Goal: Task Accomplishment & Management: Use online tool/utility

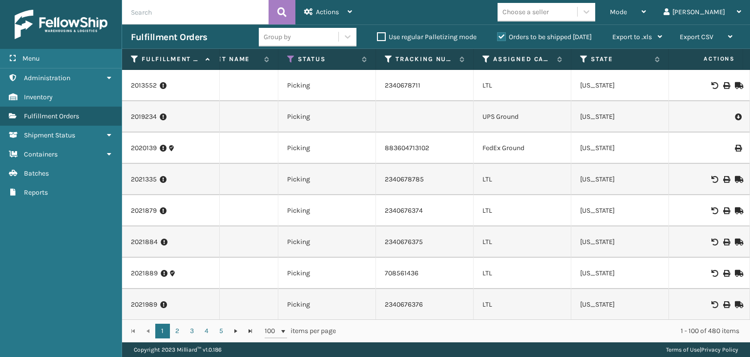
scroll to position [0, 356]
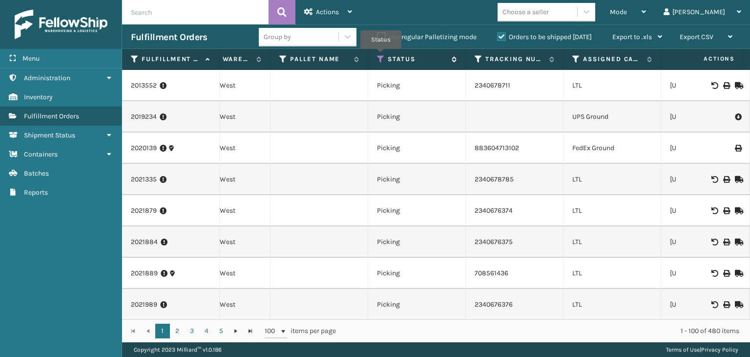
click at [381, 56] on icon at bounding box center [381, 59] width 8 height 9
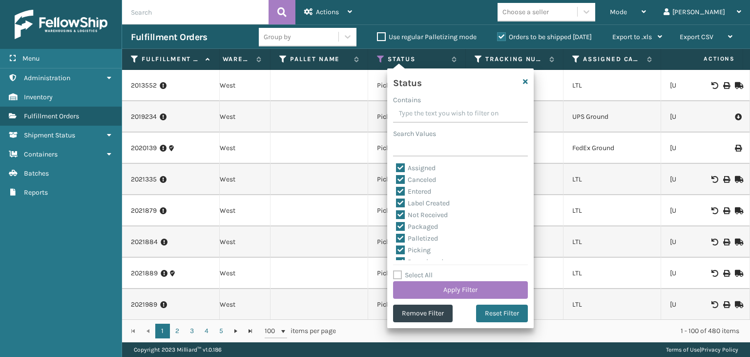
click at [415, 276] on label "Select All" at bounding box center [413, 275] width 40 height 8
click at [415, 270] on input "Select All" at bounding box center [466, 269] width 147 height 1
checkbox input "true"
click at [415, 276] on label "Select All" at bounding box center [413, 275] width 40 height 8
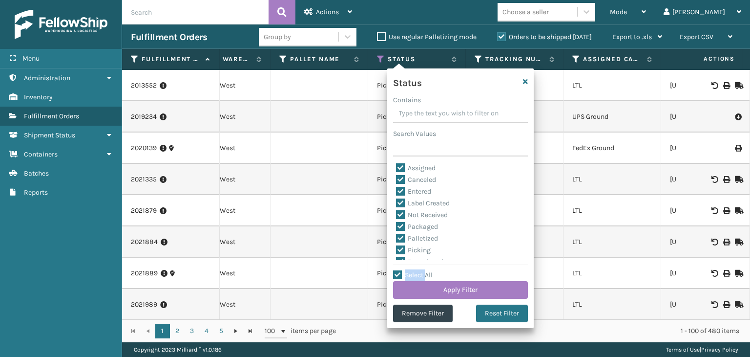
click at [415, 270] on input "Select All" at bounding box center [466, 269] width 147 height 1
checkbox input "false"
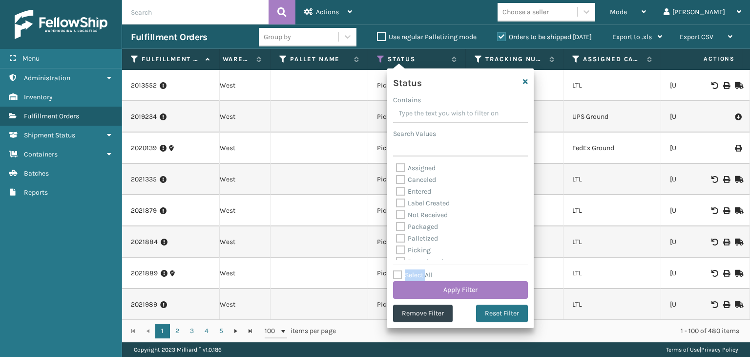
checkbox input "false"
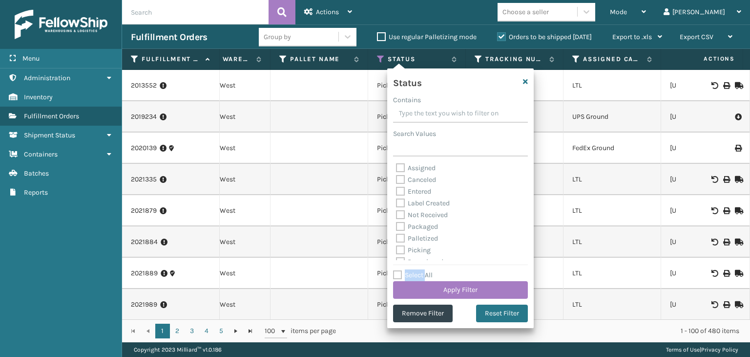
checkbox input "false"
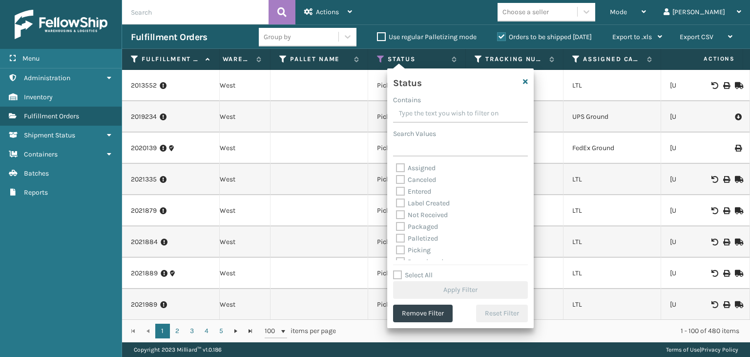
click at [411, 252] on label "Picking" at bounding box center [413, 250] width 35 height 8
click at [397, 251] on input "Picking" at bounding box center [396, 247] width 0 height 6
checkbox input "true"
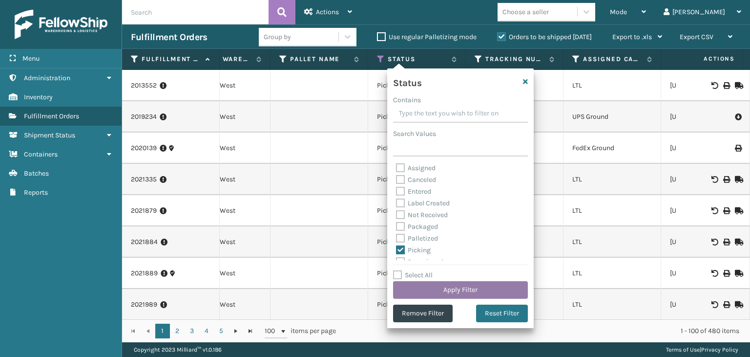
click at [442, 290] on button "Apply Filter" at bounding box center [460, 290] width 135 height 18
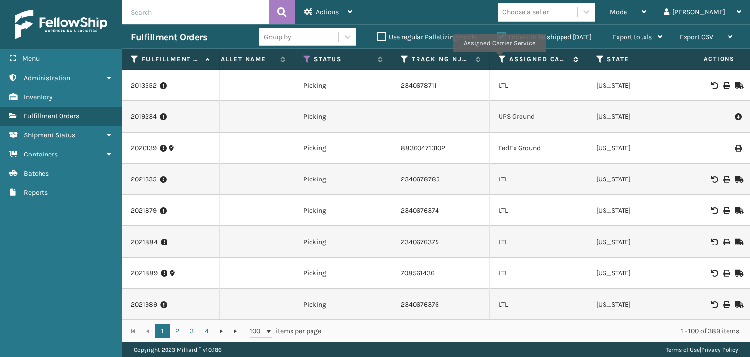
click at [499, 59] on icon at bounding box center [503, 59] width 8 height 9
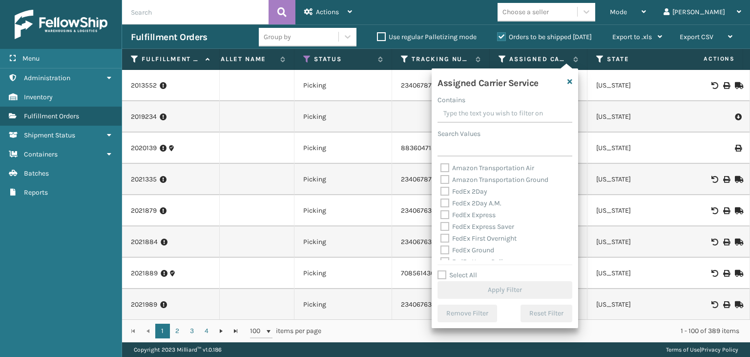
click at [473, 194] on label "FedEx 2Day" at bounding box center [464, 191] width 47 height 8
click at [441, 192] on input "FedEx 2Day" at bounding box center [441, 189] width 0 height 6
checkbox input "true"
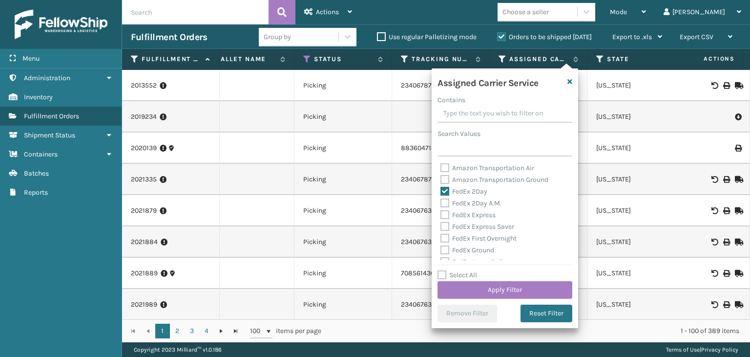
drag, startPoint x: 474, startPoint y: 203, endPoint x: 478, endPoint y: 212, distance: 9.2
click at [474, 203] on label "FedEx 2Day A.M." at bounding box center [471, 203] width 61 height 8
click at [441, 203] on input "FedEx 2Day A.M." at bounding box center [441, 200] width 0 height 6
checkbox input "true"
click at [479, 212] on label "FedEx Express" at bounding box center [468, 215] width 55 height 8
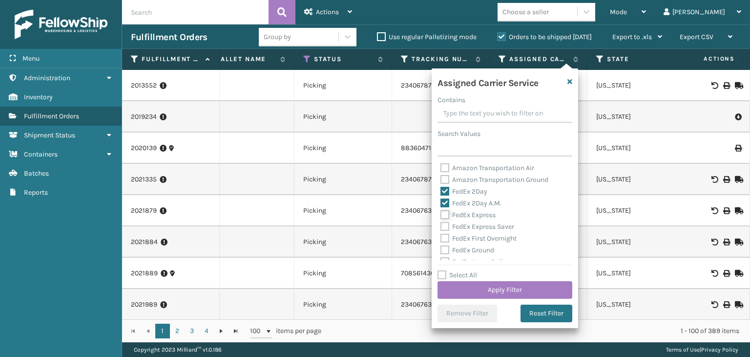
click at [441, 212] on input "FedEx Express" at bounding box center [441, 212] width 0 height 6
checkbox input "true"
click at [480, 222] on div "FedEx Express Saver" at bounding box center [505, 227] width 129 height 12
click at [481, 229] on label "FedEx Express Saver" at bounding box center [478, 226] width 74 height 8
click at [441, 227] on input "FedEx Express Saver" at bounding box center [441, 224] width 0 height 6
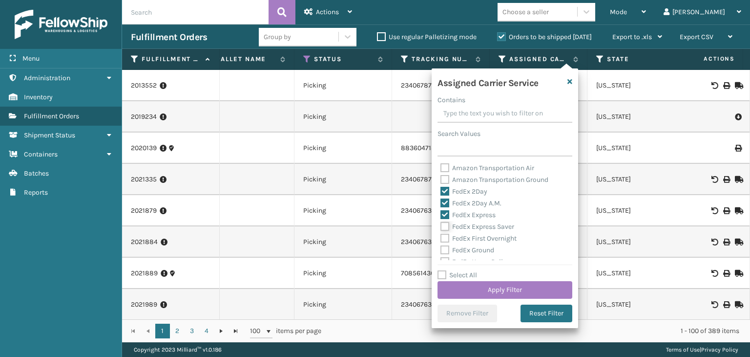
checkbox input "true"
drag, startPoint x: 483, startPoint y: 234, endPoint x: 485, endPoint y: 243, distance: 8.5
click at [484, 237] on label "FedEx First Overnight" at bounding box center [479, 238] width 76 height 8
click at [441, 237] on input "FedEx First Overnight" at bounding box center [441, 236] width 0 height 6
checkbox input "true"
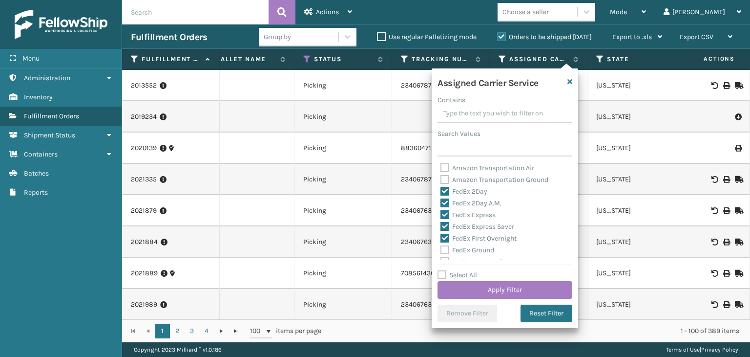
click at [485, 250] on label "FedEx Ground" at bounding box center [468, 250] width 54 height 8
click at [441, 250] on input "FedEx Ground" at bounding box center [441, 247] width 0 height 6
checkbox input "true"
click at [481, 211] on label "FedEx Home Delivery" at bounding box center [478, 213] width 75 height 8
click at [441, 211] on input "FedEx Home Delivery" at bounding box center [441, 210] width 0 height 6
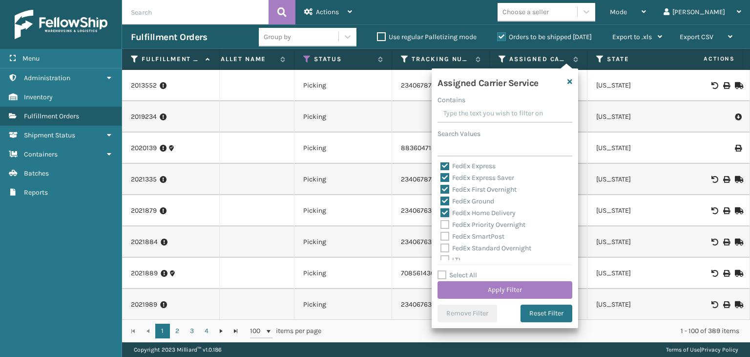
checkbox input "true"
click at [482, 221] on label "FedEx Priority Overnight" at bounding box center [483, 224] width 85 height 8
click at [441, 221] on input "FedEx Priority Overnight" at bounding box center [441, 222] width 0 height 6
checkbox input "true"
drag, startPoint x: 481, startPoint y: 236, endPoint x: 480, endPoint y: 244, distance: 7.3
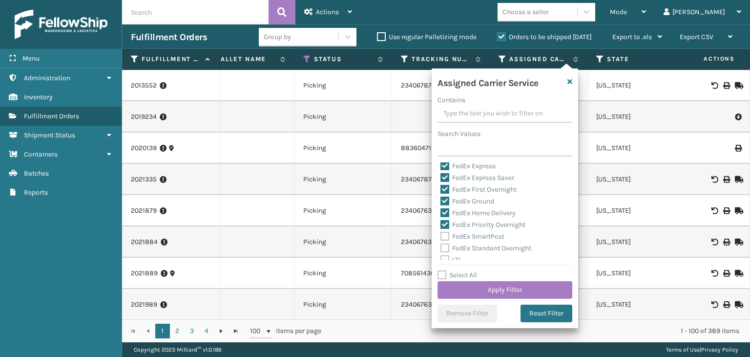
click at [481, 237] on label "FedEx SmartPost" at bounding box center [473, 236] width 64 height 8
click at [441, 237] on input "FedEx SmartPost" at bounding box center [441, 234] width 0 height 6
checkbox input "true"
drag, startPoint x: 481, startPoint y: 247, endPoint x: 481, endPoint y: 273, distance: 25.9
click at [481, 249] on label "FedEx Standard Overnight" at bounding box center [486, 248] width 91 height 8
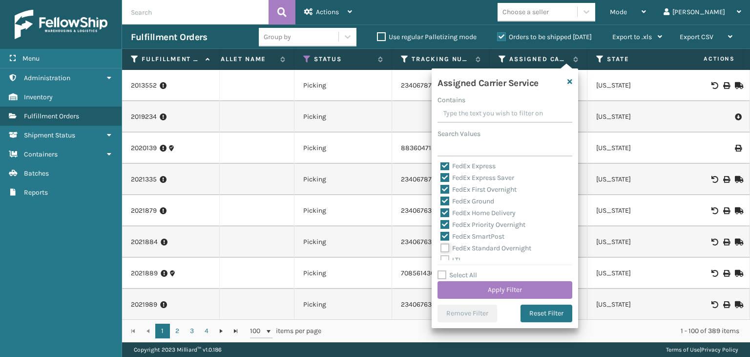
click at [441, 249] on input "FedEx Standard Overnight" at bounding box center [441, 245] width 0 height 6
checkbox input "true"
click at [481, 285] on button "Apply Filter" at bounding box center [505, 290] width 135 height 18
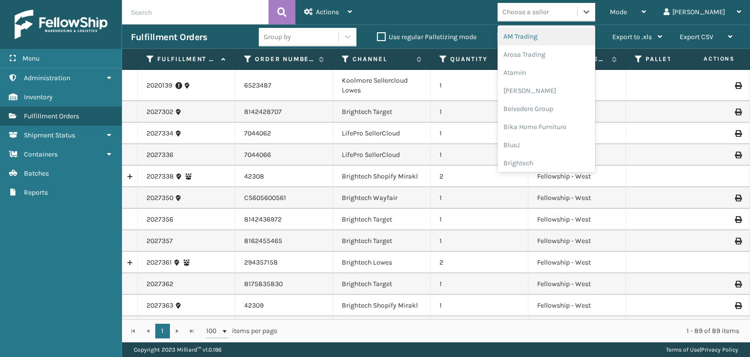
click at [549, 14] on div "Choose a seller" at bounding box center [526, 12] width 46 height 10
type input "LI"
click div "Group by"
click div "SKU"
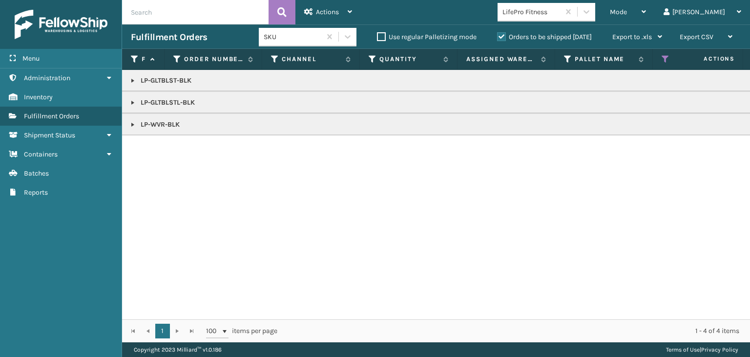
click at [133, 126] on link at bounding box center [133, 125] width 8 height 8
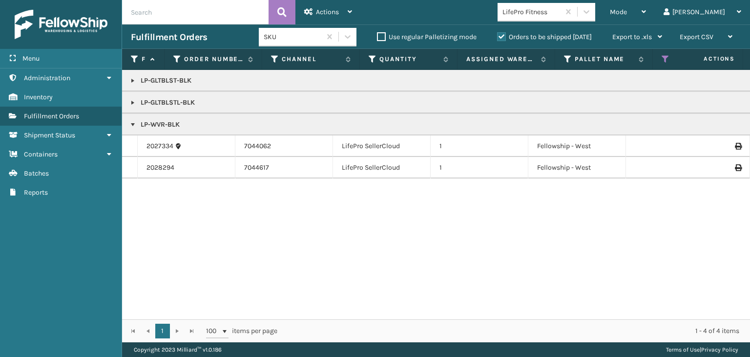
click at [133, 103] on link at bounding box center [133, 103] width 8 height 8
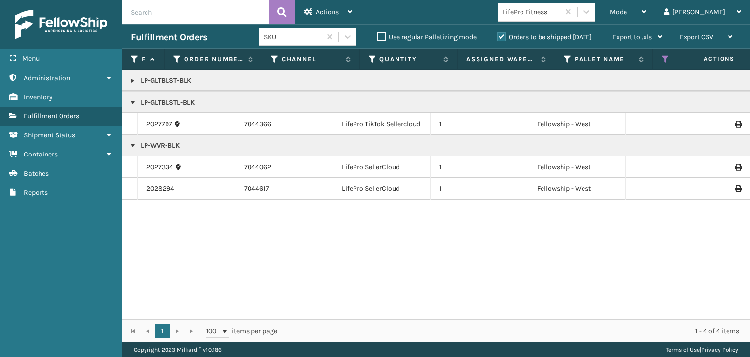
click at [137, 77] on p "LP-GLTBLST-BLK" at bounding box center [753, 81] width 1244 height 10
click at [136, 80] on link at bounding box center [133, 81] width 8 height 8
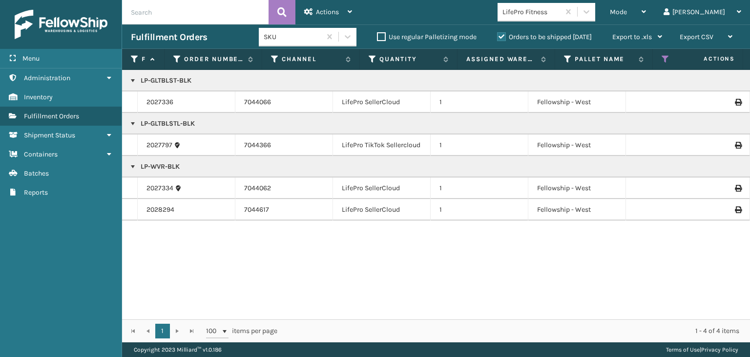
click at [665, 59] on icon at bounding box center [666, 59] width 8 height 9
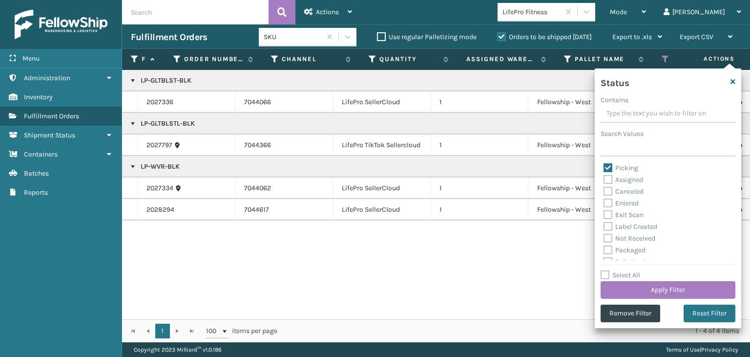
click at [548, 261] on div "LP-GLTBLST-BLK 2027336 7044066 LifePro SellerCloud 1 Fellowship - West Picking …" at bounding box center [436, 194] width 628 height 249
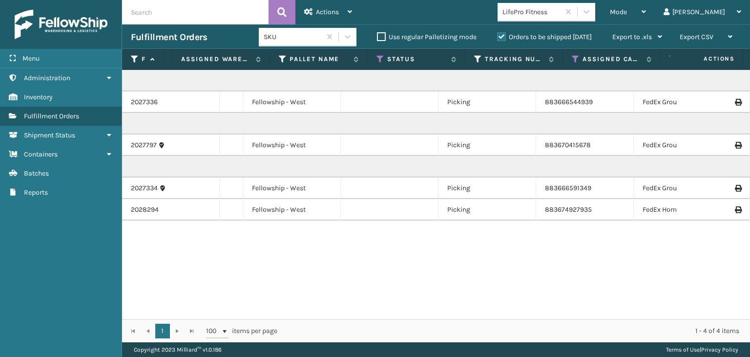
scroll to position [0, 405]
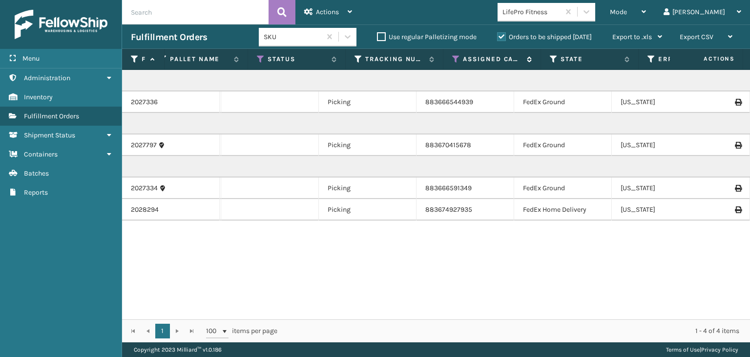
click at [458, 59] on icon at bounding box center [456, 59] width 8 height 9
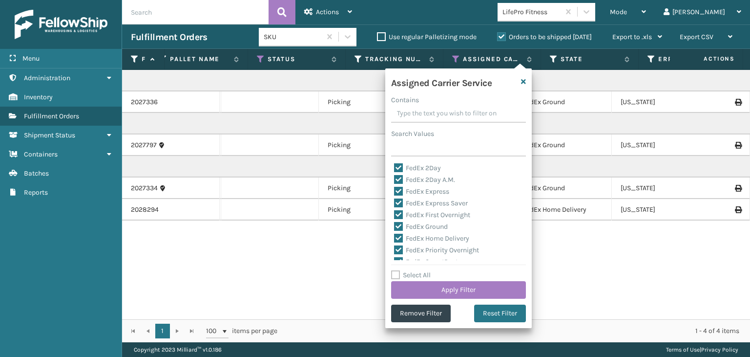
click at [420, 276] on label "Select All" at bounding box center [411, 275] width 40 height 8
click at [420, 270] on input "Select All" at bounding box center [464, 269] width 147 height 1
checkbox input "true"
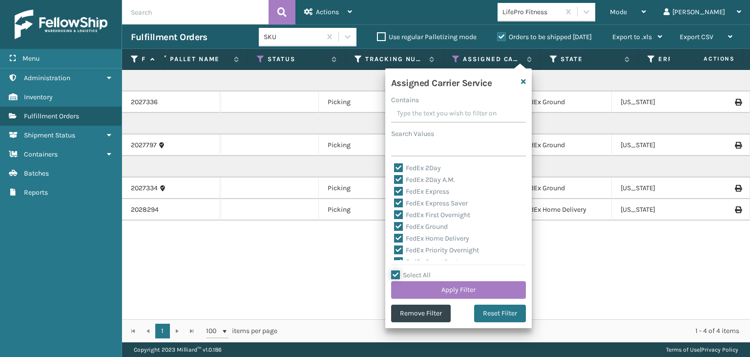
checkbox input "true"
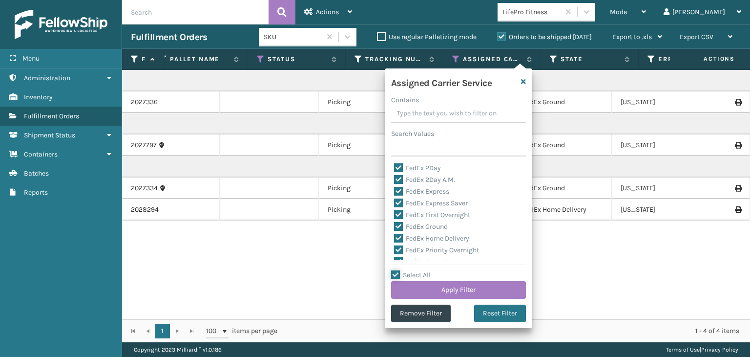
checkbox input "true"
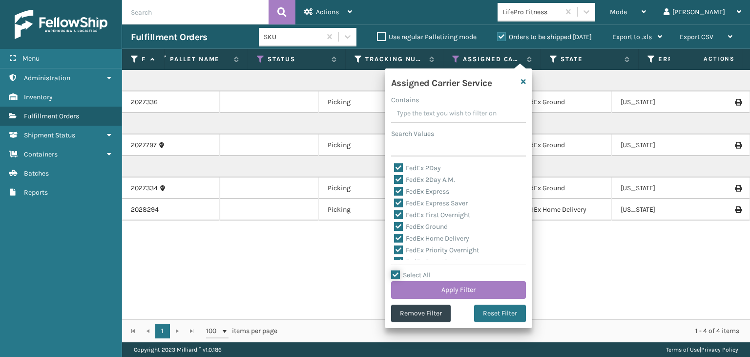
checkbox input "true"
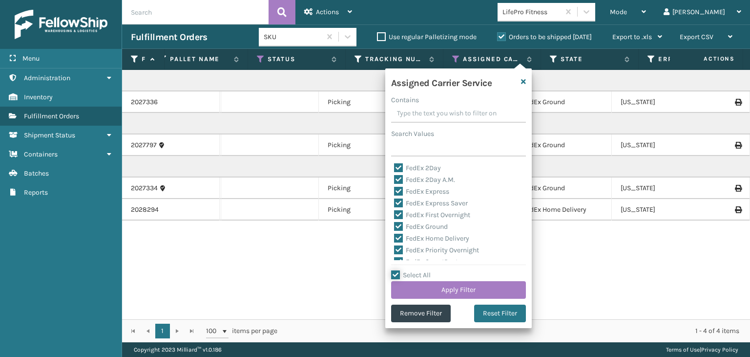
checkbox input "true"
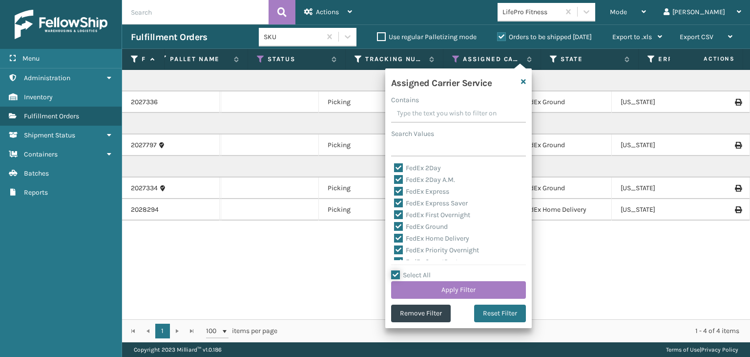
checkbox input "true"
click at [410, 215] on div "LTL" at bounding box center [458, 211] width 129 height 12
click at [410, 213] on label "LTL" at bounding box center [404, 211] width 21 height 8
click at [395, 212] on input "LTL" at bounding box center [394, 208] width 0 height 6
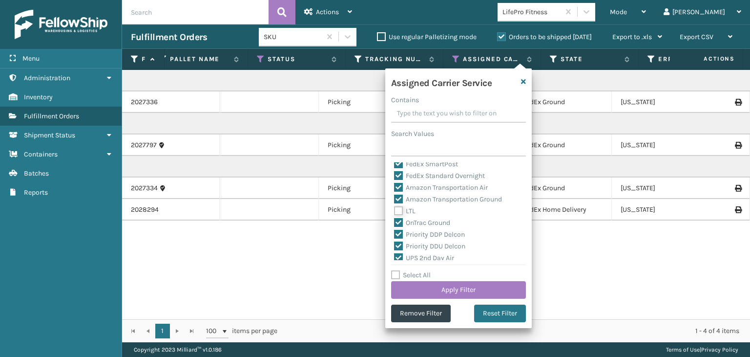
checkbox input "false"
click at [454, 291] on button "Apply Filter" at bounding box center [458, 290] width 135 height 18
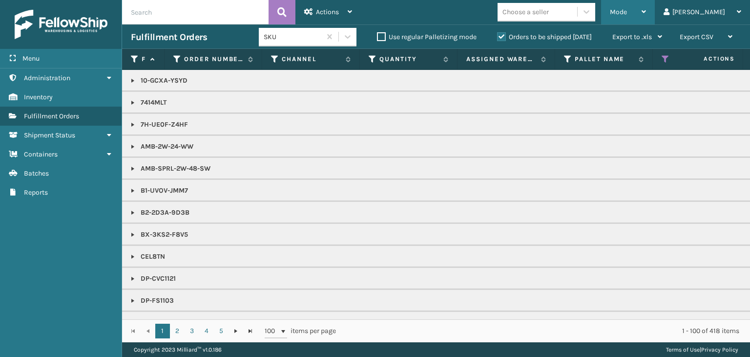
click at [646, 18] on div "Mode" at bounding box center [628, 12] width 36 height 24
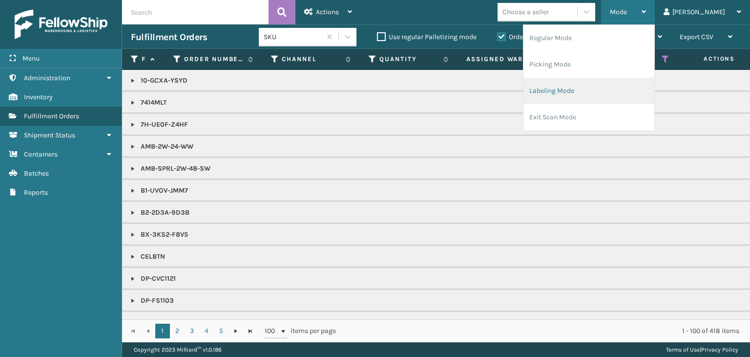
click at [655, 90] on li "Labeling Mode" at bounding box center [589, 91] width 131 height 26
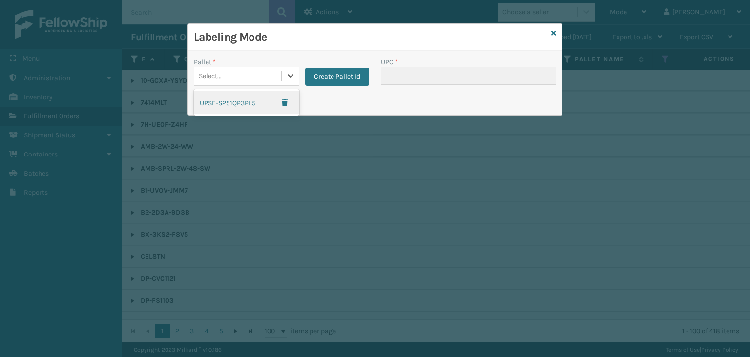
click at [238, 80] on div "Select..." at bounding box center [237, 76] width 87 height 16
click at [330, 78] on button "Create Pallet Id" at bounding box center [337, 77] width 64 height 18
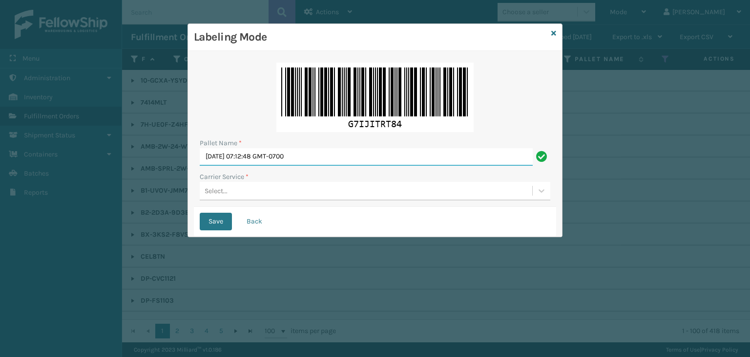
drag, startPoint x: 328, startPoint y: 149, endPoint x: 0, endPoint y: 155, distance: 327.8
click at [0, 155] on div "Labeling Mode Pallet Name * Tue Aug 19 2025 07:12:48 GMT-0700 Carrier Service *…" at bounding box center [375, 178] width 750 height 357
paste input "UPST186495"
type input "UPST186495"
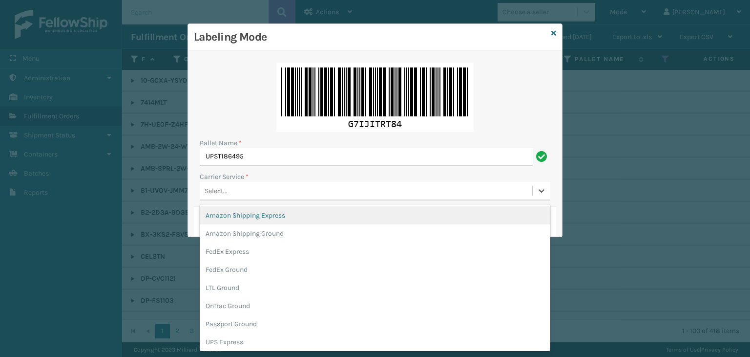
click at [261, 184] on div "Select..." at bounding box center [366, 191] width 333 height 16
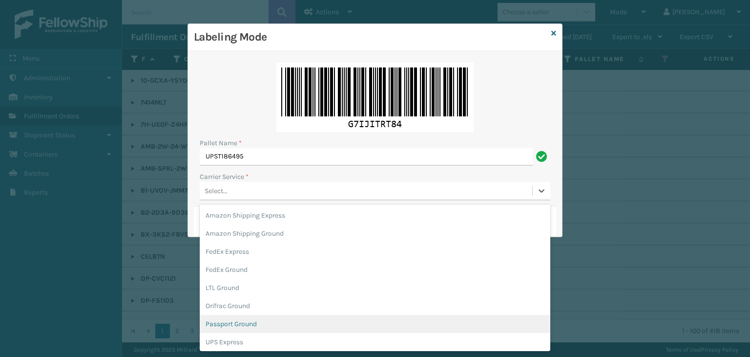
scroll to position [56, 0]
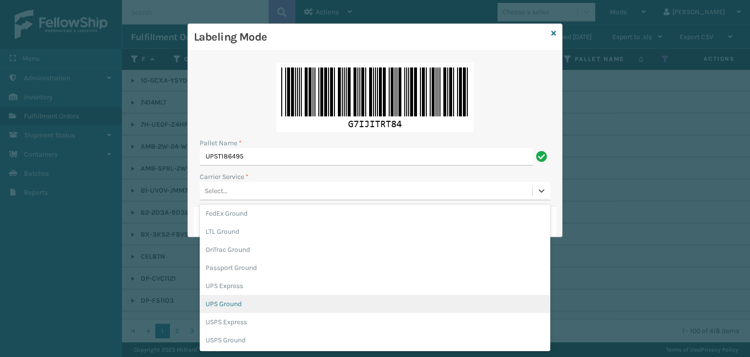
click at [252, 305] on div "UPS Ground" at bounding box center [375, 304] width 351 height 18
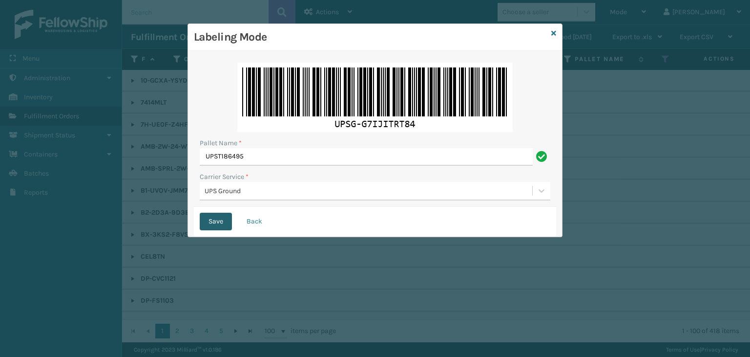
click at [211, 224] on button "Save" at bounding box center [216, 221] width 32 height 18
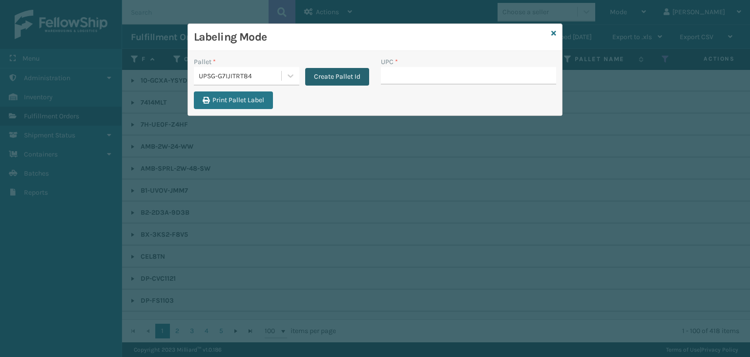
click at [336, 76] on button "Create Pallet Id" at bounding box center [337, 77] width 64 height 18
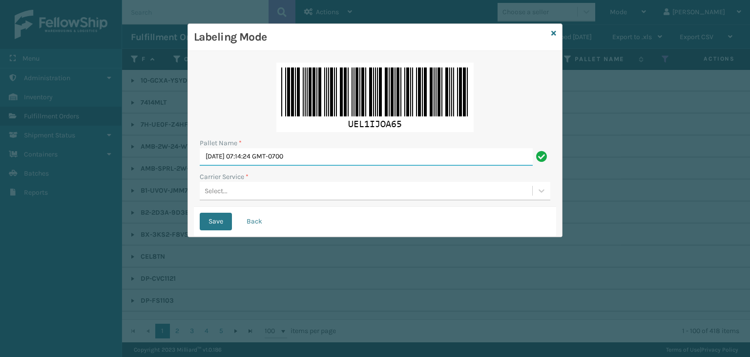
drag, startPoint x: 326, startPoint y: 159, endPoint x: 0, endPoint y: 171, distance: 326.5
click at [0, 171] on div "Labeling Mode Pallet Name * Tue Aug 19 2025 07:14:24 GMT-0700 Carrier Service *…" at bounding box center [375, 178] width 750 height 357
paste input "UPST186495"
type input "UPST186495"
drag, startPoint x: 289, startPoint y: 163, endPoint x: 0, endPoint y: 144, distance: 289.3
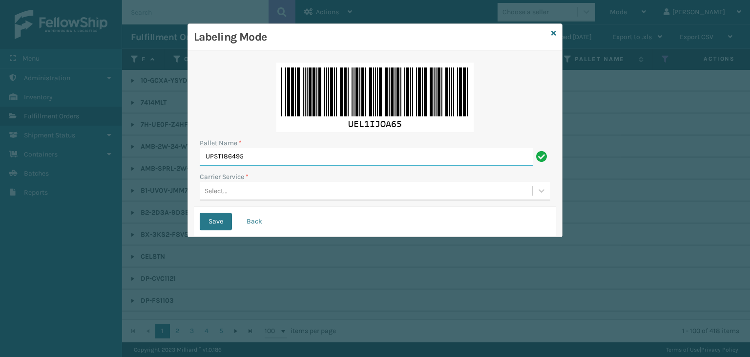
click at [0, 145] on div "Labeling Mode Pallet Name * UPST186495 Carrier Service * Select... Save Back" at bounding box center [375, 178] width 750 height 357
paste input "FEDZ559021"
type input "FEDZ559021"
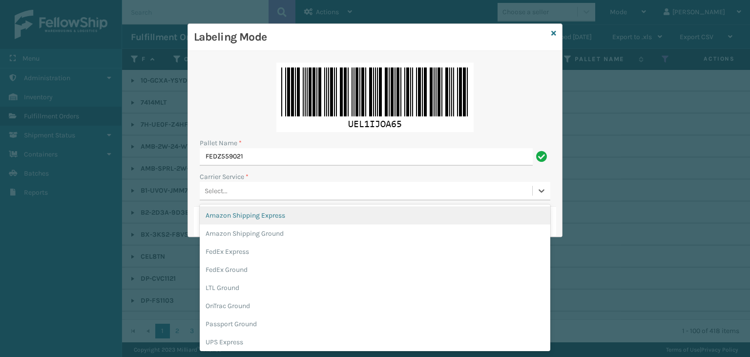
click at [227, 190] on div "Select..." at bounding box center [216, 191] width 23 height 10
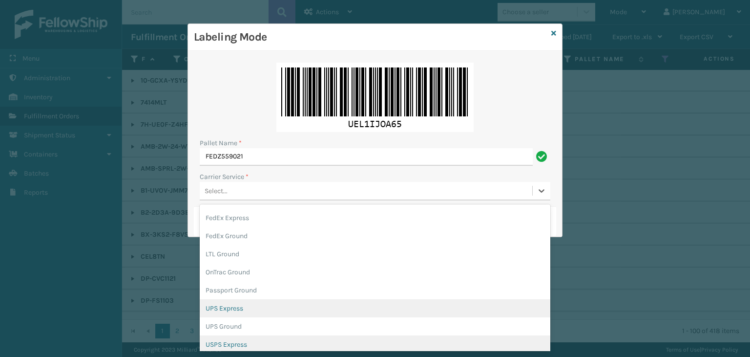
scroll to position [49, 0]
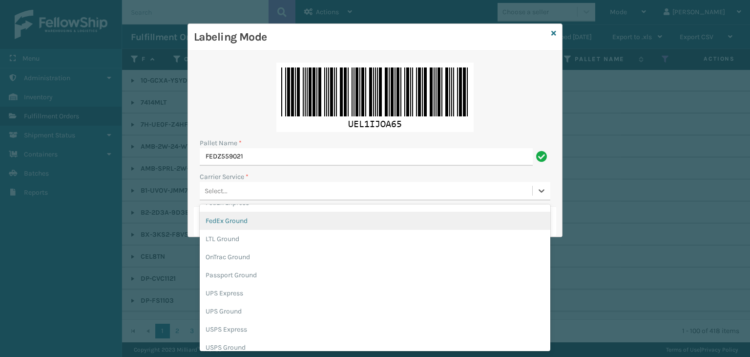
click at [255, 225] on div "FedEx Ground" at bounding box center [375, 221] width 351 height 18
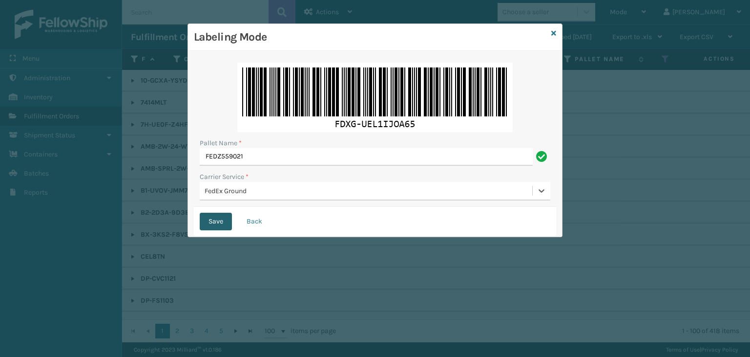
click at [221, 225] on button "Save" at bounding box center [216, 221] width 32 height 18
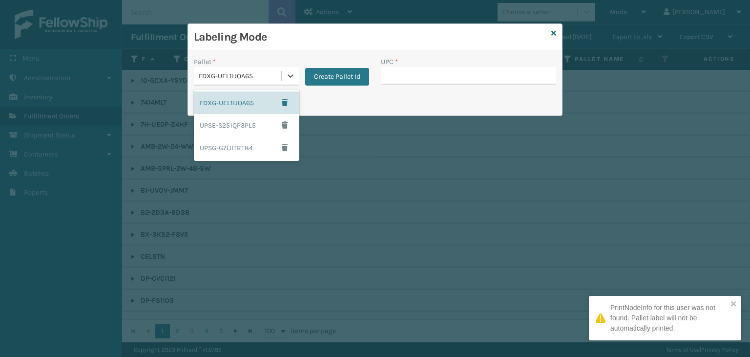
click at [259, 77] on div "FDXG-UEL1IJOA65" at bounding box center [241, 76] width 84 height 10
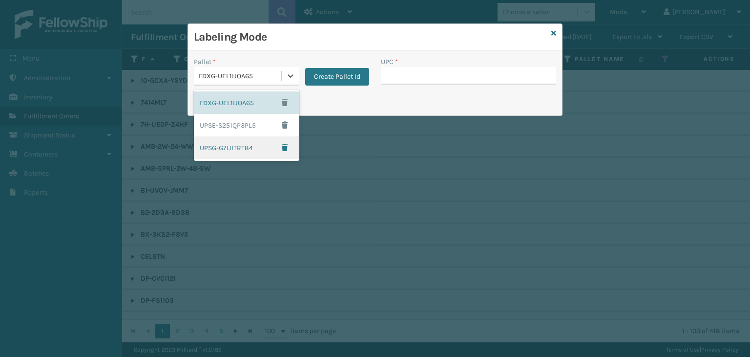
click at [218, 149] on div "UPSG-G7IJITRT84" at bounding box center [247, 147] width 106 height 22
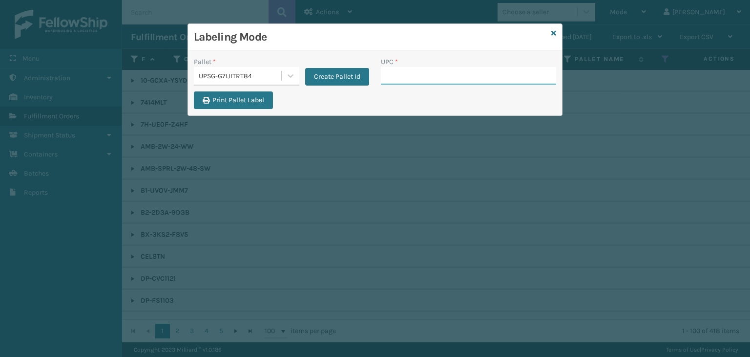
click at [394, 77] on input "UPC *" at bounding box center [468, 76] width 175 height 18
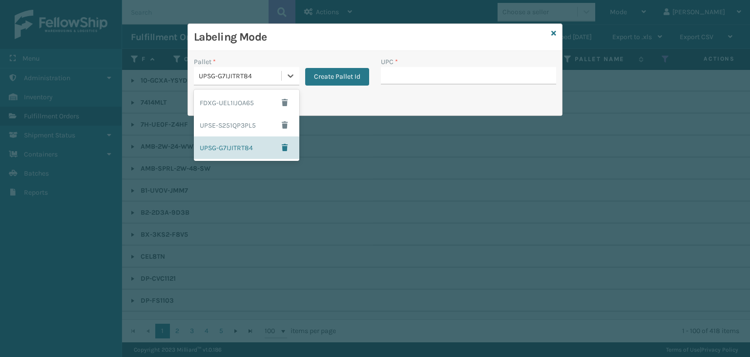
click at [229, 79] on div "UPSG-G7IJITRT84" at bounding box center [241, 76] width 84 height 10
click at [227, 102] on div "FDXG-UEL1IJOA65" at bounding box center [247, 102] width 106 height 22
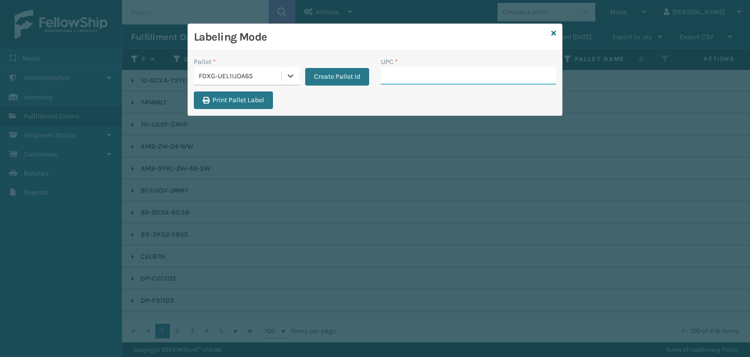
drag, startPoint x: 406, startPoint y: 75, endPoint x: 399, endPoint y: 73, distance: 7.5
click at [406, 75] on input "UPC *" at bounding box center [468, 76] width 175 height 18
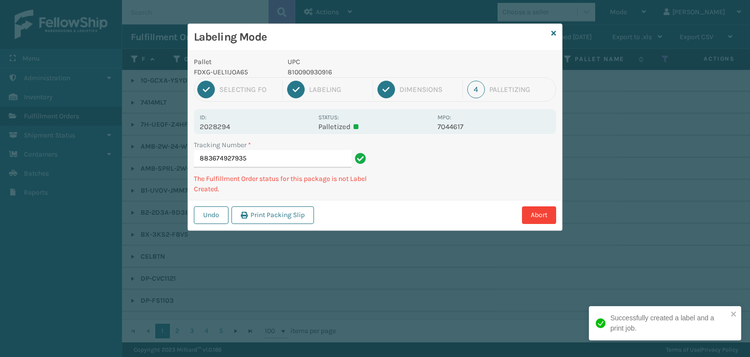
click at [320, 73] on p "810090930916" at bounding box center [360, 72] width 144 height 10
copy p "810090930916"
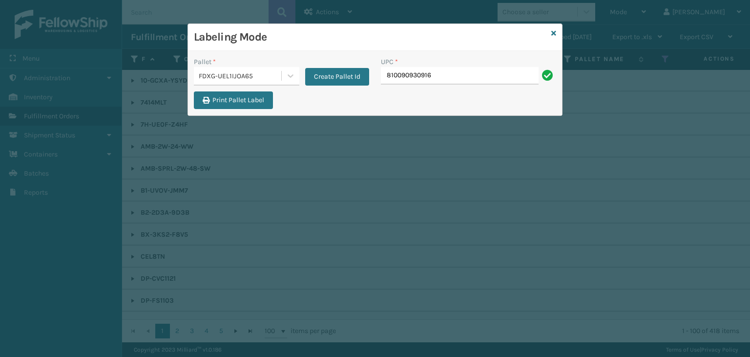
type input "810090930916"
click at [215, 83] on div "Pallet * FDXG-UEL1IJOA65 Create Pallet Id UPC * C" at bounding box center [375, 74] width 374 height 35
paste input "810090930916"
type input "810090930916"
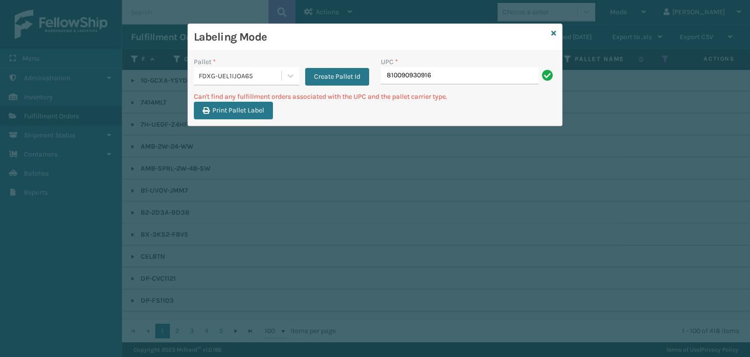
click at [211, 81] on div "FDXG-UEL1IJOA65" at bounding box center [237, 76] width 87 height 16
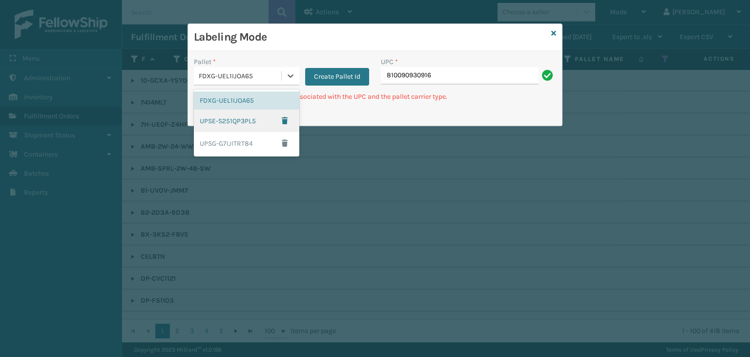
click at [222, 120] on div "UPSE-S251QP3PL5" at bounding box center [247, 120] width 106 height 22
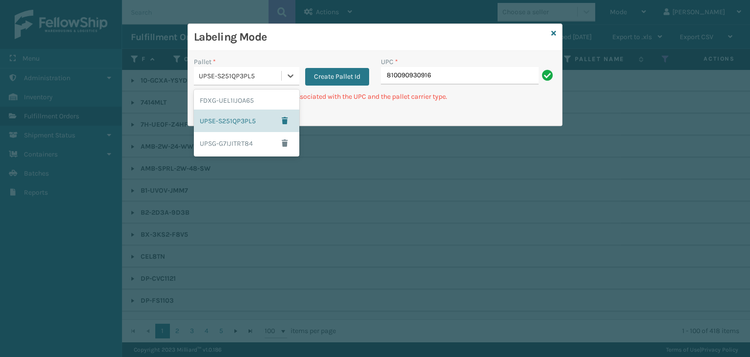
click at [233, 81] on div "UPSE-S251QP3PL5" at bounding box center [241, 76] width 84 height 10
click at [213, 146] on div "UPSG-G7IJITRT84" at bounding box center [247, 143] width 106 height 22
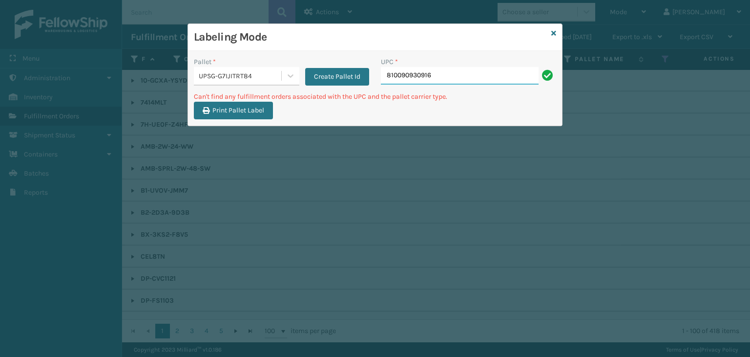
click at [462, 75] on input "810090930916" at bounding box center [460, 76] width 158 height 18
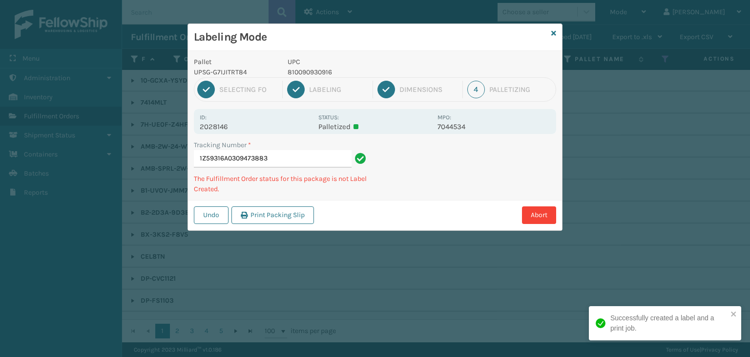
click at [313, 69] on p "810090930916" at bounding box center [360, 72] width 144 height 10
copy p "810090930916"
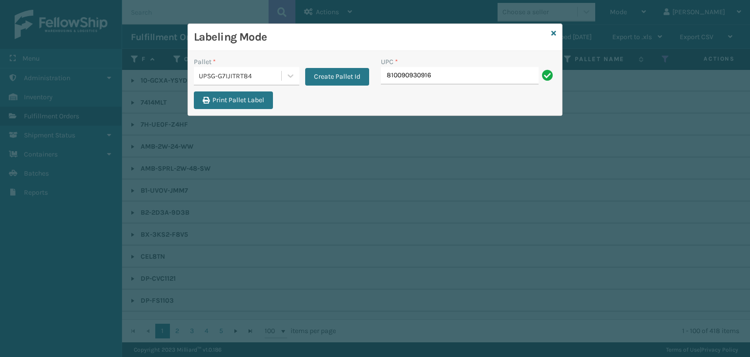
type input "810090930916"
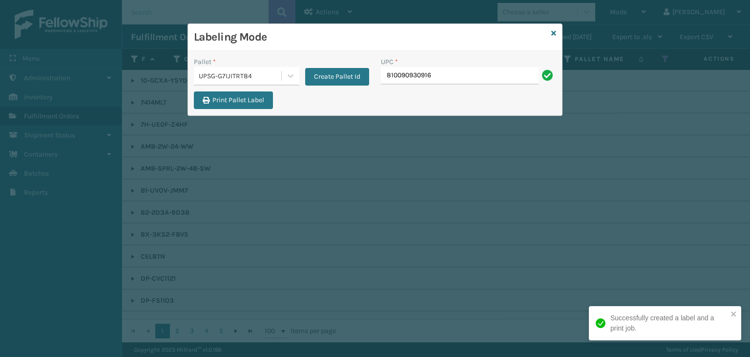
type input "810090930916"
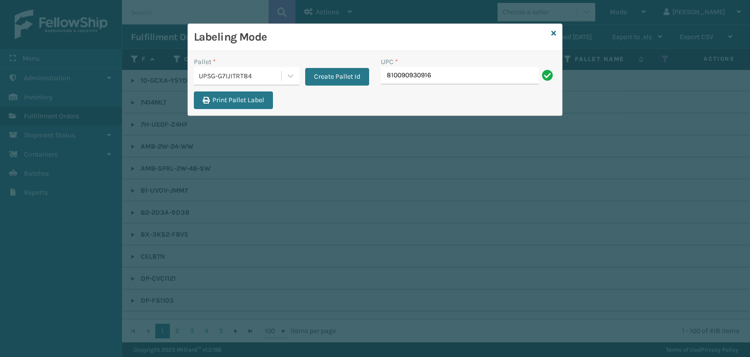
type input "810090930916"
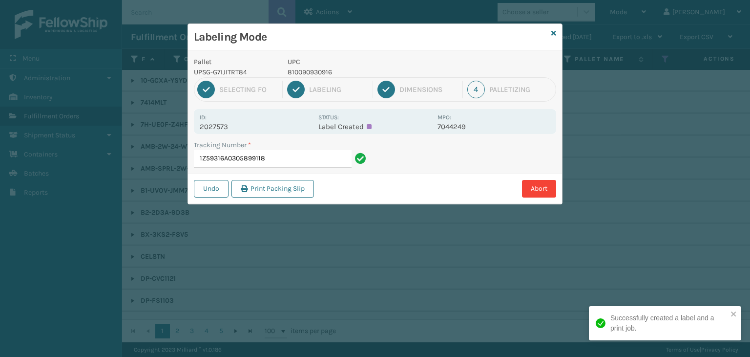
type input "1Z59316A0305899118]"
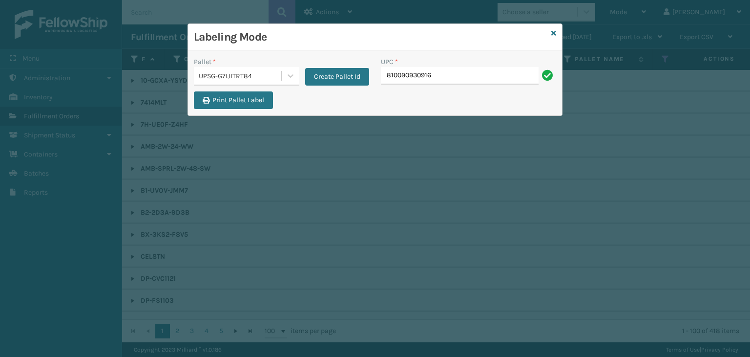
type input "810090930916"
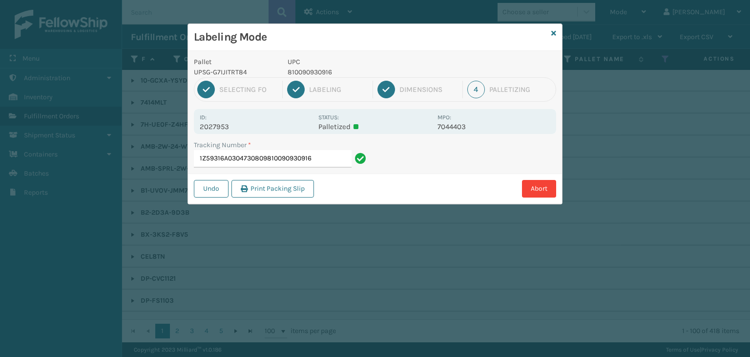
type input "1Z59316A0304730809810090930916810090930916"
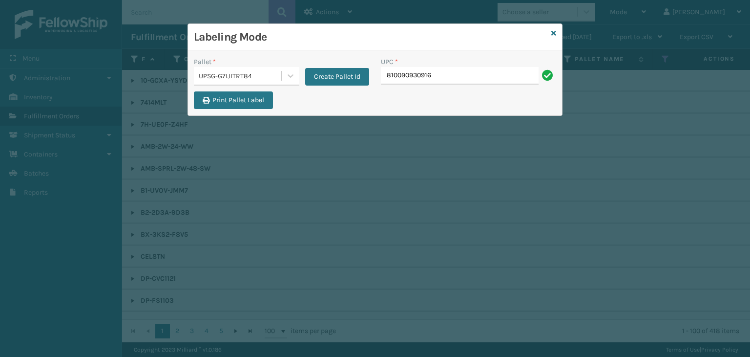
type input "810090930916"
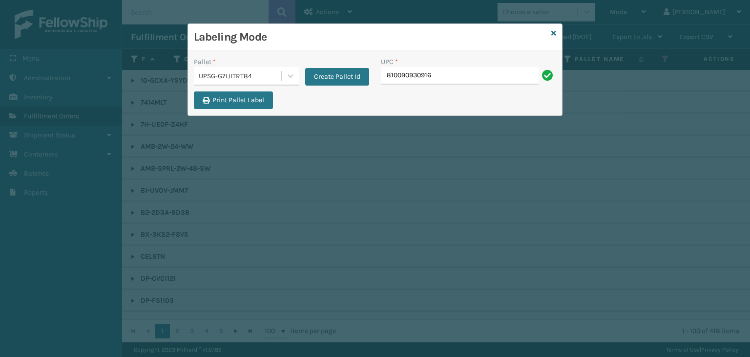
type input "810090930916"
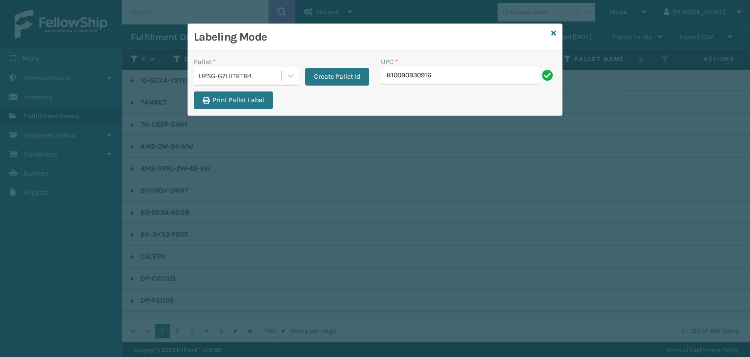
type input "810090930916"
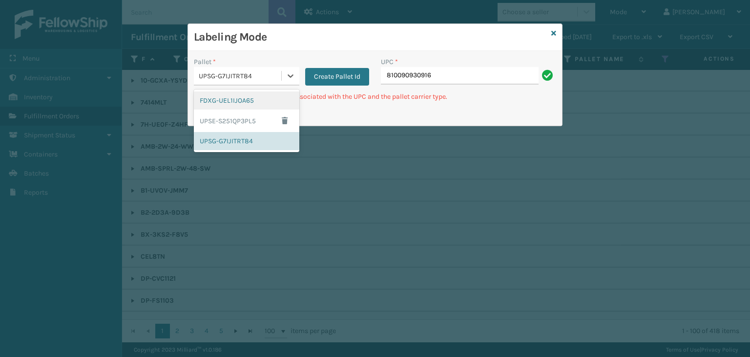
click at [229, 82] on div "UPSG-G7IJITRT84" at bounding box center [237, 76] width 87 height 16
click at [227, 121] on div "UPSE-S251QP3PL5" at bounding box center [247, 120] width 106 height 22
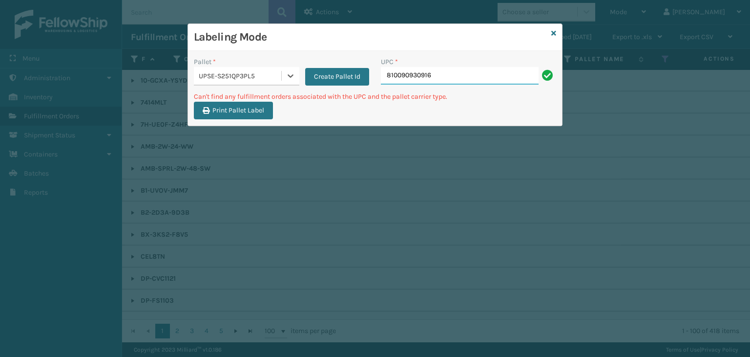
click at [447, 73] on input "810090930916" at bounding box center [460, 76] width 158 height 18
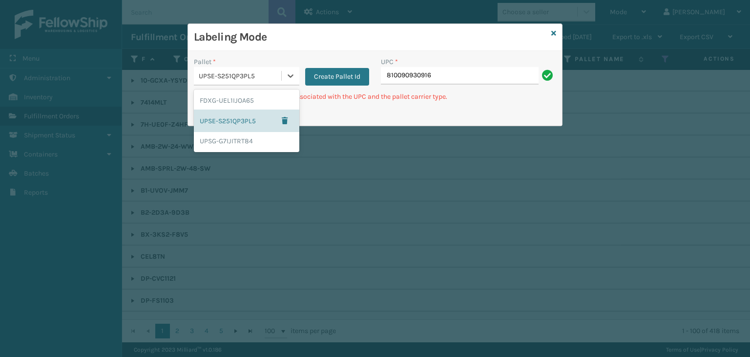
click at [205, 75] on div "UPSE-S251QP3PL5" at bounding box center [241, 76] width 84 height 10
click at [232, 141] on div "UPSG-G7IJITRT84" at bounding box center [247, 141] width 106 height 18
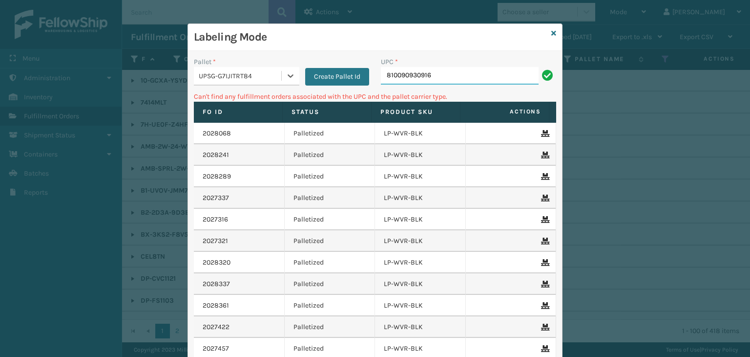
click at [441, 72] on input "810090930916" at bounding box center [460, 76] width 158 height 18
drag, startPoint x: 473, startPoint y: 82, endPoint x: 374, endPoint y: 79, distance: 98.7
click at [375, 79] on div "UPC * 810090930916" at bounding box center [468, 74] width 187 height 35
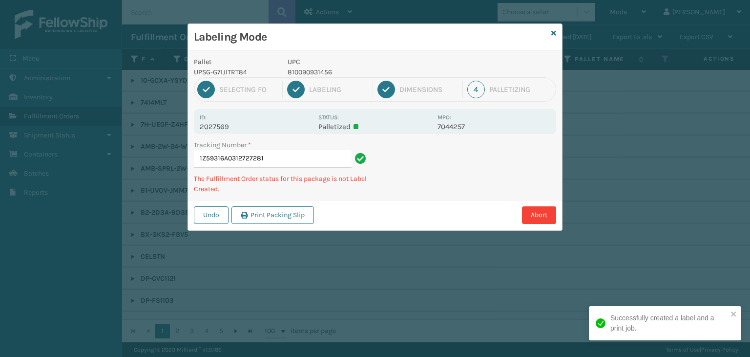
click at [303, 72] on p "810090931456" at bounding box center [360, 72] width 144 height 10
copy p "810090931456"
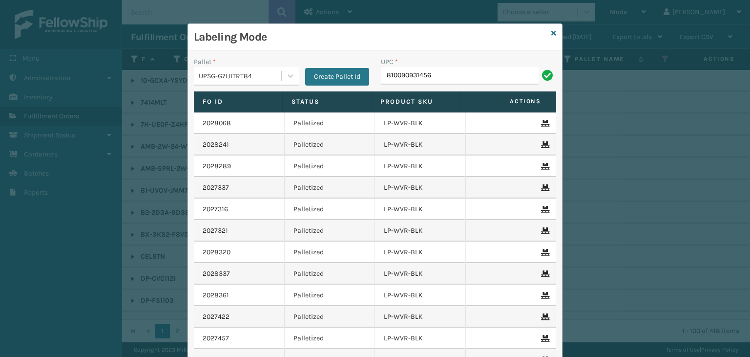
type input "810090931456"
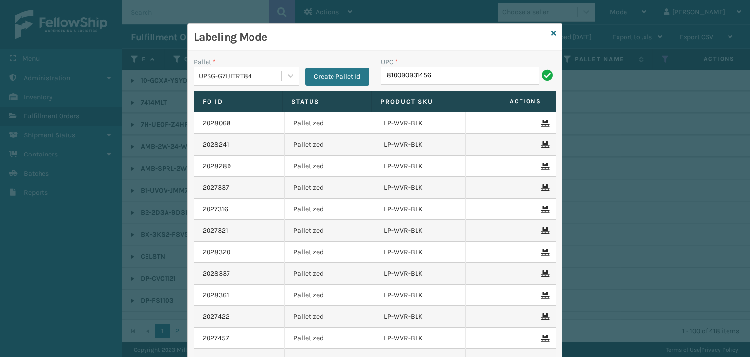
type input "810090931456"
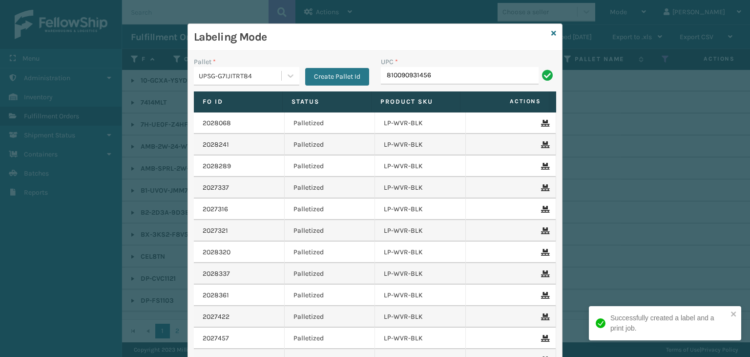
type input "810090931456"
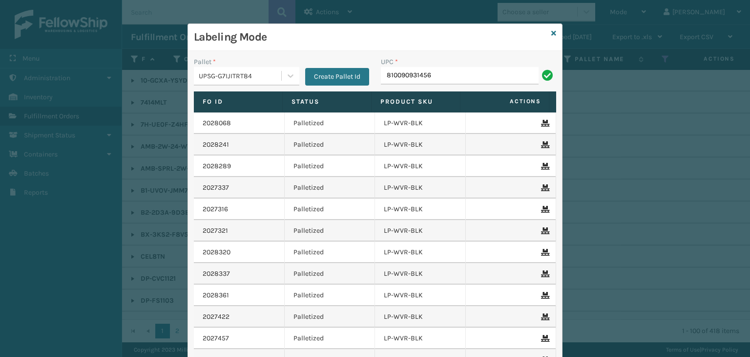
type input "810090931456"
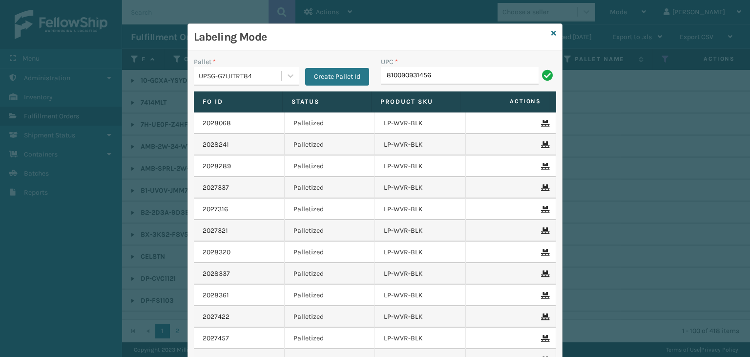
type input "810090931456"
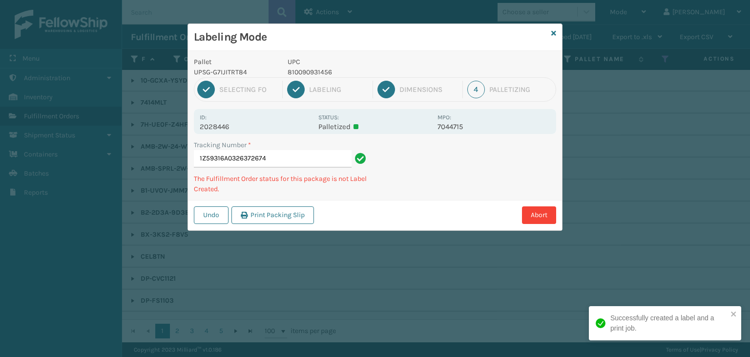
type input "1Z59316A0326372674810090931456"
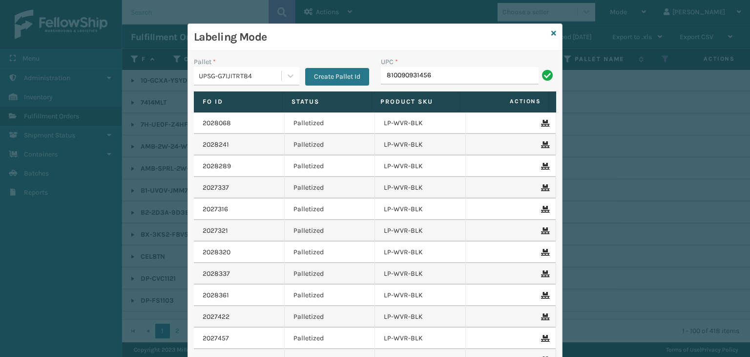
type input "810090931456"
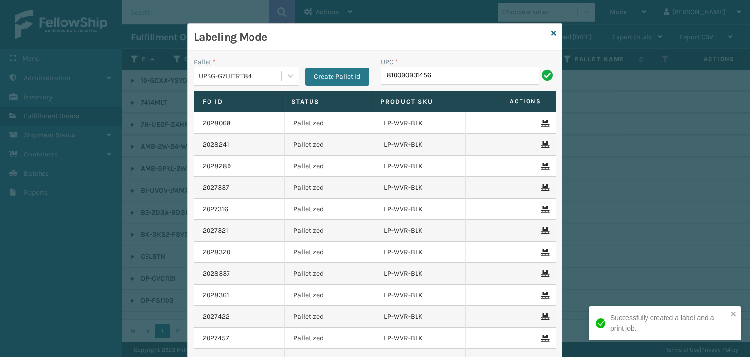
type input "810090931456"
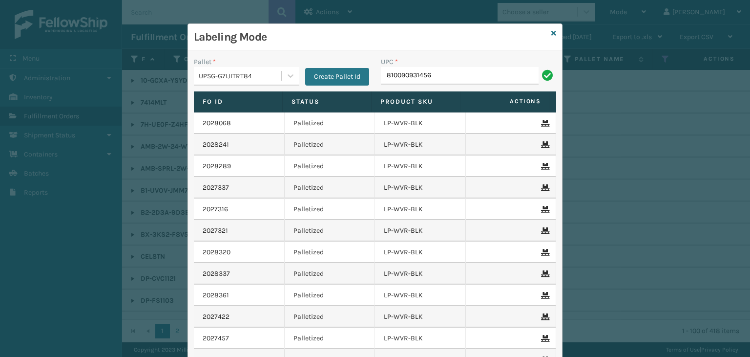
type input "810090931456"
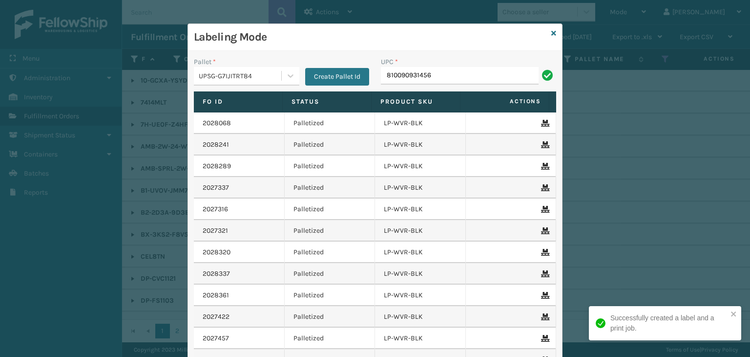
type input "810090931456"
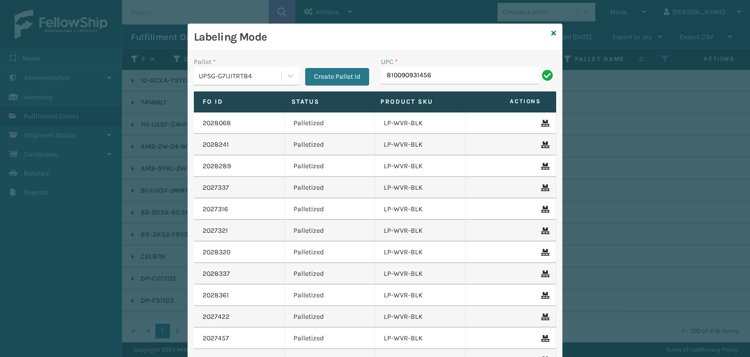
type input "810090931456"
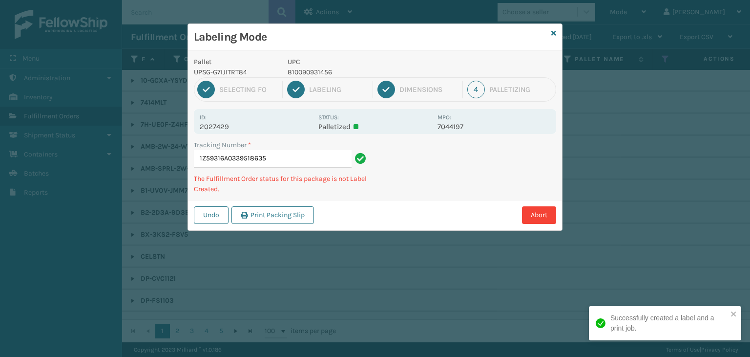
type input "1Z59316A0339518635810090931456"
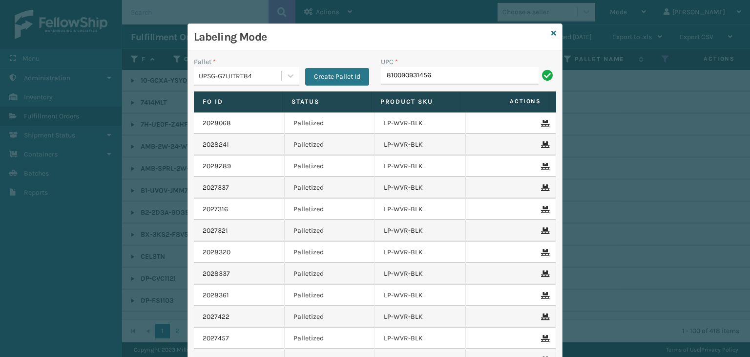
type input "810090931456"
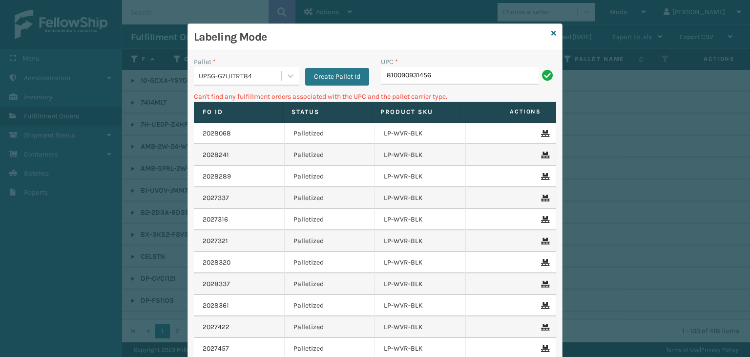
click at [250, 94] on p "Can't find any fulfillment orders associated with the UPC and the pallet carrie…" at bounding box center [375, 96] width 362 height 10
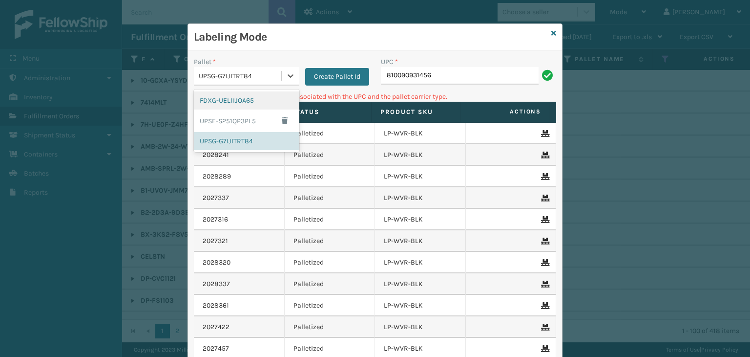
click at [248, 81] on div "UPSG-G7IJITRT84" at bounding box center [241, 76] width 84 height 10
click at [245, 93] on div "FDXG-UEL1IJOA65" at bounding box center [247, 100] width 106 height 18
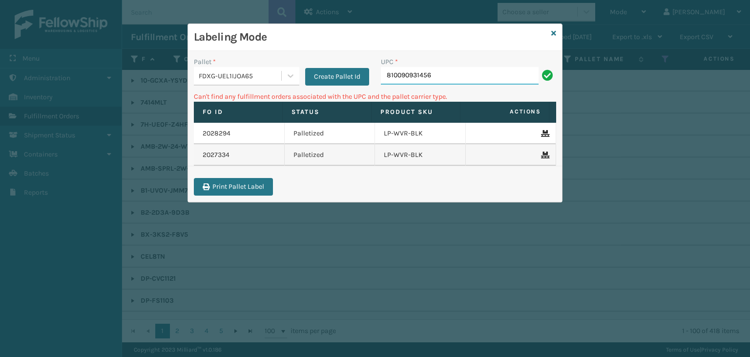
drag, startPoint x: 441, startPoint y: 72, endPoint x: 339, endPoint y: 63, distance: 102.0
click at [339, 63] on div "Pallet * FDXG-UEL1IJOA65 Create Pallet Id UPC * 810090931456" at bounding box center [375, 74] width 374 height 35
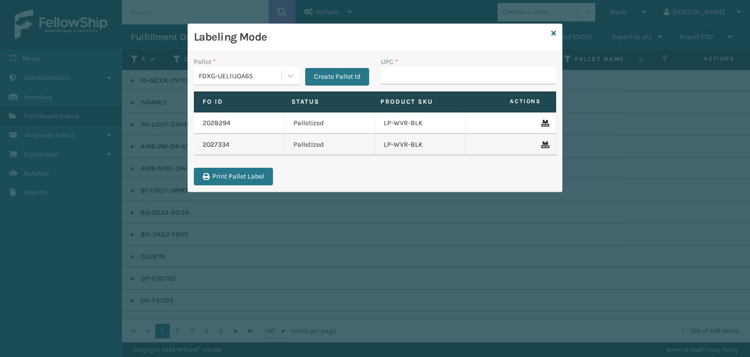
click at [236, 67] on div "FDXG-UEL1IJOA65" at bounding box center [247, 76] width 106 height 19
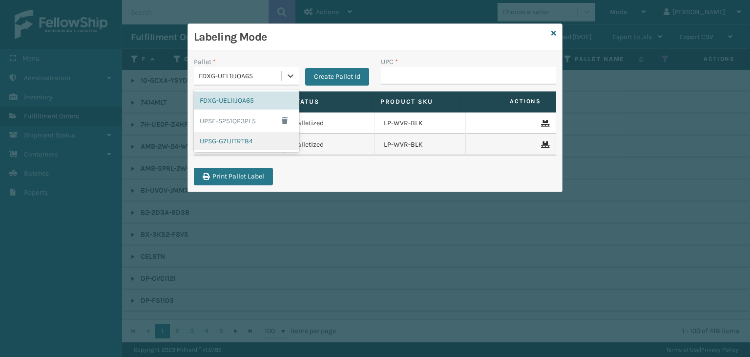
click at [227, 138] on div "UPSG-G7IJITRT84" at bounding box center [247, 141] width 106 height 18
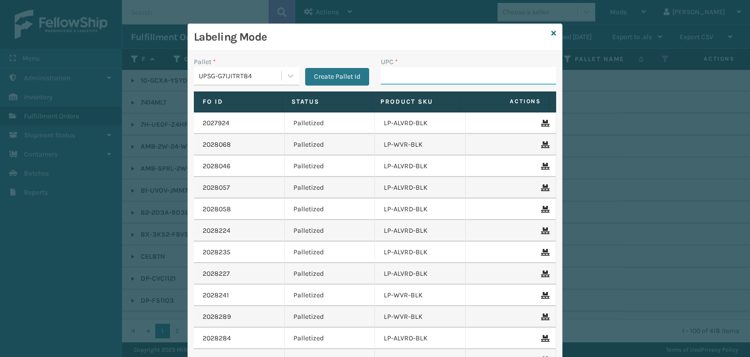
click at [385, 75] on input "UPC *" at bounding box center [468, 76] width 175 height 18
click at [387, 69] on input "UPC *" at bounding box center [468, 76] width 175 height 18
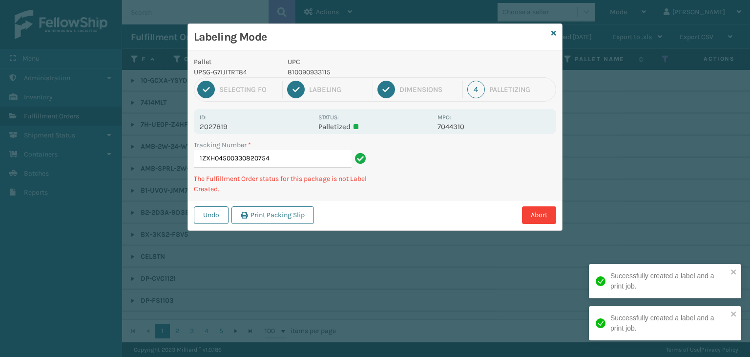
click at [303, 72] on p "810090933115" at bounding box center [360, 72] width 144 height 10
copy p "810090933115"
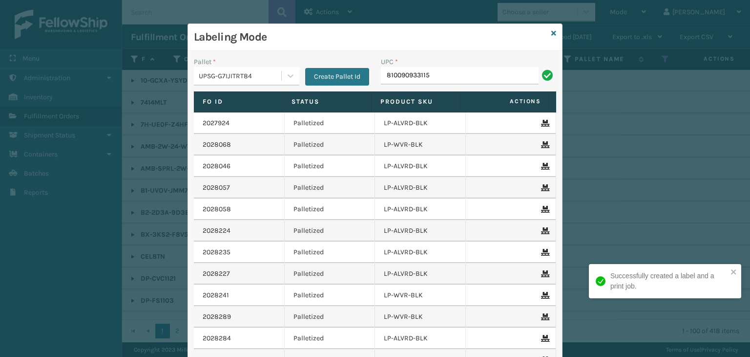
type input "810090933115"
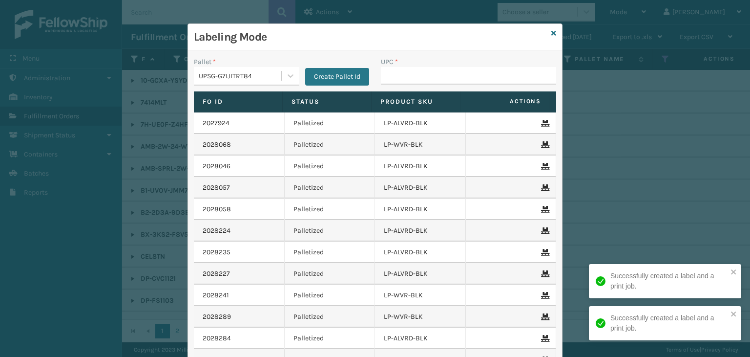
type input "810090933115"
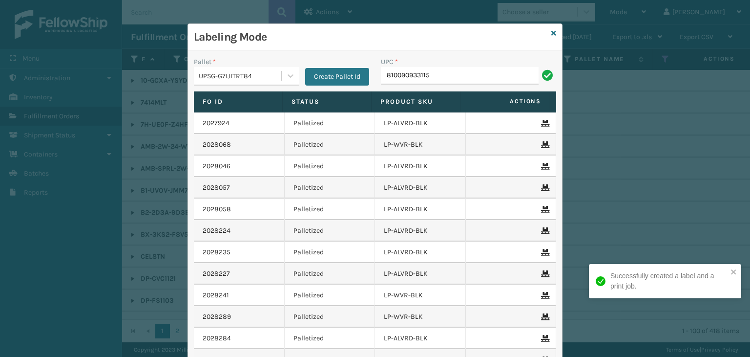
type input "810090933115"
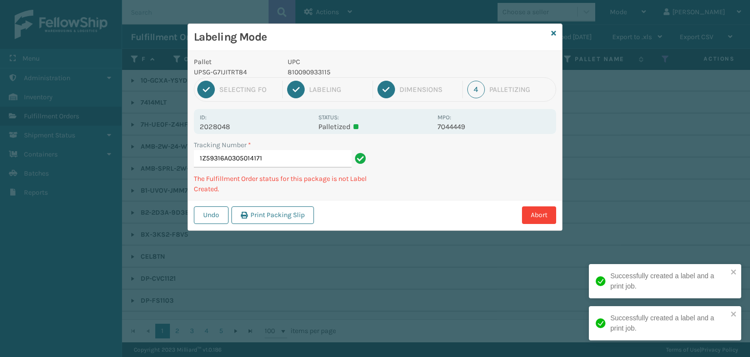
type input "1Z59316A0305014171810090933115"
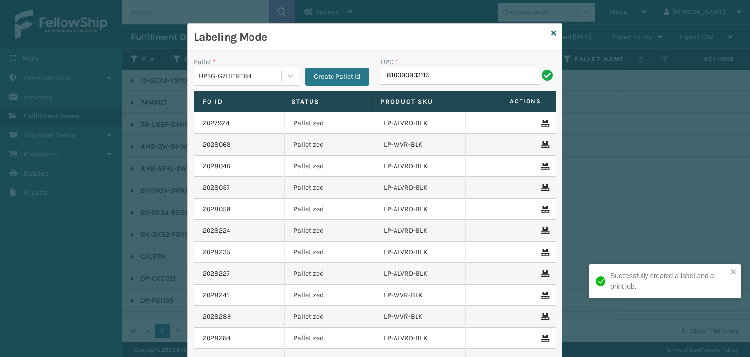
type input "810090933115"
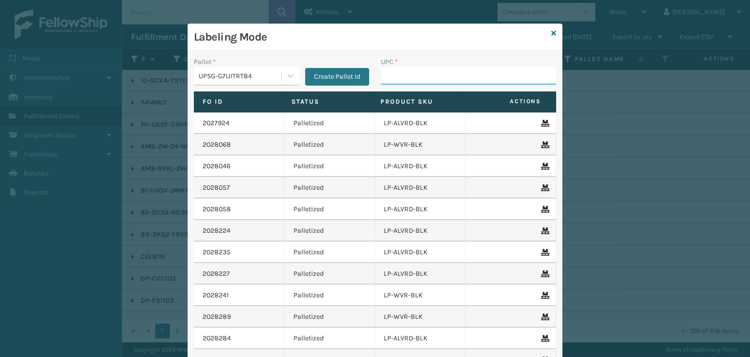
paste input "810090933115"
type input "810090933115"
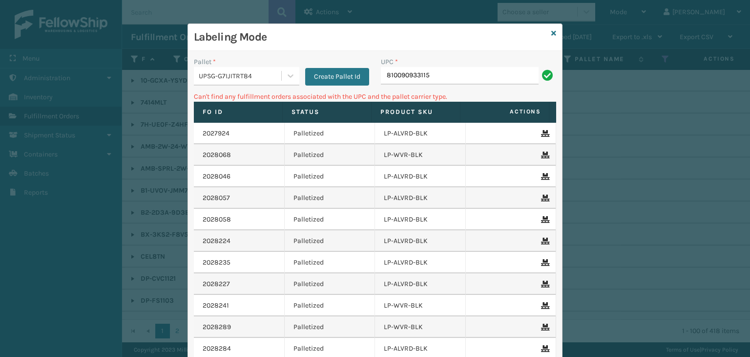
click at [213, 71] on div "UPSG-G7IJITRT84" at bounding box center [241, 76] width 84 height 10
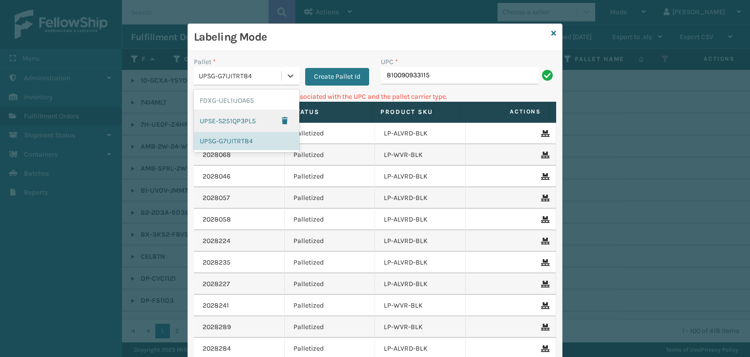
click at [215, 116] on div "UPSE-S251QP3PL5" at bounding box center [247, 120] width 106 height 22
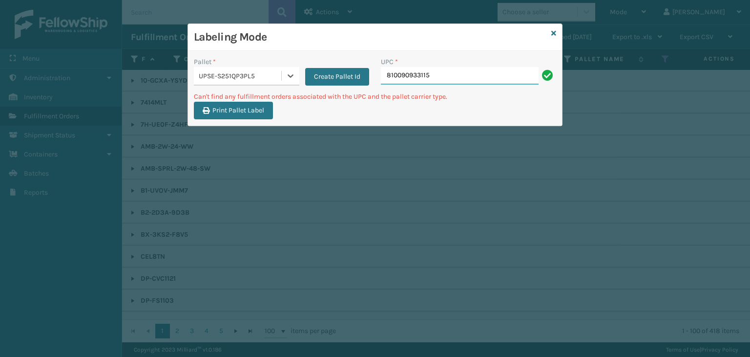
click at [458, 80] on input "810090933115" at bounding box center [460, 76] width 158 height 18
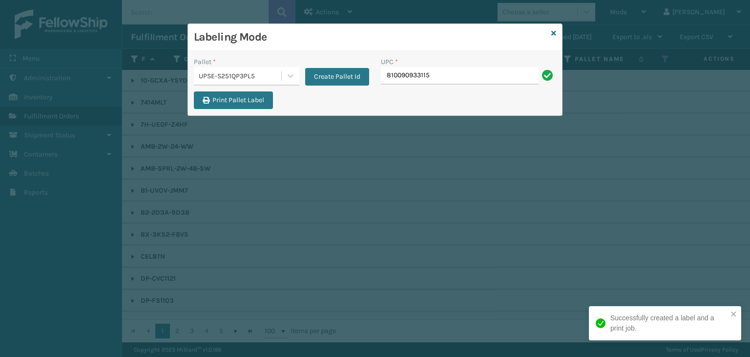
type input "810090933115"
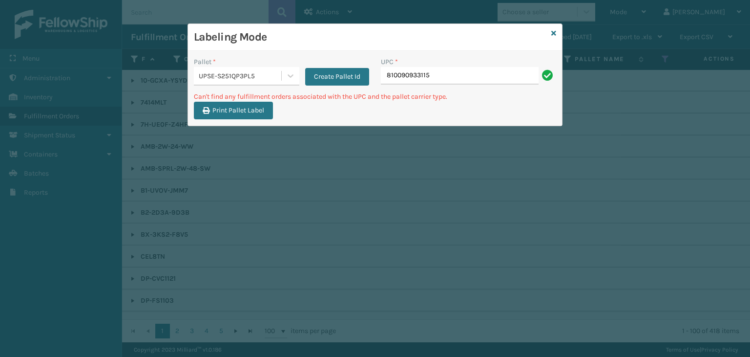
click at [260, 71] on div "UPSE-S251QP3PL5" at bounding box center [241, 76] width 84 height 10
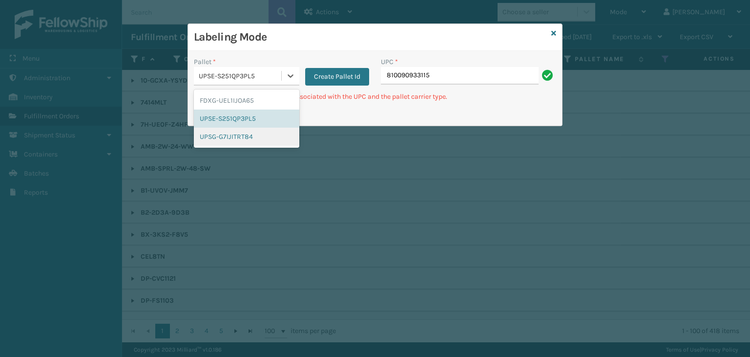
click at [224, 135] on div "UPSG-G7IJITRT84" at bounding box center [247, 136] width 106 height 18
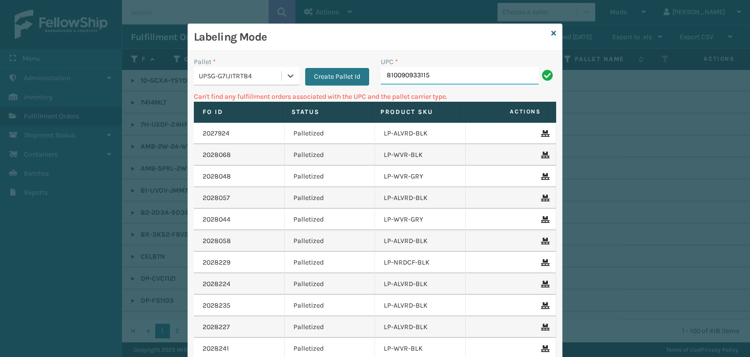
click at [456, 67] on input "810090933115" at bounding box center [460, 76] width 158 height 18
drag, startPoint x: 460, startPoint y: 80, endPoint x: 112, endPoint y: 102, distance: 349.0
click at [112, 102] on div "Labeling Mode Pallet * UPSG-G7IJITRT84 Create Pallet Id UPC * 810090933115 Can'…" at bounding box center [375, 178] width 750 height 357
drag, startPoint x: 443, startPoint y: 76, endPoint x: 98, endPoint y: 84, distance: 345.5
click at [98, 85] on div "Labeling Mode Pallet * UPSG-G7IJITRT84 Create Pallet Id UPC * 842893116907 Can'…" at bounding box center [375, 178] width 750 height 357
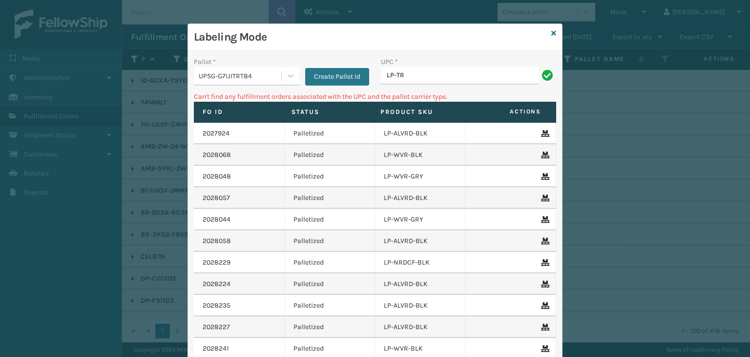
type input "LP-TRB-BLK"
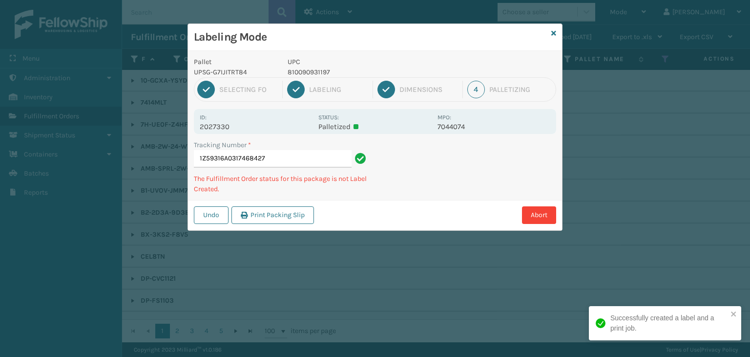
click at [311, 69] on p "810090931197" at bounding box center [360, 72] width 144 height 10
copy p "810090931197"
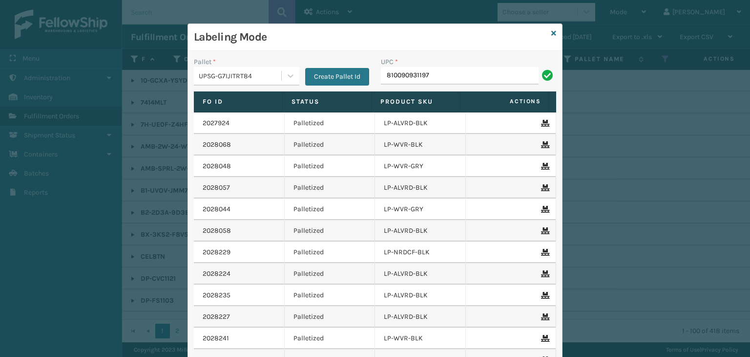
type input "810090931197"
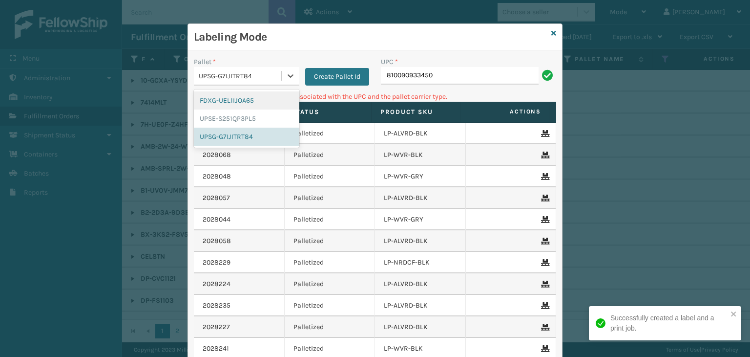
click at [216, 73] on div "UPSG-G7IJITRT84" at bounding box center [241, 76] width 84 height 10
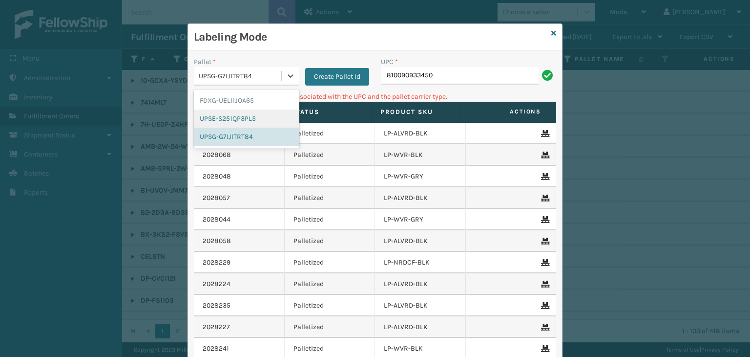
click at [242, 122] on div "UPSE-S251QP3PL5" at bounding box center [247, 118] width 106 height 18
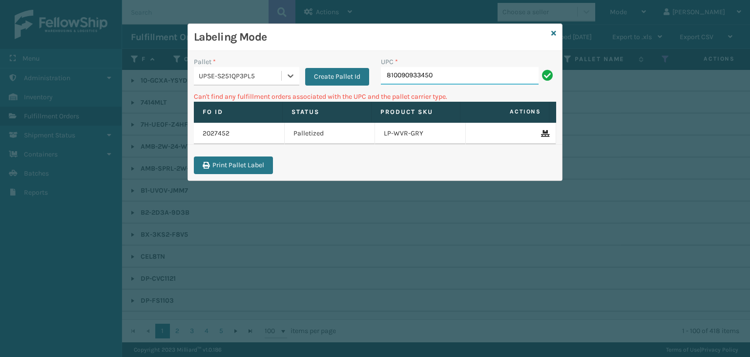
click at [466, 68] on input "810090933450" at bounding box center [460, 76] width 158 height 18
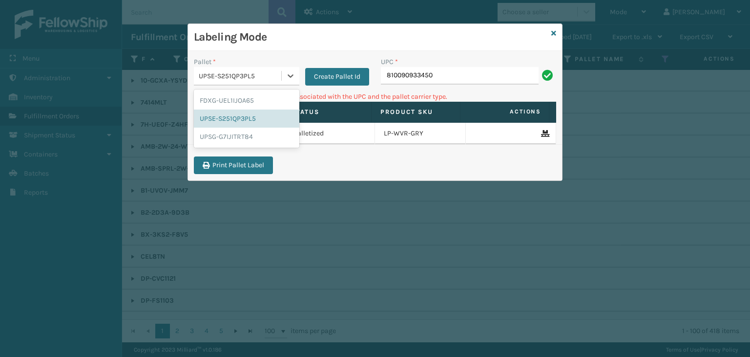
click at [246, 68] on div "UPSE-S251QP3PL5" at bounding box center [237, 76] width 87 height 16
click at [234, 137] on div "UPSG-G7IJITRT84" at bounding box center [247, 136] width 106 height 18
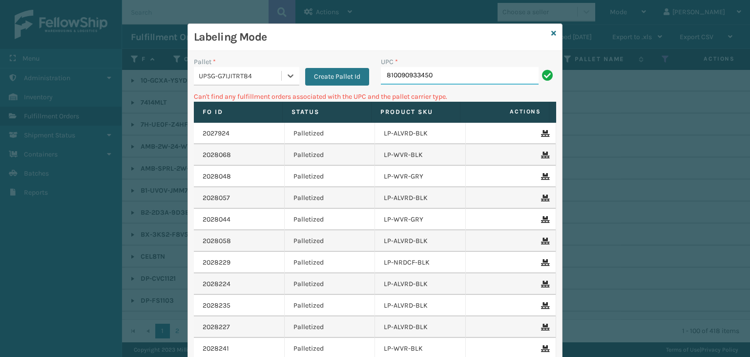
click at [450, 73] on input "810090933450" at bounding box center [460, 76] width 158 height 18
click at [552, 30] on icon at bounding box center [554, 33] width 5 height 7
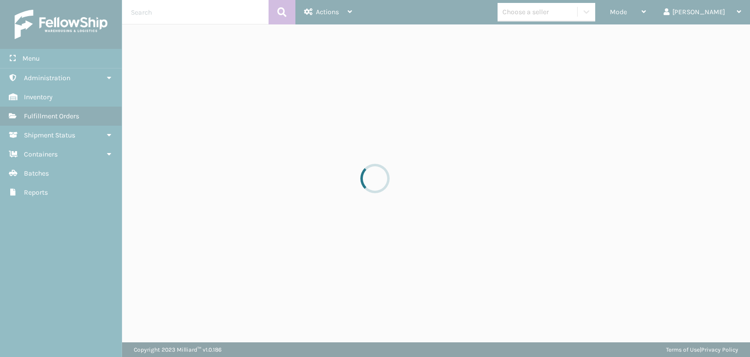
click at [557, 14] on div at bounding box center [375, 178] width 750 height 357
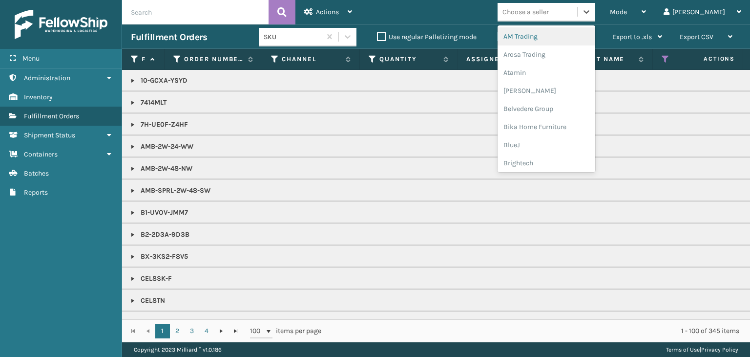
click at [549, 14] on div "Choose a seller" at bounding box center [526, 12] width 46 height 10
type input "LI"
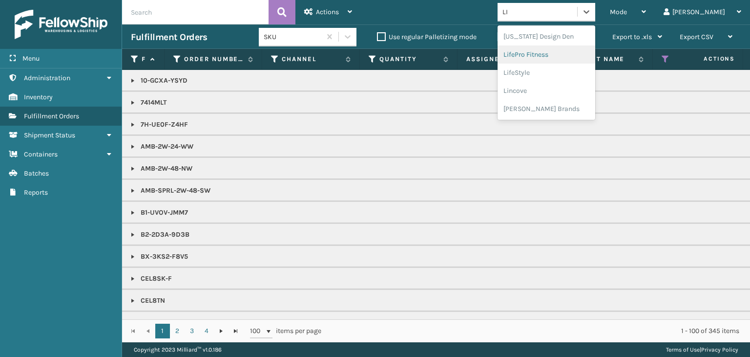
click at [587, 55] on div "LifePro Fitness" at bounding box center [547, 54] width 98 height 18
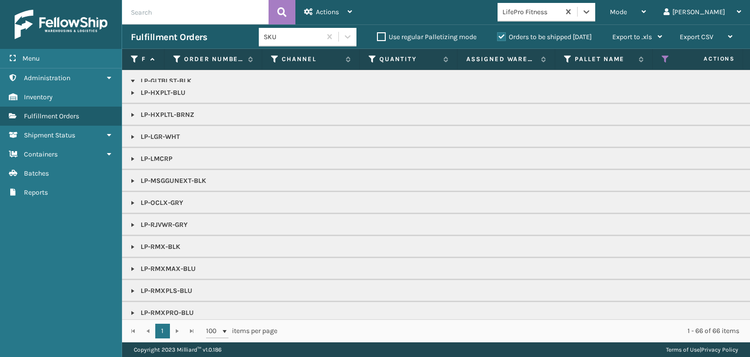
scroll to position [293, 0]
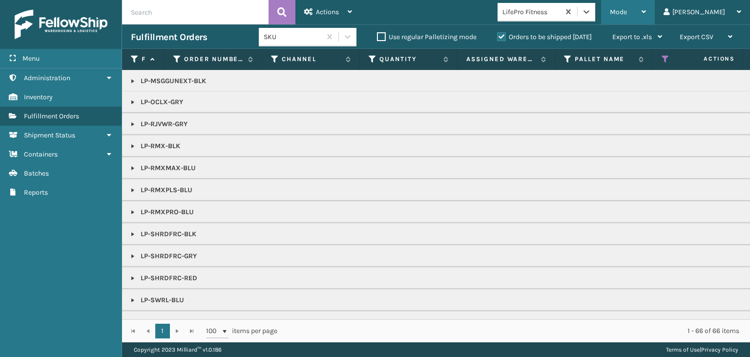
click at [627, 13] on span "Mode" at bounding box center [618, 12] width 17 height 8
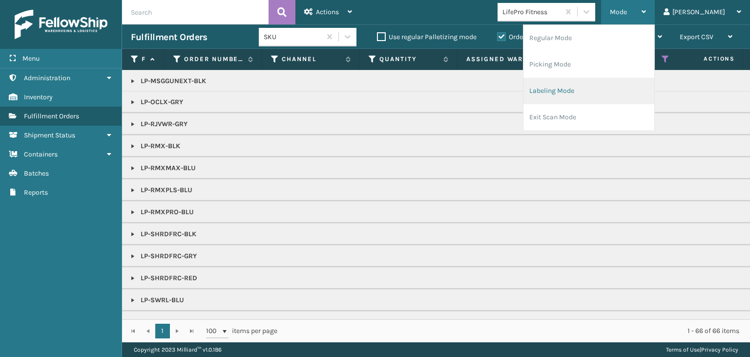
click at [601, 98] on li "Labeling Mode" at bounding box center [589, 91] width 131 height 26
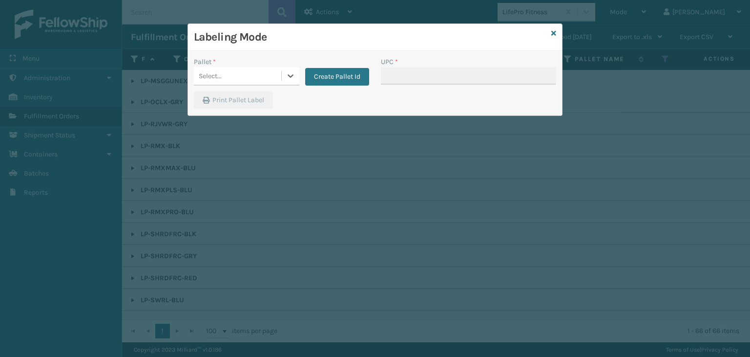
click at [235, 74] on div "Select..." at bounding box center [237, 76] width 87 height 16
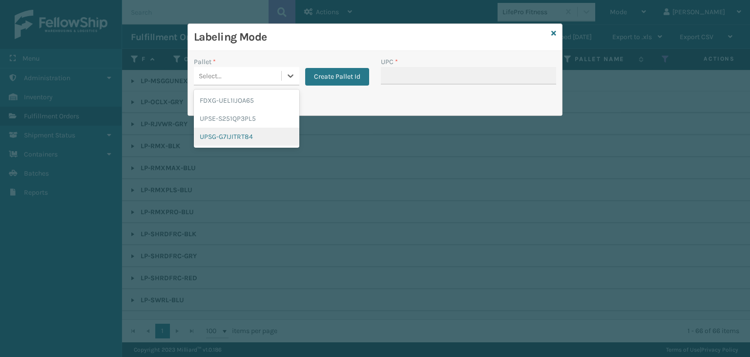
click at [234, 134] on div "UPSG-G7IJITRT84" at bounding box center [247, 136] width 106 height 18
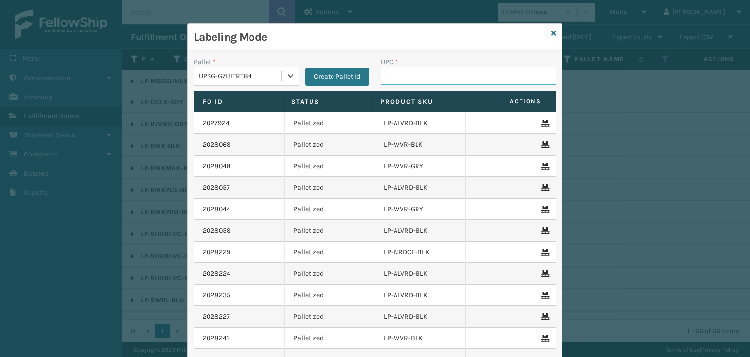
click at [432, 73] on input "UPC *" at bounding box center [468, 76] width 175 height 18
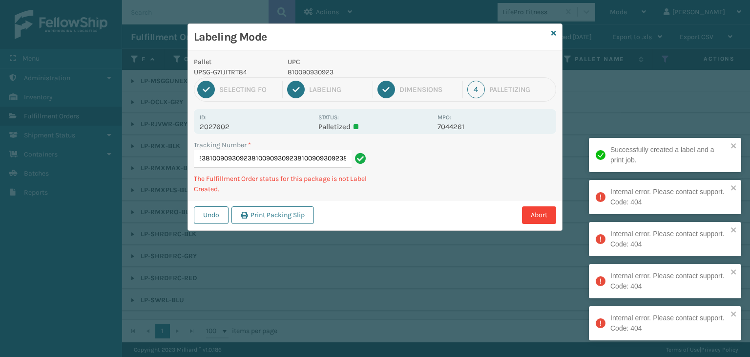
type input "1Z59316A0331835879810090930923810090930923810090930923810090930923810090930923"
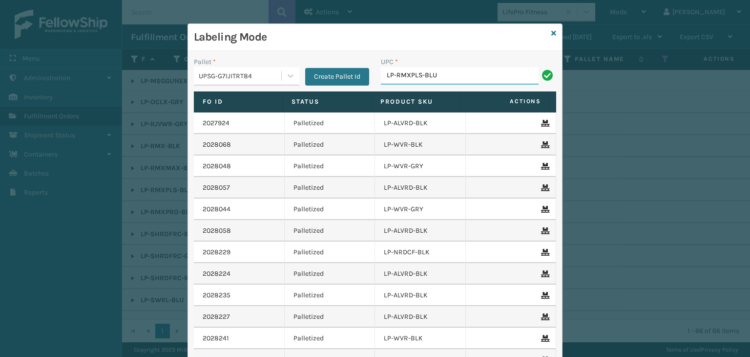
drag, startPoint x: 454, startPoint y: 74, endPoint x: 8, endPoint y: 72, distance: 446.5
click at [8, 72] on div "Labeling Mode Pallet * UPSG-G7IJITRT84 Create Pallet Id UPC * LP-RMXPLS-BLU Fo …" at bounding box center [375, 178] width 750 height 357
paste input "810090931197"
type input "8"
type input "LP-RMXPLS-BLU"
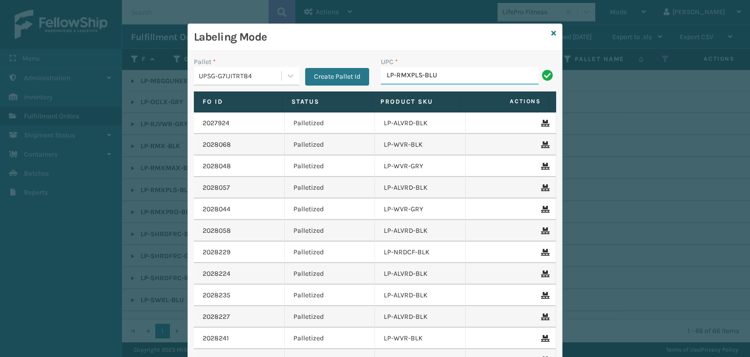
drag, startPoint x: 444, startPoint y: 79, endPoint x: 88, endPoint y: 69, distance: 356.2
click at [88, 69] on div "Labeling Mode Pallet * UPSG-G7IJITRT84 Create Pallet Id UPC * LP-RMXPLS-BLU Fo …" at bounding box center [375, 178] width 750 height 357
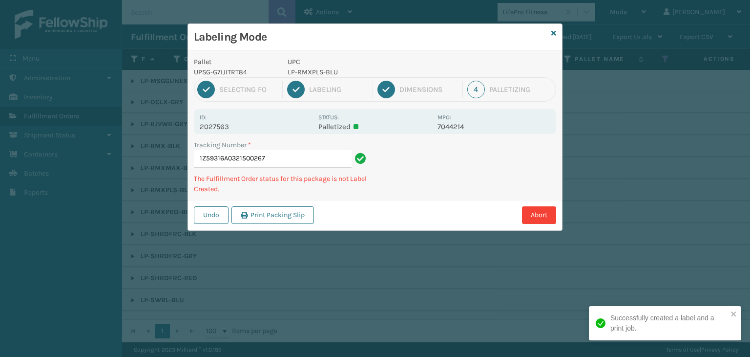
click at [88, 69] on div "Labeling Mode Pallet UPSG-G7IJITRT84 UPC LP-RMXPLS-BLU 1 Selecting FO 2 Labelin…" at bounding box center [375, 178] width 750 height 357
type input "1Z59316A0321500267LP-RMXPLS-BLU"
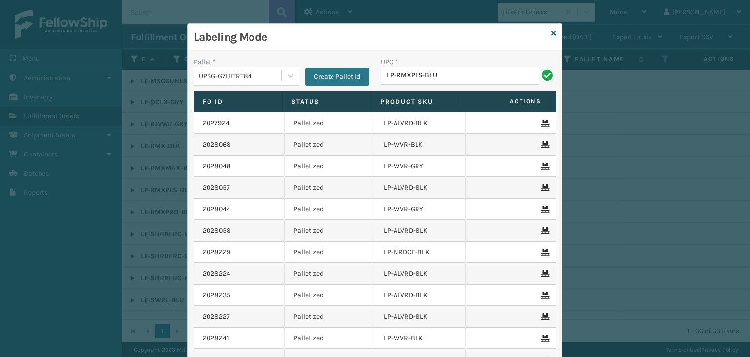
type input "LP-RMXPLS-BLU"
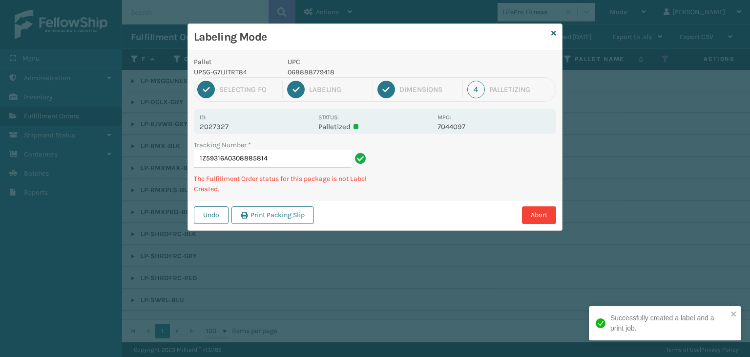
click at [309, 73] on p "068888779418" at bounding box center [360, 72] width 144 height 10
copy p "068888779418"
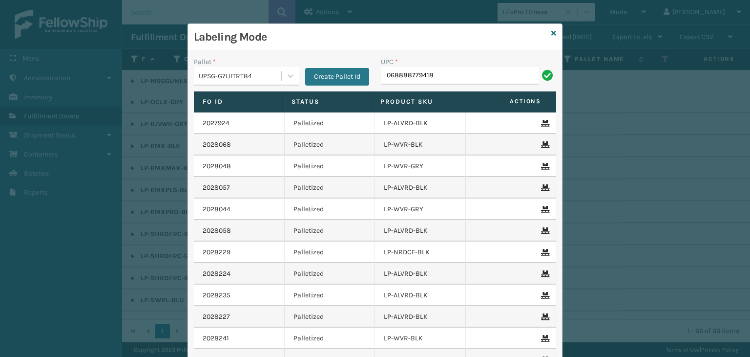
type input "068888779418"
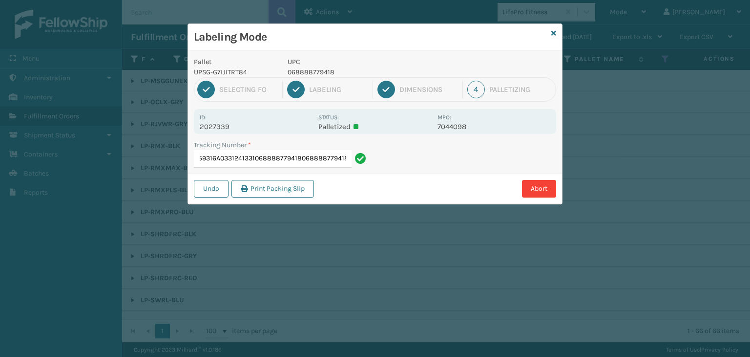
type input "1Z59316A0331241331068888779418068888779418068888779418"
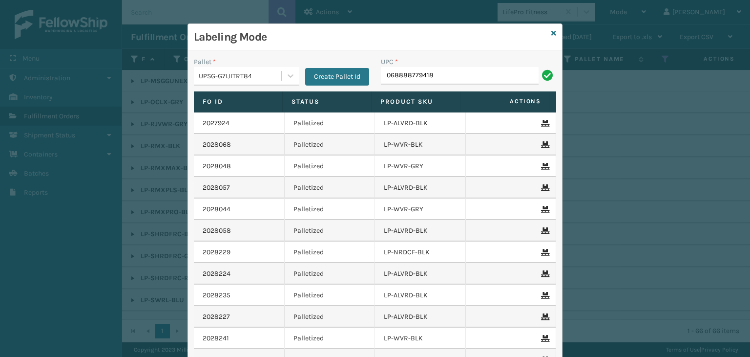
type input "068888779418"
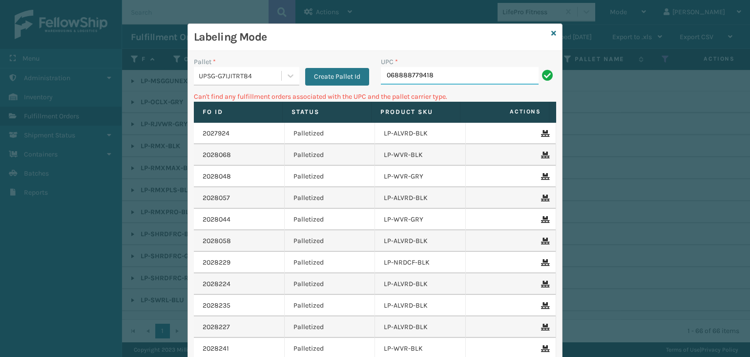
drag, startPoint x: 467, startPoint y: 67, endPoint x: 332, endPoint y: 48, distance: 136.1
click at [332, 48] on div "Labeling Mode Pallet * UPSG-G7IJITRT84 Create Pallet Id UPC * 068888779418 Can'…" at bounding box center [375, 227] width 374 height 407
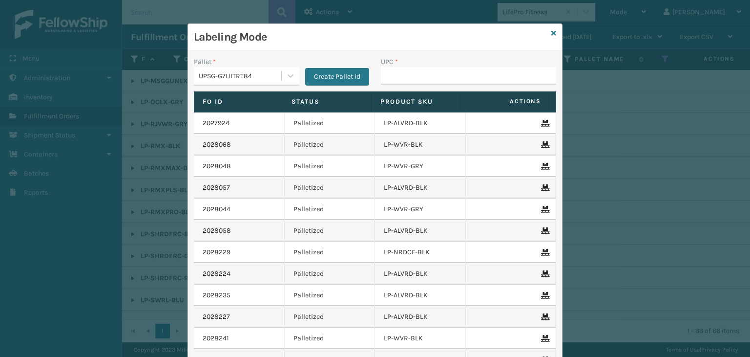
click at [259, 80] on div "UPSG-G7IJITRT84" at bounding box center [241, 76] width 84 height 10
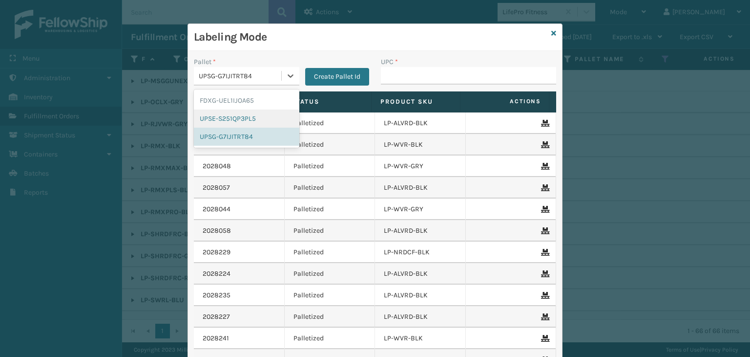
click at [254, 112] on div "UPSE-S251QP3PL5" at bounding box center [247, 118] width 106 height 18
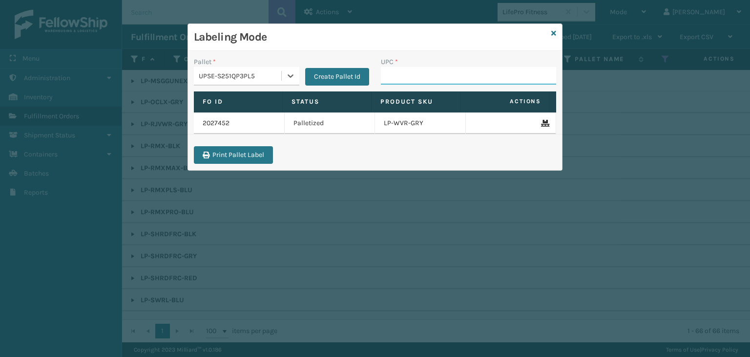
click at [396, 74] on input "UPC *" at bounding box center [468, 76] width 175 height 18
paste input "068888779418"
type input "068888779418"
click at [240, 72] on div "UPSE-S251QP3PL5" at bounding box center [241, 76] width 84 height 10
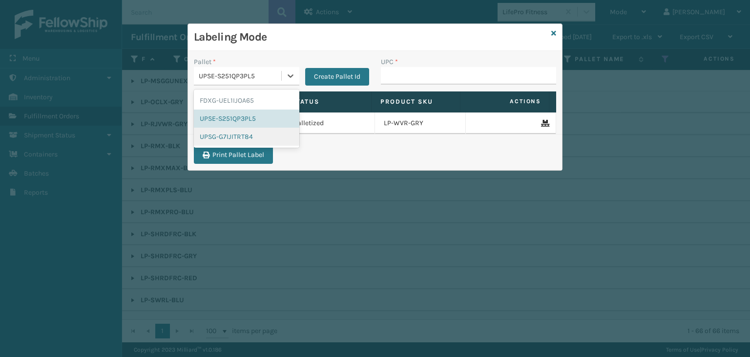
click at [241, 140] on div "UPSG-G7IJITRT84" at bounding box center [247, 136] width 106 height 18
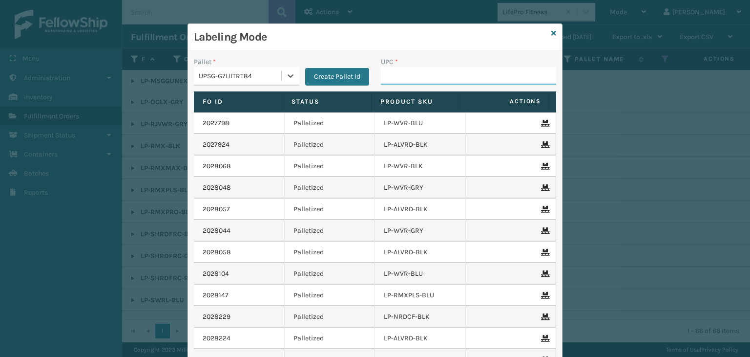
click at [477, 72] on input "UPC *" at bounding box center [468, 76] width 175 height 18
type input "LP-RMXPLS-BLU"
drag, startPoint x: 449, startPoint y: 72, endPoint x: 172, endPoint y: 83, distance: 276.7
click at [172, 83] on div "Labeling Mode Pallet * UPSG-G7IJITRT84 Create Pallet Id UPC * LP-RMXPLS-BLU Fo …" at bounding box center [375, 178] width 750 height 357
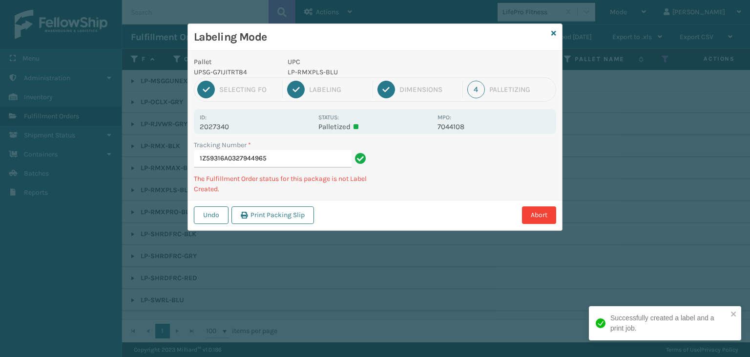
type input "1Z59316A0327944965LP-RMXPLS-BLU"
click at [173, 83] on div "Labeling Mode Pallet UPSG-G7IJITRT84 UPC LP-RMXPLS-BLU 1 Selecting FO 2 Labelin…" at bounding box center [375, 178] width 750 height 357
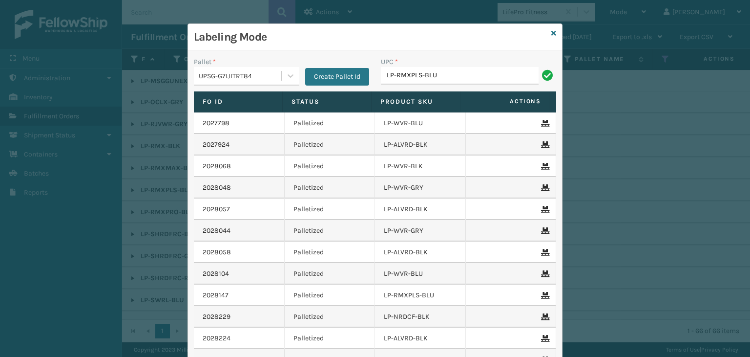
type input "LP-RMXPLS-BLU"
paste input "LP-RMXPLS-BLU"
type input "LP-RMXPLS-BLU"
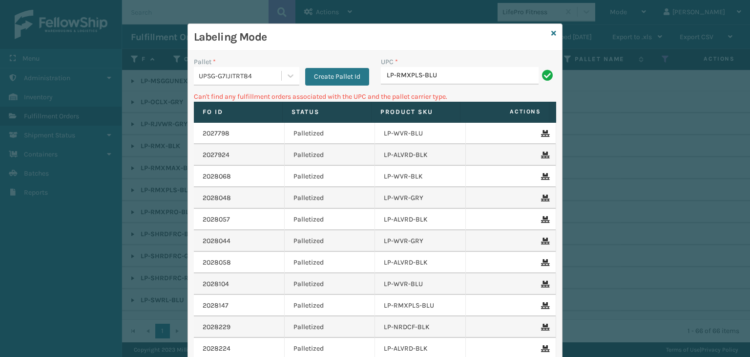
click at [256, 76] on div "UPSG-G7IJITRT84" at bounding box center [241, 76] width 84 height 10
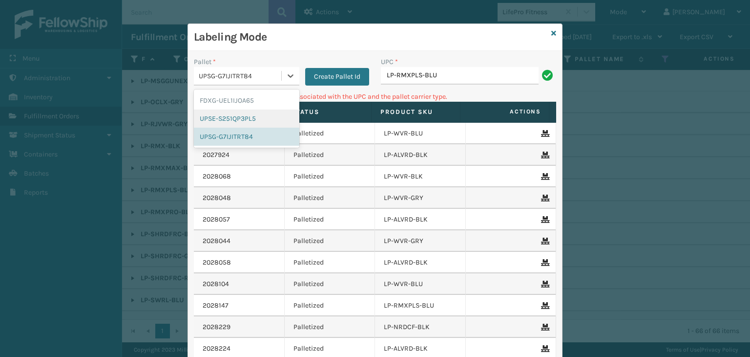
click at [229, 117] on div "UPSE-S251QP3PL5" at bounding box center [247, 118] width 106 height 18
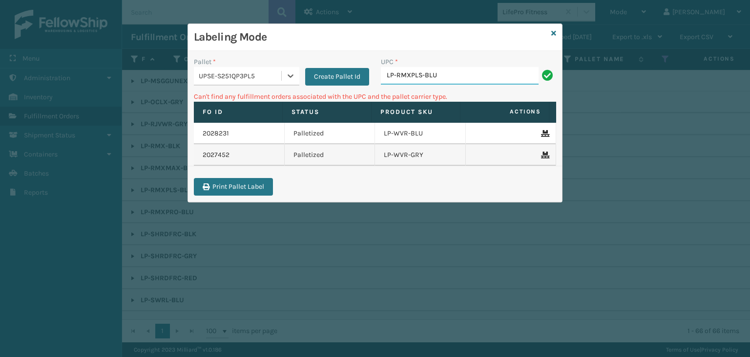
click at [471, 77] on input "LP-RMXPLS-BLU" at bounding box center [460, 76] width 158 height 18
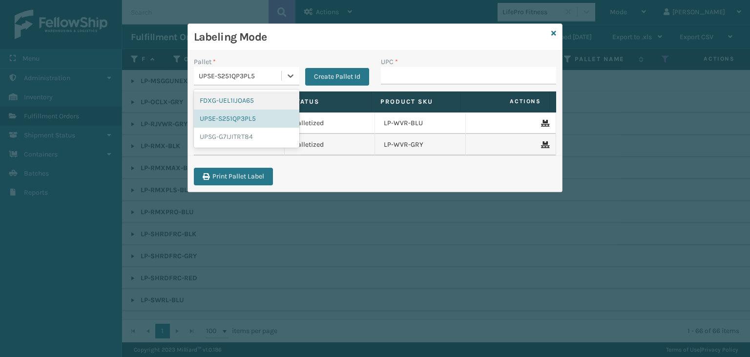
click at [244, 77] on div "UPSE-S251QP3PL5" at bounding box center [241, 76] width 84 height 10
click at [259, 138] on div "UPSG-G7IJITRT84" at bounding box center [247, 136] width 106 height 18
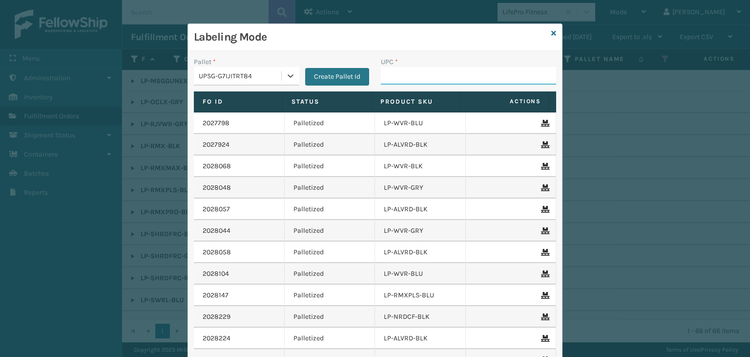
click at [436, 79] on input "UPC *" at bounding box center [468, 76] width 175 height 18
type input "810090933"
type input "LP-RMXPRO-BLU"
click at [276, 81] on div "UPSG-G7IJITRT84" at bounding box center [237, 76] width 87 height 16
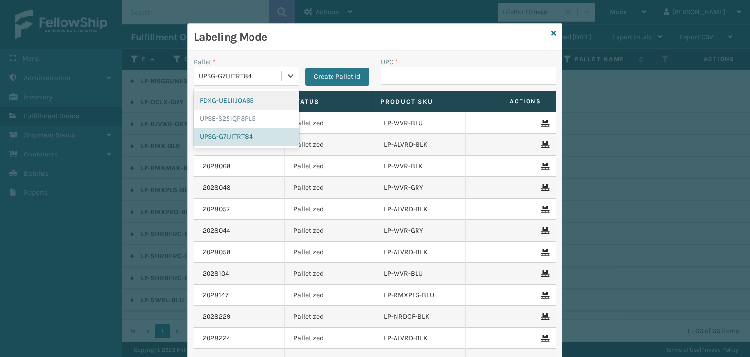
click at [249, 102] on div "FDXG-UEL1IJOA65" at bounding box center [247, 100] width 106 height 18
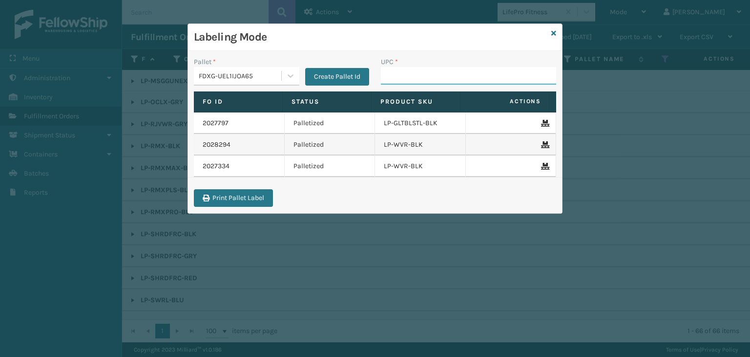
click at [405, 84] on input "UPC *" at bounding box center [468, 76] width 175 height 18
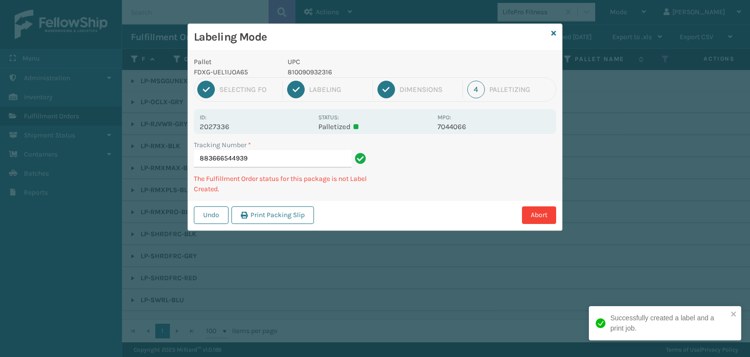
click at [324, 71] on p "810090932316" at bounding box center [360, 72] width 144 height 10
copy p "810090932316"
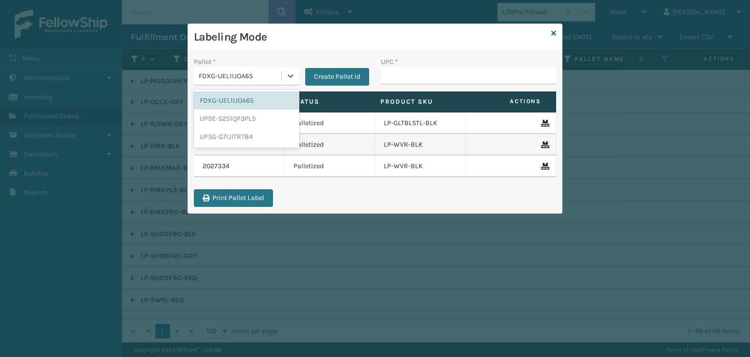
click at [242, 75] on div "FDXG-UEL1IJOA65" at bounding box center [241, 76] width 84 height 10
click at [247, 135] on div "UPSG-G7IJITRT84" at bounding box center [247, 136] width 106 height 18
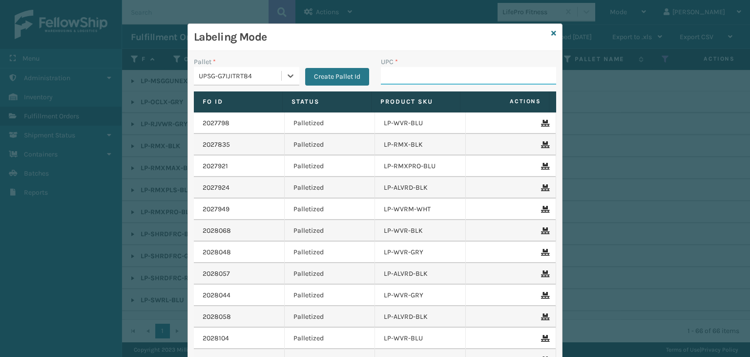
click at [433, 77] on input "UPC *" at bounding box center [468, 76] width 175 height 18
paste input "810090932316"
type input "810090932316"
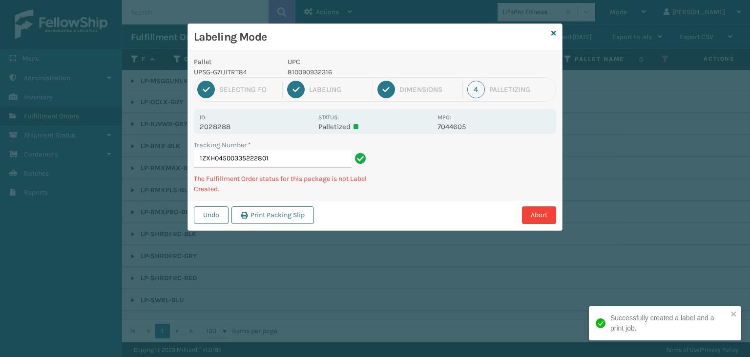
type input "1ZXH04500335222801810090932316"
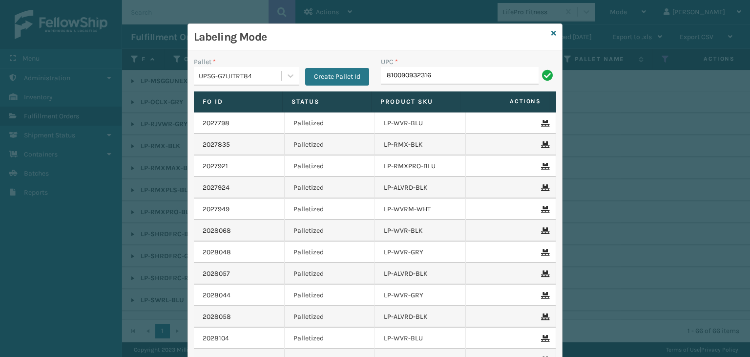
type input "810090932316"
click at [434, 75] on input "UPC *" at bounding box center [468, 76] width 175 height 18
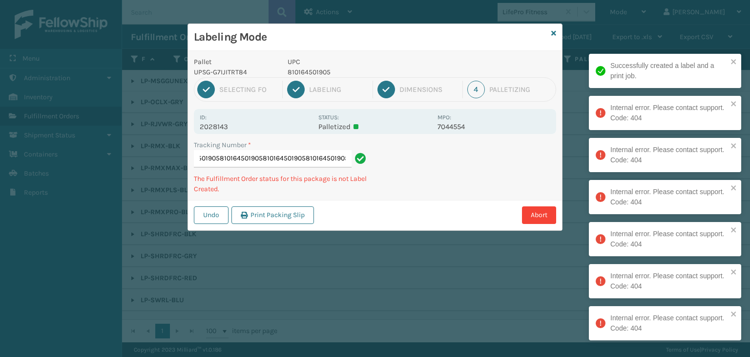
type input "1Z59316A03109763738101645019058101645019058101645019058101645019058101645019058…"
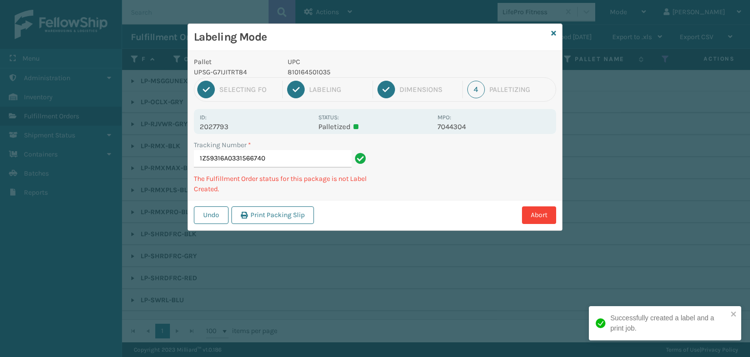
click at [321, 75] on p "810164501035" at bounding box center [360, 72] width 144 height 10
click at [319, 75] on p "810164501035" at bounding box center [360, 72] width 144 height 10
copy p "810164501035"
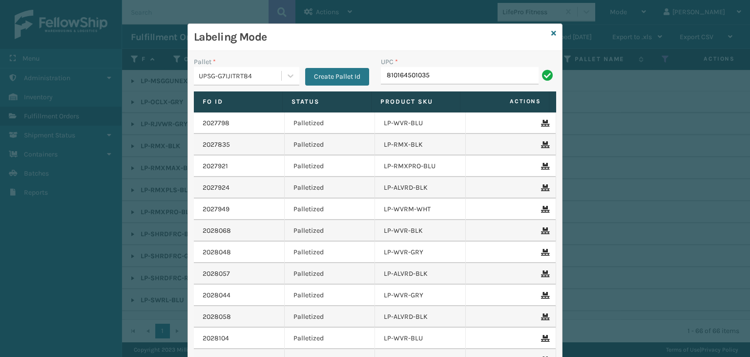
type input "810164501035"
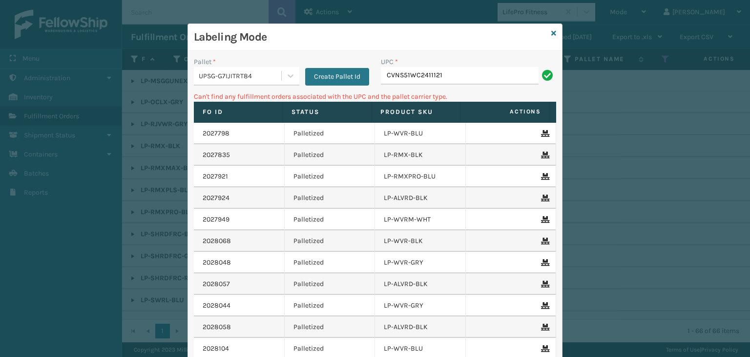
drag, startPoint x: 462, startPoint y: 79, endPoint x: 90, endPoint y: 72, distance: 371.3
click at [99, 73] on div "Labeling Mode Pallet * UPSG-G7IJITRT84 Create Pallet Id UPC * CVNS51WC2411121 C…" at bounding box center [375, 178] width 750 height 357
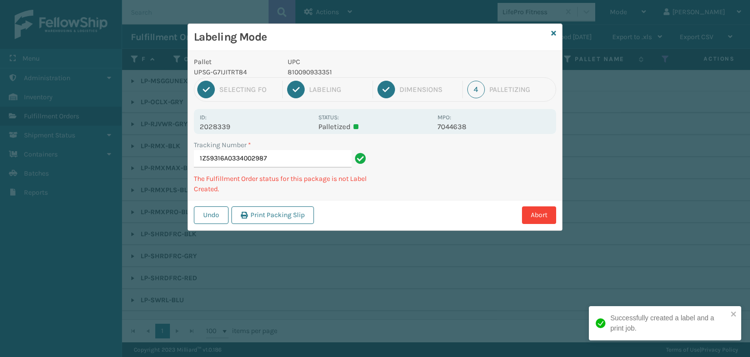
click at [308, 71] on p "810090933351" at bounding box center [360, 72] width 144 height 10
copy p "810090933351"
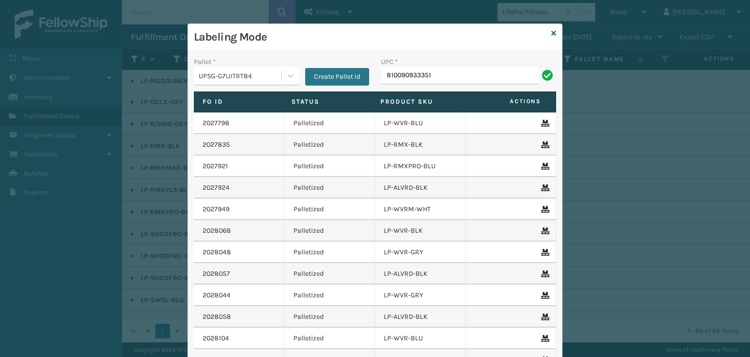
type input "810090933351"
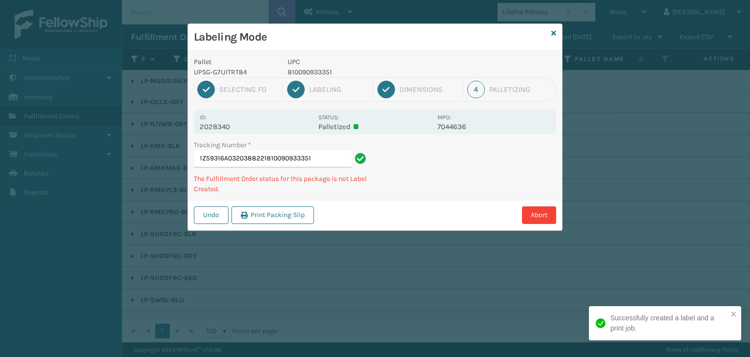
type input "1Z59316A0320388221810090933351810090933351"
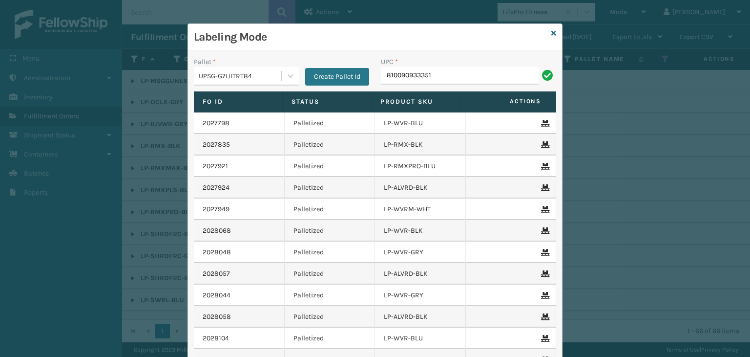
type input "810090933351"
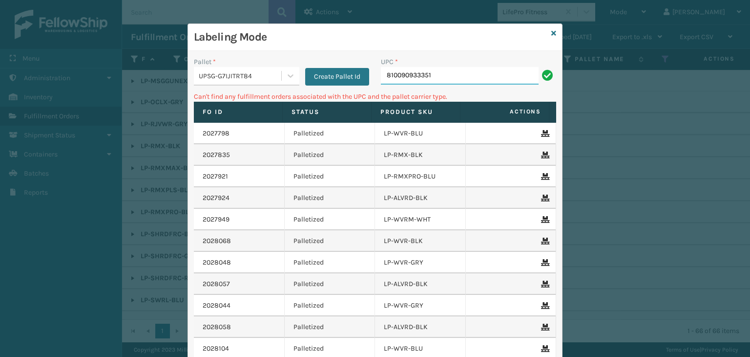
drag, startPoint x: 472, startPoint y: 74, endPoint x: 276, endPoint y: 82, distance: 196.5
click at [276, 82] on div "Pallet * UPSG-G7IJITRT84 Create Pallet Id UPC * 810090933351" at bounding box center [375, 74] width 374 height 35
type input "LP-MSGGUNEXT-BLK"
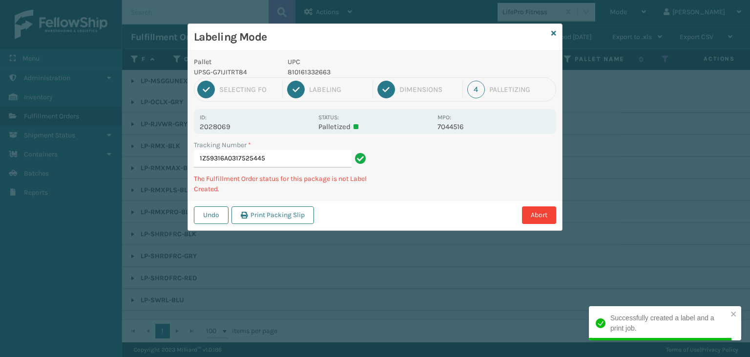
click at [323, 73] on p "810161332663" at bounding box center [360, 72] width 144 height 10
copy p "810161332663"
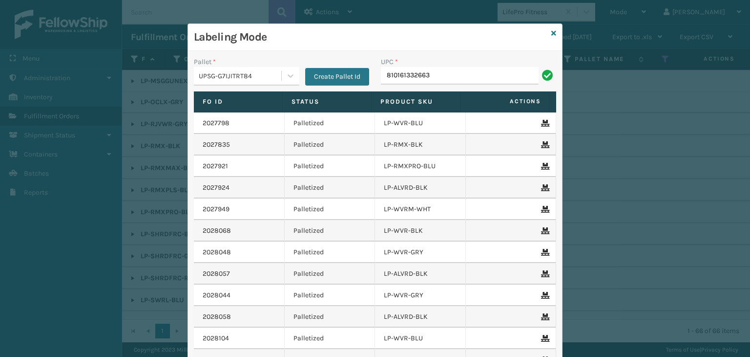
type input "810161332663"
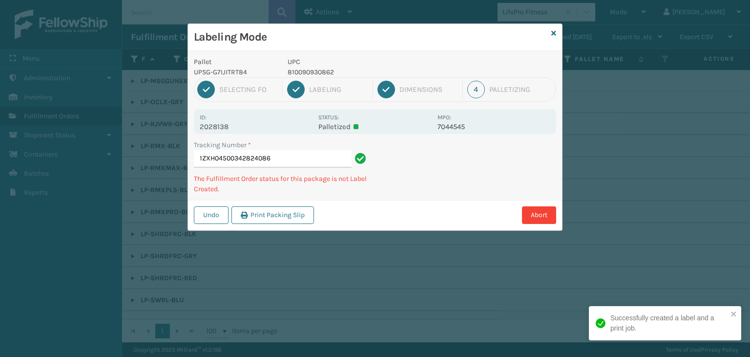
click at [316, 70] on p "810090930862" at bounding box center [360, 72] width 144 height 10
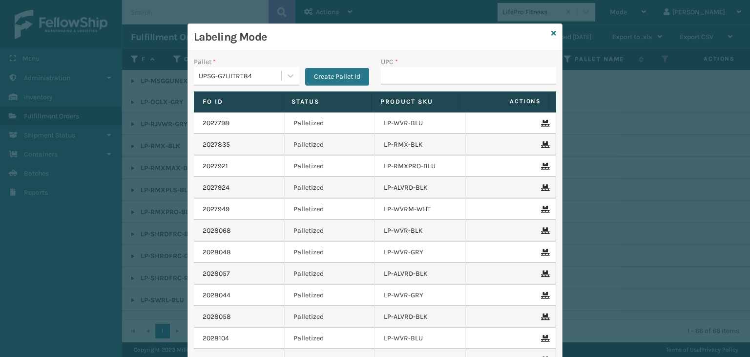
click at [316, 70] on button "Create Pallet Id" at bounding box center [337, 77] width 64 height 18
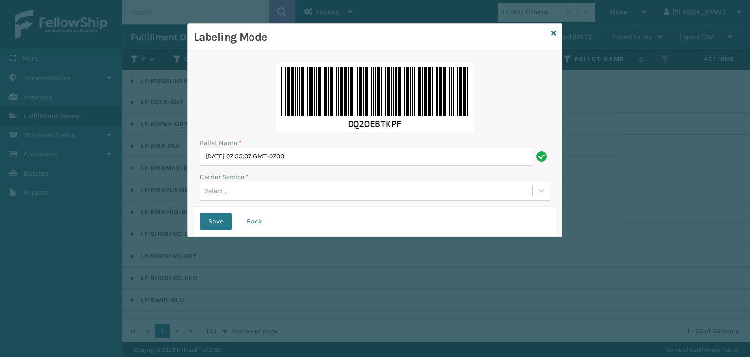
click at [254, 226] on button "Back" at bounding box center [254, 221] width 33 height 18
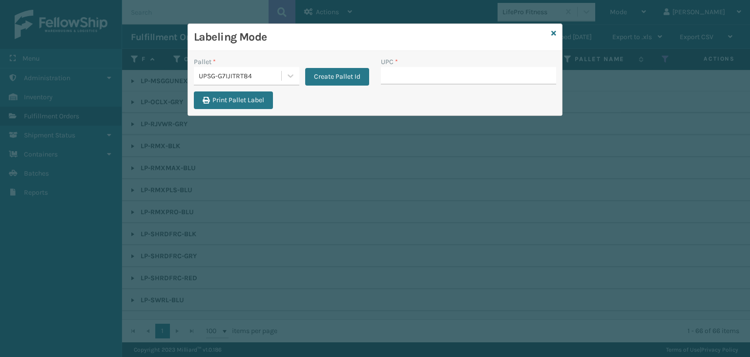
click at [468, 46] on div "Labeling Mode" at bounding box center [375, 37] width 374 height 27
click at [500, 83] on input "UPC *" at bounding box center [468, 76] width 175 height 18
paste input "810090930862"
click at [500, 83] on input "UPC *" at bounding box center [468, 76] width 175 height 18
type input "810090930862"
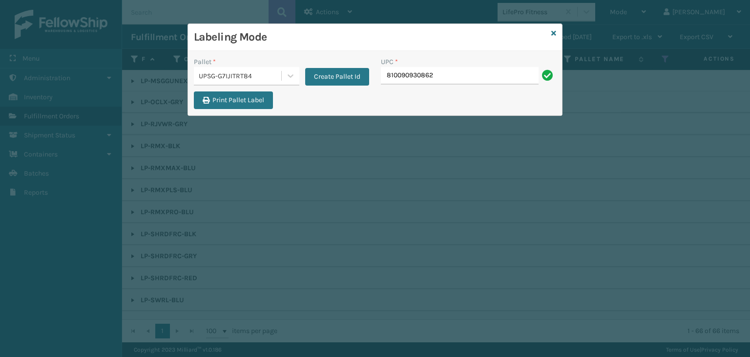
type input "810090930862"
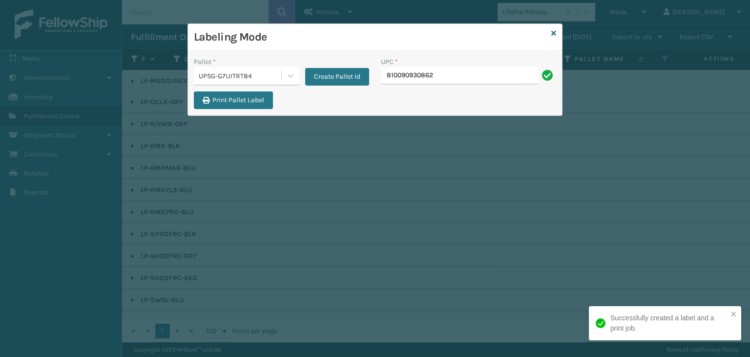
type input "810090930862"
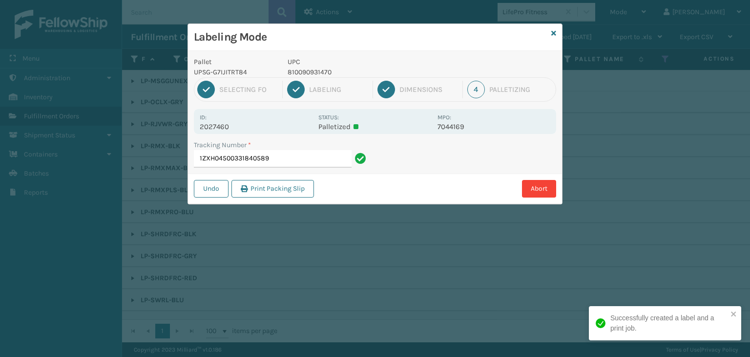
click at [318, 73] on p "810090931470" at bounding box center [360, 72] width 144 height 10
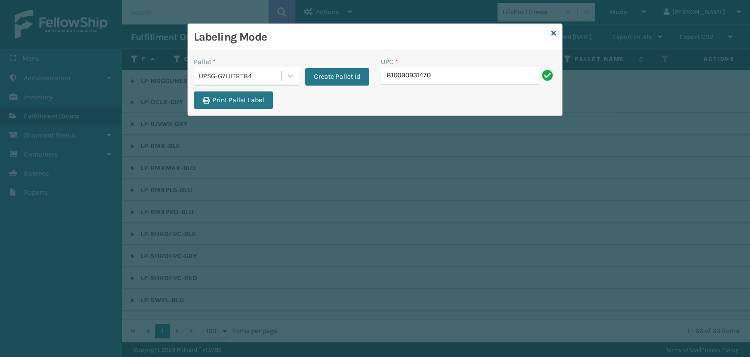
type input "810090931470"
click at [552, 33] on icon at bounding box center [554, 33] width 5 height 7
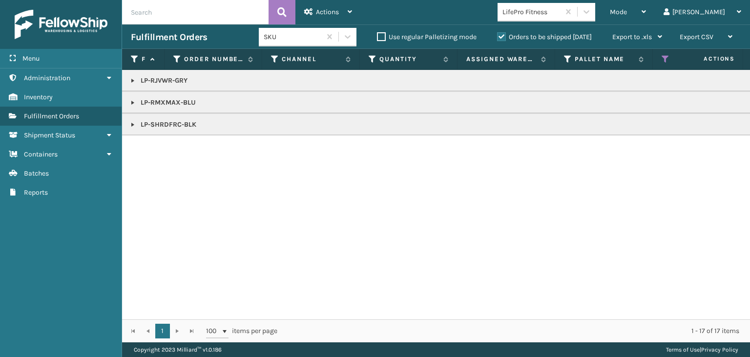
drag, startPoint x: 135, startPoint y: 78, endPoint x: 139, endPoint y: 86, distance: 9.4
click at [135, 78] on link at bounding box center [133, 81] width 8 height 8
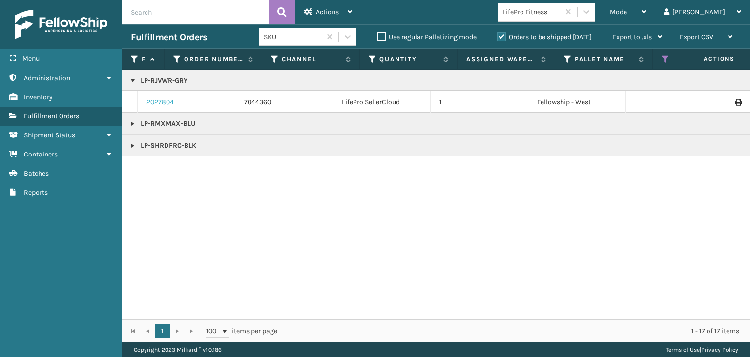
click at [162, 103] on link "2027804" at bounding box center [160, 102] width 27 height 10
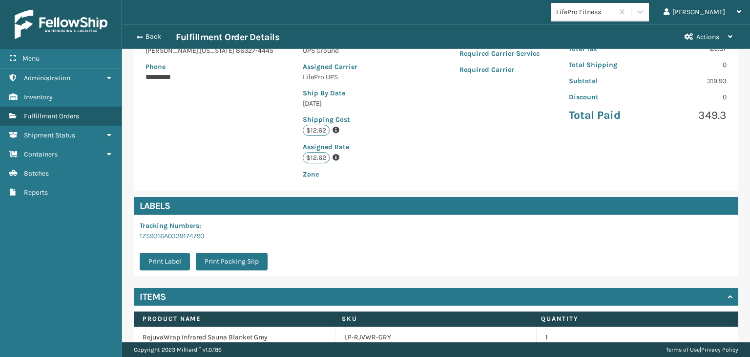
scroll to position [220, 0]
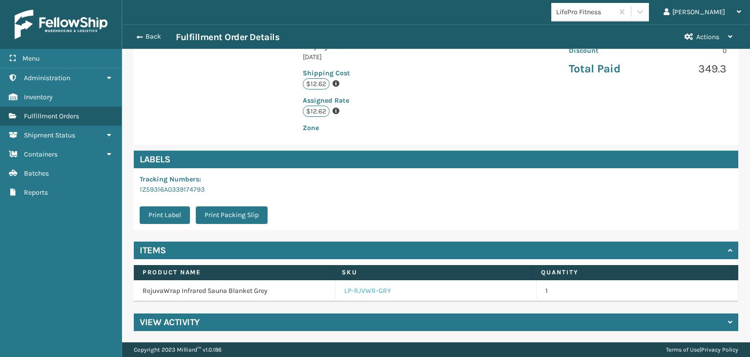
click at [365, 289] on link "LP-RJVWR-GRY" at bounding box center [367, 291] width 47 height 10
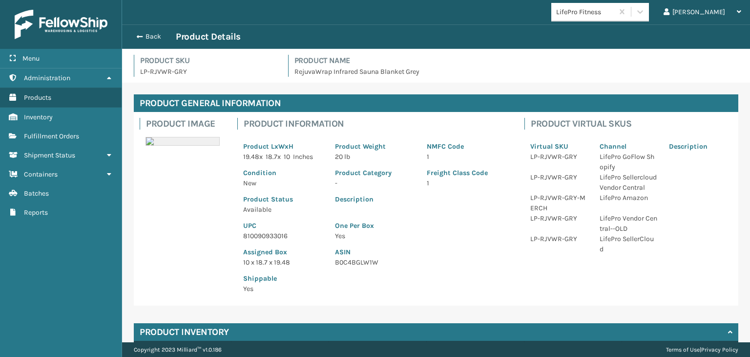
click at [266, 234] on p "810090933016" at bounding box center [283, 236] width 80 height 10
click at [150, 38] on button "Back" at bounding box center [153, 36] width 45 height 9
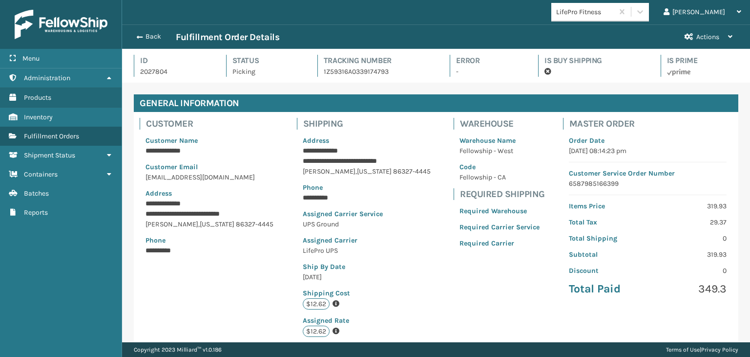
scroll to position [23, 628]
click at [149, 39] on button "Back" at bounding box center [153, 36] width 45 height 9
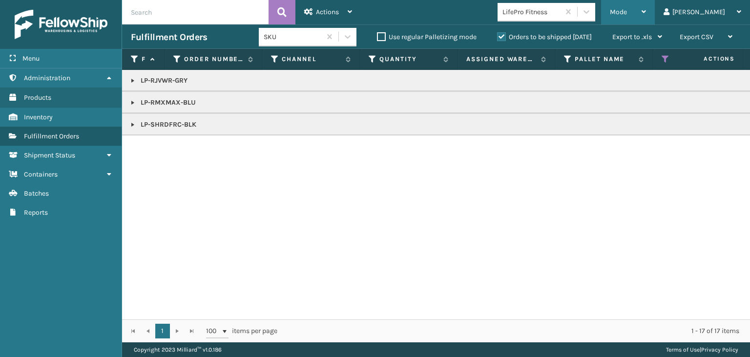
click at [646, 15] on div "Mode" at bounding box center [628, 12] width 36 height 24
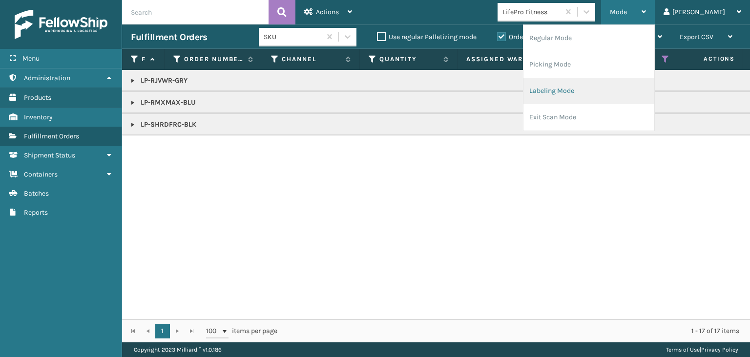
click at [645, 85] on li "Labeling Mode" at bounding box center [589, 91] width 131 height 26
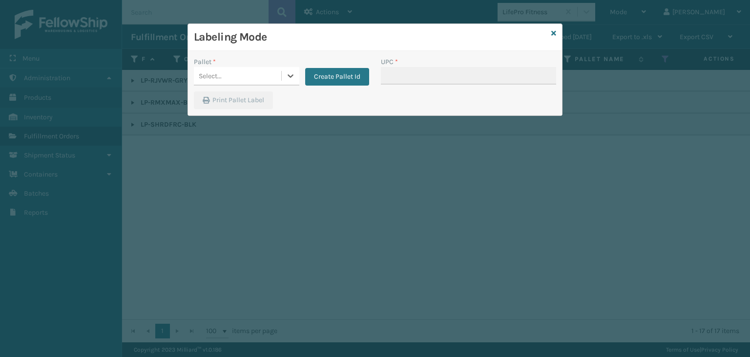
click at [234, 75] on div "Select..." at bounding box center [237, 76] width 87 height 16
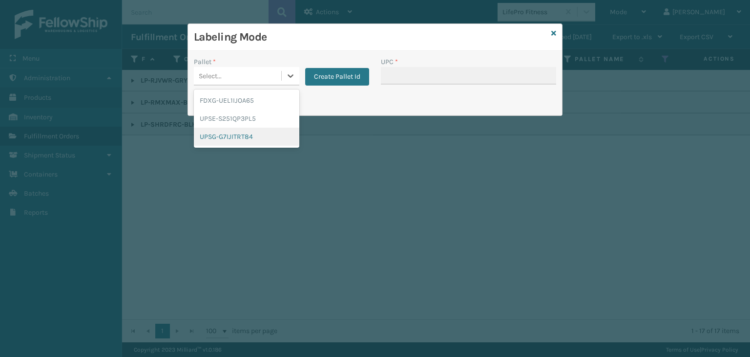
click at [230, 132] on div "UPSG-G7IJITRT84" at bounding box center [247, 136] width 106 height 18
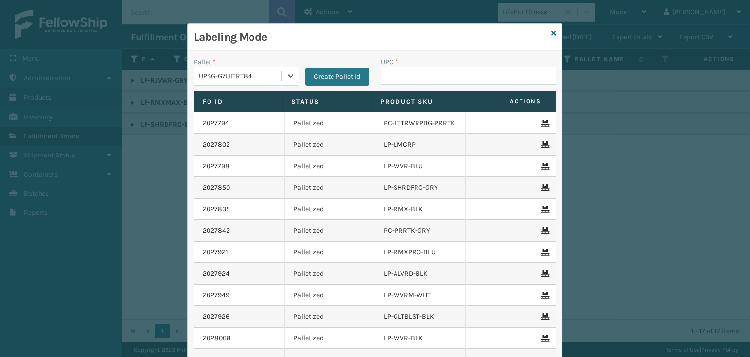
click at [412, 63] on div "UPC *" at bounding box center [468, 62] width 175 height 10
click at [409, 74] on input "UPC *" at bounding box center [468, 76] width 175 height 18
paste input "810090933016"
type input "810090933016"
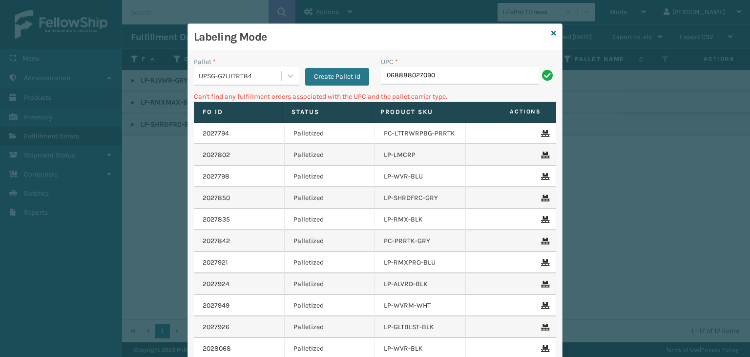
click at [383, 70] on input "068888027090" at bounding box center [460, 76] width 158 height 18
click at [389, 76] on input "068888027090" at bounding box center [460, 76] width 158 height 18
click at [388, 75] on input "068888027090" at bounding box center [460, 76] width 158 height 18
type input "68888027090"
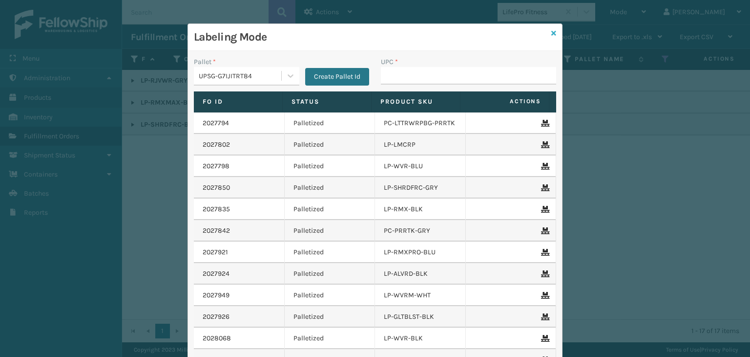
click at [552, 32] on icon at bounding box center [554, 33] width 5 height 7
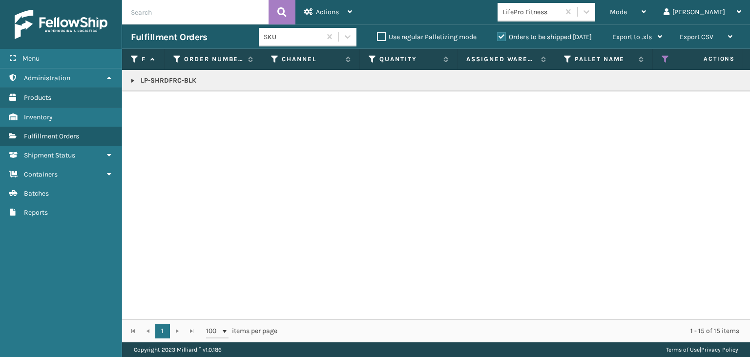
drag, startPoint x: 130, startPoint y: 77, endPoint x: 151, endPoint y: 85, distance: 23.2
click at [130, 77] on link at bounding box center [133, 81] width 8 height 8
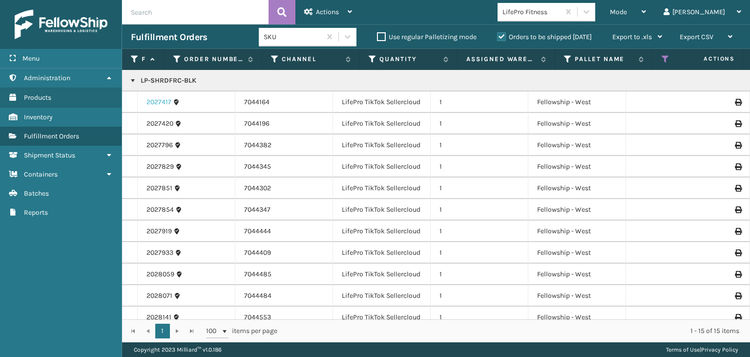
click at [165, 100] on link "2027417" at bounding box center [159, 102] width 25 height 10
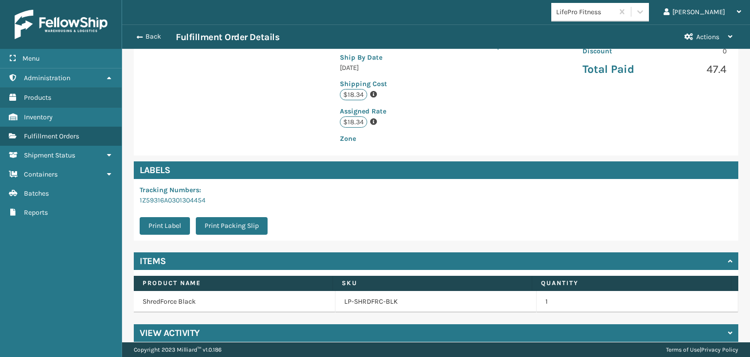
scroll to position [220, 0]
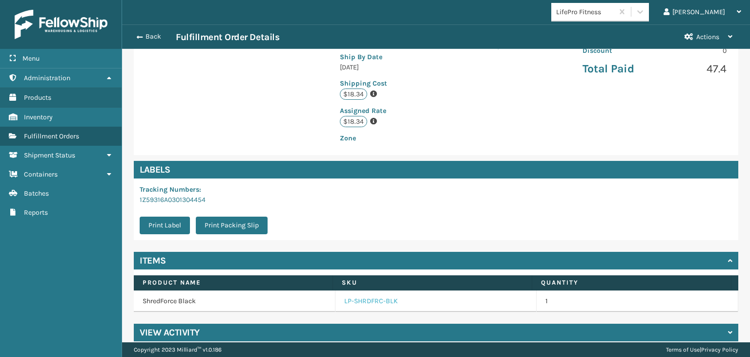
click at [347, 296] on link "LP-SHRDFRC-BLK" at bounding box center [371, 301] width 54 height 10
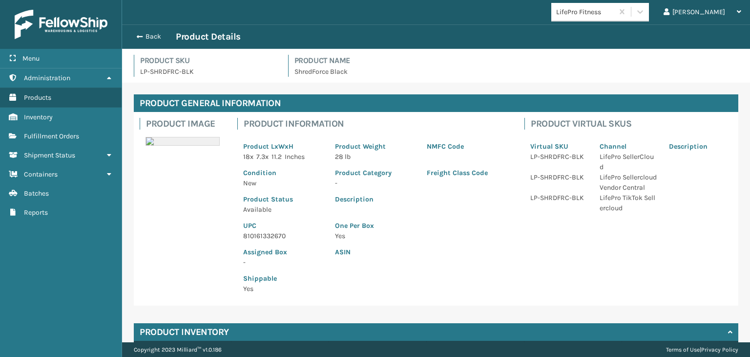
click at [268, 240] on p "810161332670" at bounding box center [283, 236] width 80 height 10
click at [147, 36] on button "Back" at bounding box center [153, 36] width 45 height 9
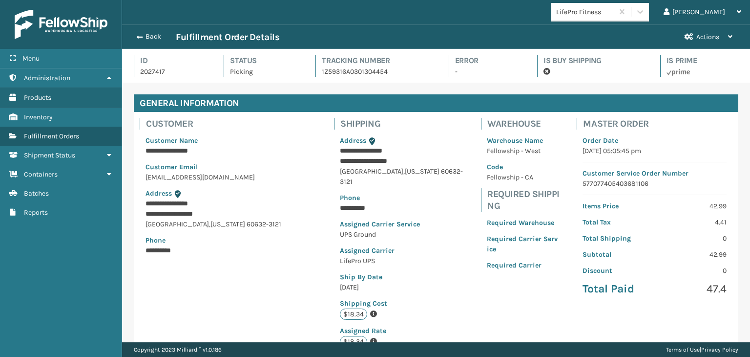
click at [147, 36] on button "Back" at bounding box center [153, 36] width 45 height 9
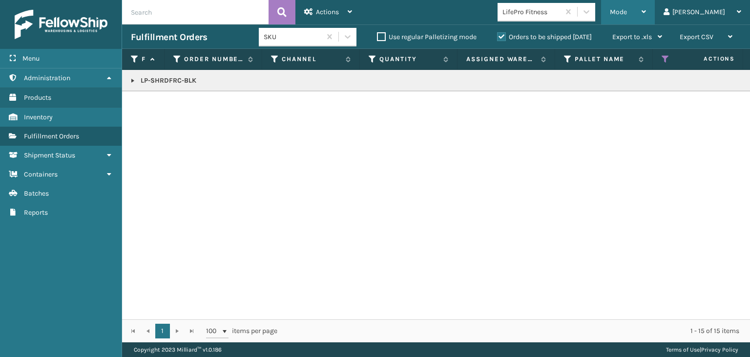
click at [646, 7] on div "Mode" at bounding box center [628, 12] width 36 height 24
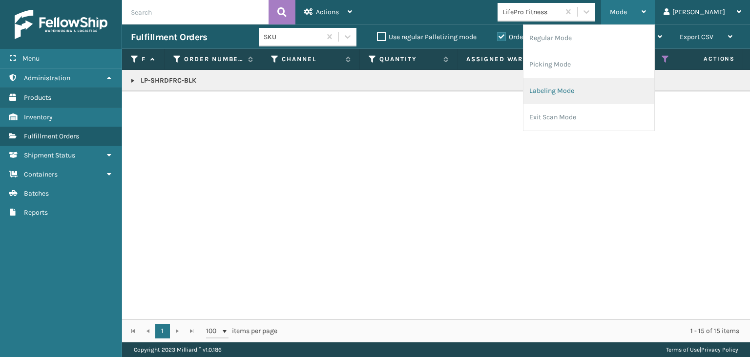
click at [625, 91] on li "Labeling Mode" at bounding box center [589, 91] width 131 height 26
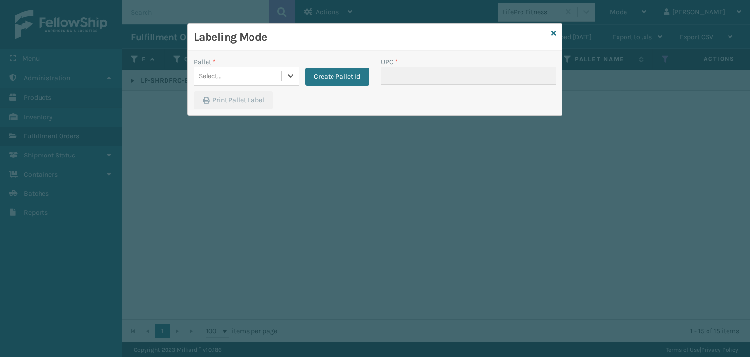
click at [254, 69] on div "Select..." at bounding box center [237, 76] width 87 height 16
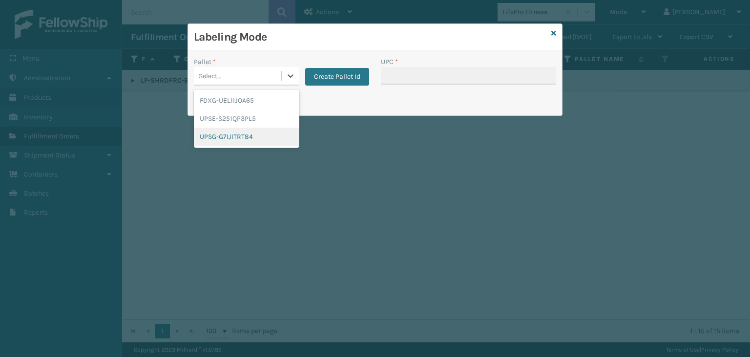
click at [247, 136] on div "UPSG-G7IJITRT84" at bounding box center [247, 136] width 106 height 18
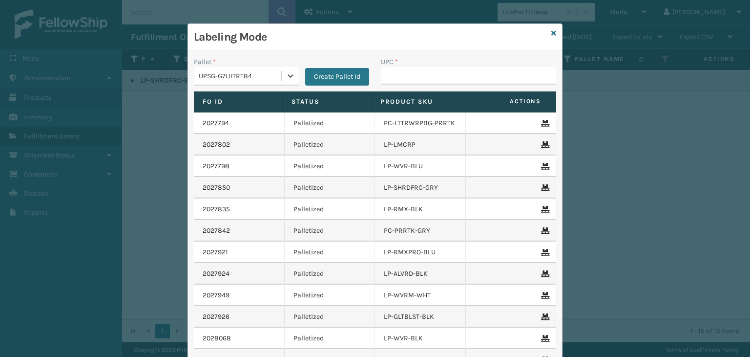
drag, startPoint x: 419, startPoint y: 64, endPoint x: 419, endPoint y: 75, distance: 10.3
click at [419, 67] on div "UPC *" at bounding box center [468, 71] width 175 height 28
click at [419, 75] on input "UPC *" at bounding box center [468, 76] width 175 height 18
paste input "810161332670"
type input "810161332670"
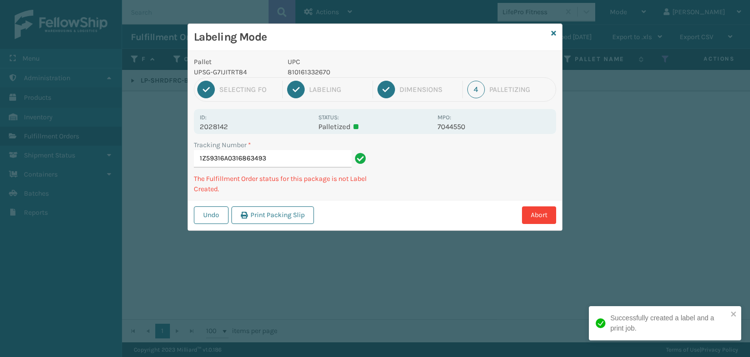
type input "1Z59316A0316863493810161332670"
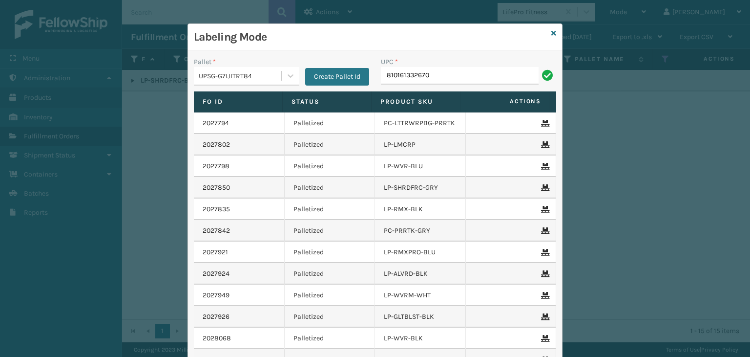
type input "810161332670"
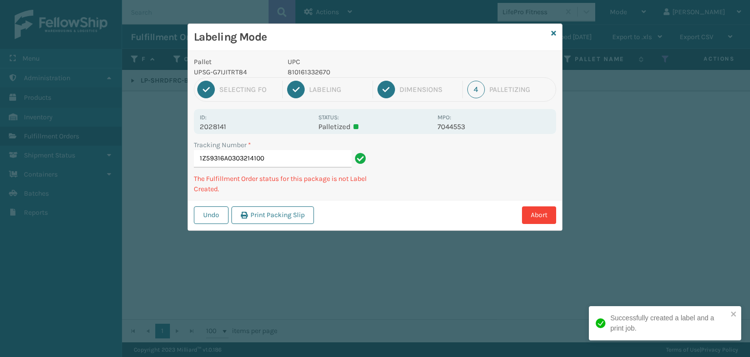
type input "1Z59316A0303214100810161332670"
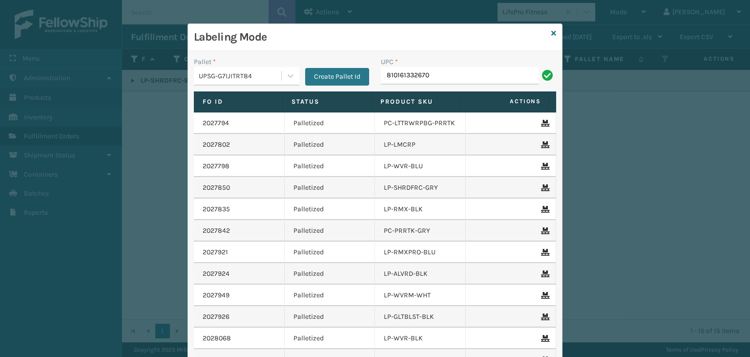
type input "810161332670"
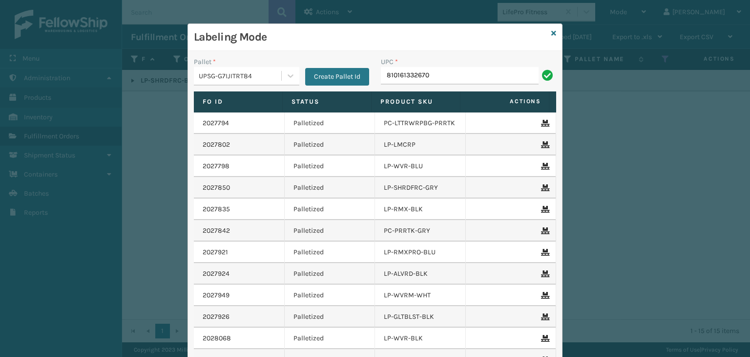
type input "810161332670"
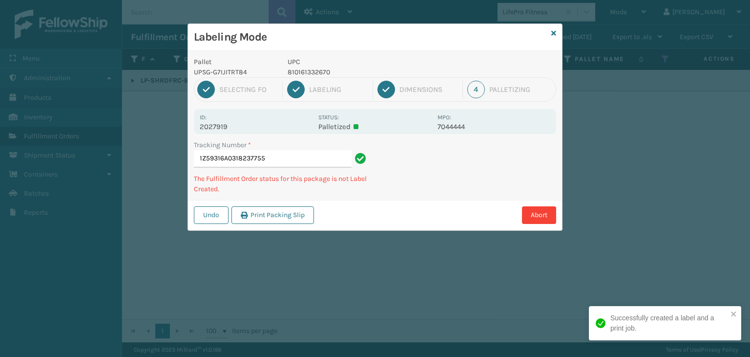
type input "1Z59316A0318237755810161332670"
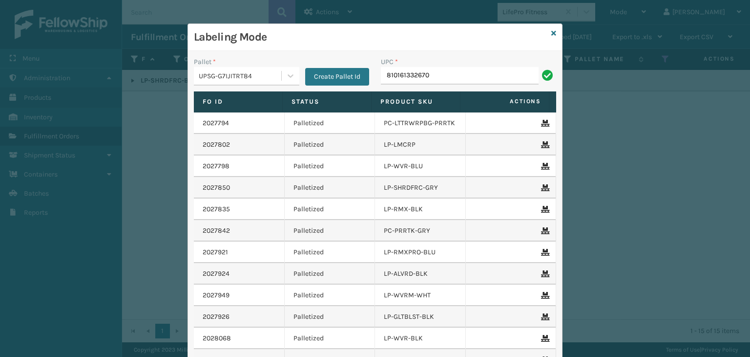
type input "810161332670"
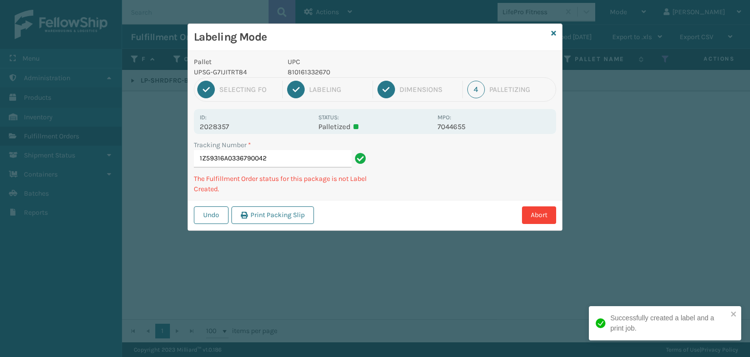
type input "1Z59316A0336790042810161332670"
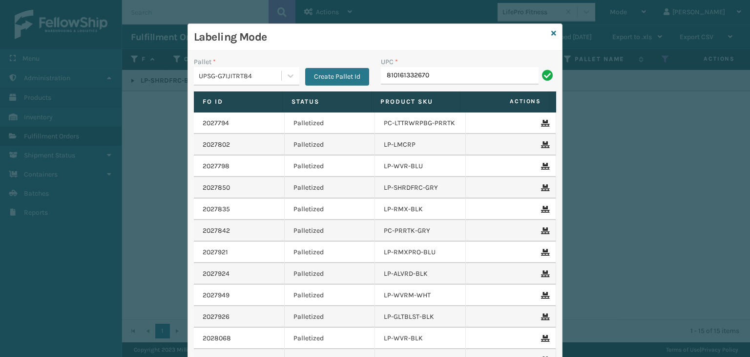
type input "810161332670"
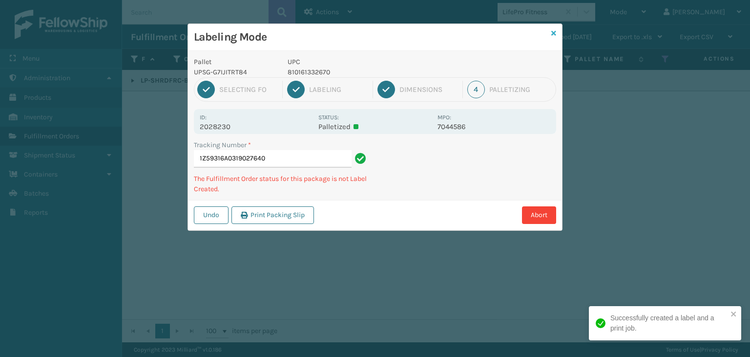
click at [555, 33] on icon at bounding box center [554, 33] width 5 height 7
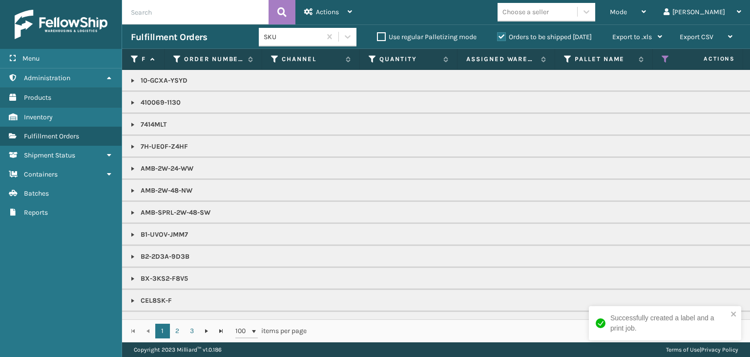
click at [590, 37] on label "Orders to be shipped [DATE]" at bounding box center [544, 37] width 95 height 8
click at [498, 37] on input "Orders to be shipped [DATE]" at bounding box center [497, 34] width 0 height 6
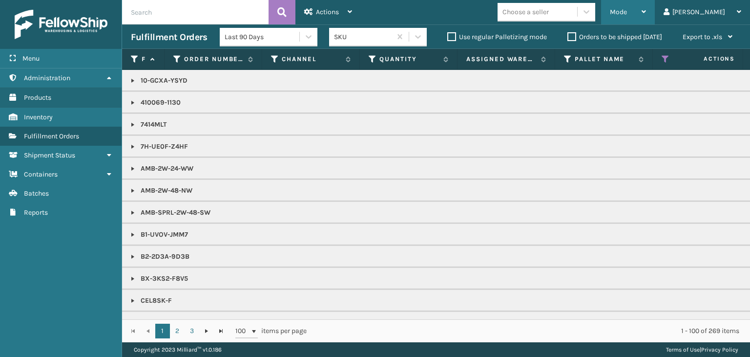
click at [627, 9] on span "Mode" at bounding box center [618, 12] width 17 height 8
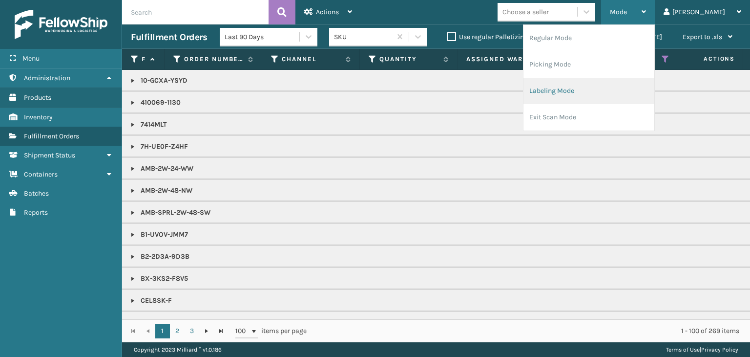
click at [622, 85] on li "Labeling Mode" at bounding box center [589, 91] width 131 height 26
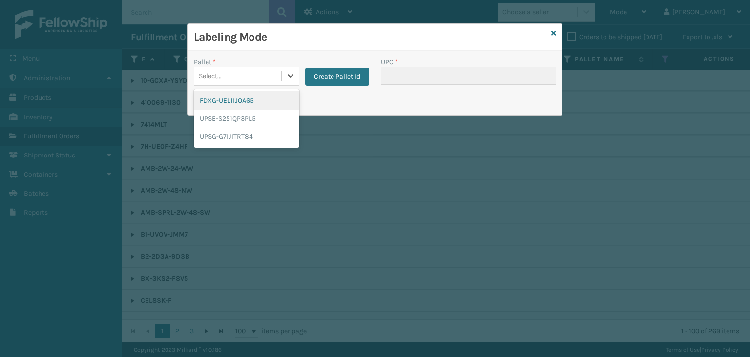
click at [268, 72] on div "Select..." at bounding box center [237, 76] width 87 height 16
click at [250, 135] on div "UPSG-G7IJITRT84" at bounding box center [247, 136] width 106 height 18
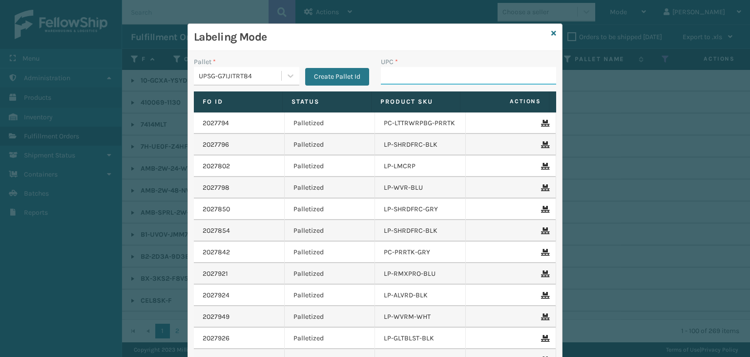
click at [399, 77] on input "UPC *" at bounding box center [468, 76] width 175 height 18
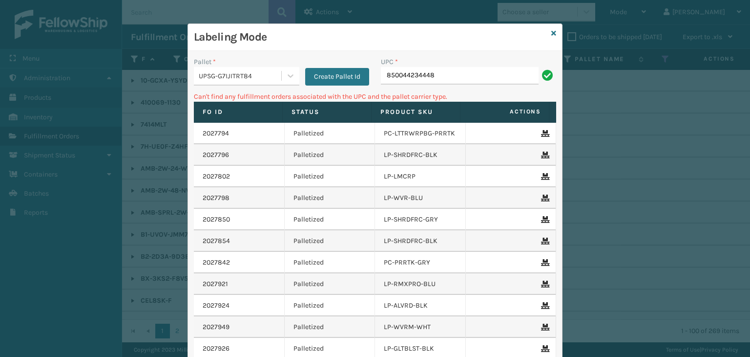
drag, startPoint x: 445, startPoint y: 75, endPoint x: 215, endPoint y: 54, distance: 231.0
click at [216, 54] on div "Pallet * UPSG-G7IJITRT84 Create Pallet Id UPC * 850044234448 Can't find any ful…" at bounding box center [375, 241] width 374 height 380
click at [552, 37] on link at bounding box center [554, 33] width 5 height 10
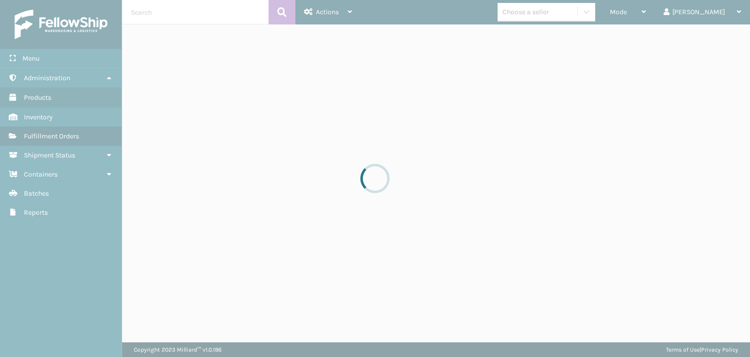
click at [550, 11] on div at bounding box center [375, 178] width 750 height 357
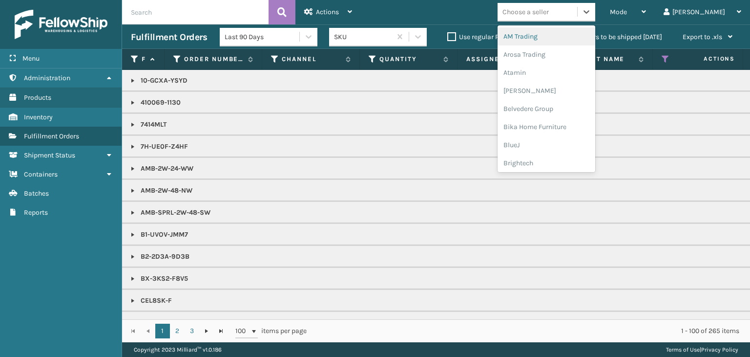
click at [560, 17] on div "Choose a seller" at bounding box center [538, 12] width 80 height 16
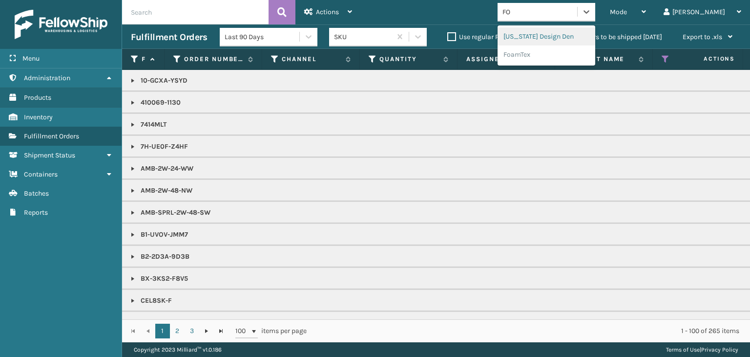
type input "FOA"
click at [568, 31] on div "FoamTex" at bounding box center [547, 36] width 98 height 18
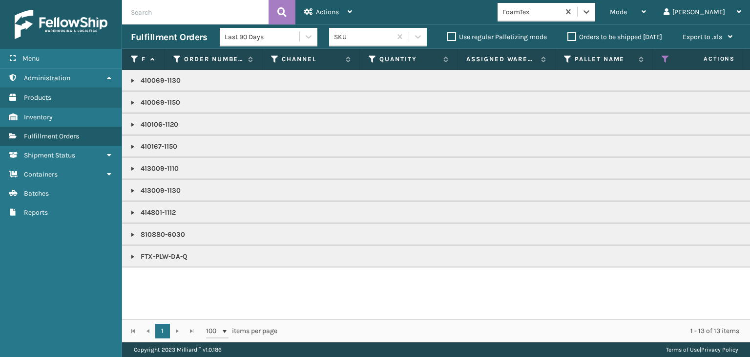
click at [131, 253] on link at bounding box center [133, 257] width 8 height 8
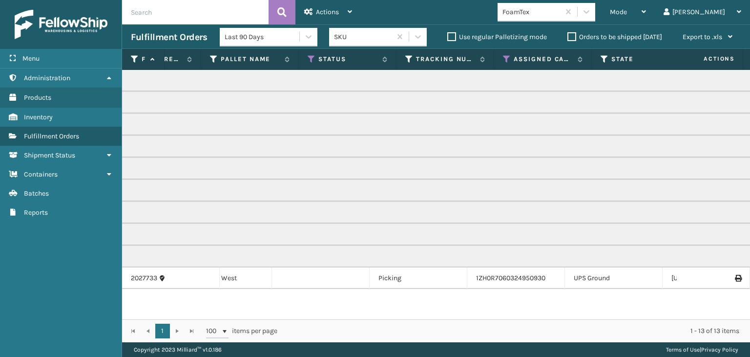
scroll to position [0, 0]
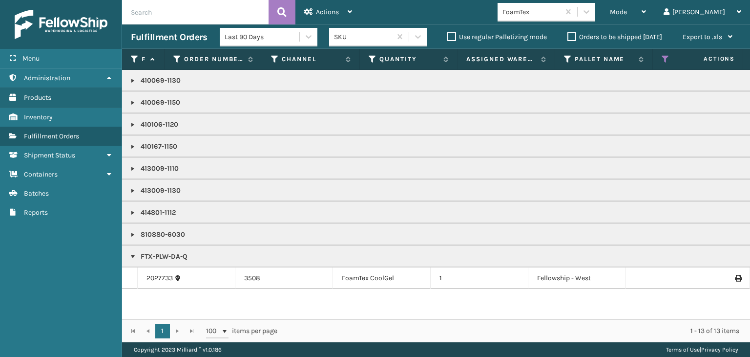
click at [166, 255] on p "FTX-PLW-DA-Q" at bounding box center [753, 257] width 1244 height 10
click at [646, 11] on div "Mode" at bounding box center [628, 12] width 36 height 24
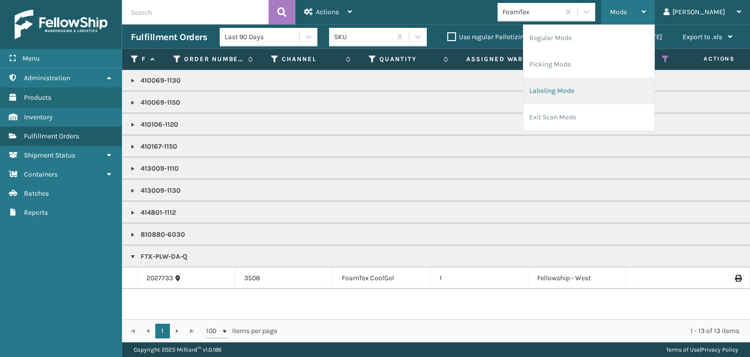
click at [655, 86] on li "Labeling Mode" at bounding box center [589, 91] width 131 height 26
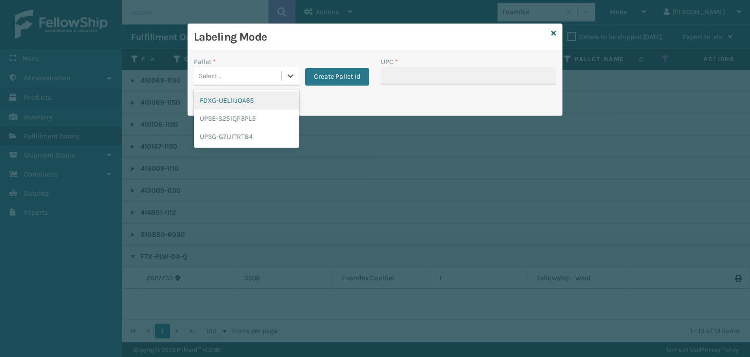
click at [225, 75] on div "Select..." at bounding box center [237, 76] width 87 height 16
click at [234, 129] on div "UPSG-G7IJITRT84" at bounding box center [247, 136] width 106 height 18
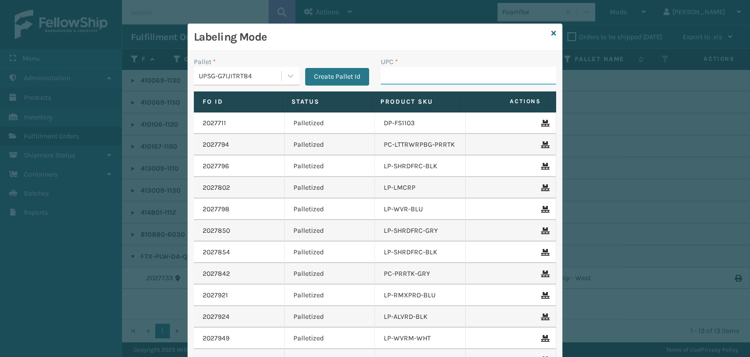
click at [389, 70] on input "UPC *" at bounding box center [468, 76] width 175 height 18
paste input "FTX-PLW-DA-Q"
type input "FTX-PLW-DA-Q"
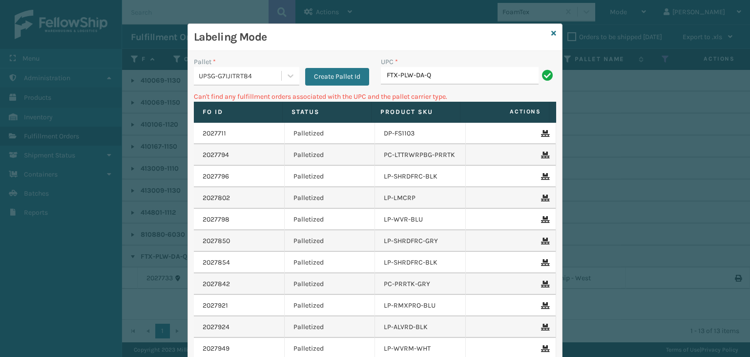
drag, startPoint x: 463, startPoint y: 68, endPoint x: 61, endPoint y: 47, distance: 402.6
click at [61, 47] on div "Labeling Mode Pallet * UPSG-G7IJITRT84 Create Pallet Id UPC * FTX-PLW-DA-Q Can'…" at bounding box center [375, 178] width 750 height 357
click at [383, 73] on input "850044234448" at bounding box center [460, 76] width 158 height 18
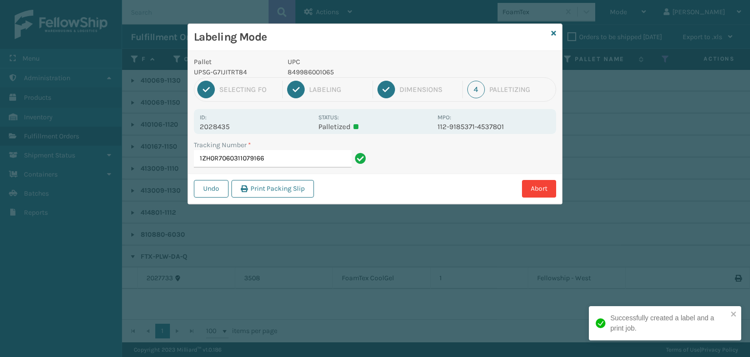
click at [303, 68] on p "849986001065" at bounding box center [360, 72] width 144 height 10
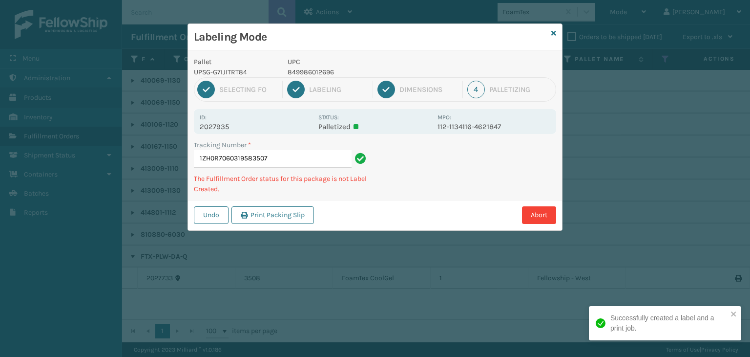
click at [317, 67] on p "849986012696" at bounding box center [360, 72] width 144 height 10
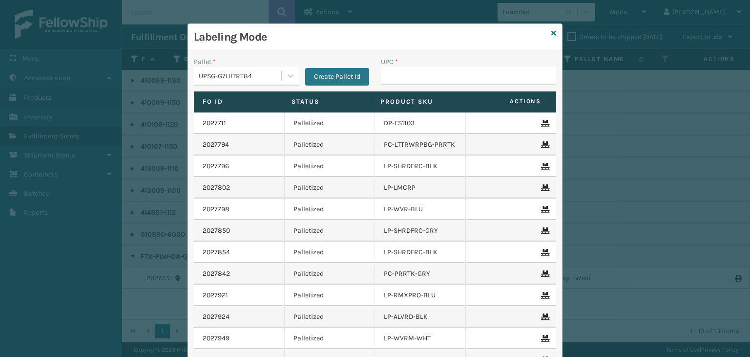
click at [547, 34] on div "Labeling Mode" at bounding box center [375, 37] width 374 height 27
click at [552, 33] on icon at bounding box center [554, 33] width 5 height 7
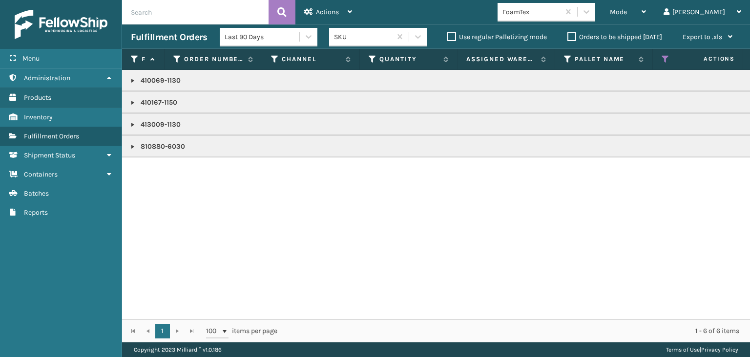
drag, startPoint x: 134, startPoint y: 80, endPoint x: 147, endPoint y: 113, distance: 35.1
click at [134, 80] on link at bounding box center [133, 81] width 8 height 8
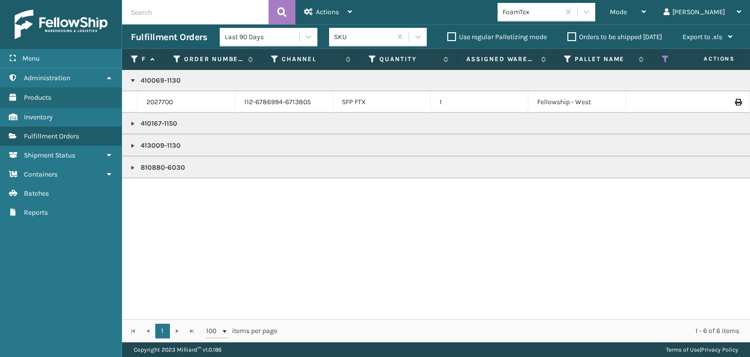
click at [132, 123] on link at bounding box center [133, 124] width 8 height 8
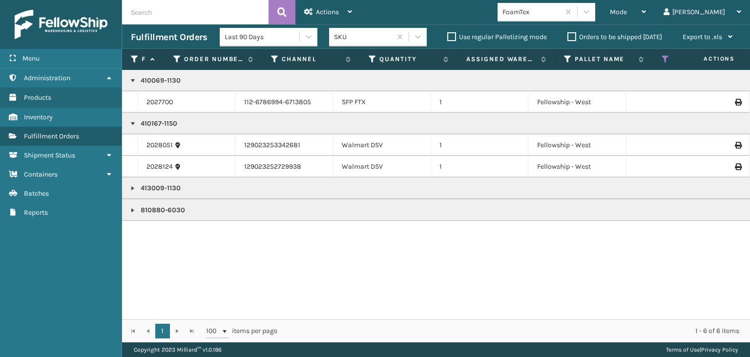
click at [129, 184] on link at bounding box center [133, 188] width 8 height 8
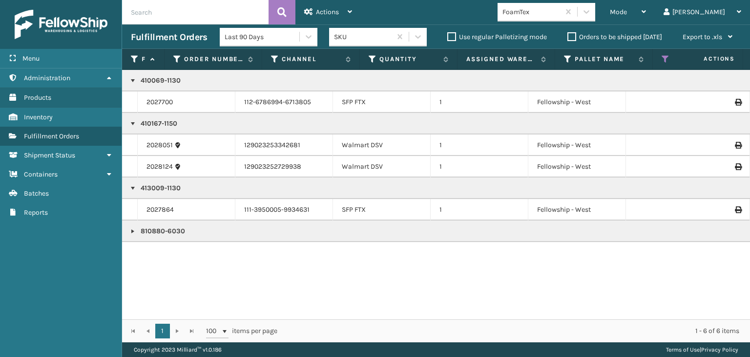
click at [132, 230] on link at bounding box center [133, 231] width 8 height 8
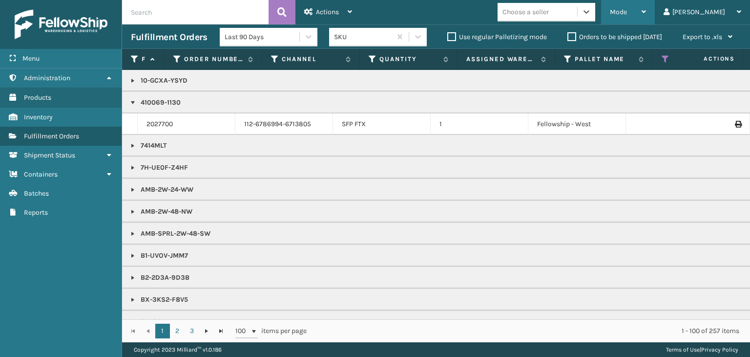
drag, startPoint x: 668, startPoint y: 15, endPoint x: 654, endPoint y: 20, distance: 15.0
click at [646, 14] on div "Mode" at bounding box center [628, 12] width 36 height 24
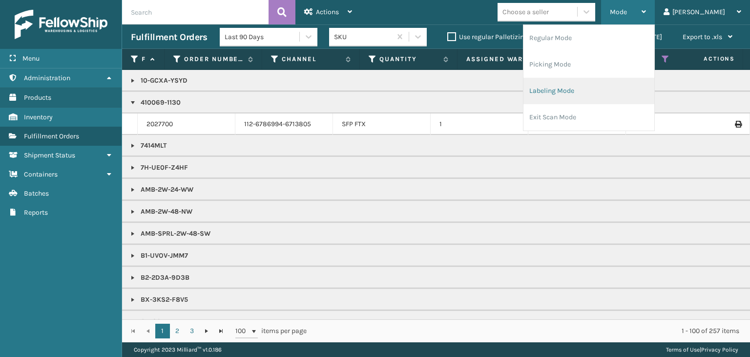
click at [596, 91] on li "Labeling Mode" at bounding box center [589, 91] width 131 height 26
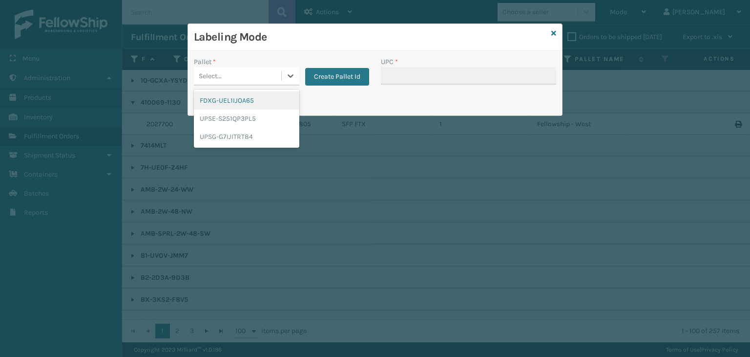
click at [220, 75] on div "Select..." at bounding box center [210, 76] width 23 height 10
click at [231, 134] on div "UPSG-G7IJITRT84" at bounding box center [247, 136] width 106 height 18
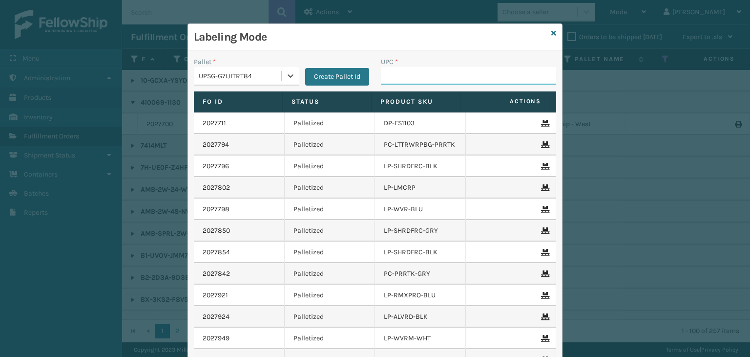
drag, startPoint x: 466, startPoint y: 69, endPoint x: 455, endPoint y: 72, distance: 11.1
click at [457, 72] on input "UPC *" at bounding box center [468, 76] width 175 height 18
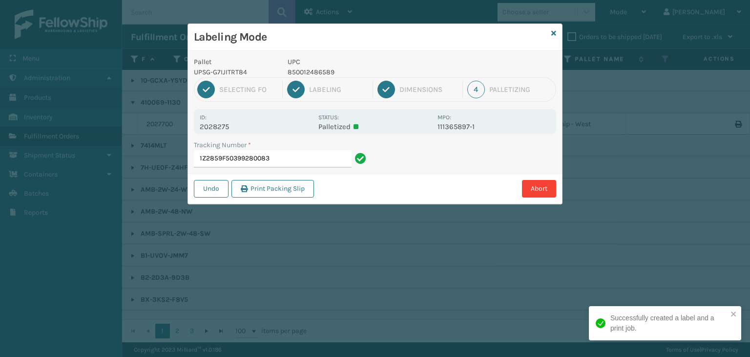
click at [305, 71] on p "850012486589" at bounding box center [360, 72] width 144 height 10
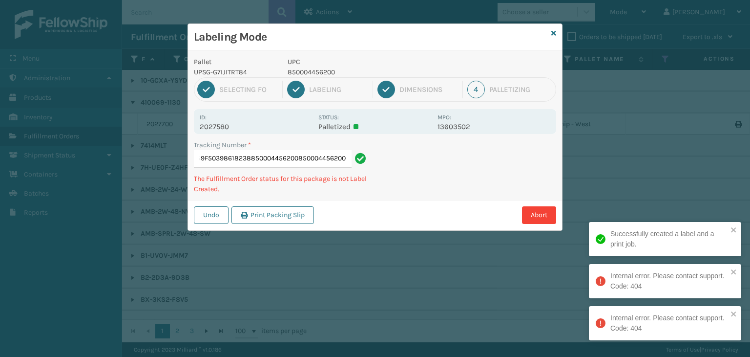
scroll to position [0, 65]
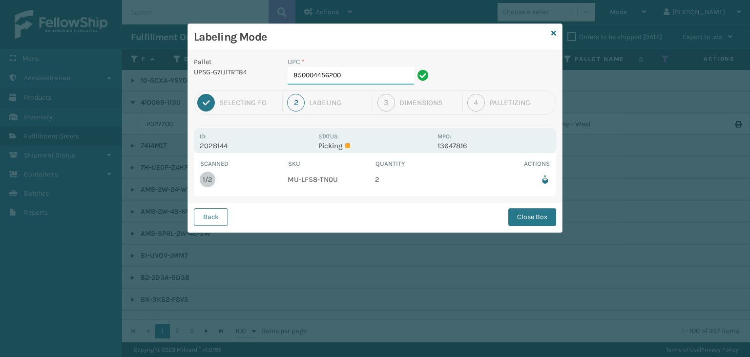
click at [361, 75] on input "850004456200" at bounding box center [351, 76] width 127 height 18
click at [533, 215] on button "Close Box" at bounding box center [533, 217] width 48 height 18
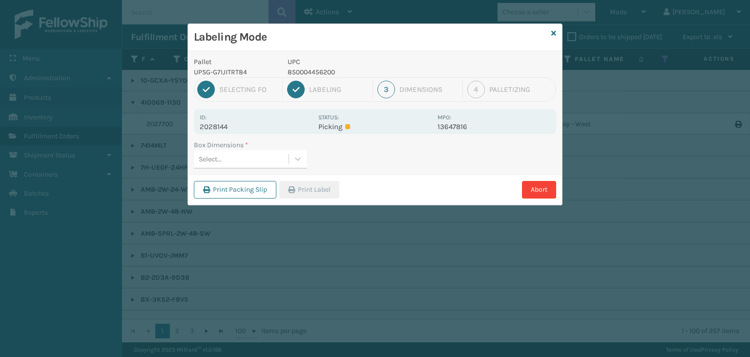
drag, startPoint x: 285, startPoint y: 161, endPoint x: 285, endPoint y: 167, distance: 5.9
click at [285, 161] on div "Select..." at bounding box center [241, 159] width 95 height 16
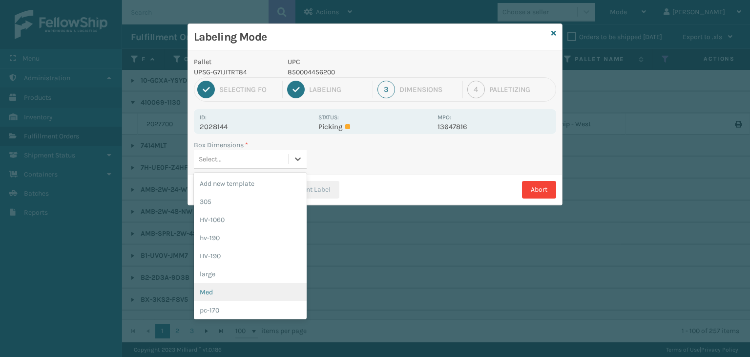
drag, startPoint x: 252, startPoint y: 295, endPoint x: 313, endPoint y: 196, distance: 115.8
click at [252, 293] on div "Med" at bounding box center [250, 292] width 113 height 18
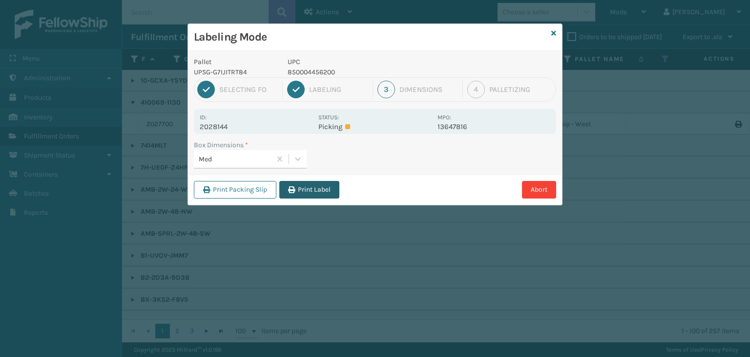
click at [313, 191] on button "Print Label" at bounding box center [309, 190] width 60 height 18
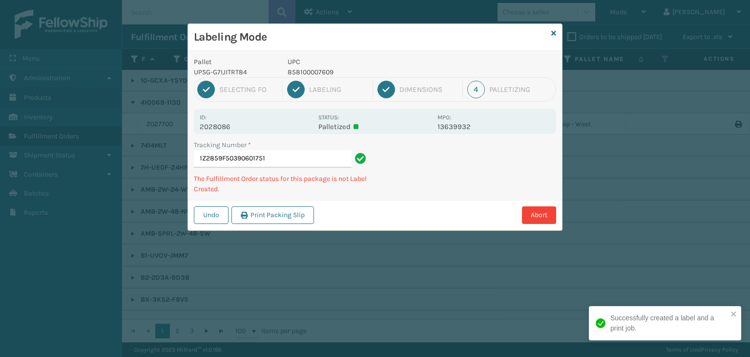
click at [304, 72] on p "858100007609" at bounding box center [360, 72] width 144 height 10
click at [303, 71] on p "858100007609" at bounding box center [360, 72] width 144 height 10
click at [299, 69] on p "850012486749" at bounding box center [360, 72] width 144 height 10
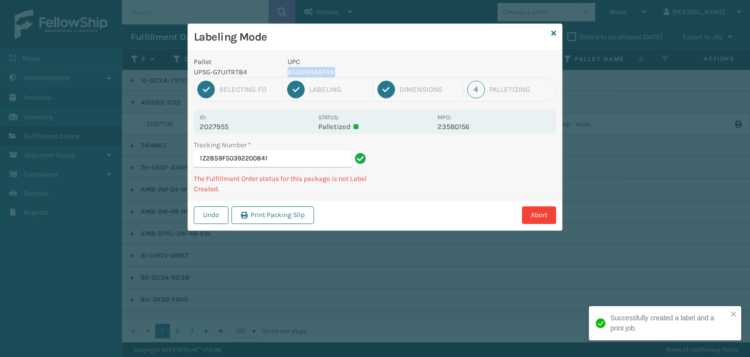
click at [299, 69] on p "850012486749" at bounding box center [360, 72] width 144 height 10
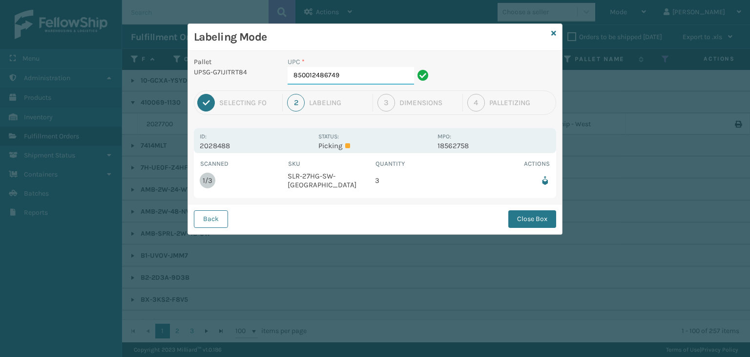
click at [363, 77] on input "850012486749" at bounding box center [351, 76] width 127 height 18
click at [533, 210] on button "Close Box" at bounding box center [533, 219] width 48 height 18
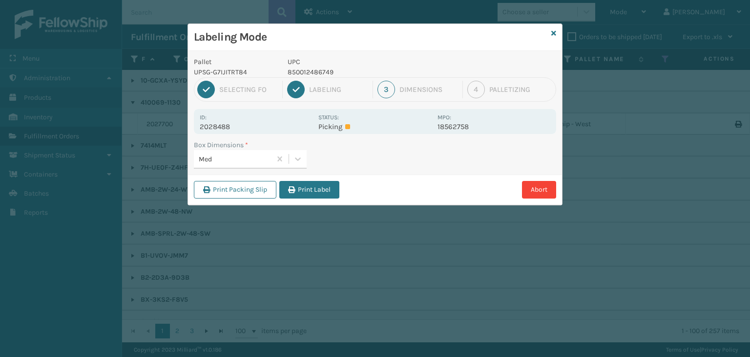
drag, startPoint x: 304, startPoint y: 190, endPoint x: 121, endPoint y: 8, distance: 258.4
click at [304, 190] on button "Print Label" at bounding box center [309, 190] width 60 height 18
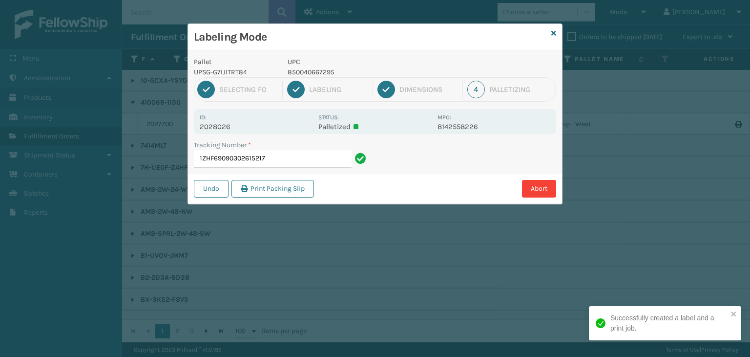
click at [304, 71] on p "850040667295" at bounding box center [360, 72] width 144 height 10
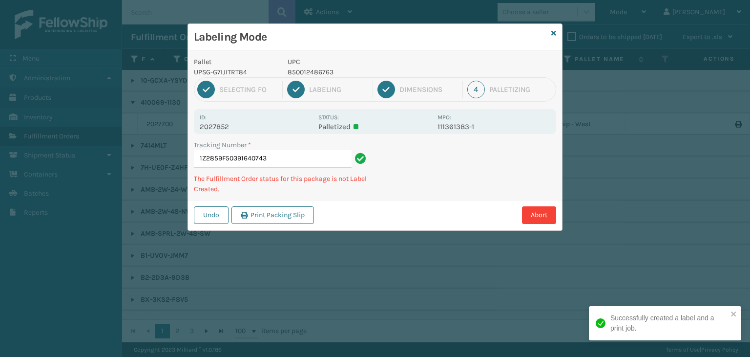
click at [315, 67] on p "850012486763" at bounding box center [360, 72] width 144 height 10
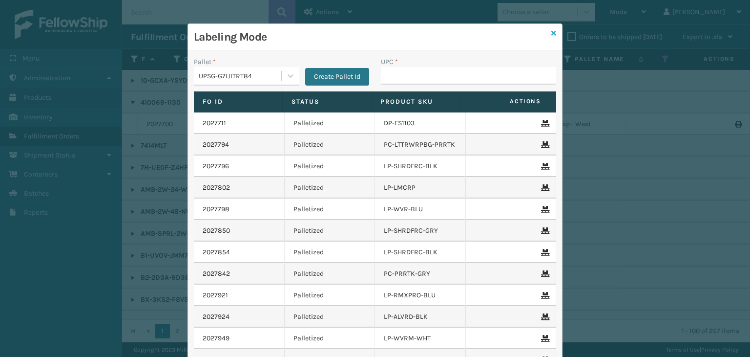
click at [552, 34] on icon at bounding box center [554, 33] width 5 height 7
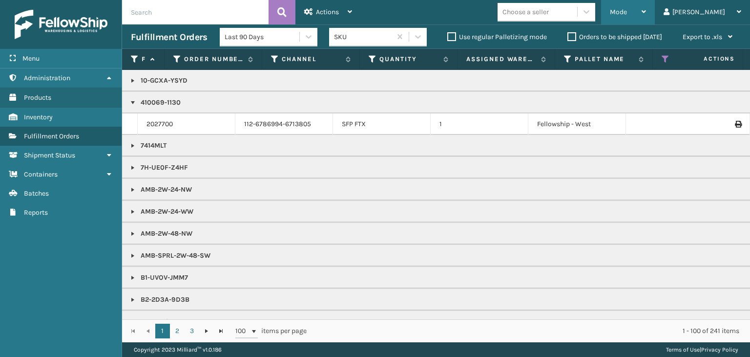
drag, startPoint x: 660, startPoint y: 10, endPoint x: 653, endPoint y: 0, distance: 12.5
click at [646, 1] on div "Mode" at bounding box center [628, 12] width 36 height 24
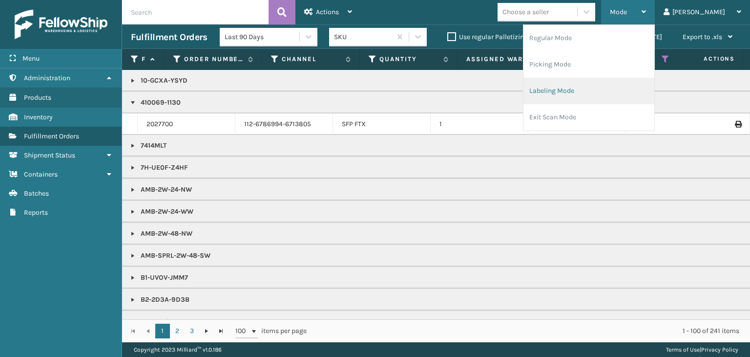
click at [628, 88] on li "Labeling Mode" at bounding box center [589, 91] width 131 height 26
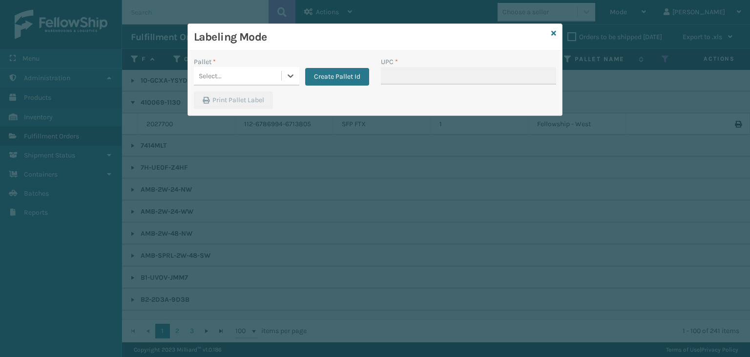
click at [252, 77] on div "Select..." at bounding box center [237, 76] width 87 height 16
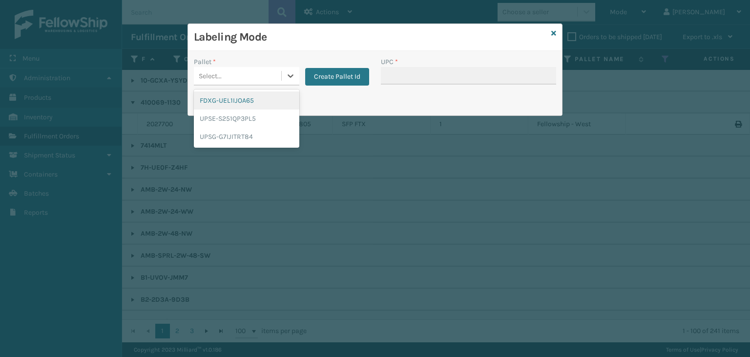
click at [228, 101] on div "FDXG-UEL1IJOA65" at bounding box center [247, 100] width 106 height 18
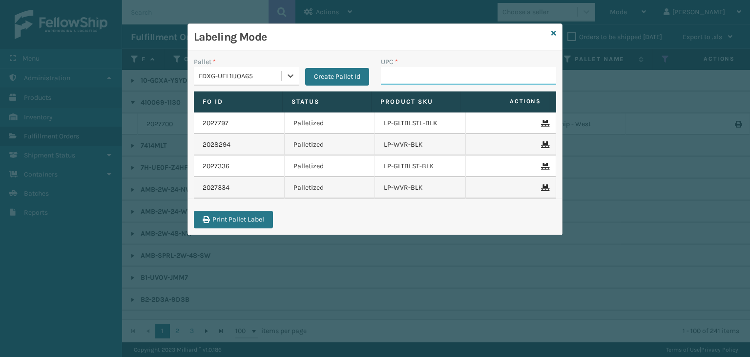
drag, startPoint x: 441, startPoint y: 74, endPoint x: 430, endPoint y: 72, distance: 11.5
click at [436, 72] on input "UPC *" at bounding box center [468, 76] width 175 height 18
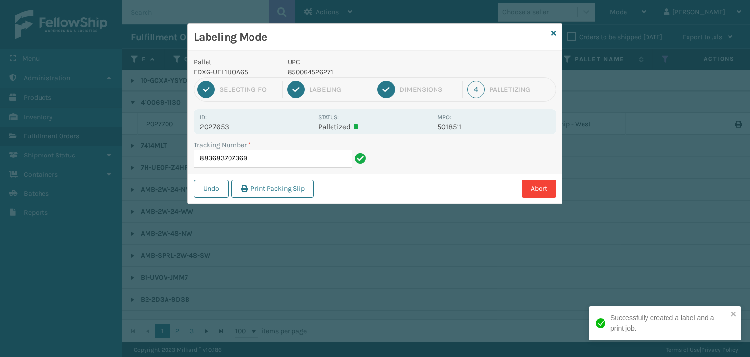
click at [316, 71] on p "850064526271" at bounding box center [360, 72] width 144 height 10
click at [313, 69] on p "849986009689" at bounding box center [360, 72] width 144 height 10
click at [309, 69] on p "849986009689" at bounding box center [360, 72] width 144 height 10
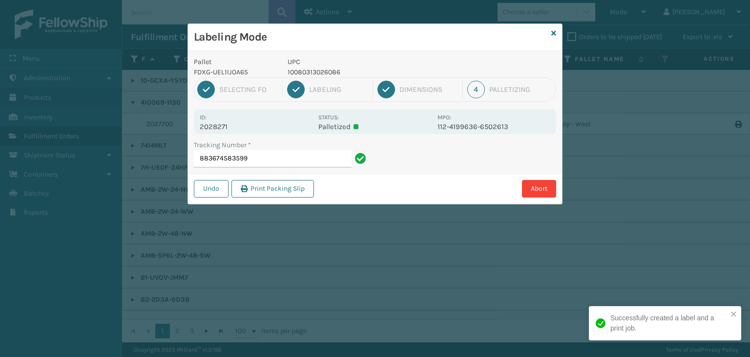
click at [300, 190] on button "Print Packing Slip" at bounding box center [273, 189] width 83 height 18
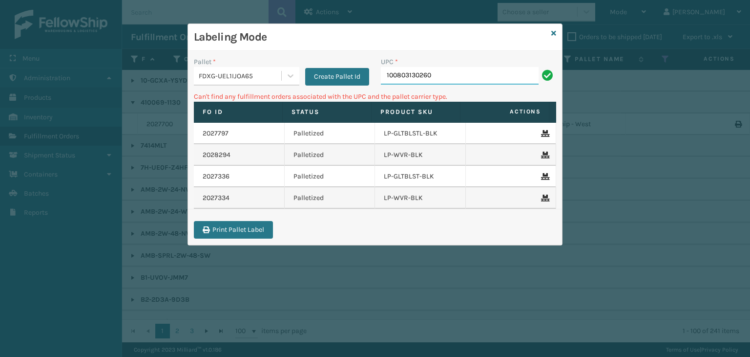
drag, startPoint x: 482, startPoint y: 74, endPoint x: 67, endPoint y: 80, distance: 414.8
click at [67, 80] on div "Labeling Mode Pallet * FDXG-UEL1IJOA65 Create Pallet Id UPC * 100803130260 Can'…" at bounding box center [375, 178] width 750 height 357
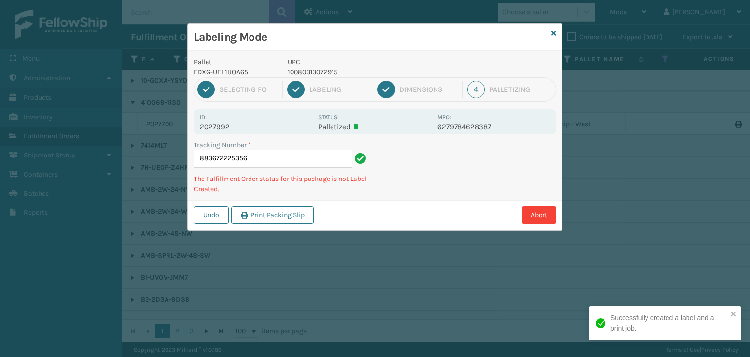
click at [324, 69] on p "10080313072915" at bounding box center [360, 72] width 144 height 10
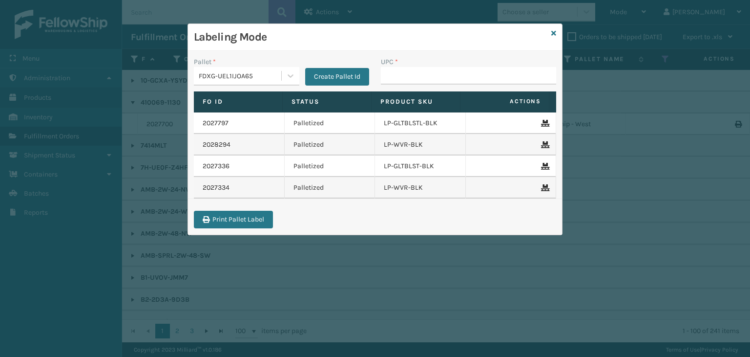
click at [549, 33] on div "Labeling Mode" at bounding box center [375, 37] width 374 height 27
click at [553, 33] on icon at bounding box center [554, 33] width 5 height 7
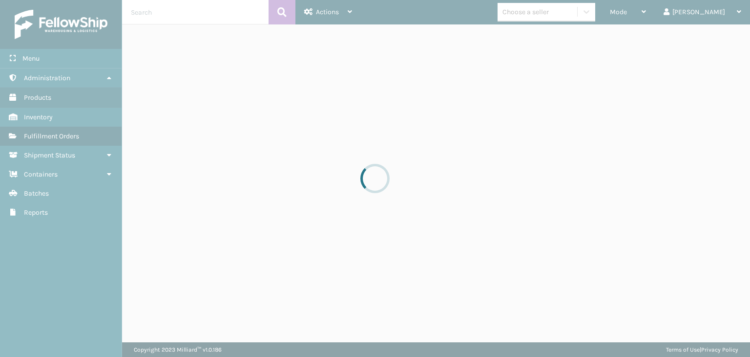
click at [557, 34] on div at bounding box center [375, 178] width 750 height 357
click at [554, 19] on div at bounding box center [375, 178] width 750 height 357
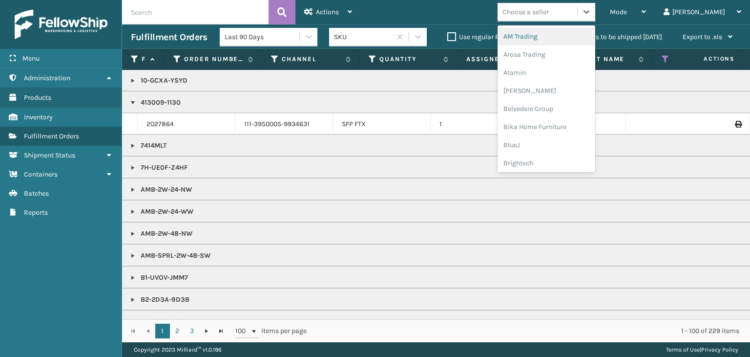
click at [555, 19] on div "Choose a seller" at bounding box center [538, 12] width 80 height 16
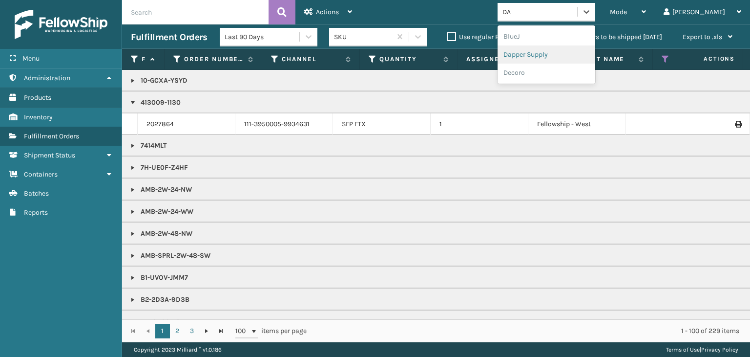
click at [580, 51] on div "Dapper Supply" at bounding box center [547, 54] width 98 height 18
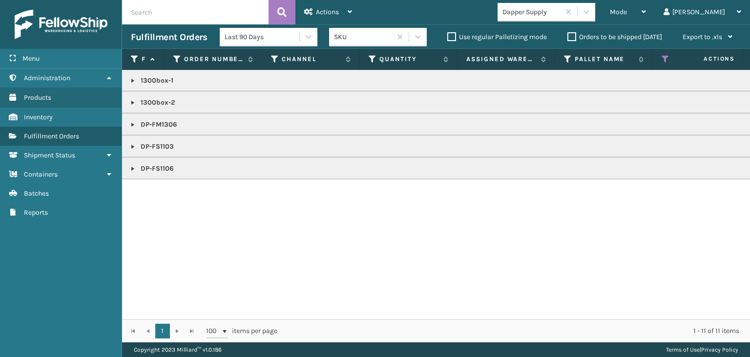
click at [133, 169] on link at bounding box center [133, 169] width 8 height 8
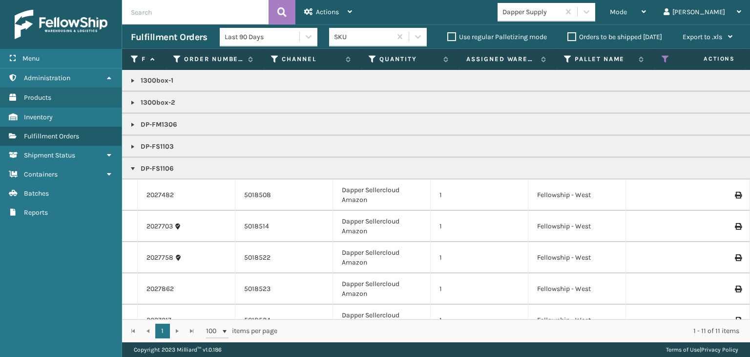
click at [134, 148] on link at bounding box center [133, 147] width 8 height 8
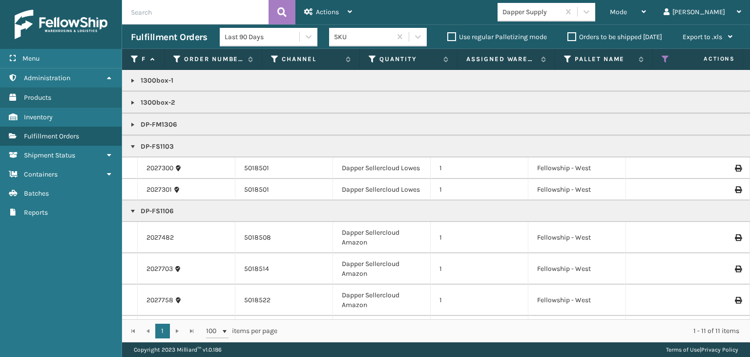
click at [134, 121] on link at bounding box center [133, 125] width 8 height 8
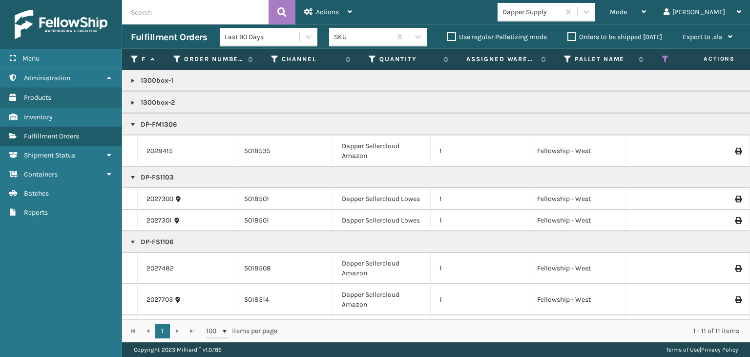
click at [131, 100] on link at bounding box center [133, 103] width 8 height 8
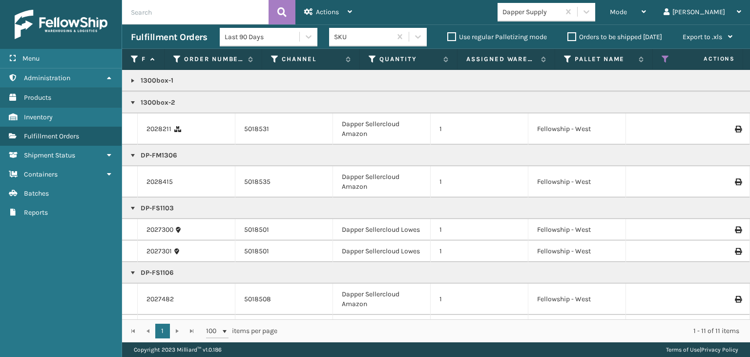
click at [131, 79] on link at bounding box center [133, 81] width 8 height 8
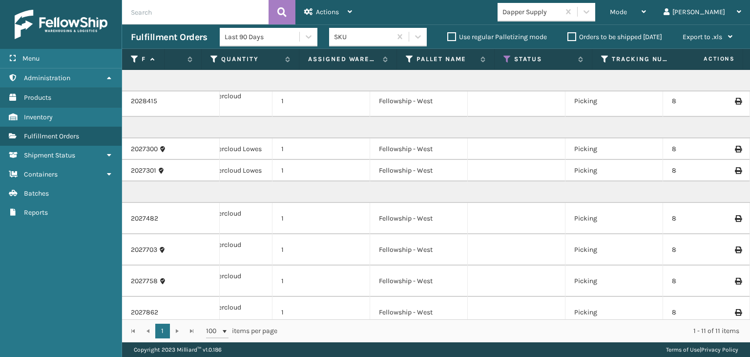
scroll to position [190, 158]
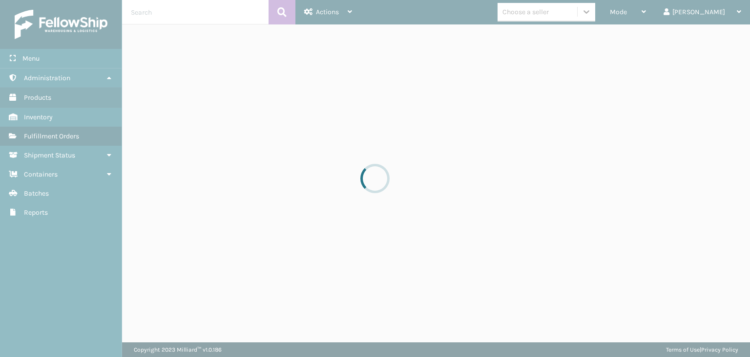
click at [664, 11] on div at bounding box center [375, 178] width 750 height 357
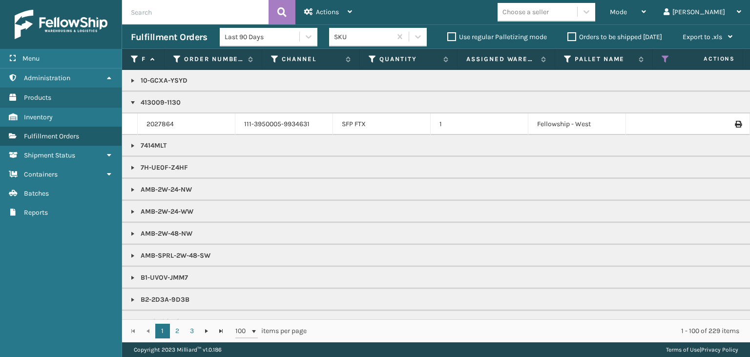
click at [646, 11] on div "Mode" at bounding box center [628, 12] width 36 height 24
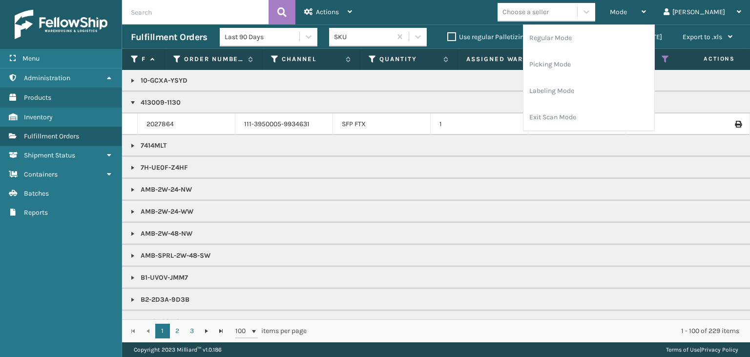
click at [646, 11] on div "Mode" at bounding box center [628, 12] width 36 height 24
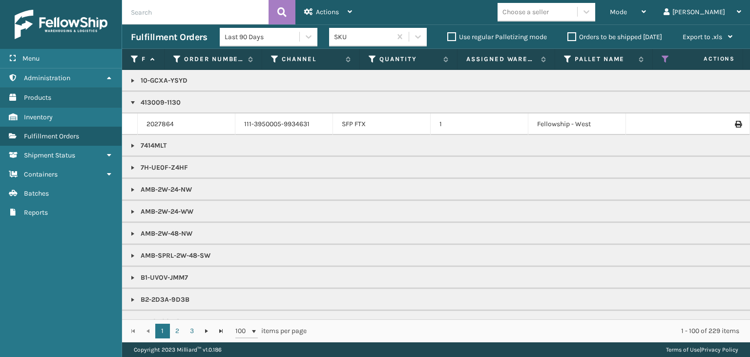
click at [646, 11] on div "Mode" at bounding box center [628, 12] width 36 height 24
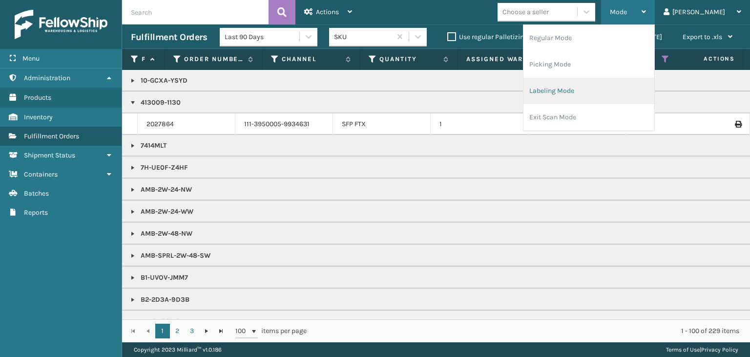
click at [595, 90] on li "Labeling Mode" at bounding box center [589, 91] width 131 height 26
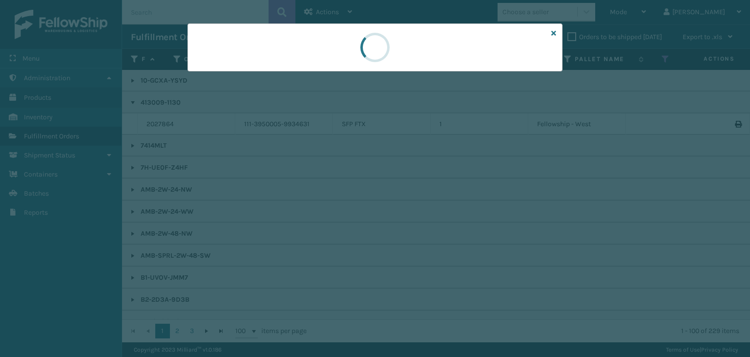
click at [207, 75] on div at bounding box center [375, 178] width 750 height 357
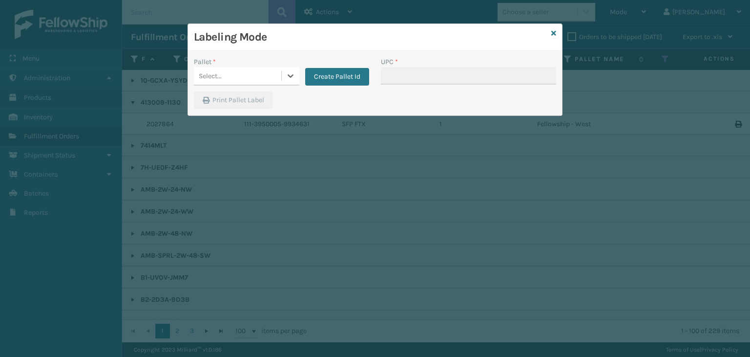
click at [207, 73] on div "Select..." at bounding box center [210, 76] width 23 height 10
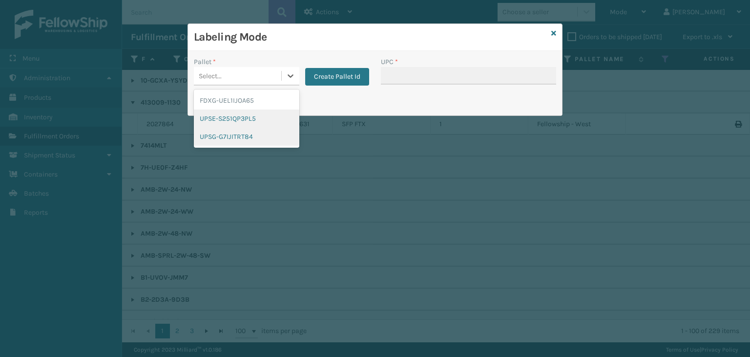
click at [234, 136] on div "UPSG-G7IJITRT84" at bounding box center [247, 136] width 106 height 18
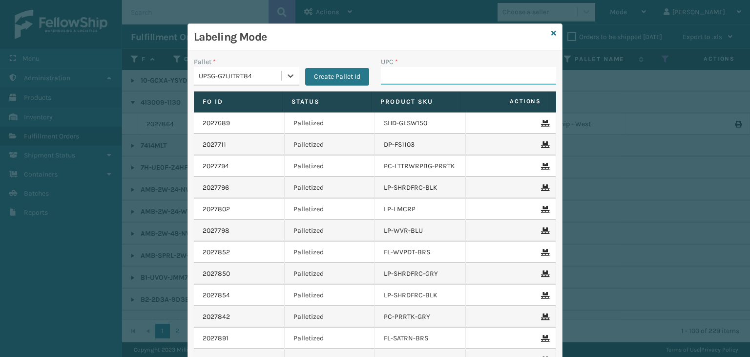
click at [387, 74] on input "UPC *" at bounding box center [468, 76] width 175 height 18
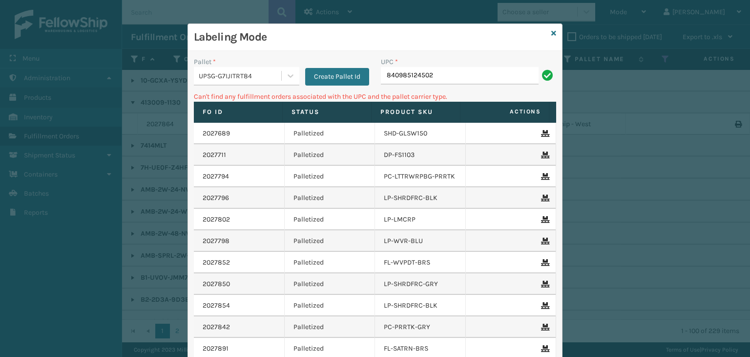
click at [234, 81] on div "UPSG-G7IJITRT84" at bounding box center [237, 76] width 87 height 16
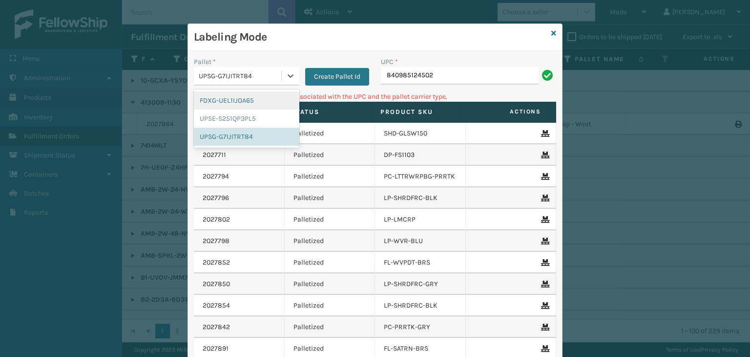
drag, startPoint x: 233, startPoint y: 105, endPoint x: 408, endPoint y: 85, distance: 176.0
click at [234, 105] on div "FDXG-UEL1IJOA65" at bounding box center [247, 100] width 106 height 18
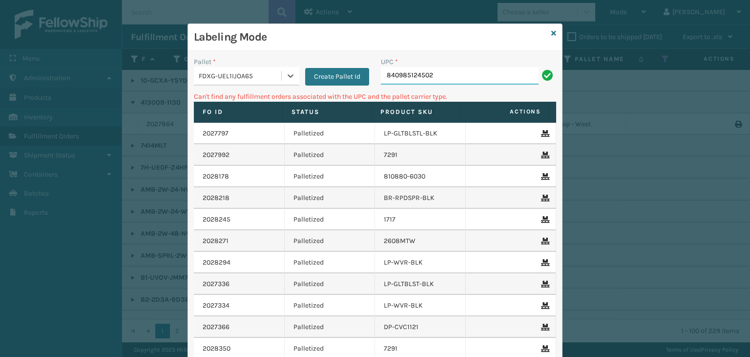
click at [437, 74] on input "840985124502" at bounding box center [460, 76] width 158 height 18
click at [252, 73] on div "FDXG-UEL1IJOA65" at bounding box center [241, 76] width 84 height 10
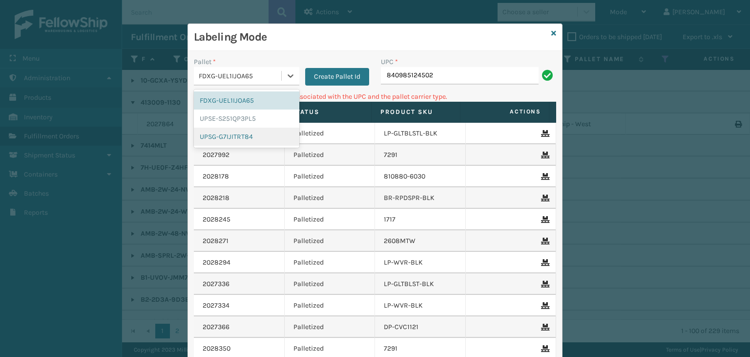
click at [234, 136] on div "UPSG-G7IJITRT84" at bounding box center [247, 136] width 106 height 18
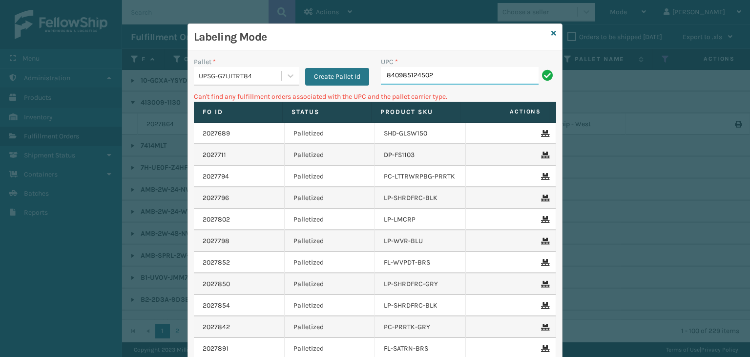
click at [381, 77] on input "840985124502" at bounding box center [460, 76] width 158 height 18
drag, startPoint x: 428, startPoint y: 78, endPoint x: 233, endPoint y: 77, distance: 195.4
click at [233, 77] on div "Pallet * UPSG-G7IJITRT84 Create Pallet Id UPC * 00840985124502" at bounding box center [375, 74] width 374 height 35
click at [552, 33] on icon at bounding box center [554, 33] width 5 height 7
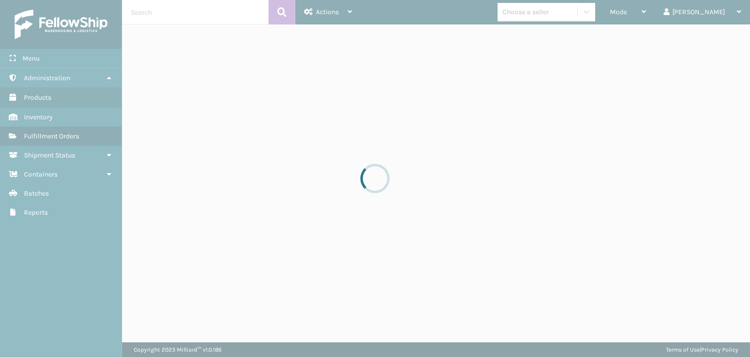
click at [557, 14] on div at bounding box center [375, 178] width 750 height 357
click at [555, 14] on div at bounding box center [375, 178] width 750 height 357
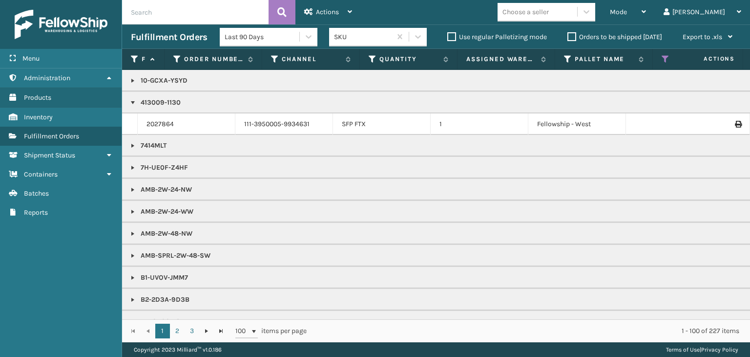
click at [549, 14] on div "Choose a seller" at bounding box center [526, 12] width 46 height 10
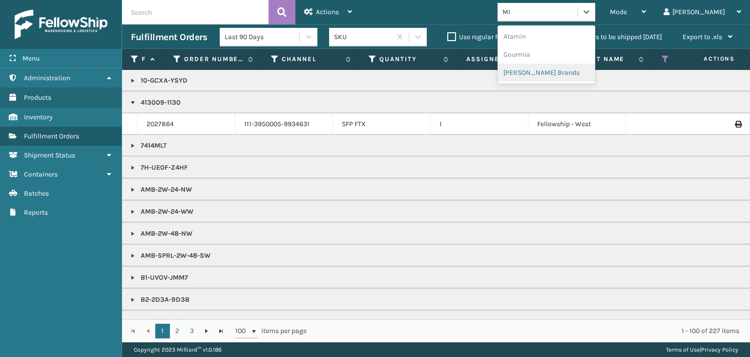
click at [573, 77] on div "[PERSON_NAME] Brands" at bounding box center [547, 73] width 98 height 18
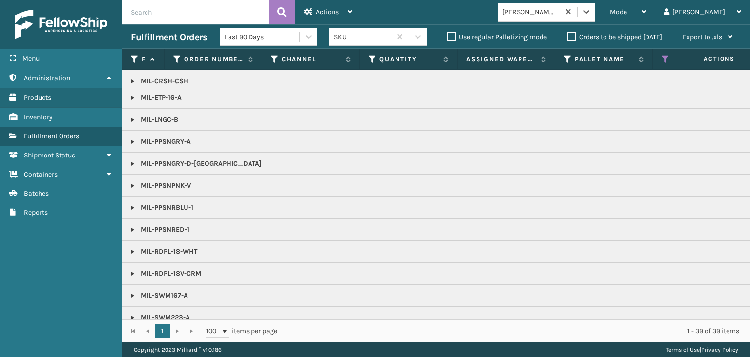
scroll to position [0, 0]
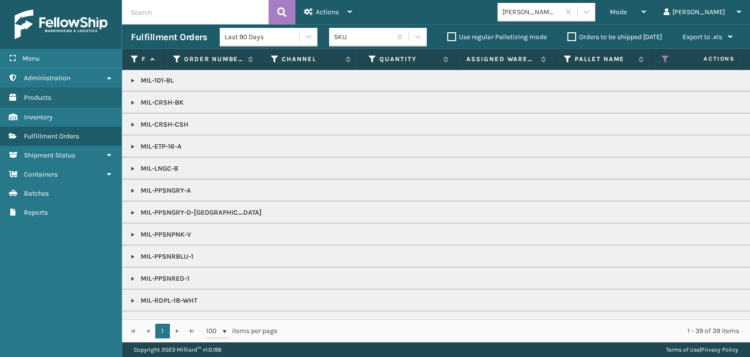
drag, startPoint x: 129, startPoint y: 167, endPoint x: 137, endPoint y: 178, distance: 13.8
click at [129, 167] on link at bounding box center [133, 169] width 8 height 8
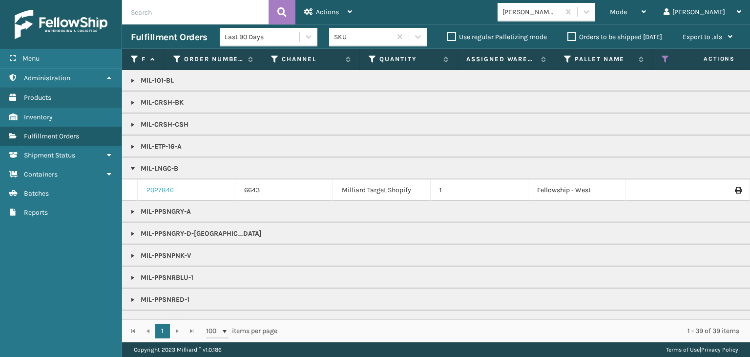
click at [150, 190] on link "2027846" at bounding box center [160, 190] width 27 height 10
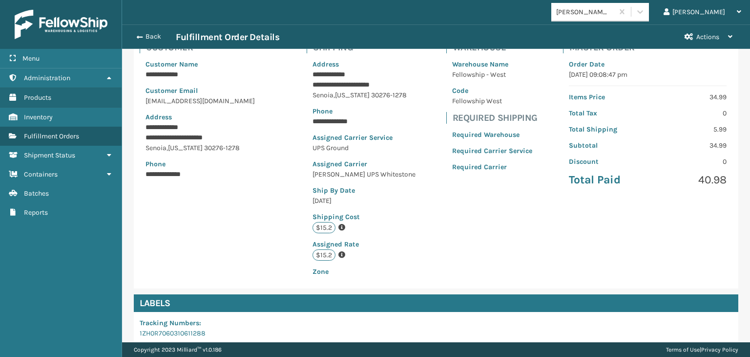
scroll to position [195, 0]
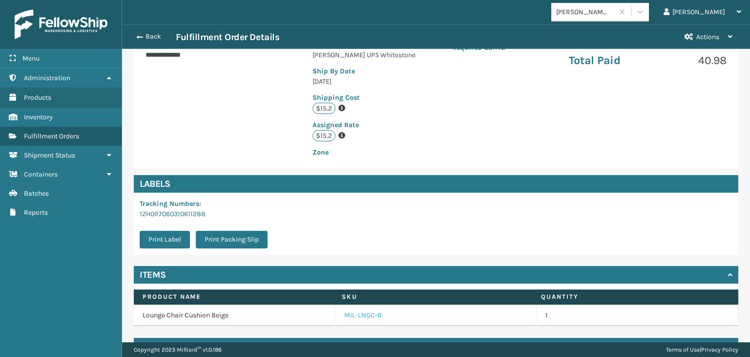
click at [348, 317] on link "MIL-LNGC-B" at bounding box center [363, 315] width 38 height 10
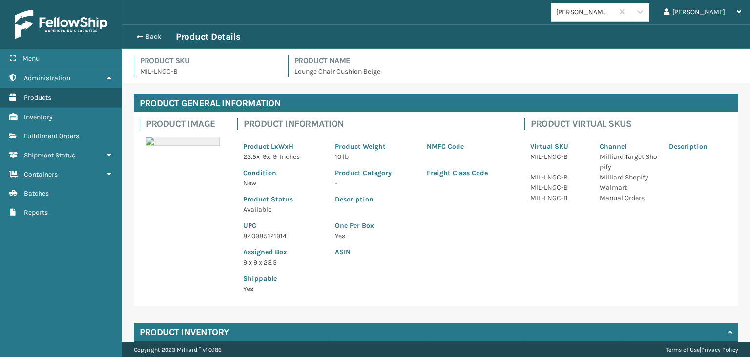
click at [276, 232] on p "840985121914" at bounding box center [283, 236] width 80 height 10
click at [160, 72] on p "MIL-LNGC-B" at bounding box center [208, 71] width 136 height 10
click at [158, 72] on p "MIL-LNGC-B" at bounding box center [208, 71] width 136 height 10
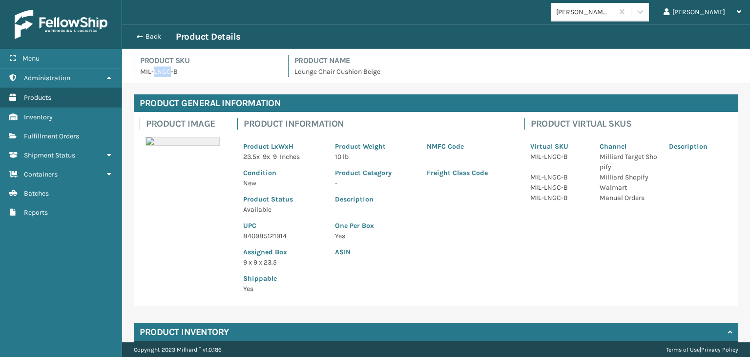
click at [158, 72] on p "MIL-LNGC-B" at bounding box center [208, 71] width 136 height 10
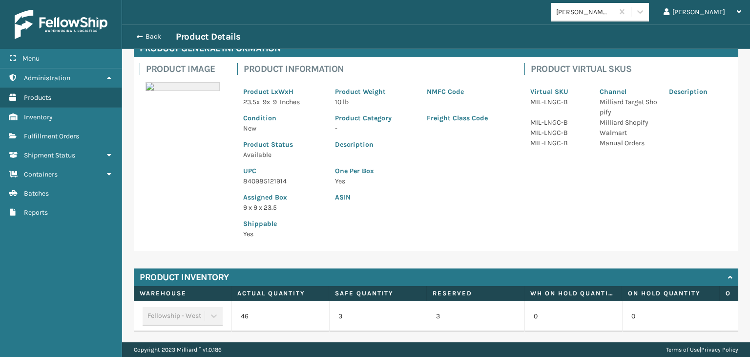
scroll to position [92, 0]
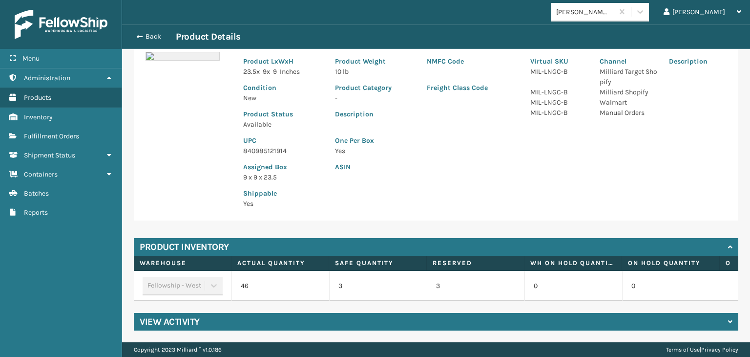
click at [199, 324] on h4 "View Activity" at bounding box center [170, 322] width 60 height 12
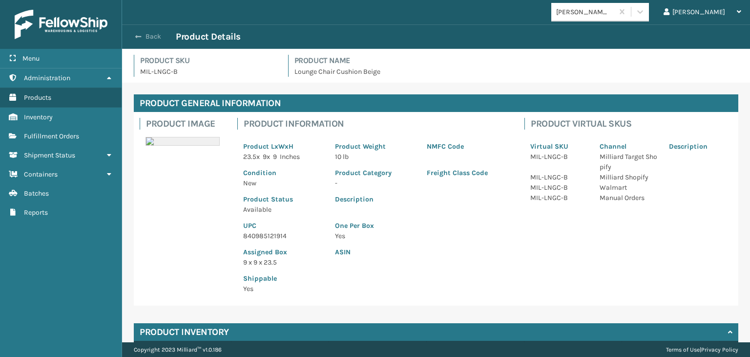
click at [156, 36] on button "Back" at bounding box center [153, 36] width 45 height 9
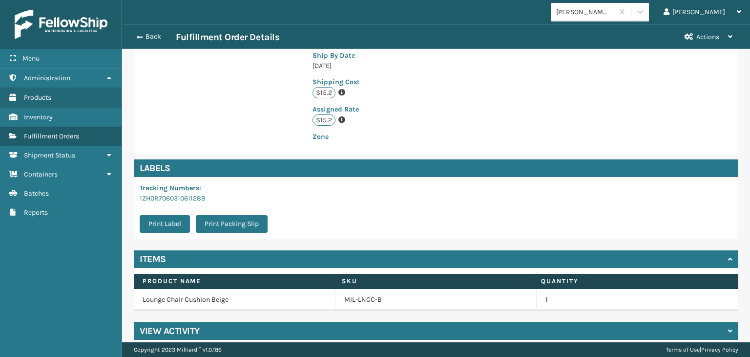
scroll to position [220, 0]
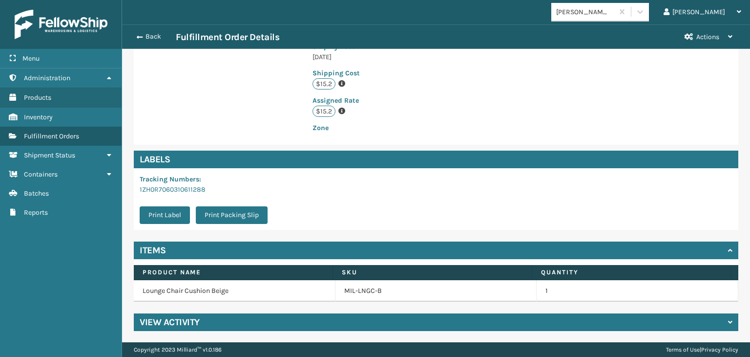
click at [143, 42] on div "Back Fulfillment Order Details" at bounding box center [403, 37] width 545 height 12
click at [144, 40] on button "Back" at bounding box center [153, 36] width 45 height 9
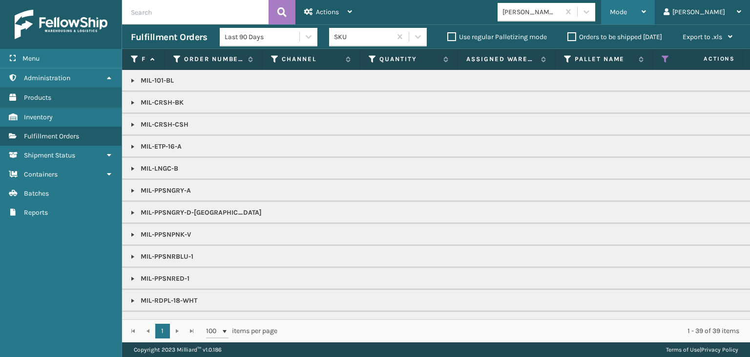
drag, startPoint x: 654, startPoint y: 6, endPoint x: 664, endPoint y: 12, distance: 12.2
click at [646, 6] on div "Mode" at bounding box center [628, 12] width 36 height 24
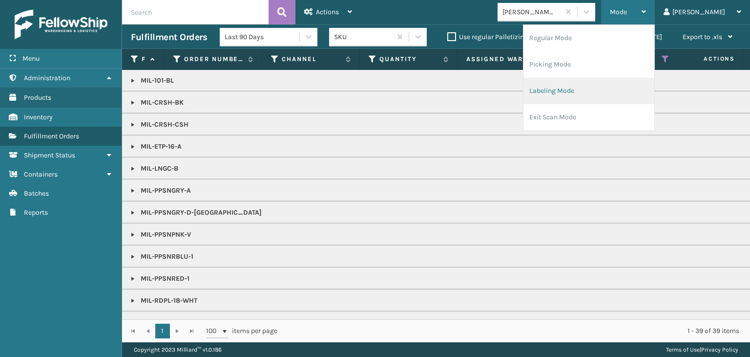
click at [631, 85] on li "Labeling Mode" at bounding box center [589, 91] width 131 height 26
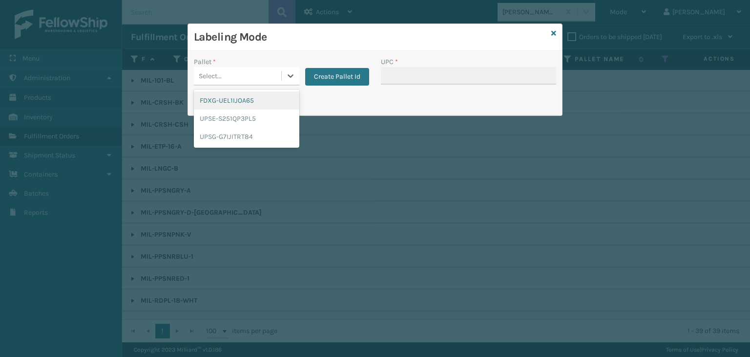
click at [247, 75] on div "Select..." at bounding box center [237, 76] width 87 height 16
click at [221, 134] on div "UPSG-G7IJITRT84" at bounding box center [247, 136] width 106 height 18
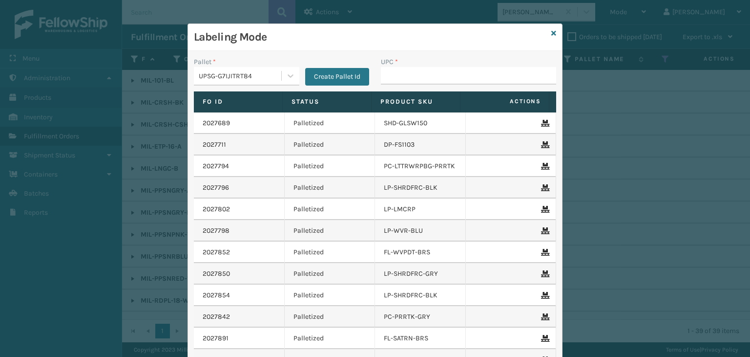
click at [409, 65] on div "UPC *" at bounding box center [468, 62] width 175 height 10
click at [410, 69] on input "UPC *" at bounding box center [468, 76] width 175 height 18
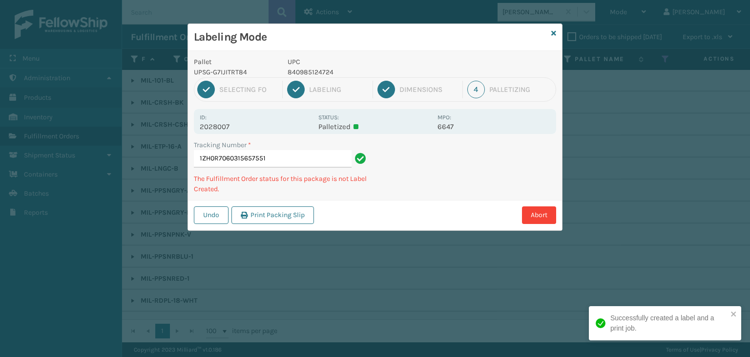
click at [312, 71] on p "840985124724" at bounding box center [360, 72] width 144 height 10
click at [311, 71] on p "840985124724" at bounding box center [360, 72] width 144 height 10
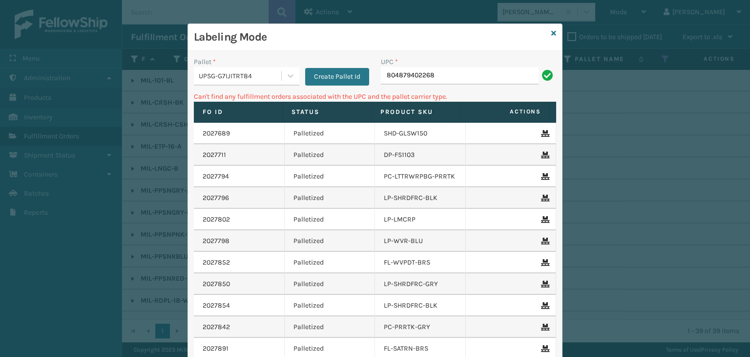
drag, startPoint x: 467, startPoint y: 77, endPoint x: 213, endPoint y: 40, distance: 256.7
click at [213, 40] on div "Labeling Mode Pallet * UPSG-G7IJITRT84 Create Pallet Id UPC * 804879402268 Can'…" at bounding box center [375, 227] width 374 height 407
click at [442, 78] on input "MIL-MT-CLC-10-F" at bounding box center [460, 76] width 158 height 18
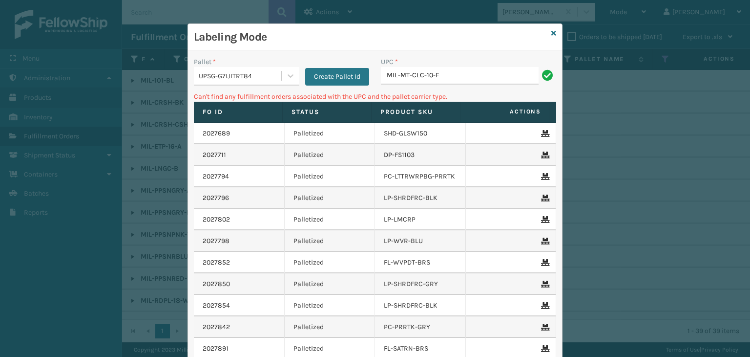
click at [442, 78] on input "MIL-MT-CLC-10-F" at bounding box center [460, 76] width 158 height 18
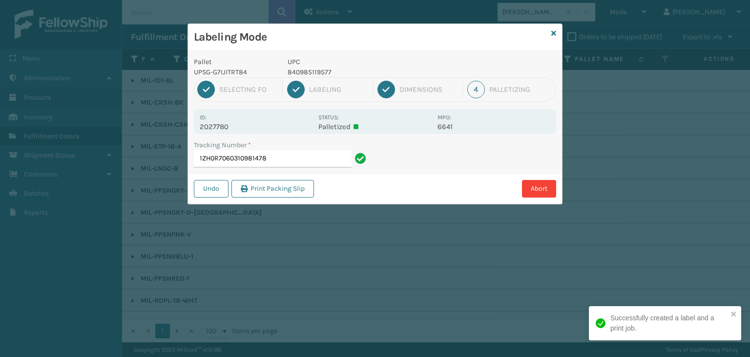
click at [322, 68] on p "840985119577" at bounding box center [360, 72] width 144 height 10
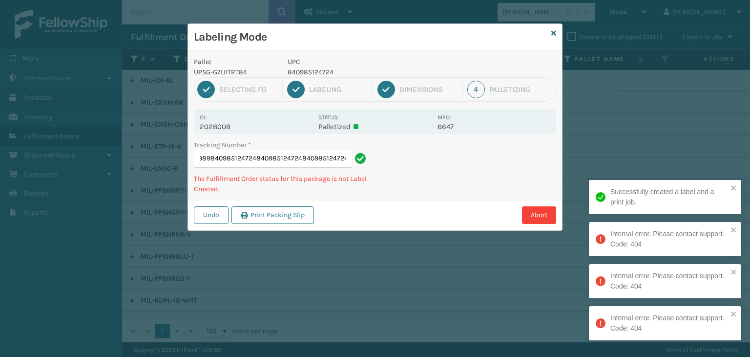
scroll to position [0, 104]
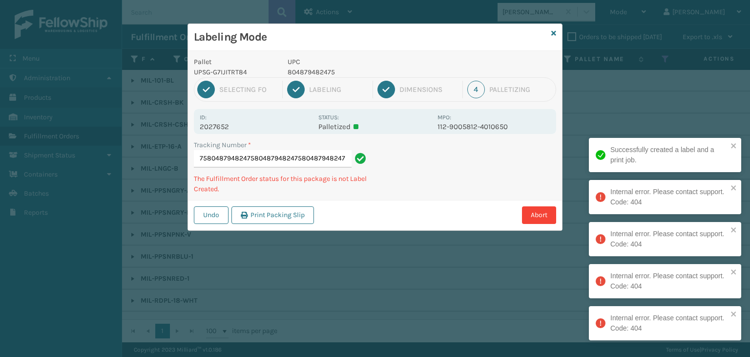
type input "1ZH0R7060336569063804879482475804879482475804879482475804879482475804879482475"
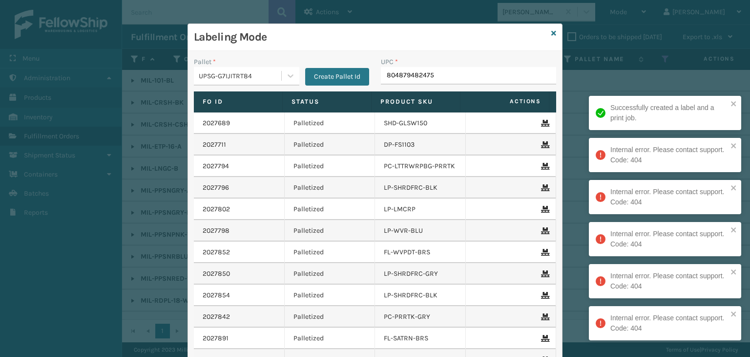
type input "804879482475"
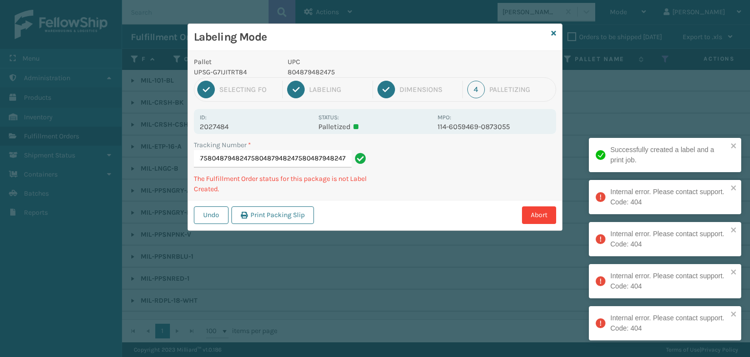
type input "1ZH0R7060323890006804879482475804879482475804879482475804879482475804879482475"
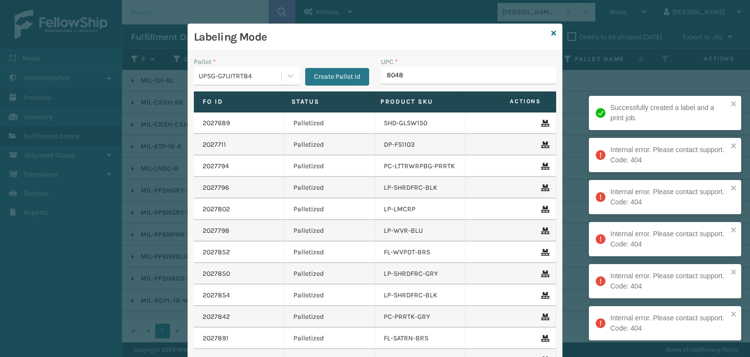
type input "80487"
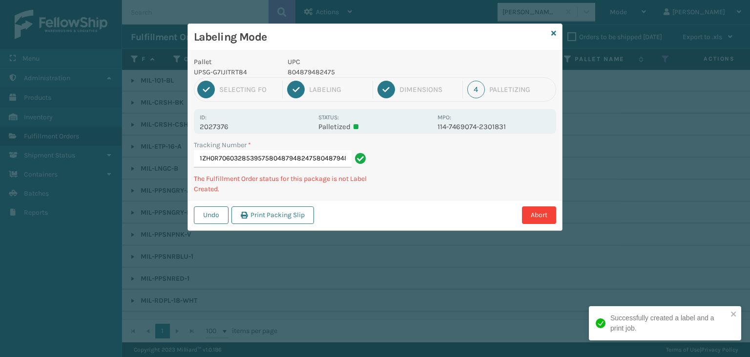
type input "1ZH0R7060328539575804879482475804879482475"
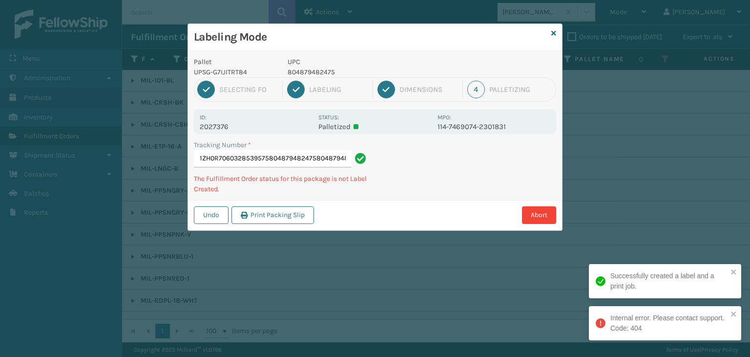
scroll to position [0, 0]
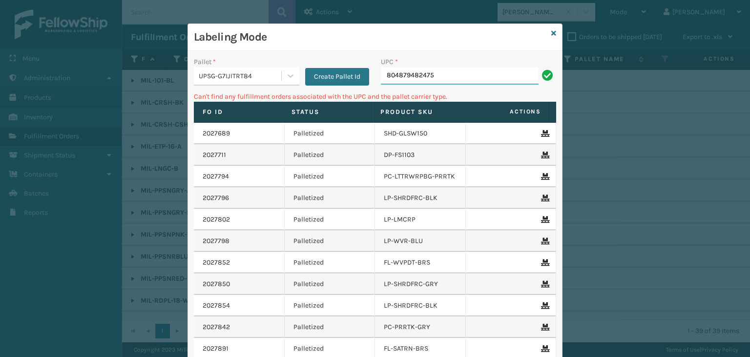
drag, startPoint x: 442, startPoint y: 79, endPoint x: 250, endPoint y: 71, distance: 192.2
click at [250, 71] on div "Pallet * UPSG-G7IJITRT84 Create Pallet Id UPC * 804879482475" at bounding box center [375, 74] width 374 height 35
type input "8409851"
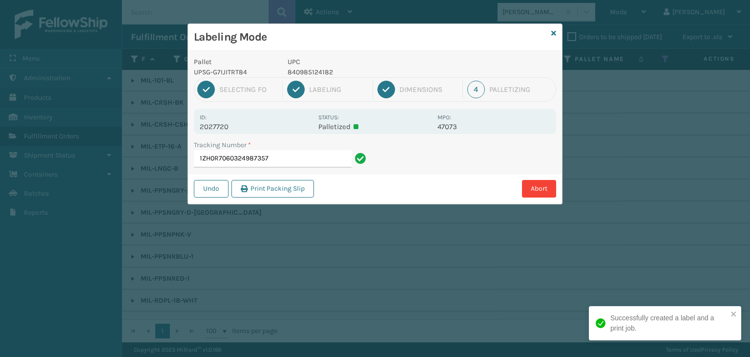
click at [309, 71] on p "840985124182" at bounding box center [360, 72] width 144 height 10
copy p "840985124182"
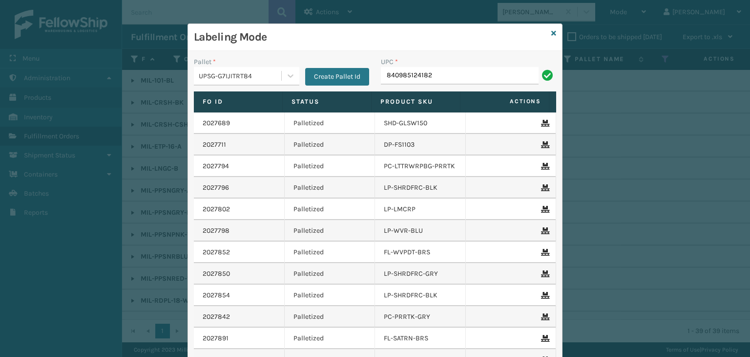
type input "840985124182"
click at [552, 33] on icon at bounding box center [554, 33] width 5 height 7
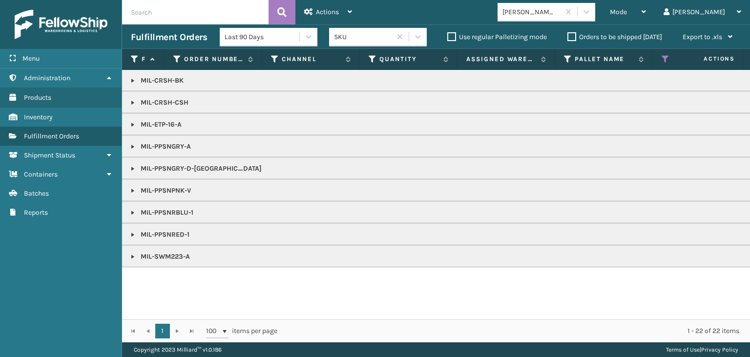
click at [133, 253] on link at bounding box center [133, 257] width 8 height 8
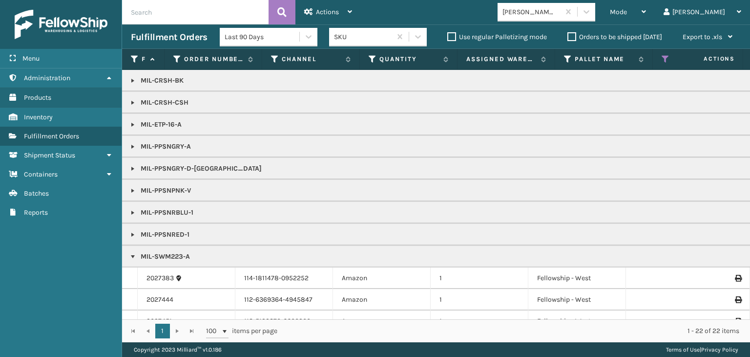
click at [134, 234] on link at bounding box center [133, 235] width 8 height 8
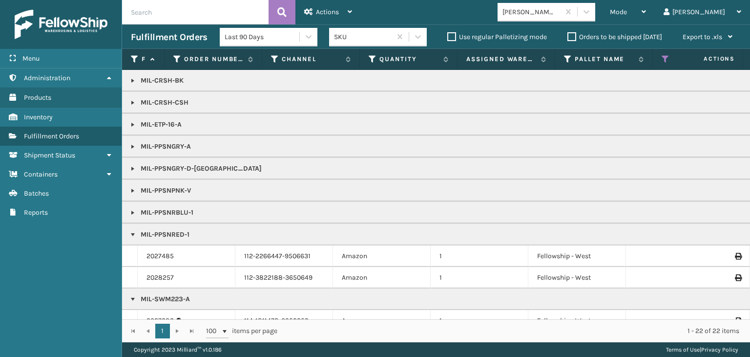
click at [132, 212] on link at bounding box center [133, 213] width 8 height 8
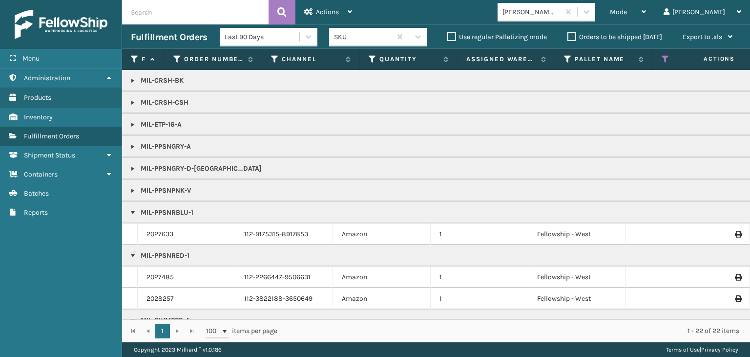
click at [133, 187] on link at bounding box center [133, 191] width 8 height 8
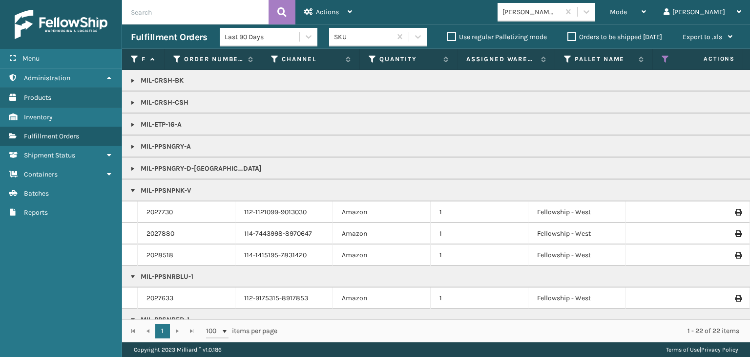
click at [132, 169] on link at bounding box center [133, 169] width 8 height 8
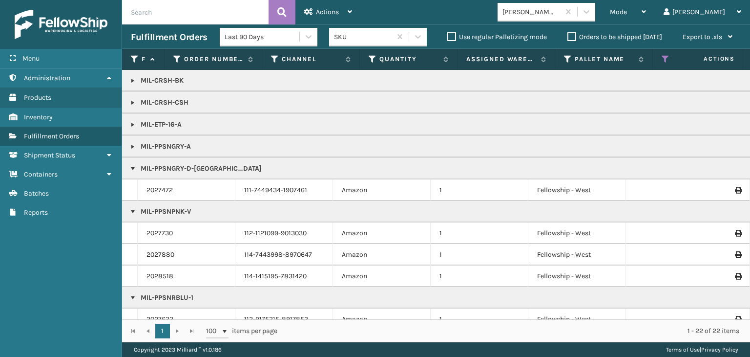
click at [131, 147] on link at bounding box center [133, 147] width 8 height 8
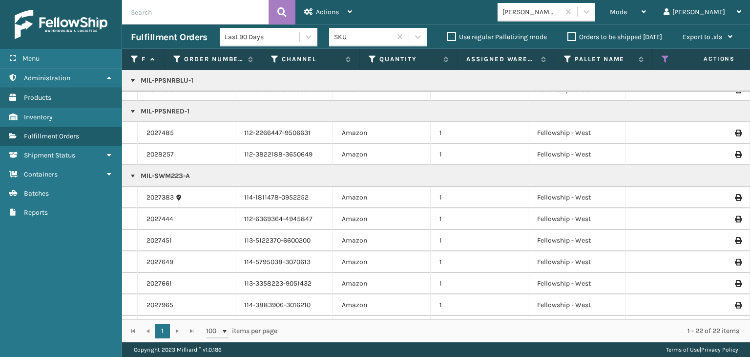
scroll to position [340, 0]
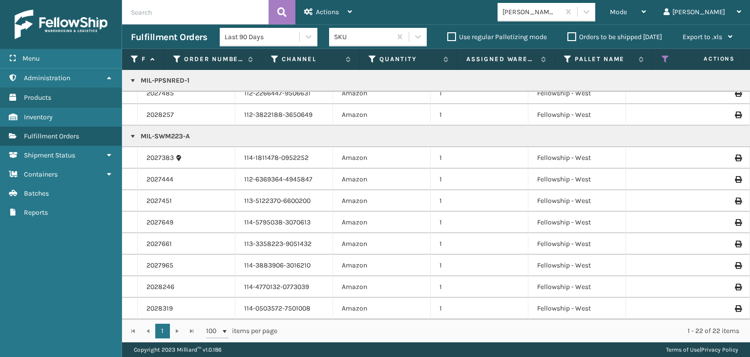
click at [165, 131] on p "MIL-SWM223-A" at bounding box center [753, 136] width 1244 height 10
copy p "MIL-SWM223-A"
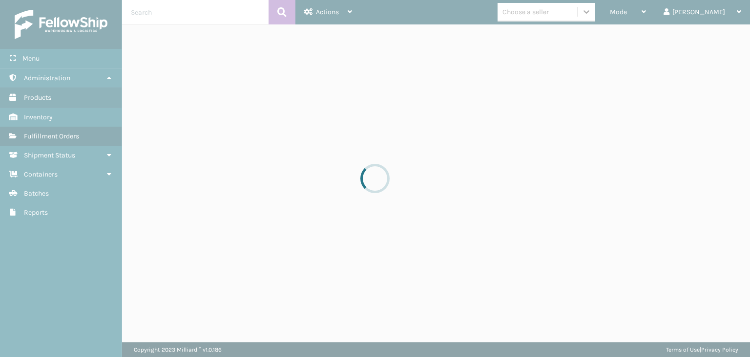
click at [634, 12] on div at bounding box center [375, 178] width 750 height 357
click at [638, 12] on div at bounding box center [375, 178] width 750 height 357
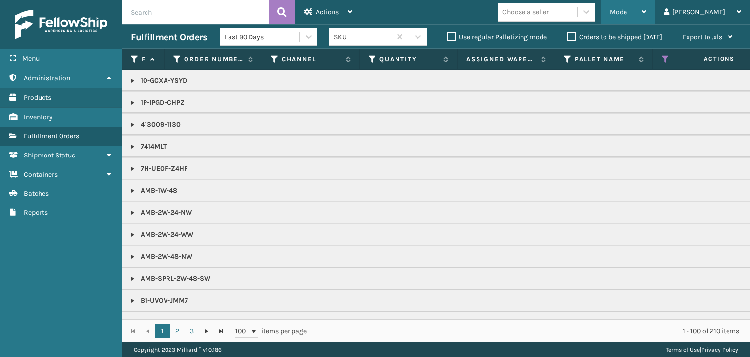
click at [639, 16] on div "Mode Regular Mode Picking Mode Labeling Mode Exit Scan Mode" at bounding box center [628, 12] width 54 height 24
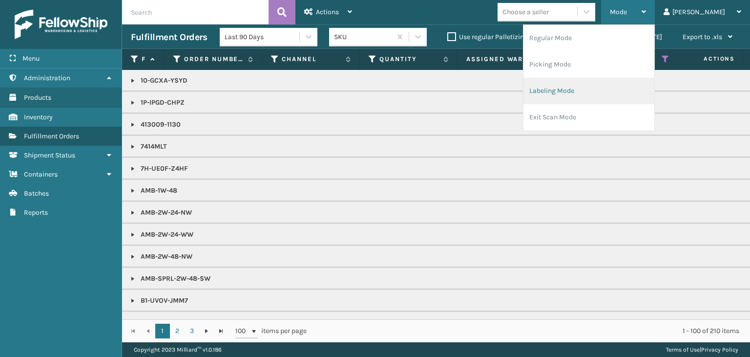
click at [630, 100] on li "Labeling Mode" at bounding box center [589, 91] width 131 height 26
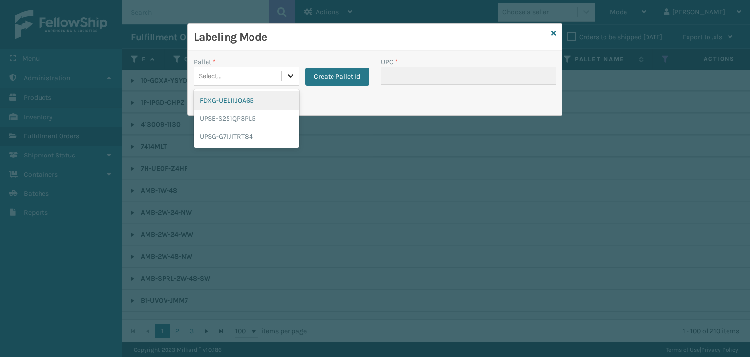
click at [285, 79] on div at bounding box center [291, 76] width 18 height 18
click at [241, 145] on div "UPSG-G7IJITRT84" at bounding box center [247, 136] width 106 height 18
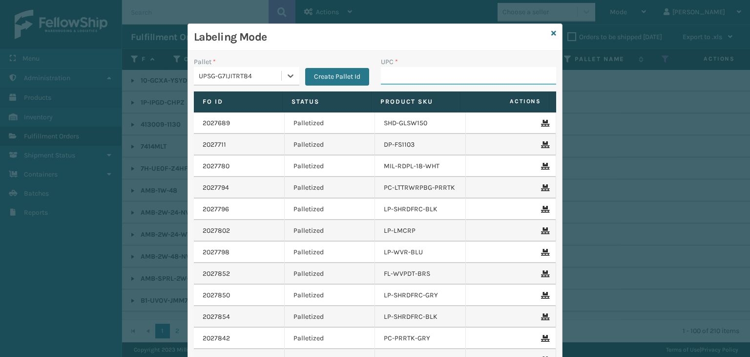
click at [421, 70] on input "UPC *" at bounding box center [468, 76] width 175 height 18
type input "850012486312"
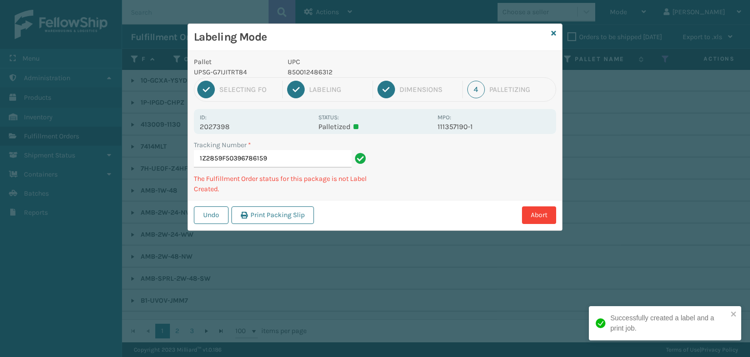
click at [302, 72] on p "850012486312" at bounding box center [360, 72] width 144 height 10
copy p "850012486312"
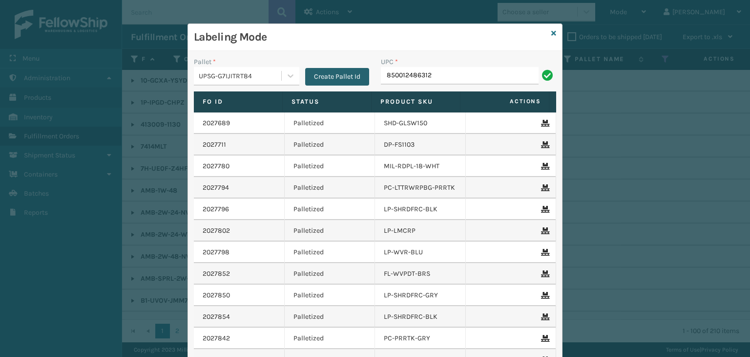
type input "850012486312"
type input "850040667905"
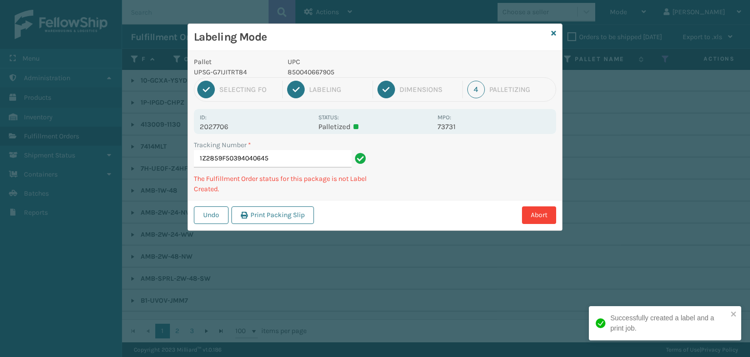
click at [309, 65] on p "UPC" at bounding box center [360, 62] width 144 height 10
click at [309, 71] on p "850040667905" at bounding box center [360, 72] width 144 height 10
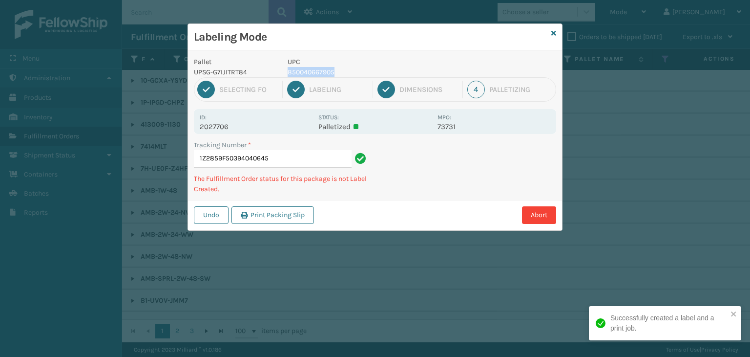
copy p "850040667905"
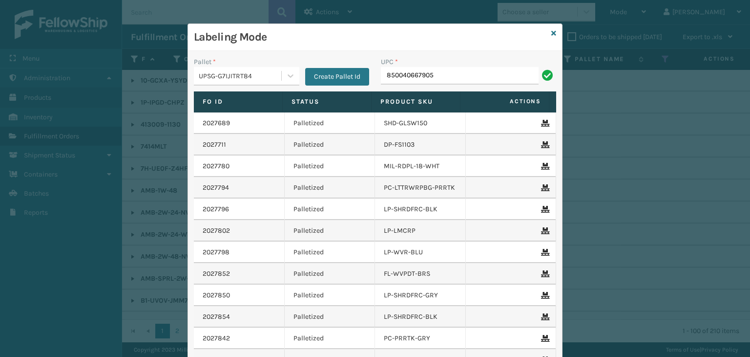
type input "850040667905"
type input "858100007623"
type input "850004456"
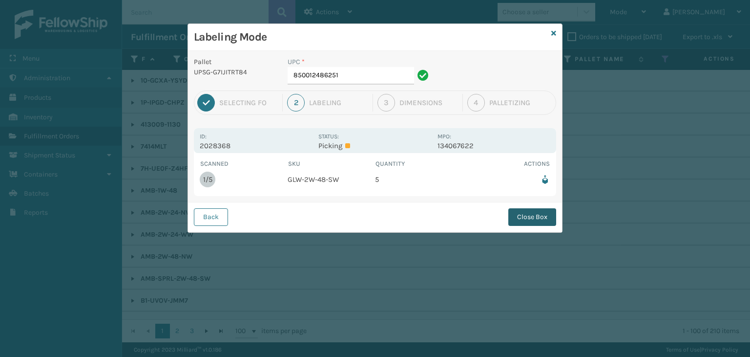
click at [531, 213] on button "Close Box" at bounding box center [533, 217] width 48 height 18
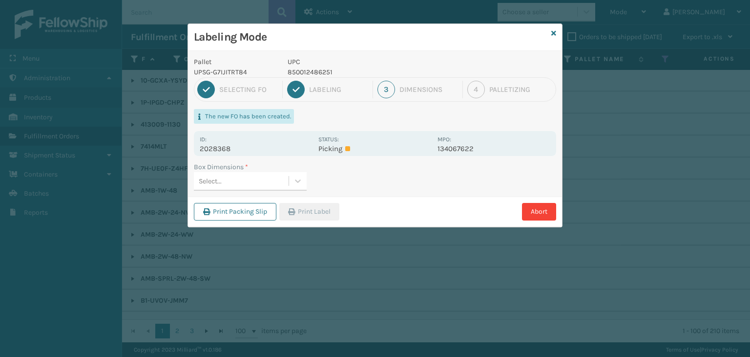
click at [252, 173] on div "Select..." at bounding box center [241, 181] width 95 height 16
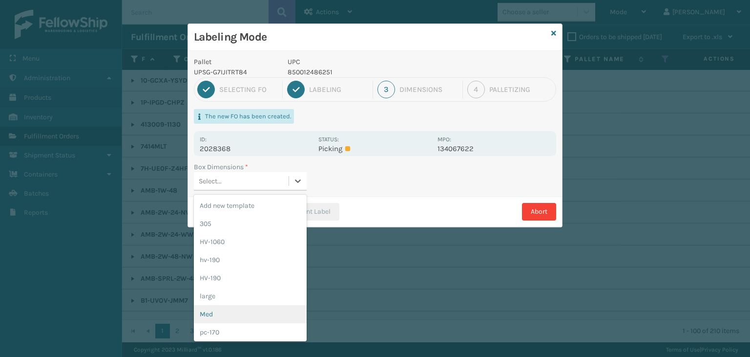
click at [240, 306] on div "Med" at bounding box center [250, 314] width 113 height 18
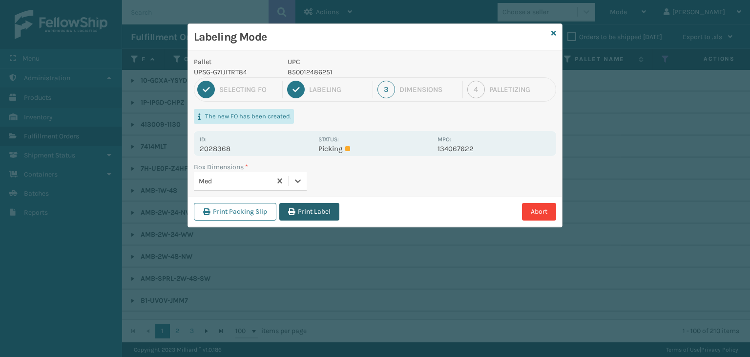
click at [302, 215] on button "Print Label" at bounding box center [309, 212] width 60 height 18
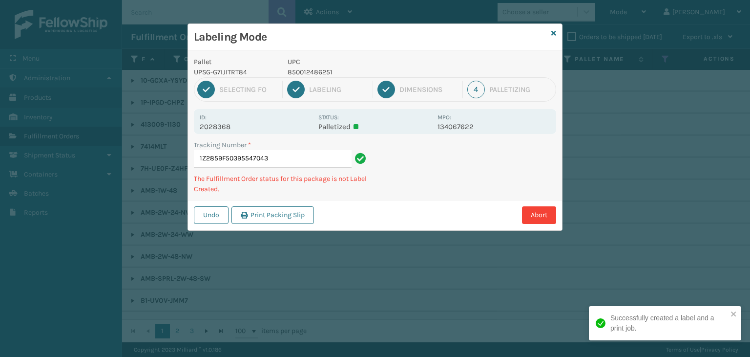
click at [352, 75] on p "850012486251" at bounding box center [360, 72] width 144 height 10
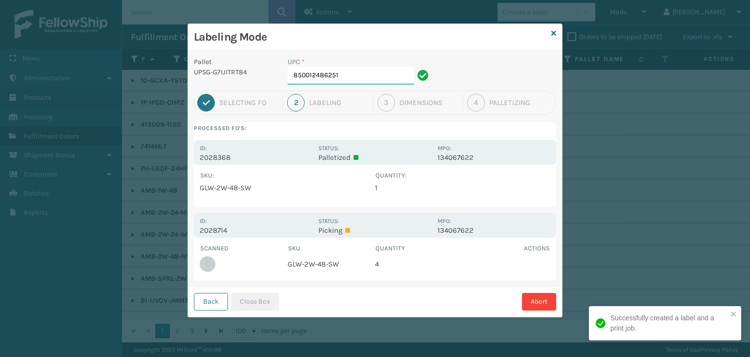
click at [346, 76] on input "850012486251" at bounding box center [351, 76] width 127 height 18
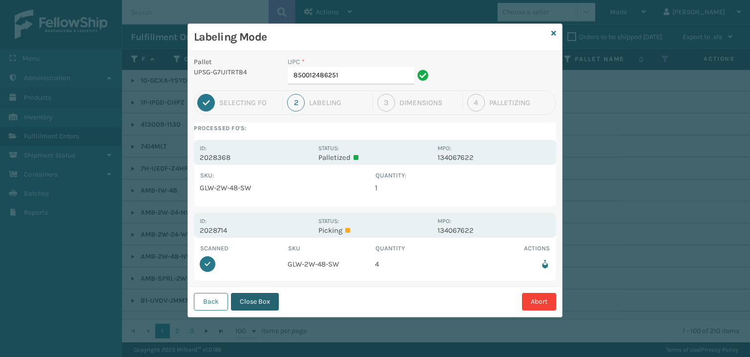
click at [249, 298] on button "Close Box" at bounding box center [255, 302] width 48 height 18
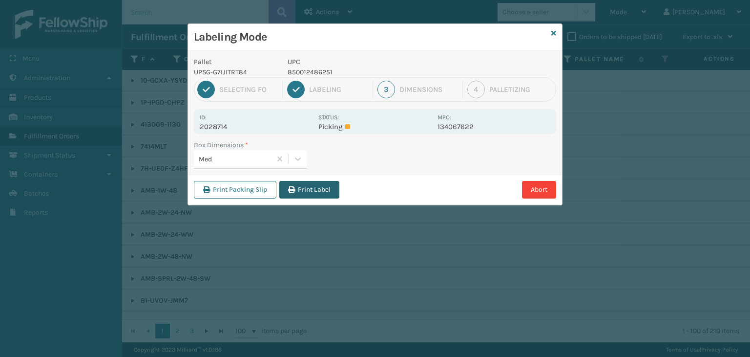
click at [319, 191] on button "Print Label" at bounding box center [309, 190] width 60 height 18
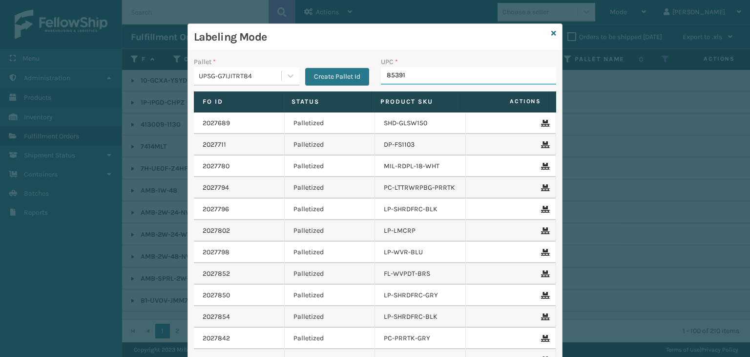
type input "853913"
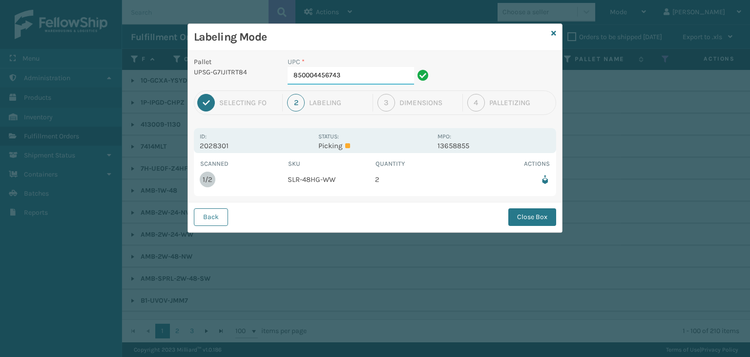
click at [360, 75] on input "850004456743" at bounding box center [351, 76] width 127 height 18
click at [518, 210] on button "Close Box" at bounding box center [533, 217] width 48 height 18
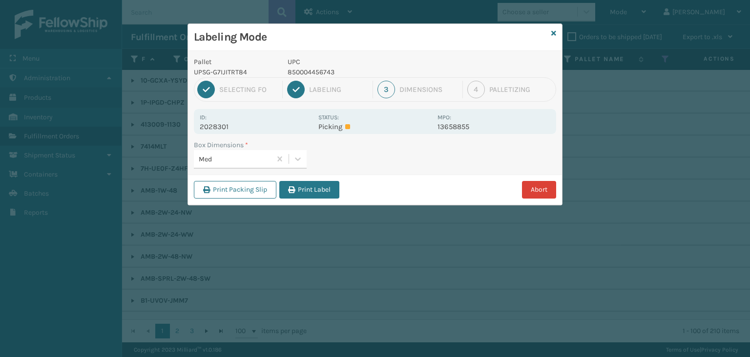
click at [544, 189] on button "Abort" at bounding box center [539, 190] width 34 height 18
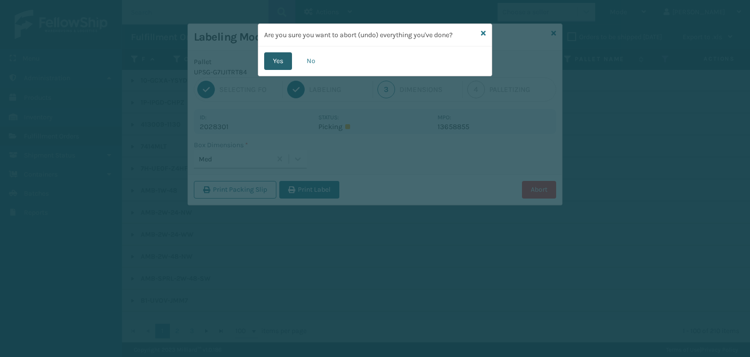
click at [279, 64] on button "Yes" at bounding box center [278, 61] width 28 height 18
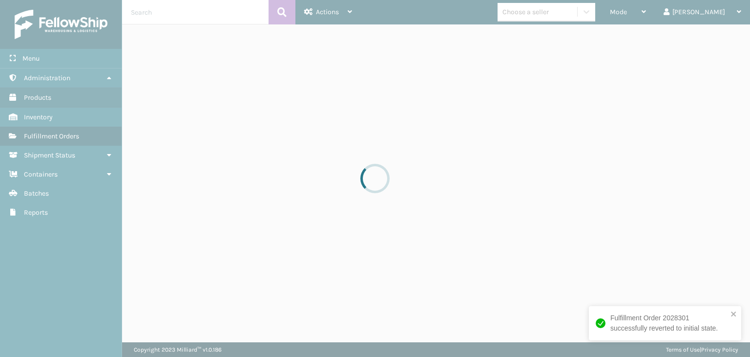
click at [654, 16] on div at bounding box center [375, 178] width 750 height 357
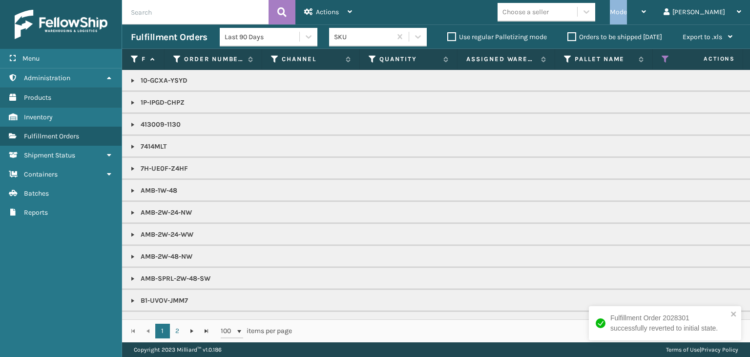
click at [646, 16] on div "Mode" at bounding box center [628, 12] width 36 height 24
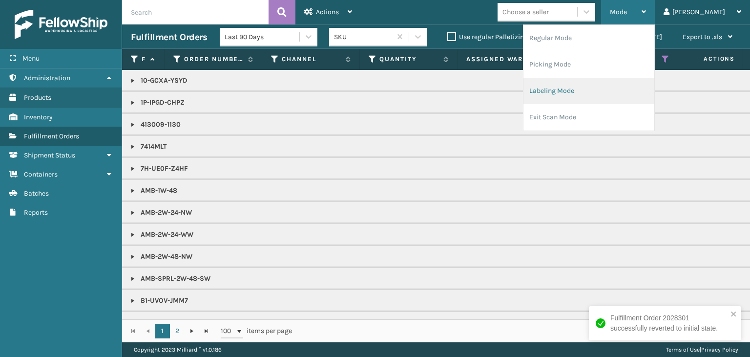
click at [608, 91] on li "Labeling Mode" at bounding box center [589, 91] width 131 height 26
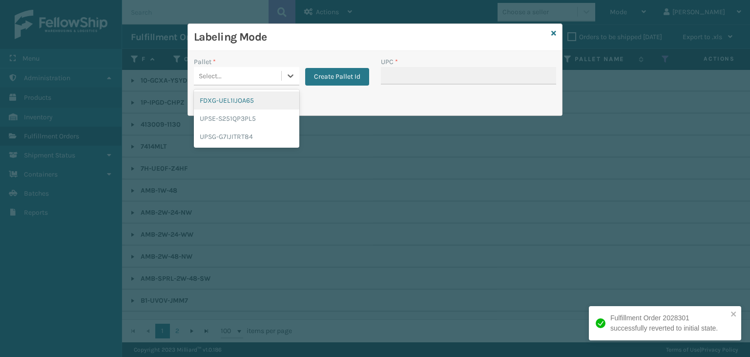
click at [256, 74] on div "Select..." at bounding box center [237, 76] width 87 height 16
click at [254, 138] on div "UPSG-G7IJITRT84" at bounding box center [247, 136] width 106 height 18
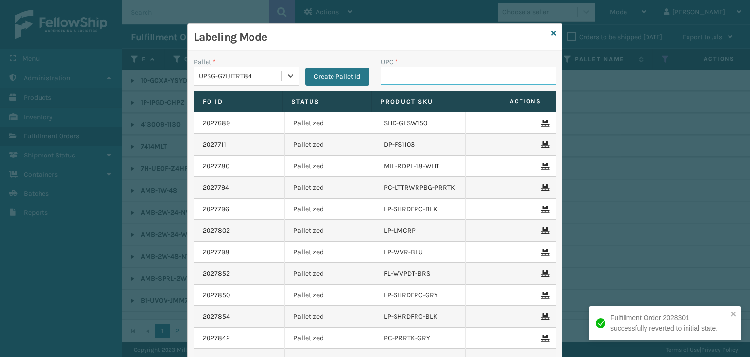
drag, startPoint x: 453, startPoint y: 74, endPoint x: 450, endPoint y: 65, distance: 8.8
click at [453, 73] on input "UPC *" at bounding box center [468, 76] width 175 height 18
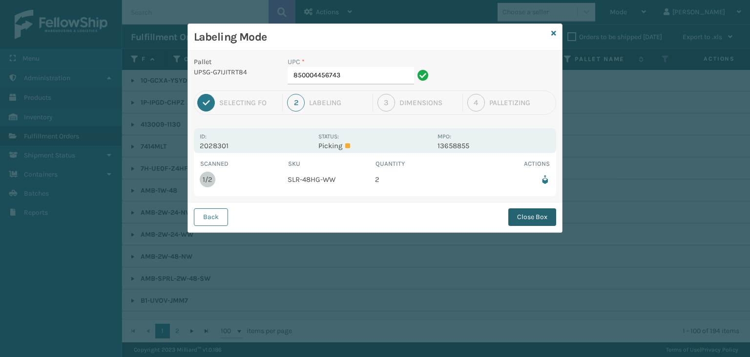
click at [515, 215] on button "Close Box" at bounding box center [533, 217] width 48 height 18
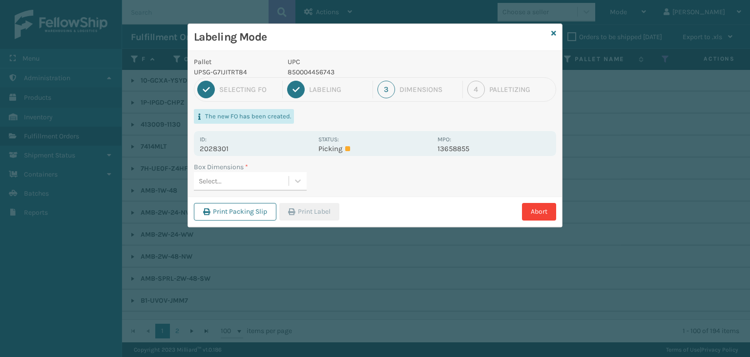
click at [246, 178] on div "Select..." at bounding box center [241, 181] width 95 height 16
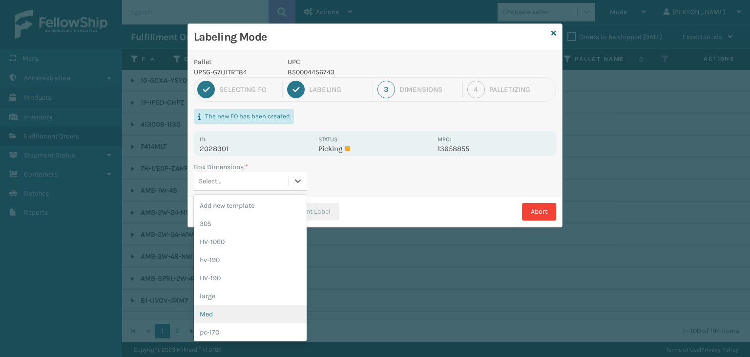
click at [235, 315] on div "Med" at bounding box center [250, 314] width 113 height 18
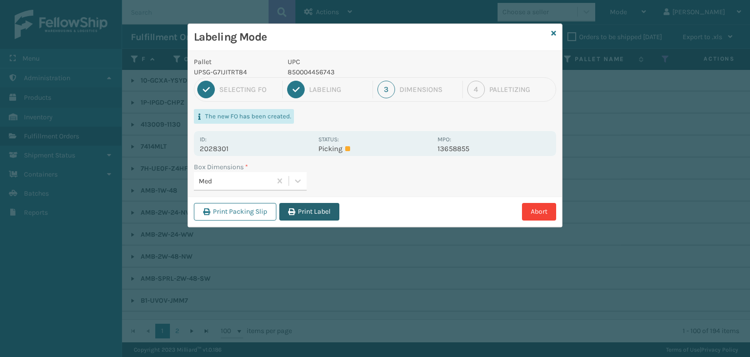
click at [318, 205] on button "Print Label" at bounding box center [309, 212] width 60 height 18
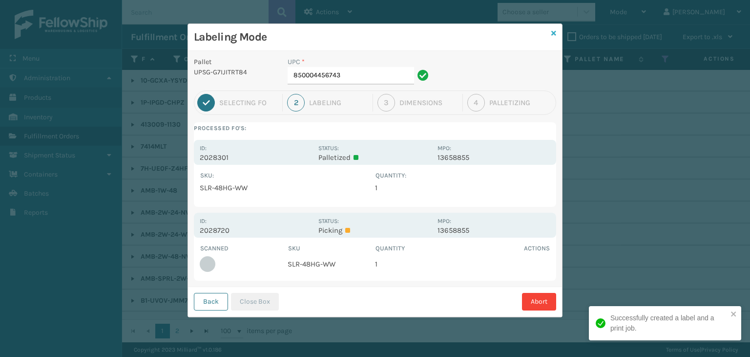
click at [554, 34] on icon at bounding box center [554, 33] width 5 height 7
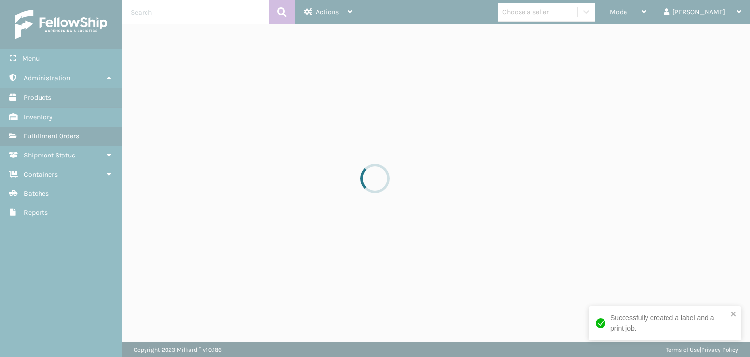
click at [653, 8] on div at bounding box center [375, 178] width 750 height 357
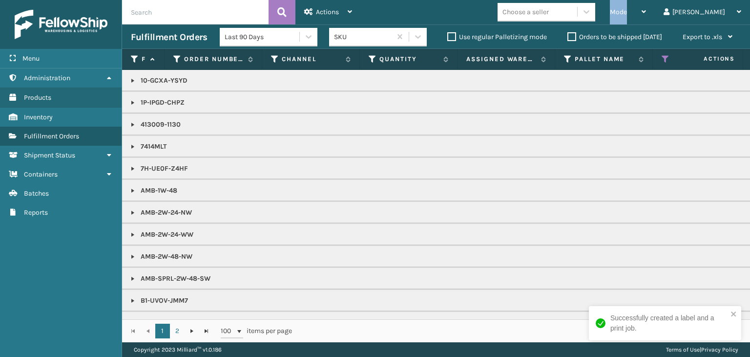
click at [627, 8] on span "Mode" at bounding box center [618, 12] width 17 height 8
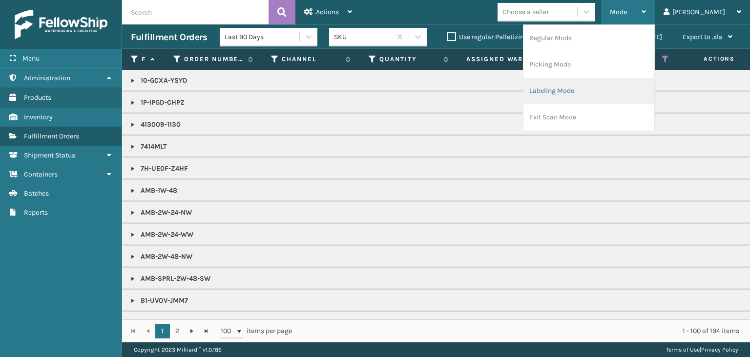
click at [614, 96] on li "Labeling Mode" at bounding box center [589, 91] width 131 height 26
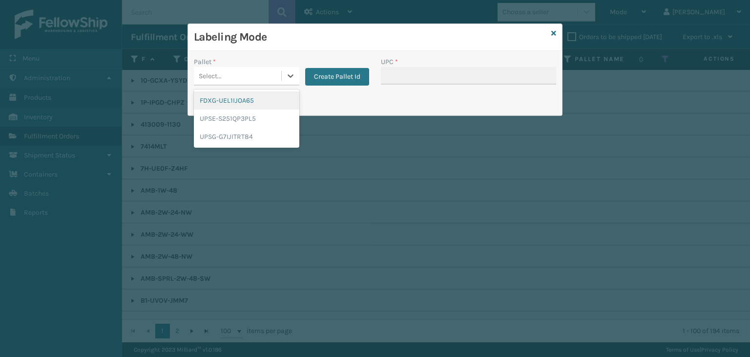
click at [267, 70] on div "Select..." at bounding box center [237, 76] width 87 height 16
click at [238, 128] on div "UPSG-G7IJITRT84" at bounding box center [247, 136] width 106 height 18
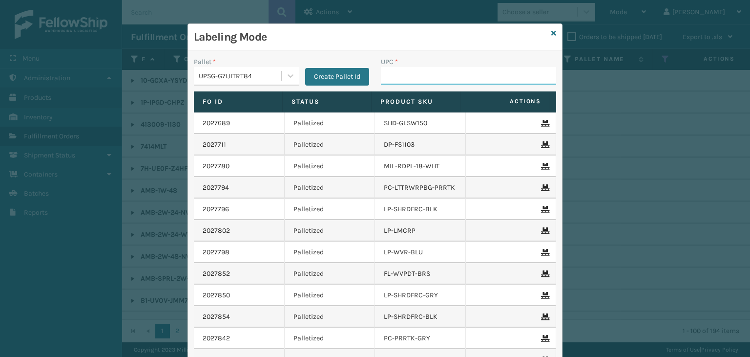
click at [388, 67] on input "UPC *" at bounding box center [468, 76] width 175 height 18
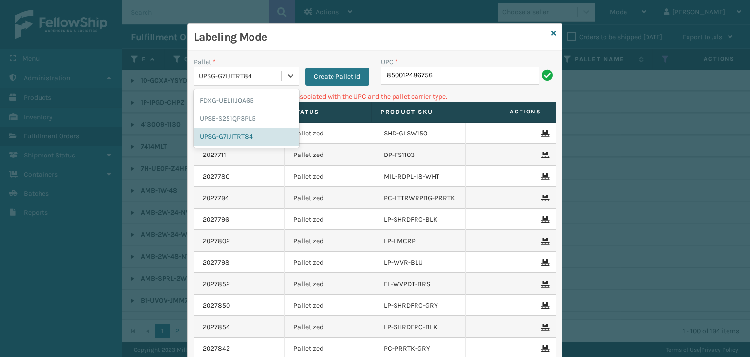
click at [234, 74] on div "UPSG-G7IJITRT84" at bounding box center [241, 76] width 84 height 10
click at [239, 94] on div "FDXG-UEL1IJOA65" at bounding box center [247, 100] width 106 height 18
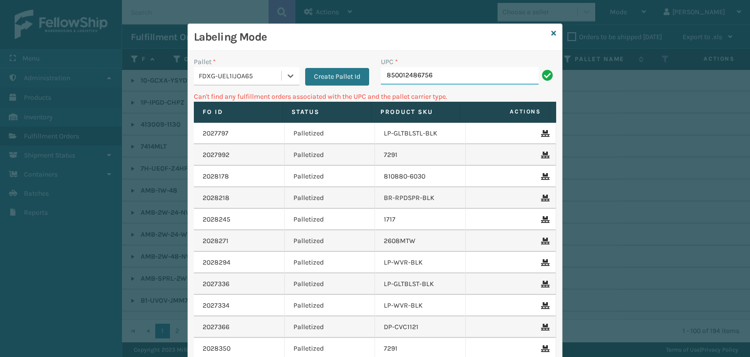
click at [425, 72] on input "850012486756" at bounding box center [460, 76] width 158 height 18
click at [462, 70] on input "850012486756" at bounding box center [460, 76] width 158 height 18
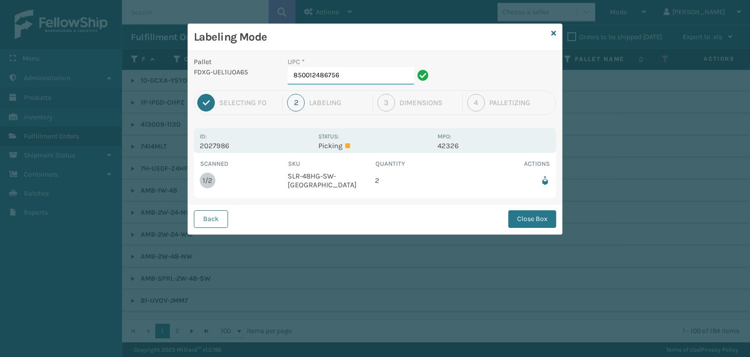
click at [360, 77] on input "850012486756" at bounding box center [351, 76] width 127 height 18
click at [526, 214] on button "Close Box" at bounding box center [533, 219] width 48 height 18
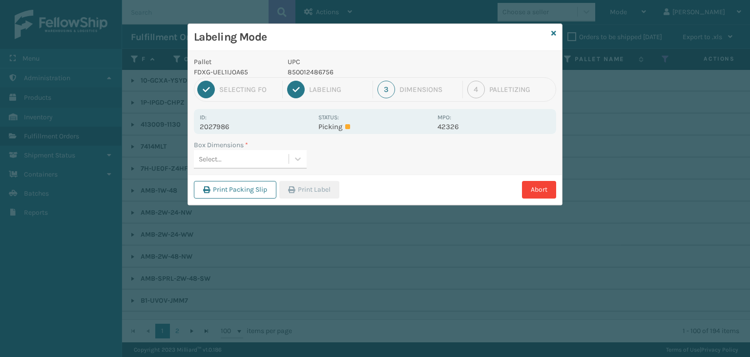
click at [227, 160] on div "Select..." at bounding box center [241, 159] width 95 height 16
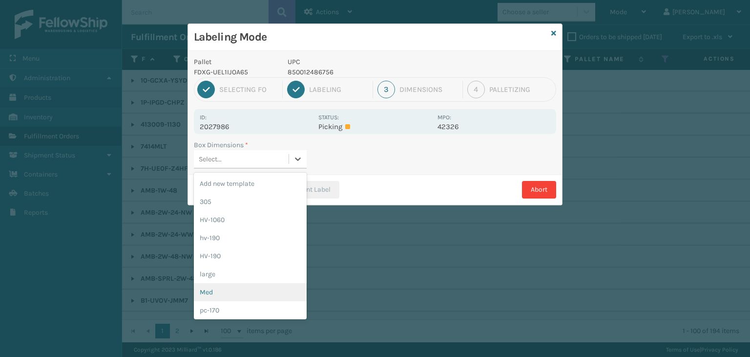
click at [226, 284] on div "Med" at bounding box center [250, 292] width 113 height 18
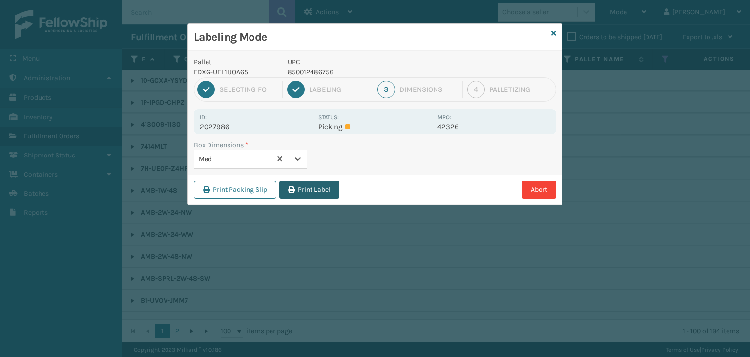
click at [310, 189] on button "Print Label" at bounding box center [309, 190] width 60 height 18
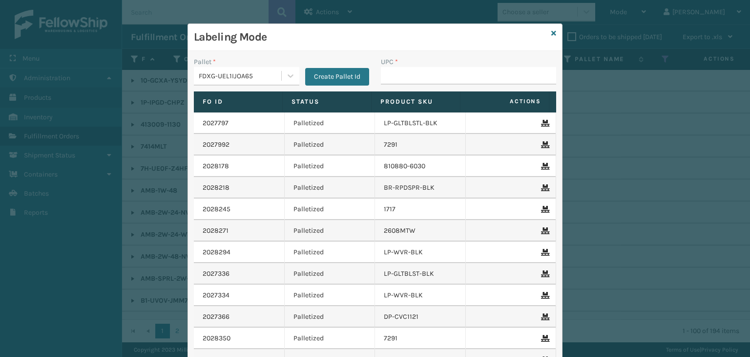
click at [233, 71] on div "FDXG-UEL1IJOA65" at bounding box center [241, 76] width 84 height 10
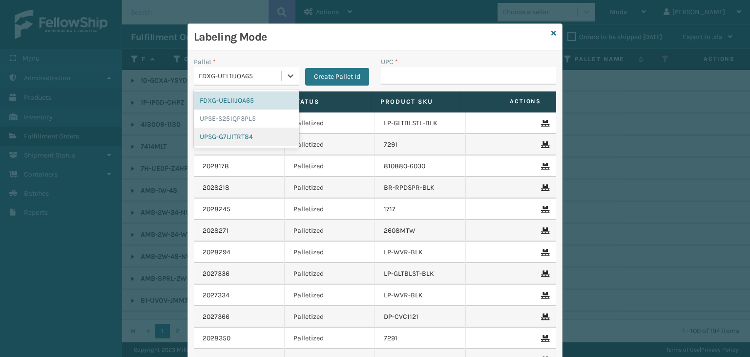
click at [227, 139] on div "UPSG-G7IJITRT84" at bounding box center [247, 136] width 106 height 18
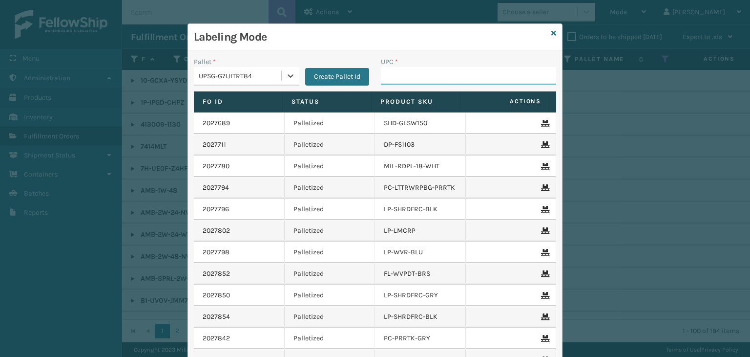
click at [405, 76] on input "UPC *" at bounding box center [468, 76] width 175 height 18
type input "858100007906"
type input "858100007"
type input "858100"
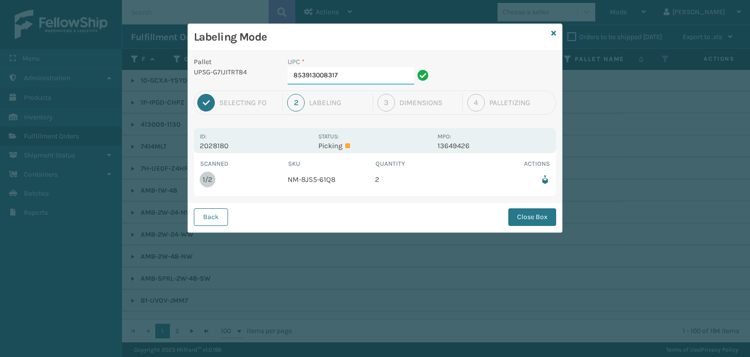
click at [360, 75] on input "853913008317" at bounding box center [351, 76] width 127 height 18
click at [517, 214] on button "Close Box" at bounding box center [533, 217] width 48 height 18
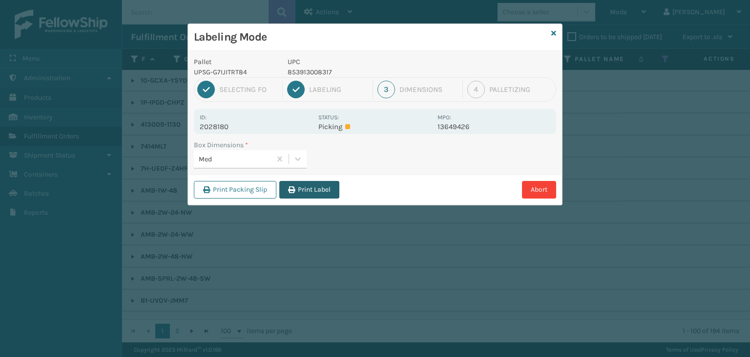
click at [323, 187] on button "Print Label" at bounding box center [309, 190] width 60 height 18
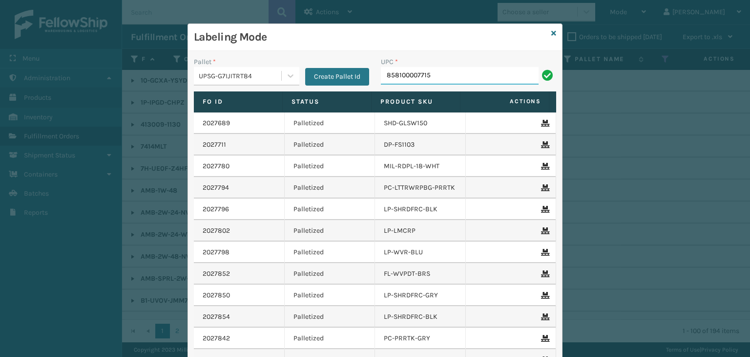
type input "858100007715"
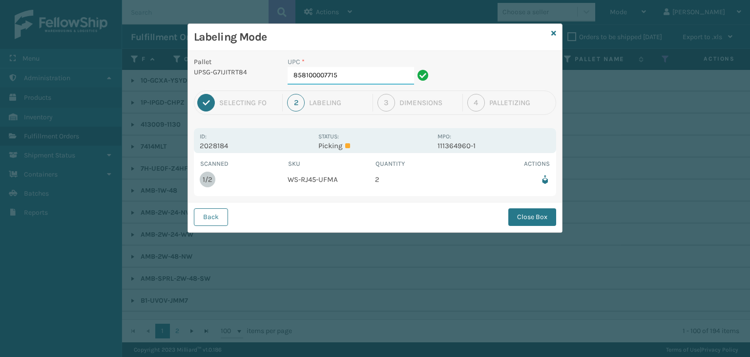
click at [358, 76] on input "858100007715" at bounding box center [351, 76] width 127 height 18
click at [534, 220] on button "Close Box" at bounding box center [533, 217] width 48 height 18
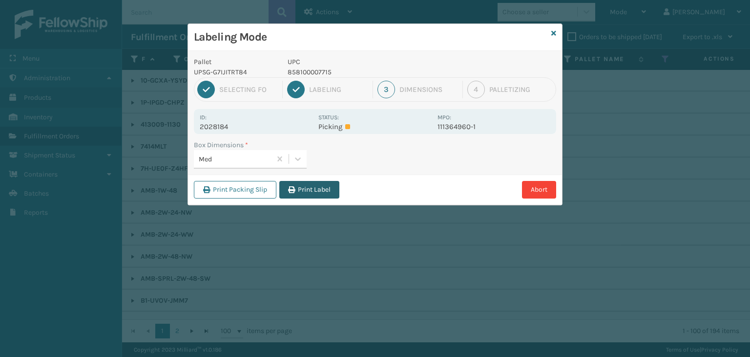
click at [291, 188] on icon "button" at bounding box center [291, 189] width 7 height 7
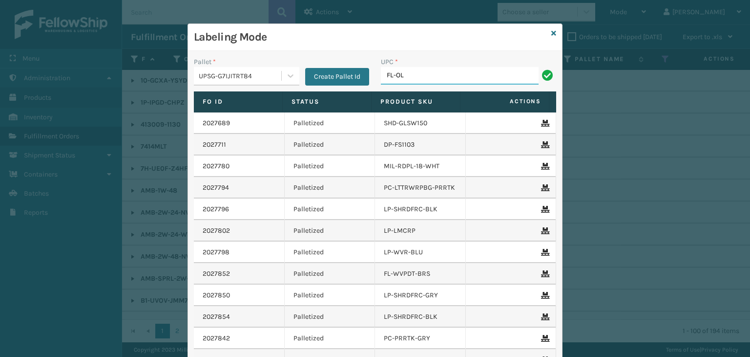
type input "FL-OLVA-CRM"
click at [552, 32] on icon at bounding box center [554, 33] width 5 height 7
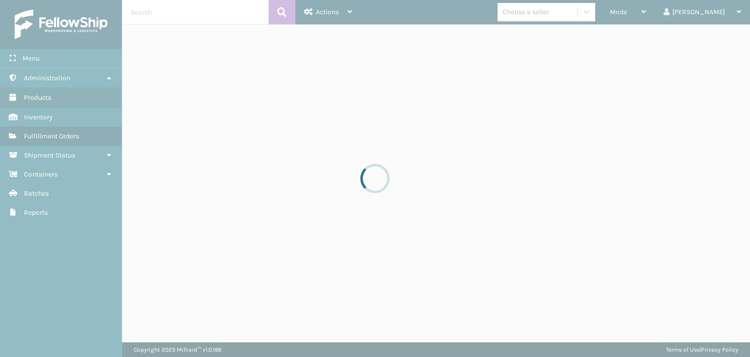
click at [553, 17] on div at bounding box center [375, 178] width 750 height 357
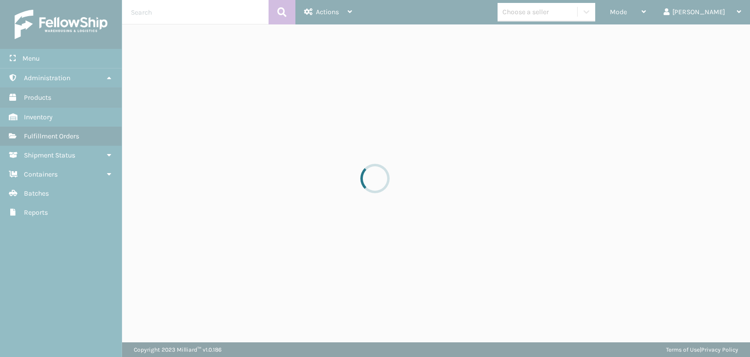
click at [553, 17] on div at bounding box center [375, 178] width 750 height 357
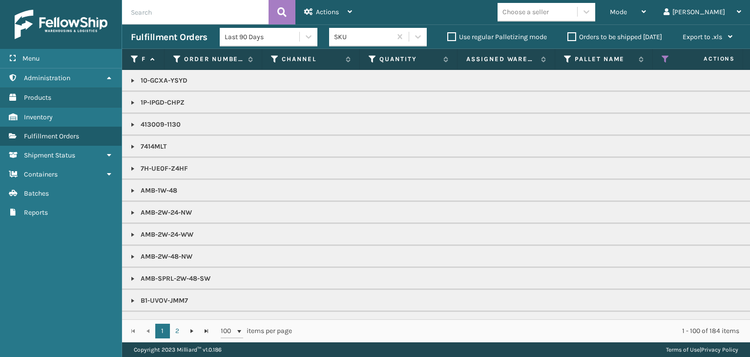
click at [553, 17] on div "Choose a seller" at bounding box center [538, 12] width 80 height 16
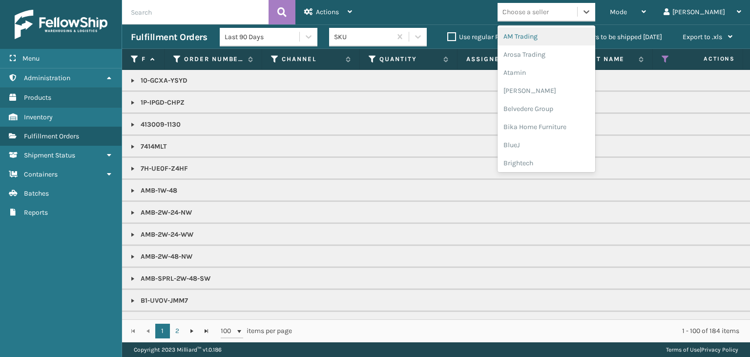
type input "MI"
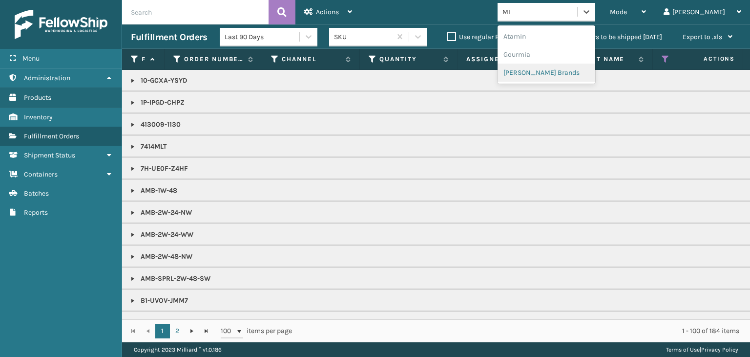
click at [593, 75] on div "[PERSON_NAME] Brands" at bounding box center [547, 73] width 98 height 18
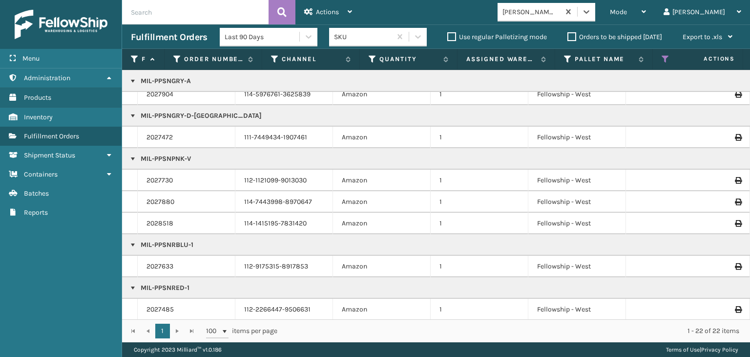
scroll to position [0, 0]
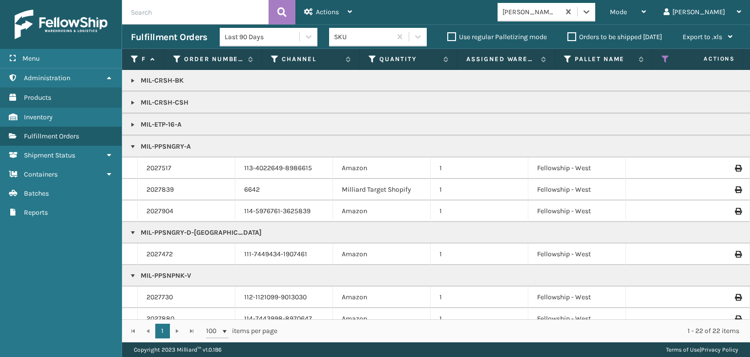
click at [561, 7] on div "[PERSON_NAME] Brands" at bounding box center [532, 12] width 58 height 10
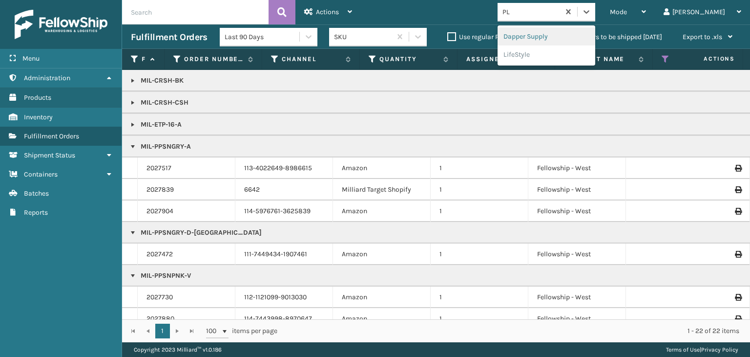
type input "PLU"
click at [567, 37] on div "Plush Collections" at bounding box center [547, 36] width 98 height 18
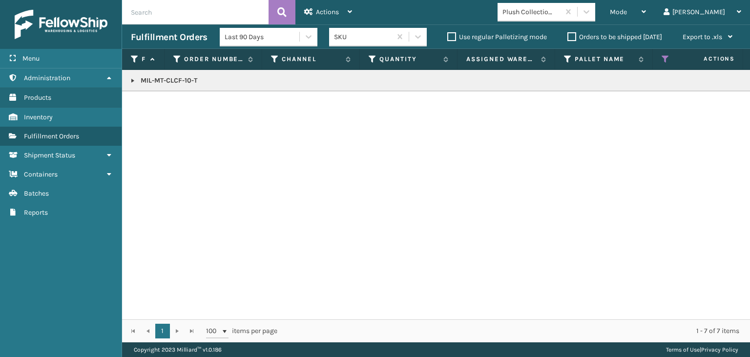
click at [132, 80] on link at bounding box center [133, 81] width 8 height 8
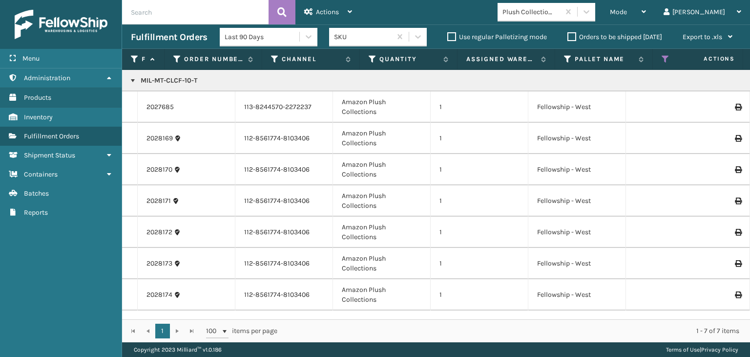
click at [164, 85] on td "MIL-MT-CLCF-10-T" at bounding box center [752, 80] width 1261 height 21
click at [165, 81] on p "MIL-MT-CLCF-10-T" at bounding box center [753, 81] width 1244 height 10
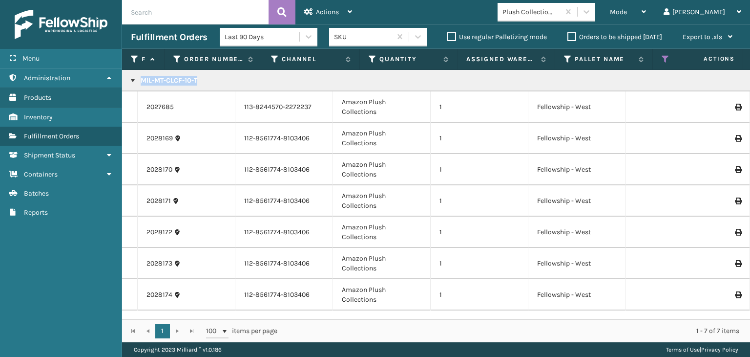
copy p "MIL-MT-CLCF-10-T"
click at [646, 10] on div "Mode" at bounding box center [628, 12] width 36 height 24
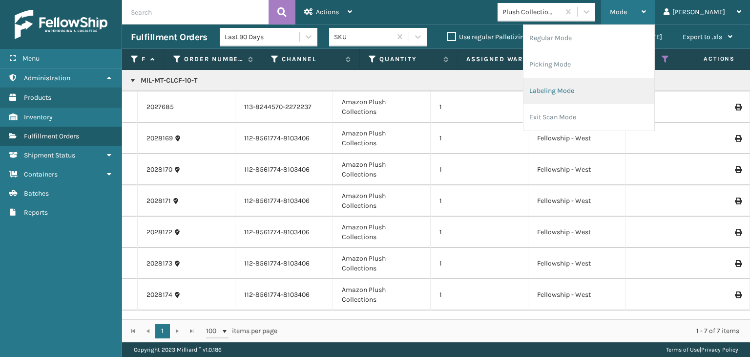
click at [590, 86] on li "Labeling Mode" at bounding box center [589, 91] width 131 height 26
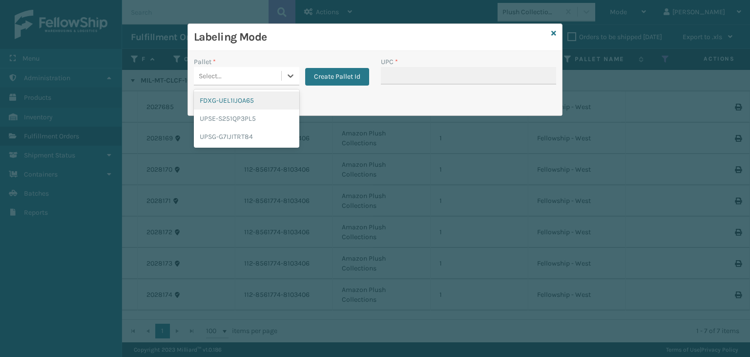
click at [223, 69] on div "Select..." at bounding box center [237, 76] width 87 height 16
click at [230, 138] on div "UPSG-G7IJITRT84" at bounding box center [247, 136] width 106 height 18
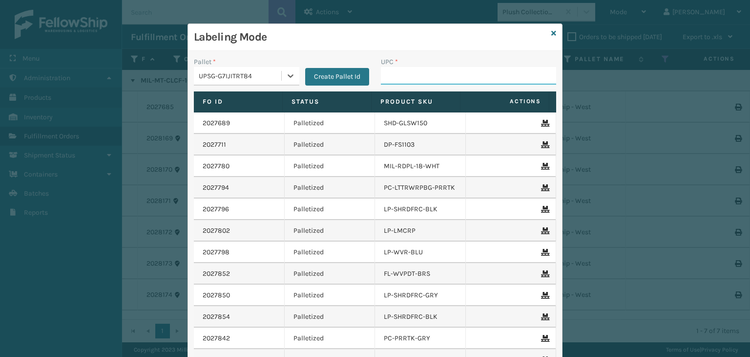
click at [420, 71] on input "UPC *" at bounding box center [468, 76] width 175 height 18
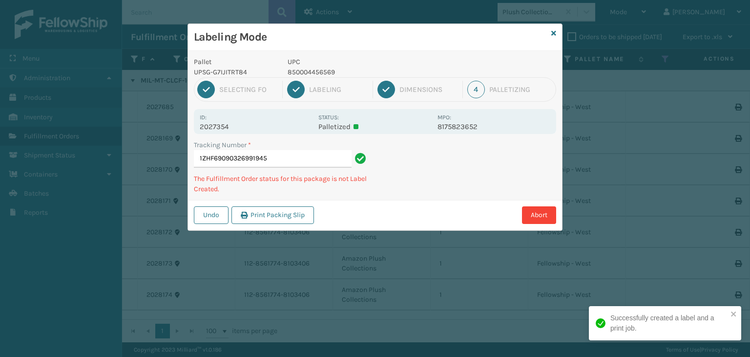
click at [321, 73] on p "850004456569" at bounding box center [360, 72] width 144 height 10
drag, startPoint x: 322, startPoint y: 73, endPoint x: 300, endPoint y: 73, distance: 21.5
click at [320, 73] on p "850004456569" at bounding box center [360, 72] width 144 height 10
copy p "850004456569"
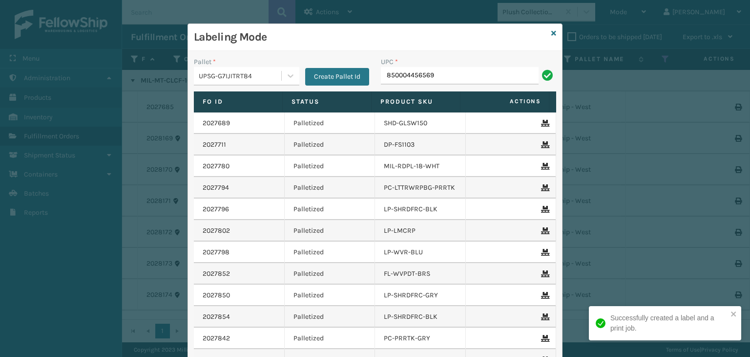
type input "850004456569"
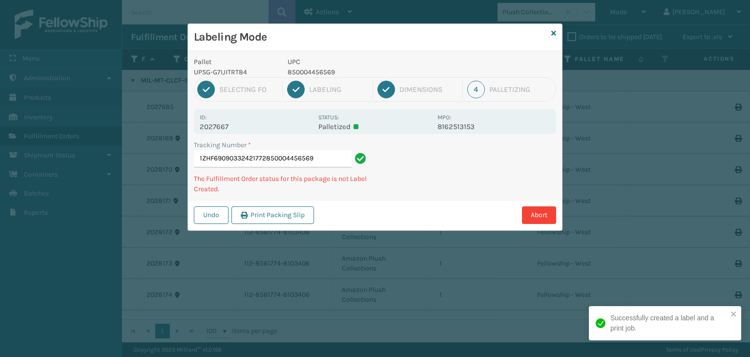
type input "1ZHF69090332421772850004456569850004456569"
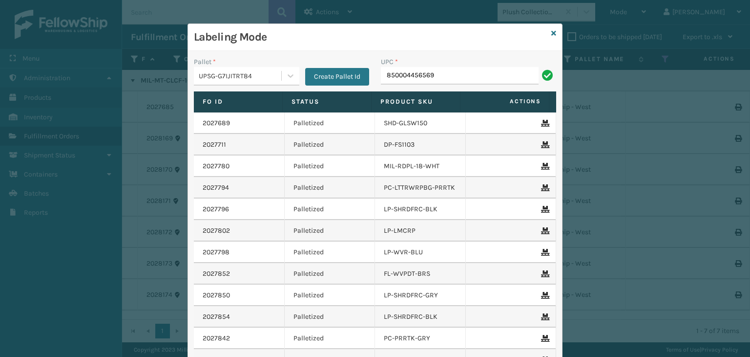
type input "850004456569"
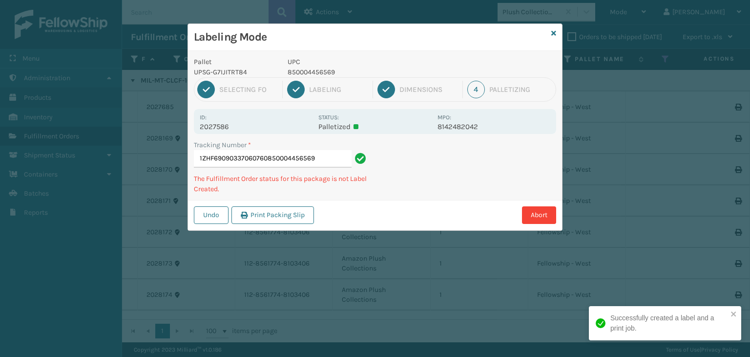
type input "1ZHF69090337060760850004456569850004456569"
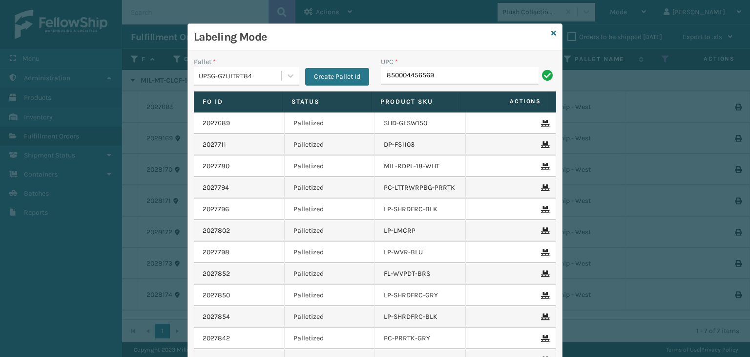
type input "850004456569"
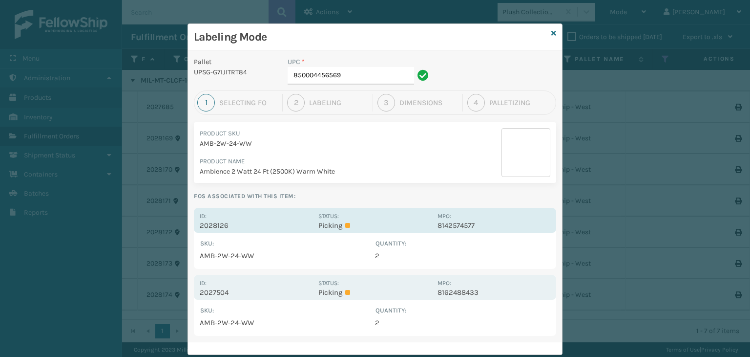
scroll to position [21, 0]
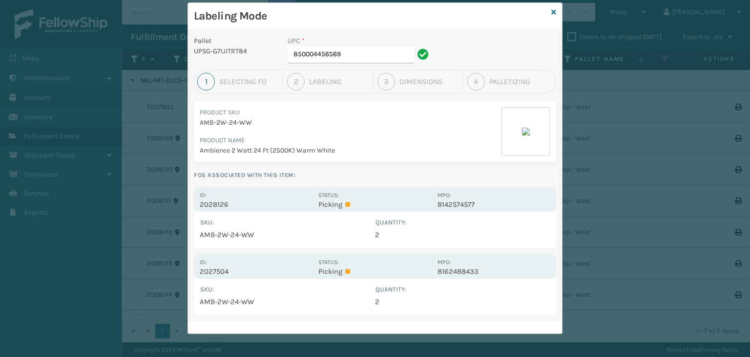
click at [351, 63] on div "UPC * 850004456569" at bounding box center [360, 53] width 156 height 34
click at [348, 61] on input "850004456569" at bounding box center [351, 55] width 127 height 18
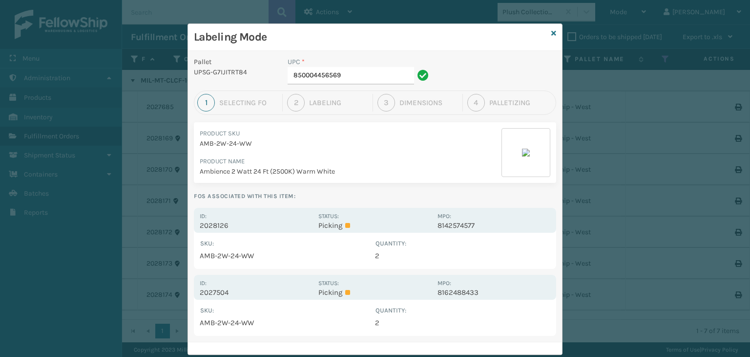
click at [358, 238] on th "SKU :" at bounding box center [287, 243] width 175 height 10
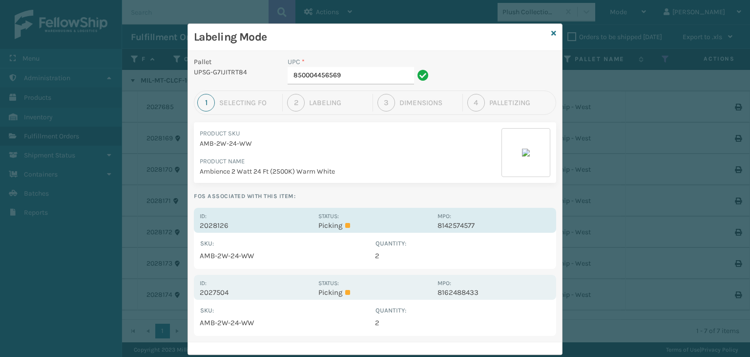
click at [355, 224] on p "Picking" at bounding box center [375, 225] width 113 height 9
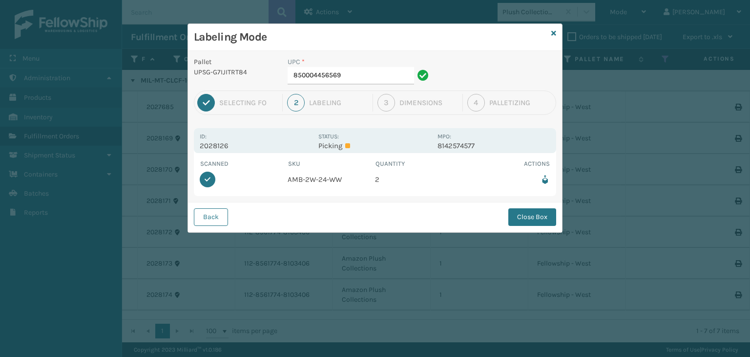
click at [507, 217] on div "Back Close Box" at bounding box center [375, 217] width 374 height 30
click at [535, 212] on button "Close Box" at bounding box center [533, 217] width 48 height 18
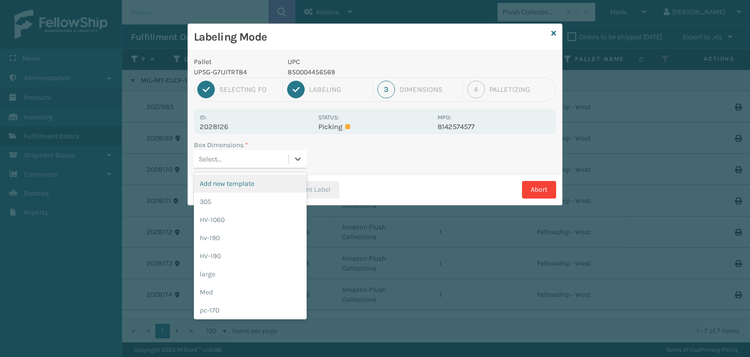
click at [252, 159] on div "Select..." at bounding box center [241, 159] width 95 height 16
click at [240, 287] on div "Med" at bounding box center [250, 292] width 113 height 18
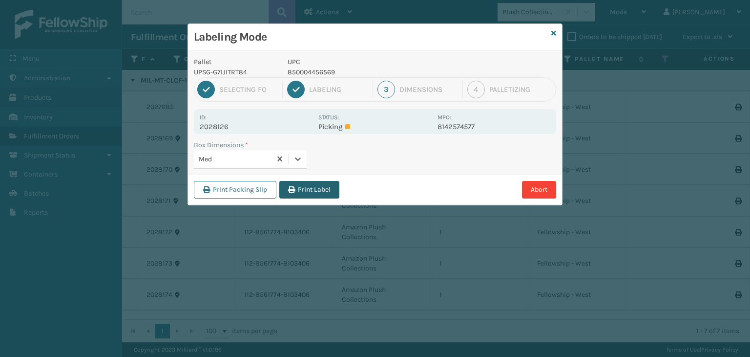
click at [322, 190] on button "Print Label" at bounding box center [309, 190] width 60 height 18
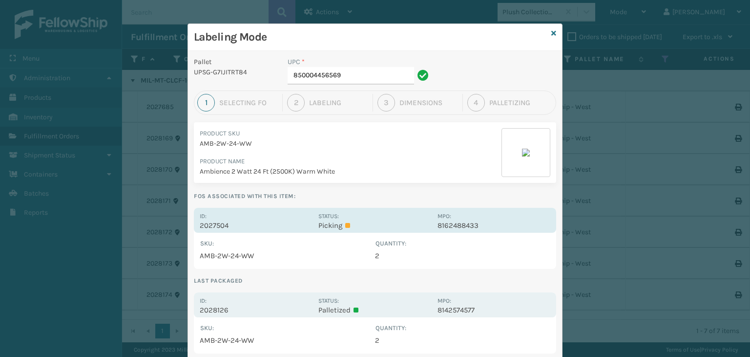
click at [337, 216] on div "Status: Picking" at bounding box center [375, 220] width 113 height 19
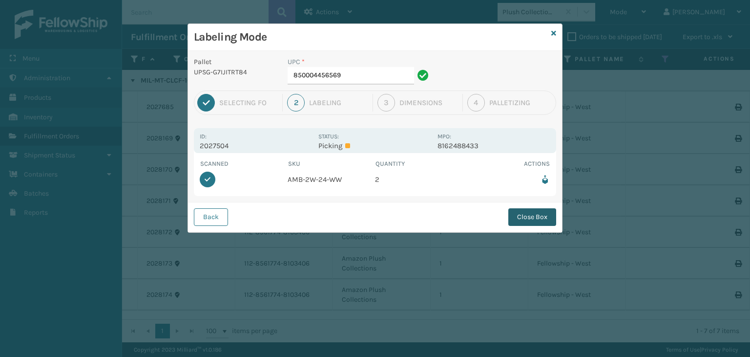
click at [536, 212] on button "Close Box" at bounding box center [533, 217] width 48 height 18
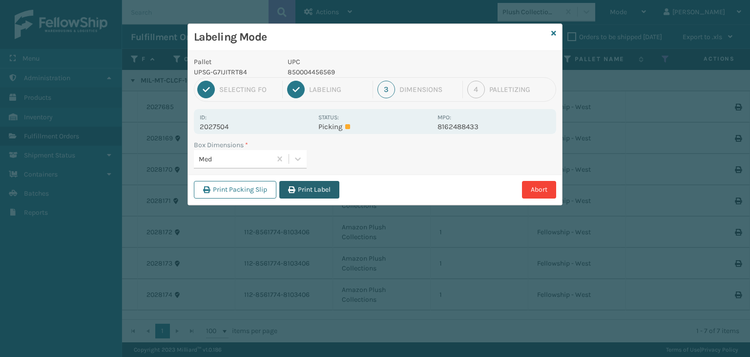
click at [301, 186] on button "Print Label" at bounding box center [309, 190] width 60 height 18
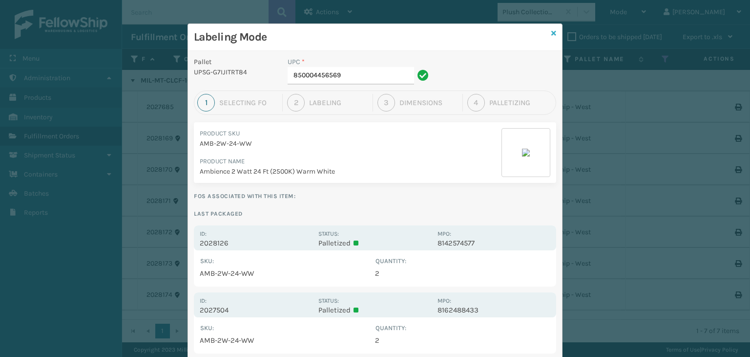
click at [552, 30] on icon at bounding box center [554, 33] width 5 height 7
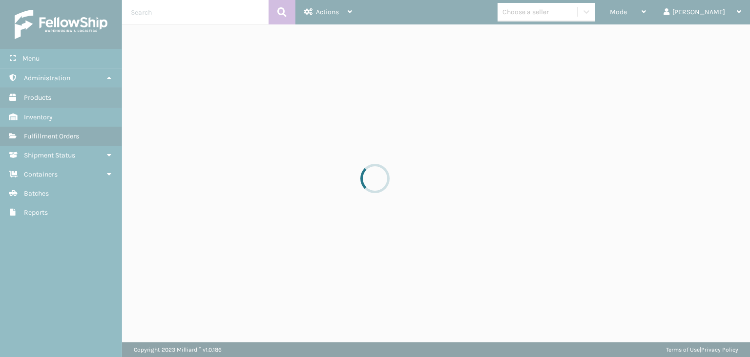
click at [666, 10] on div at bounding box center [375, 178] width 750 height 357
click at [665, 10] on div at bounding box center [375, 178] width 750 height 357
click at [662, 12] on div at bounding box center [375, 178] width 750 height 357
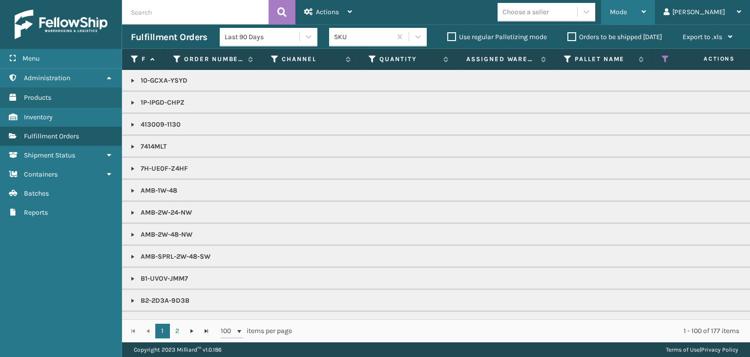
click at [646, 12] on div "Mode" at bounding box center [628, 12] width 36 height 24
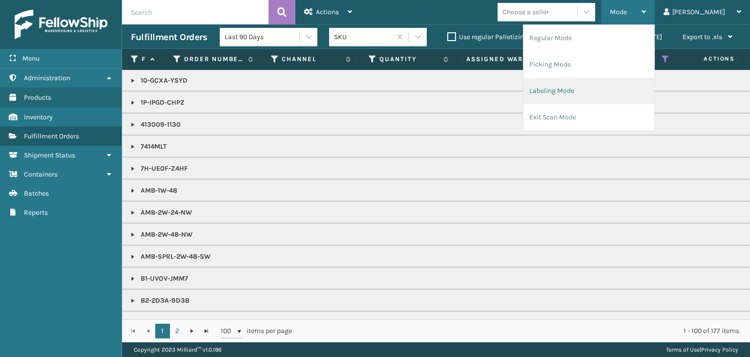
click at [612, 100] on li "Labeling Mode" at bounding box center [589, 91] width 131 height 26
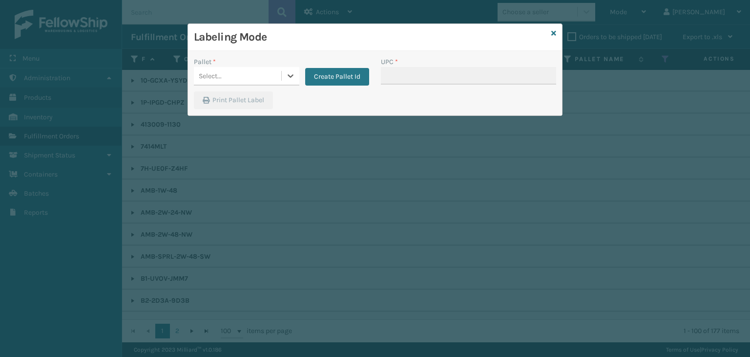
drag, startPoint x: 553, startPoint y: 30, endPoint x: 589, endPoint y: 8, distance: 41.9
click at [553, 31] on icon at bounding box center [554, 33] width 5 height 7
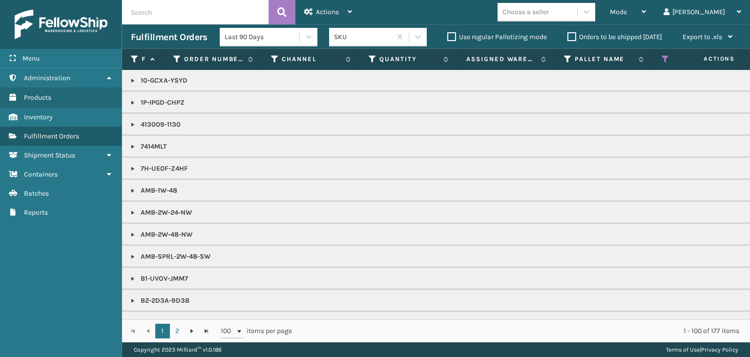
click at [585, 5] on div "Choose a seller" at bounding box center [547, 12] width 98 height 19
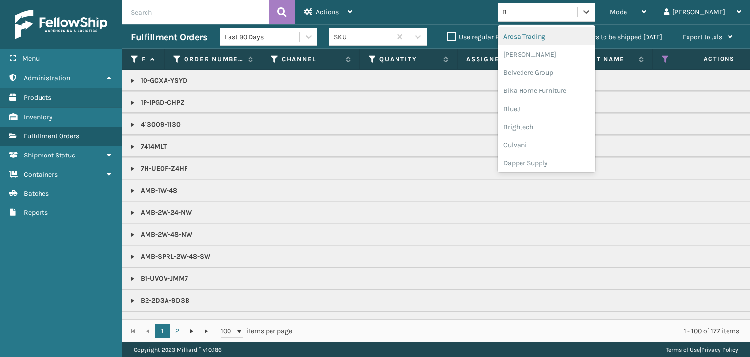
type input "BR"
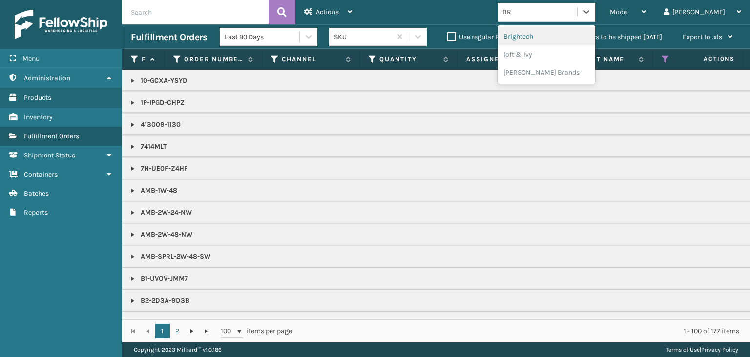
click at [575, 39] on div "Brightech" at bounding box center [547, 36] width 98 height 18
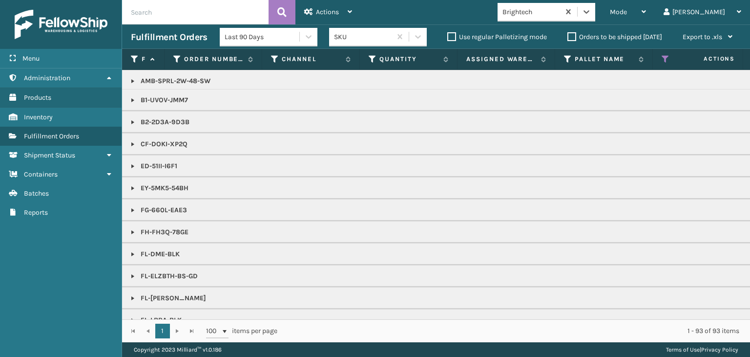
scroll to position [195, 0]
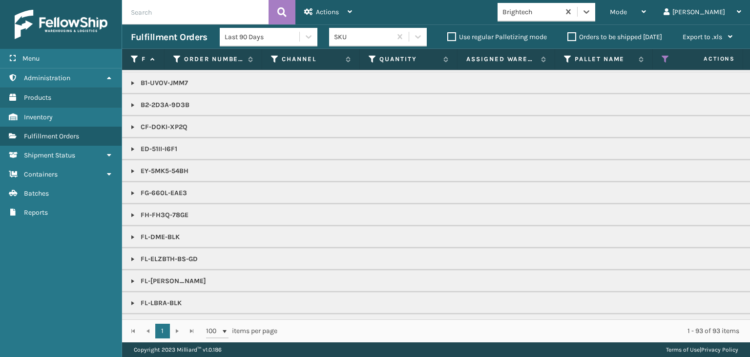
drag, startPoint x: 132, startPoint y: 168, endPoint x: 158, endPoint y: 169, distance: 26.4
click at [132, 168] on link at bounding box center [133, 171] width 8 height 8
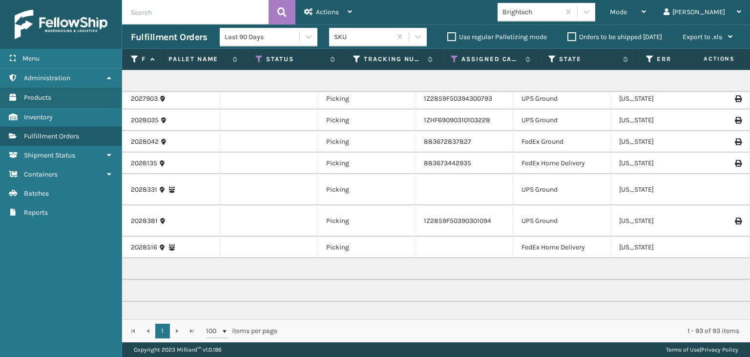
scroll to position [0, 0]
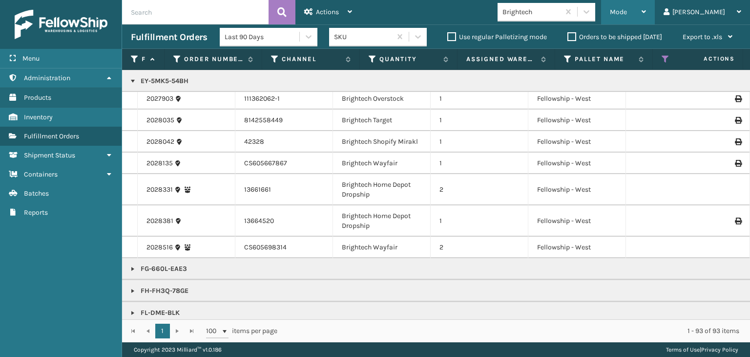
click at [646, 4] on div "Mode" at bounding box center [628, 12] width 36 height 24
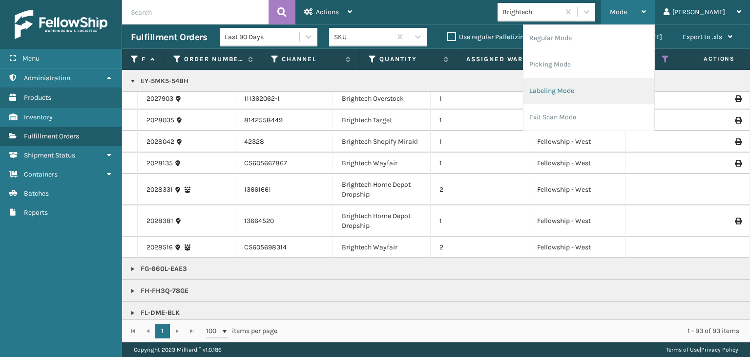
click at [625, 96] on li "Labeling Mode" at bounding box center [589, 91] width 131 height 26
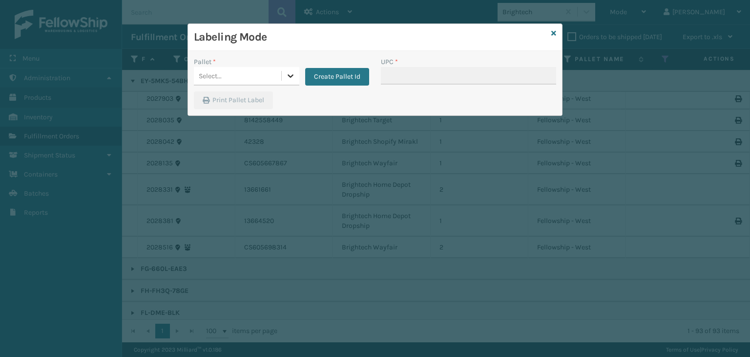
click at [297, 72] on div at bounding box center [291, 76] width 18 height 18
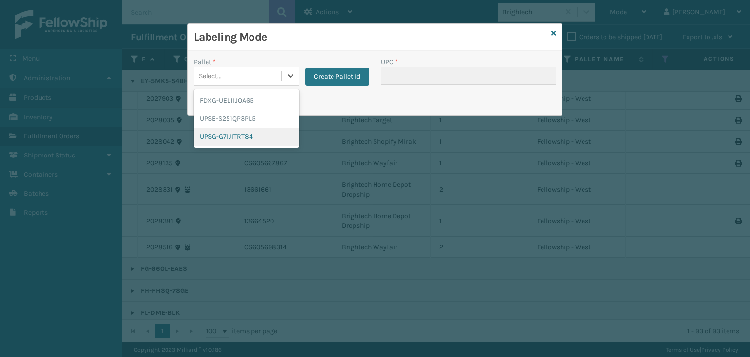
click at [240, 137] on div "UPSG-G7IJITRT84" at bounding box center [247, 136] width 106 height 18
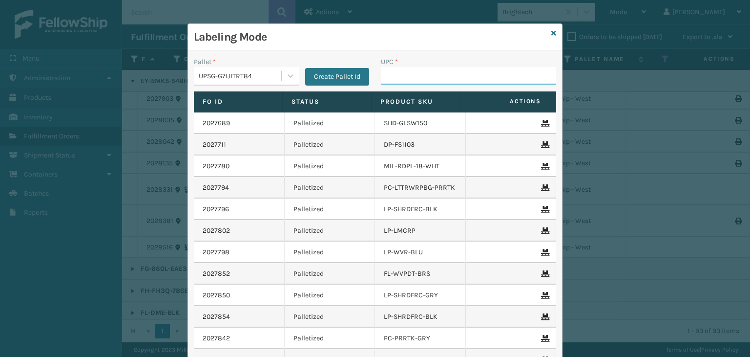
click at [414, 82] on input "UPC *" at bounding box center [468, 76] width 175 height 18
type input "858100007920"
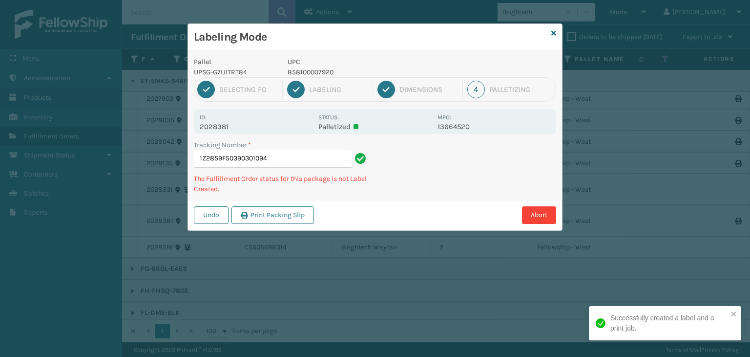
click at [325, 72] on p "858100007920" at bounding box center [360, 72] width 144 height 10
copy p "858100007920"
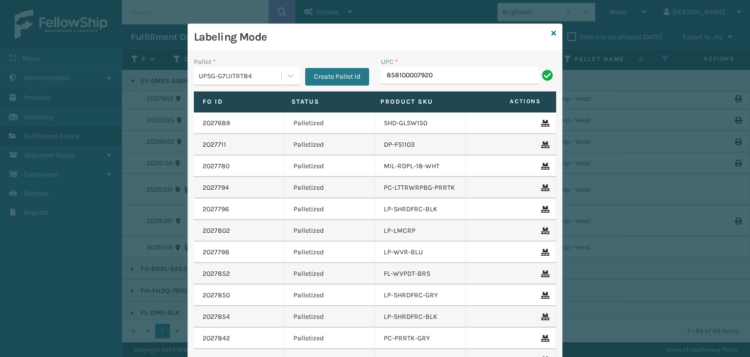
type input "858100007920"
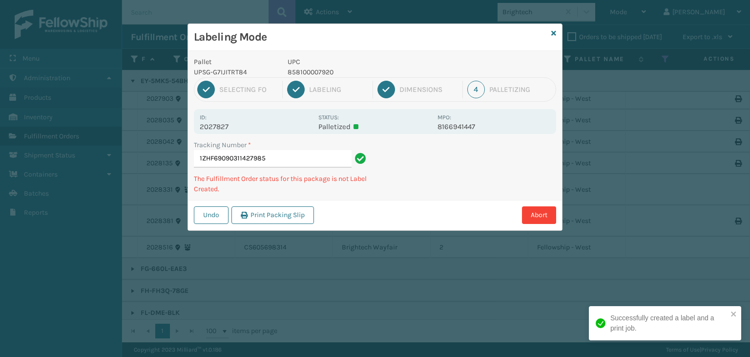
type input "1ZHF69090311427985858100007920"
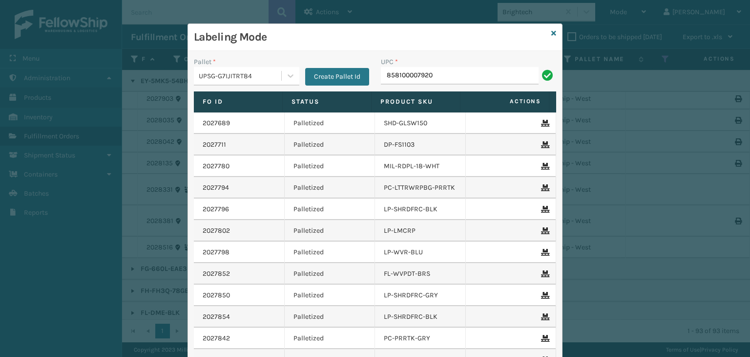
type input "858100007920"
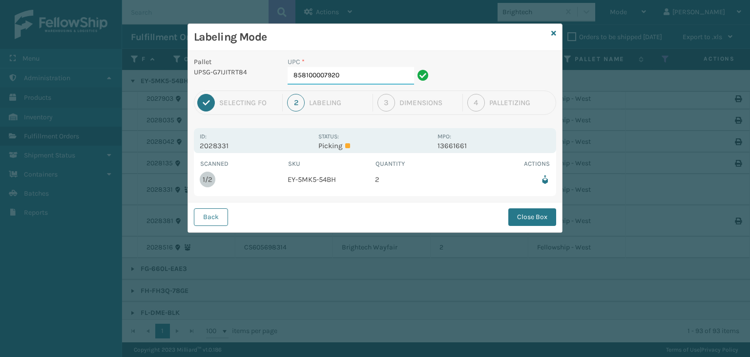
click at [348, 75] on input "858100007920" at bounding box center [351, 76] width 127 height 18
click at [519, 212] on button "Close Box" at bounding box center [533, 217] width 48 height 18
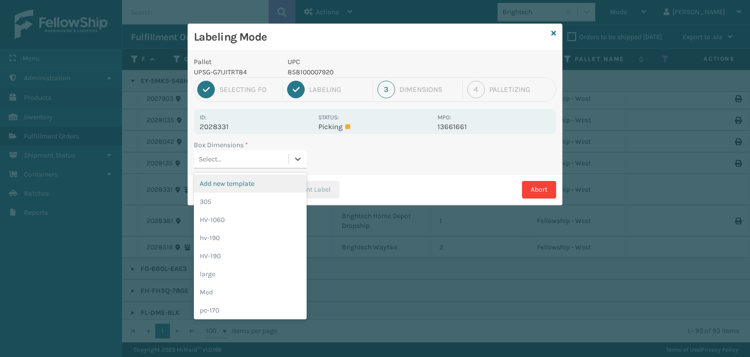
click at [276, 155] on div "Select..." at bounding box center [241, 159] width 95 height 16
drag, startPoint x: 256, startPoint y: 282, endPoint x: 332, endPoint y: 187, distance: 122.1
click at [260, 272] on div "Add new template 305 HV-1060 hv-190 HV-190 large Med pc-170 pc-175 PC-180 PC-28…" at bounding box center [250, 245] width 113 height 147
drag, startPoint x: 251, startPoint y: 284, endPoint x: 260, endPoint y: 270, distance: 16.8
click at [252, 284] on div "Med" at bounding box center [250, 292] width 113 height 18
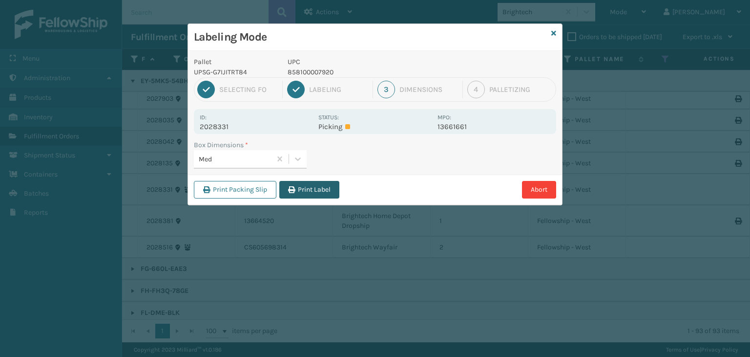
click at [322, 182] on button "Print Label" at bounding box center [309, 190] width 60 height 18
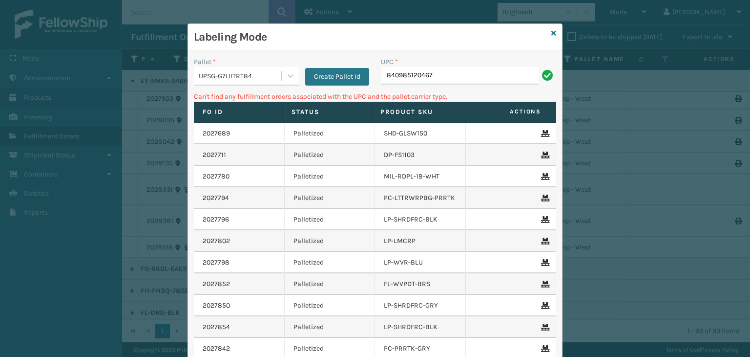
click at [224, 73] on div "UPSG-G7IJITRT84" at bounding box center [241, 76] width 84 height 10
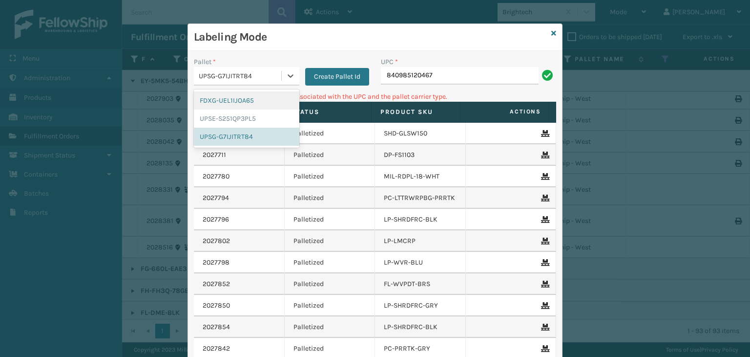
click at [227, 101] on div "FDXG-UEL1IJOA65" at bounding box center [247, 100] width 106 height 18
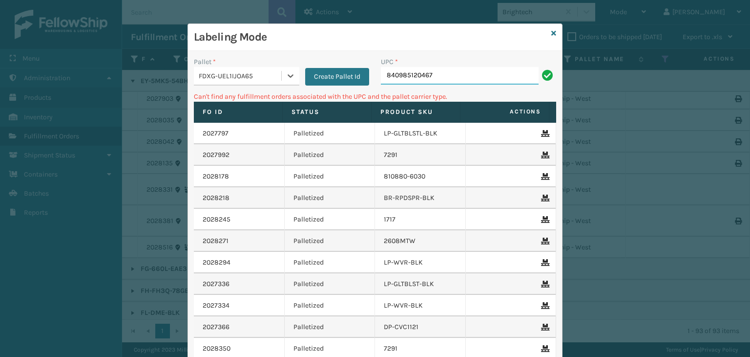
click at [446, 69] on input "840985120467" at bounding box center [460, 76] width 158 height 18
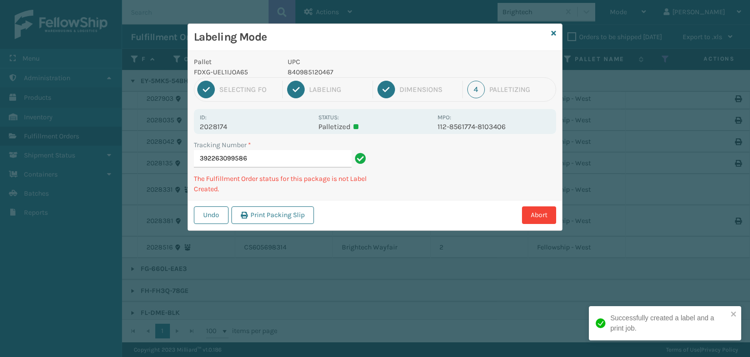
click at [315, 73] on p "840985120467" at bounding box center [360, 72] width 144 height 10
copy p "840985120467"
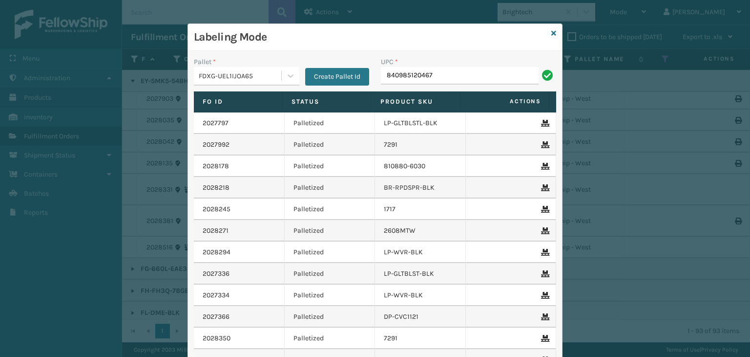
type input "840985120467"
type input ","
type input "M6-0A53-KR2Q"
type input "ST3402"
type input "wdnlogsm"
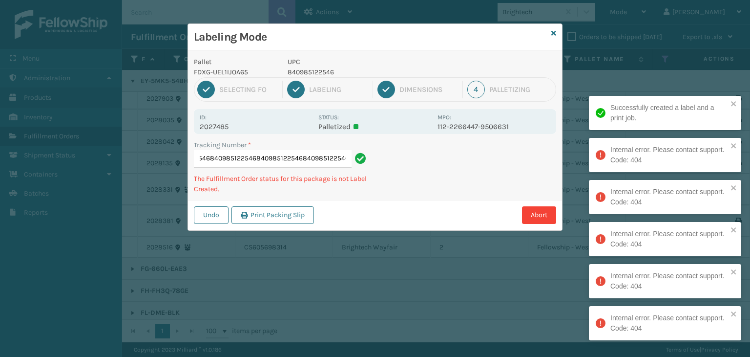
type input "3922578077218409851225468409851225468409851225468409851225468409851225468409851…"
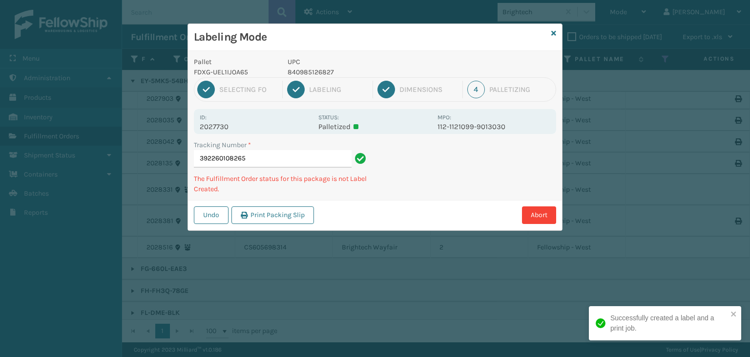
click at [326, 67] on p "840985126827" at bounding box center [360, 72] width 144 height 10
copy p "840985126827"
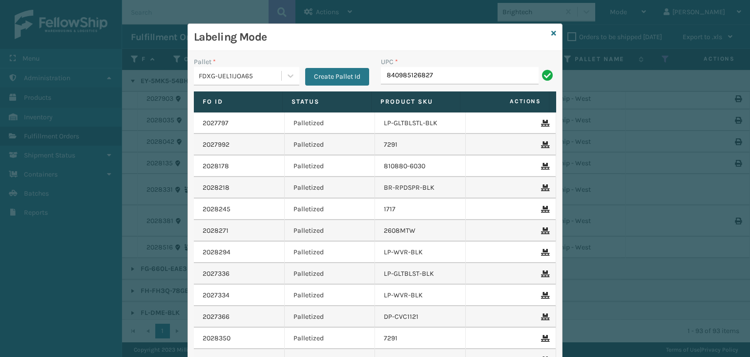
type input "840985126827"
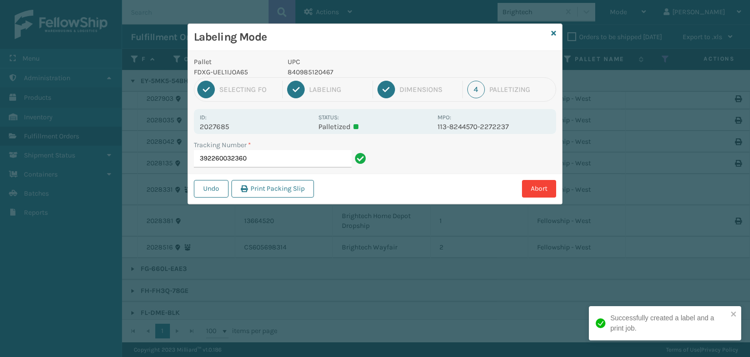
click at [319, 75] on p "840985120467" at bounding box center [360, 72] width 144 height 10
copy p "840985120467"
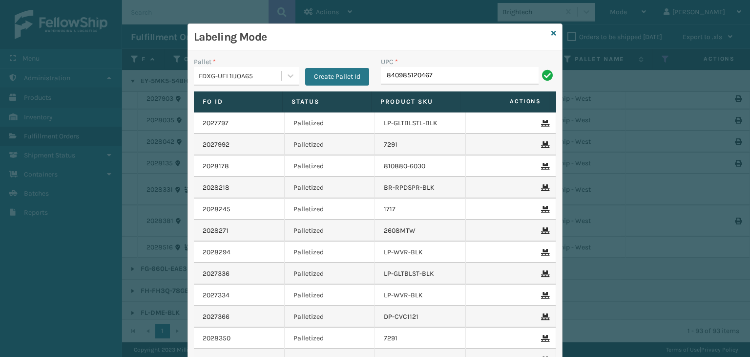
type input "840985120467"
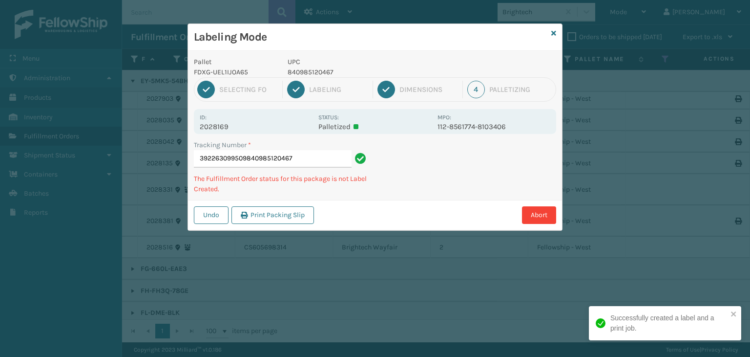
type input "392263099509840985120467840985120467"
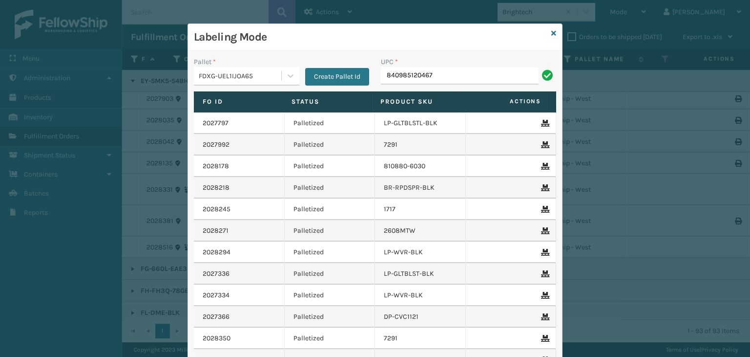
type input "840985120467"
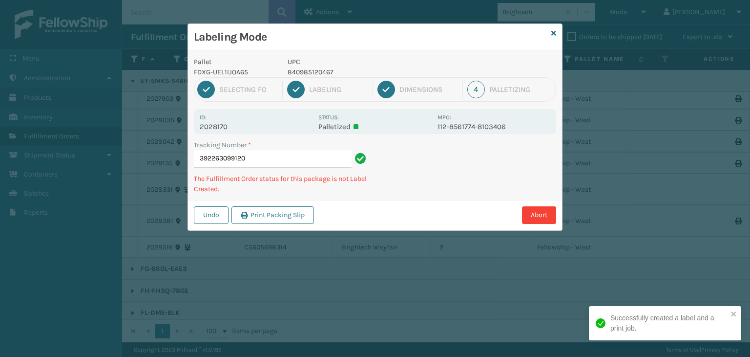
type input "392263099120840985120467"
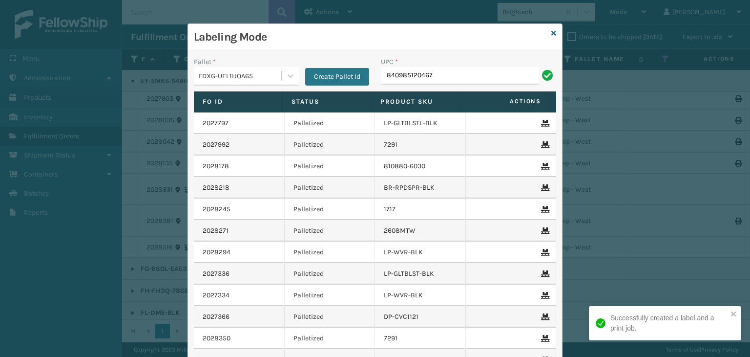
type input "840985120467"
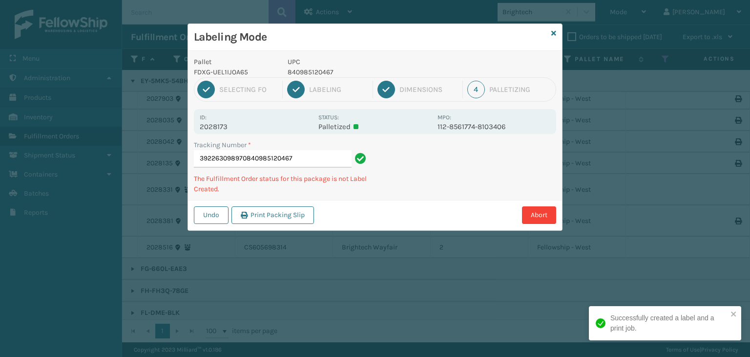
type input "392263098970840985120467"
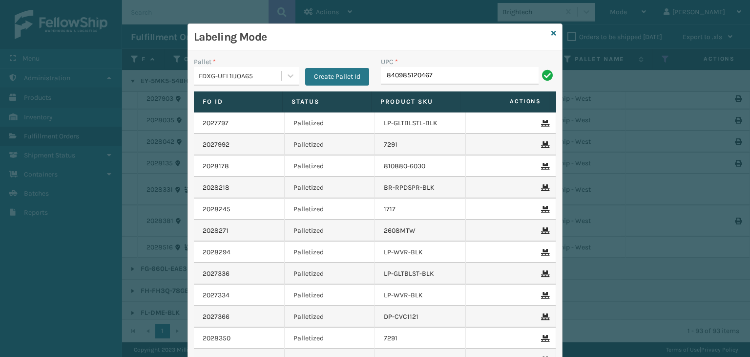
type input "840985120467"
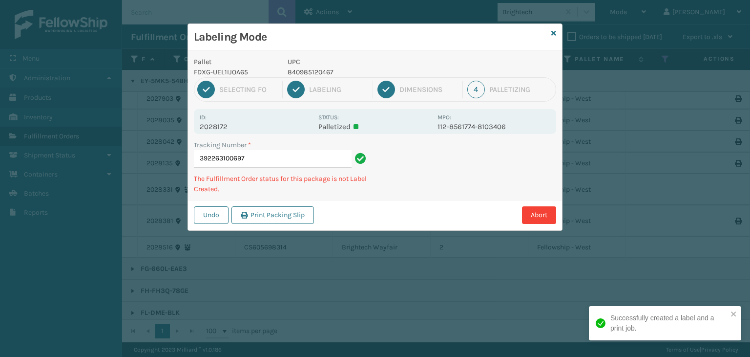
type input "392263100697840985120467"
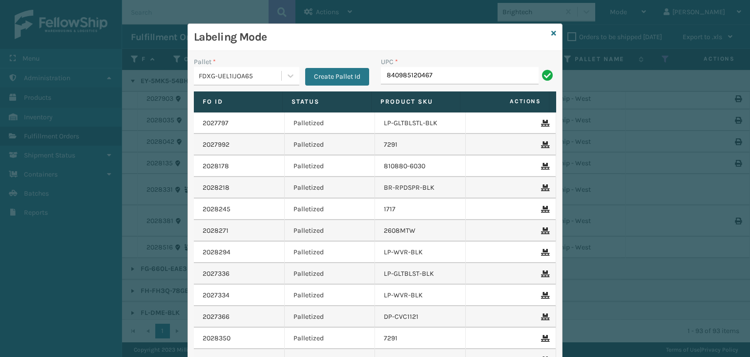
type input "840985120467"
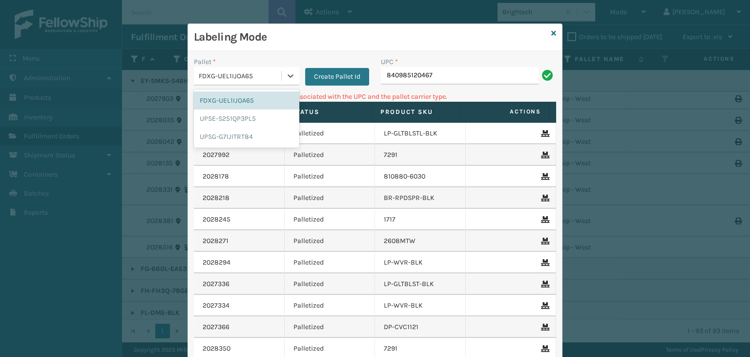
click at [264, 72] on div "FDXG-UEL1IJOA65" at bounding box center [241, 76] width 84 height 10
click at [250, 131] on div "UPSG-G7IJITRT84" at bounding box center [247, 136] width 106 height 18
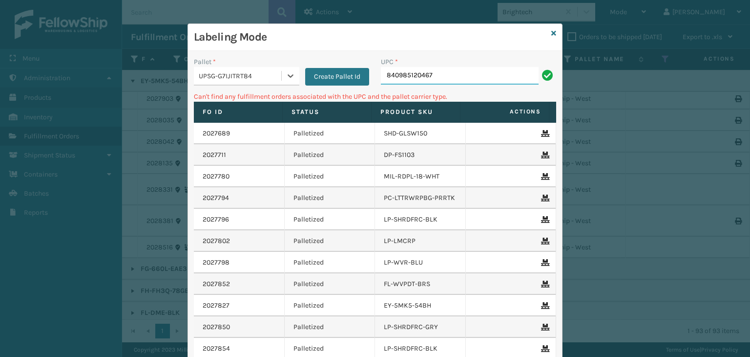
click at [458, 82] on input "840985120467" at bounding box center [460, 76] width 158 height 18
click at [241, 76] on div "UPSG-G7IJITRT84" at bounding box center [241, 76] width 84 height 10
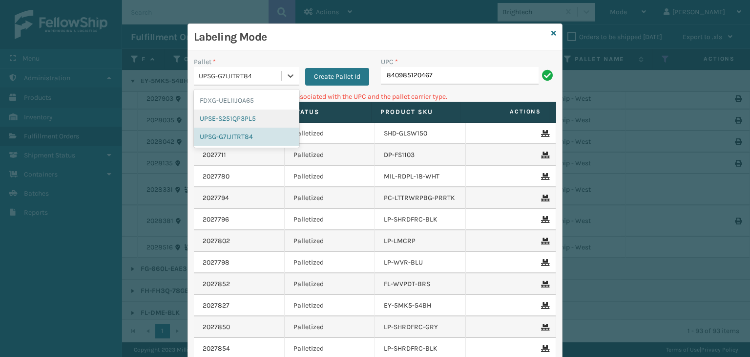
click at [232, 120] on div "UPSE-S251QP3PL5" at bounding box center [247, 118] width 106 height 18
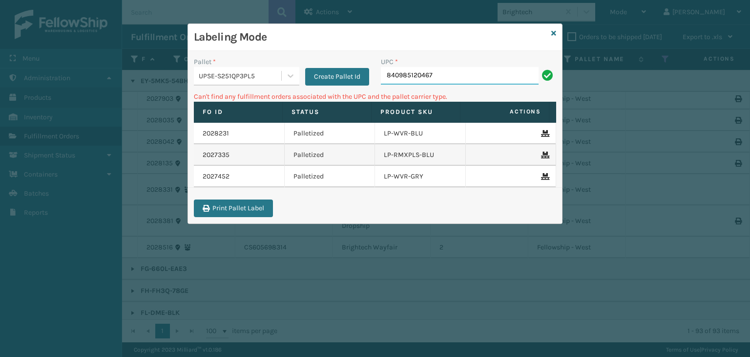
click at [440, 78] on input "840985120467" at bounding box center [460, 76] width 158 height 18
click at [554, 30] on icon at bounding box center [554, 33] width 5 height 7
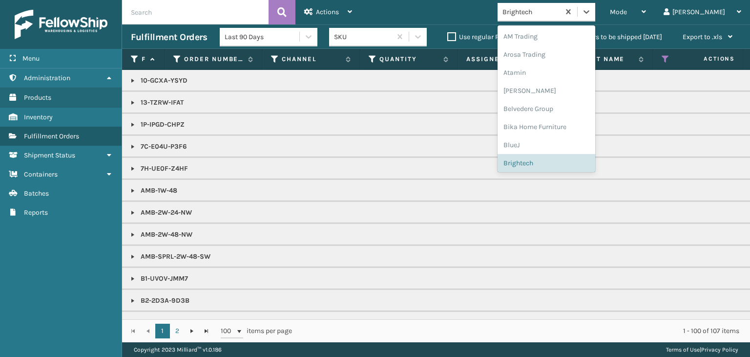
click at [561, 16] on div "Brightech" at bounding box center [532, 12] width 58 height 10
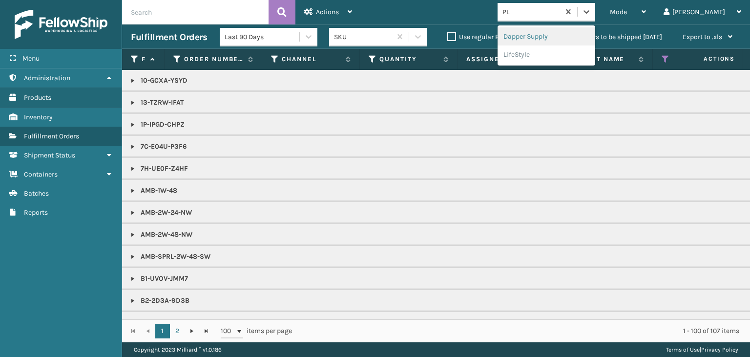
type input "PLU"
click at [573, 40] on div "Plush Collections" at bounding box center [547, 36] width 98 height 18
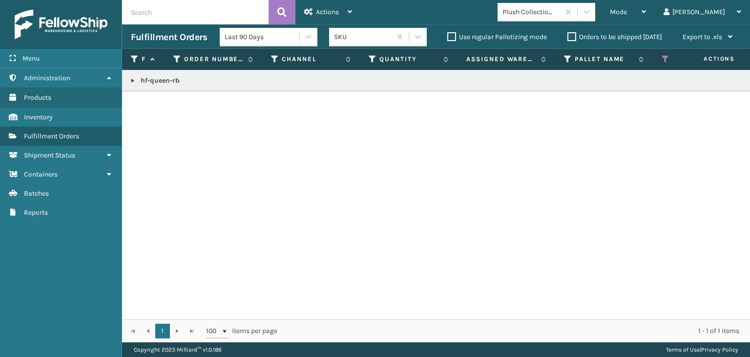
click at [131, 80] on link at bounding box center [133, 81] width 8 height 8
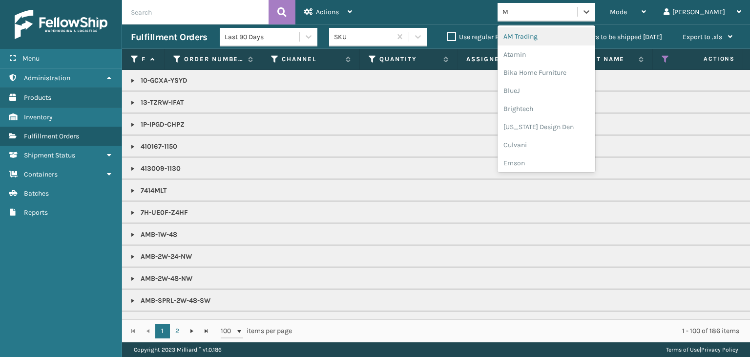
type input "MI"
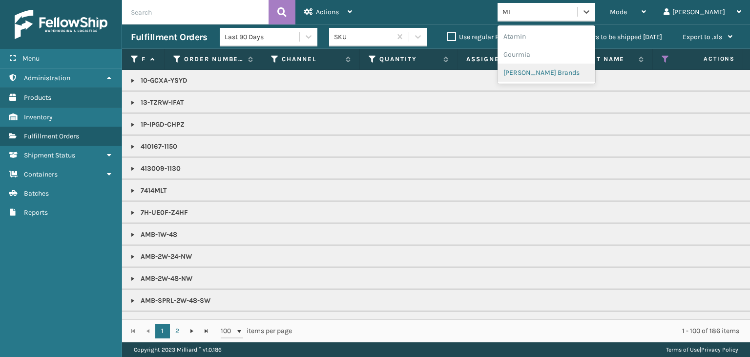
click at [594, 72] on div "[PERSON_NAME] Brands" at bounding box center [547, 73] width 98 height 18
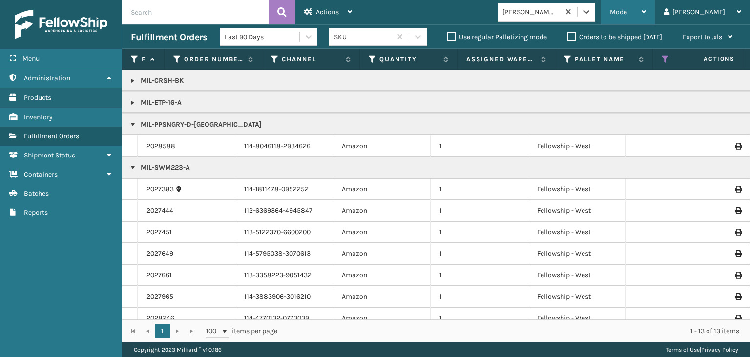
click at [646, 10] on icon at bounding box center [644, 11] width 4 height 7
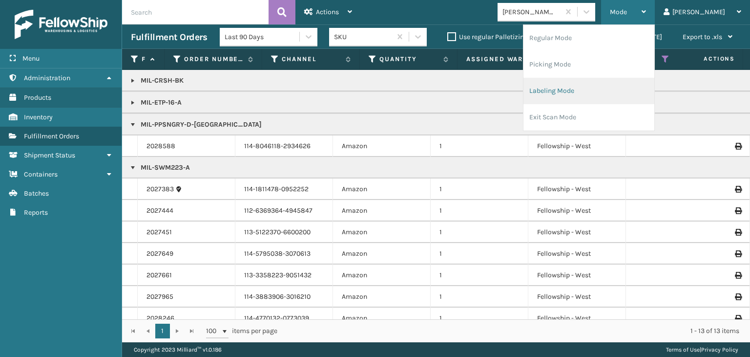
click at [622, 96] on li "Labeling Mode" at bounding box center [589, 91] width 131 height 26
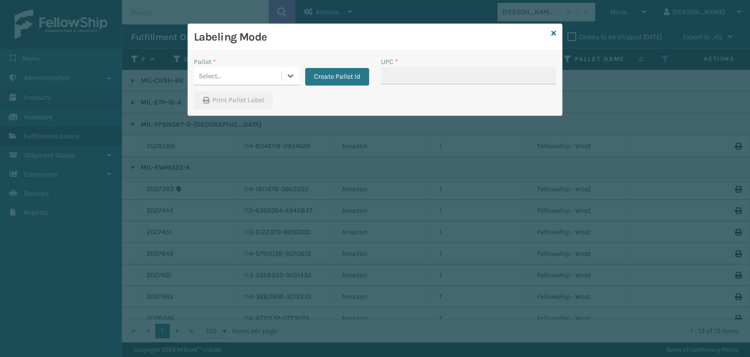
click at [207, 72] on div "Select..." at bounding box center [210, 76] width 23 height 10
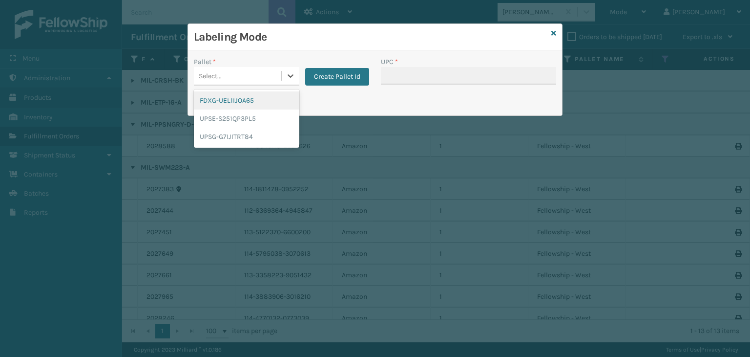
click at [226, 97] on div "FDXG-UEL1IJOA65" at bounding box center [247, 100] width 106 height 18
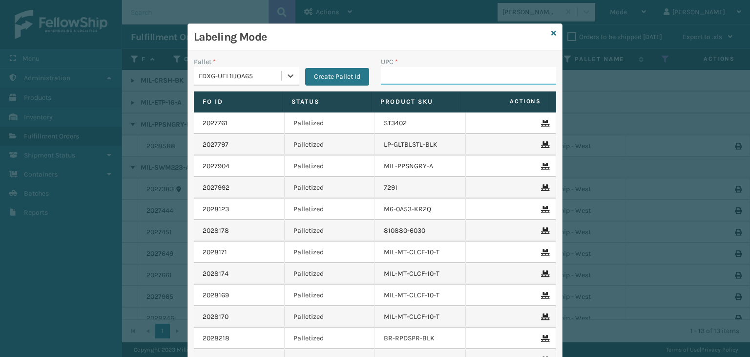
click at [399, 72] on input "UPC *" at bounding box center [468, 76] width 175 height 18
click at [552, 33] on icon at bounding box center [554, 33] width 5 height 7
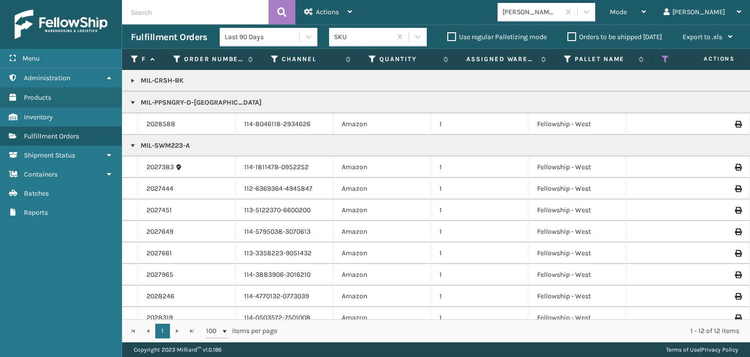
click at [130, 78] on link at bounding box center [133, 81] width 8 height 8
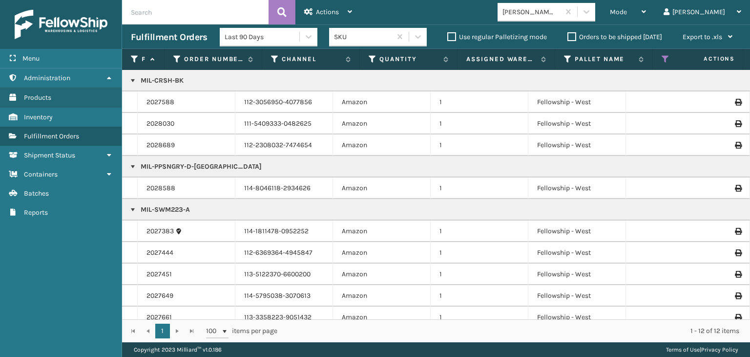
click at [158, 139] on td "2028689" at bounding box center [187, 144] width 98 height 21
click at [173, 100] on link "2027588" at bounding box center [161, 102] width 28 height 10
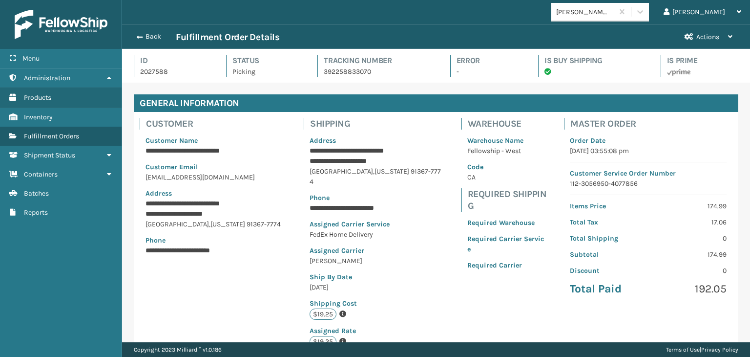
scroll to position [23, 628]
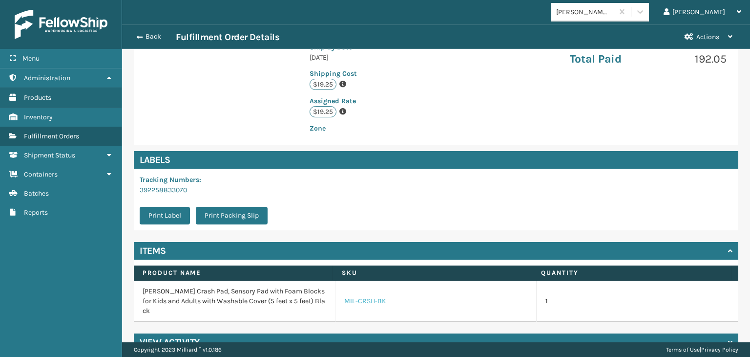
click at [346, 296] on link "MIL-CRSH-BK" at bounding box center [365, 301] width 42 height 10
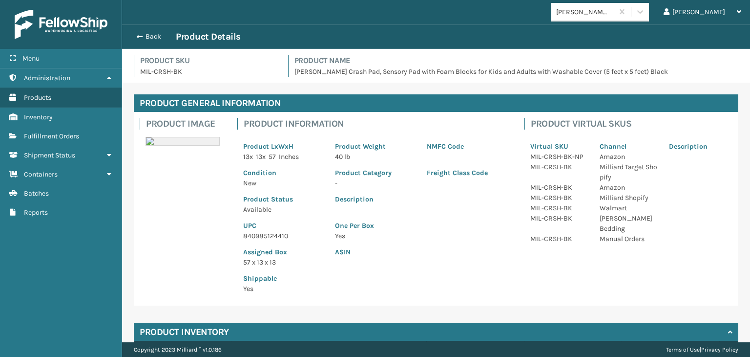
click at [266, 235] on p "840985124410" at bounding box center [283, 236] width 80 height 10
click at [147, 36] on button "Back" at bounding box center [153, 36] width 45 height 9
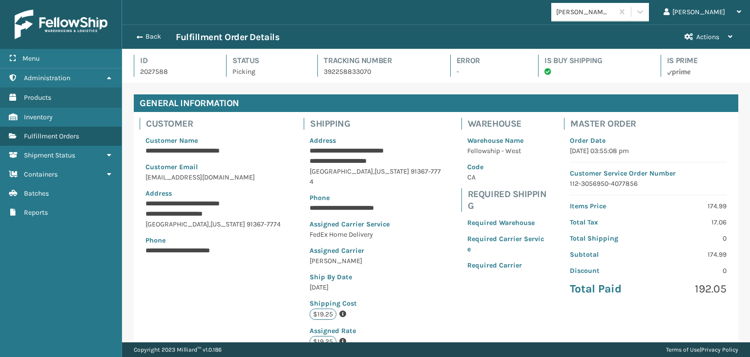
scroll to position [23, 628]
click at [144, 35] on button "Back" at bounding box center [153, 36] width 45 height 9
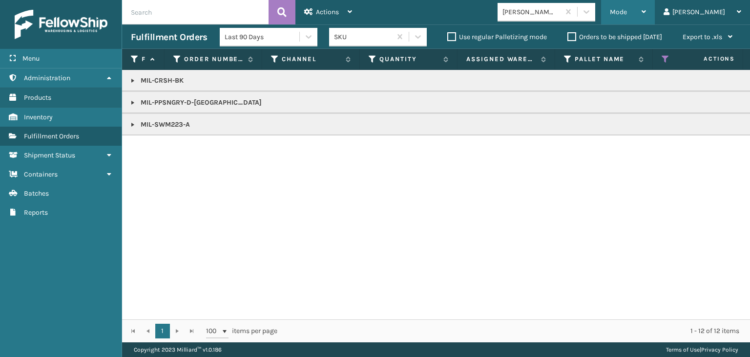
click at [627, 10] on span "Mode" at bounding box center [618, 12] width 17 height 8
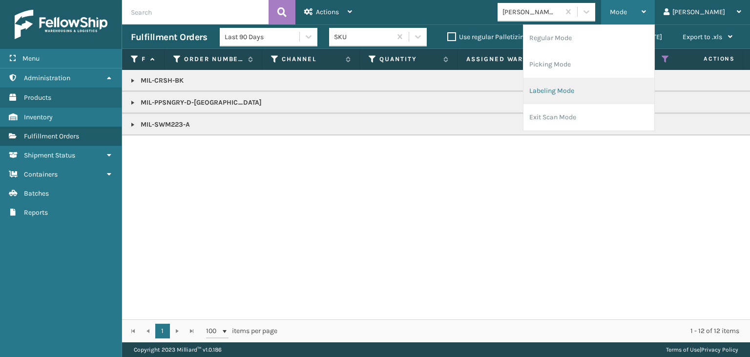
click at [641, 88] on li "Labeling Mode" at bounding box center [589, 91] width 131 height 26
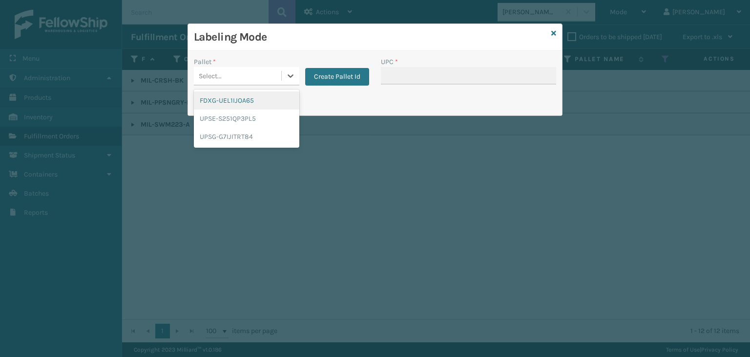
click at [266, 74] on div "Select..." at bounding box center [237, 76] width 87 height 16
click at [237, 143] on div "UPSG-G7IJITRT84" at bounding box center [247, 136] width 106 height 18
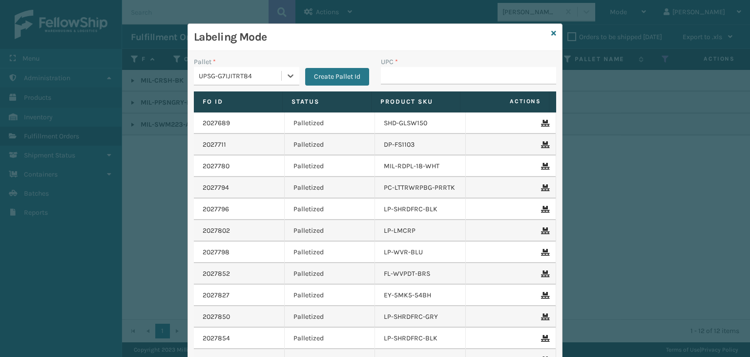
click at [409, 64] on div "UPC *" at bounding box center [468, 62] width 175 height 10
drag, startPoint x: 410, startPoint y: 67, endPoint x: 404, endPoint y: 68, distance: 7.0
click at [410, 67] on input "UPC *" at bounding box center [468, 76] width 175 height 18
paste input "840985124410"
type input "840985124410"
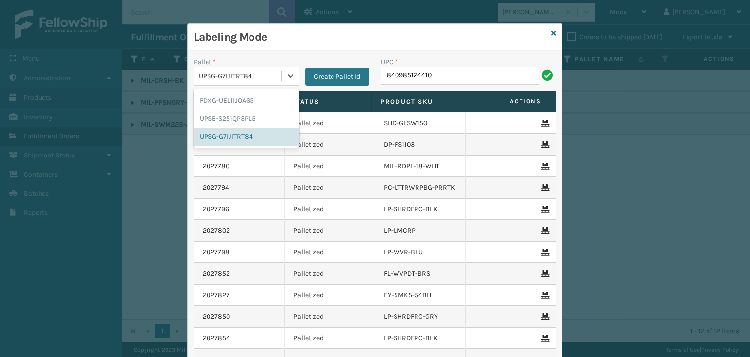
click at [238, 69] on div "UPSG-G7IJITRT84" at bounding box center [237, 76] width 87 height 16
drag, startPoint x: 247, startPoint y: 99, endPoint x: 391, endPoint y: 95, distance: 144.6
click at [247, 99] on div "FDXG-UEL1IJOA65" at bounding box center [247, 100] width 106 height 18
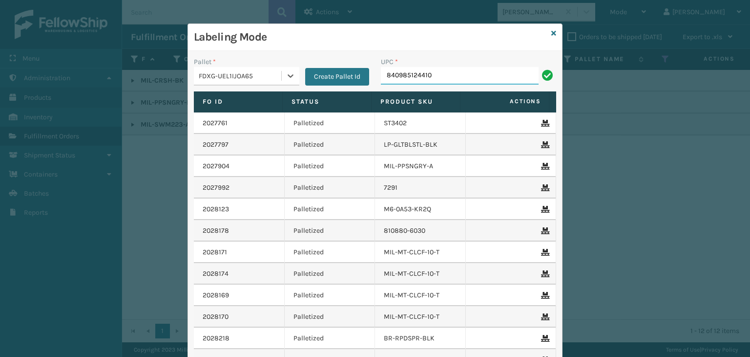
click at [433, 81] on input "840985124410" at bounding box center [460, 76] width 158 height 18
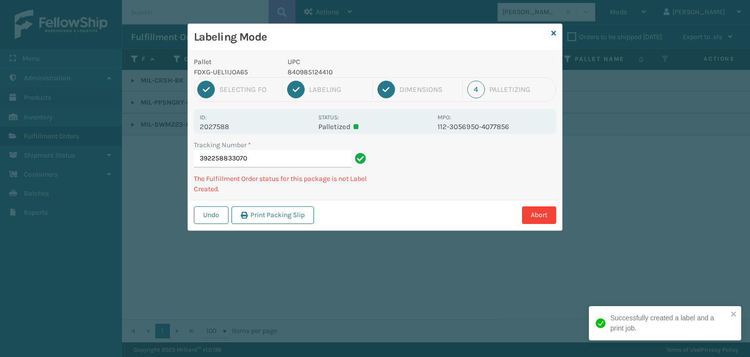
type input "392258833070840985124410"
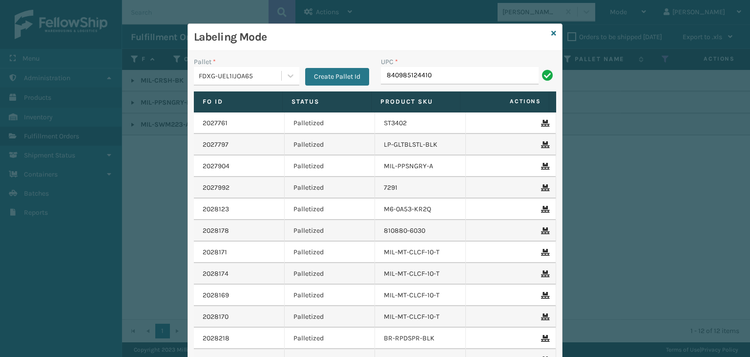
type input "840985124410"
click at [552, 33] on icon at bounding box center [554, 33] width 5 height 7
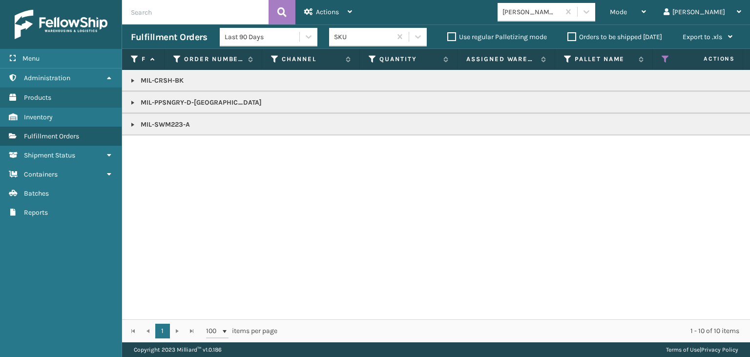
click at [158, 81] on p "MIL-CRSH-BK" at bounding box center [753, 81] width 1244 height 10
click at [157, 81] on p "MIL-CRSH-BK" at bounding box center [753, 81] width 1244 height 10
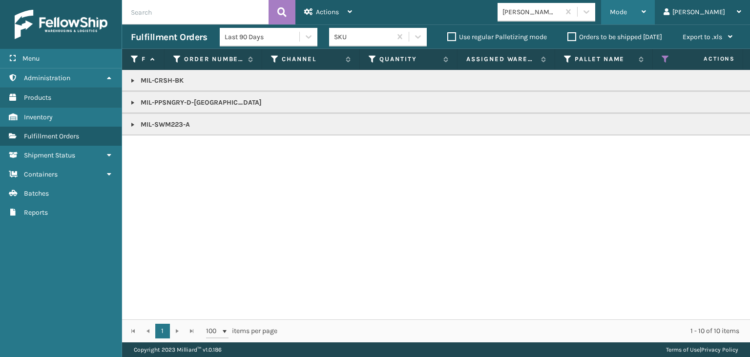
click at [646, 11] on div "Mode" at bounding box center [628, 12] width 36 height 24
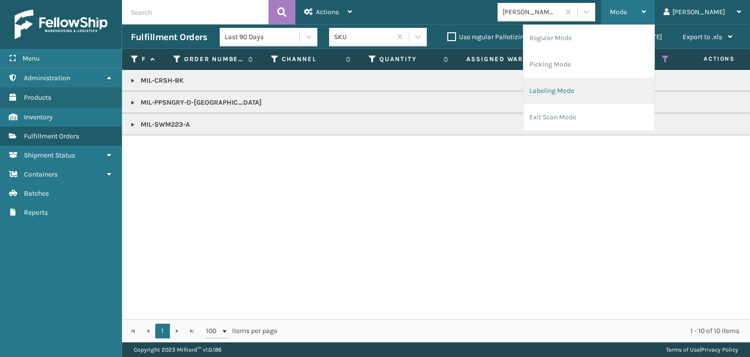
click at [634, 101] on li "Labeling Mode" at bounding box center [589, 91] width 131 height 26
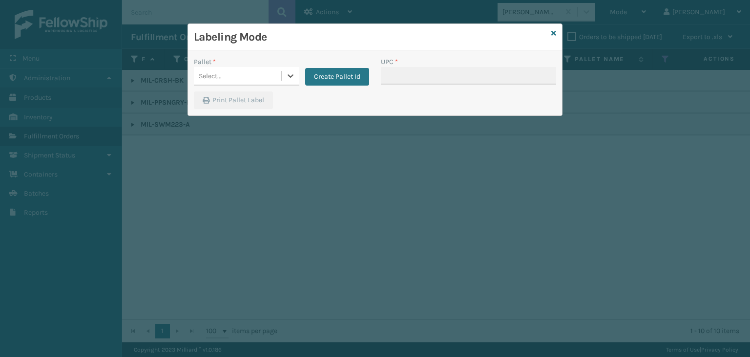
click at [212, 72] on div "Select..." at bounding box center [210, 76] width 23 height 10
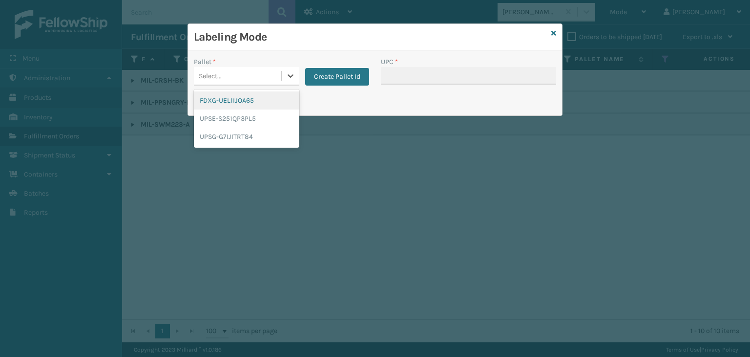
click at [230, 91] on div "FDXG-UEL1IJOA65" at bounding box center [247, 100] width 106 height 18
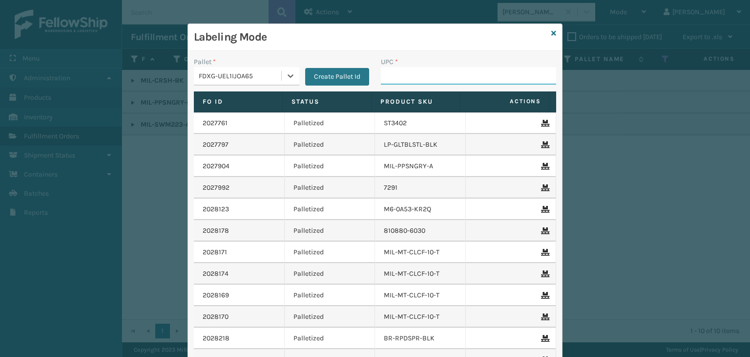
drag, startPoint x: 403, startPoint y: 76, endPoint x: 397, endPoint y: 77, distance: 5.9
click at [403, 76] on input "UPC *" at bounding box center [468, 76] width 175 height 18
type input "410167-1"
type input "850064526"
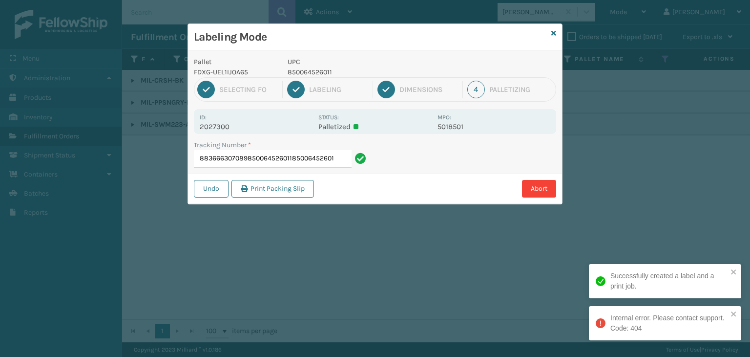
type input "883666307089850064526011850064526011"
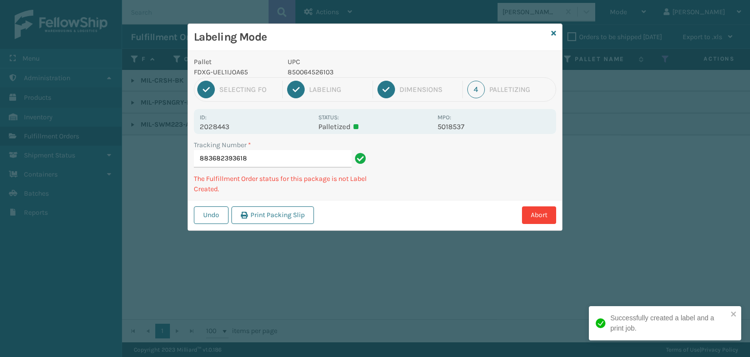
click at [303, 71] on p "850064526103" at bounding box center [360, 72] width 144 height 10
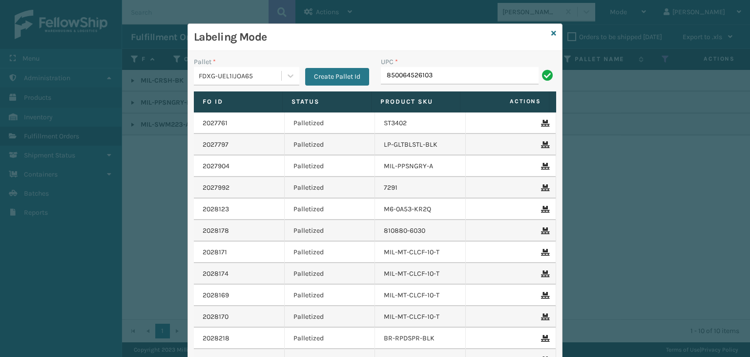
type input "850064526103"
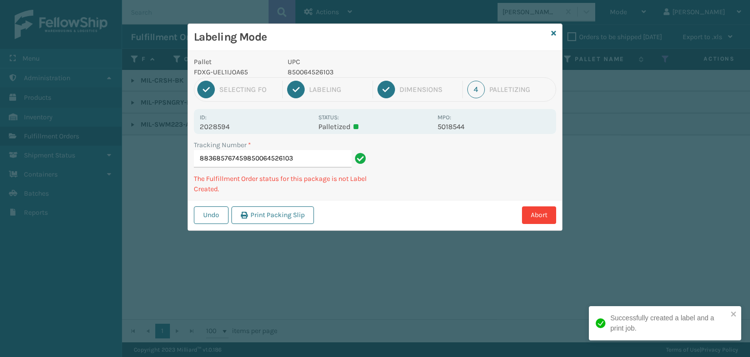
type input "883685767459850064526103850064526103"
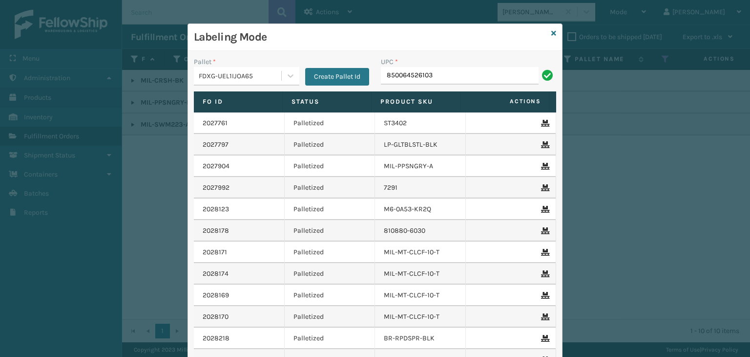
type input "850064526103"
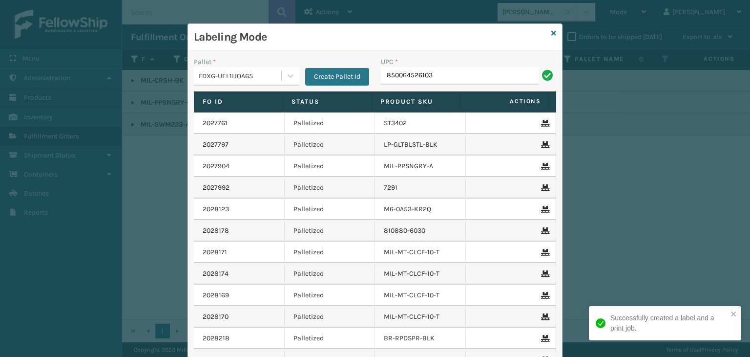
type input "850064526103"
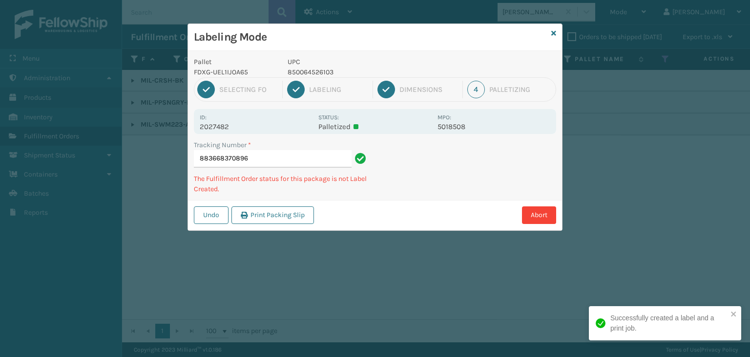
type input "883668370896850064526103"
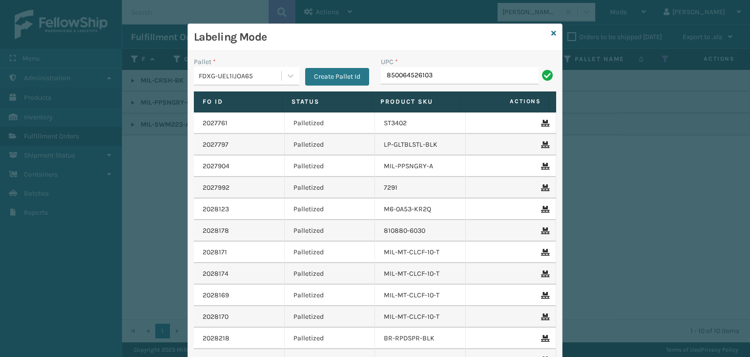
type input "850064526103"
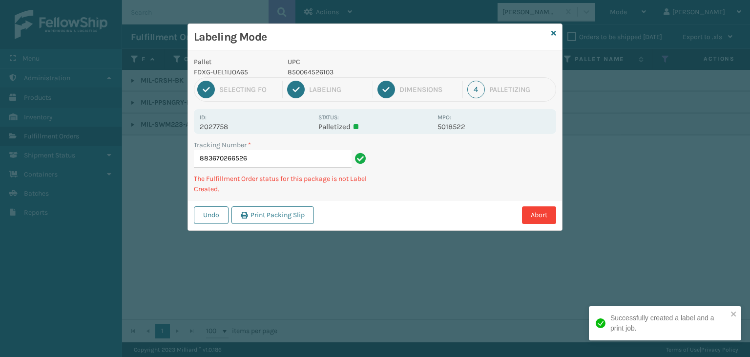
type input "883670266526850064526103"
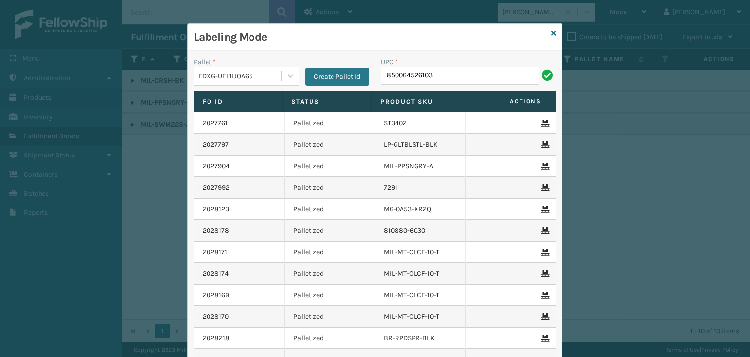
type input "850064526103"
type input "GEN-AB-E-Q"
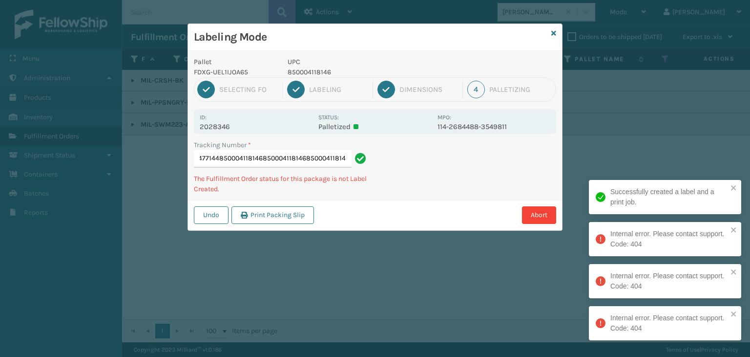
type input "883677477144850004118146850004118146850004118146850004118146"
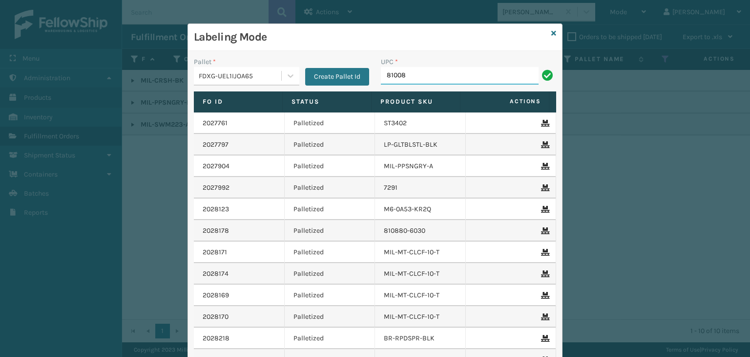
type input "810081"
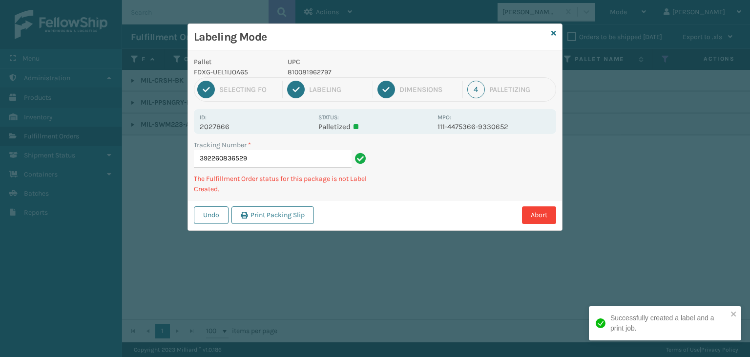
click at [314, 74] on p "810081962797" at bounding box center [360, 72] width 144 height 10
click at [313, 74] on p "810081962797" at bounding box center [360, 72] width 144 height 10
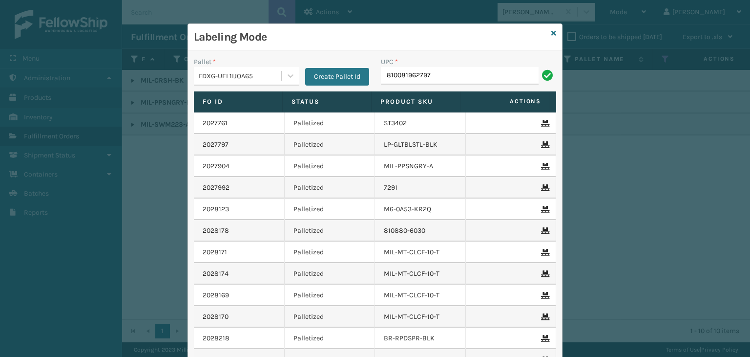
type input "810081962797"
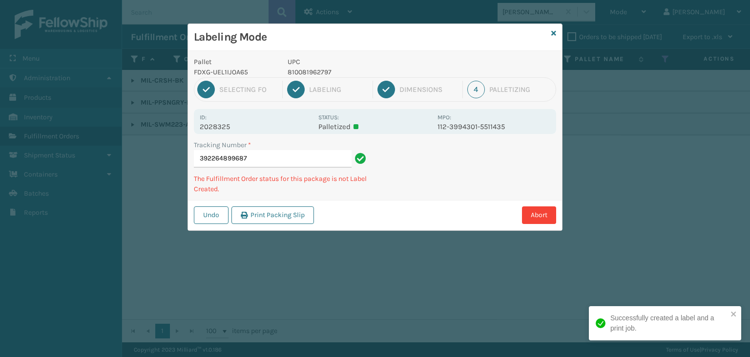
type input "392264899687810081962797"
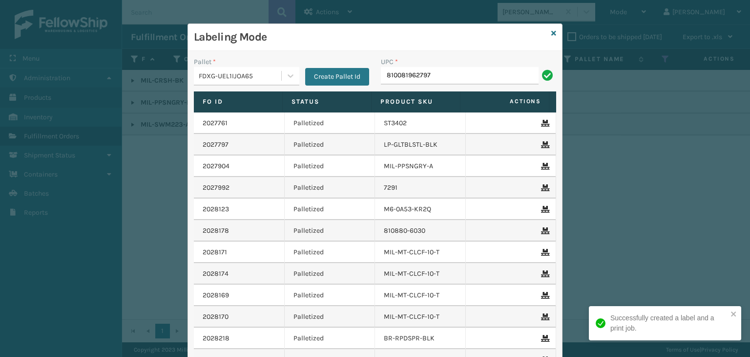
type input "810081962797"
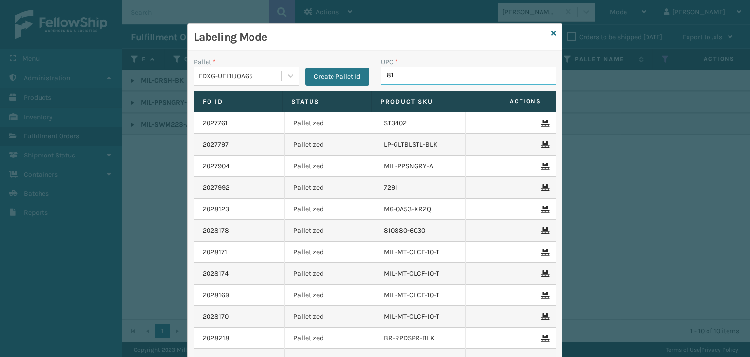
type input "810"
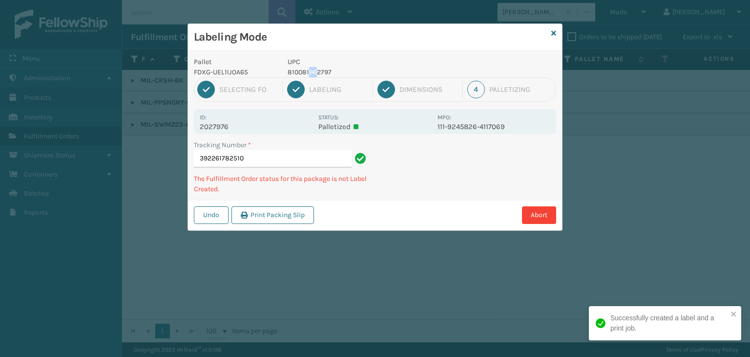
drag, startPoint x: 318, startPoint y: 71, endPoint x: 309, endPoint y: 71, distance: 8.8
click at [309, 71] on p "810081962797" at bounding box center [360, 72] width 144 height 10
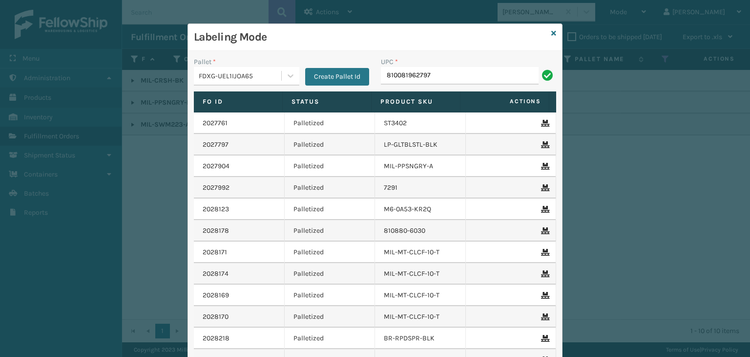
type input "810081962797"
type input "858100007920"
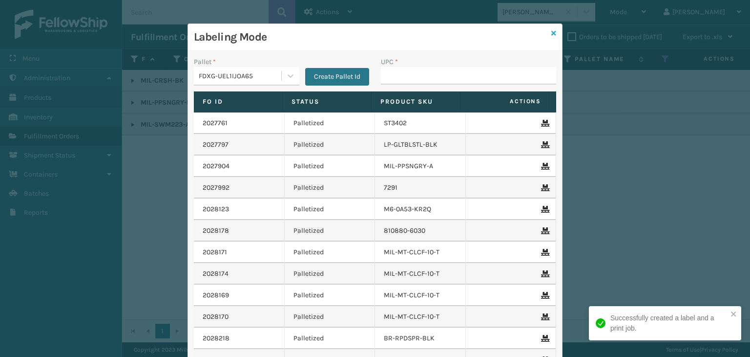
click at [552, 35] on icon at bounding box center [554, 33] width 5 height 7
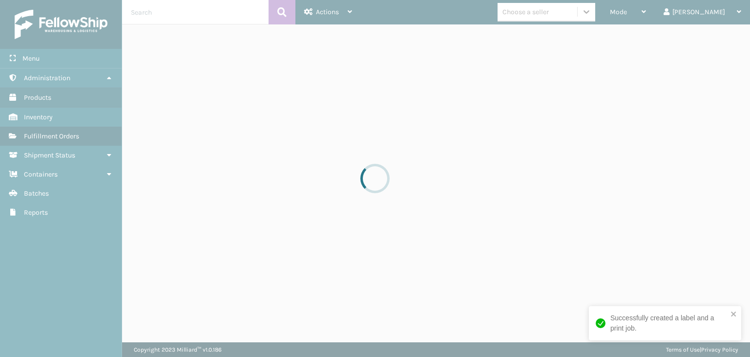
click at [577, 13] on div at bounding box center [375, 178] width 750 height 357
click at [575, 12] on div at bounding box center [375, 178] width 750 height 357
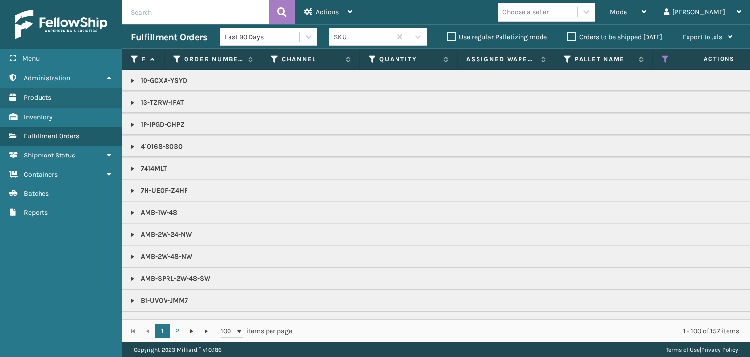
click at [549, 11] on div "Choose a seller" at bounding box center [526, 12] width 46 height 10
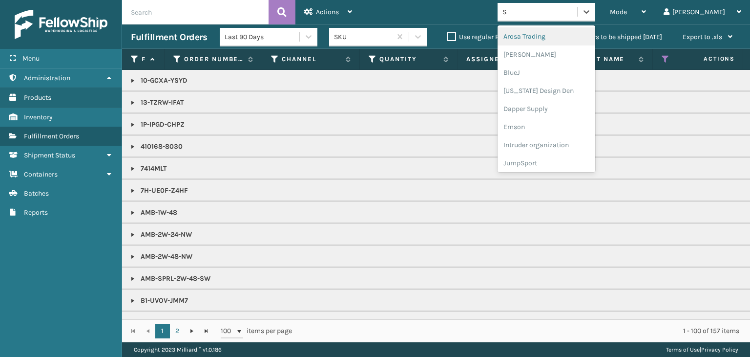
type input "SL"
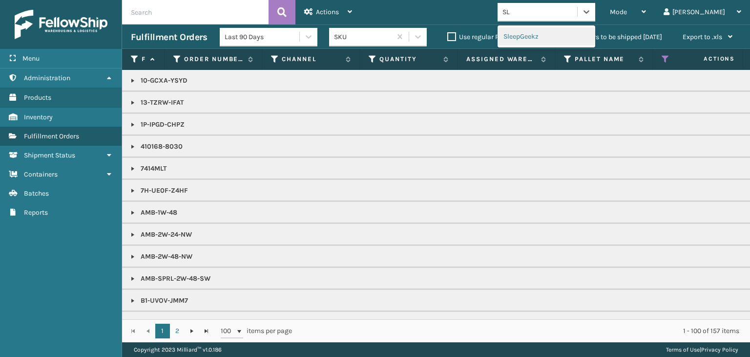
click at [579, 34] on div "SleepGeekz" at bounding box center [547, 36] width 98 height 18
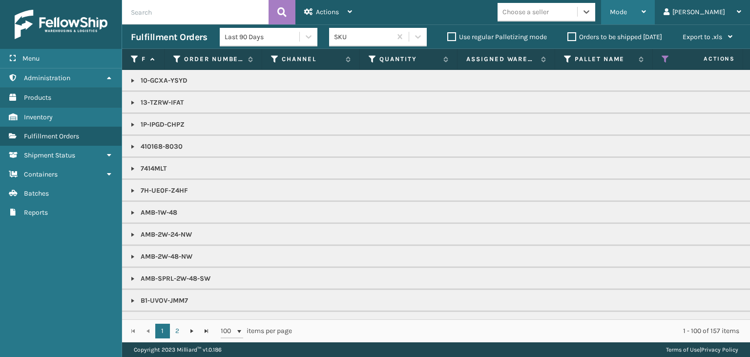
click at [655, 10] on div "Mode Regular Mode Picking Mode Labeling Mode Exit Scan Mode" at bounding box center [628, 12] width 54 height 24
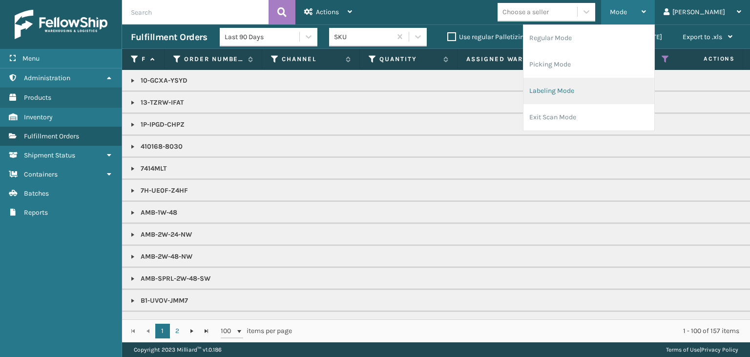
click at [621, 86] on li "Labeling Mode" at bounding box center [589, 91] width 131 height 26
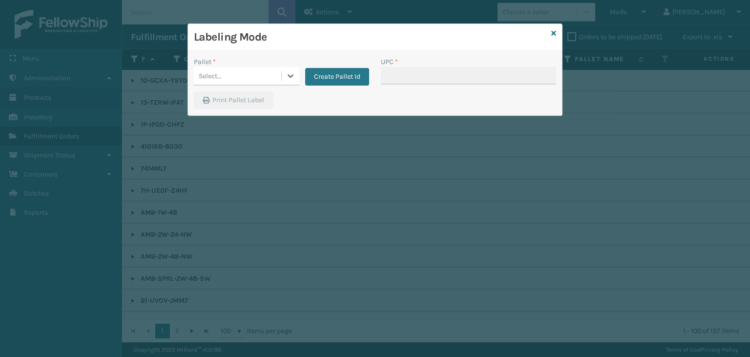
click at [225, 75] on div "Select..." at bounding box center [237, 76] width 87 height 16
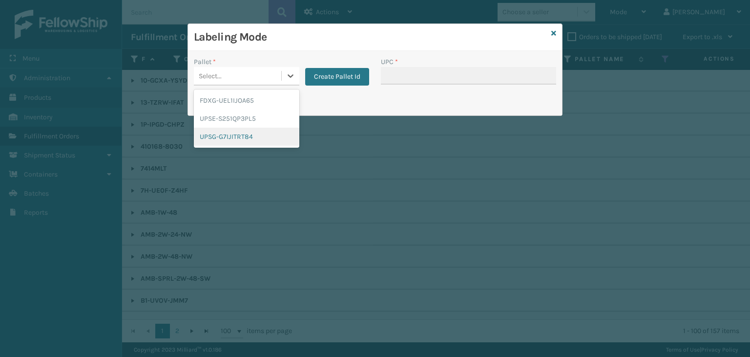
click at [230, 129] on div "UPSG-G7IJITRT84" at bounding box center [247, 136] width 106 height 18
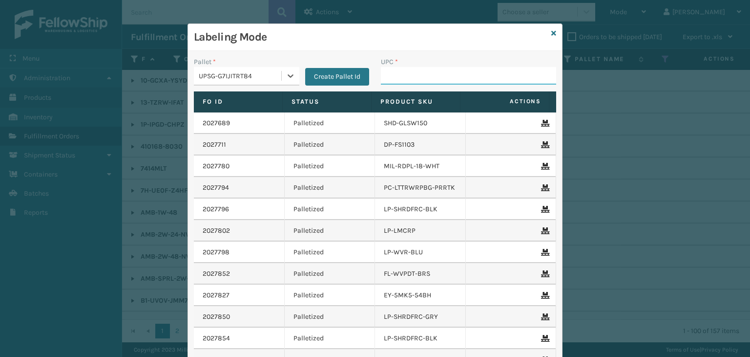
click at [433, 75] on input "UPC *" at bounding box center [468, 76] width 175 height 18
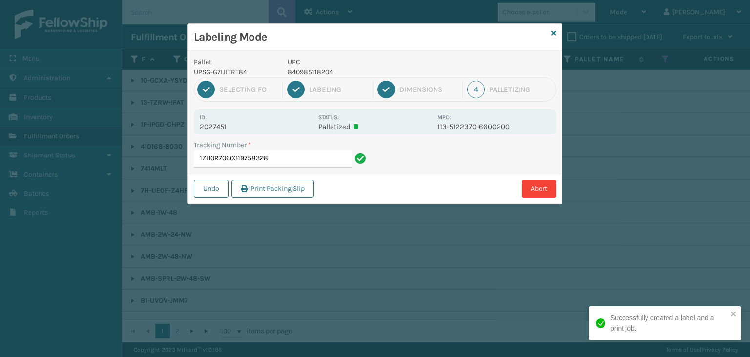
click at [297, 71] on p "840985118204" at bounding box center [360, 72] width 144 height 10
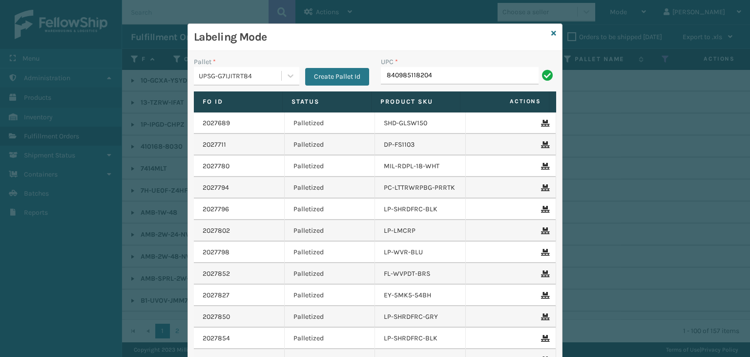
type input "840985118204"
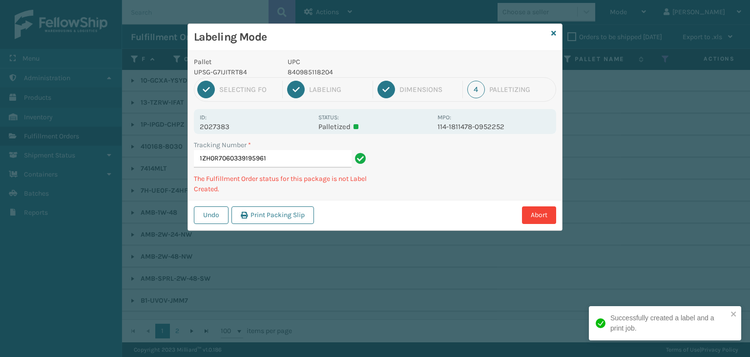
type input "1ZH0R7060339195961840985118204"
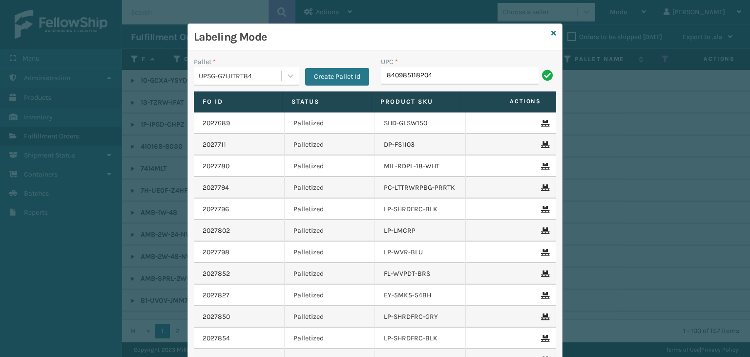
type input "840985118204"
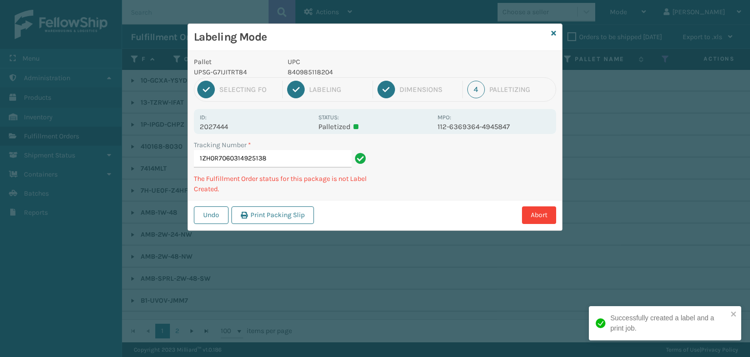
type input "1ZH0R7060314925138840985118204"
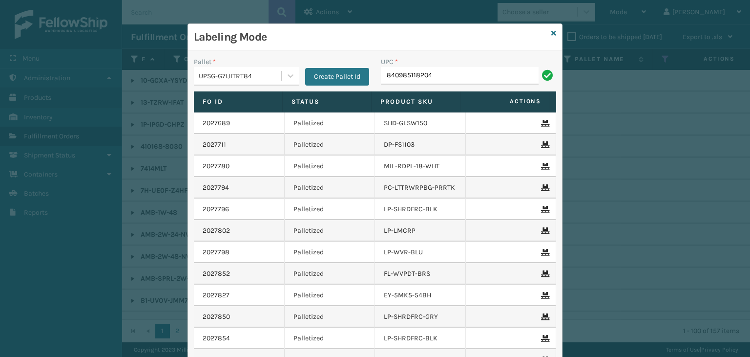
type input "840985118204"
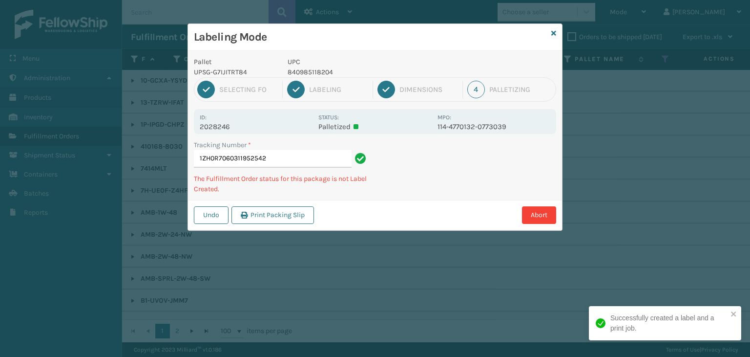
type input "1ZH0R7060311952542840985118204"
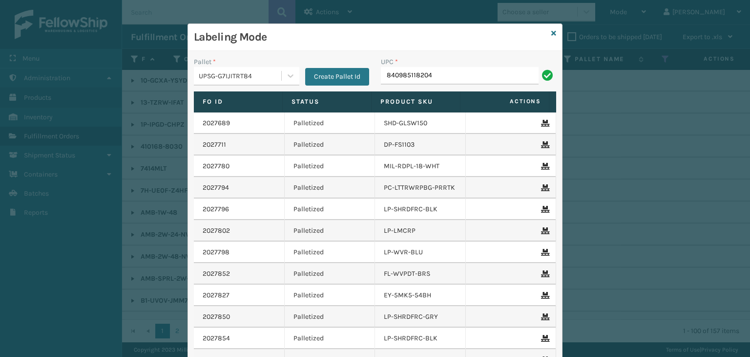
type input "840985118204"
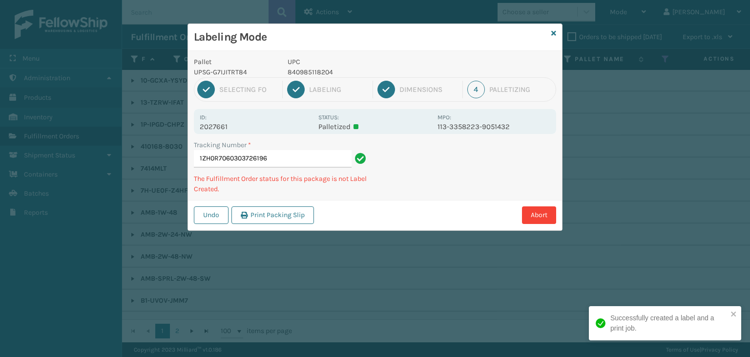
type input "1ZH0R7060303726196840985118204"
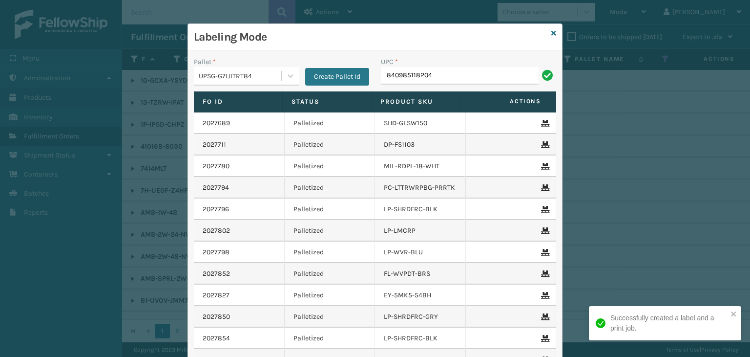
type input "840985118204"
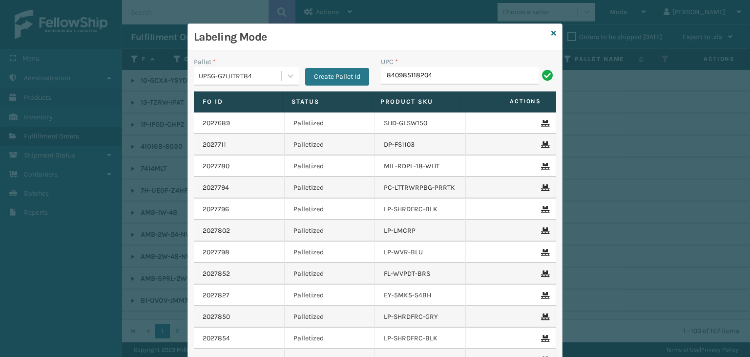
type input "840985118204"
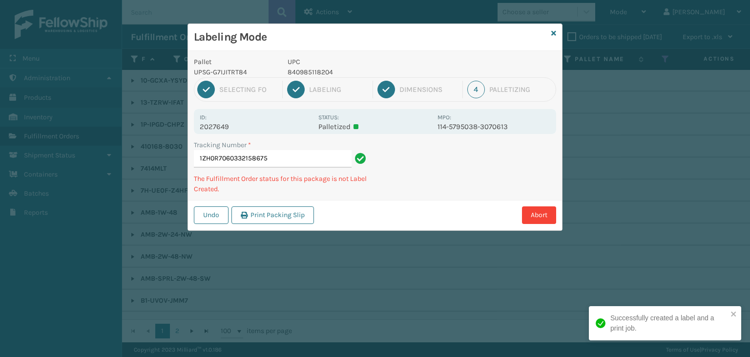
type input "1ZH0R7060332158675840985118204"
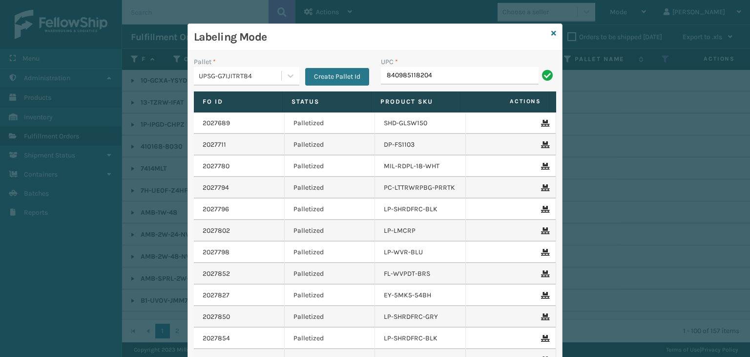
type input "840985118204"
click at [552, 36] on icon at bounding box center [554, 33] width 5 height 7
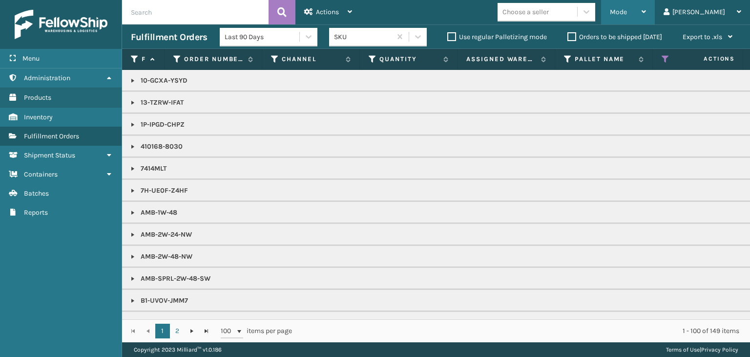
click at [646, 3] on div "Mode" at bounding box center [628, 12] width 36 height 24
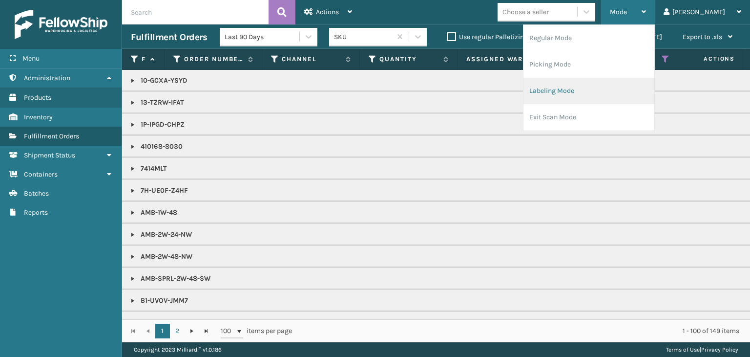
click at [607, 101] on li "Labeling Mode" at bounding box center [589, 91] width 131 height 26
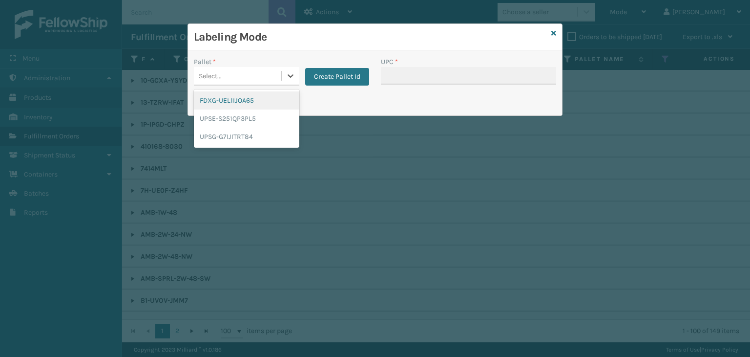
click at [250, 69] on div "Select..." at bounding box center [237, 76] width 87 height 16
click at [252, 140] on div "UPSG-G7IJITRT84" at bounding box center [247, 136] width 106 height 18
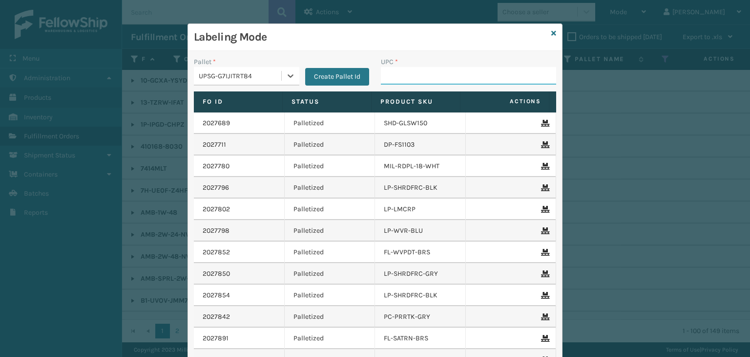
click at [447, 75] on input "UPC *" at bounding box center [468, 76] width 175 height 18
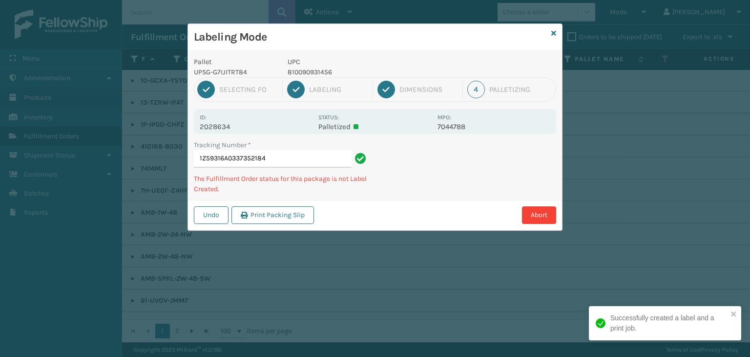
drag, startPoint x: 303, startPoint y: 83, endPoint x: 297, endPoint y: 81, distance: 6.2
click at [302, 85] on div "2 Labeling" at bounding box center [329, 90] width 85 height 18
click at [312, 70] on p "810090931456" at bounding box center [360, 72] width 144 height 10
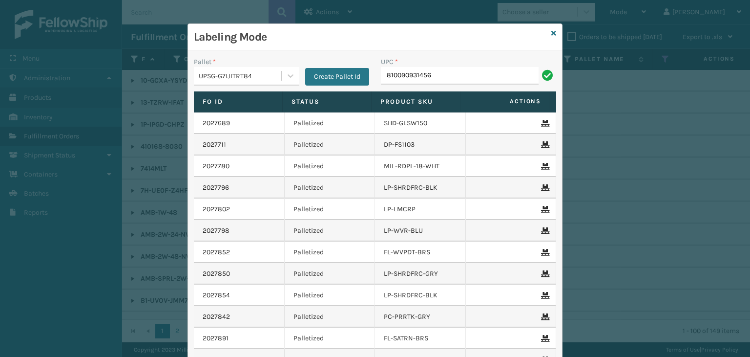
type input "810090931456"
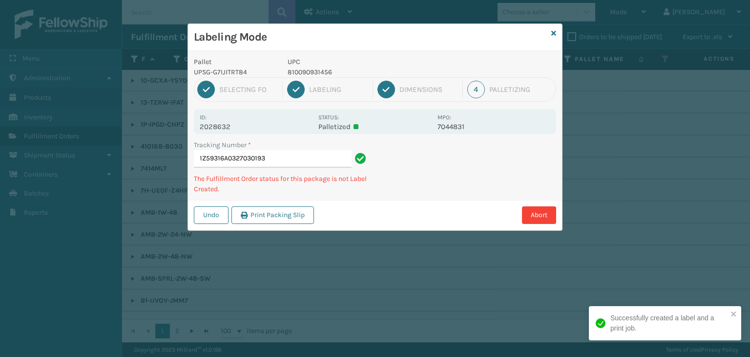
type input "1Z59316A0327030193810090931456"
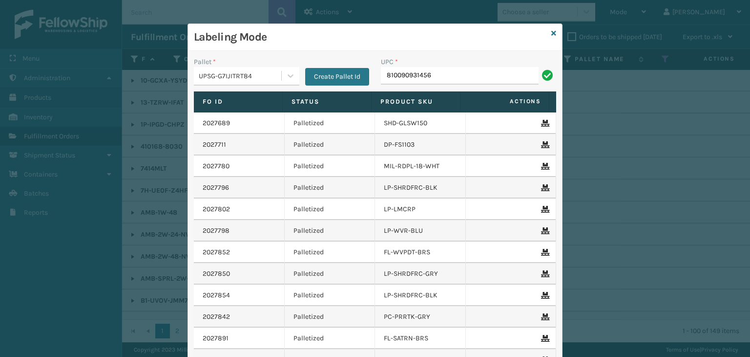
type input "810090931456"
type input "8"
type input "8101613322"
type input "LP-RMXPLS-BLU"
drag, startPoint x: 449, startPoint y: 75, endPoint x: 83, endPoint y: 70, distance: 366.4
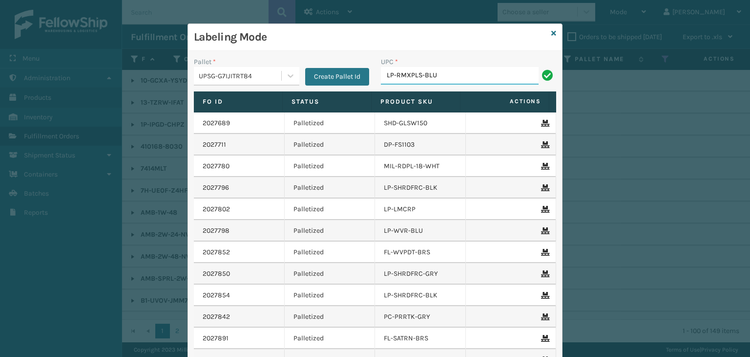
click at [83, 70] on div "Labeling Mode Pallet * UPSG-G7IJITRT84 Create Pallet Id UPC * LP-RMXPLS-BLU Fo …" at bounding box center [375, 178] width 750 height 357
type input "LP-RMXPLS-BLU"
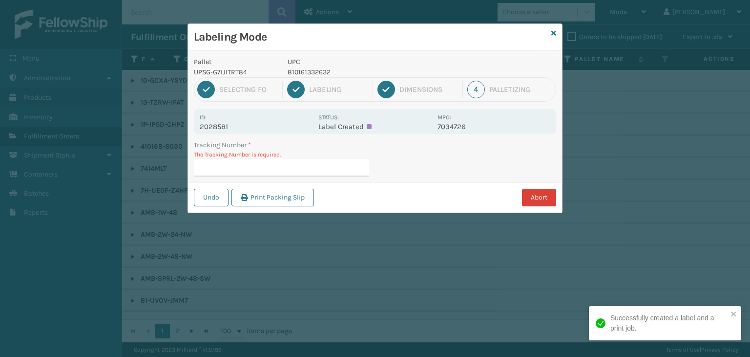
click at [531, 198] on button "Abort" at bounding box center [539, 198] width 34 height 18
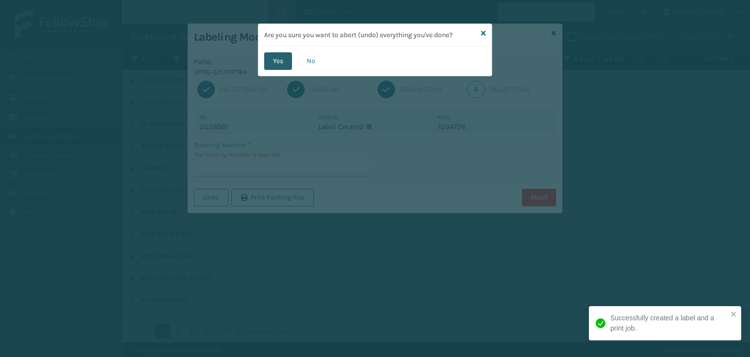
click at [279, 62] on button "Yes" at bounding box center [278, 61] width 28 height 18
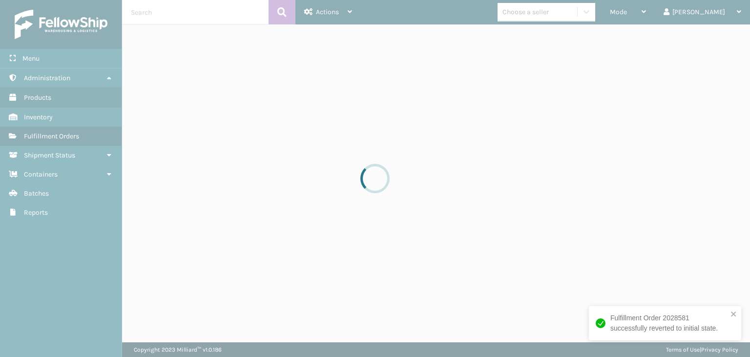
click at [644, 12] on div at bounding box center [375, 178] width 750 height 357
click at [574, 14] on div at bounding box center [375, 178] width 750 height 357
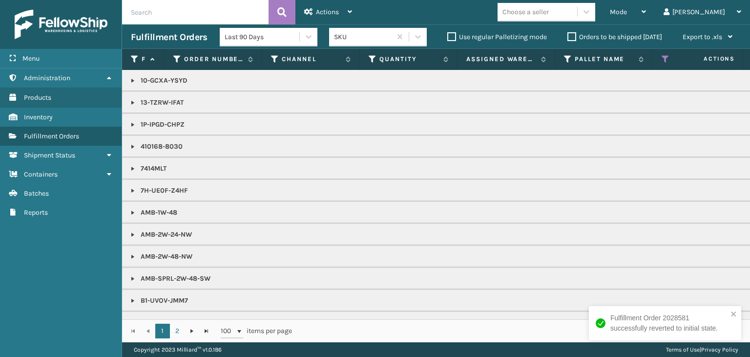
click at [549, 14] on div "Choose a seller" at bounding box center [526, 12] width 46 height 10
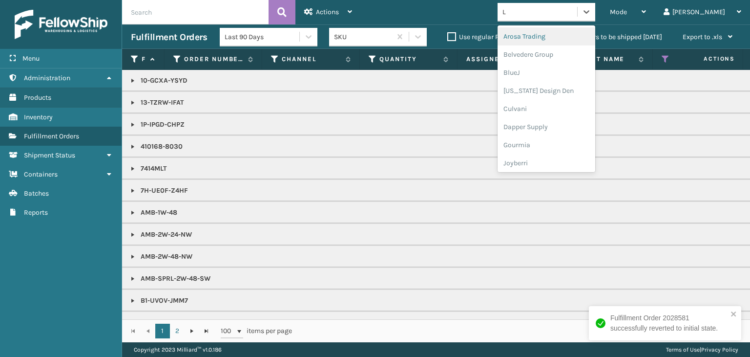
type input "LI"
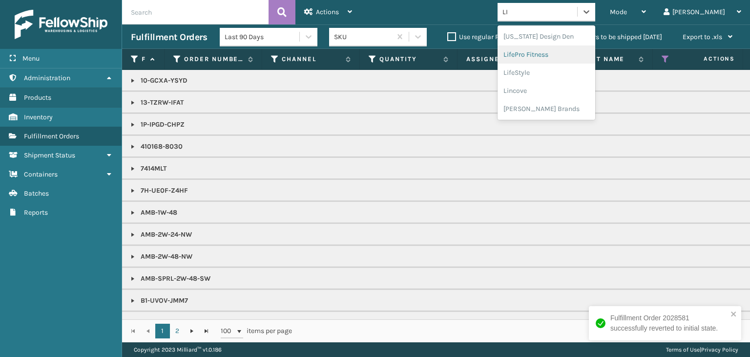
click at [578, 52] on div "LifePro Fitness" at bounding box center [547, 54] width 98 height 18
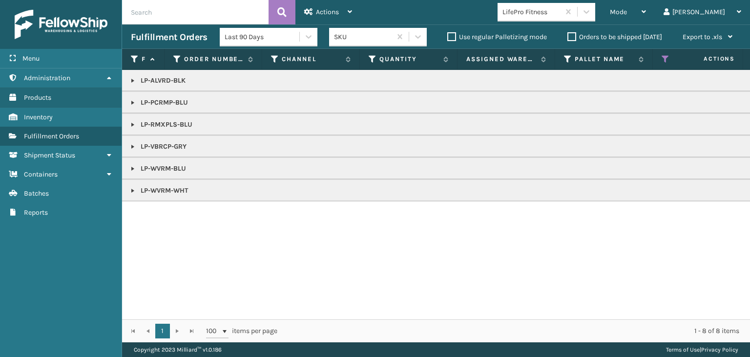
click at [134, 146] on link at bounding box center [133, 147] width 8 height 8
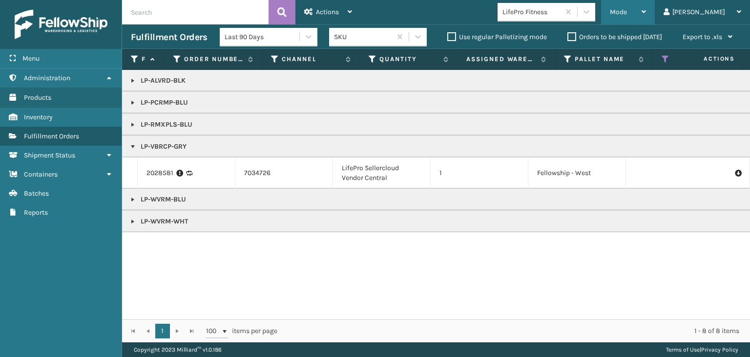
click at [646, 17] on div "Mode" at bounding box center [628, 12] width 36 height 24
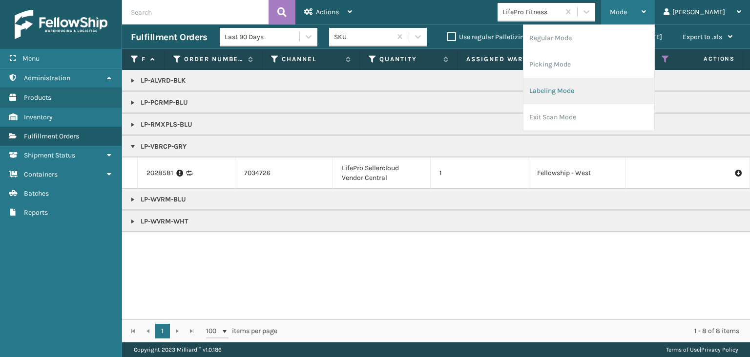
click at [605, 100] on li "Labeling Mode" at bounding box center [589, 91] width 131 height 26
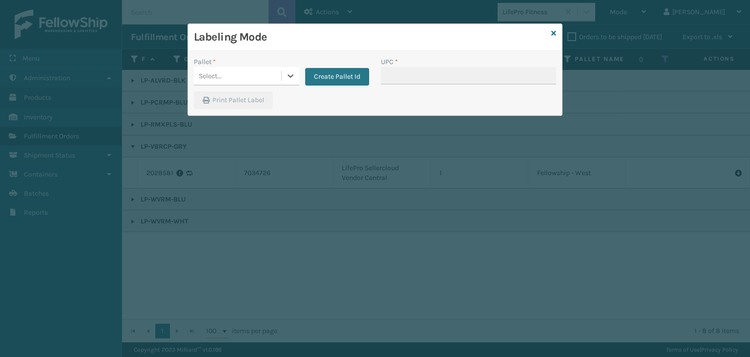
click at [222, 69] on div "Select..." at bounding box center [237, 76] width 87 height 16
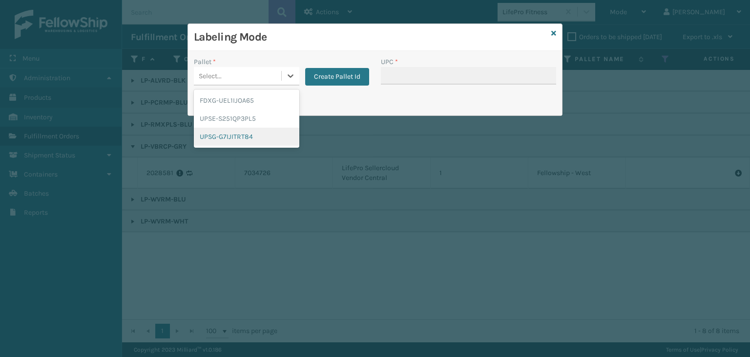
click at [242, 137] on div "UPSG-G7IJITRT84" at bounding box center [247, 136] width 106 height 18
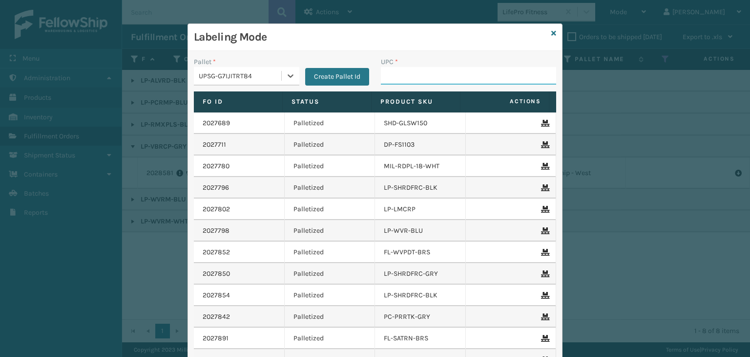
drag, startPoint x: 430, startPoint y: 72, endPoint x: 423, endPoint y: 74, distance: 7.3
click at [430, 72] on input "UPC *" at bounding box center [468, 76] width 175 height 18
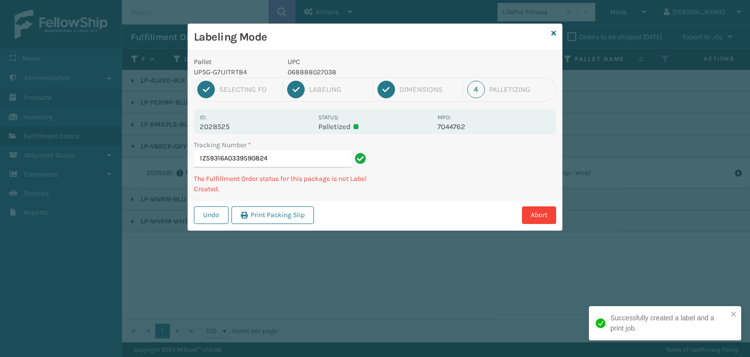
click at [315, 66] on p "UPC" at bounding box center [360, 62] width 144 height 10
click at [314, 65] on p "UPC" at bounding box center [360, 62] width 144 height 10
click at [313, 69] on p "068888027038" at bounding box center [360, 72] width 144 height 10
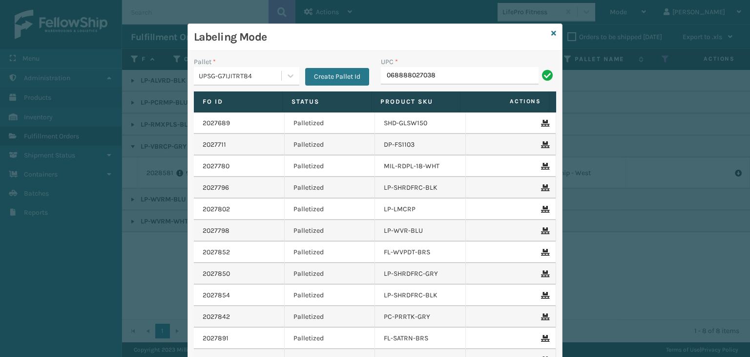
type input "068888027038"
type input "810090"
type input "LP-RMXPLS-BLU"
drag, startPoint x: 446, startPoint y: 78, endPoint x: 127, endPoint y: 64, distance: 320.2
click at [127, 64] on div "Labeling Mode Pallet * UPSG-G7IJITRT84 Create Pallet Id UPC * LP-RMXPLS-BLU Fo …" at bounding box center [375, 178] width 750 height 357
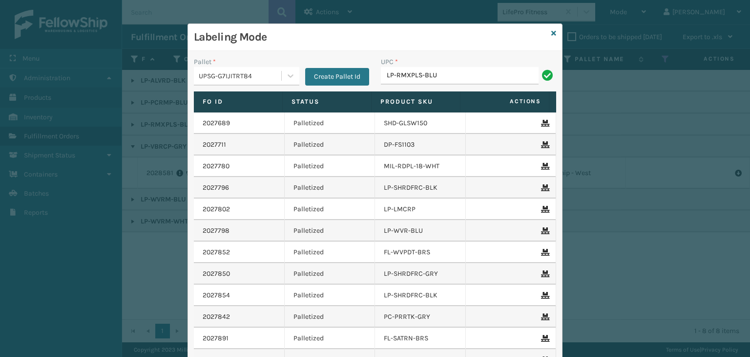
type input "LP-RMXPLS-BLU"
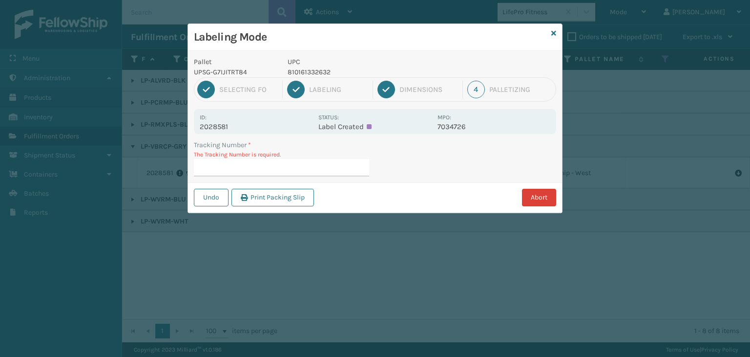
click at [542, 196] on button "Abort" at bounding box center [539, 198] width 34 height 18
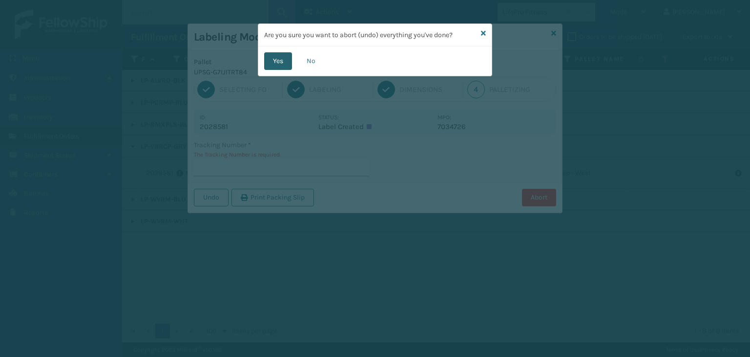
click at [284, 62] on button "Yes" at bounding box center [278, 61] width 28 height 18
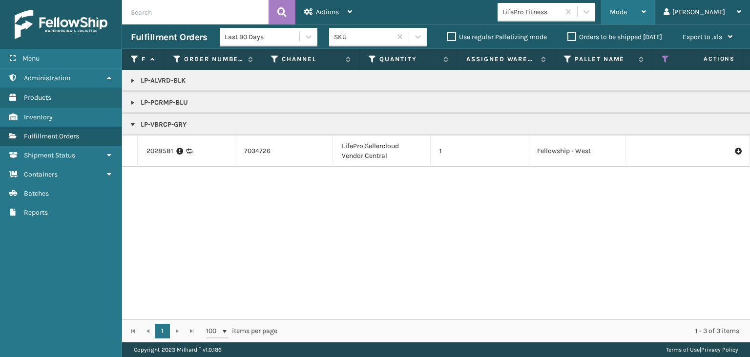
click at [627, 13] on span "Mode" at bounding box center [618, 12] width 17 height 8
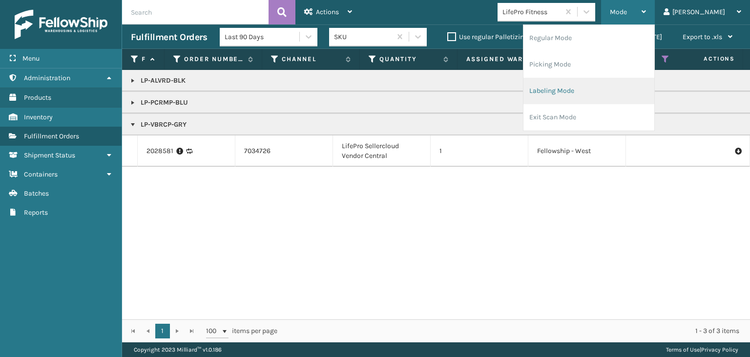
click at [578, 100] on li "Labeling Mode" at bounding box center [589, 91] width 131 height 26
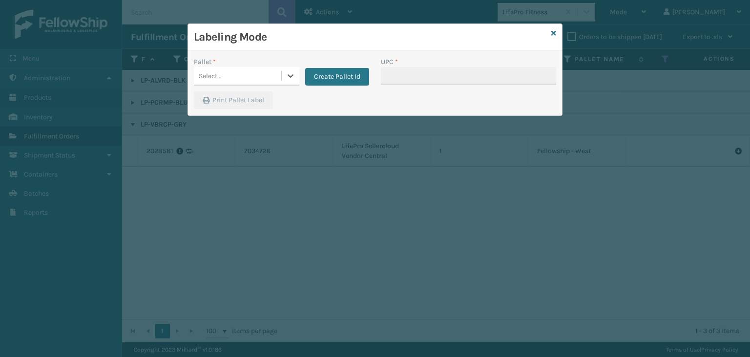
click at [226, 65] on div "Pallet *" at bounding box center [247, 62] width 106 height 10
drag, startPoint x: 225, startPoint y: 77, endPoint x: 225, endPoint y: 86, distance: 9.8
click at [225, 77] on div "Select..." at bounding box center [237, 76] width 87 height 16
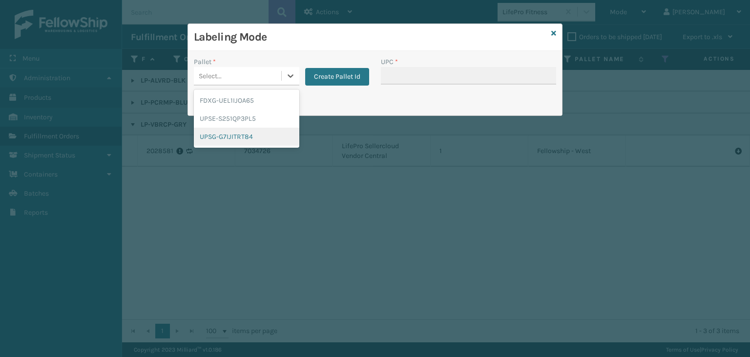
click at [237, 139] on div "UPSG-G7IJITRT84" at bounding box center [247, 136] width 106 height 18
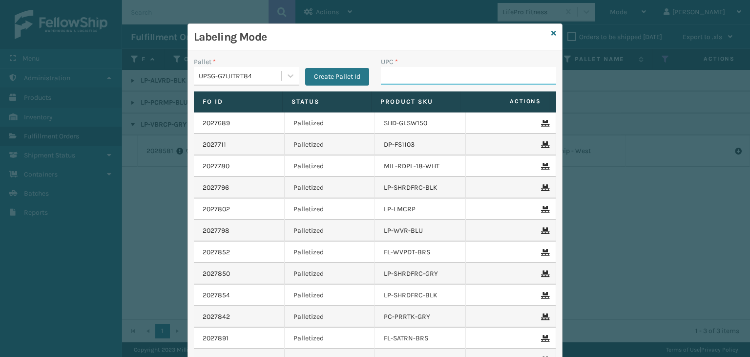
drag, startPoint x: 451, startPoint y: 79, endPoint x: 442, endPoint y: 73, distance: 11.4
click at [451, 79] on input "UPC *" at bounding box center [468, 76] width 175 height 18
click at [250, 76] on div "UPSG-G7IJITRT84" at bounding box center [241, 76] width 84 height 10
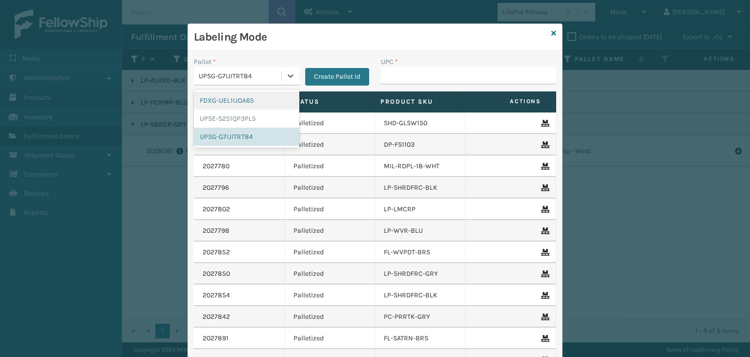
drag, startPoint x: 252, startPoint y: 96, endPoint x: 402, endPoint y: 59, distance: 154.0
click at [252, 96] on div "FDXG-UEL1IJOA65" at bounding box center [247, 100] width 106 height 18
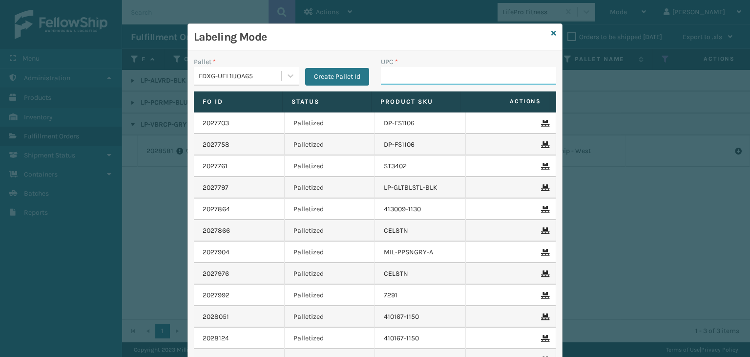
drag, startPoint x: 455, startPoint y: 73, endPoint x: 447, endPoint y: 72, distance: 7.8
click at [455, 73] on input "UPC *" at bounding box center [468, 76] width 175 height 18
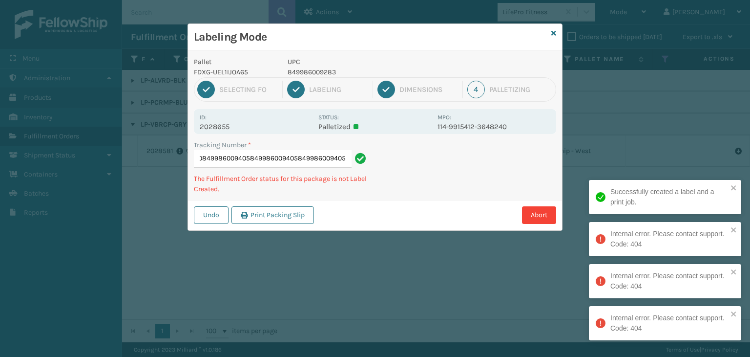
scroll to position [0, 92]
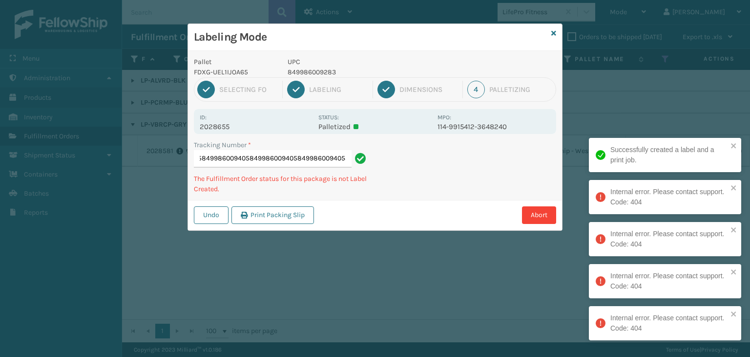
type input "392281206220849986009405849986009405849986009405849986009405849986009405"
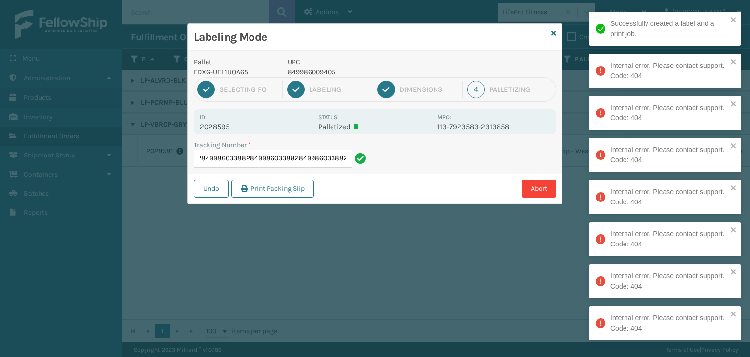
type input "3922779968208499860338828499860338828499860338828499860338828499860338828499860…"
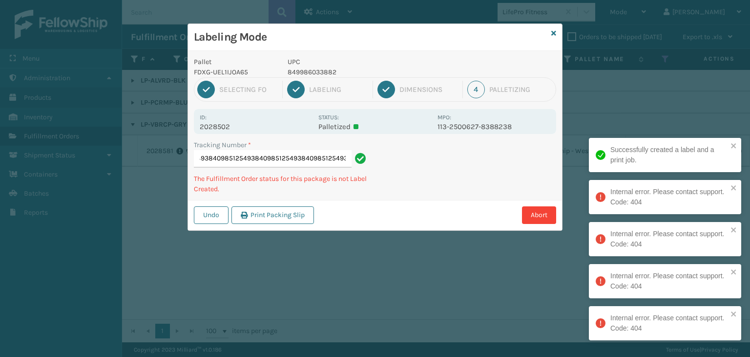
type input "883686043632840985125493840985125493840985125493840985125493840985125493"
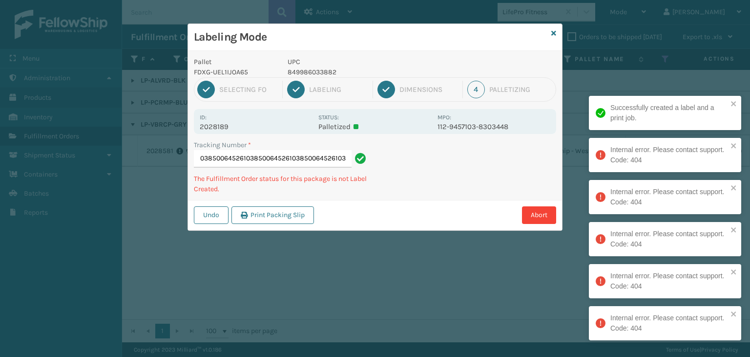
type input "3922774792068500645261038500645261038500645261038500645261038500645261038500645…"
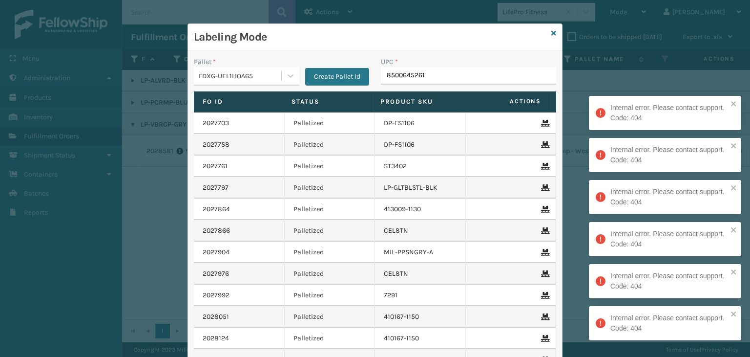
type input "85006452610"
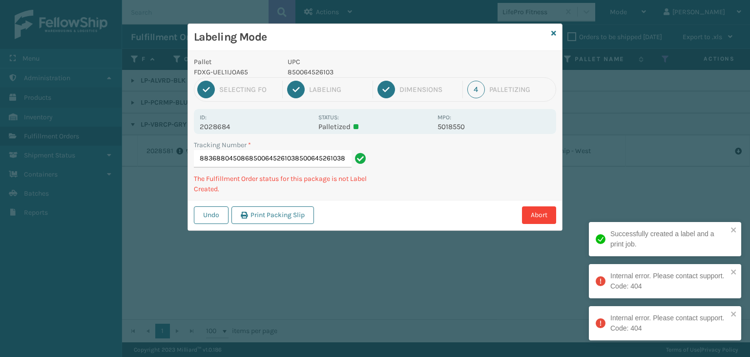
type input "883688045086850064526103850064526103850064526103"
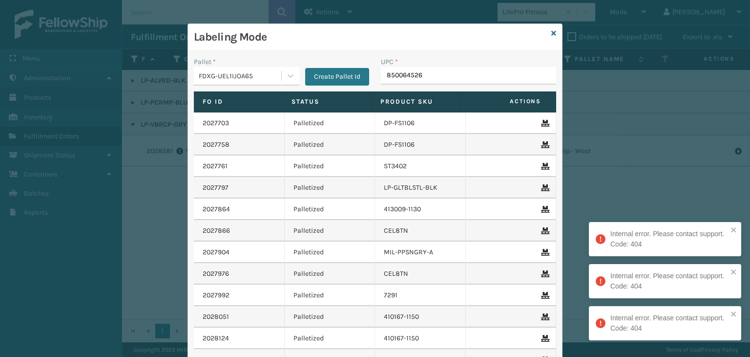
type input "8500645261"
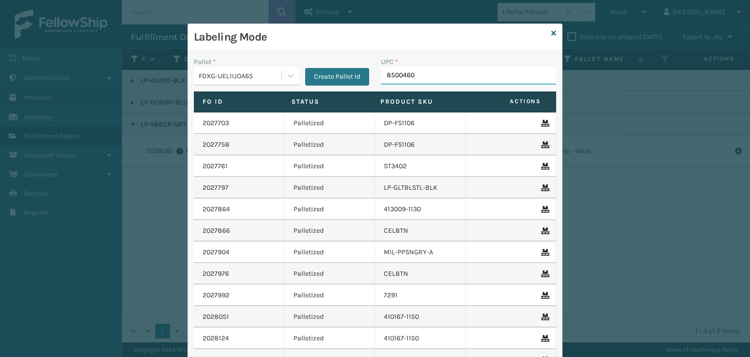
type input "85004605"
type input "840985124"
type input "FL-OLVA-CRM"
type input "858100"
type input "858100007920"
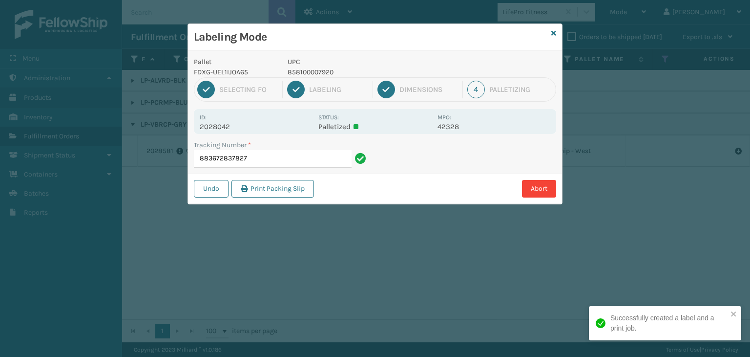
click at [324, 74] on p "858100007920" at bounding box center [360, 72] width 144 height 10
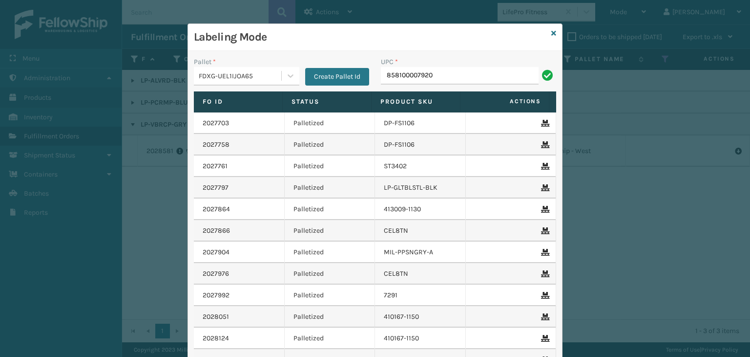
type input "858100007920"
type input "850012486640"
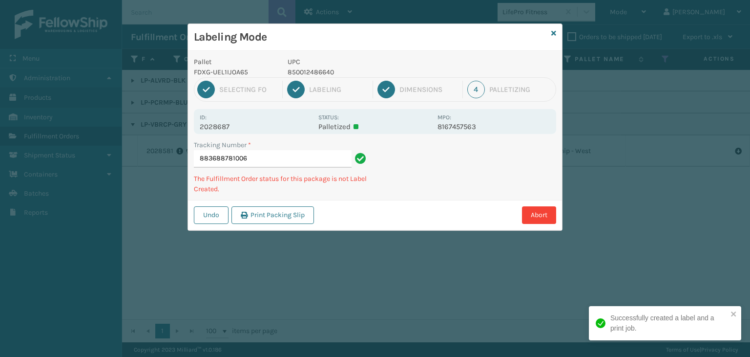
click at [307, 70] on p "850012486640" at bounding box center [360, 72] width 144 height 10
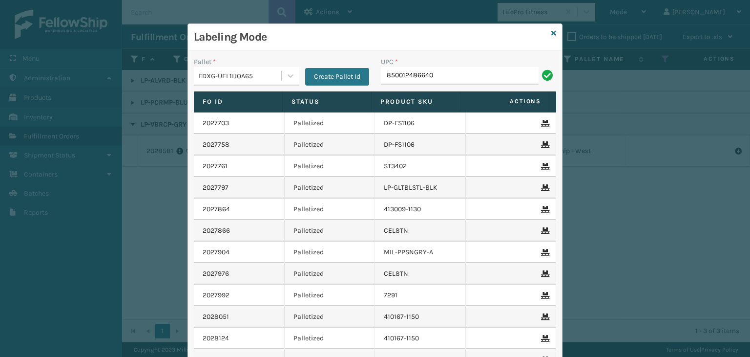
type input "850012486640"
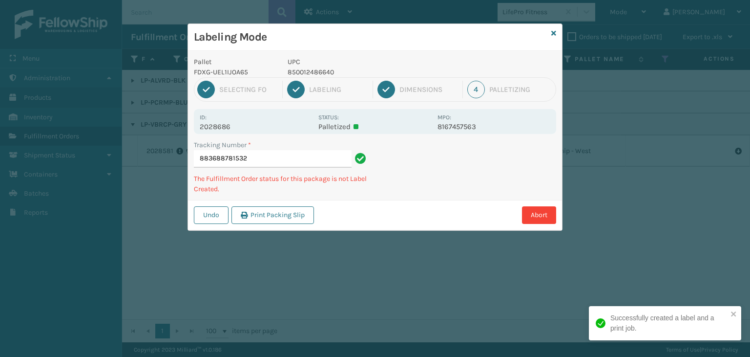
type input "883688781532850012486640"
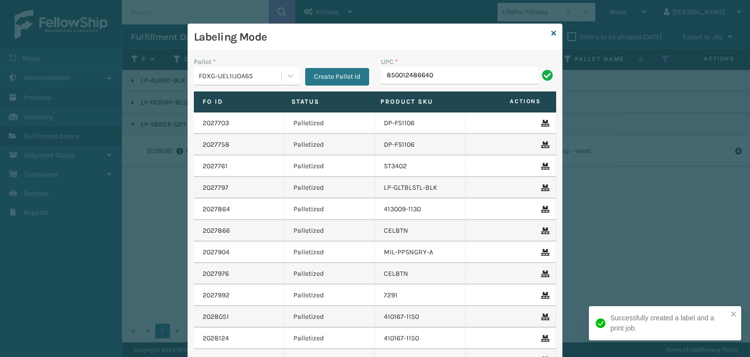
type input "850012486640"
paste input "850012486640"
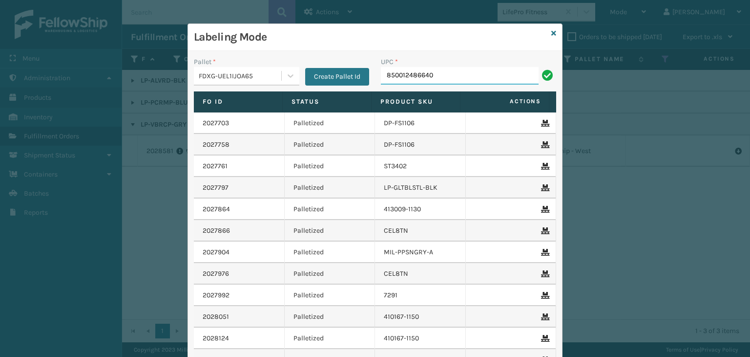
type input "850012486640"
type input "81008"
click at [552, 36] on icon at bounding box center [554, 33] width 5 height 7
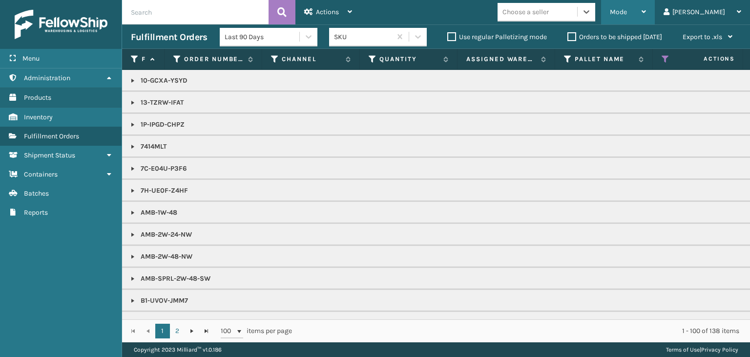
click at [646, 4] on div "Mode" at bounding box center [628, 12] width 36 height 24
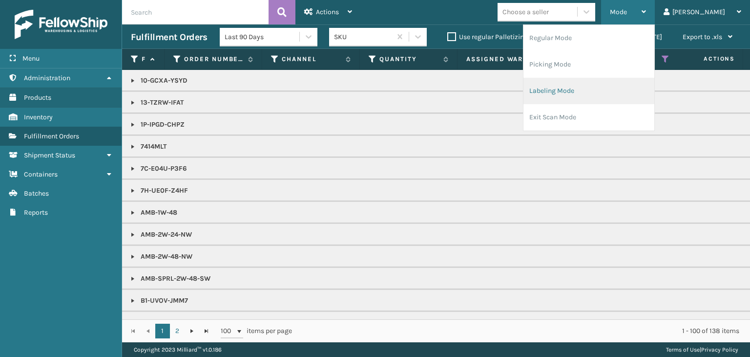
click at [600, 85] on li "Labeling Mode" at bounding box center [589, 91] width 131 height 26
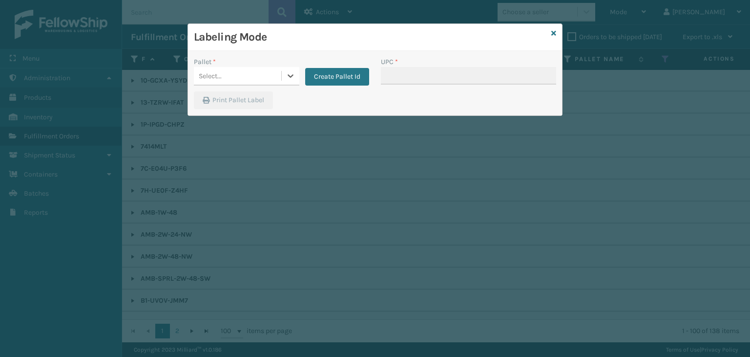
click at [262, 75] on div "Select..." at bounding box center [237, 76] width 87 height 16
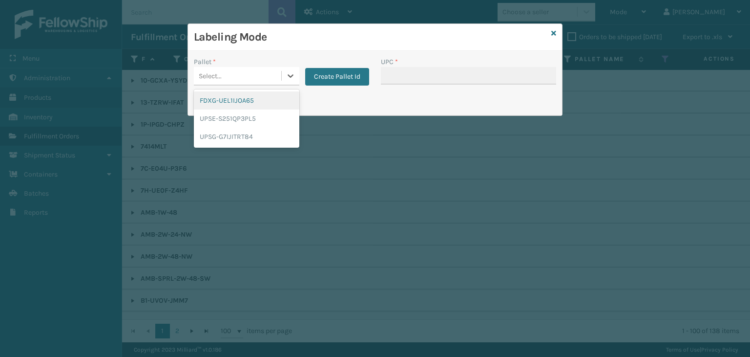
click at [236, 107] on div "FDXG-UEL1IJOA65" at bounding box center [247, 100] width 106 height 18
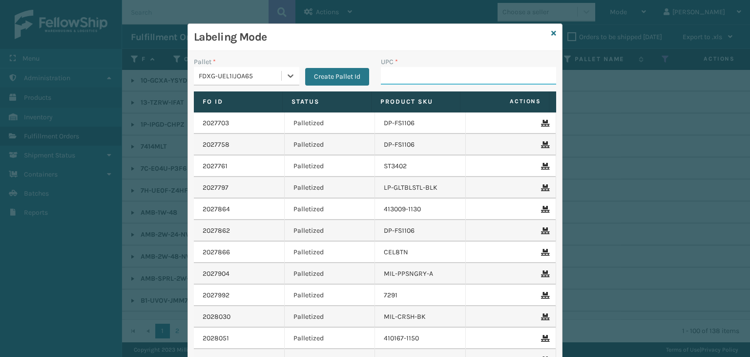
click at [404, 76] on input "UPC *" at bounding box center [468, 76] width 175 height 18
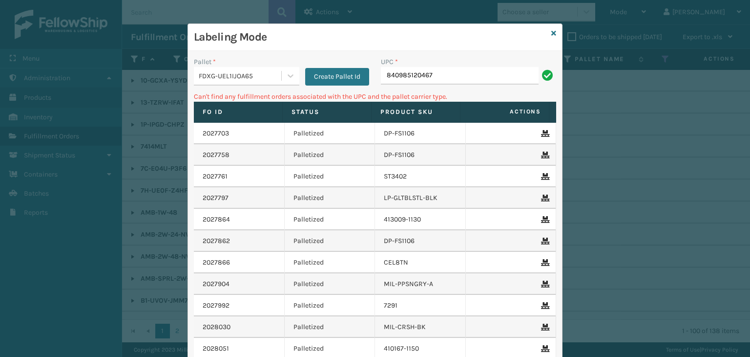
click at [241, 71] on div "FDXG-UEL1IJOA65" at bounding box center [241, 76] width 84 height 10
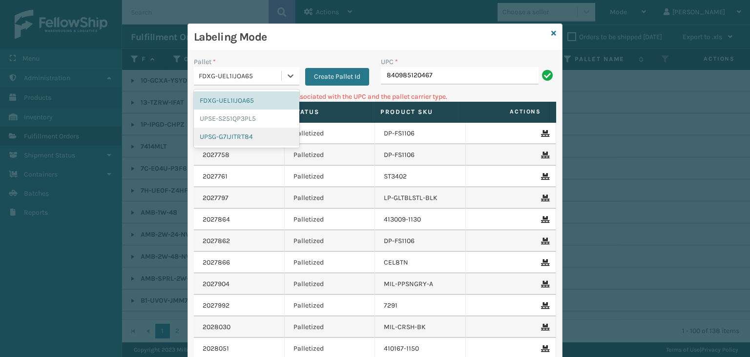
drag, startPoint x: 231, startPoint y: 131, endPoint x: 412, endPoint y: 90, distance: 186.4
click at [233, 131] on div "UPSG-G7IJITRT84" at bounding box center [247, 136] width 106 height 18
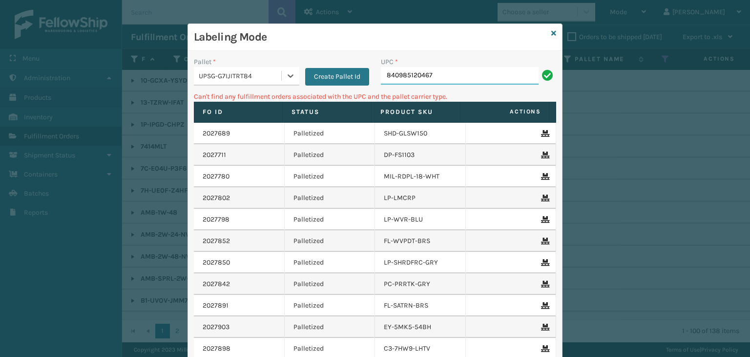
click at [446, 74] on input "840985120467" at bounding box center [460, 76] width 158 height 18
click at [233, 80] on div "UPSG-G7IJITRT84" at bounding box center [241, 76] width 84 height 10
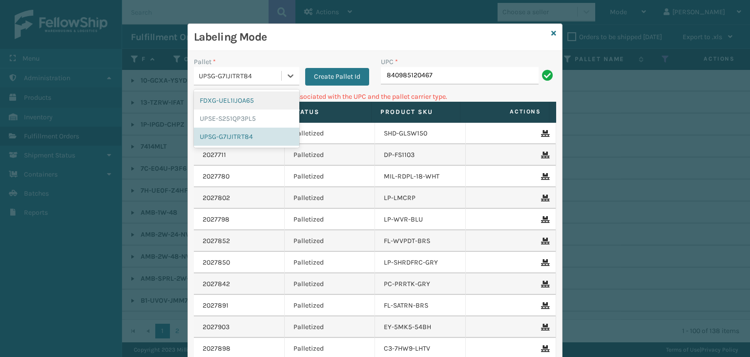
click at [553, 32] on div "Labeling Mode" at bounding box center [375, 37] width 374 height 27
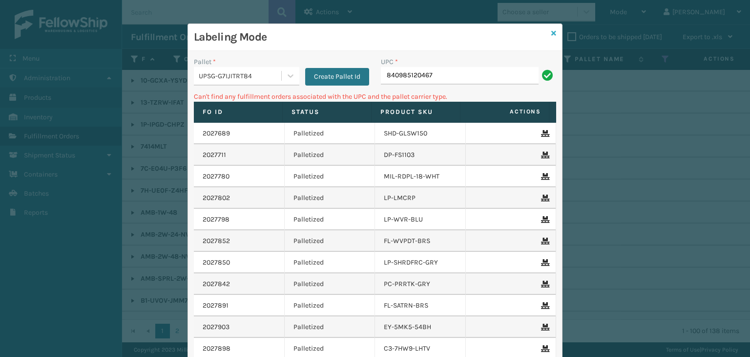
click at [552, 32] on icon at bounding box center [554, 33] width 5 height 7
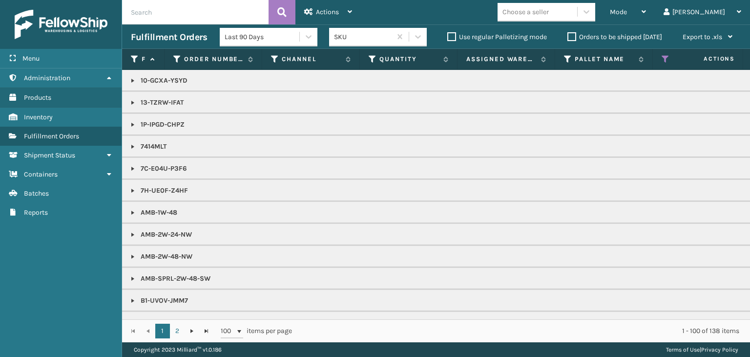
drag, startPoint x: 553, startPoint y: 18, endPoint x: 554, endPoint y: 4, distance: 13.7
click at [553, 13] on div "Choose a seller" at bounding box center [538, 12] width 80 height 16
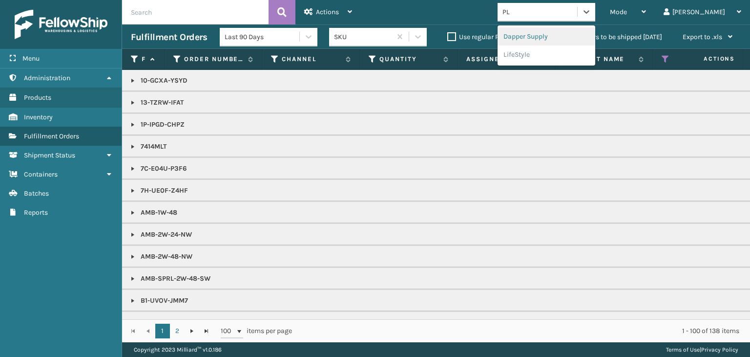
type input "PLU"
click at [555, 41] on div "Plush Collections" at bounding box center [547, 36] width 98 height 18
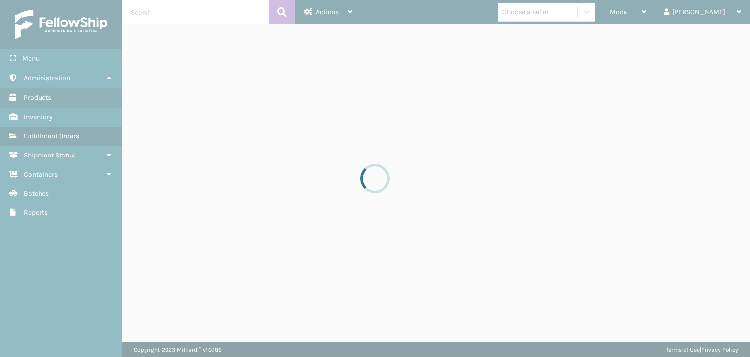
click at [580, 12] on div at bounding box center [375, 178] width 750 height 357
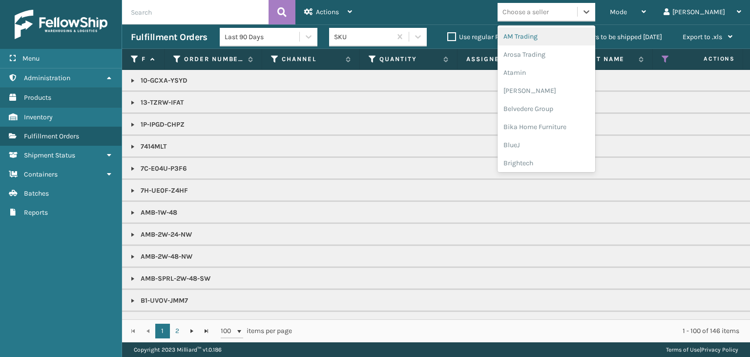
click at [549, 12] on div "Choose a seller" at bounding box center [526, 12] width 46 height 10
type input "MI"
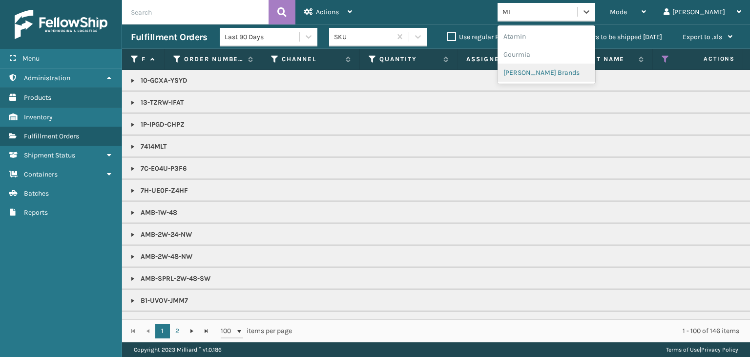
click at [573, 64] on div "[PERSON_NAME] Brands" at bounding box center [547, 73] width 98 height 18
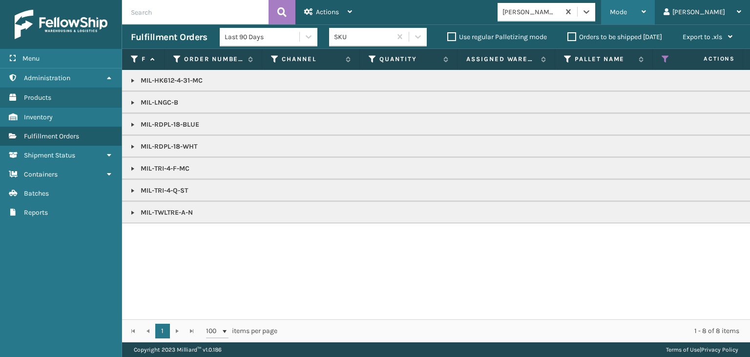
click at [646, 18] on div "Mode" at bounding box center [628, 12] width 36 height 24
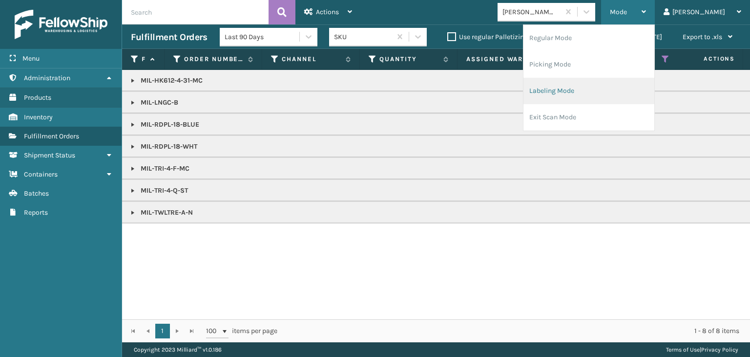
click at [630, 93] on li "Labeling Mode" at bounding box center [589, 91] width 131 height 26
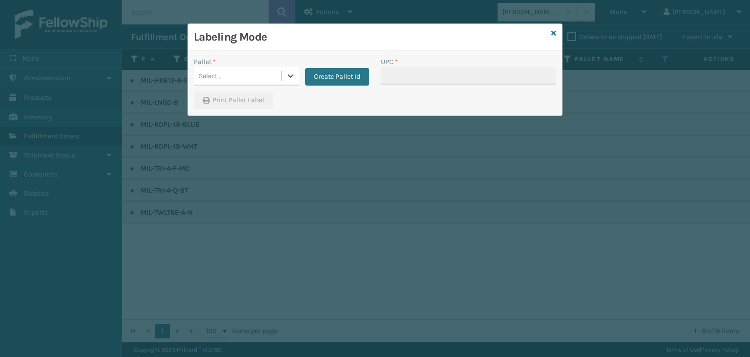
click at [220, 78] on div "Select..." at bounding box center [210, 76] width 23 height 10
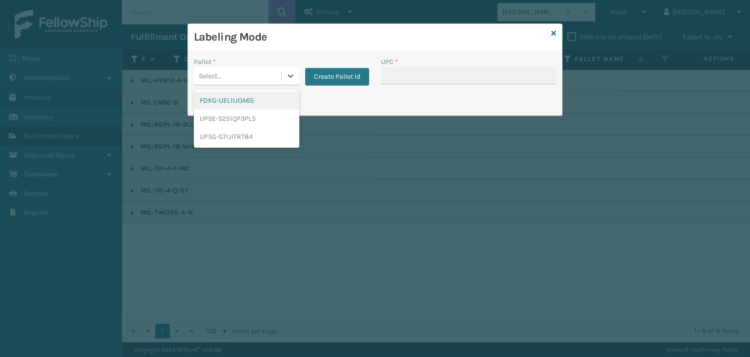
click at [236, 96] on div "FDXG-UEL1IJOA65" at bounding box center [247, 100] width 106 height 18
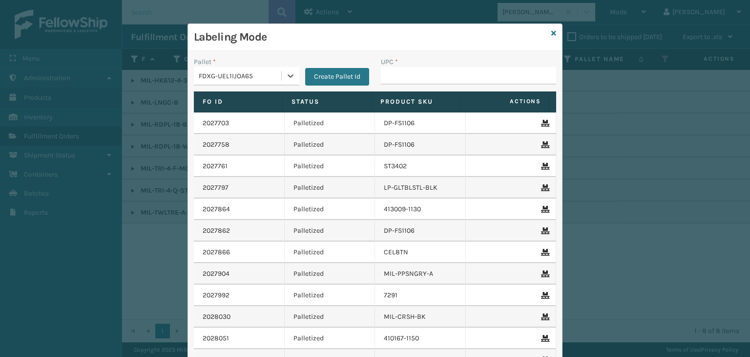
type input "850068315291"
click at [248, 78] on div "FDXG-UEL1IJOA65" at bounding box center [228, 76] width 68 height 16
drag, startPoint x: 384, startPoint y: 80, endPoint x: 393, endPoint y: 79, distance: 8.8
click at [393, 79] on input "UPC *" at bounding box center [468, 76] width 175 height 18
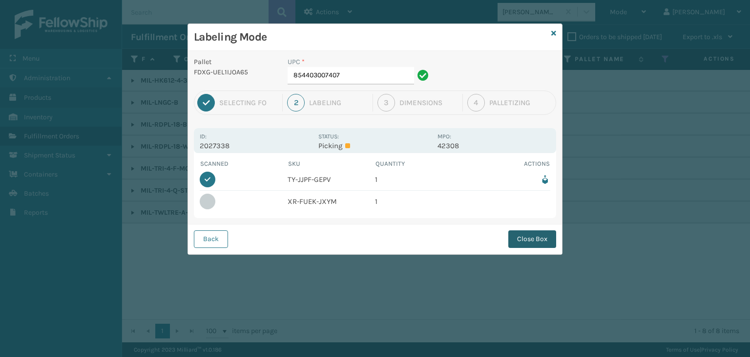
click at [522, 232] on button "Close Box" at bounding box center [533, 239] width 48 height 18
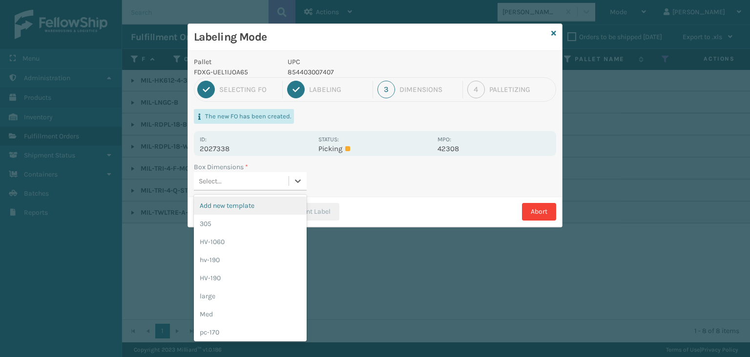
click at [271, 177] on div "Select..." at bounding box center [241, 181] width 95 height 16
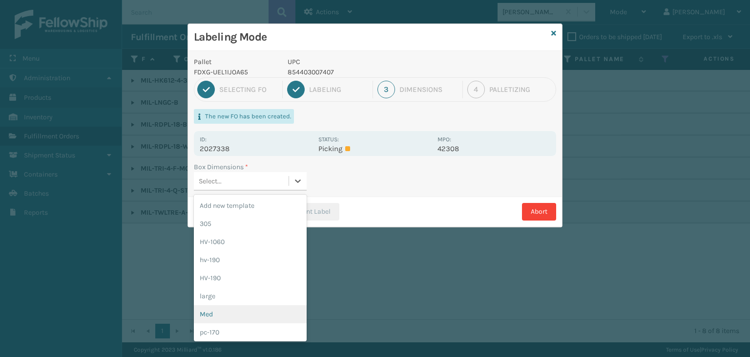
click at [229, 316] on div "Med" at bounding box center [250, 314] width 113 height 18
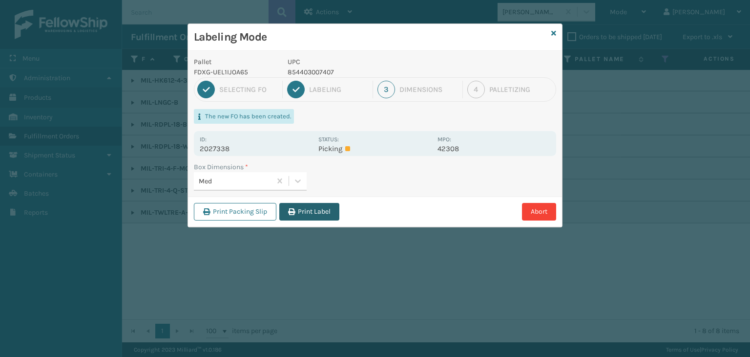
click at [299, 214] on button "Print Label" at bounding box center [309, 212] width 60 height 18
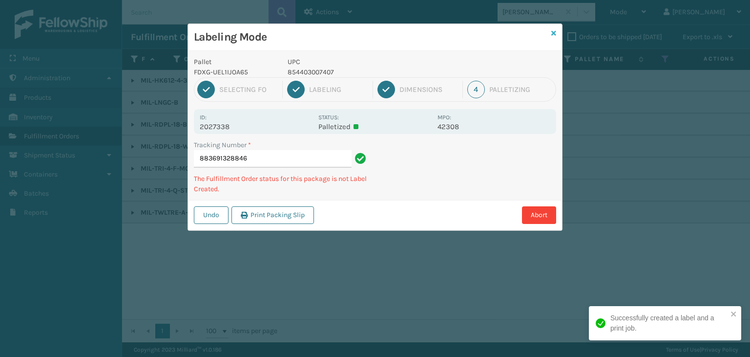
click at [555, 34] on icon at bounding box center [554, 33] width 5 height 7
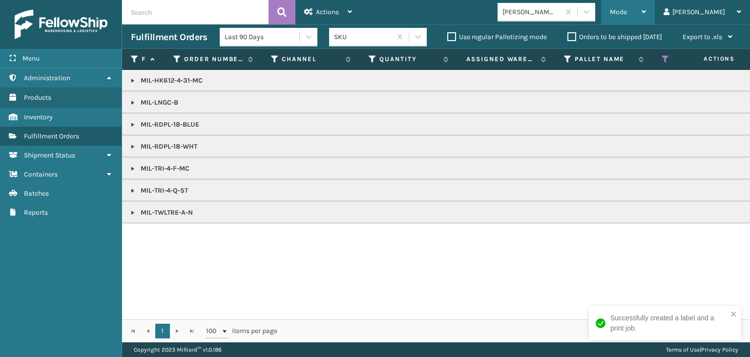
click at [627, 10] on span "Mode" at bounding box center [618, 12] width 17 height 8
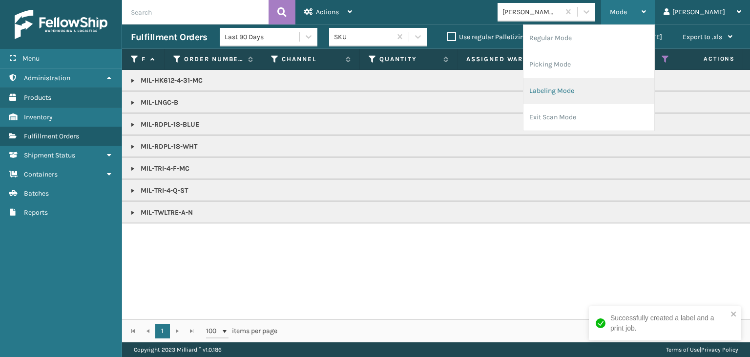
click at [631, 87] on li "Labeling Mode" at bounding box center [589, 91] width 131 height 26
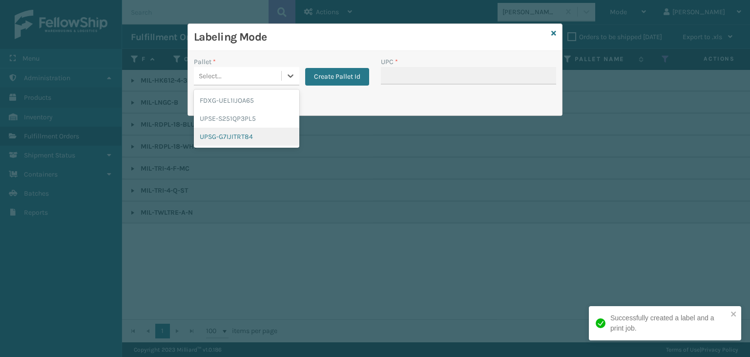
click at [232, 139] on div "UPSG-G7IJITRT84" at bounding box center [247, 136] width 106 height 18
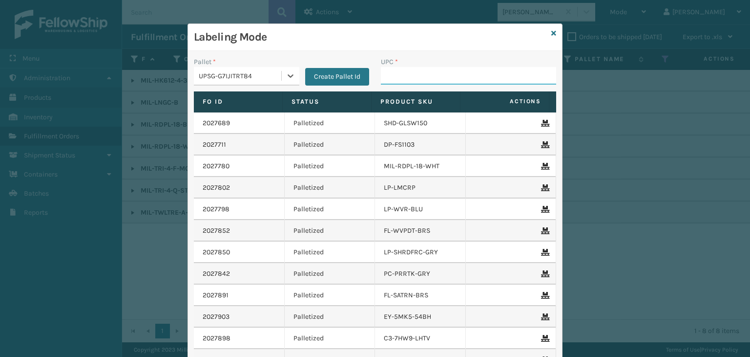
drag, startPoint x: 406, startPoint y: 75, endPoint x: 409, endPoint y: 84, distance: 9.3
click at [406, 75] on input "UPC *" at bounding box center [468, 76] width 175 height 18
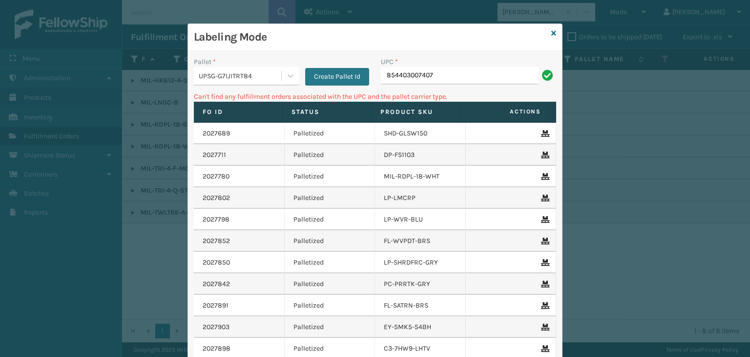
click at [207, 74] on div "UPSG-G7IJITRT84" at bounding box center [241, 76] width 84 height 10
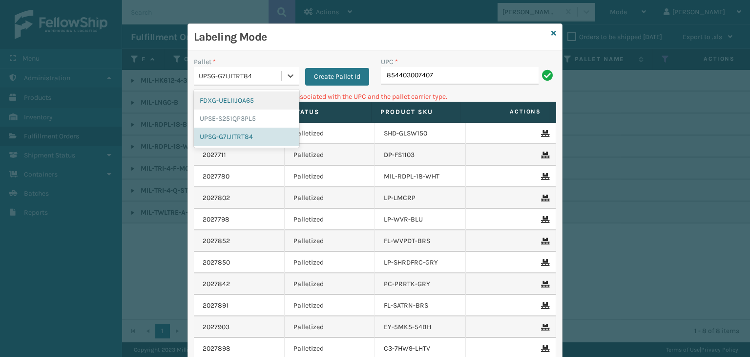
click at [234, 102] on div "FDXG-UEL1IJOA65" at bounding box center [247, 100] width 106 height 18
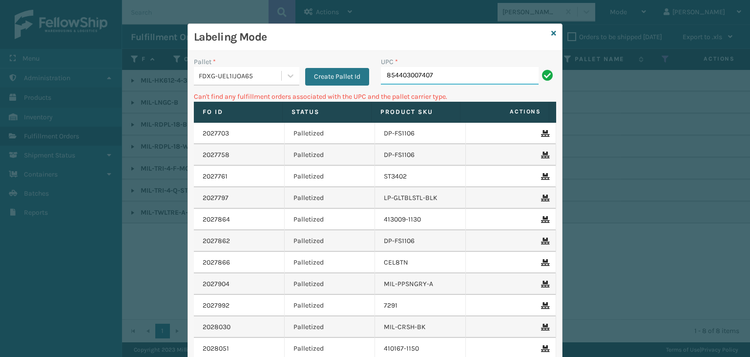
click at [475, 73] on input "854403007407" at bounding box center [460, 76] width 158 height 18
drag, startPoint x: 442, startPoint y: 79, endPoint x: 53, endPoint y: 120, distance: 391.0
click at [53, 120] on div "Labeling Mode Pallet * FDXG-UEL1IJOA65 Create Pallet Id UPC * 854403007407 Can'…" at bounding box center [375, 178] width 750 height 357
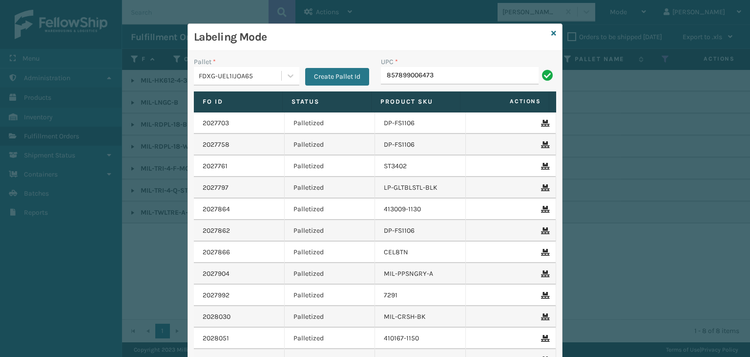
type input "857899006473"
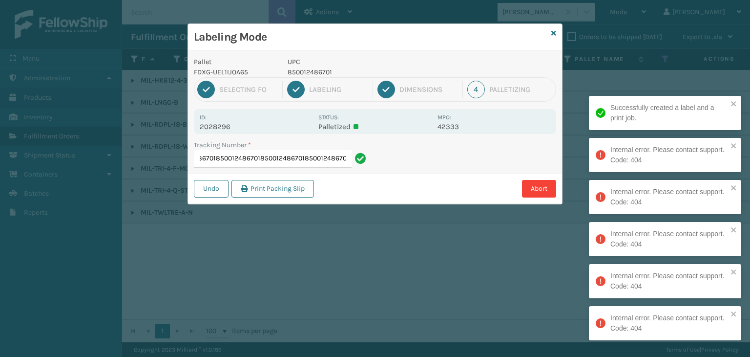
scroll to position [0, 164]
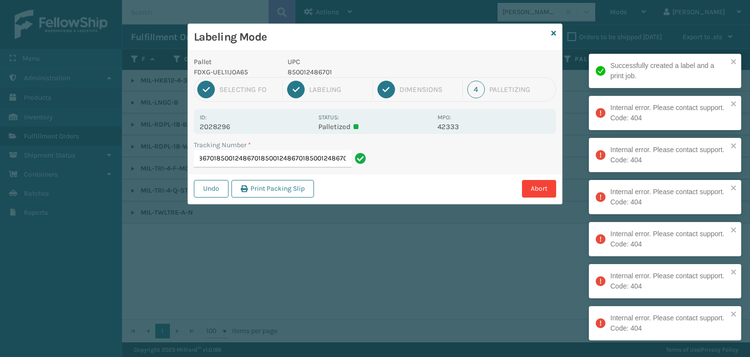
type input "8836749206658500124867018500124867018500124867018500124867018500124867018500124…"
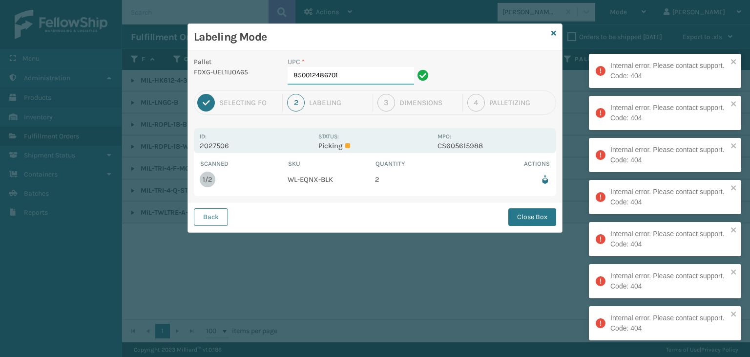
click at [371, 79] on input "850012486701" at bounding box center [351, 76] width 127 height 18
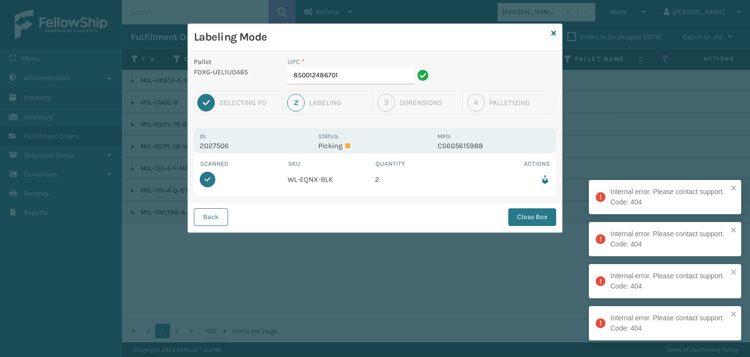
drag, startPoint x: 525, startPoint y: 213, endPoint x: 513, endPoint y: 208, distance: 12.9
click at [525, 213] on button "Close Box" at bounding box center [533, 217] width 48 height 18
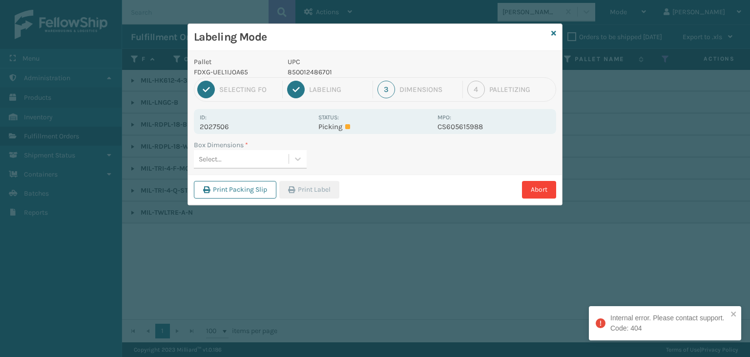
click at [250, 163] on div "Select..." at bounding box center [241, 159] width 95 height 16
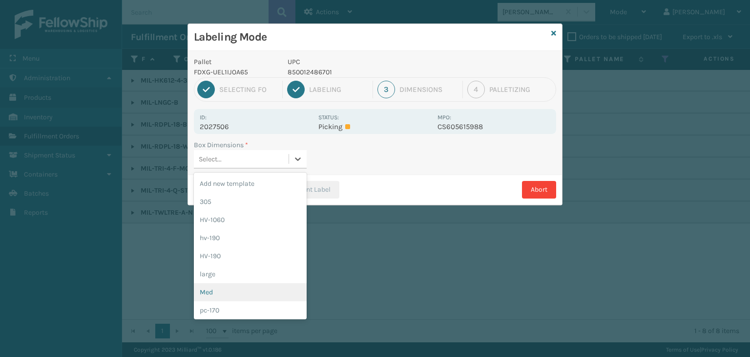
click at [251, 292] on div "Med" at bounding box center [250, 292] width 113 height 18
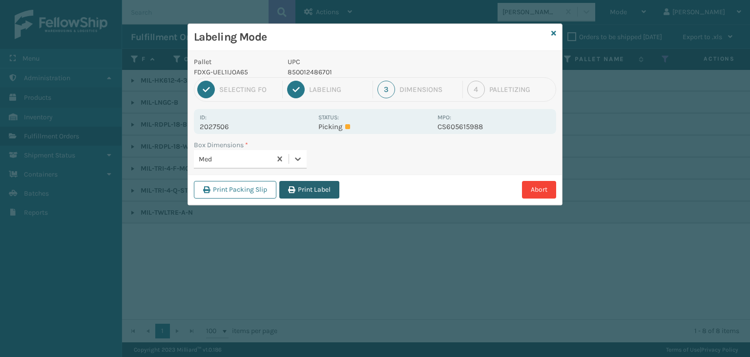
click at [306, 185] on button "Print Label" at bounding box center [309, 190] width 60 height 18
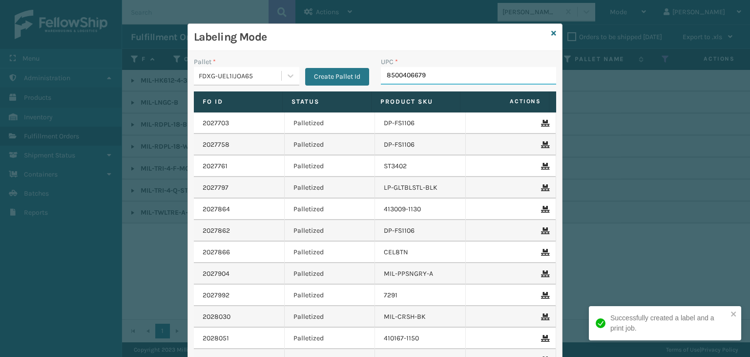
type input "85004066793"
type input "854403"
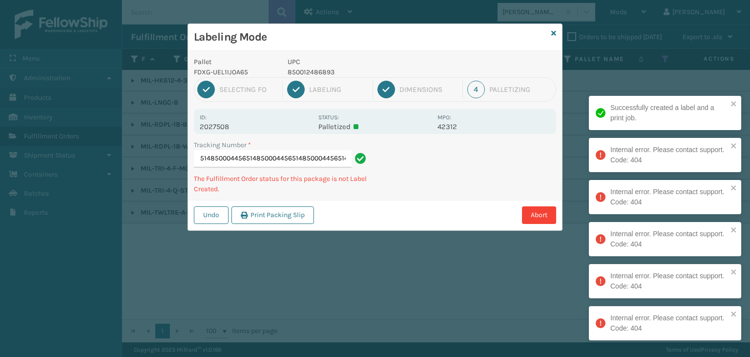
type input "8836685623458500044565148500044565148500044565148500044565148500044565148500044…"
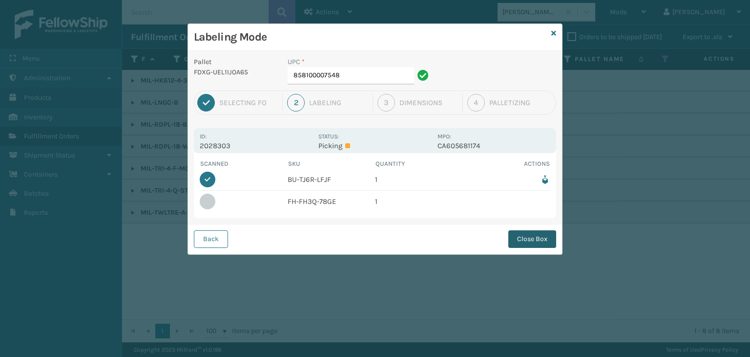
click at [525, 234] on button "Close Box" at bounding box center [533, 239] width 48 height 18
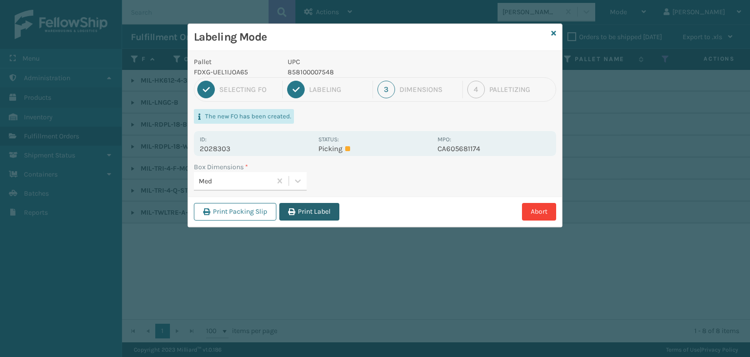
click at [326, 214] on button "Print Label" at bounding box center [309, 212] width 60 height 18
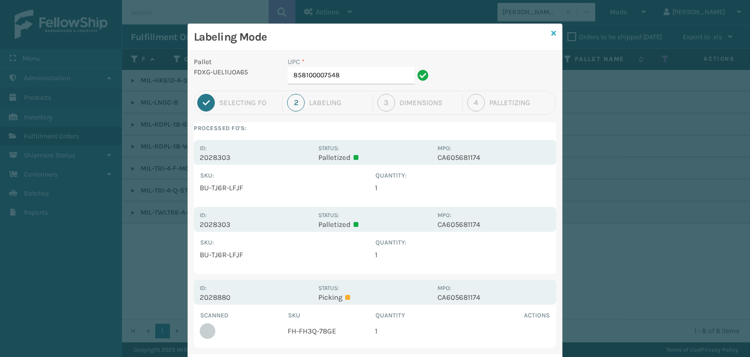
click at [552, 36] on icon at bounding box center [554, 33] width 5 height 7
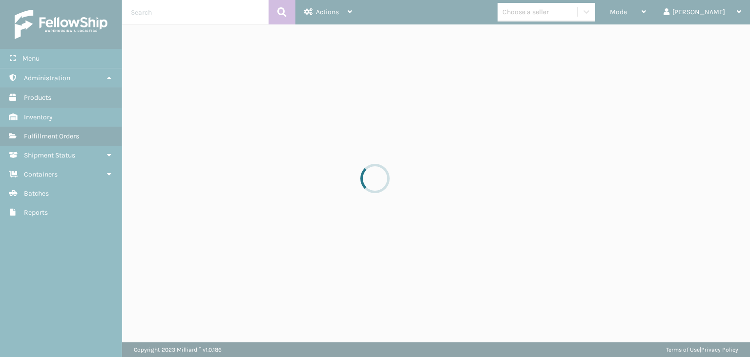
click at [646, 15] on div at bounding box center [375, 178] width 750 height 357
click at [653, 17] on div at bounding box center [375, 178] width 750 height 357
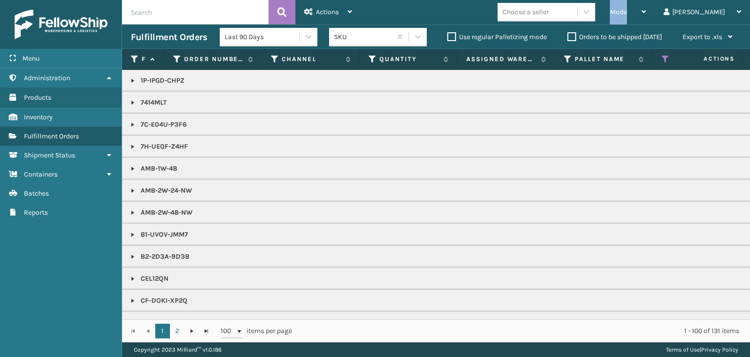
click at [646, 17] on div "Mode" at bounding box center [628, 12] width 36 height 24
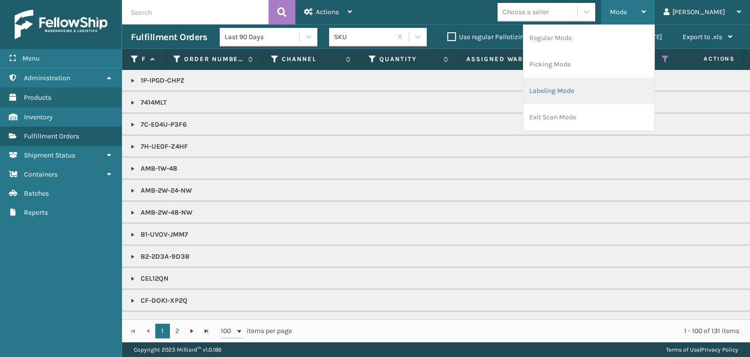
click at [599, 99] on li "Labeling Mode" at bounding box center [589, 91] width 131 height 26
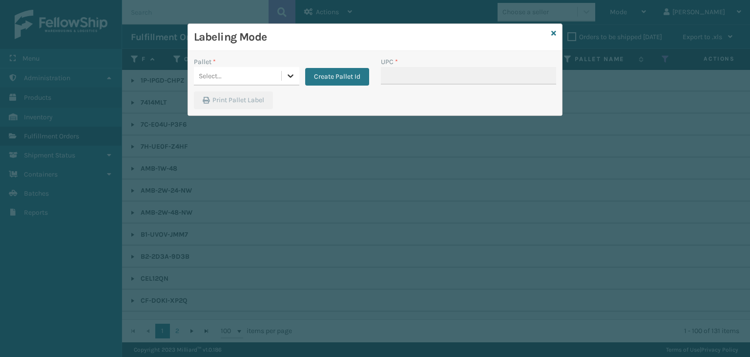
click at [283, 72] on div at bounding box center [291, 76] width 18 height 18
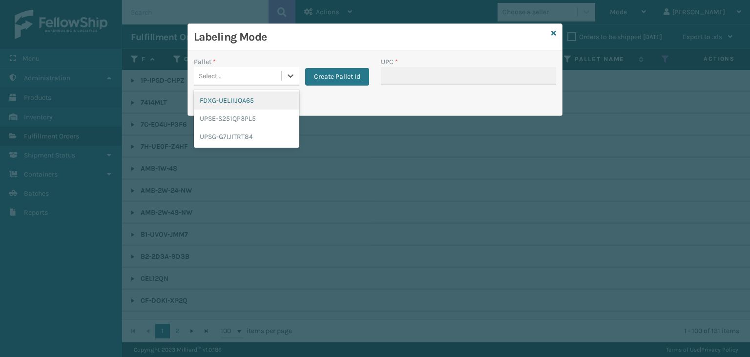
click at [252, 103] on div "FDXG-UEL1IJOA65" at bounding box center [247, 100] width 106 height 18
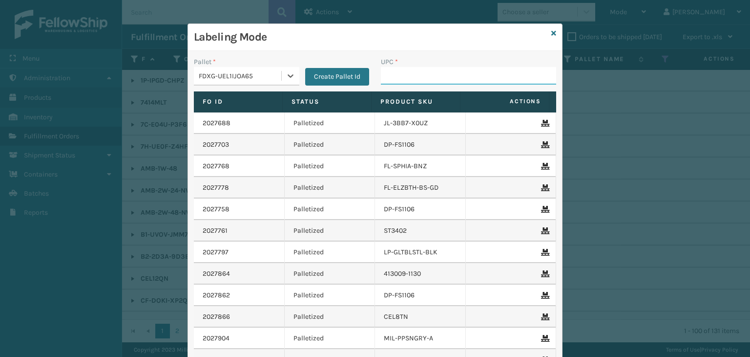
drag, startPoint x: 383, startPoint y: 75, endPoint x: 365, endPoint y: 79, distance: 18.0
click at [383, 75] on input "UPC *" at bounding box center [468, 76] width 175 height 18
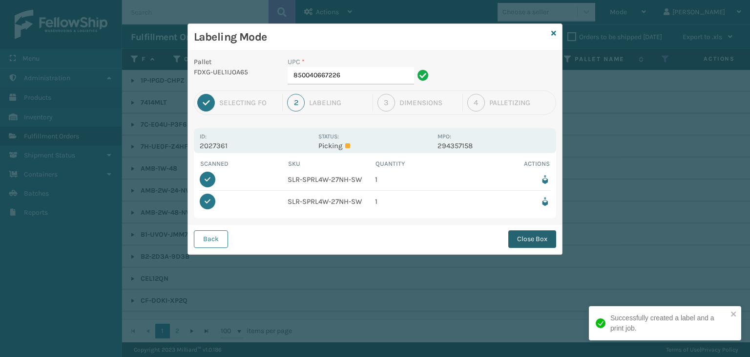
click at [521, 235] on button "Close Box" at bounding box center [533, 239] width 48 height 18
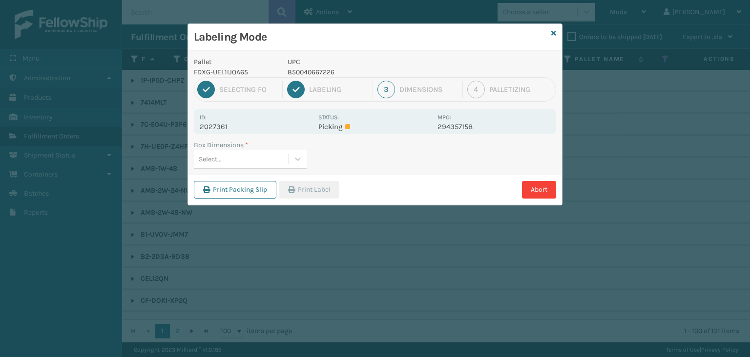
click at [283, 154] on div "Select..." at bounding box center [241, 159] width 95 height 16
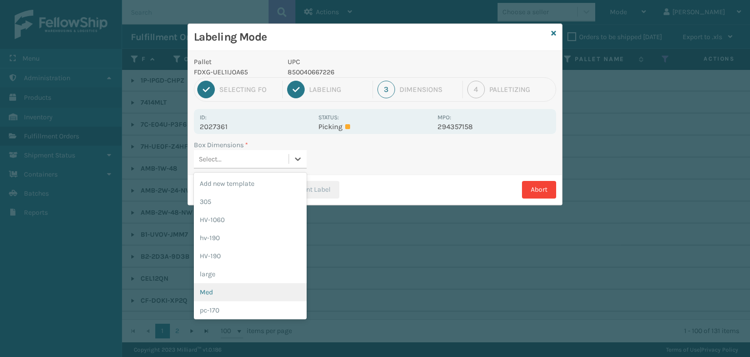
drag, startPoint x: 244, startPoint y: 286, endPoint x: 287, endPoint y: 223, distance: 76.3
click at [245, 284] on div "Med" at bounding box center [250, 292] width 113 height 18
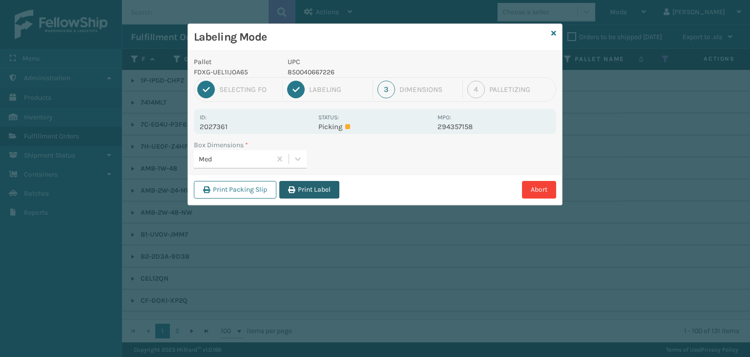
click at [315, 196] on button "Print Label" at bounding box center [309, 190] width 60 height 18
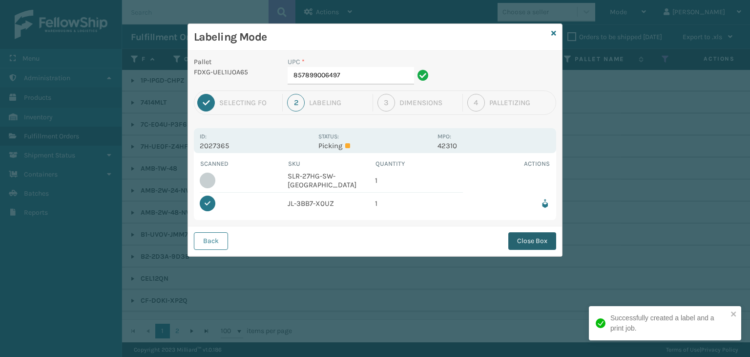
drag, startPoint x: 518, startPoint y: 239, endPoint x: 510, endPoint y: 236, distance: 8.3
click at [518, 239] on button "Close Box" at bounding box center [533, 241] width 48 height 18
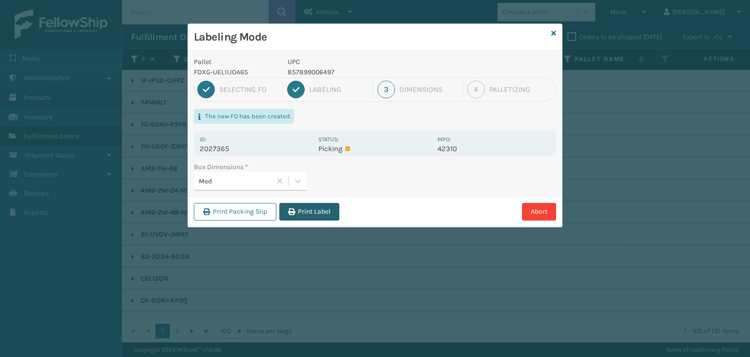
click at [316, 209] on button "Print Label" at bounding box center [309, 212] width 60 height 18
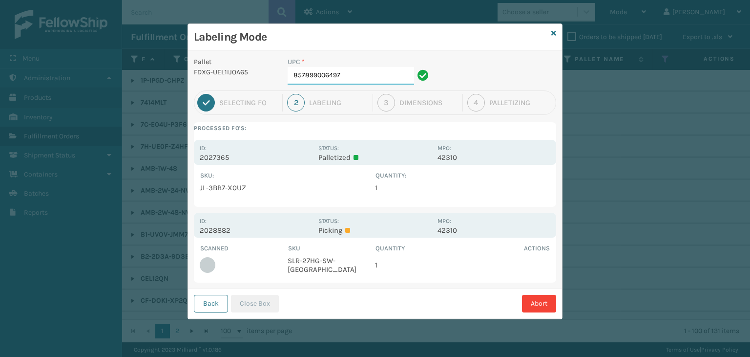
drag, startPoint x: 363, startPoint y: 75, endPoint x: 237, endPoint y: 61, distance: 126.3
click at [237, 61] on div "Pallet FDXG-UEL1IJOA65 UPC * 857899006497" at bounding box center [375, 74] width 374 height 34
type input "850012486749"
click at [242, 307] on button "Close Box" at bounding box center [255, 304] width 48 height 18
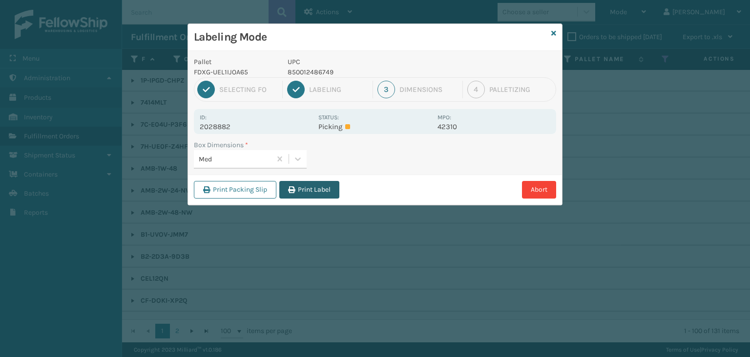
click at [300, 194] on button "Print Label" at bounding box center [309, 190] width 60 height 18
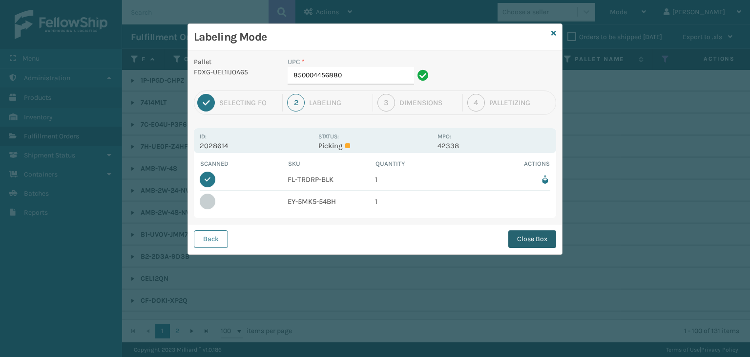
click at [530, 239] on button "Close Box" at bounding box center [533, 239] width 48 height 18
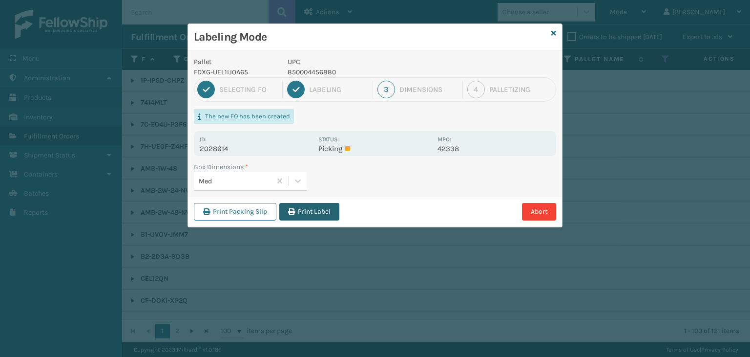
click at [329, 204] on button "Print Label" at bounding box center [309, 212] width 60 height 18
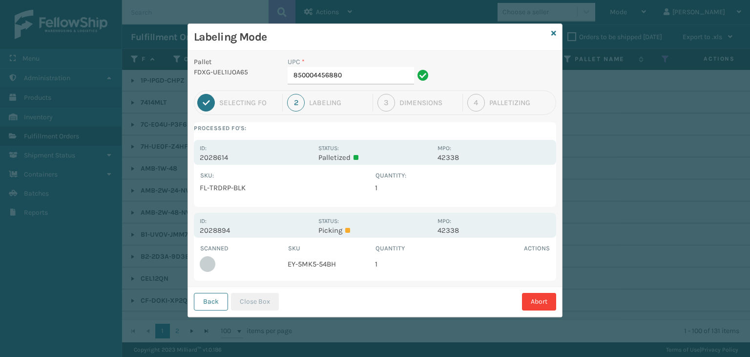
click at [557, 36] on div "Labeling Mode" at bounding box center [375, 37] width 374 height 27
click at [555, 33] on icon at bounding box center [554, 33] width 5 height 7
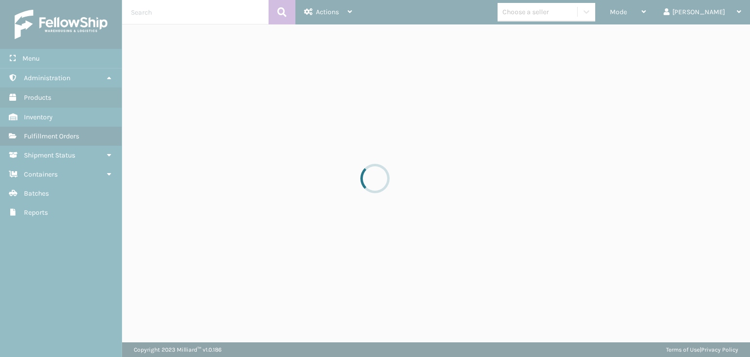
click at [652, 8] on div at bounding box center [375, 178] width 750 height 357
click at [658, 12] on div at bounding box center [375, 178] width 750 height 357
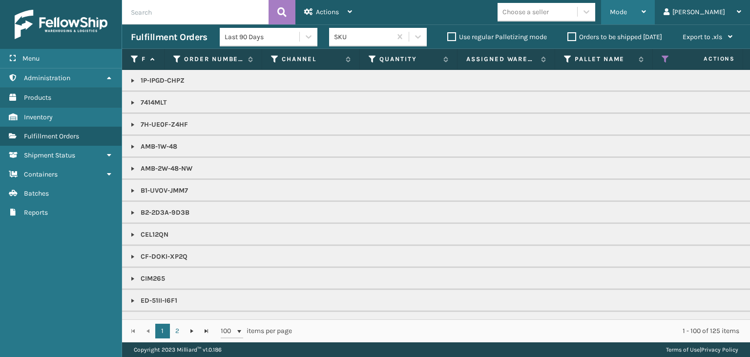
click at [627, 16] on span "Mode" at bounding box center [618, 12] width 17 height 8
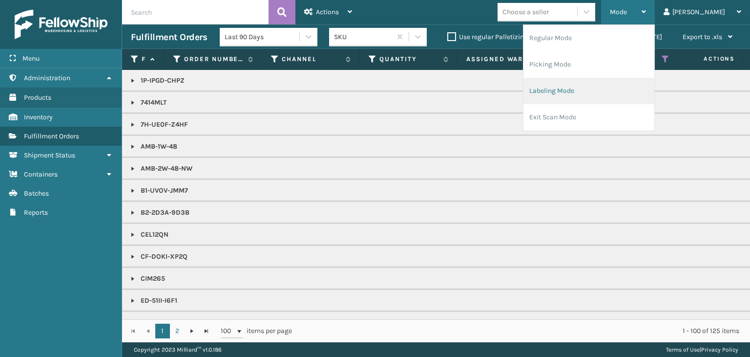
click at [600, 91] on li "Labeling Mode" at bounding box center [589, 91] width 131 height 26
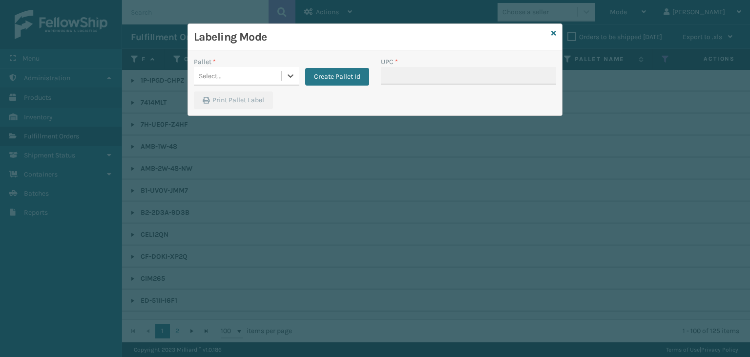
click at [220, 71] on div "Select..." at bounding box center [210, 76] width 23 height 10
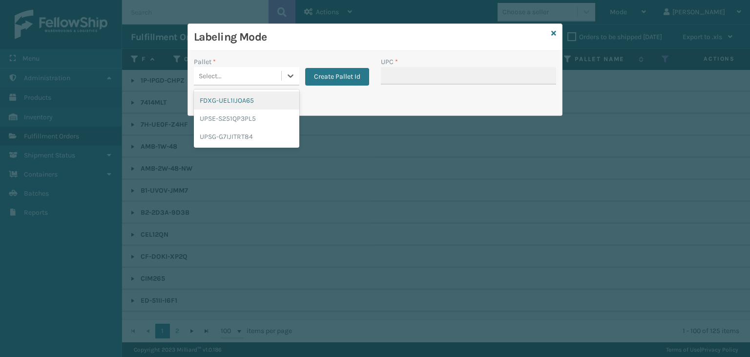
click at [237, 104] on div "FDXG-UEL1IJOA65" at bounding box center [247, 100] width 106 height 18
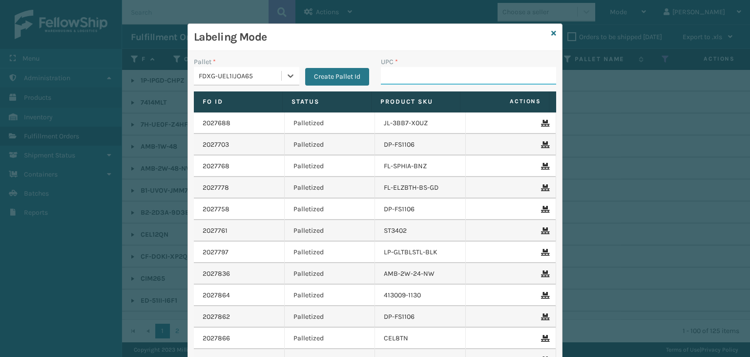
drag, startPoint x: 460, startPoint y: 67, endPoint x: 465, endPoint y: 69, distance: 5.3
click at [460, 67] on input "UPC *" at bounding box center [468, 76] width 175 height 18
type input "8539130089"
type input "858100007616"
type input "850012486367"
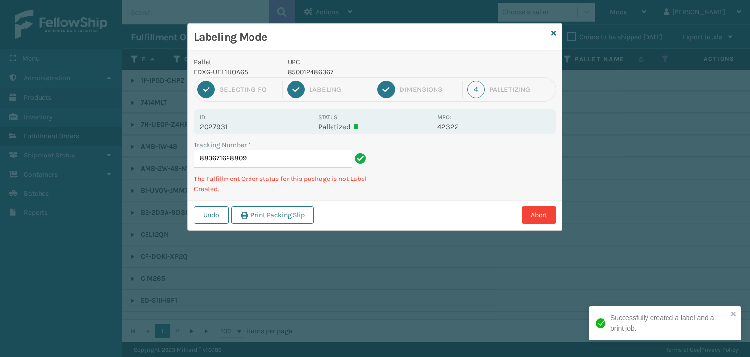
click at [324, 69] on p "850012486367" at bounding box center [360, 72] width 144 height 10
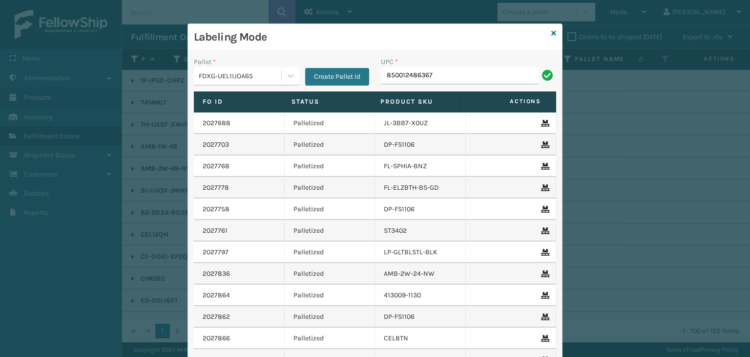
type input "850012486367"
type input "8544030079"
type input "Bruce Table Lamp"
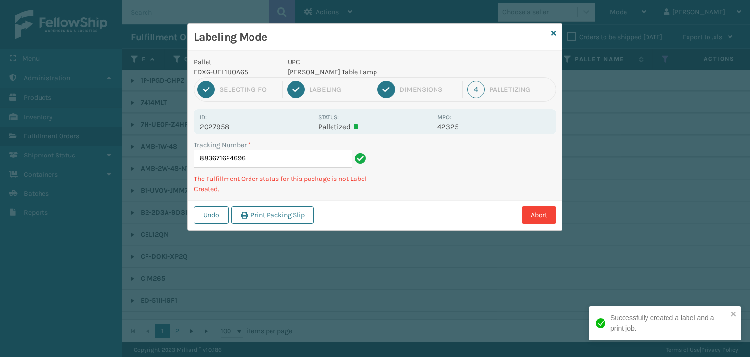
drag, startPoint x: 335, startPoint y: 71, endPoint x: 328, endPoint y: 71, distance: 6.8
click at [331, 71] on p "Bruce Table Lamp" at bounding box center [360, 72] width 144 height 10
click at [328, 71] on p "Bruce Table Lamp" at bounding box center [360, 72] width 144 height 10
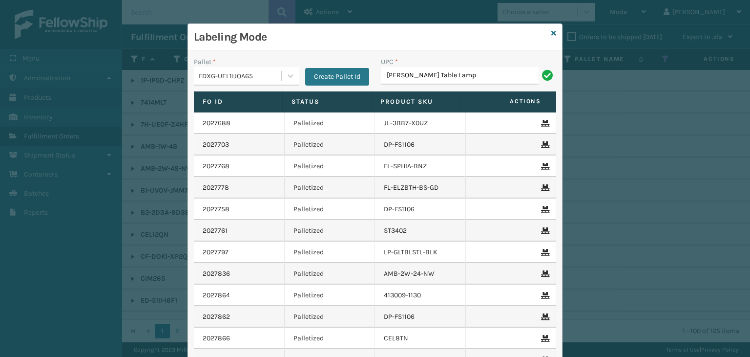
type input "Bruce Table Lamp"
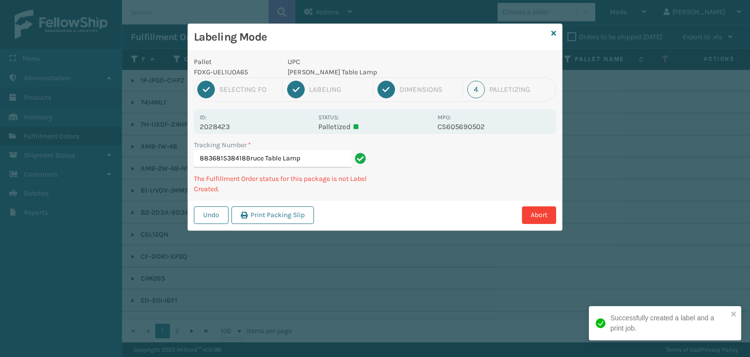
type input "883681538418BruceTableLamp"
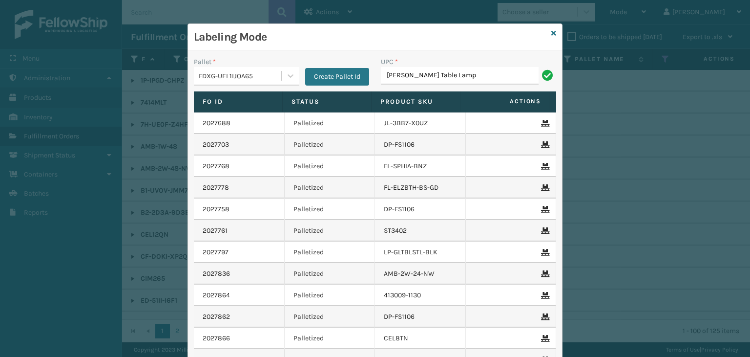
type input "Bruce Table Lamp"
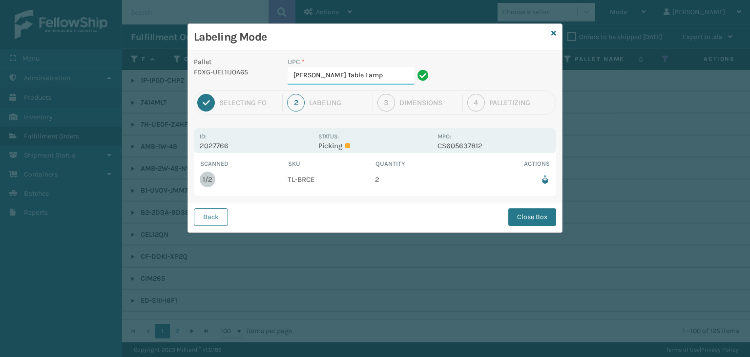
drag, startPoint x: 401, startPoint y: 83, endPoint x: 372, endPoint y: 86, distance: 29.5
click at [397, 83] on input "Bruce Table Lamp" at bounding box center [351, 76] width 127 height 18
click at [515, 217] on button "Close Box" at bounding box center [533, 217] width 48 height 18
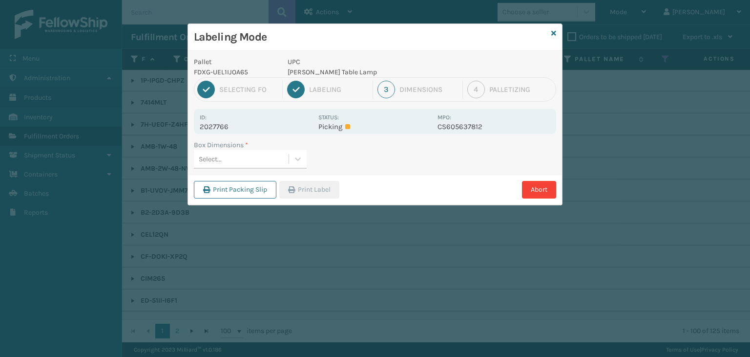
click at [262, 160] on div "Select..." at bounding box center [241, 159] width 95 height 16
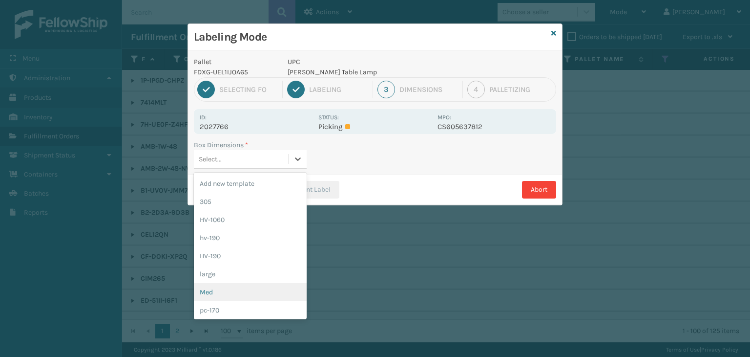
click at [238, 289] on div "Med" at bounding box center [250, 292] width 113 height 18
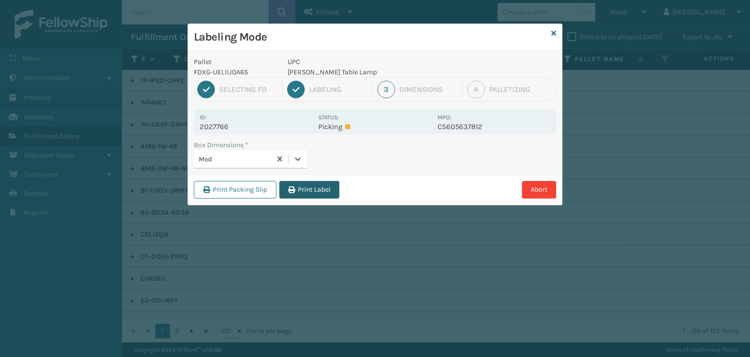
click at [296, 190] on button "Print Label" at bounding box center [309, 190] width 60 height 18
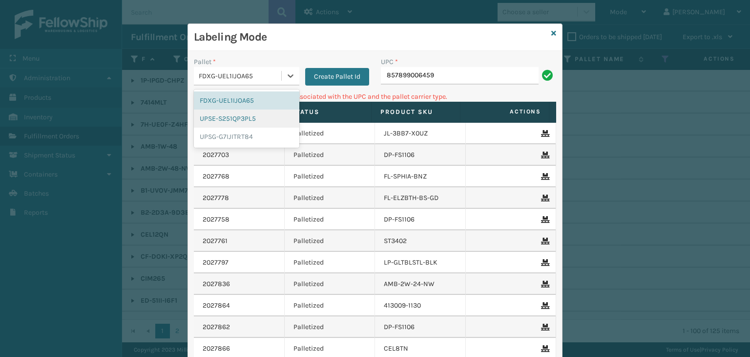
drag, startPoint x: 218, startPoint y: 77, endPoint x: 233, endPoint y: 126, distance: 50.5
click at [219, 78] on div "FDXG-UEL1IJOA65" at bounding box center [241, 76] width 84 height 10
click at [236, 130] on div "UPSG-G7IJITRT84" at bounding box center [247, 136] width 106 height 18
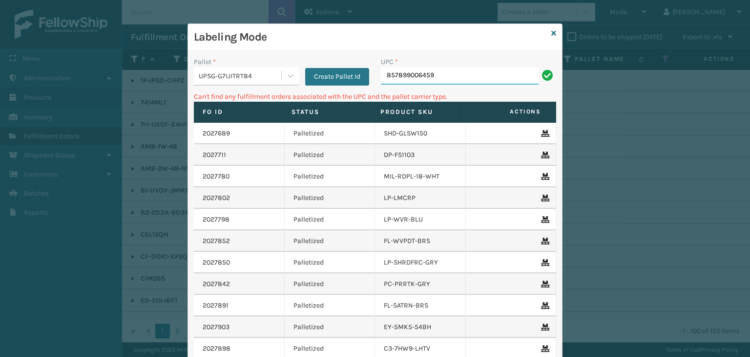
click at [457, 69] on input "857899006459" at bounding box center [460, 76] width 158 height 18
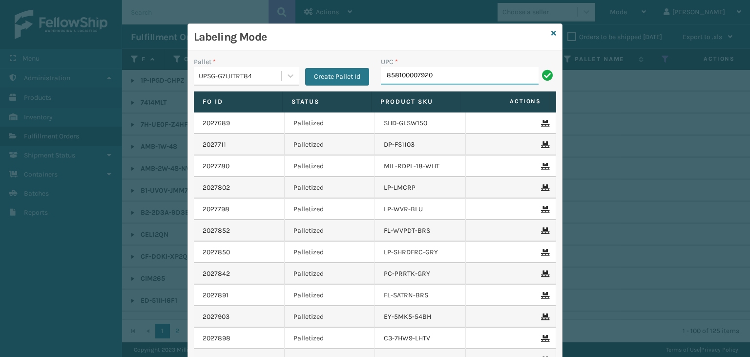
type input "858100007920"
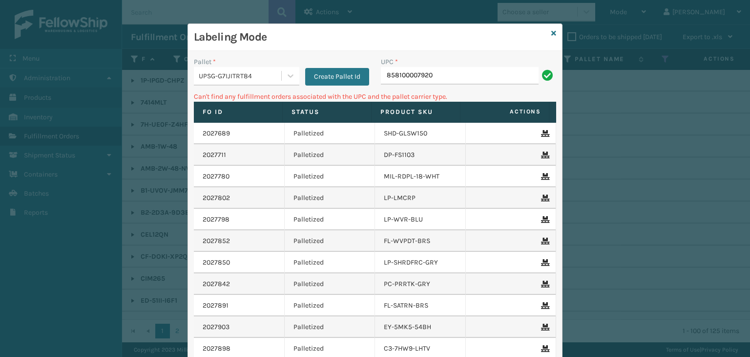
click at [228, 76] on div "UPSG-G7IJITRT84" at bounding box center [241, 76] width 84 height 10
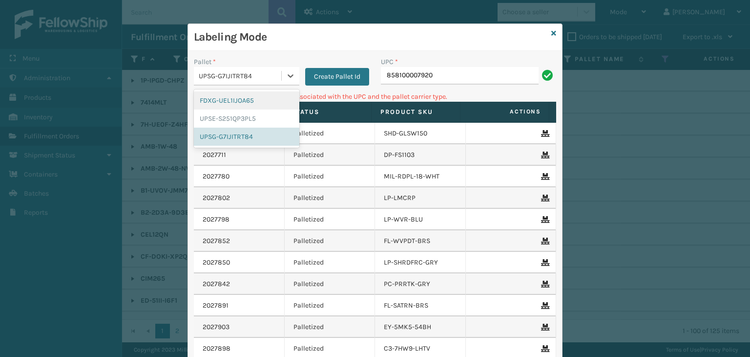
click at [233, 94] on div "FDXG-UEL1IJOA65" at bounding box center [247, 100] width 106 height 18
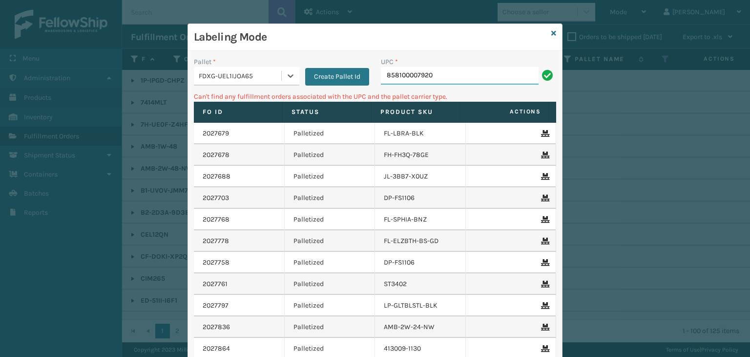
click at [440, 71] on input "858100007920" at bounding box center [460, 76] width 158 height 18
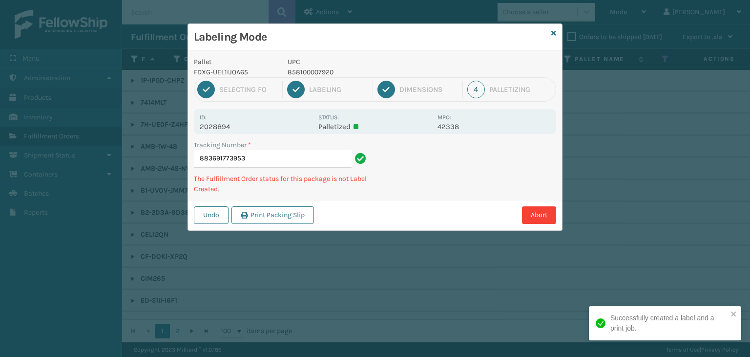
click at [319, 73] on p "858100007920" at bounding box center [360, 72] width 144 height 10
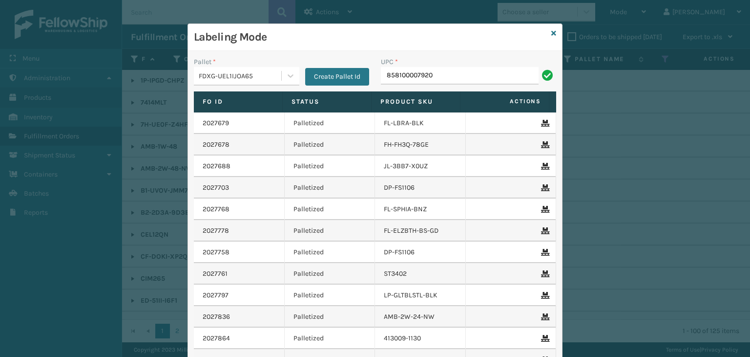
type input "858100007920"
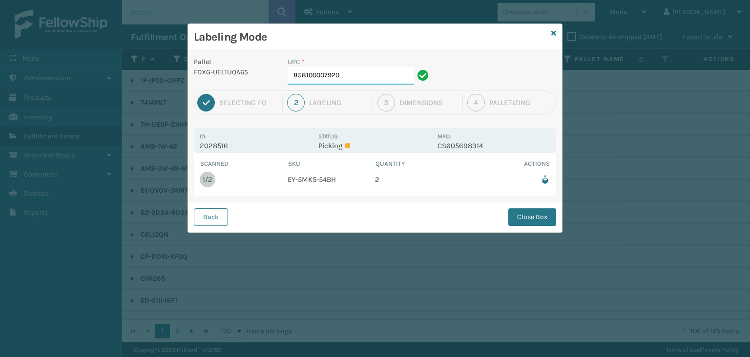
click at [347, 77] on input "858100007920" at bounding box center [351, 76] width 127 height 18
drag, startPoint x: 545, startPoint y: 215, endPoint x: 538, endPoint y: 214, distance: 6.9
click at [545, 215] on button "Close Box" at bounding box center [533, 217] width 48 height 18
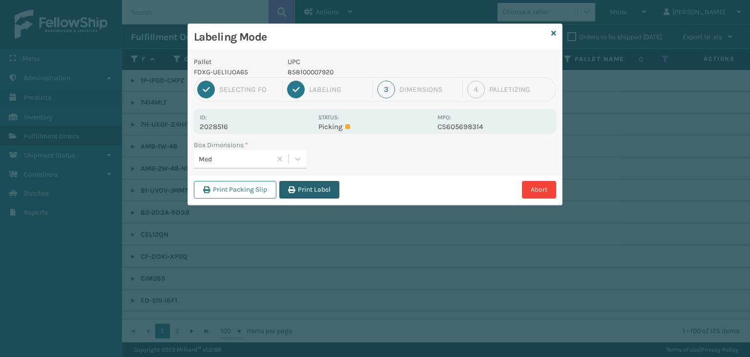
click at [321, 182] on button "Print Label" at bounding box center [309, 190] width 60 height 18
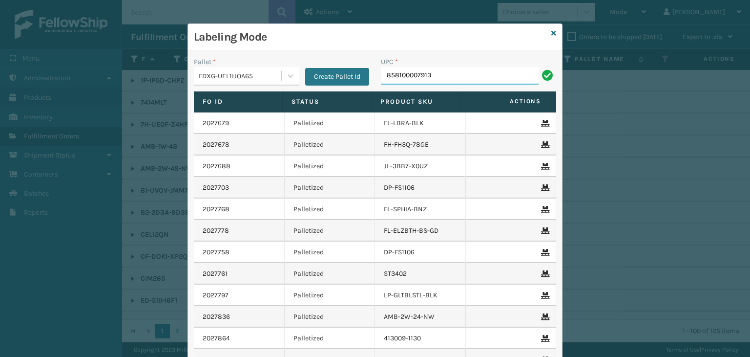
type input "858100007913"
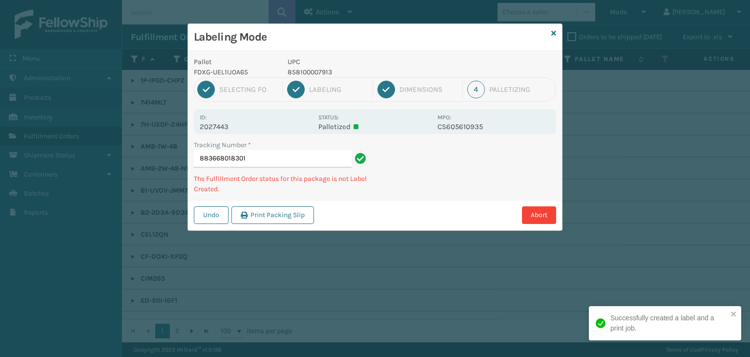
click at [321, 73] on p "858100007913" at bounding box center [360, 72] width 144 height 10
click at [318, 73] on p "858100007913" at bounding box center [360, 72] width 144 height 10
click at [319, 73] on p "858100007913" at bounding box center [360, 72] width 144 height 10
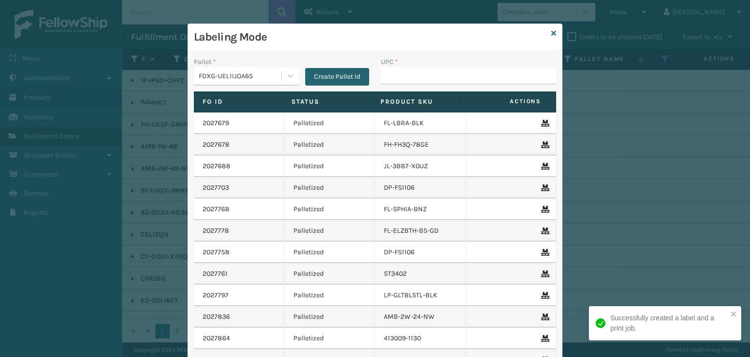
type input "858100007913"
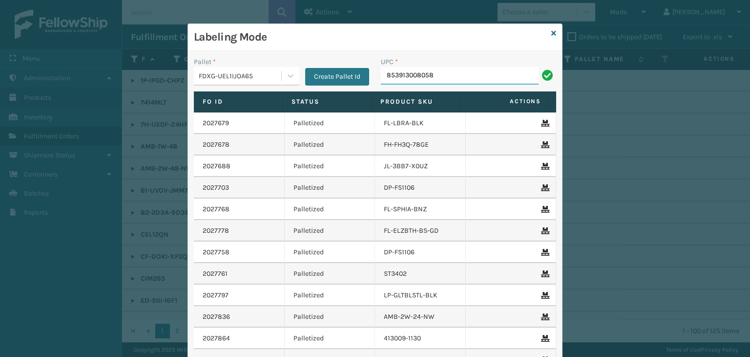
type input "853913008058"
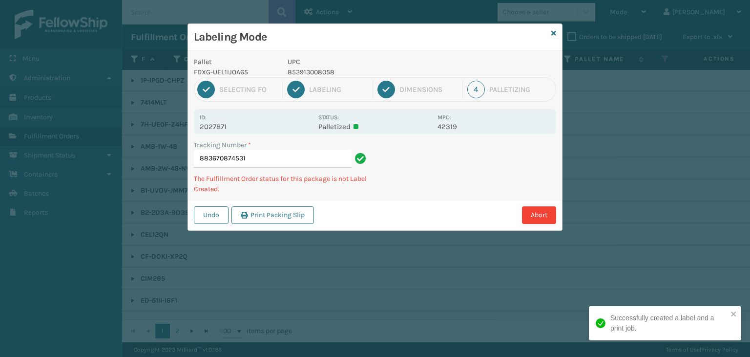
click at [317, 72] on p "853913008058" at bounding box center [360, 72] width 144 height 10
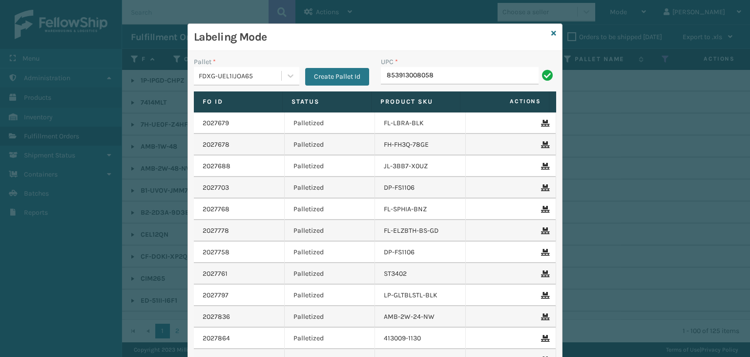
type input "853913008058"
type input "GEN-AB-A-Q"
type input "854403007421"
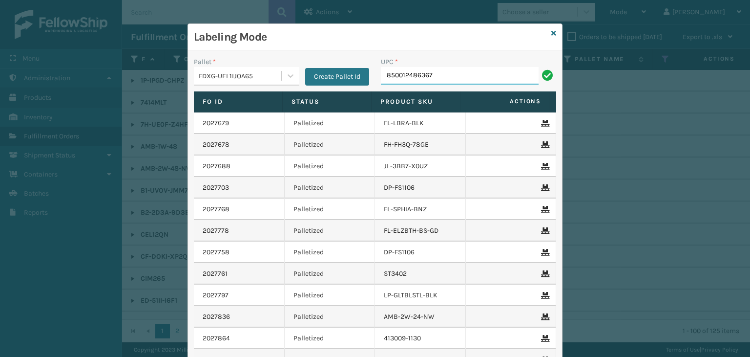
type input "850012486367"
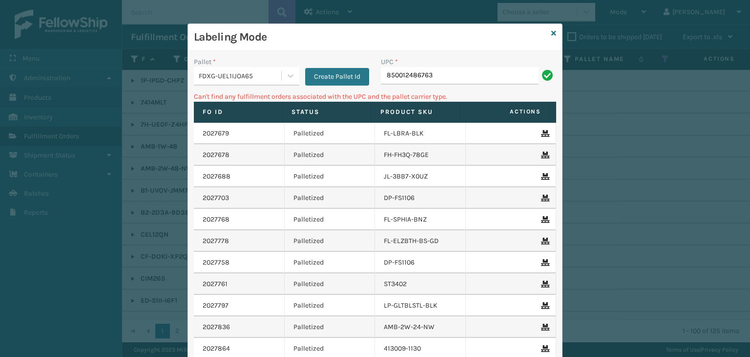
type input "850012486763"
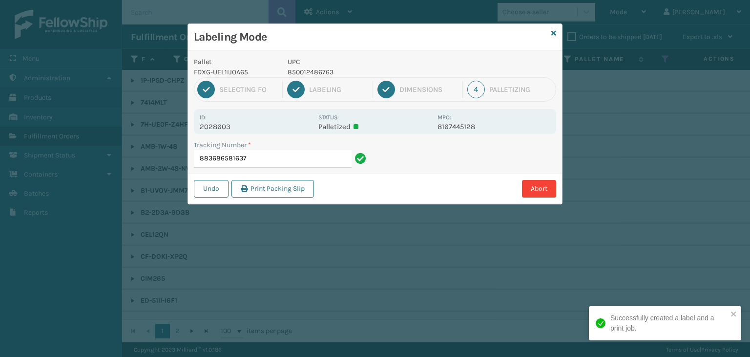
click at [309, 70] on p "850012486763" at bounding box center [360, 72] width 144 height 10
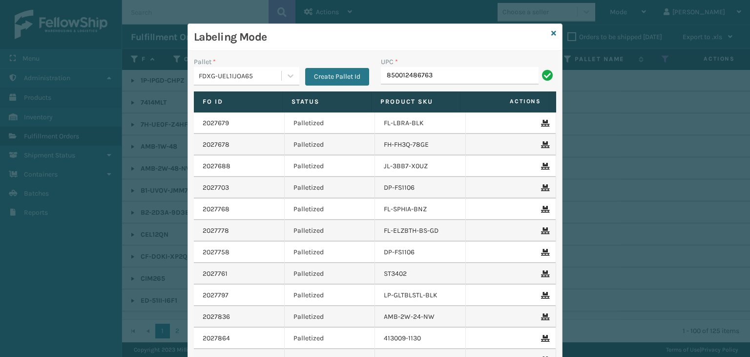
type input "850012486763"
type input "858100007623"
type input "858100007906"
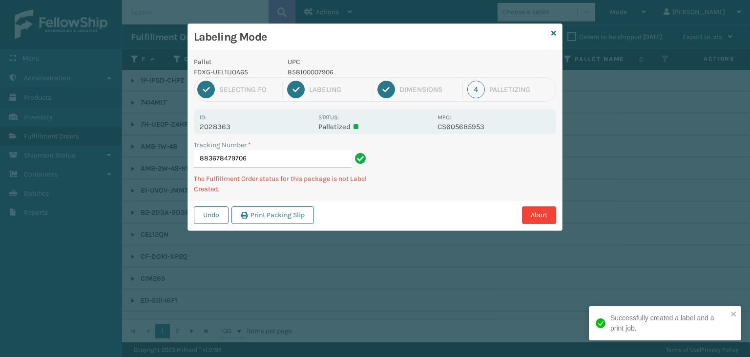
click at [295, 71] on p "858100007906" at bounding box center [360, 72] width 144 height 10
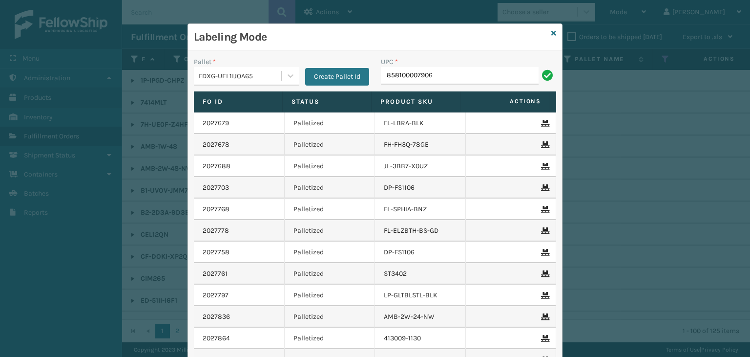
type input "858100007906"
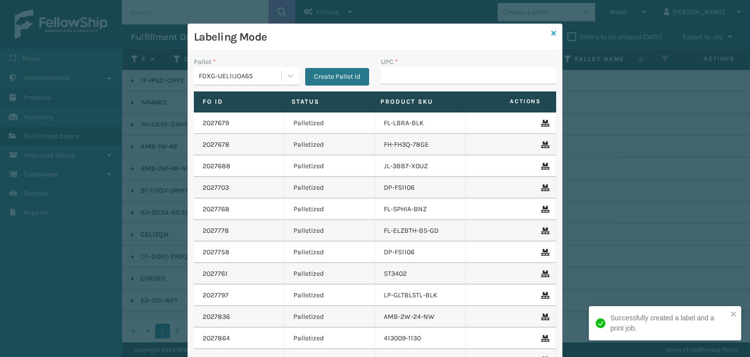
click at [552, 32] on icon at bounding box center [554, 33] width 5 height 7
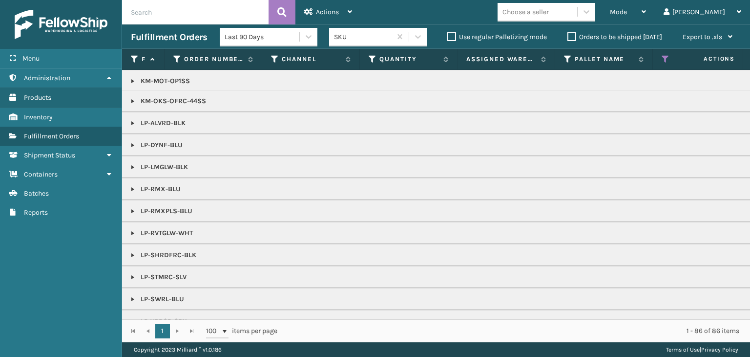
scroll to position [488, 0]
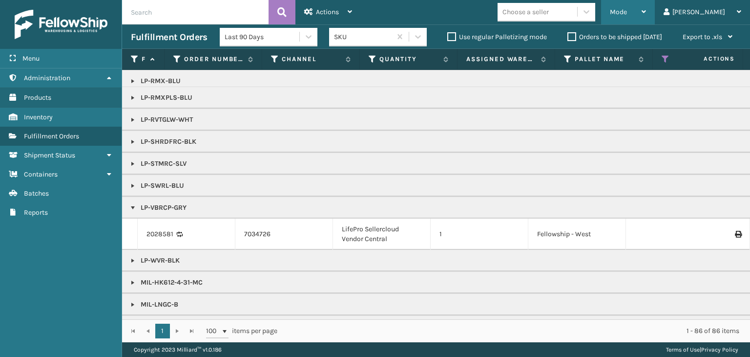
click at [646, 14] on div "Mode" at bounding box center [628, 12] width 36 height 24
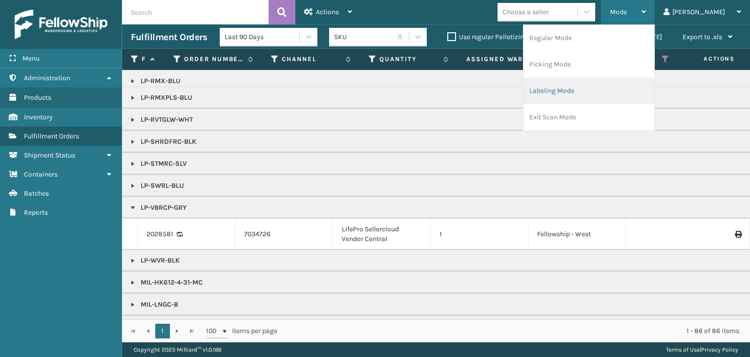
click at [602, 89] on li "Labeling Mode" at bounding box center [589, 91] width 131 height 26
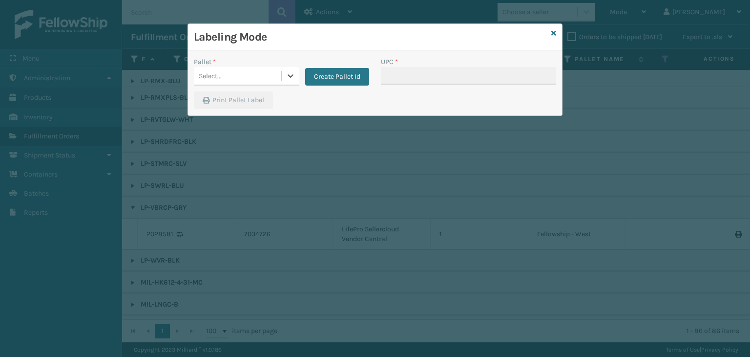
click at [216, 79] on div "Select..." at bounding box center [210, 76] width 23 height 10
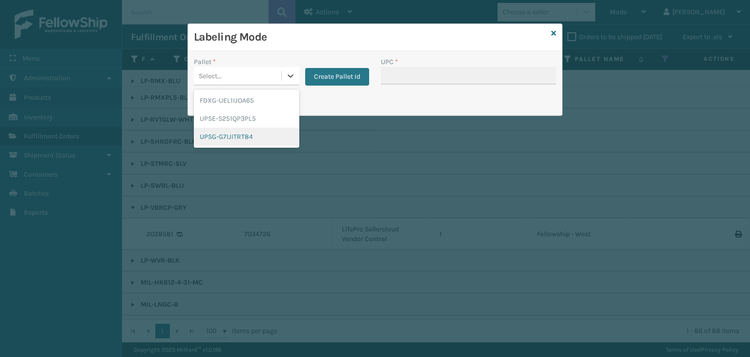
click at [227, 127] on div "UPSG-G7IJITRT84" at bounding box center [247, 136] width 106 height 18
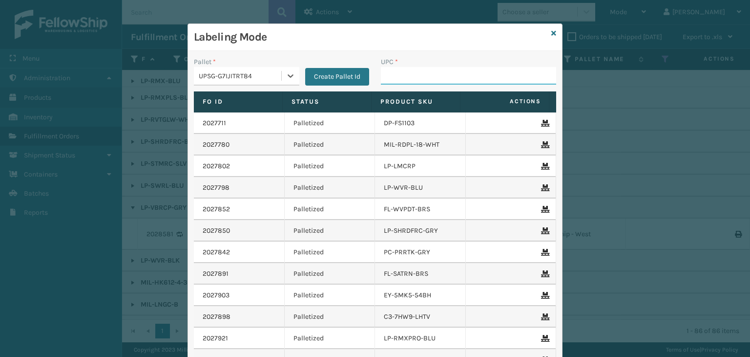
click at [433, 75] on input "UPC *" at bounding box center [468, 76] width 175 height 18
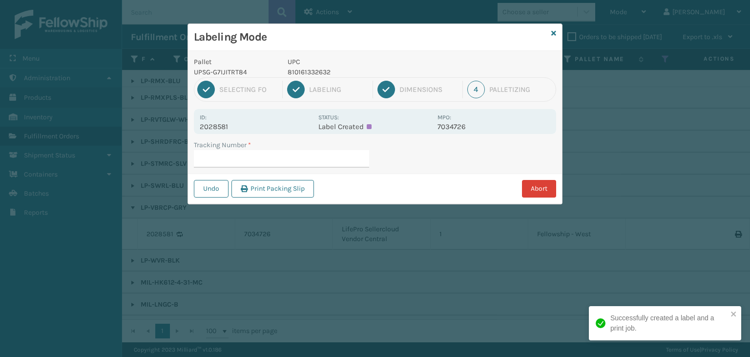
click at [541, 194] on button "Abort" at bounding box center [539, 189] width 34 height 18
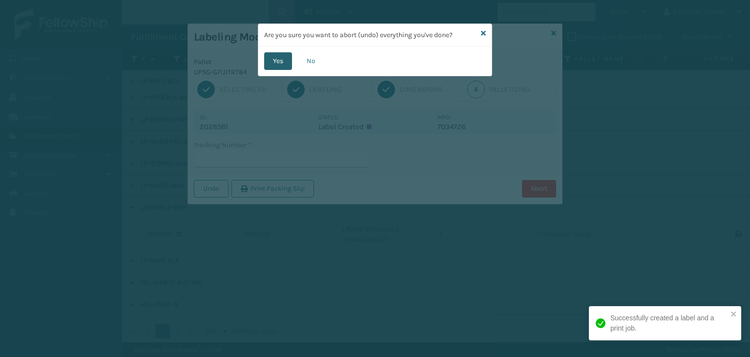
click at [283, 61] on button "Yes" at bounding box center [278, 61] width 28 height 18
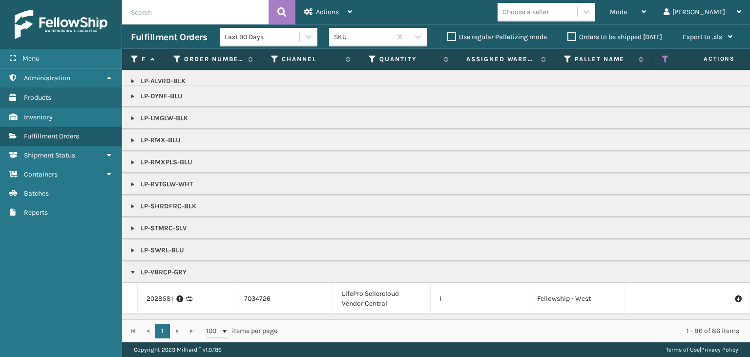
scroll to position [440, 0]
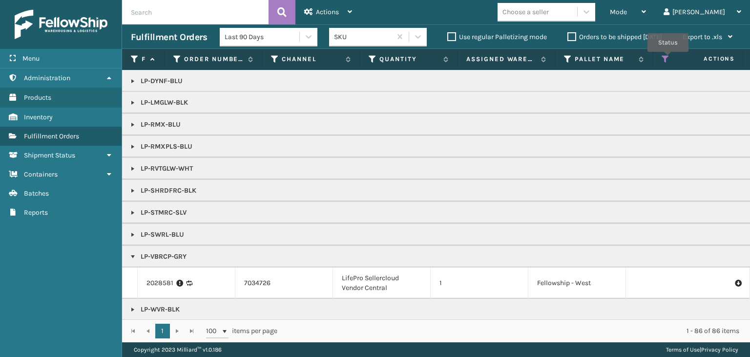
click at [668, 59] on icon at bounding box center [666, 59] width 8 height 9
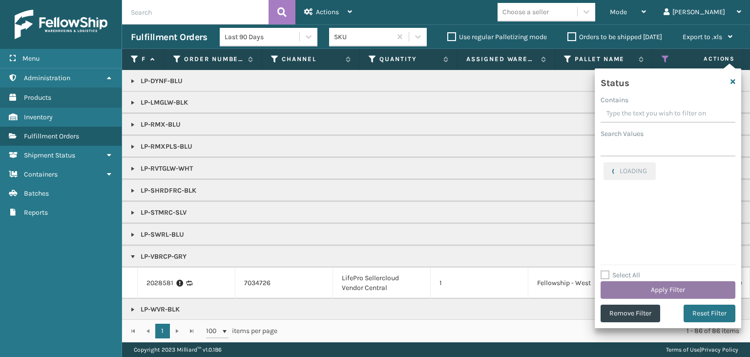
click at [668, 290] on button "Apply Filter" at bounding box center [668, 290] width 135 height 18
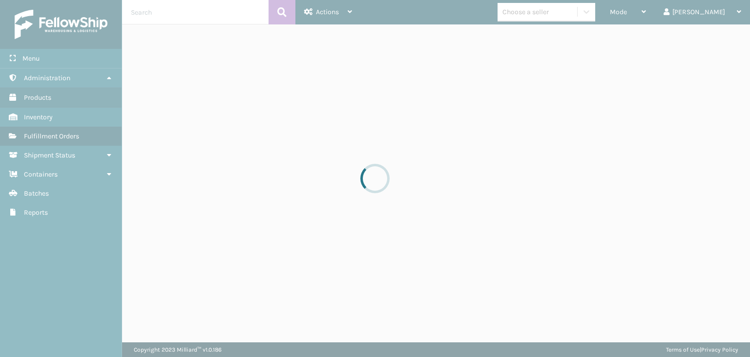
click at [660, 16] on div at bounding box center [375, 178] width 750 height 357
click at [662, 9] on div at bounding box center [375, 178] width 750 height 357
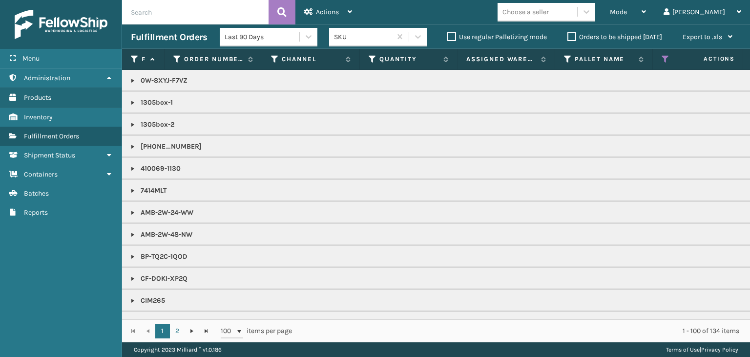
click at [627, 13] on span "Mode" at bounding box center [618, 12] width 17 height 8
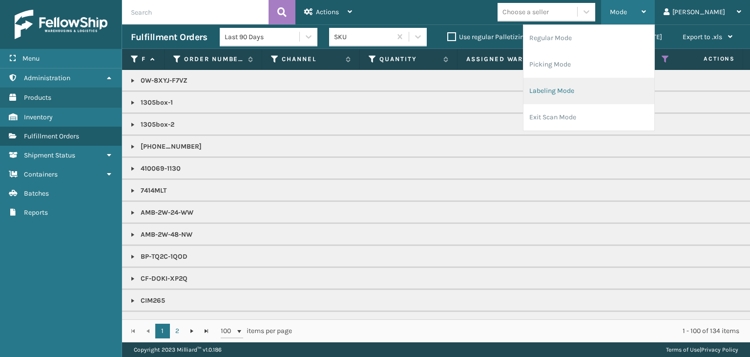
click at [612, 87] on li "Labeling Mode" at bounding box center [589, 91] width 131 height 26
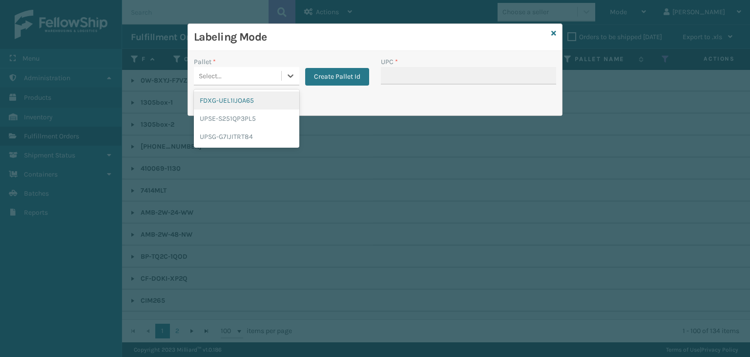
click at [276, 81] on div "Select..." at bounding box center [237, 76] width 87 height 16
click at [243, 141] on div "UPSG-G7IJITRT84" at bounding box center [247, 136] width 106 height 18
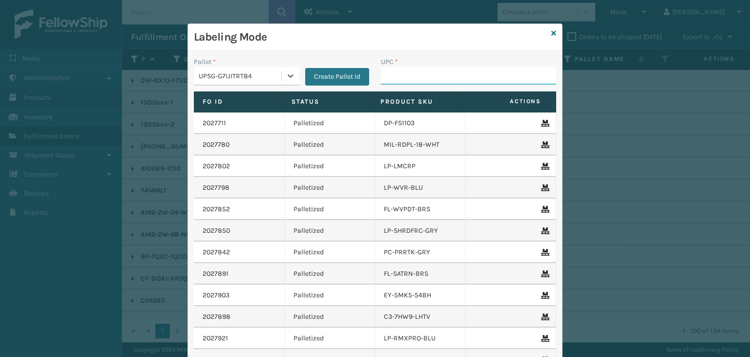
click at [402, 75] on input "UPC *" at bounding box center [468, 76] width 175 height 18
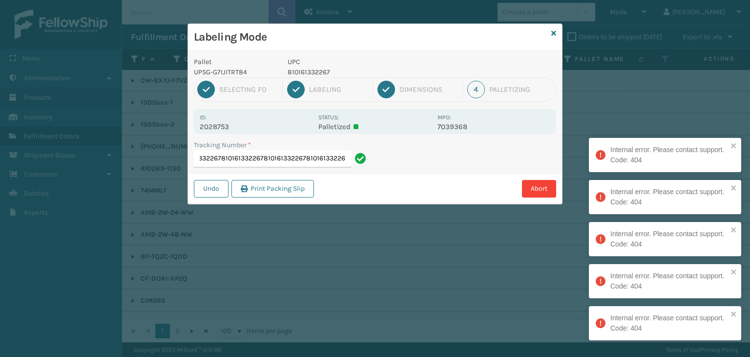
type input "1Z59316A03244974188101613322678101613322678101613322678101613322678101613322678…"
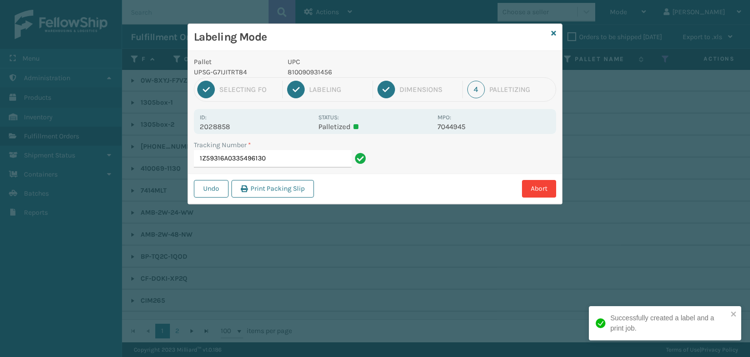
click at [319, 71] on p "810090931456" at bounding box center [360, 72] width 144 height 10
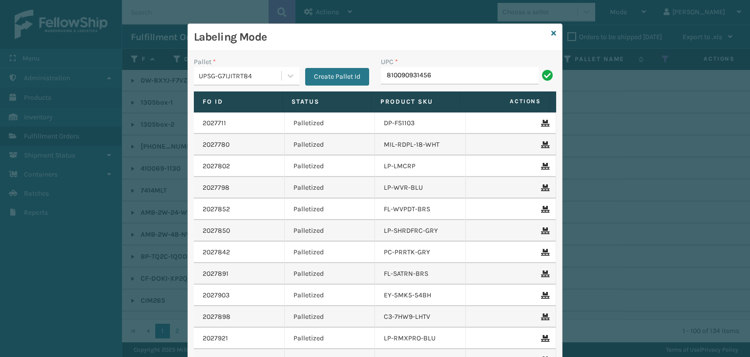
type input "810090931456"
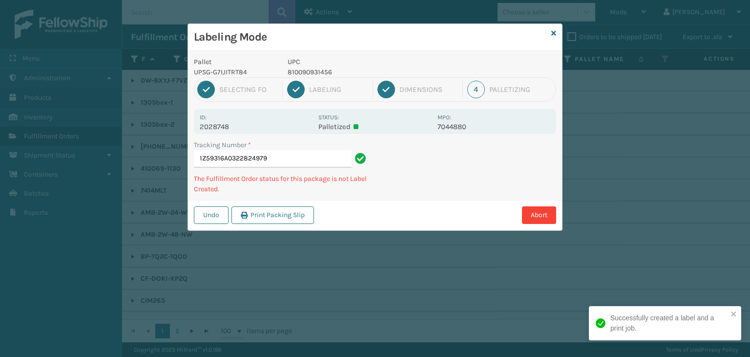
type input "1Z59316A0322824979810090931456"
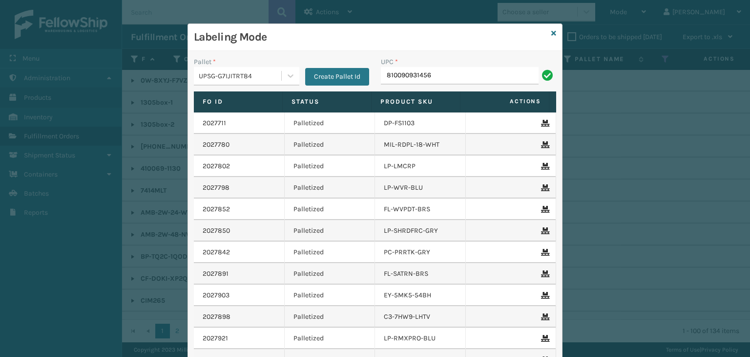
type input "810090931456"
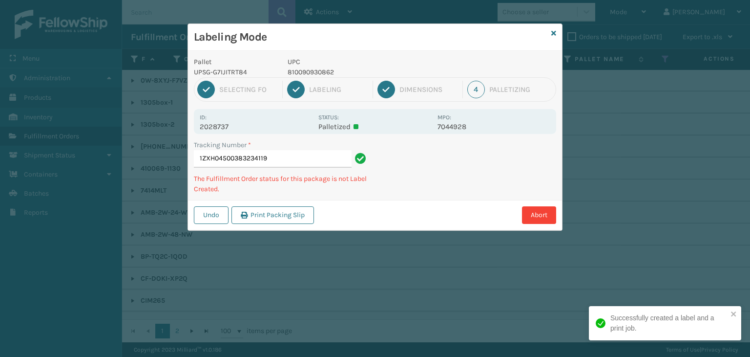
click at [300, 67] on p "810090930862" at bounding box center [360, 72] width 144 height 10
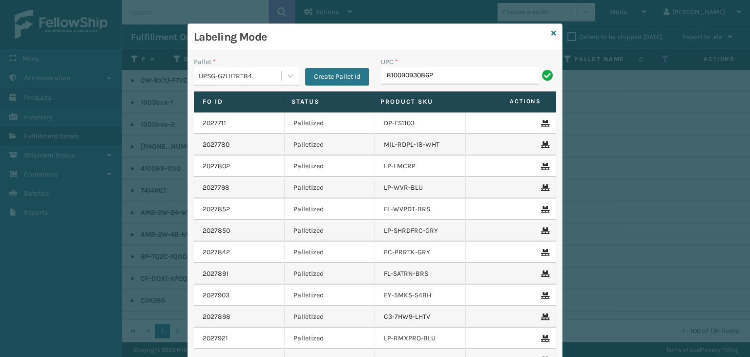
type input "810090930862"
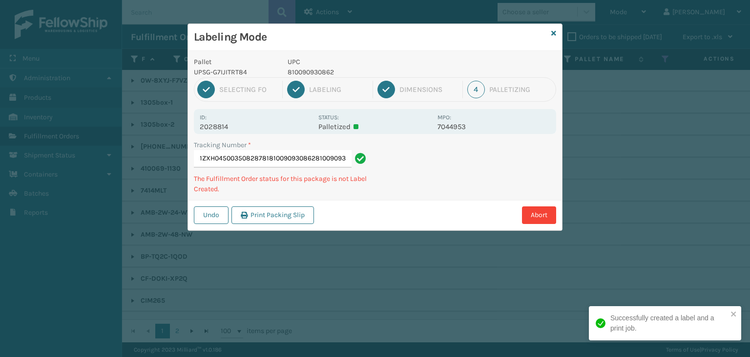
scroll to position [0, 16]
type input "1ZXH04500350828781810090930862810090930862810090930862"
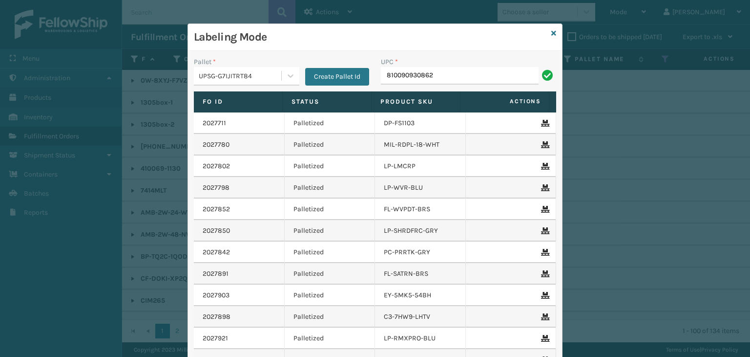
type input "810090930862"
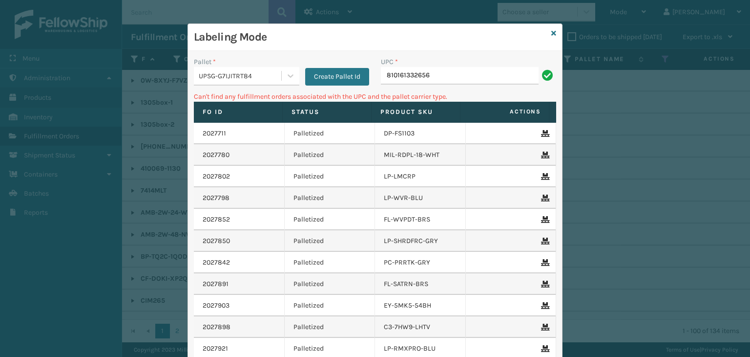
click at [547, 32] on div "Labeling Mode" at bounding box center [375, 37] width 374 height 27
click at [552, 32] on icon at bounding box center [554, 33] width 5 height 7
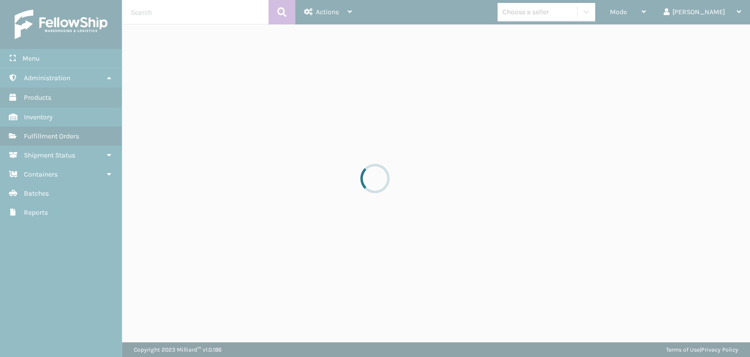
click at [561, 17] on div at bounding box center [375, 178] width 750 height 357
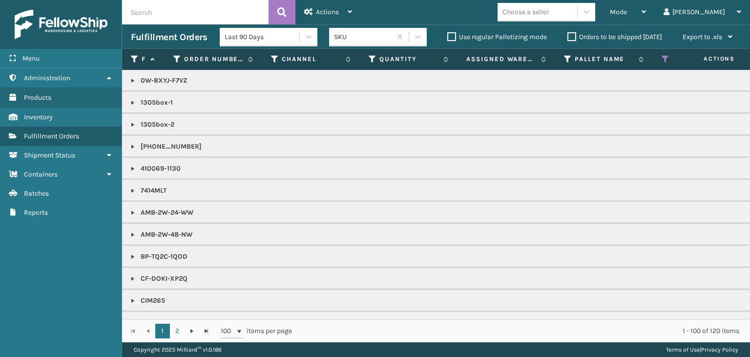
click at [549, 16] on div "Choose a seller" at bounding box center [526, 12] width 46 height 10
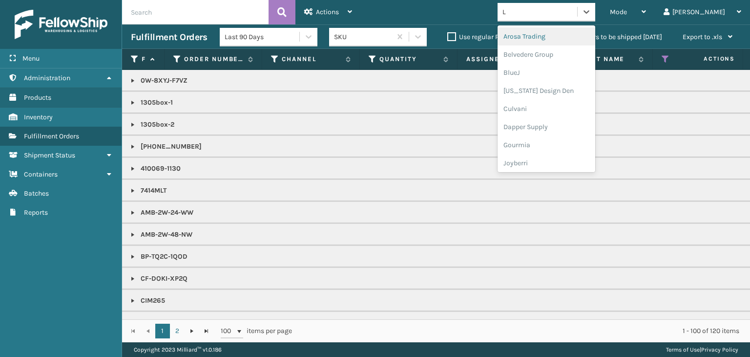
type input "LI"
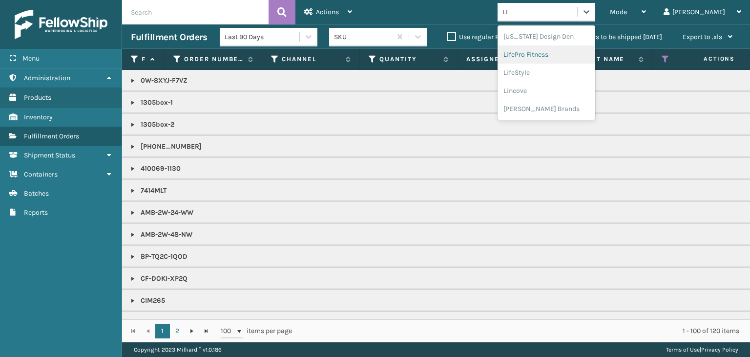
click at [565, 51] on div "LifePro Fitness" at bounding box center [547, 54] width 98 height 18
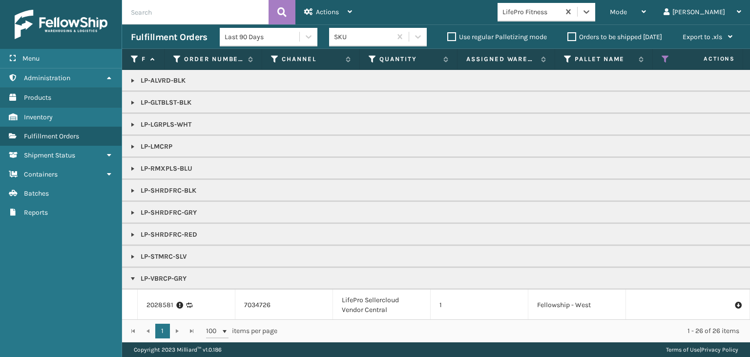
drag, startPoint x: 130, startPoint y: 253, endPoint x: 147, endPoint y: 235, distance: 24.5
click at [130, 253] on link at bounding box center [133, 257] width 8 height 8
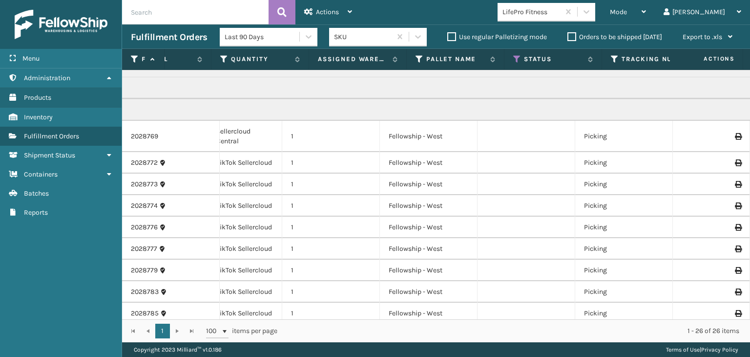
scroll to position [0, 569]
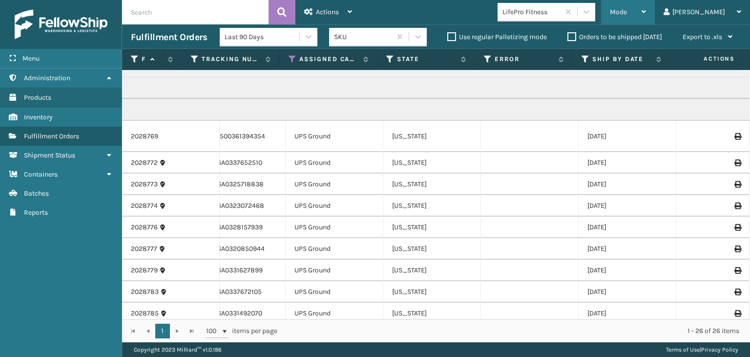
click at [646, 11] on div "Mode" at bounding box center [628, 12] width 36 height 24
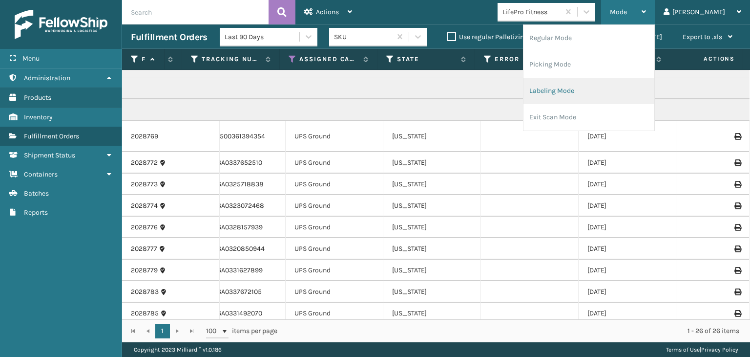
click at [630, 97] on li "Labeling Mode" at bounding box center [589, 91] width 131 height 26
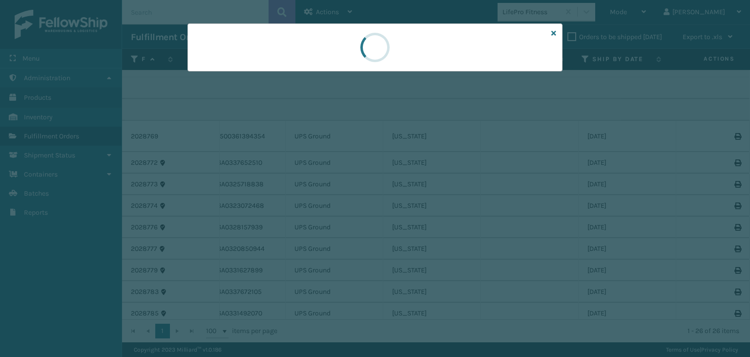
click at [232, 73] on div at bounding box center [375, 178] width 750 height 357
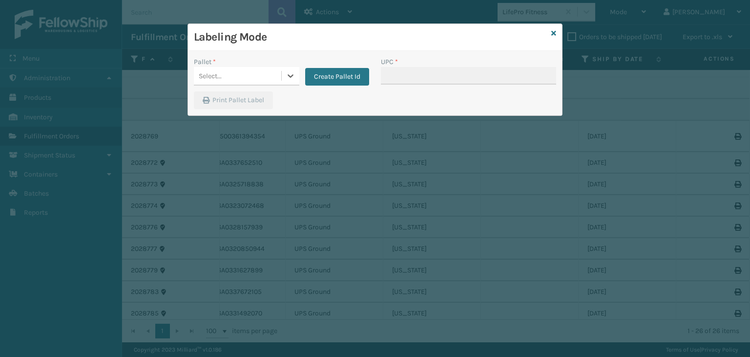
click at [232, 73] on div "Select..." at bounding box center [237, 76] width 87 height 16
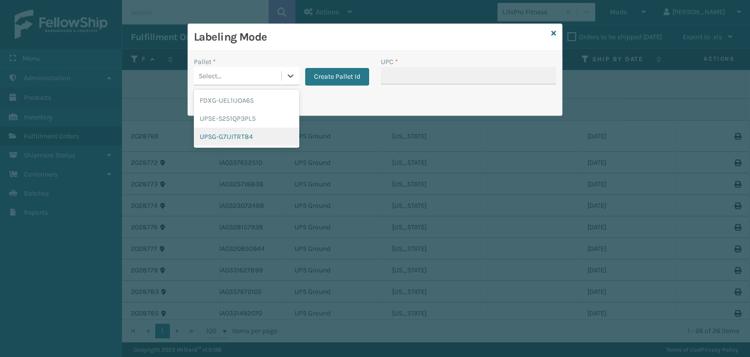
click at [242, 134] on div "UPSG-G7IJITRT84" at bounding box center [247, 136] width 106 height 18
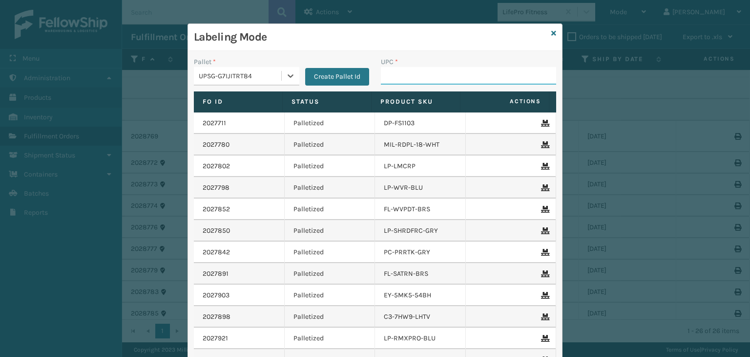
click at [381, 74] on input "UPC *" at bounding box center [468, 76] width 175 height 18
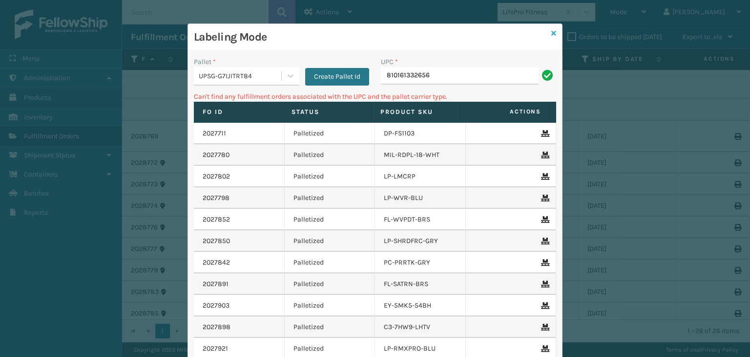
click at [552, 32] on icon at bounding box center [554, 33] width 5 height 7
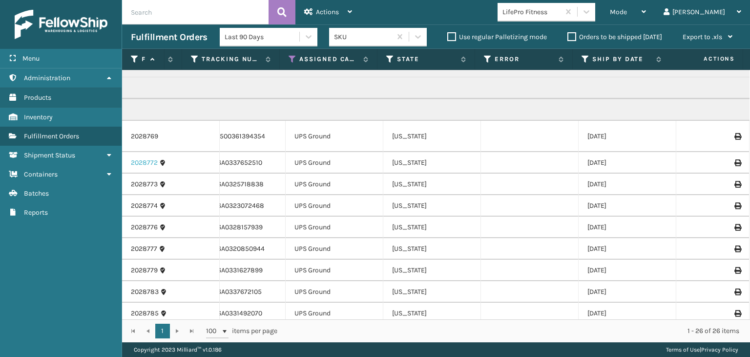
click at [156, 161] on link "2028772" at bounding box center [144, 163] width 27 height 10
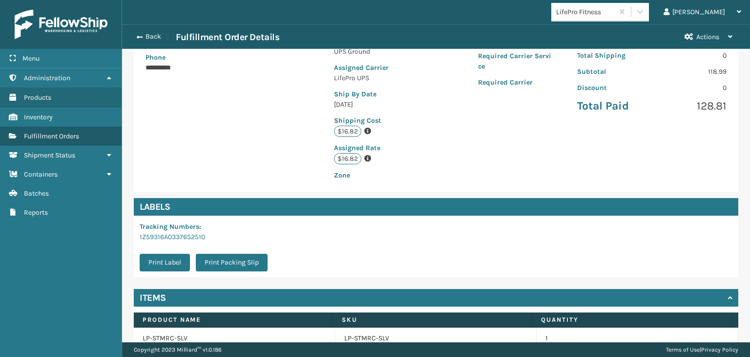
scroll to position [220, 0]
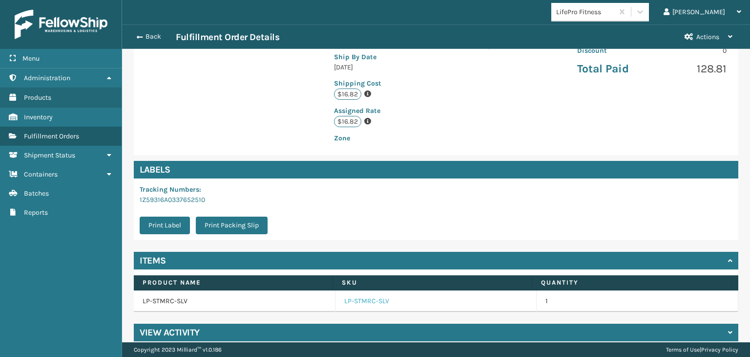
click at [364, 296] on link "LP-STMRC-SLV" at bounding box center [366, 301] width 45 height 10
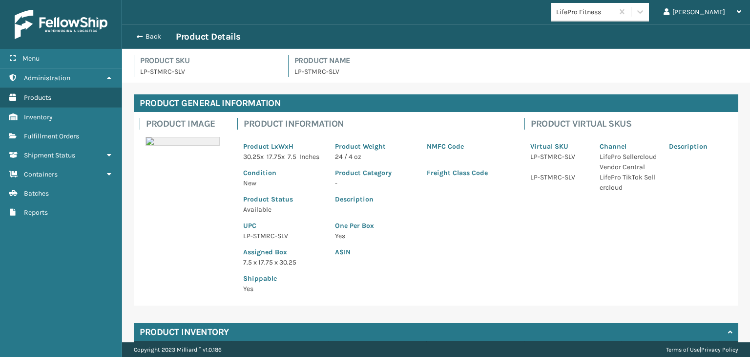
click at [251, 241] on p "LP-STMRC-SLV" at bounding box center [283, 236] width 80 height 10
click at [154, 35] on button "Back" at bounding box center [153, 36] width 45 height 9
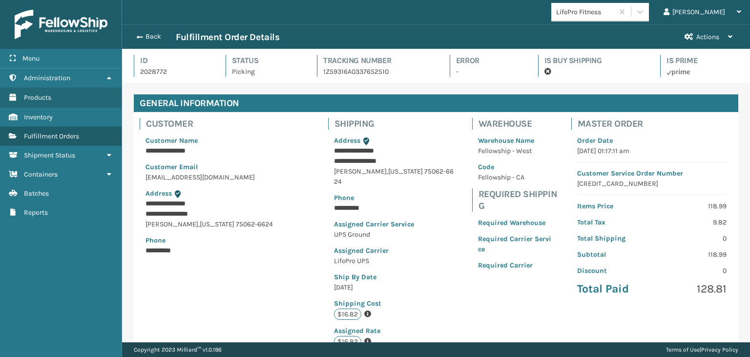
scroll to position [23, 628]
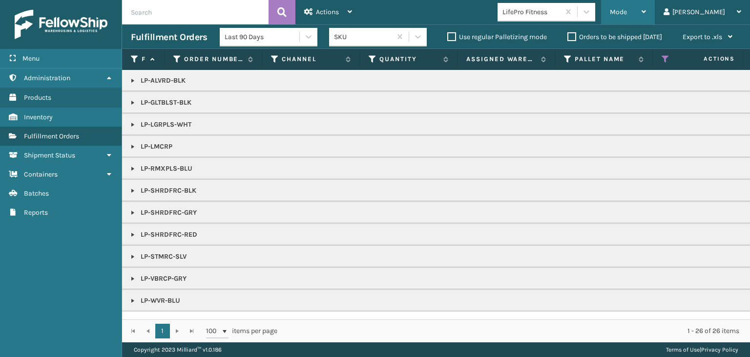
click at [627, 13] on span "Mode" at bounding box center [618, 12] width 17 height 8
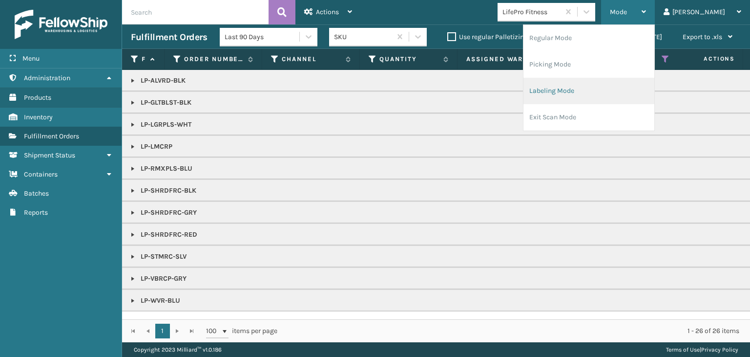
click at [635, 92] on li "Labeling Mode" at bounding box center [589, 91] width 131 height 26
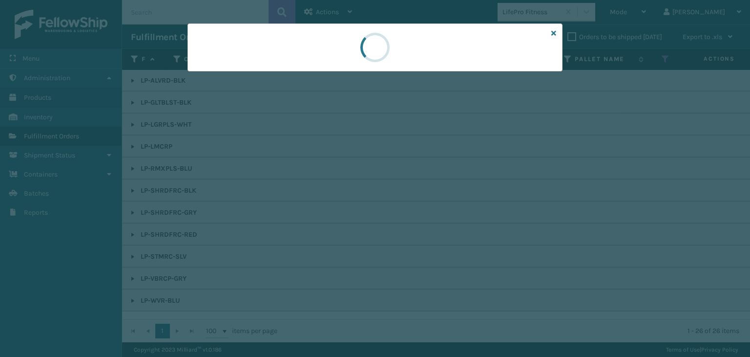
click at [252, 67] on div at bounding box center [375, 47] width 375 height 48
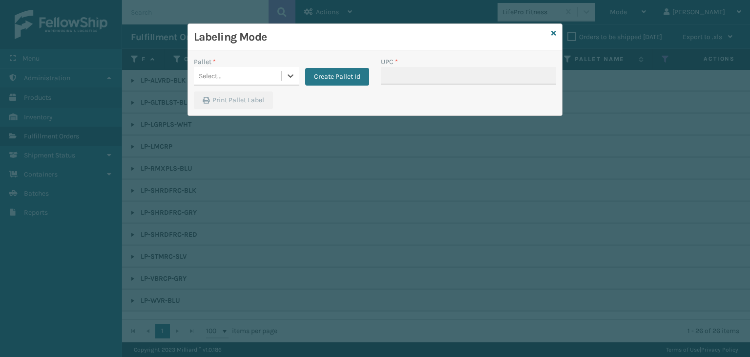
click at [254, 68] on div "Select..." at bounding box center [237, 76] width 87 height 16
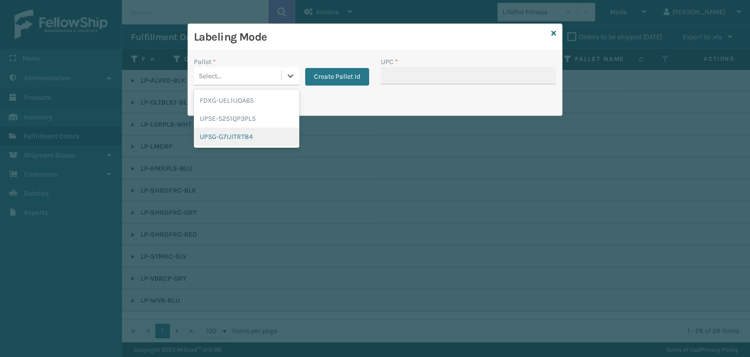
click at [243, 135] on div "UPSG-G7IJITRT84" at bounding box center [247, 136] width 106 height 18
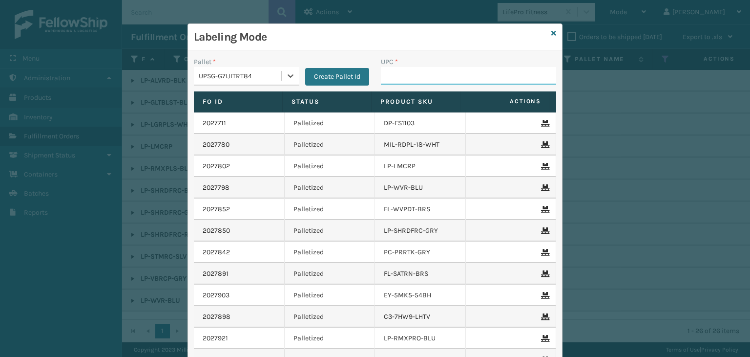
click at [420, 78] on input "UPC *" at bounding box center [468, 76] width 175 height 18
paste input "LP-STMRC-SLV"
type input "LP-STMRC-SLV"
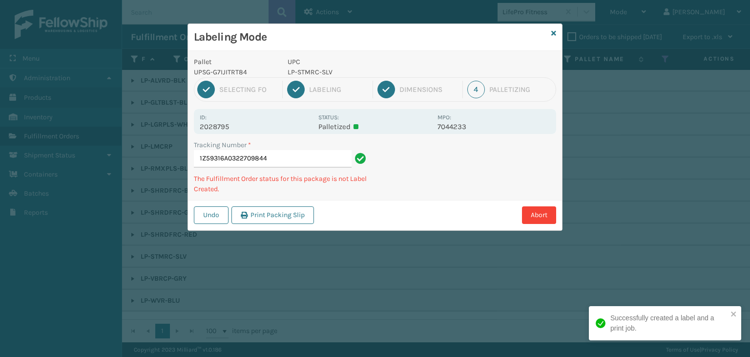
type input "1Z59316A0322709844LP-STMRC-SLV"
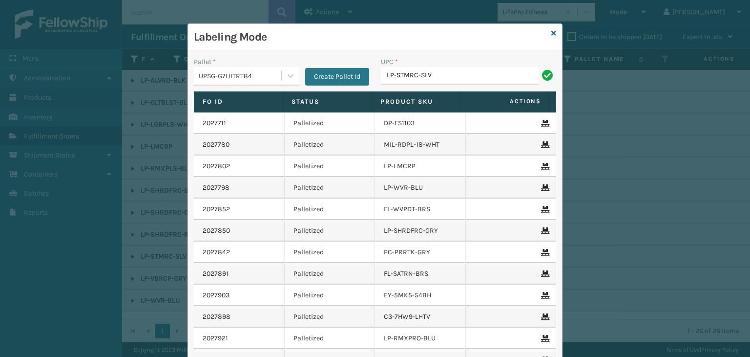
type input "LP-STMRC-SLV"
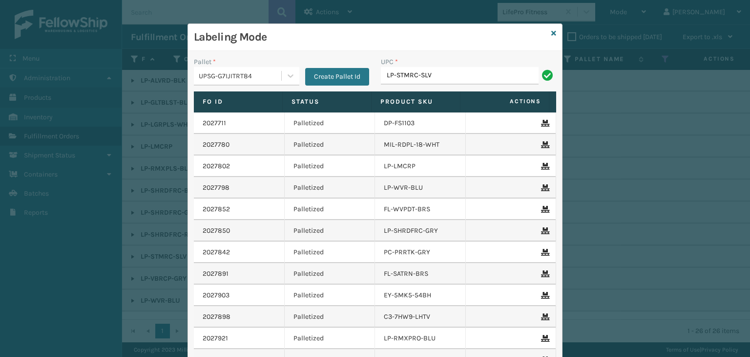
type input "LP-STMRC-SLV"
paste input "LP-STMRC-SLV"
type input "LP-STMRC-SLV"
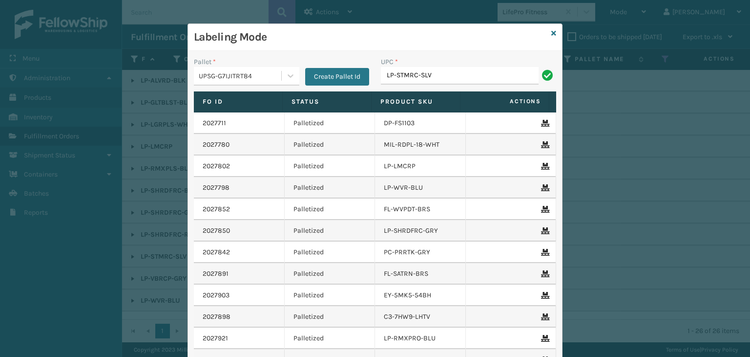
type input "LP-STMRC-SLV"
type input "LP-RMXPLS-BLU"
click at [552, 36] on icon at bounding box center [554, 33] width 5 height 7
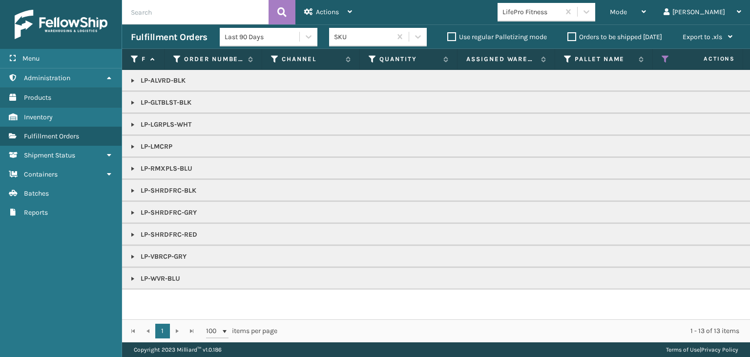
click at [129, 254] on link at bounding box center [133, 257] width 8 height 8
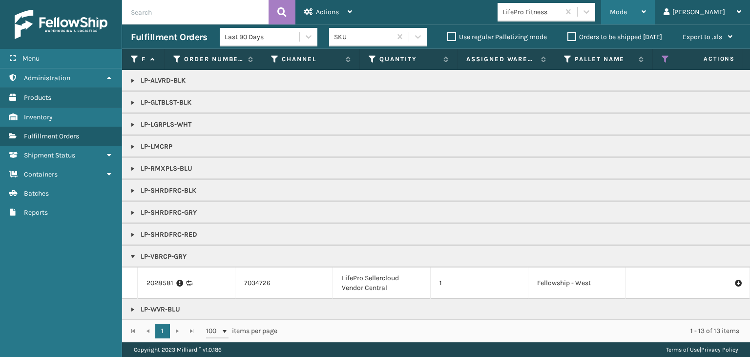
click at [627, 8] on span "Mode" at bounding box center [618, 12] width 17 height 8
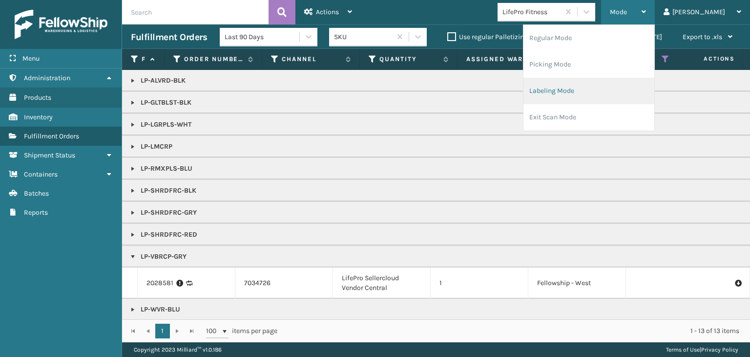
click at [621, 86] on li "Labeling Mode" at bounding box center [589, 91] width 131 height 26
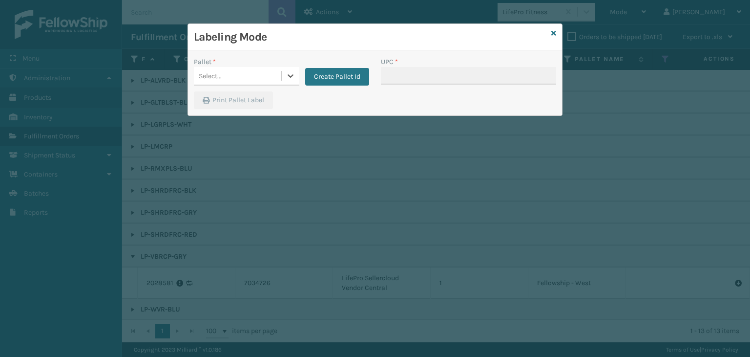
click at [230, 77] on div "Select..." at bounding box center [237, 76] width 87 height 16
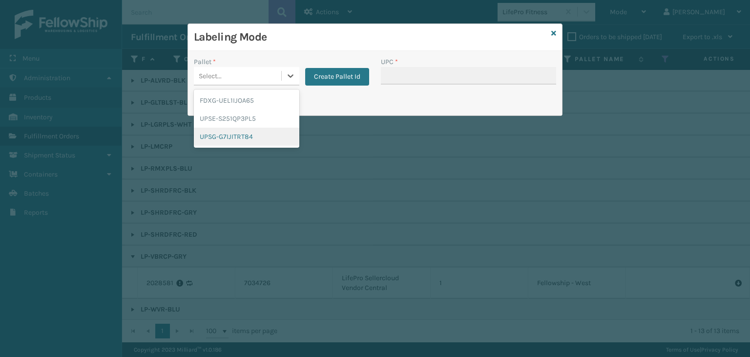
click at [221, 137] on div "UPSG-G7IJITRT84" at bounding box center [247, 136] width 106 height 18
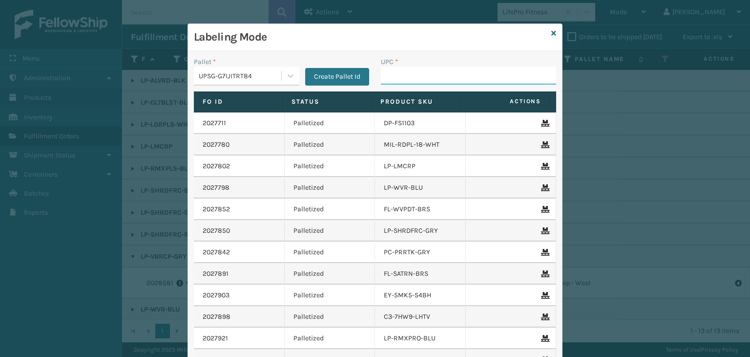
click at [446, 83] on input "UPC *" at bounding box center [468, 76] width 175 height 18
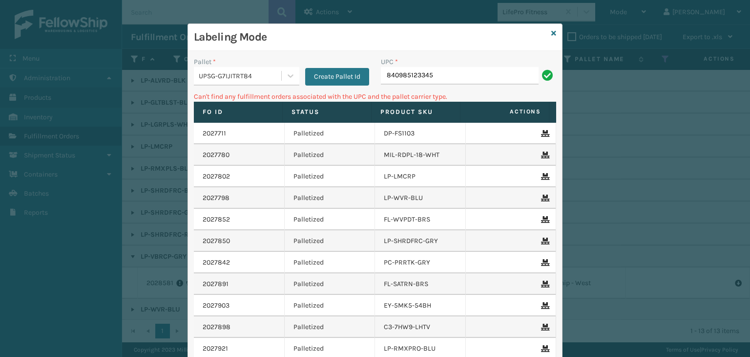
click at [381, 76] on input "840985123345" at bounding box center [460, 76] width 158 height 18
type input "00840985123345"
click at [384, 75] on input "840985120467" at bounding box center [460, 76] width 158 height 18
type input "00840985120467"
click at [199, 72] on div "UPSG-G7IJITRT84" at bounding box center [241, 76] width 84 height 10
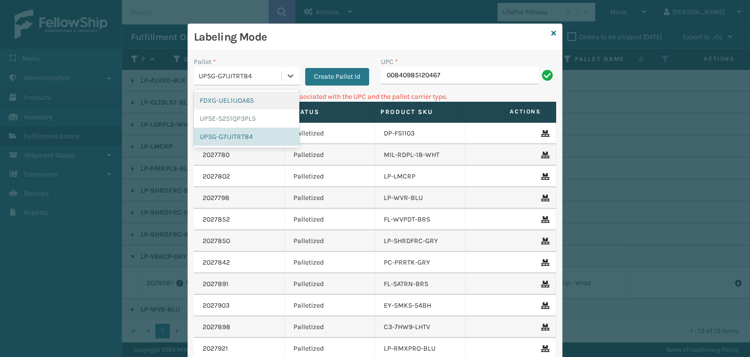
click at [239, 97] on div "FDXG-UEL1IJOA65" at bounding box center [247, 100] width 106 height 18
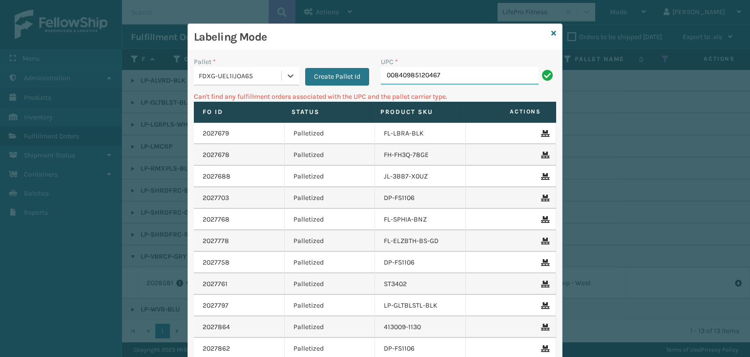
click at [394, 74] on input "00840985120467" at bounding box center [460, 76] width 158 height 18
click at [392, 73] on input "00840985120467" at bounding box center [460, 76] width 158 height 18
type input "840985120467"
click at [246, 75] on div "FDXG-UEL1IJOA65" at bounding box center [241, 76] width 84 height 10
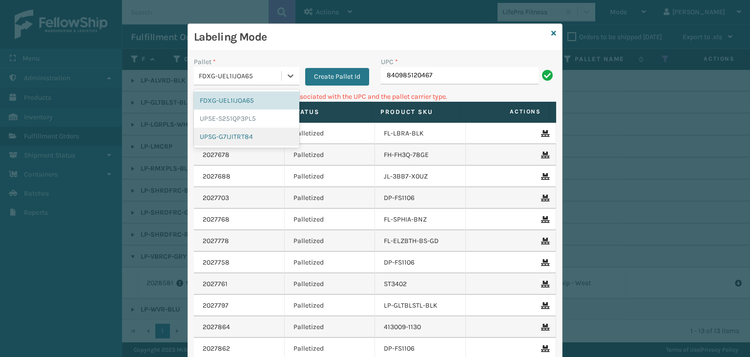
click at [234, 133] on div "UPSG-G7IJITRT84" at bounding box center [247, 136] width 106 height 18
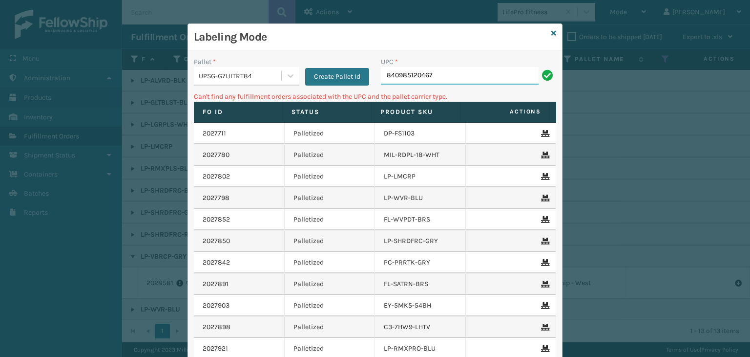
drag, startPoint x: 440, startPoint y: 73, endPoint x: 101, endPoint y: 63, distance: 339.2
click at [103, 64] on div "Labeling Mode Pallet * UPSG-G7IJITRT84 Create Pallet Id UPC * 840985120467 Can'…" at bounding box center [375, 178] width 750 height 357
type input "MIL-MT-CLC-10-T"
click at [552, 32] on icon at bounding box center [554, 33] width 5 height 7
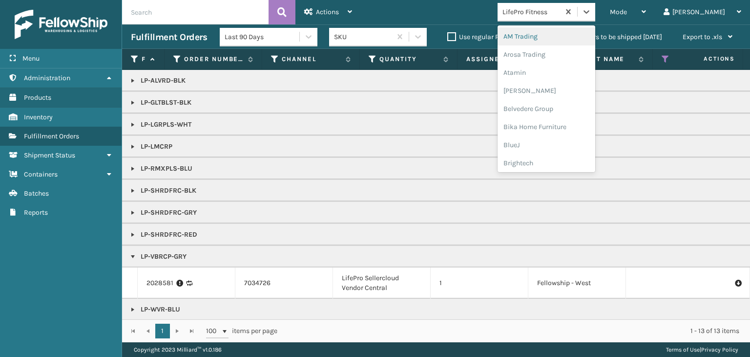
click at [552, 14] on div "LifePro Fitness" at bounding box center [532, 12] width 58 height 10
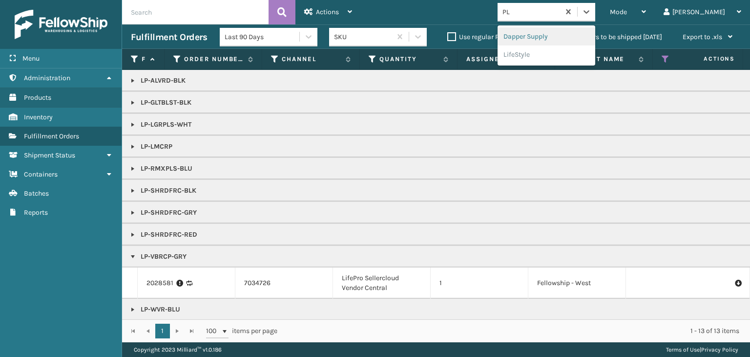
type input "PLU"
click at [559, 33] on div "Plush Collections" at bounding box center [547, 36] width 98 height 18
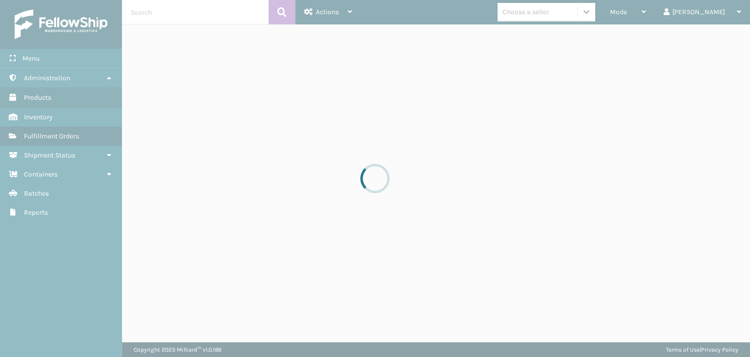
click at [587, 13] on div at bounding box center [375, 178] width 750 height 357
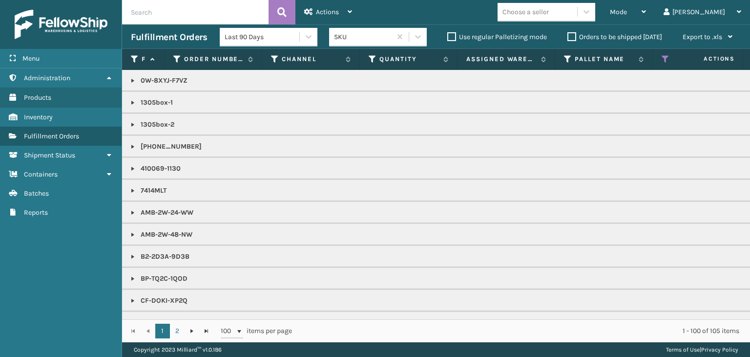
click at [577, 12] on div "Choose a seller" at bounding box center [538, 12] width 80 height 16
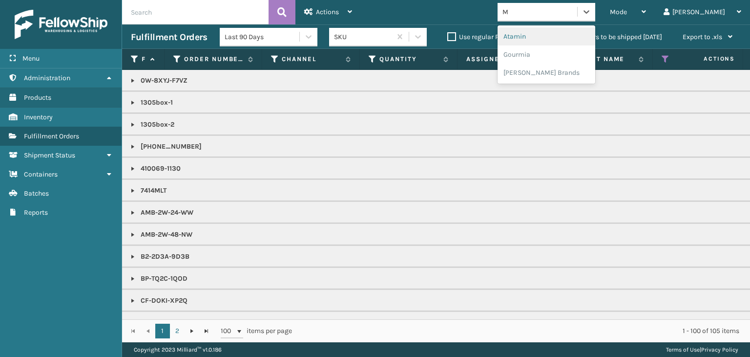
type input "MI"
click at [570, 76] on div "[PERSON_NAME] Brands" at bounding box center [547, 73] width 98 height 18
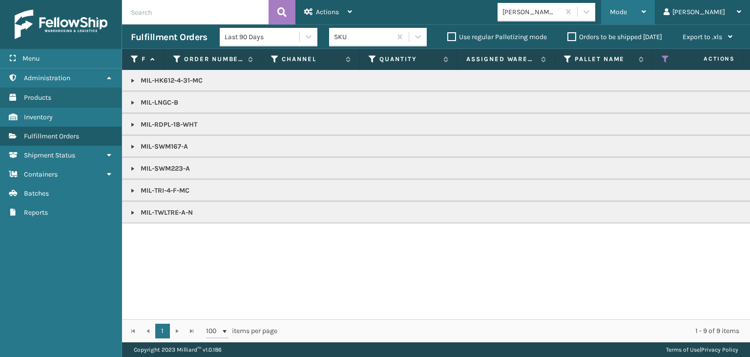
click at [646, 7] on div "Mode" at bounding box center [628, 12] width 36 height 24
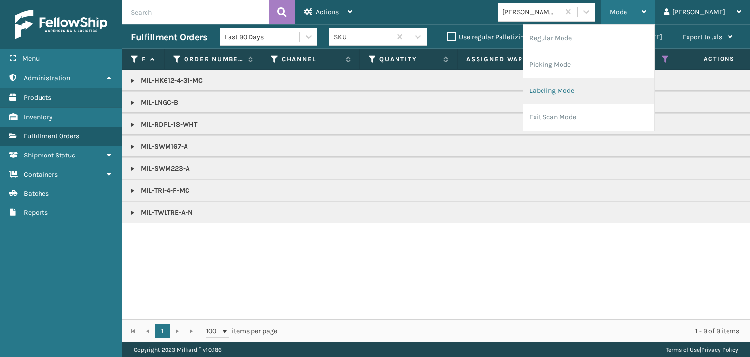
click at [633, 87] on li "Labeling Mode" at bounding box center [589, 91] width 131 height 26
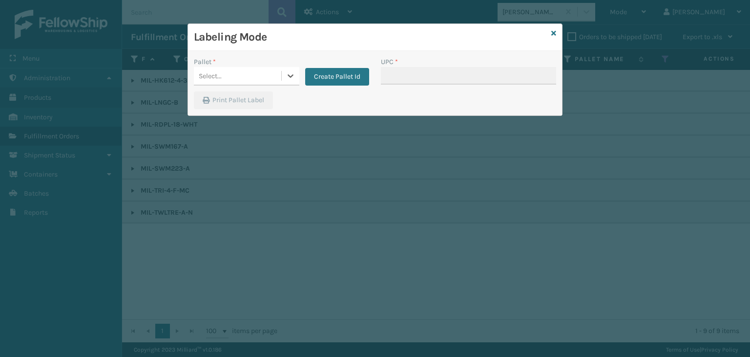
click at [267, 71] on div "Select..." at bounding box center [237, 76] width 87 height 16
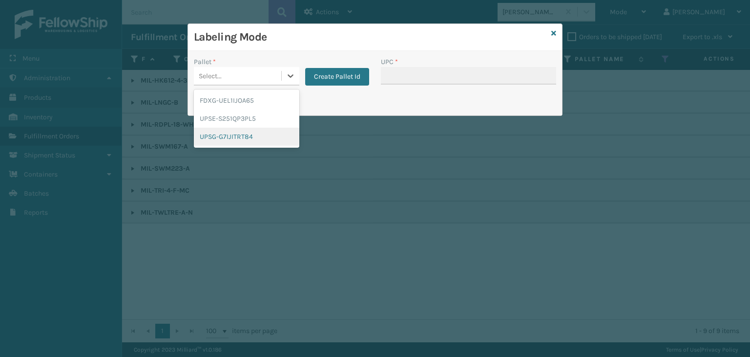
click at [250, 135] on div "UPSG-G7IJITRT84" at bounding box center [247, 136] width 106 height 18
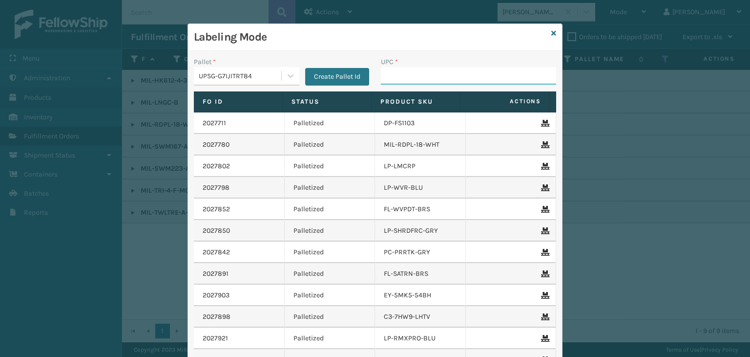
drag, startPoint x: 411, startPoint y: 75, endPoint x: 403, endPoint y: 72, distance: 8.8
click at [411, 75] on input "UPC *" at bounding box center [468, 76] width 175 height 18
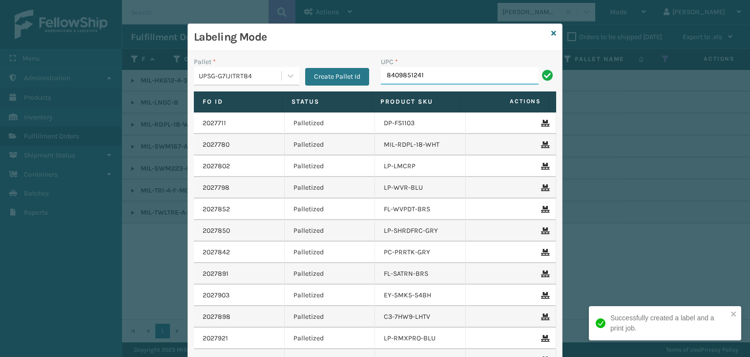
type input "84098512416"
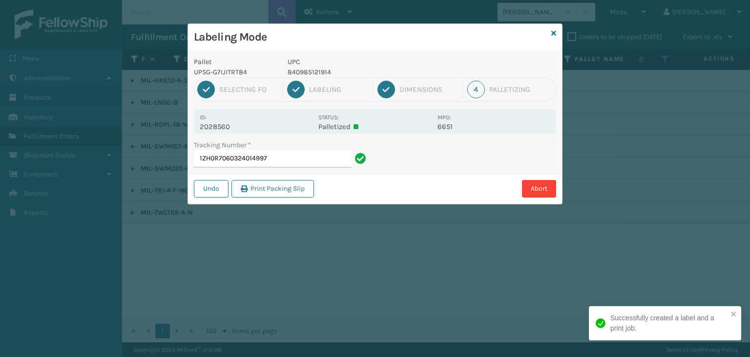
click at [317, 71] on p "840985121914" at bounding box center [360, 72] width 144 height 10
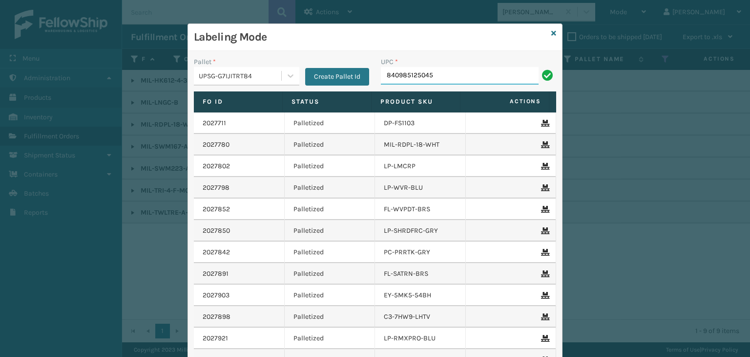
type input "840985125045"
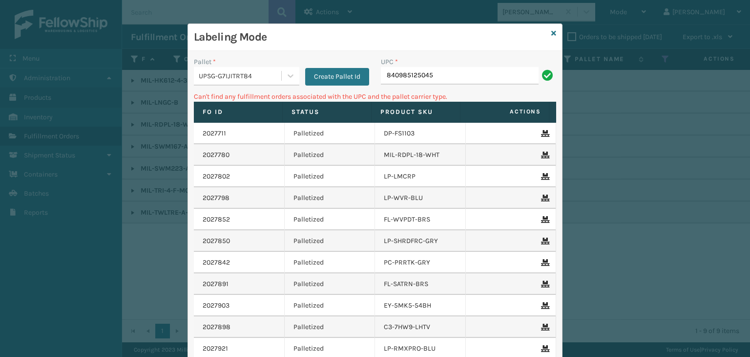
click at [385, 78] on input "840985125045" at bounding box center [460, 76] width 158 height 18
type input "00840985125045"
drag, startPoint x: 503, startPoint y: 70, endPoint x: 137, endPoint y: 68, distance: 365.9
click at [137, 68] on div "Labeling Mode Pallet * UPSG-G7IJITRT84 Create Pallet Id UPC * 00840985125045 Ca…" at bounding box center [375, 178] width 750 height 357
type input "840985124045"
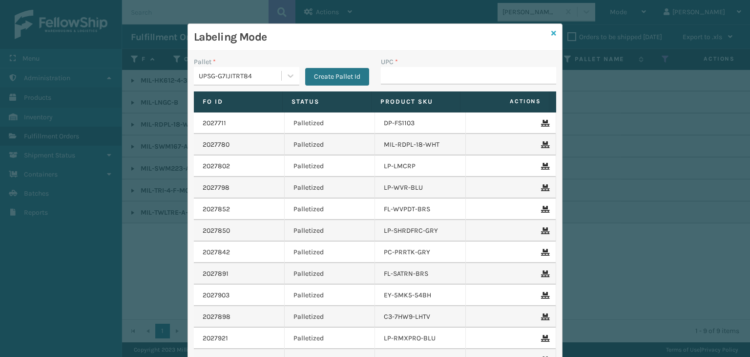
click at [552, 34] on icon at bounding box center [554, 33] width 5 height 7
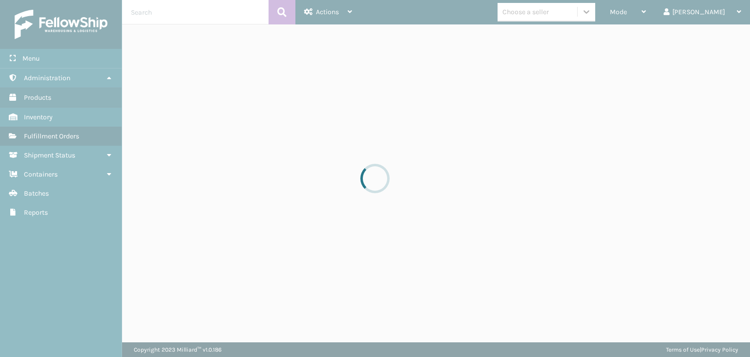
click at [658, 9] on div at bounding box center [375, 178] width 750 height 357
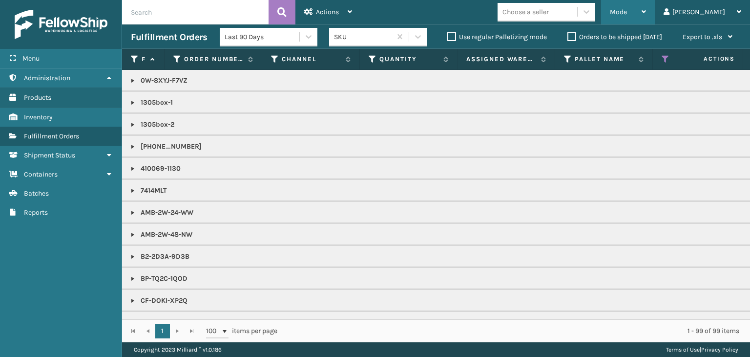
click at [627, 10] on span "Mode" at bounding box center [618, 12] width 17 height 8
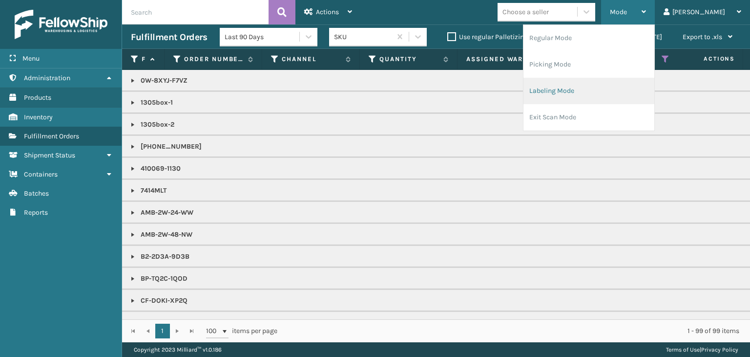
click at [646, 89] on li "Labeling Mode" at bounding box center [589, 91] width 131 height 26
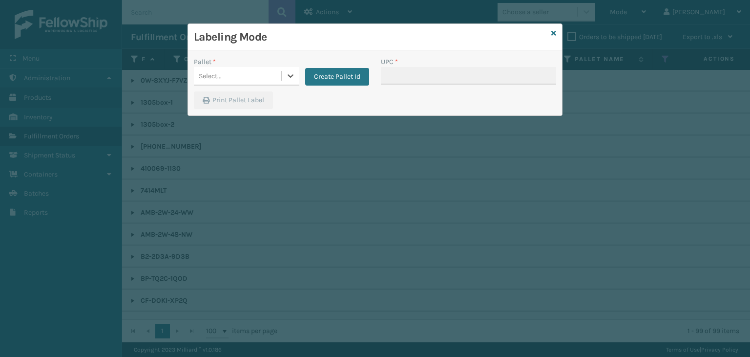
click at [261, 76] on div "Select..." at bounding box center [237, 76] width 87 height 16
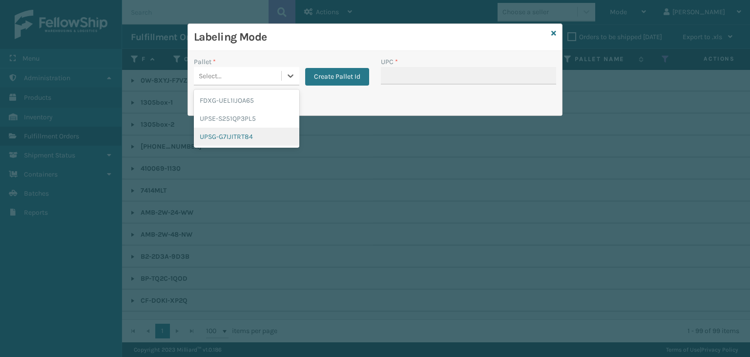
click at [237, 140] on div "UPSG-G7IJITRT84" at bounding box center [247, 136] width 106 height 18
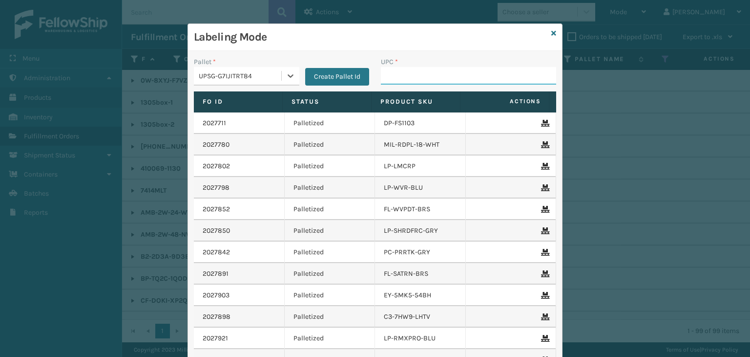
click at [419, 79] on input "UPC *" at bounding box center [468, 76] width 175 height 18
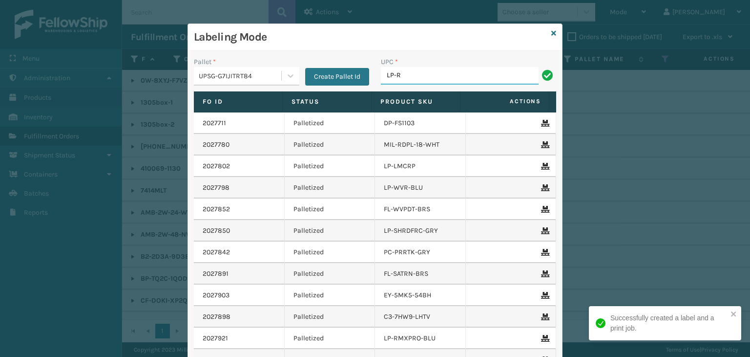
type input "LP-RMXPLS-BLU"
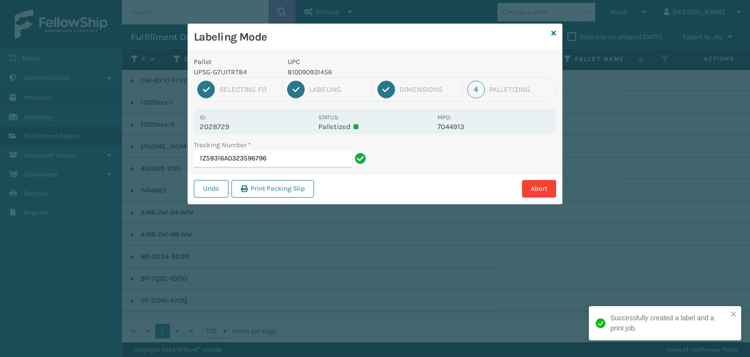
click at [319, 72] on p "810090931456" at bounding box center [360, 72] width 144 height 10
copy p "810090931456"
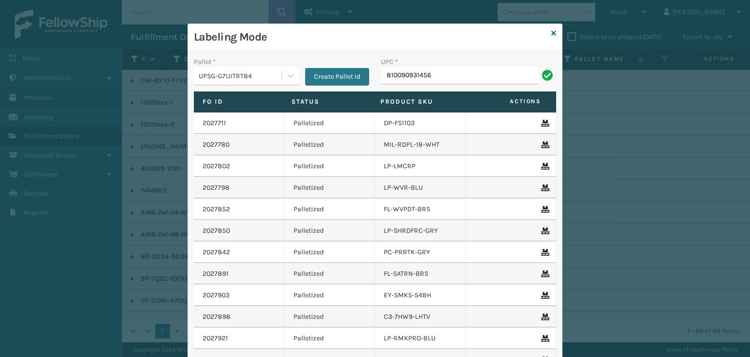
type input "810090931456"
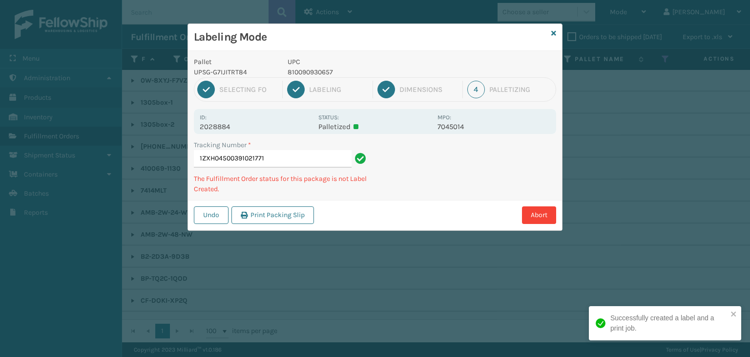
click at [312, 69] on p "810090930657" at bounding box center [360, 72] width 144 height 10
copy p "810090930657"
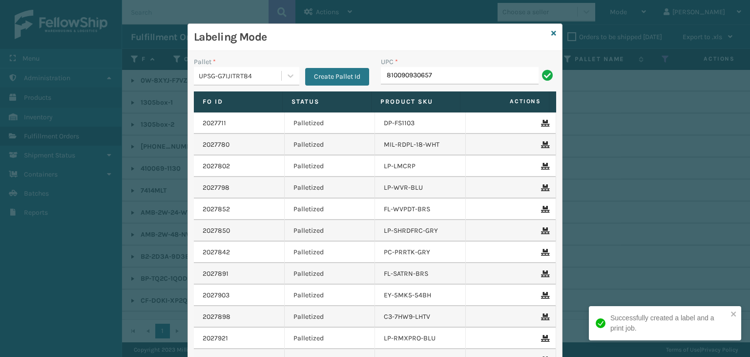
type input "810090930657"
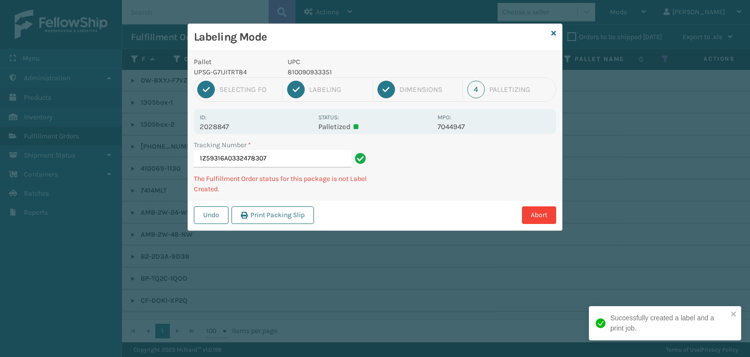
click at [328, 68] on p "810090933351" at bounding box center [360, 72] width 144 height 10
copy p "810090933351"
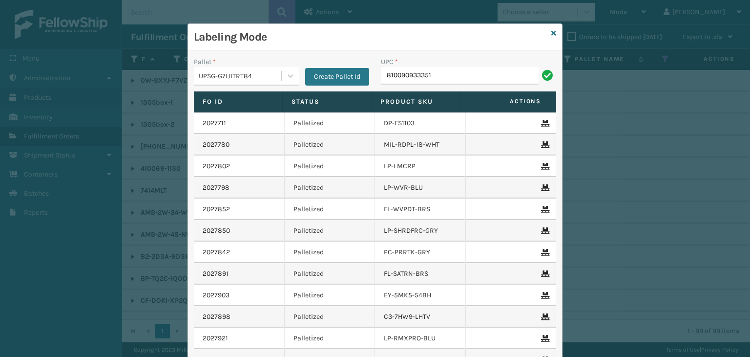
type input "810090933351"
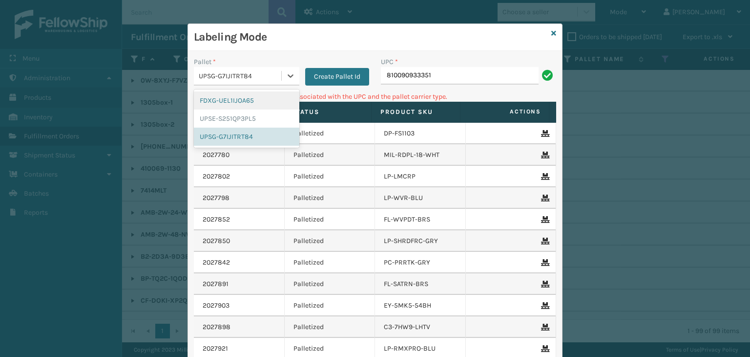
click at [248, 75] on div "UPSG-G7IJITRT84" at bounding box center [241, 76] width 84 height 10
click at [252, 117] on div "UPSE-S251QP3PL5" at bounding box center [247, 118] width 106 height 18
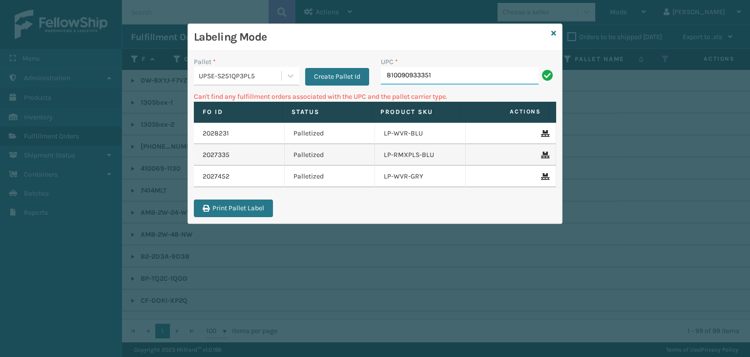
drag, startPoint x: 426, startPoint y: 73, endPoint x: 444, endPoint y: 75, distance: 18.2
click at [426, 73] on input "810090933351" at bounding box center [460, 76] width 158 height 18
click at [444, 75] on input "810090933351" at bounding box center [460, 76] width 158 height 18
click at [228, 79] on div "UPSE-S251QP3PL5" at bounding box center [241, 76] width 84 height 10
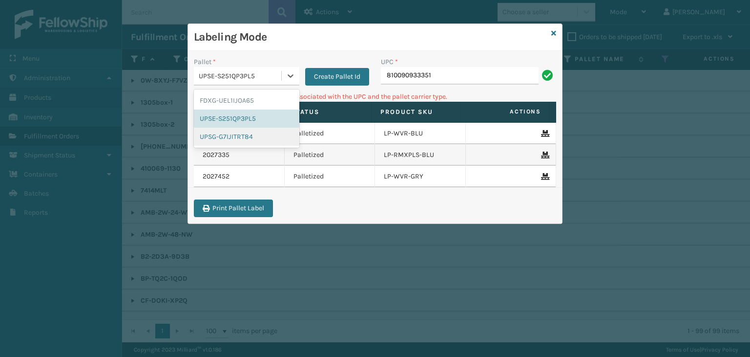
drag, startPoint x: 242, startPoint y: 139, endPoint x: 418, endPoint y: 91, distance: 182.3
click at [246, 139] on div "UPSG-G7IJITRT84" at bounding box center [247, 136] width 106 height 18
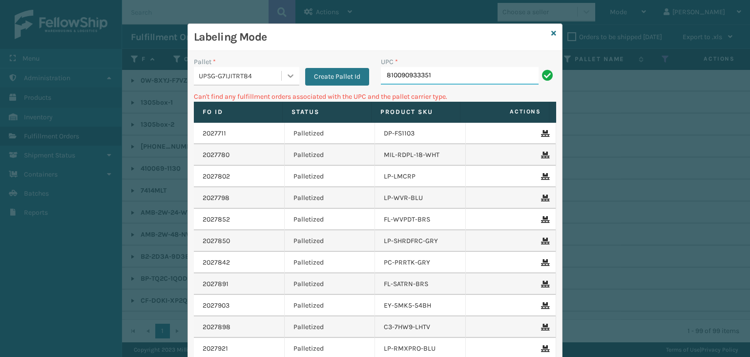
drag, startPoint x: 451, startPoint y: 71, endPoint x: 282, endPoint y: 73, distance: 169.5
click at [282, 73] on div "Pallet * UPSG-G7IJITRT84 Create Pallet Id UPC * 810090933351" at bounding box center [375, 74] width 374 height 35
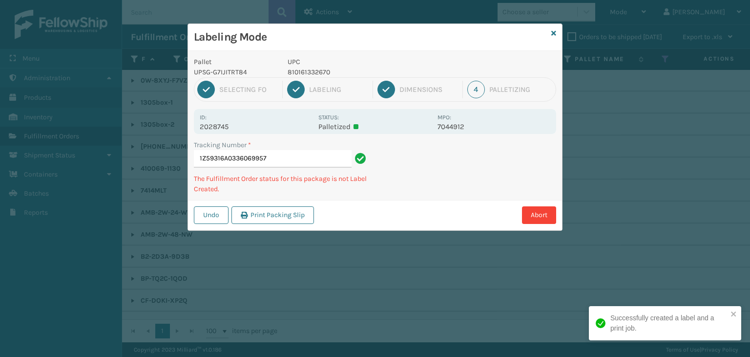
click at [299, 73] on p "810161332670" at bounding box center [360, 72] width 144 height 10
copy p "810161332670"
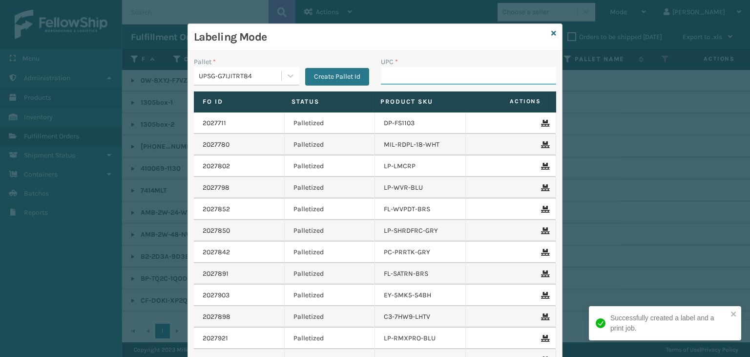
drag, startPoint x: 665, startPoint y: 129, endPoint x: 665, endPoint y: 124, distance: 4.9
click at [665, 129] on div "Labeling Mode Pallet * UPSG-G7IJITRT84 Create Pallet Id UPC * Fo Id Status Prod…" at bounding box center [375, 178] width 750 height 357
paste input "810161332670"
type input "810161332670"
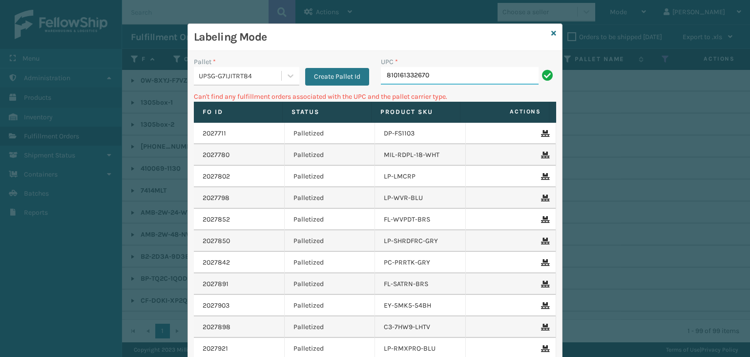
drag, startPoint x: 461, startPoint y: 73, endPoint x: 23, endPoint y: 61, distance: 437.9
click at [23, 61] on div "Labeling Mode Pallet * UPSG-G7IJITRT84 Create Pallet Id UPC * 810161332670 Can'…" at bounding box center [375, 178] width 750 height 357
type input "810"
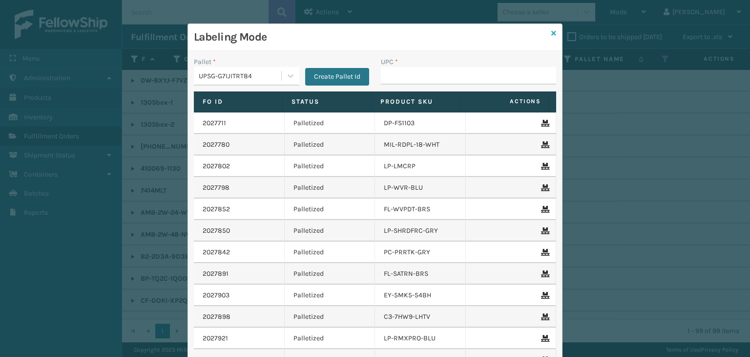
click at [552, 34] on icon at bounding box center [554, 33] width 5 height 7
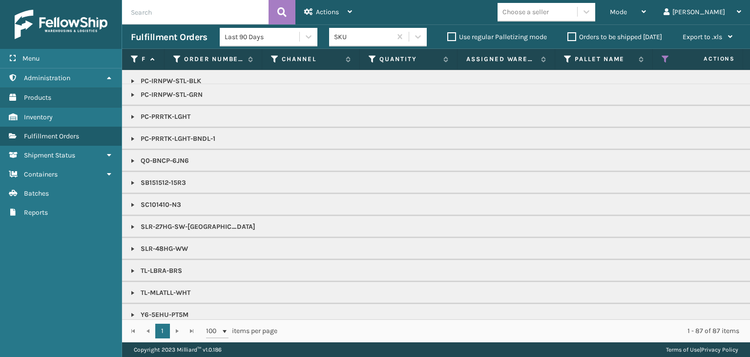
scroll to position [905, 0]
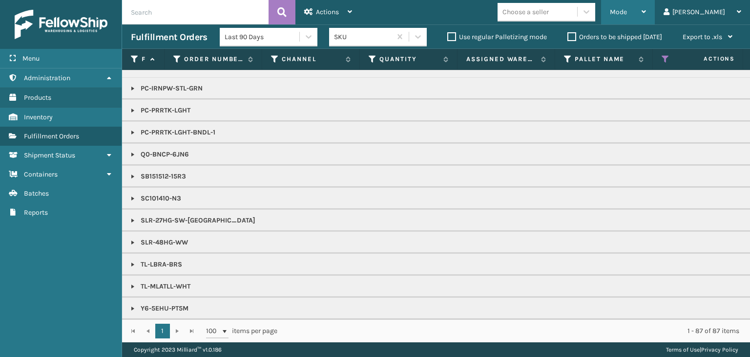
drag, startPoint x: 672, startPoint y: 6, endPoint x: 666, endPoint y: 14, distance: 10.5
click at [646, 6] on div "Mode" at bounding box center [628, 12] width 36 height 24
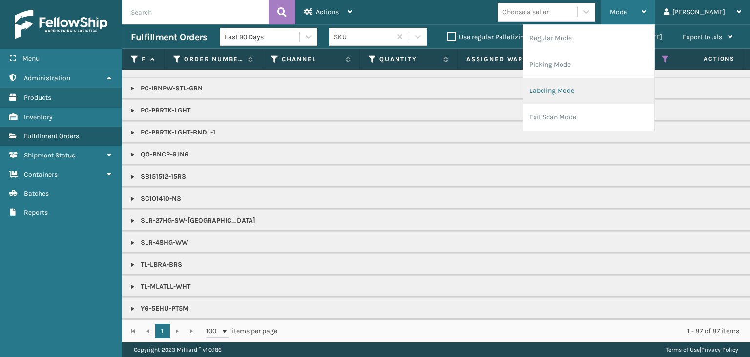
click at [638, 92] on li "Labeling Mode" at bounding box center [589, 91] width 131 height 26
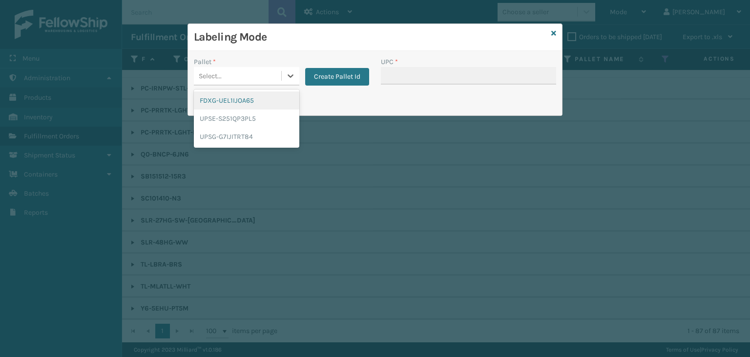
click at [266, 73] on div "Select..." at bounding box center [237, 76] width 87 height 16
click at [242, 97] on div "FDXG-UEL1IJOA65" at bounding box center [247, 100] width 106 height 18
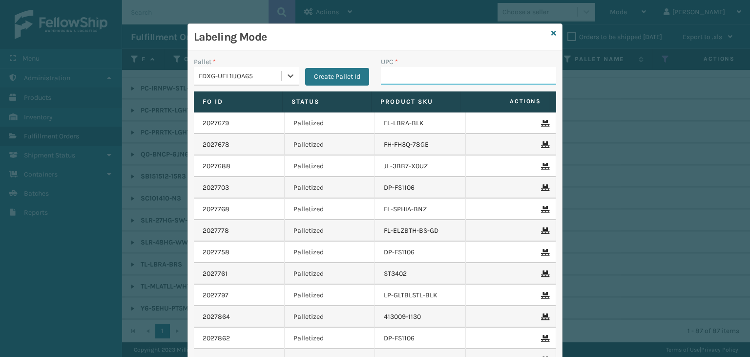
drag, startPoint x: 418, startPoint y: 73, endPoint x: 426, endPoint y: 72, distance: 7.8
click at [418, 73] on input "UPC *" at bounding box center [468, 76] width 175 height 18
type input "853913008119"
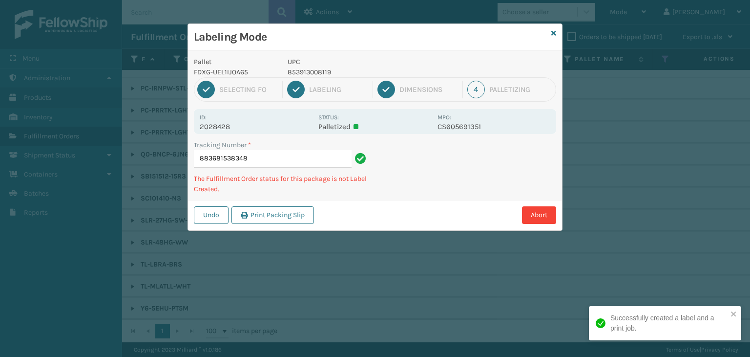
click at [303, 69] on p "853913008119" at bounding box center [360, 72] width 144 height 10
copy p "853913008119"
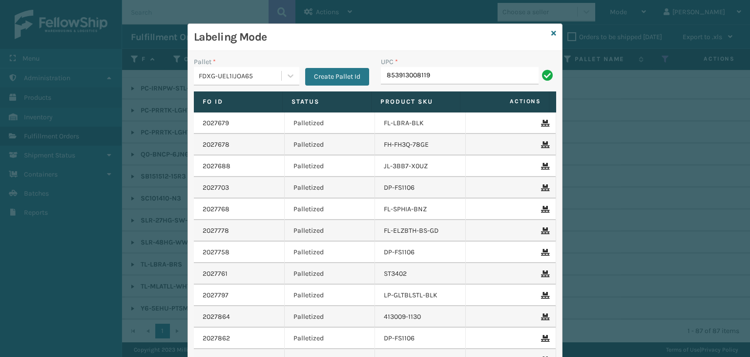
type input "853913008119"
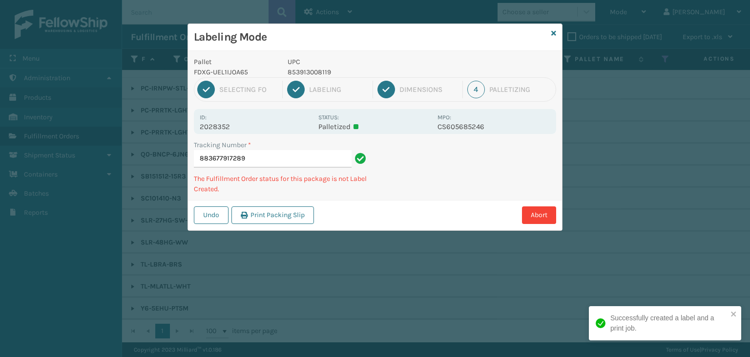
type input "883677917289853913008119"
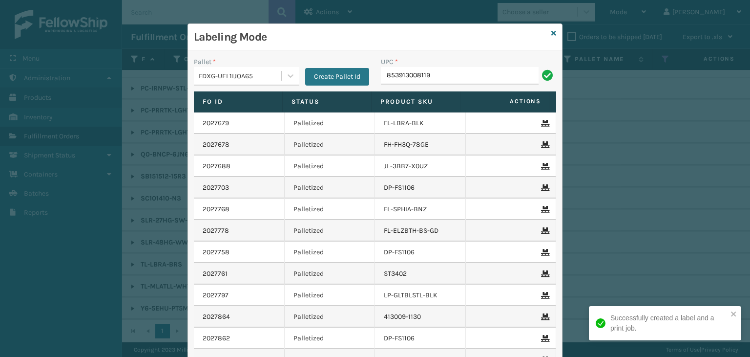
type input "853913008119"
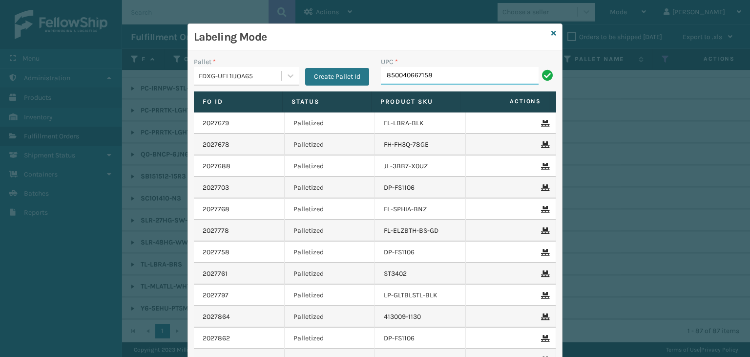
type input "850040667158"
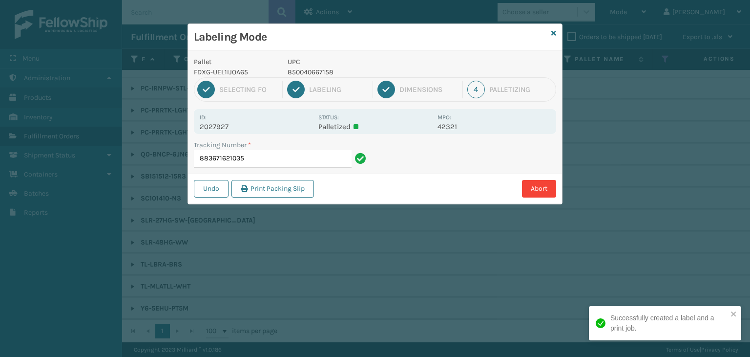
click at [312, 75] on p "850040667158" at bounding box center [360, 72] width 144 height 10
copy p "850040667158"
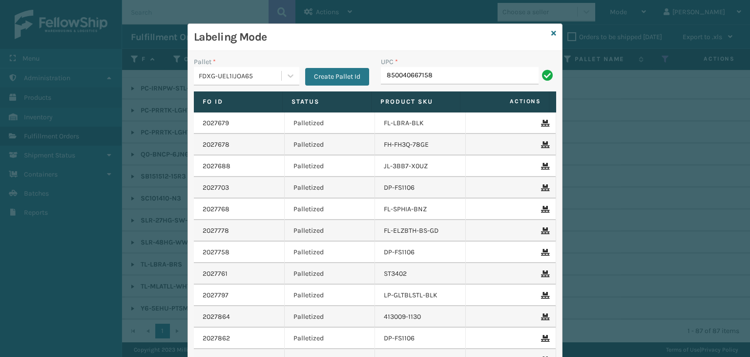
type input "850040667158"
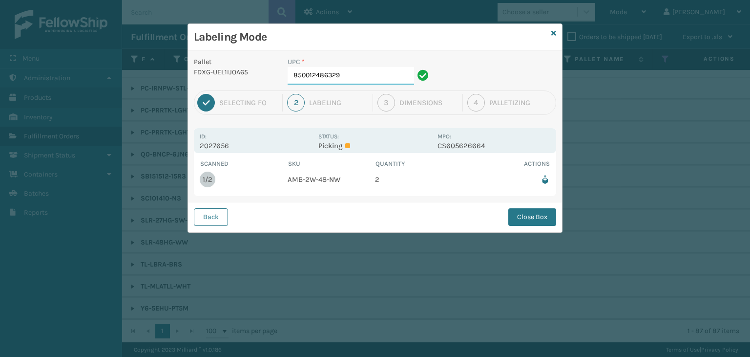
click at [386, 79] on input "850012486329" at bounding box center [351, 76] width 127 height 18
click at [545, 207] on div "Back Close Box" at bounding box center [375, 217] width 374 height 30
click at [544, 212] on button "Close Box" at bounding box center [533, 217] width 48 height 18
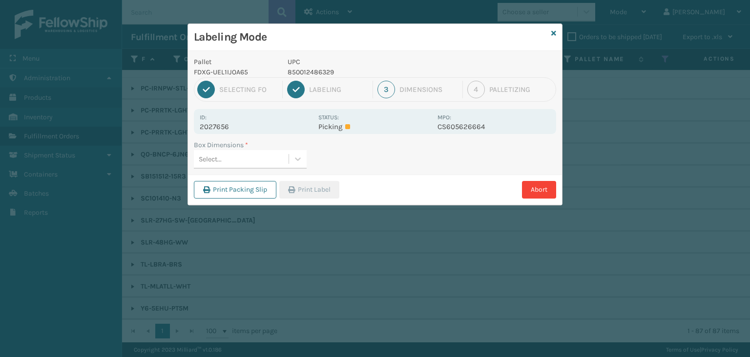
click at [223, 156] on div "Select..." at bounding box center [241, 159] width 95 height 16
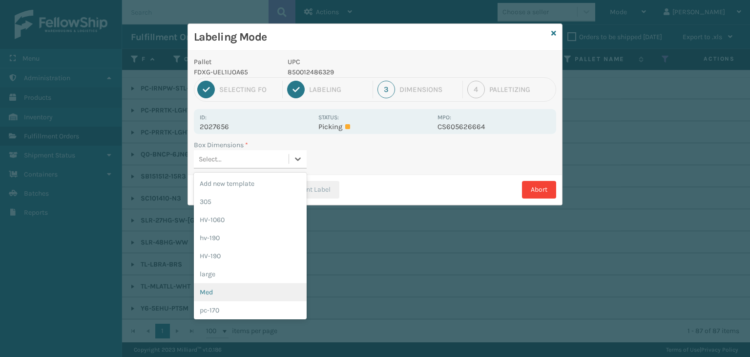
drag, startPoint x: 246, startPoint y: 292, endPoint x: 303, endPoint y: 204, distance: 104.6
click at [247, 288] on div "Med" at bounding box center [250, 292] width 113 height 18
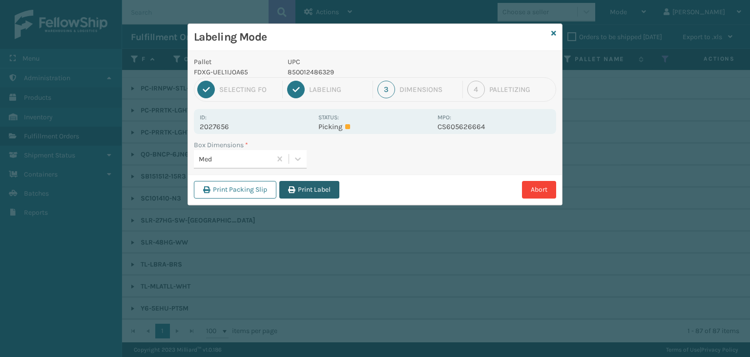
click at [312, 191] on button "Print Label" at bounding box center [309, 190] width 60 height 18
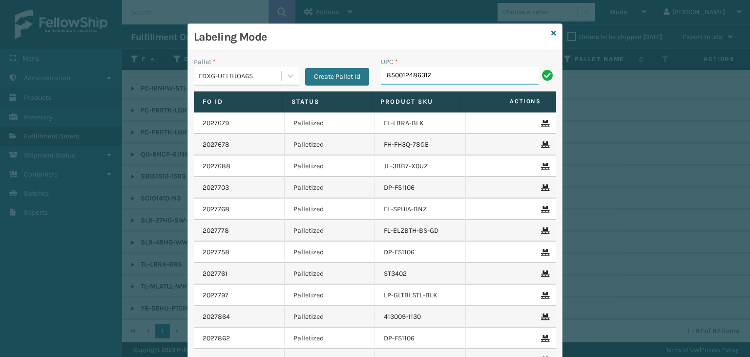
type input "850012486312"
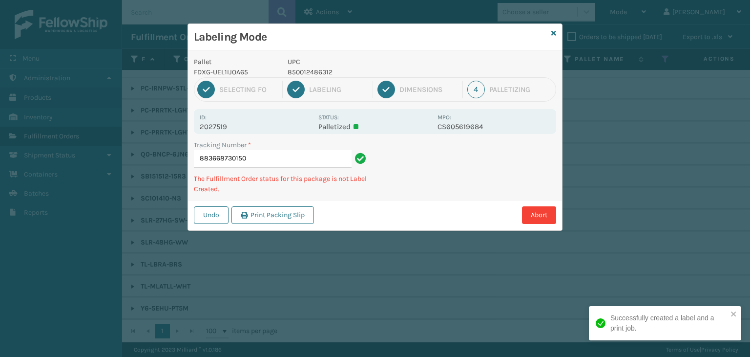
click at [304, 74] on p "850012486312" at bounding box center [360, 72] width 144 height 10
copy p "850012486312"
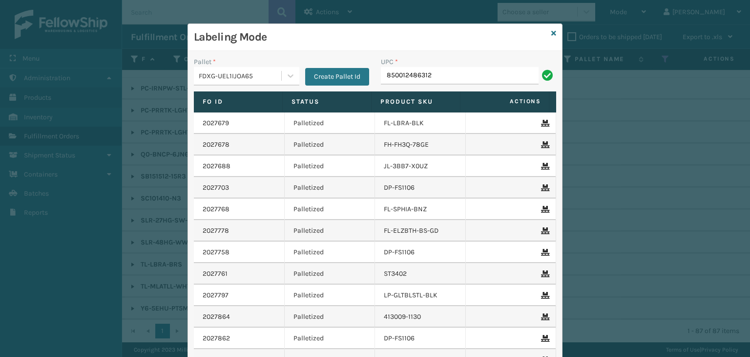
type input "850012486312"
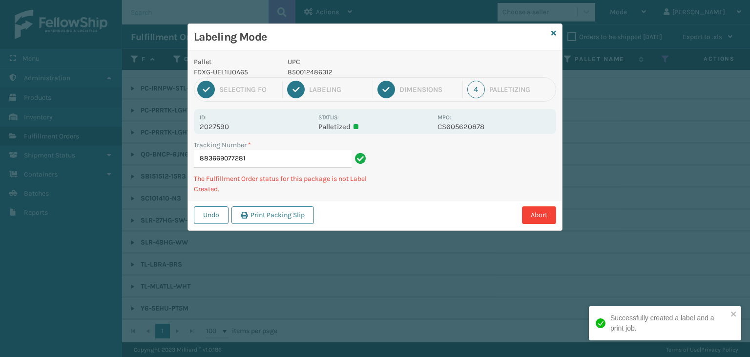
type input "883669077281850012486312"
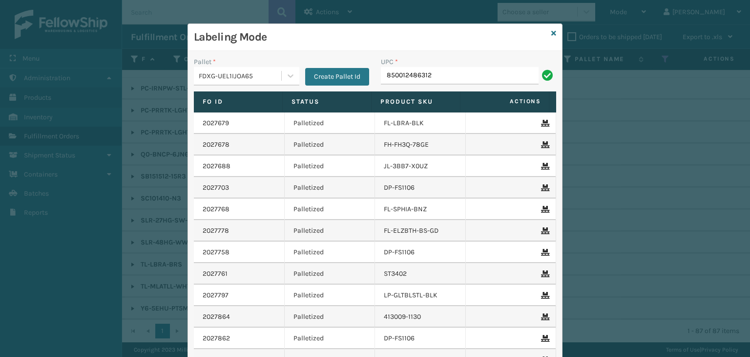
type input "850012486312"
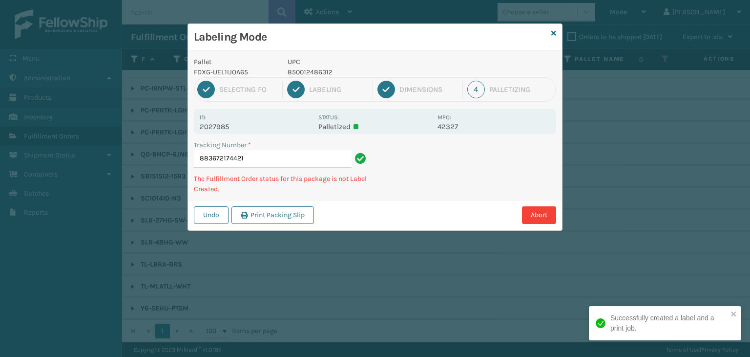
type input "883672174421850012486312"
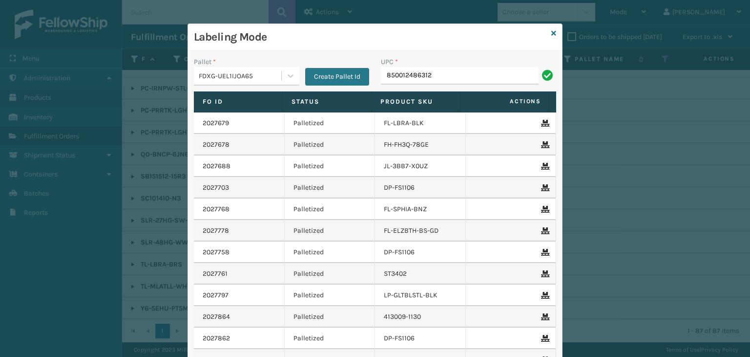
type input "850012486312"
type input "850012486831"
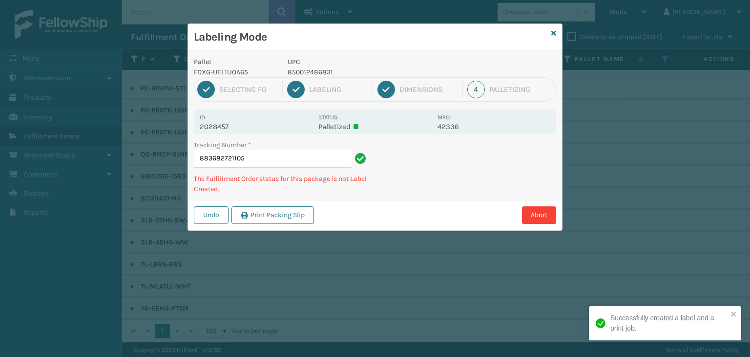
click at [312, 73] on p "850012486831" at bounding box center [360, 72] width 144 height 10
copy p "850012486831"
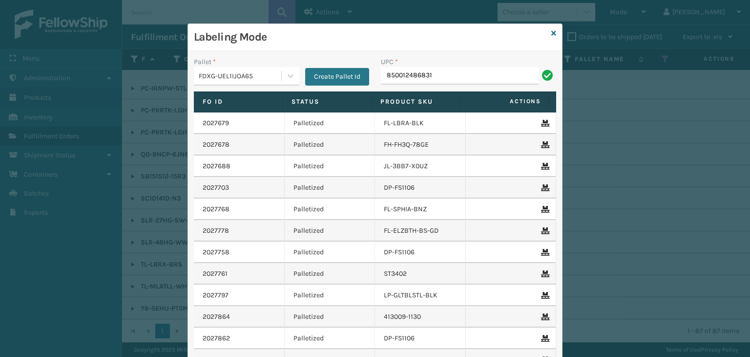
type input "850012486831"
type input "850040667158"
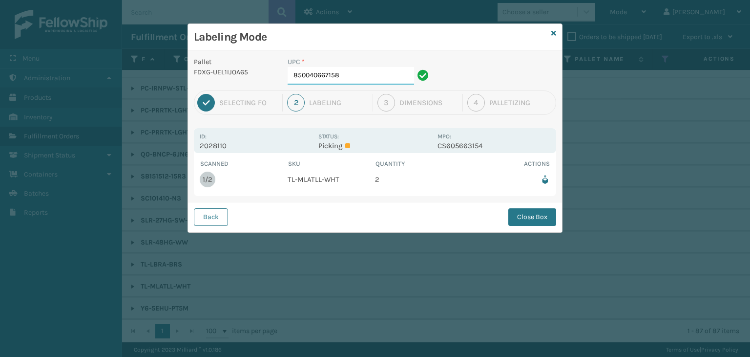
click at [368, 75] on input "850040667158" at bounding box center [351, 76] width 127 height 18
click at [545, 210] on button "Close Box" at bounding box center [533, 217] width 48 height 18
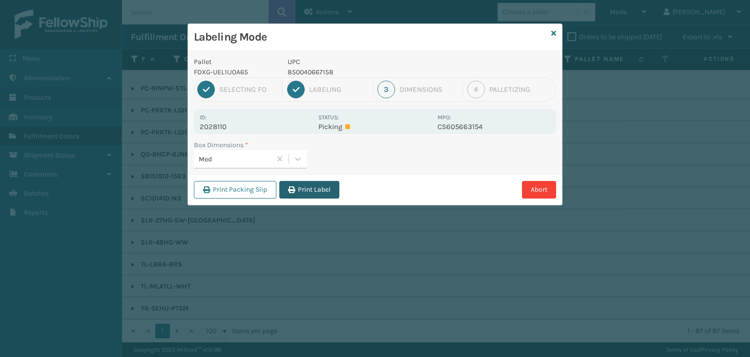
click at [311, 194] on button "Print Label" at bounding box center [309, 190] width 60 height 18
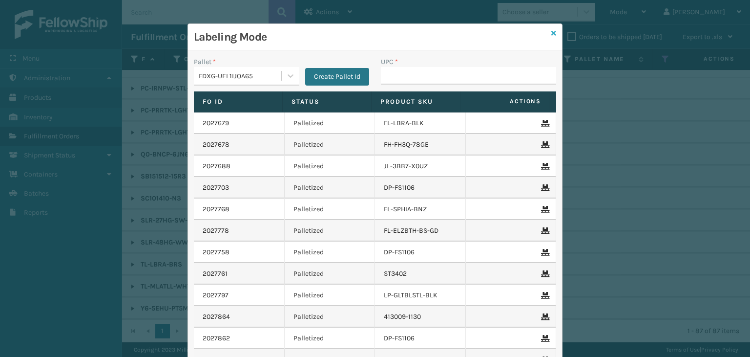
click at [552, 31] on icon at bounding box center [554, 33] width 5 height 7
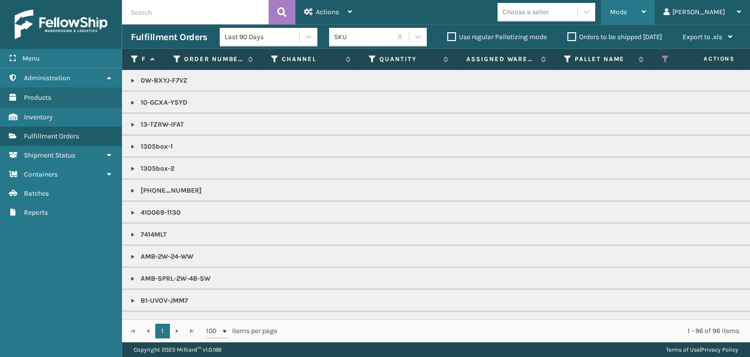
click at [646, 4] on div "Mode" at bounding box center [628, 12] width 36 height 24
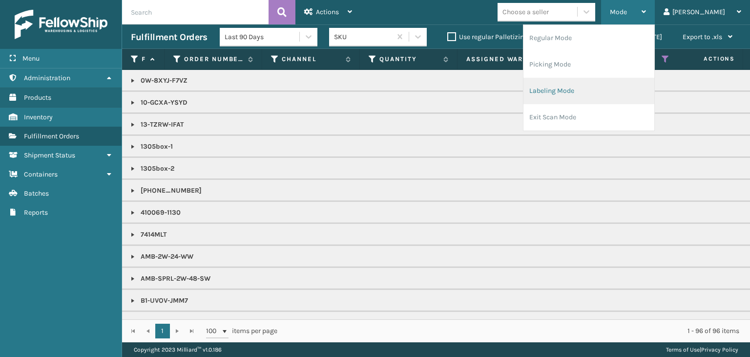
click at [616, 95] on li "Labeling Mode" at bounding box center [589, 91] width 131 height 26
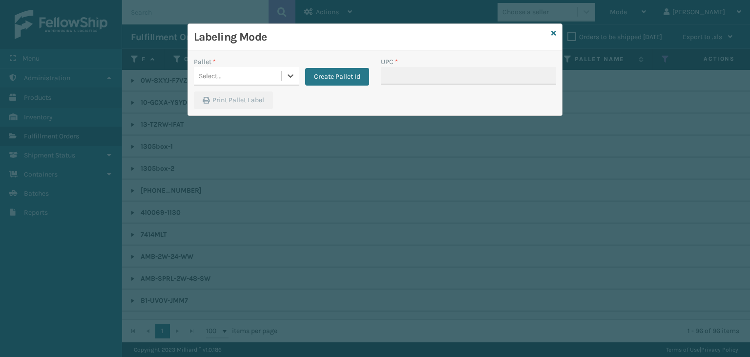
click at [234, 77] on div "Select..." at bounding box center [237, 76] width 87 height 16
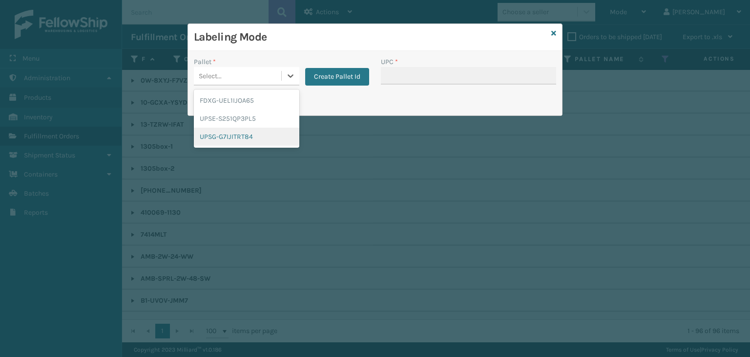
click at [233, 138] on div "UPSG-G7IJITRT84" at bounding box center [247, 136] width 106 height 18
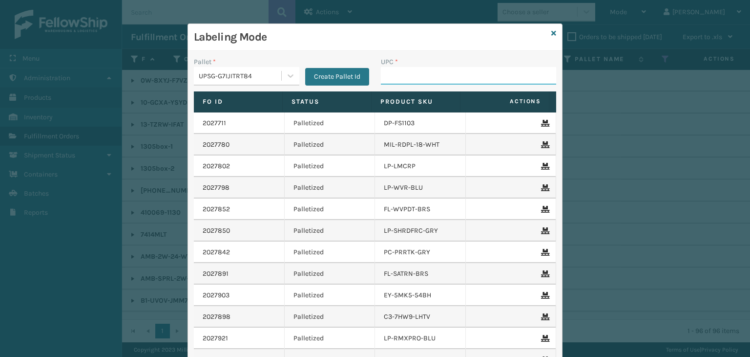
drag, startPoint x: 438, startPoint y: 72, endPoint x: 438, endPoint y: 80, distance: 7.3
click at [438, 72] on input "UPC *" at bounding box center [468, 76] width 175 height 18
drag, startPoint x: 214, startPoint y: 72, endPoint x: 228, endPoint y: 85, distance: 18.0
click at [215, 72] on div "UPSG-G7IJITRT84" at bounding box center [241, 76] width 84 height 10
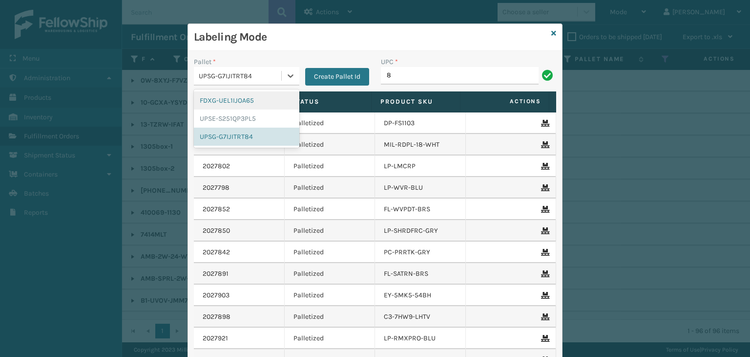
click at [236, 100] on div "FDXG-UEL1IJOA65" at bounding box center [247, 100] width 106 height 18
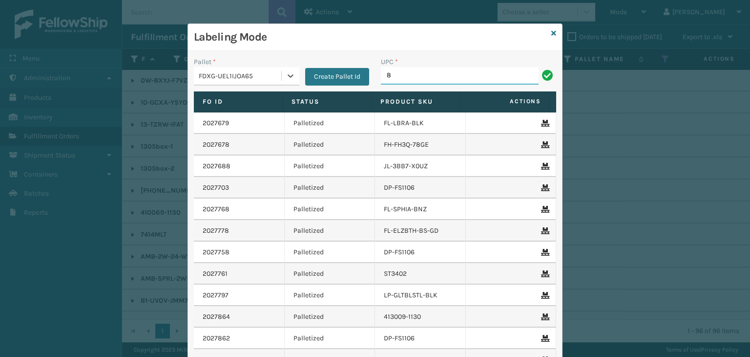
click at [449, 77] on input "8" at bounding box center [460, 76] width 158 height 18
type input "85810007722"
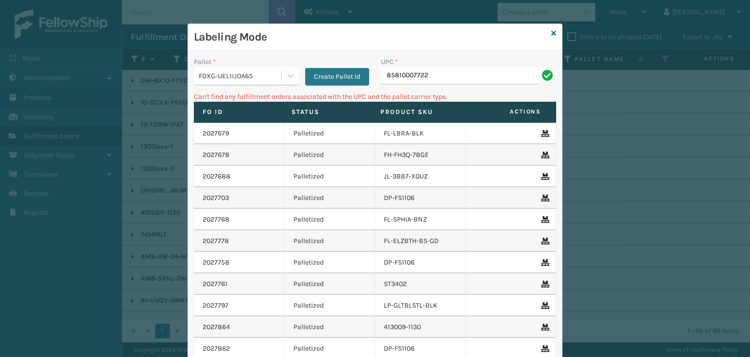
click at [400, 79] on input "85810007722" at bounding box center [460, 76] width 158 height 18
type input "858100007722"
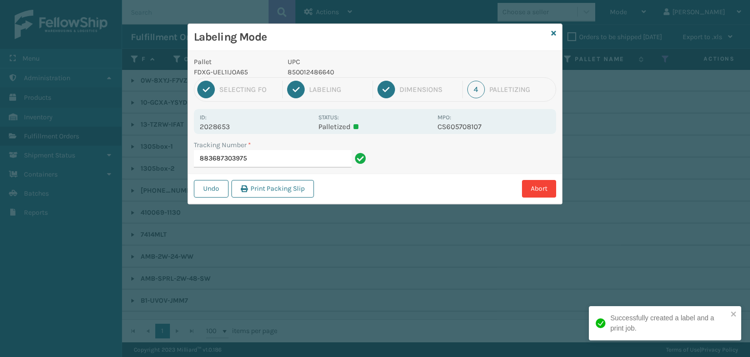
click at [291, 67] on p "850012486640" at bounding box center [360, 72] width 144 height 10
click at [293, 68] on p "850012486640" at bounding box center [360, 72] width 144 height 10
copy p "850012486640"
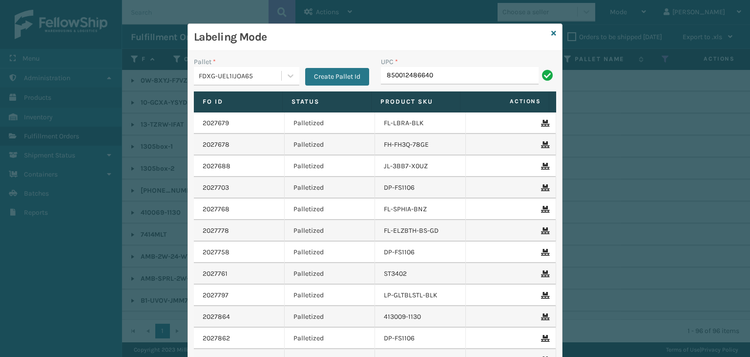
type input "850012486640"
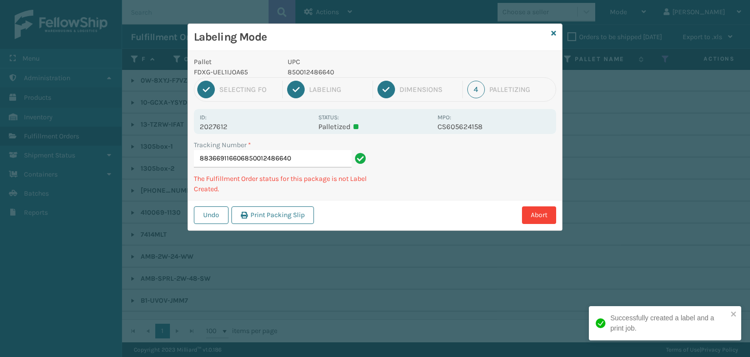
type input "883669116606850012486640850012486640"
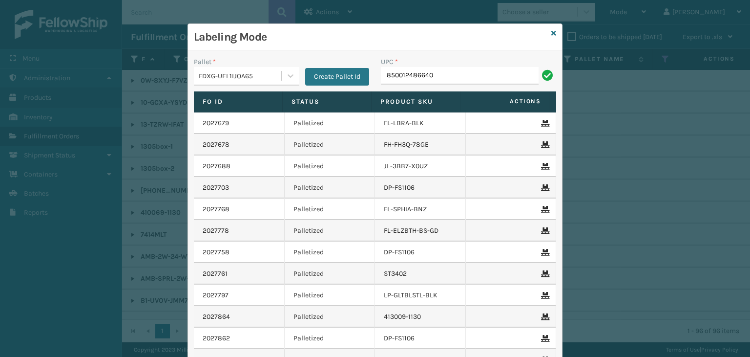
type input "850012486640"
type input "850012486367"
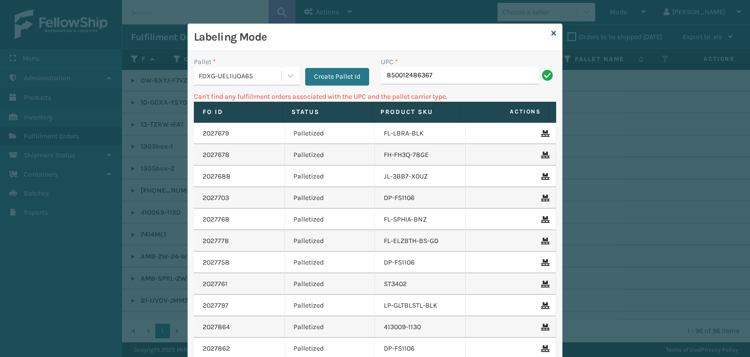
drag, startPoint x: 461, startPoint y: 67, endPoint x: 147, endPoint y: 125, distance: 319.8
click at [165, 118] on div "Labeling Mode Pallet * FDXG-UEL1IJOA65 Create Pallet Id UPC * 850012486367 Can'…" at bounding box center [375, 178] width 750 height 357
type input "850012486367"
click at [220, 81] on div "FDXG-UEL1IJOA65" at bounding box center [237, 76] width 87 height 16
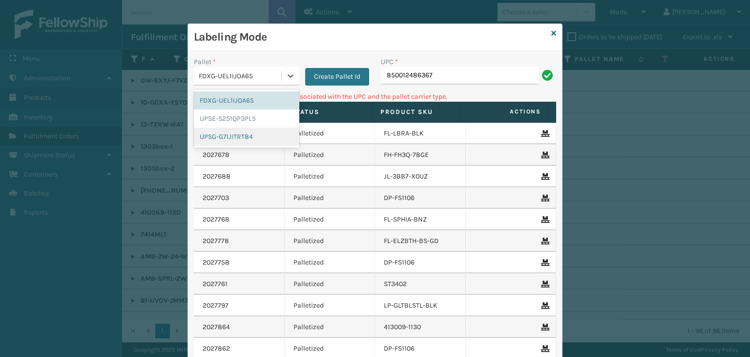
click at [234, 139] on div "UPSG-G7IJITRT84" at bounding box center [247, 136] width 106 height 18
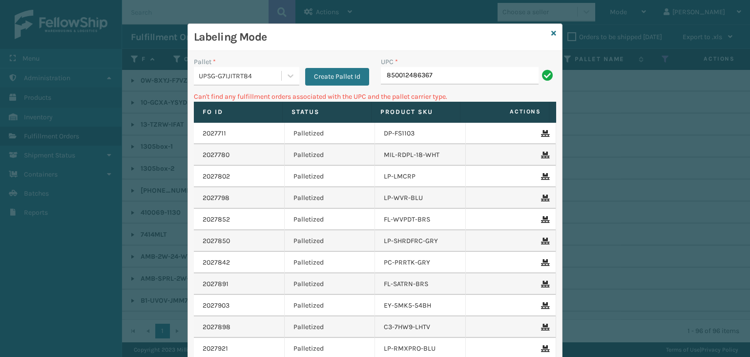
click at [488, 64] on div "UPC *" at bounding box center [468, 62] width 175 height 10
click at [492, 68] on input "850012486367" at bounding box center [460, 76] width 158 height 18
click at [552, 32] on icon at bounding box center [554, 33] width 5 height 7
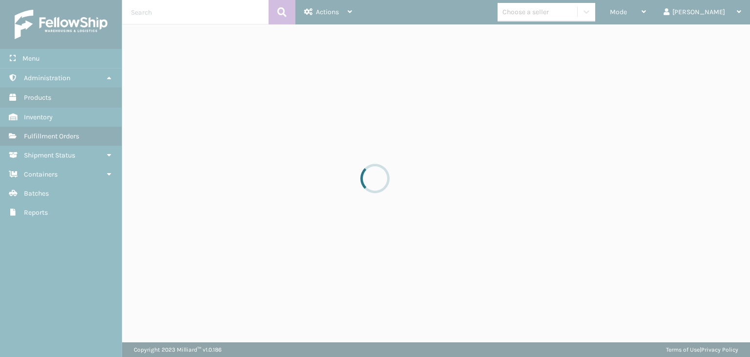
click at [562, 15] on div at bounding box center [375, 178] width 750 height 357
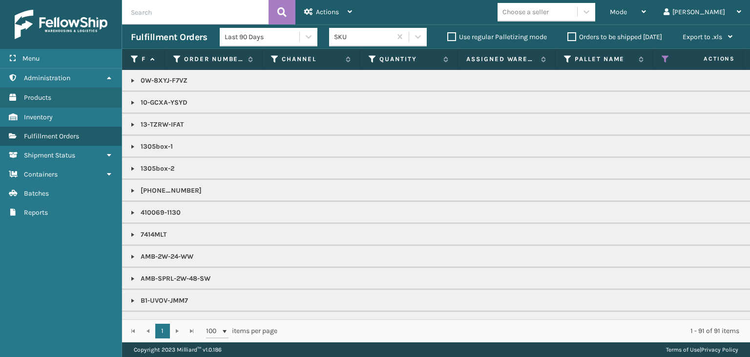
click at [549, 14] on div "Choose a seller" at bounding box center [526, 12] width 46 height 10
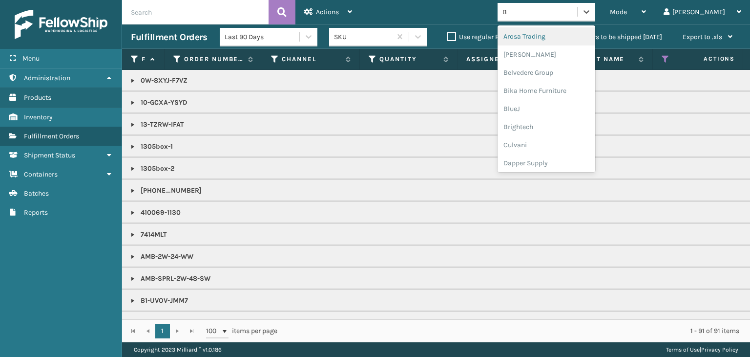
type input "BR"
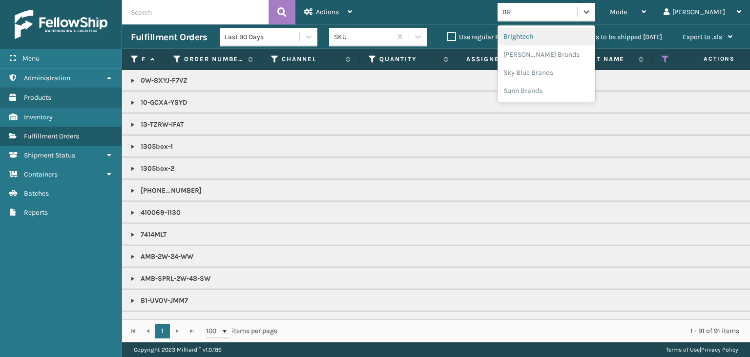
click at [565, 38] on div "Brightech" at bounding box center [547, 36] width 98 height 18
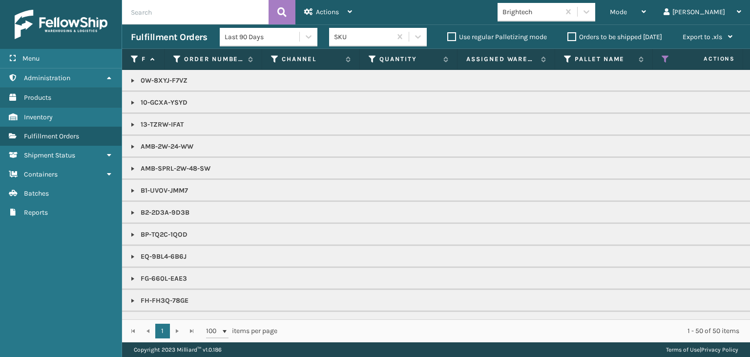
click at [172, 102] on p "10-GCXA-YSYD" at bounding box center [753, 103] width 1244 height 10
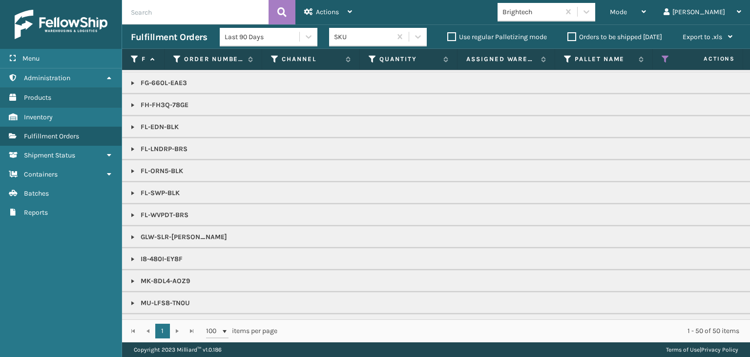
scroll to position [147, 0]
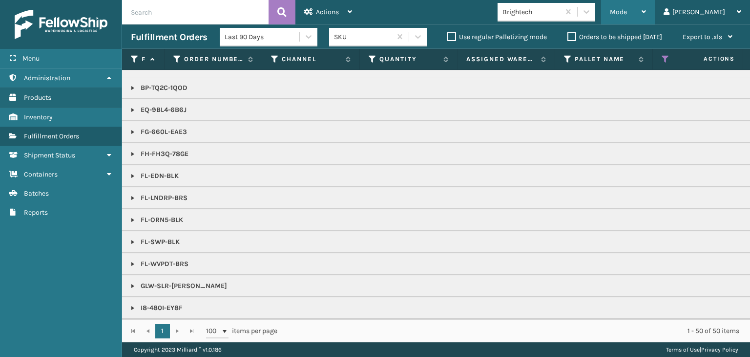
click at [646, 7] on div "Mode" at bounding box center [628, 12] width 36 height 24
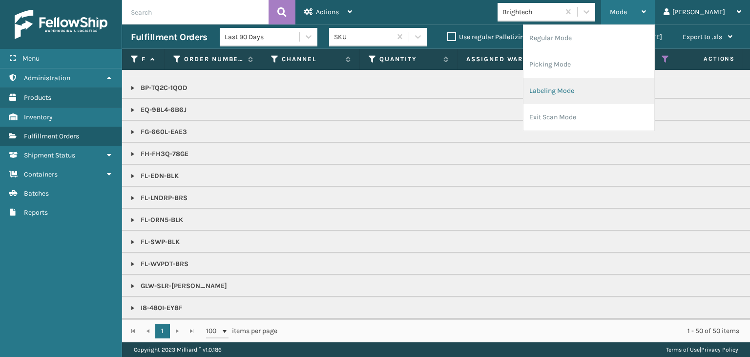
click at [591, 92] on li "Labeling Mode" at bounding box center [589, 91] width 131 height 26
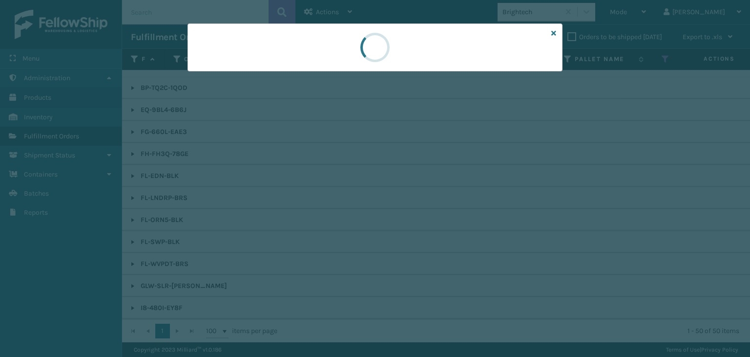
click at [221, 73] on div at bounding box center [375, 178] width 750 height 357
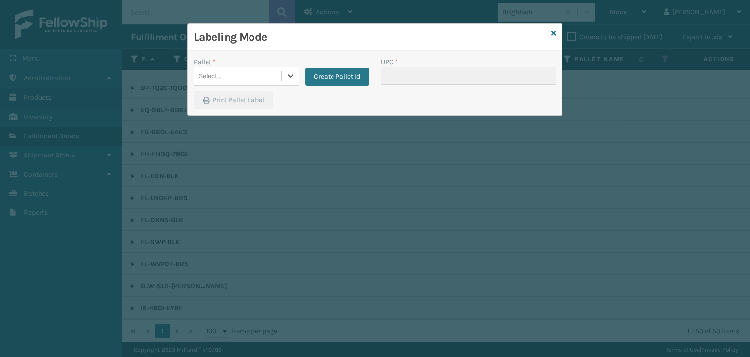
click at [216, 76] on div "Select..." at bounding box center [210, 76] width 23 height 10
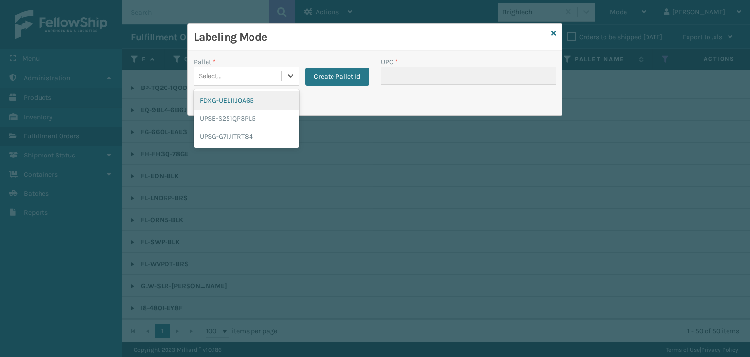
click at [227, 93] on div "FDXG-UEL1IJOA65" at bounding box center [247, 100] width 106 height 18
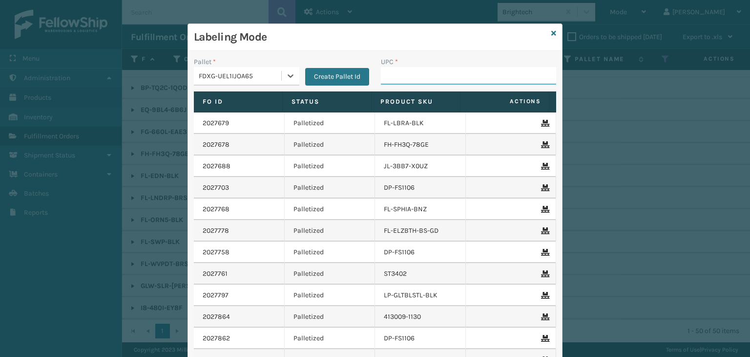
click at [385, 77] on input "UPC *" at bounding box center [468, 76] width 175 height 18
type input "854403007438"
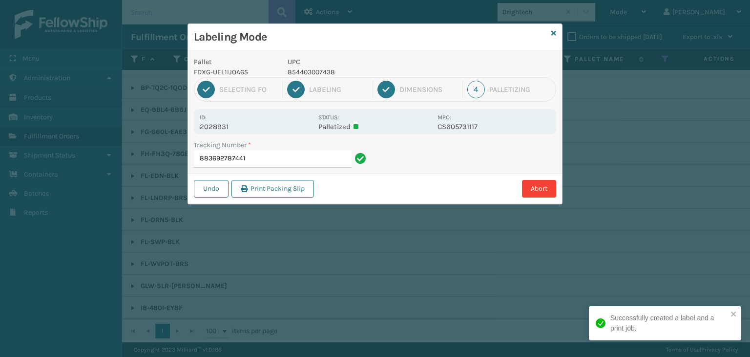
click at [316, 75] on p "854403007438" at bounding box center [360, 72] width 144 height 10
copy p "854403007438"
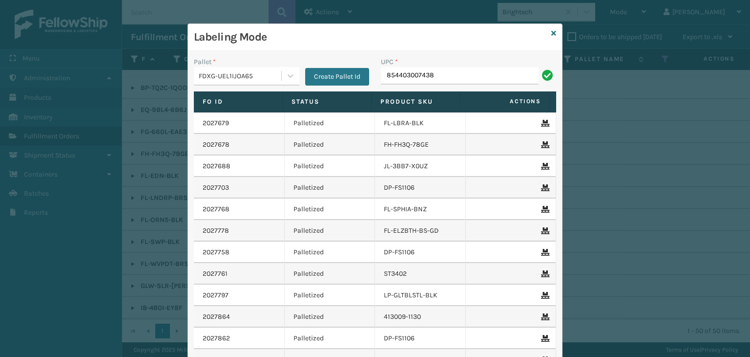
type input "854403007438"
type input "850068315031"
type input "850040667759"
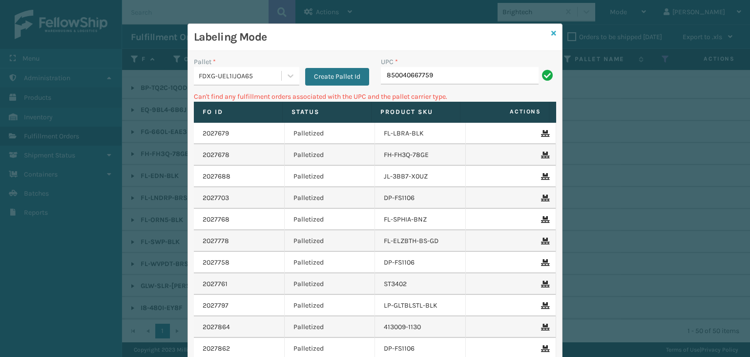
click at [552, 33] on icon at bounding box center [554, 33] width 5 height 7
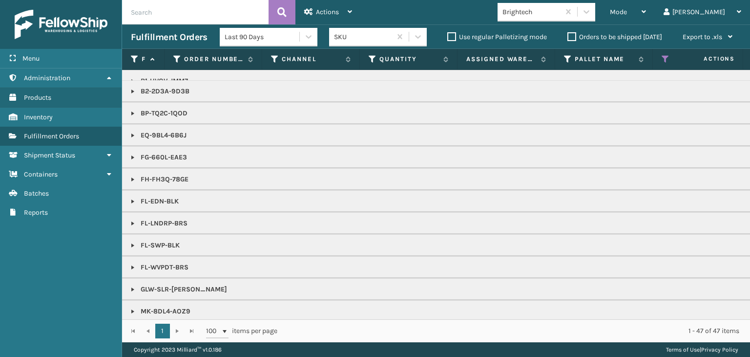
scroll to position [104, 0]
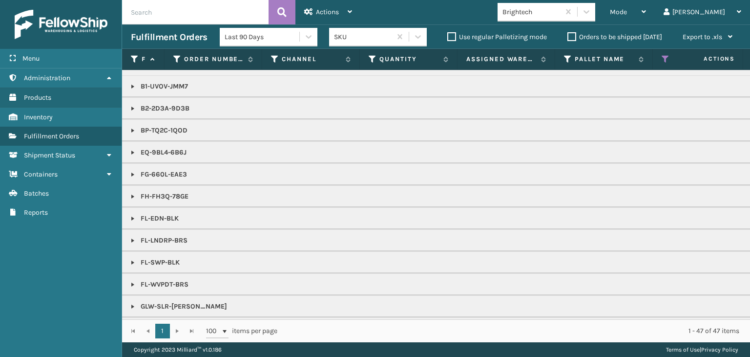
click at [135, 174] on link at bounding box center [133, 174] width 8 height 8
click at [129, 282] on link at bounding box center [133, 286] width 8 height 8
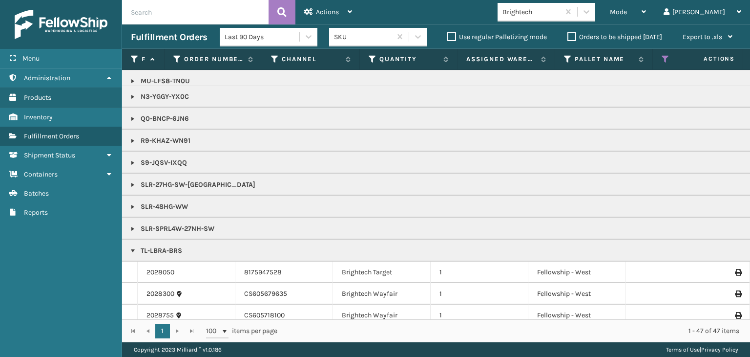
scroll to position [584, 0]
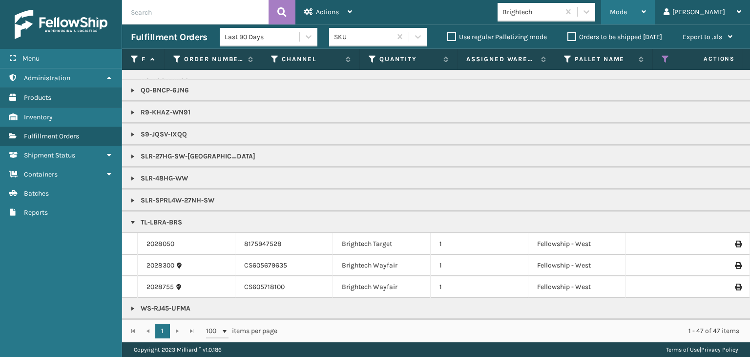
click at [646, 8] on div "Mode" at bounding box center [628, 12] width 36 height 24
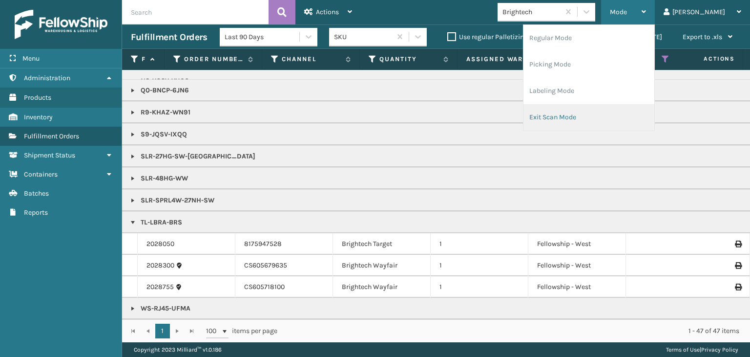
click at [580, 116] on li "Exit Scan Mode" at bounding box center [589, 117] width 131 height 26
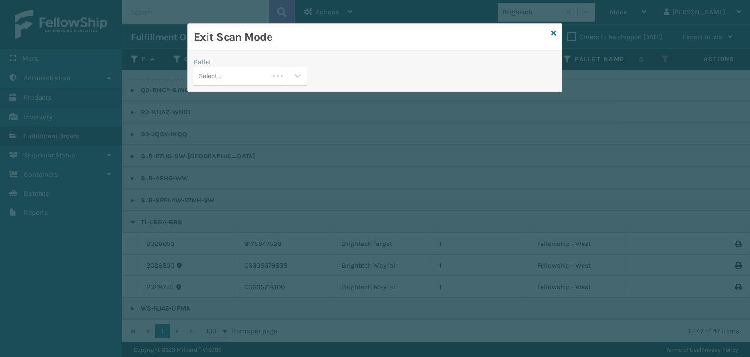
click at [289, 69] on div at bounding box center [288, 76] width 38 height 18
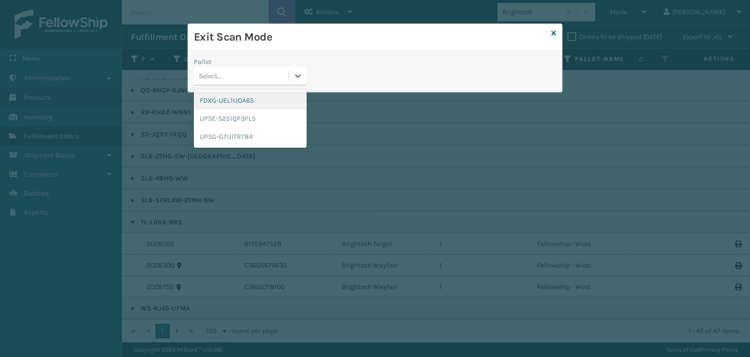
click at [239, 102] on div "FDXG-UEL1IJOA65" at bounding box center [250, 100] width 113 height 18
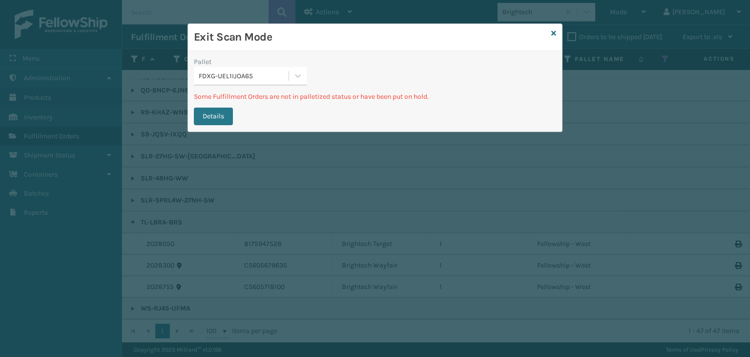
click at [557, 29] on div "Exit Scan Mode" at bounding box center [375, 37] width 374 height 27
click at [555, 34] on icon at bounding box center [554, 33] width 5 height 7
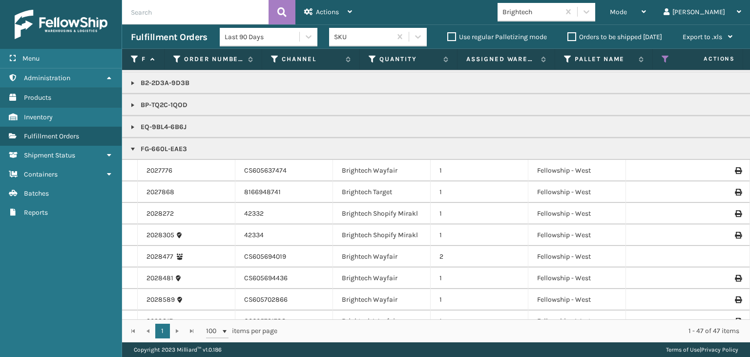
scroll to position [147, 0]
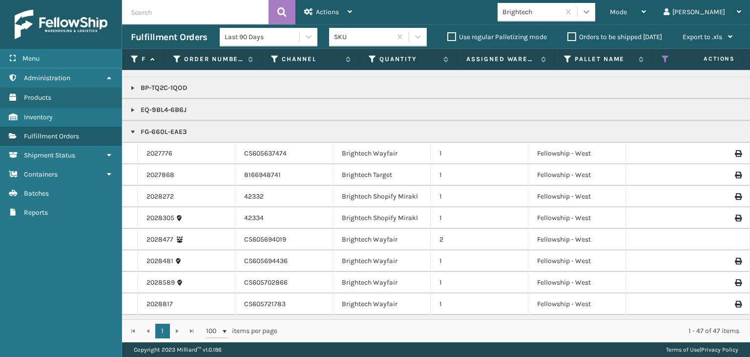
click at [601, 8] on div "Brightech" at bounding box center [550, 12] width 104 height 19
click at [627, 12] on span "Mode" at bounding box center [618, 12] width 17 height 8
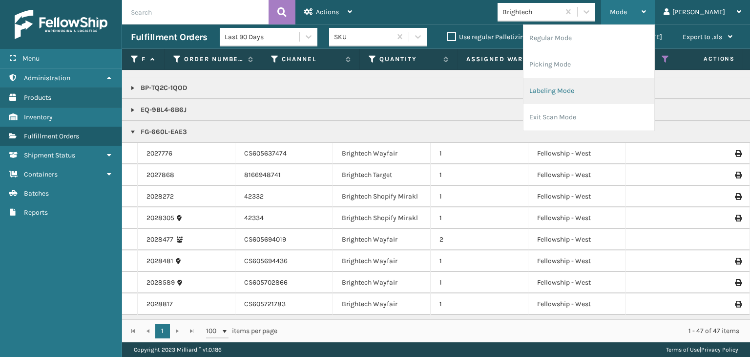
click at [599, 91] on li "Labeling Mode" at bounding box center [589, 91] width 131 height 26
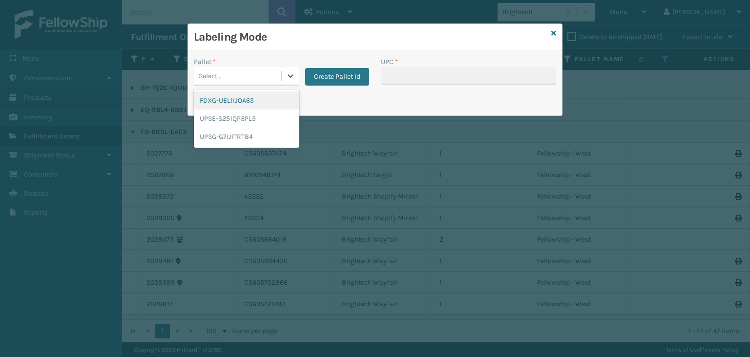
click at [218, 76] on div "Select..." at bounding box center [210, 76] width 23 height 10
drag, startPoint x: 214, startPoint y: 135, endPoint x: 340, endPoint y: 88, distance: 134.3
click at [215, 133] on div "UPSG-G7IJITRT84" at bounding box center [247, 136] width 106 height 18
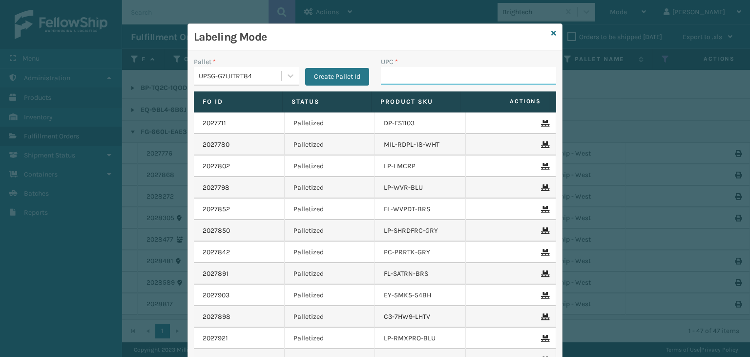
drag, startPoint x: 435, startPoint y: 81, endPoint x: 410, endPoint y: 72, distance: 26.4
click at [435, 81] on input "UPC *" at bounding box center [468, 76] width 175 height 18
type input "849986009405"
click at [552, 34] on icon at bounding box center [554, 33] width 5 height 7
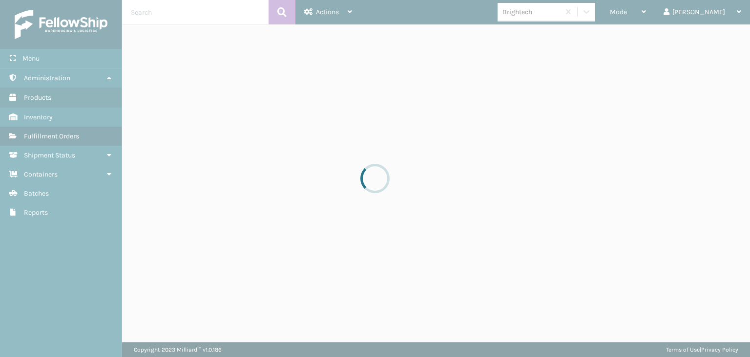
click at [560, 10] on div at bounding box center [375, 178] width 750 height 357
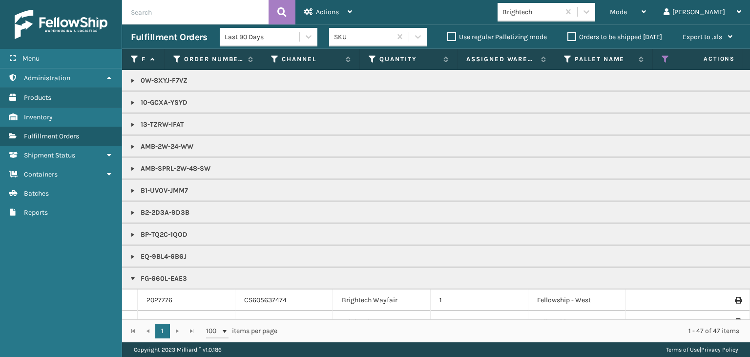
click at [561, 11] on div "Brightech" at bounding box center [532, 12] width 58 height 10
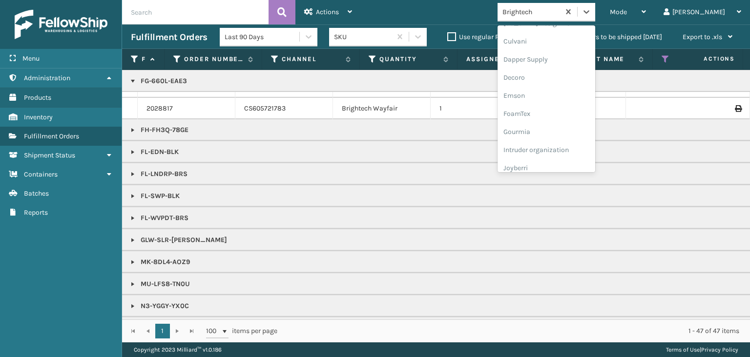
scroll to position [309, 0]
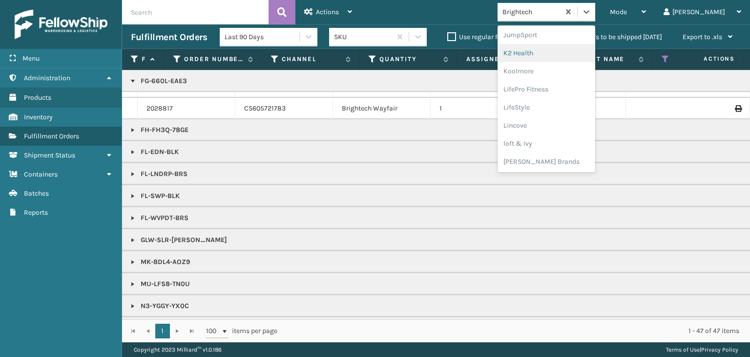
click at [535, 59] on div "K2 Health" at bounding box center [547, 53] width 98 height 18
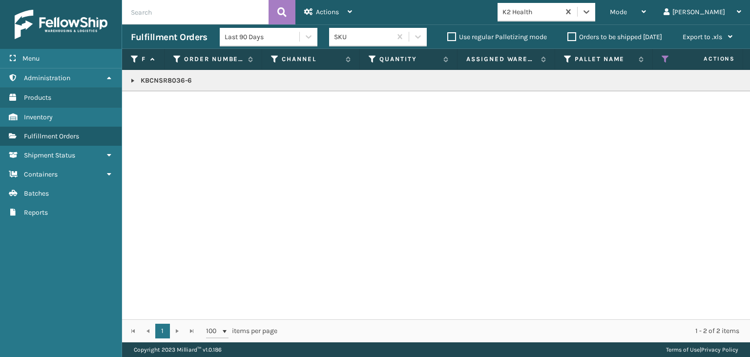
click at [134, 81] on link at bounding box center [133, 81] width 8 height 8
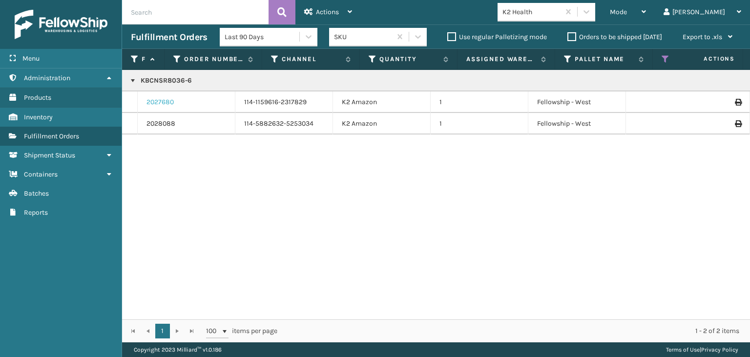
click at [166, 103] on link "2027680" at bounding box center [160, 102] width 27 height 10
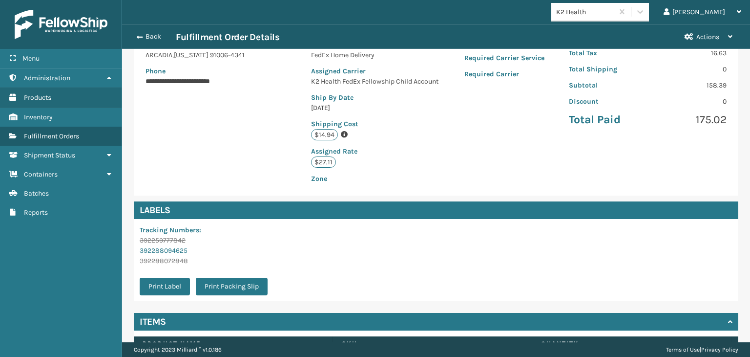
scroll to position [251, 0]
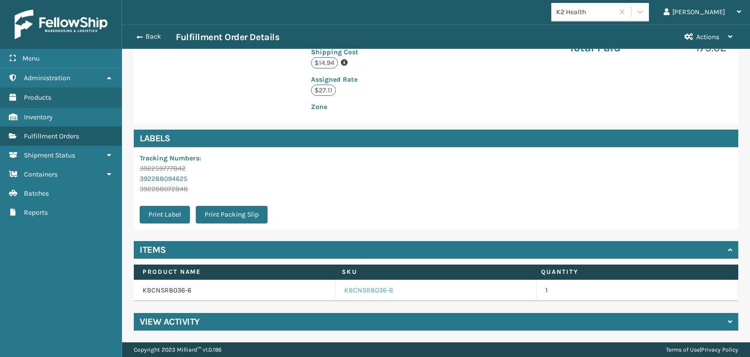
click at [359, 290] on link "KBCNSR8036-6" at bounding box center [368, 290] width 49 height 10
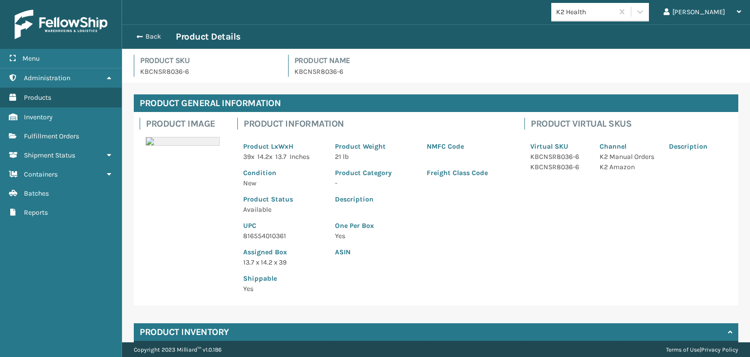
click at [270, 239] on p "816554010361" at bounding box center [283, 236] width 80 height 10
click at [144, 36] on button "Back" at bounding box center [153, 36] width 45 height 9
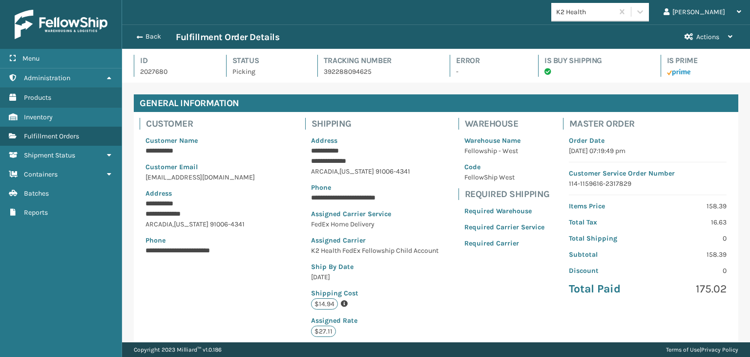
scroll to position [23, 628]
click at [145, 28] on div "Back Fulfillment Order Details Actions" at bounding box center [436, 36] width 628 height 24
click at [151, 33] on button "Back" at bounding box center [153, 36] width 45 height 9
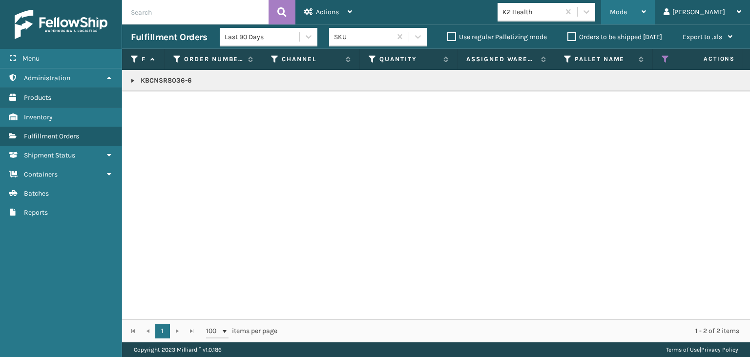
click at [646, 10] on div "Mode" at bounding box center [628, 12] width 36 height 24
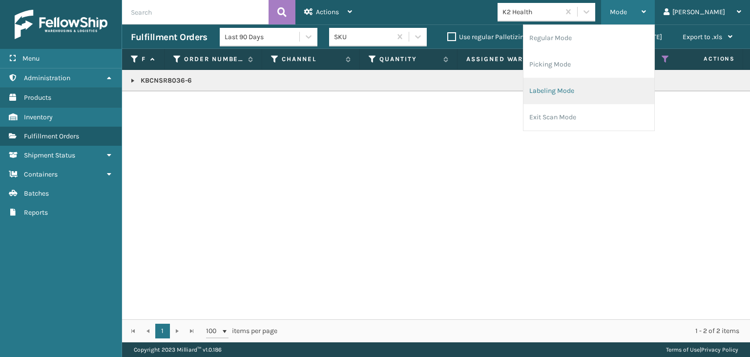
click at [615, 92] on li "Labeling Mode" at bounding box center [589, 91] width 131 height 26
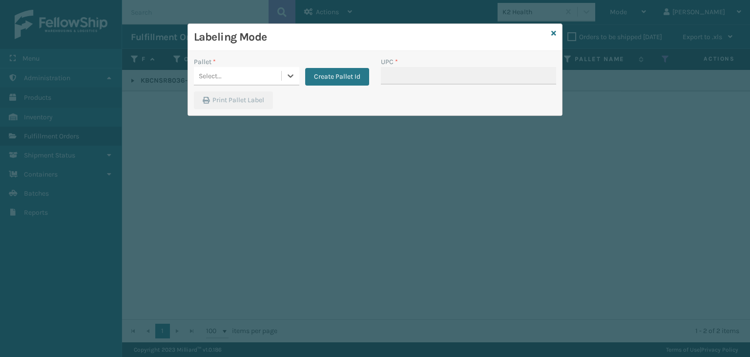
drag, startPoint x: 217, startPoint y: 71, endPoint x: 223, endPoint y: 77, distance: 8.0
click at [217, 71] on div "Select..." at bounding box center [210, 76] width 23 height 10
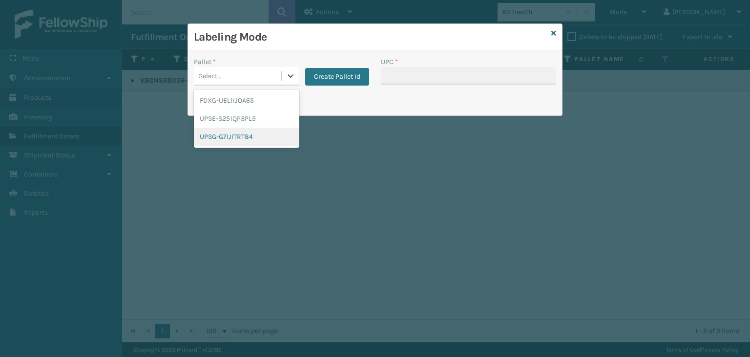
click at [223, 131] on div "UPSG-G7IJITRT84" at bounding box center [247, 136] width 106 height 18
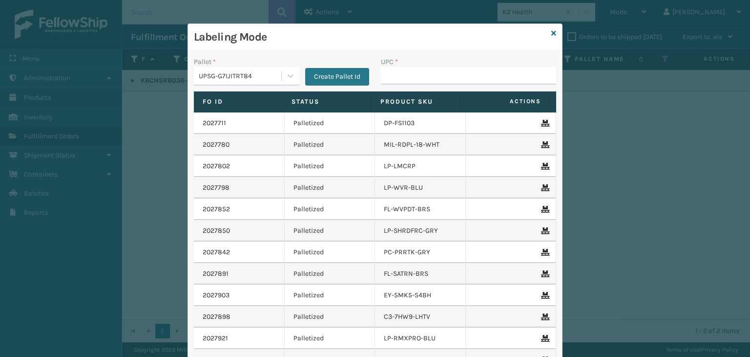
click at [397, 85] on div "UPC *" at bounding box center [468, 74] width 187 height 35
click at [407, 78] on input "UPC *" at bounding box center [468, 76] width 175 height 18
paste input "816554010361"
type input "816554010361"
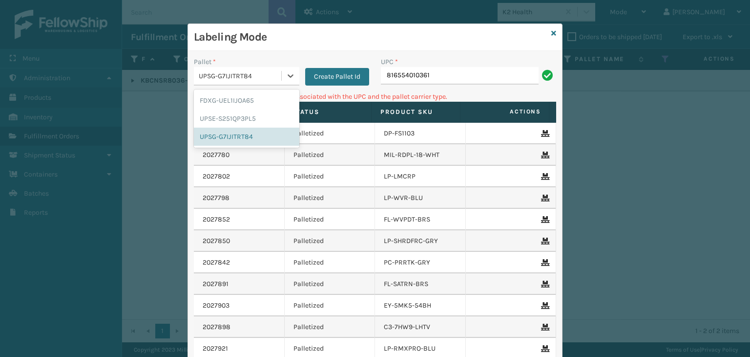
click at [238, 76] on div "UPSG-G7IJITRT84" at bounding box center [241, 76] width 84 height 10
click at [266, 104] on div "FDXG-UEL1IJOA65" at bounding box center [247, 100] width 106 height 18
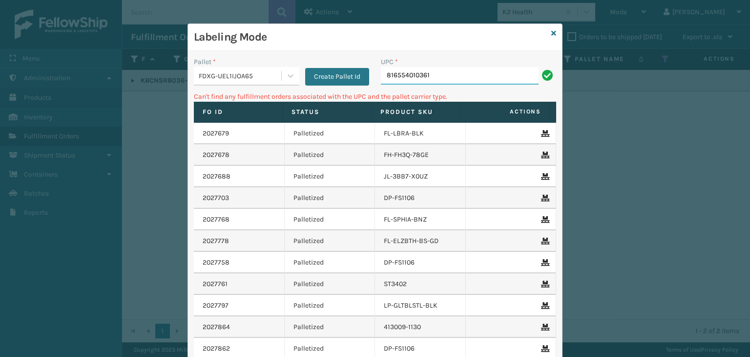
click at [482, 77] on input "816554010361" at bounding box center [460, 76] width 158 height 18
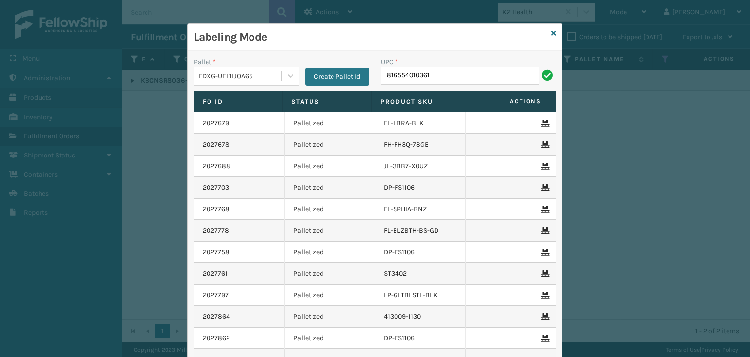
type input "816554010361"
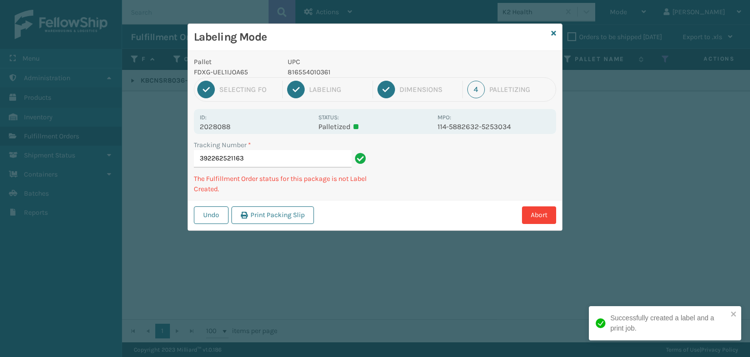
click at [636, 43] on div "Labeling Mode Pallet FDXG-UEL1IJOA65 UPC 816554010361 1 Selecting FO 2 Labeling…" at bounding box center [375, 178] width 750 height 357
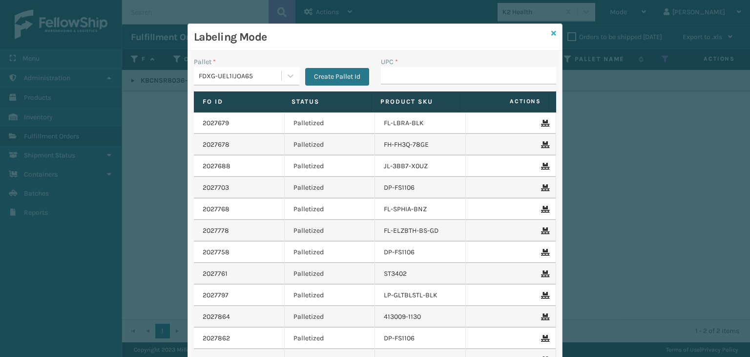
click at [552, 34] on icon at bounding box center [554, 33] width 5 height 7
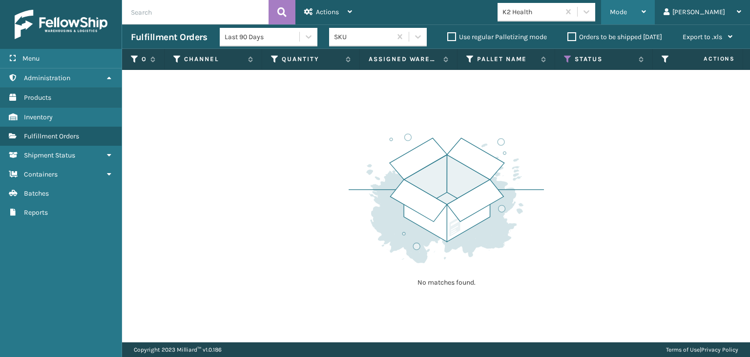
drag, startPoint x: 639, startPoint y: 17, endPoint x: 642, endPoint y: 22, distance: 5.5
click at [640, 17] on div "Mode Regular Mode Picking Mode Labeling Mode Exit Scan Mode" at bounding box center [628, 12] width 54 height 24
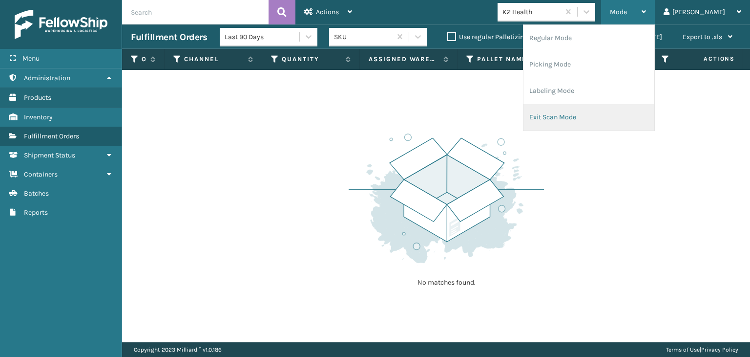
click at [604, 116] on li "Exit Scan Mode" at bounding box center [589, 117] width 131 height 26
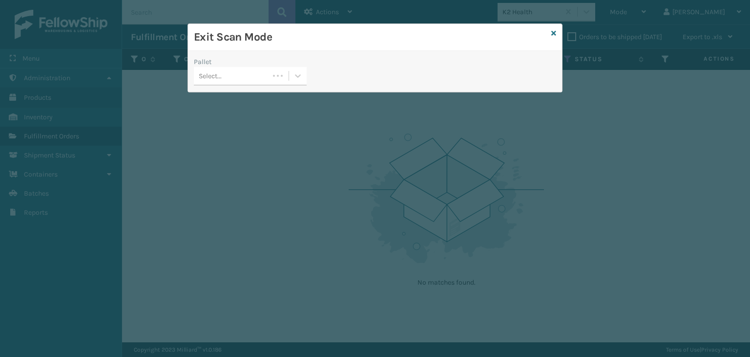
click at [240, 73] on div "Select..." at bounding box center [231, 76] width 75 height 16
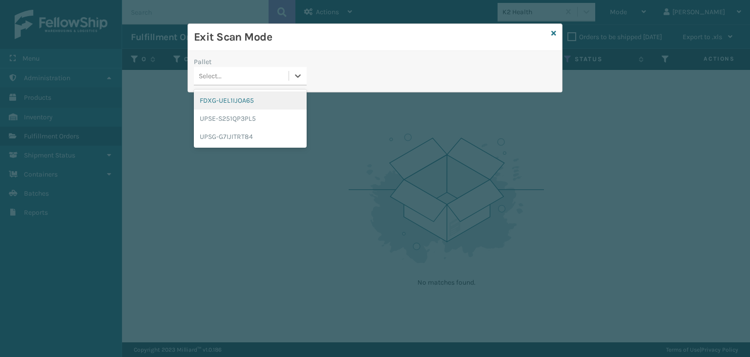
click at [240, 98] on div "FDXG-UEL1IJOA65" at bounding box center [250, 100] width 113 height 18
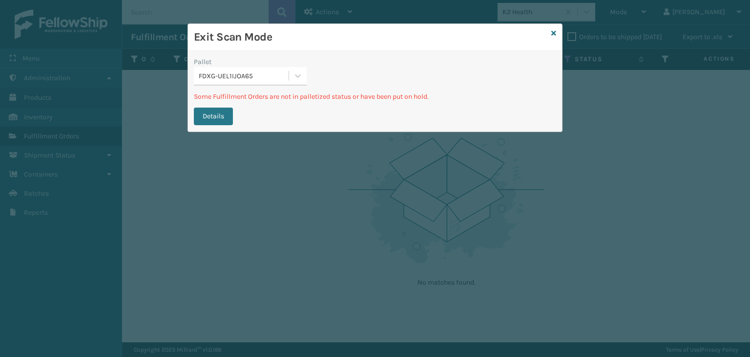
click at [213, 75] on div "FDXG-UEL1IJOA65" at bounding box center [244, 76] width 91 height 10
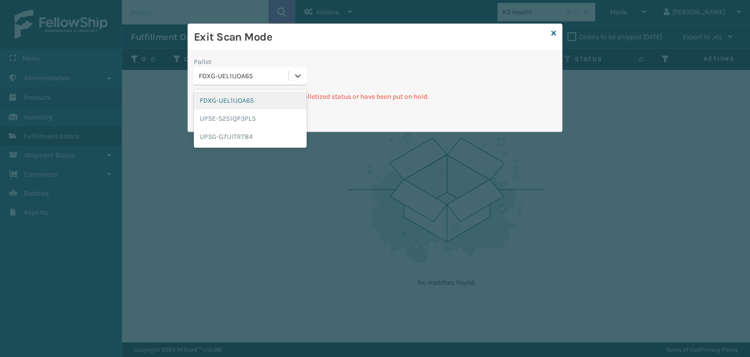
click at [205, 102] on div "FDXG-UEL1IJOA65" at bounding box center [250, 100] width 113 height 18
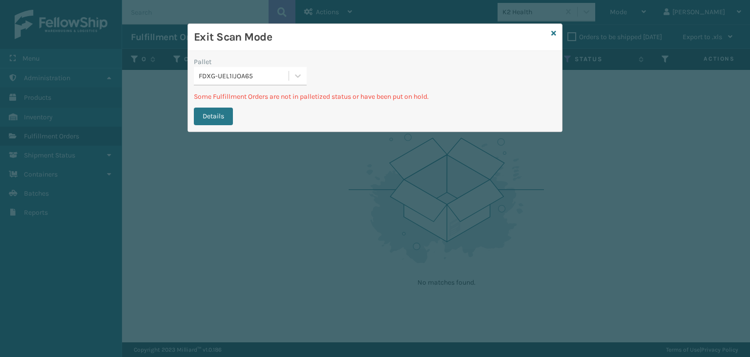
drag, startPoint x: 198, startPoint y: 120, endPoint x: 209, endPoint y: 128, distance: 13.6
click at [198, 120] on button "Details" at bounding box center [213, 116] width 39 height 18
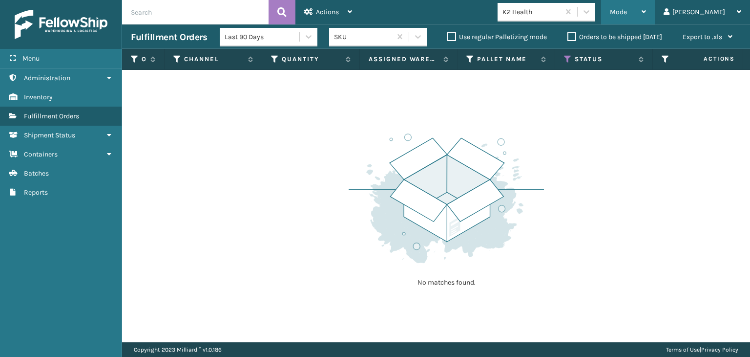
drag, startPoint x: 648, startPoint y: 12, endPoint x: 649, endPoint y: 19, distance: 6.4
click at [627, 12] on span "Mode" at bounding box center [618, 12] width 17 height 8
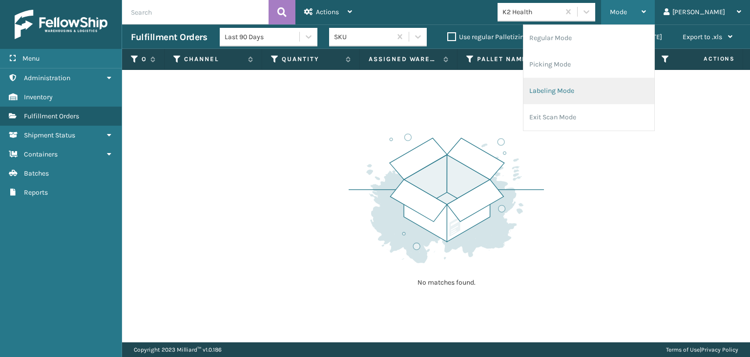
click at [607, 95] on li "Labeling Mode" at bounding box center [589, 91] width 131 height 26
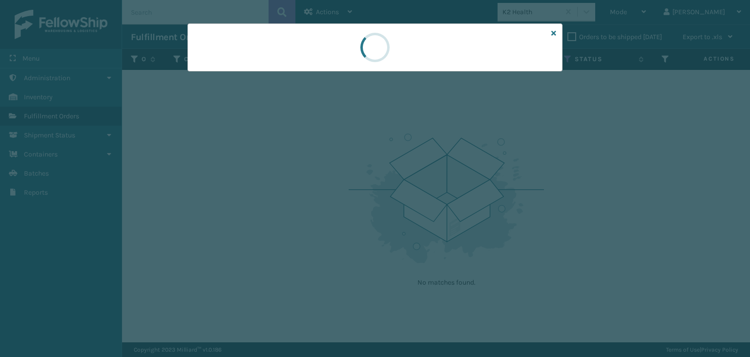
click at [243, 80] on div at bounding box center [375, 178] width 750 height 357
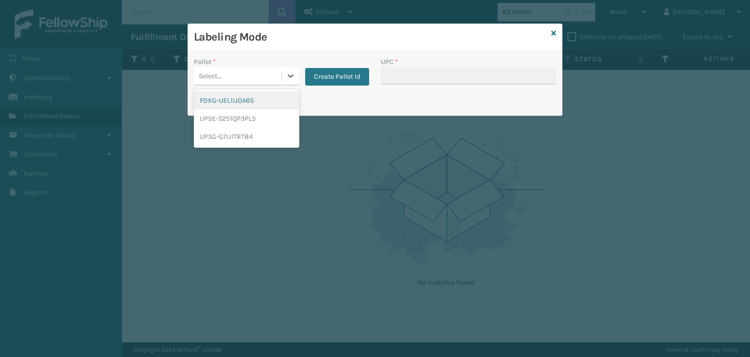
click at [240, 77] on div "Select..." at bounding box center [237, 76] width 87 height 16
click at [235, 138] on div "UPSG-G7IJITRT84" at bounding box center [247, 136] width 106 height 18
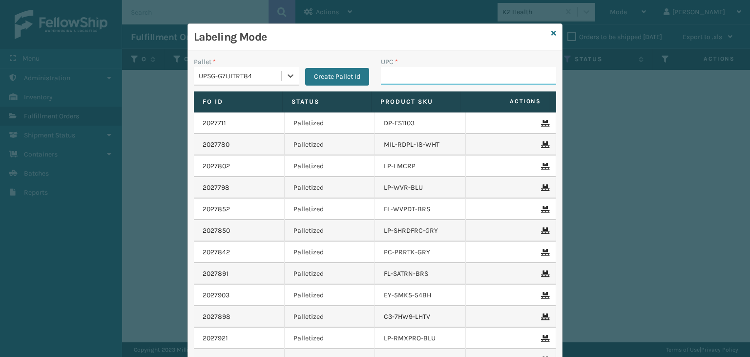
drag, startPoint x: 416, startPoint y: 81, endPoint x: 407, endPoint y: 79, distance: 8.5
click at [416, 81] on input "UPC *" at bounding box center [468, 76] width 175 height 18
click at [422, 72] on input "UPC *" at bounding box center [468, 76] width 175 height 18
click at [414, 77] on input "UPC *" at bounding box center [468, 76] width 175 height 18
type input "850012"
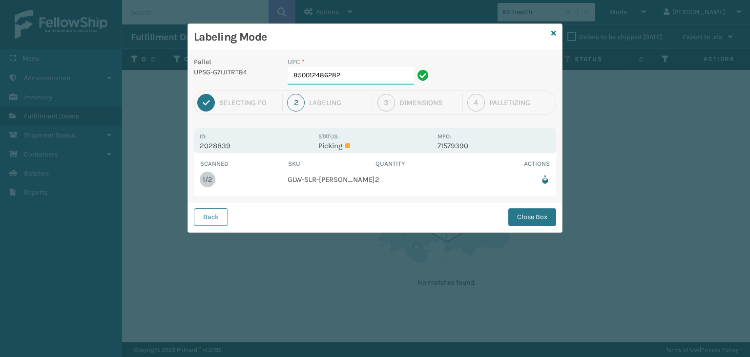
click at [371, 82] on input "850012486282" at bounding box center [351, 76] width 127 height 18
click at [531, 222] on button "Close Box" at bounding box center [533, 217] width 48 height 18
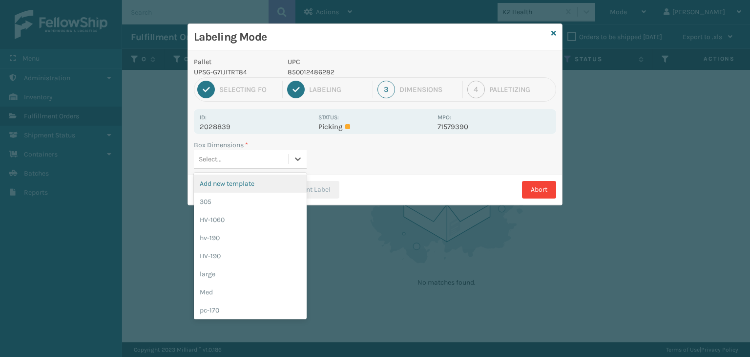
click at [267, 165] on div "Select..." at bounding box center [241, 159] width 95 height 16
click at [260, 201] on div "305" at bounding box center [250, 201] width 113 height 18
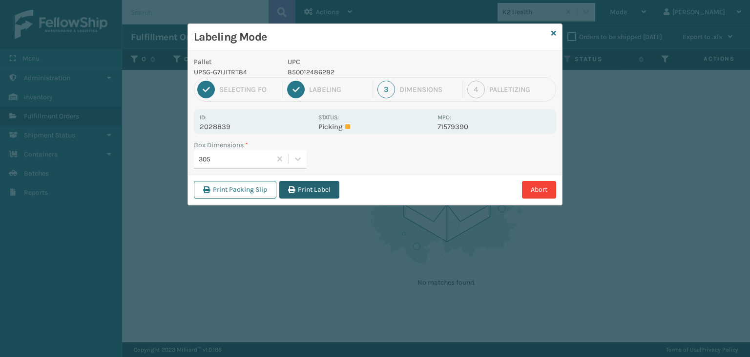
click at [313, 185] on button "Print Label" at bounding box center [309, 190] width 60 height 18
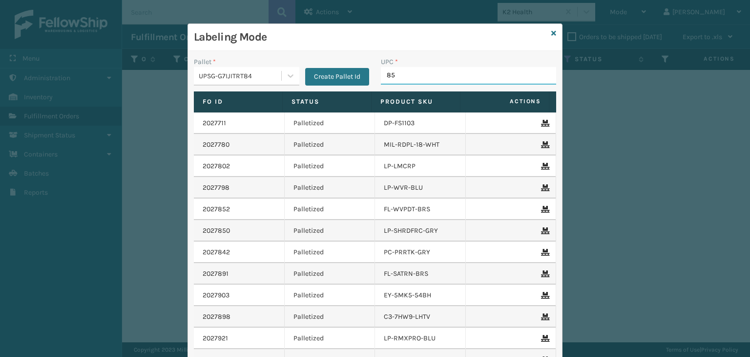
type input "850"
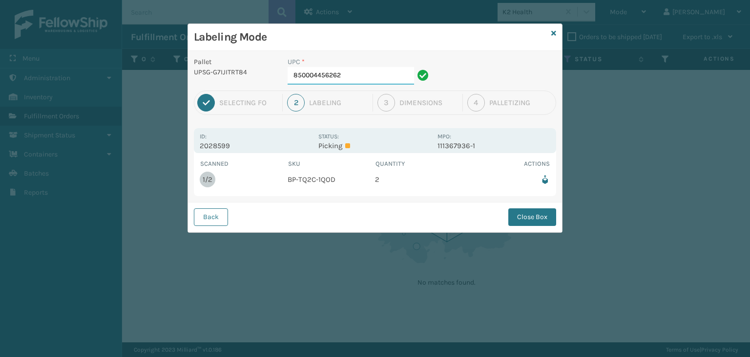
click at [366, 75] on input "850004456262" at bounding box center [351, 76] width 127 height 18
click at [530, 215] on button "Close Box" at bounding box center [533, 217] width 48 height 18
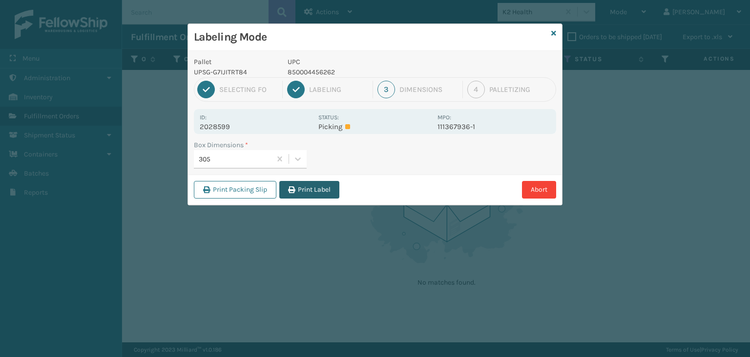
click at [289, 191] on icon "button" at bounding box center [291, 189] width 7 height 7
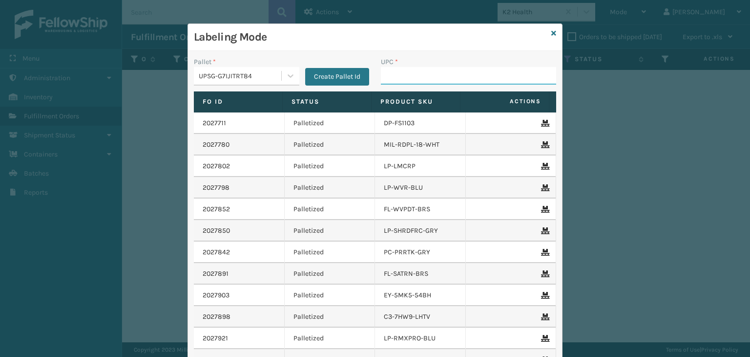
click at [436, 70] on input "UPC *" at bounding box center [468, 76] width 175 height 18
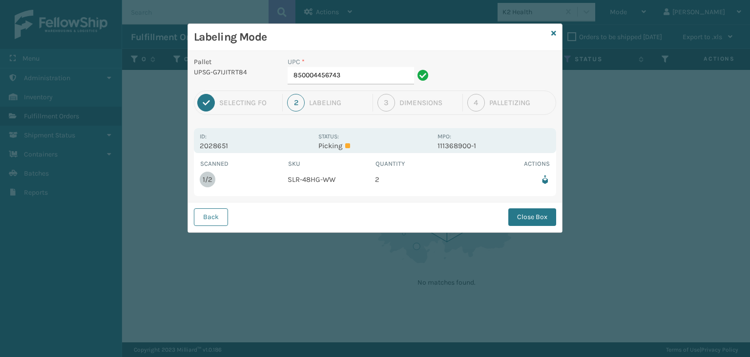
click at [213, 225] on div "Back Close Box" at bounding box center [375, 217] width 374 height 30
click at [206, 218] on button "Back" at bounding box center [211, 217] width 34 height 18
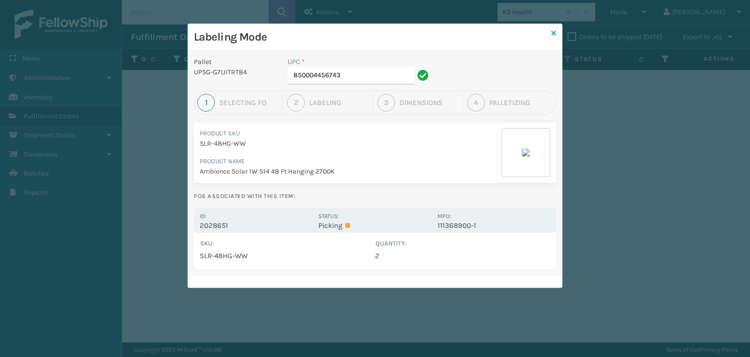
click at [552, 36] on icon at bounding box center [554, 33] width 5 height 7
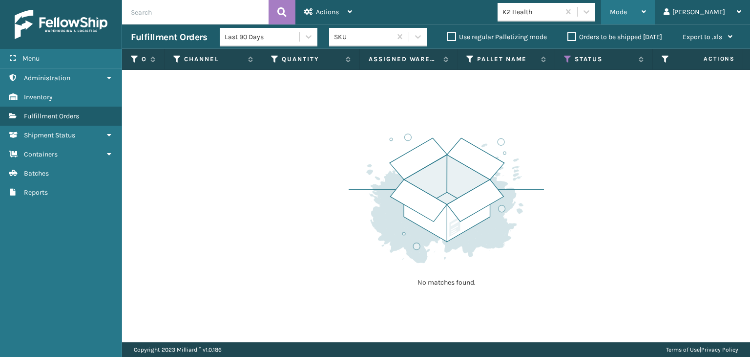
click at [646, 16] on div "Mode" at bounding box center [628, 12] width 36 height 24
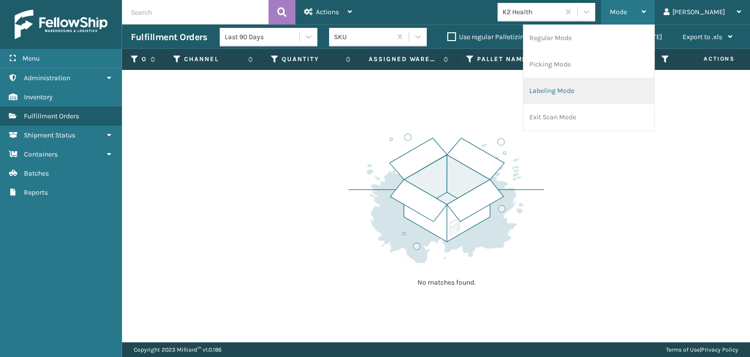
click at [597, 97] on li "Labeling Mode" at bounding box center [589, 91] width 131 height 26
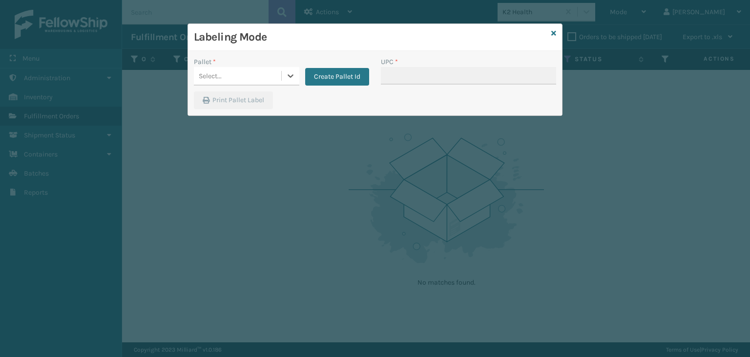
click at [248, 78] on div "Select..." at bounding box center [237, 76] width 87 height 16
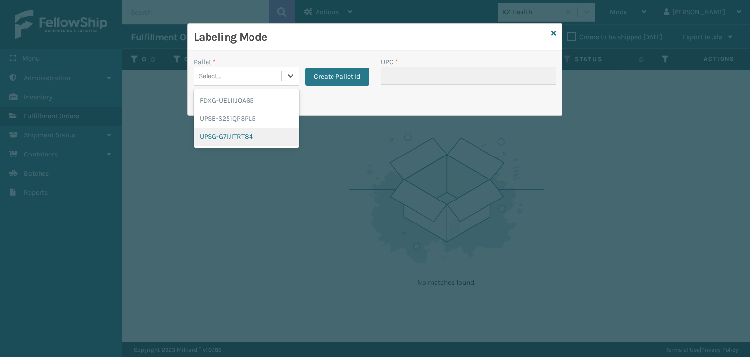
click at [244, 142] on div "UPSG-G7IJITRT84" at bounding box center [247, 136] width 106 height 18
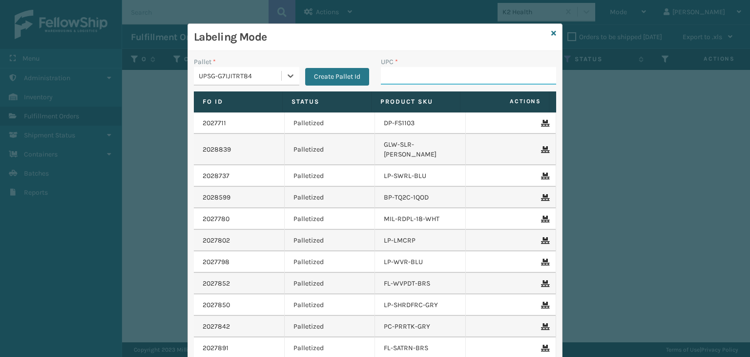
click at [401, 83] on input "UPC *" at bounding box center [468, 76] width 175 height 18
type input "850012485442"
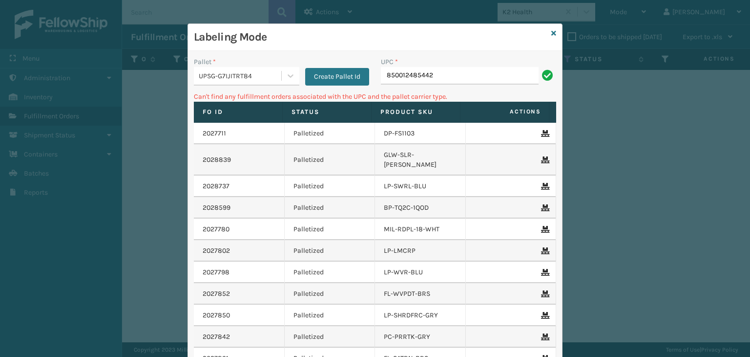
click at [259, 75] on div "UPSG-G7IJITRT84" at bounding box center [241, 76] width 84 height 10
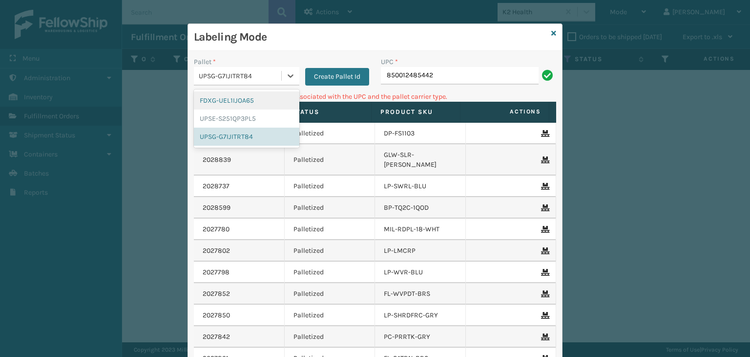
click at [235, 105] on div "FDXG-UEL1IJOA65" at bounding box center [247, 100] width 106 height 18
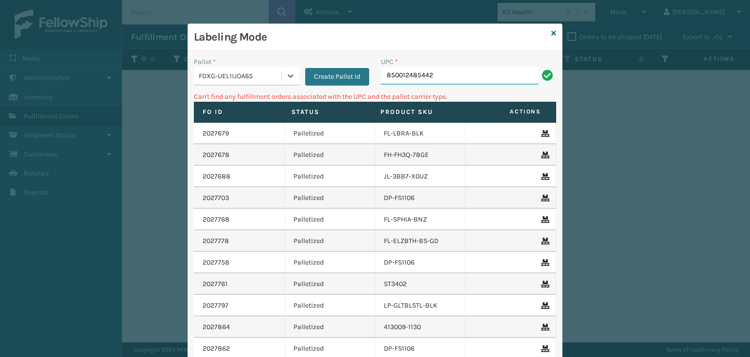
click at [443, 75] on input "850012485442" at bounding box center [460, 76] width 158 height 18
drag, startPoint x: 463, startPoint y: 79, endPoint x: 345, endPoint y: 79, distance: 118.2
click at [345, 79] on div "Pallet * FDXG-UEL1IJOA65 Create Pallet Id UPC * 850012485442" at bounding box center [375, 74] width 374 height 35
click at [248, 78] on div "FDXG-UEL1IJOA65" at bounding box center [241, 76] width 84 height 10
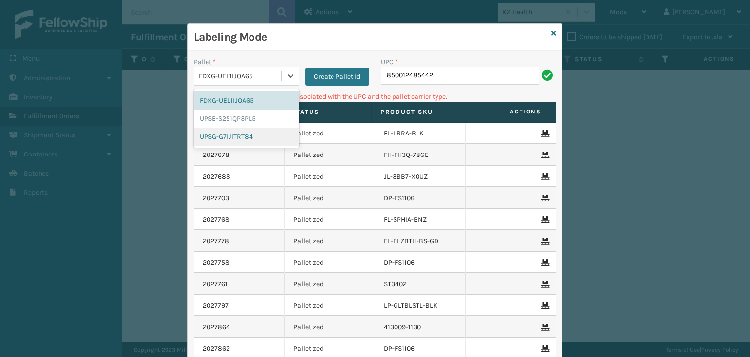
click at [241, 135] on div "UPSG-G7IJITRT84" at bounding box center [247, 136] width 106 height 18
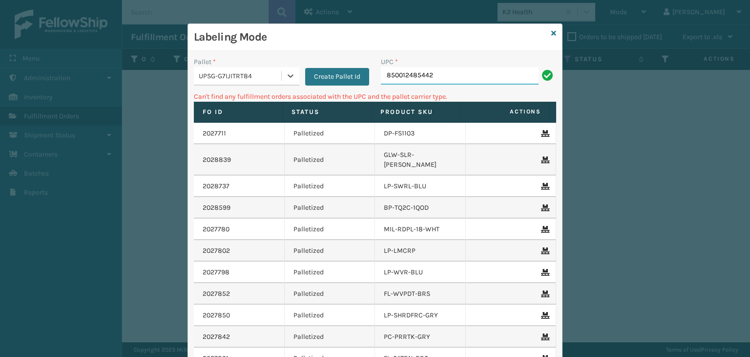
click at [438, 82] on input "850012485442" at bounding box center [460, 76] width 158 height 18
click at [432, 82] on input "850012485442" at bounding box center [460, 76] width 158 height 18
click at [429, 81] on input "850012485442" at bounding box center [460, 76] width 158 height 18
type input "8"
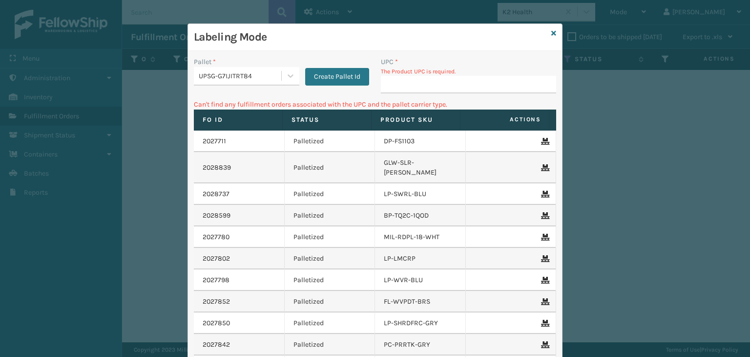
click at [553, 32] on div "Labeling Mode" at bounding box center [375, 37] width 374 height 27
click at [552, 32] on icon at bounding box center [554, 33] width 5 height 7
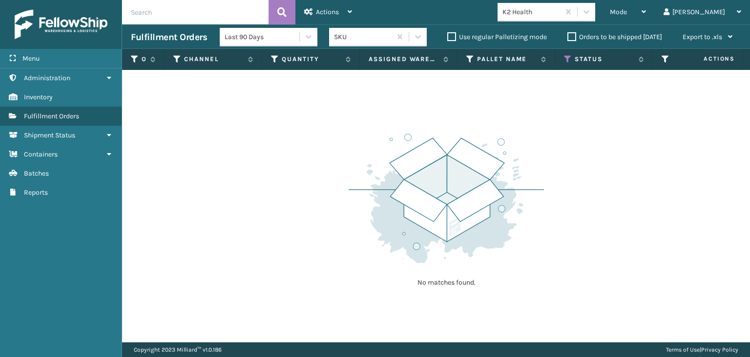
click at [561, 15] on div "K2 Health" at bounding box center [532, 12] width 58 height 10
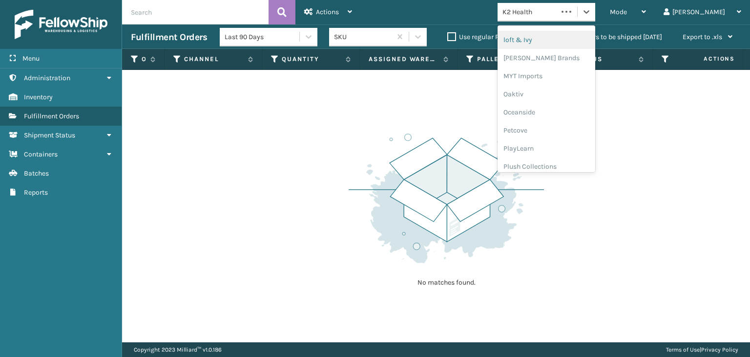
scroll to position [472, 0]
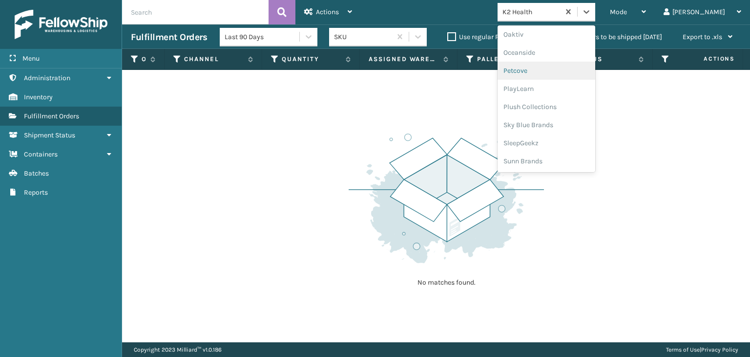
click at [556, 71] on div "Petcove" at bounding box center [547, 71] width 98 height 18
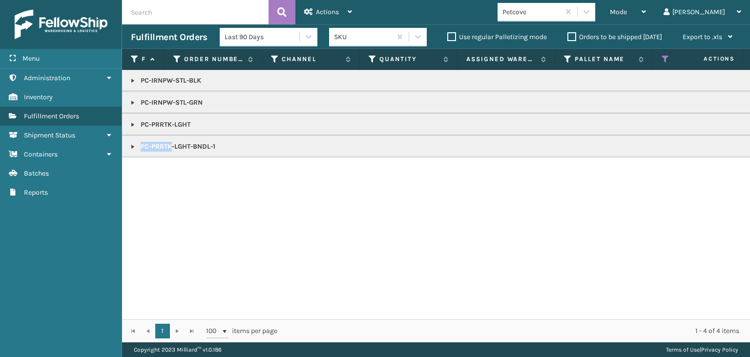
drag, startPoint x: 199, startPoint y: 147, endPoint x: 170, endPoint y: 147, distance: 29.8
click at [170, 147] on p "PC-PRRTK-LGHT-BNDL-1" at bounding box center [753, 147] width 1244 height 10
click at [133, 145] on link at bounding box center [133, 147] width 8 height 8
click at [163, 174] on link "2028885" at bounding box center [161, 173] width 29 height 10
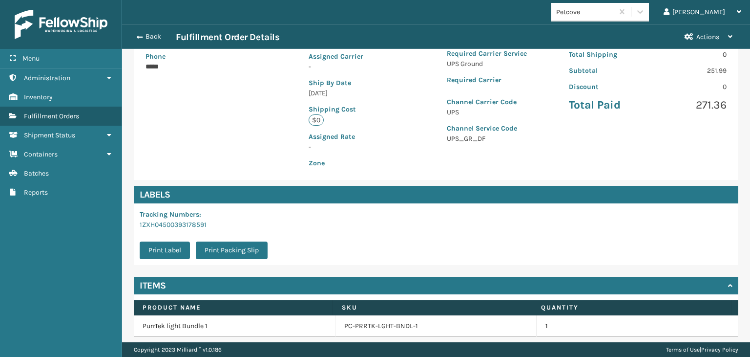
scroll to position [219, 0]
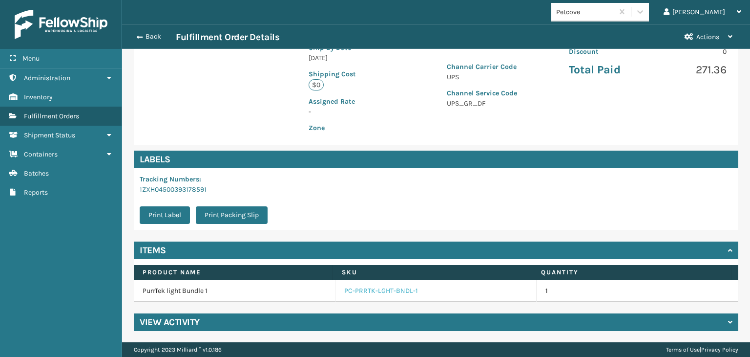
click at [394, 291] on link "PC-PRRTK-LGHT-BNDL-1" at bounding box center [381, 291] width 74 height 10
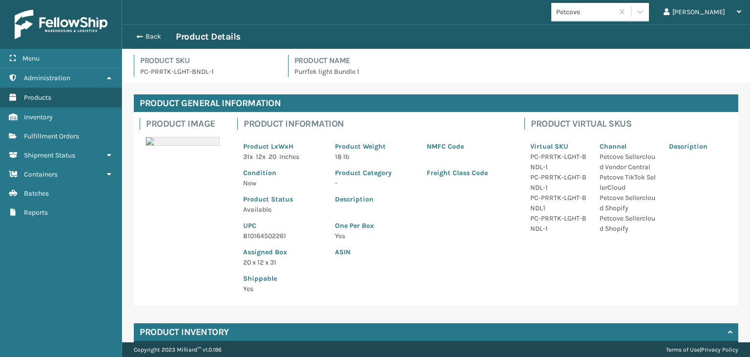
click at [276, 235] on p "810164502261" at bounding box center [283, 236] width 80 height 10
copy p "810164502261"
click at [147, 38] on button "Back" at bounding box center [153, 36] width 45 height 9
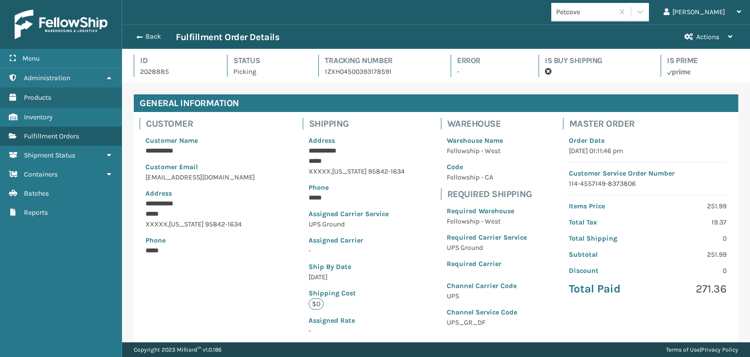
scroll to position [23, 628]
click at [147, 32] on button "Back" at bounding box center [153, 36] width 45 height 9
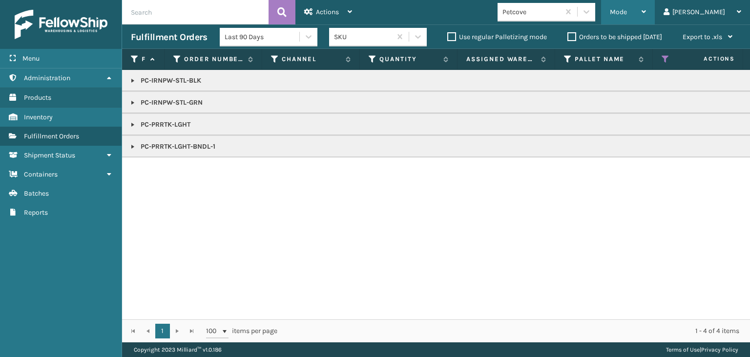
click at [646, 14] on div "Mode" at bounding box center [628, 12] width 36 height 24
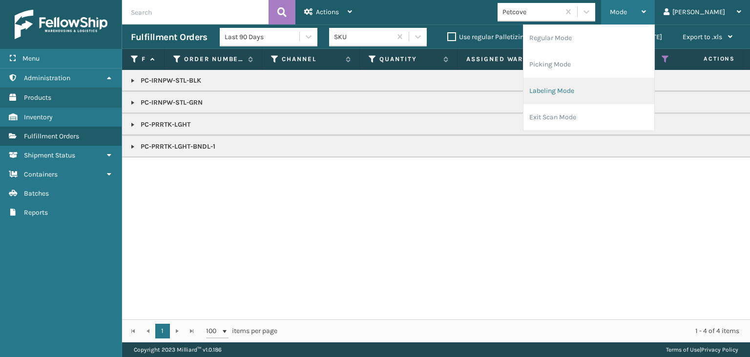
click at [624, 96] on li "Labeling Mode" at bounding box center [589, 91] width 131 height 26
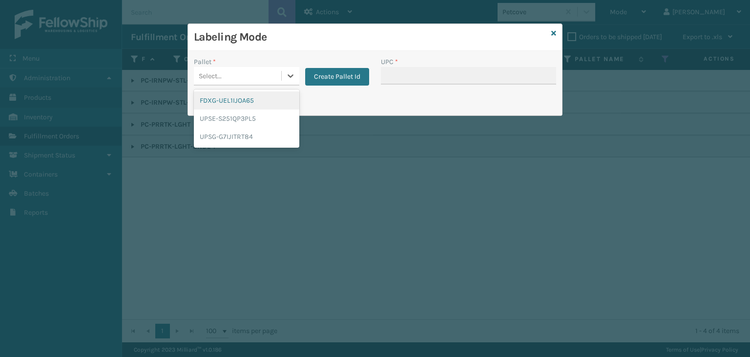
click at [237, 73] on div "Select..." at bounding box center [237, 76] width 87 height 16
click at [235, 138] on div "UPSG-G7IJITRT84" at bounding box center [247, 136] width 106 height 18
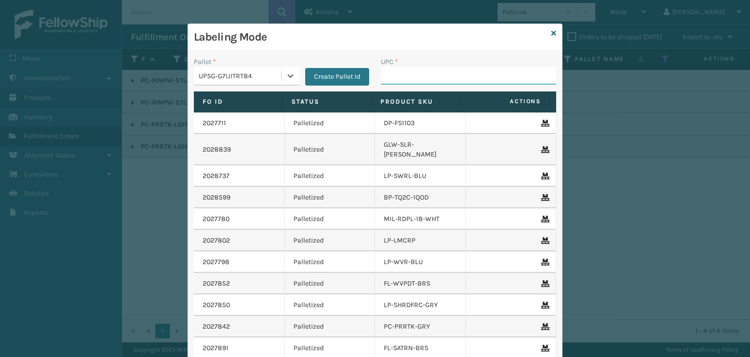
click at [426, 74] on input "UPC *" at bounding box center [468, 76] width 175 height 18
paste input "810164502261"
type input "810164502261"
type input "858100"
type input "8578990065"
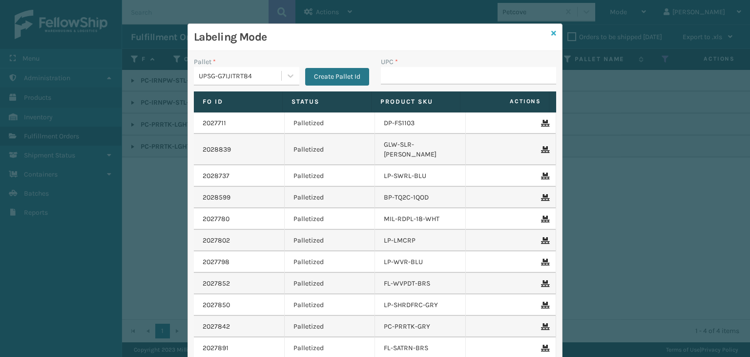
click at [552, 32] on icon at bounding box center [554, 33] width 5 height 7
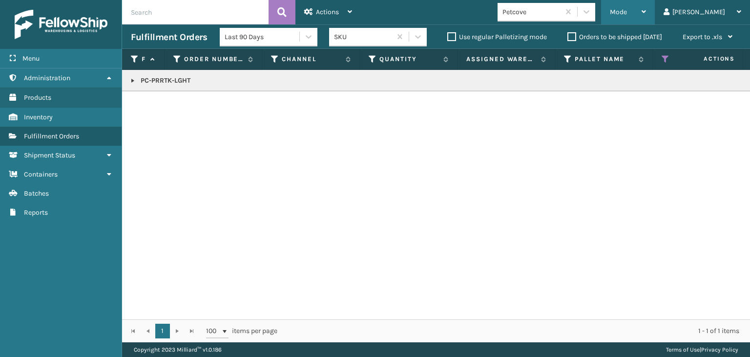
click at [640, 15] on div "Mode Regular Mode Picking Mode Labeling Mode Exit Scan Mode" at bounding box center [628, 12] width 54 height 24
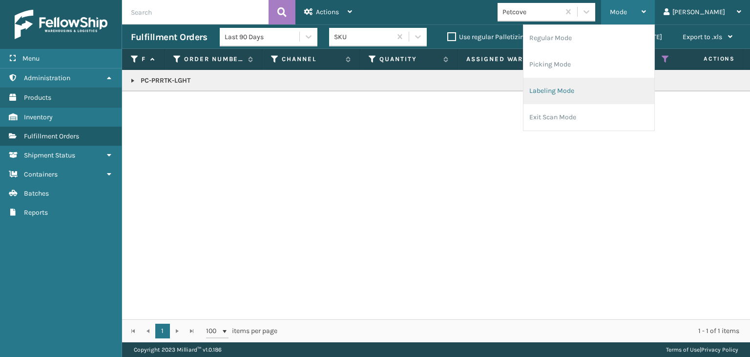
click at [598, 94] on li "Labeling Mode" at bounding box center [589, 91] width 131 height 26
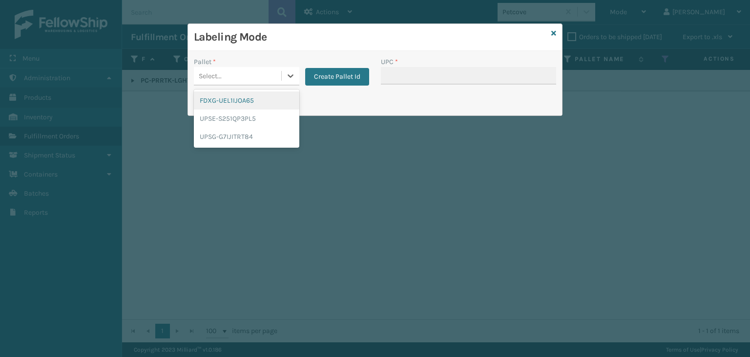
click at [257, 83] on div "Select..." at bounding box center [237, 76] width 87 height 16
click at [242, 137] on div "UPSG-G7IJITRT84" at bounding box center [247, 136] width 106 height 18
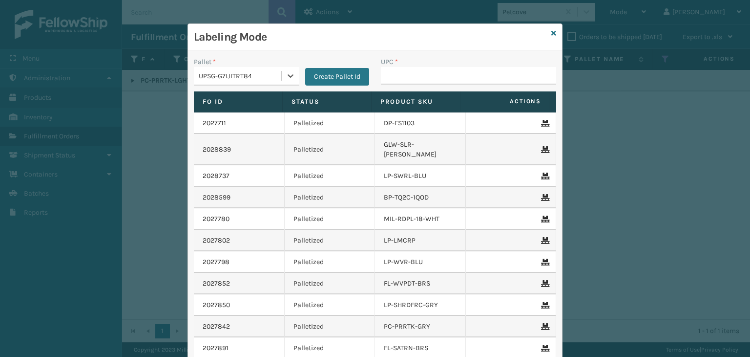
type input "840985120467"
drag, startPoint x: 418, startPoint y: 74, endPoint x: 425, endPoint y: 80, distance: 8.6
click at [418, 74] on input "UPC *" at bounding box center [468, 76] width 175 height 18
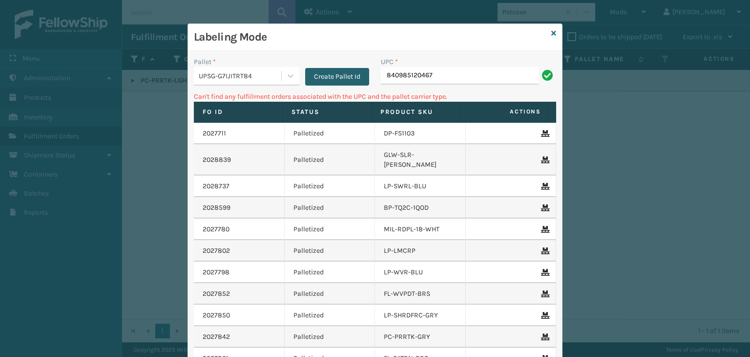
drag, startPoint x: 446, startPoint y: 81, endPoint x: 348, endPoint y: 72, distance: 99.1
click at [348, 74] on div "Pallet * UPSG-G7IJITRT84 Create Pallet Id UPC * 840985120467" at bounding box center [375, 74] width 374 height 35
click at [552, 32] on icon at bounding box center [554, 33] width 5 height 7
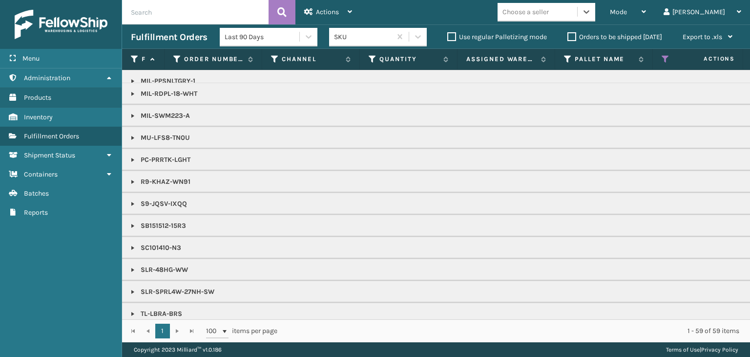
scroll to position [699, 0]
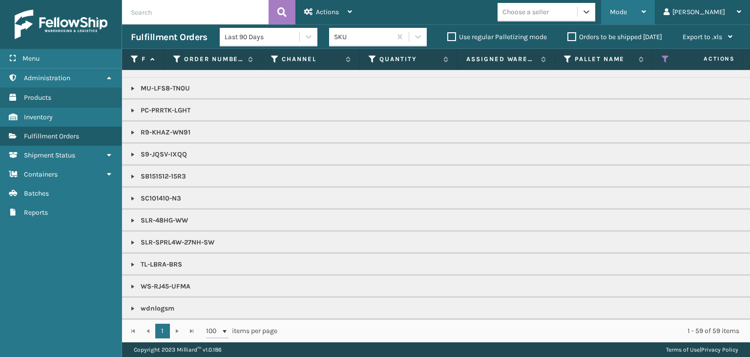
click at [646, 14] on div "Mode" at bounding box center [628, 12] width 36 height 24
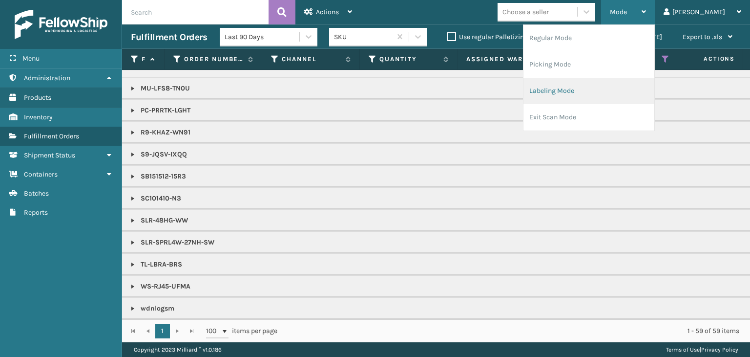
click at [619, 103] on li "Labeling Mode" at bounding box center [589, 91] width 131 height 26
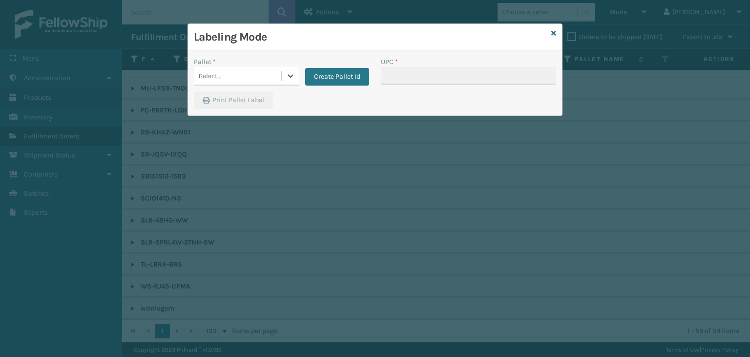
type input "840985120467"
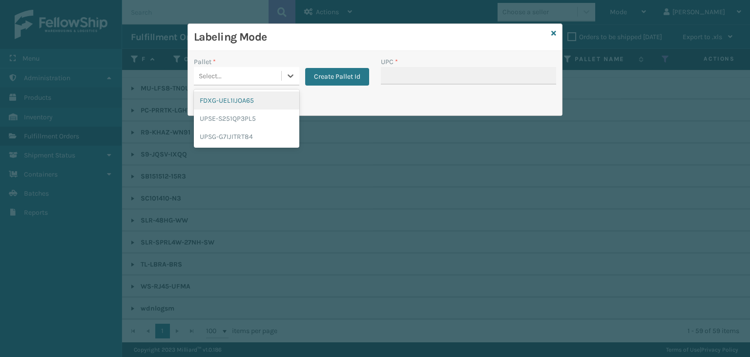
click at [280, 75] on div "Select..." at bounding box center [237, 76] width 87 height 16
click at [237, 100] on div "FDXG-UEL1IJOA65" at bounding box center [247, 100] width 106 height 18
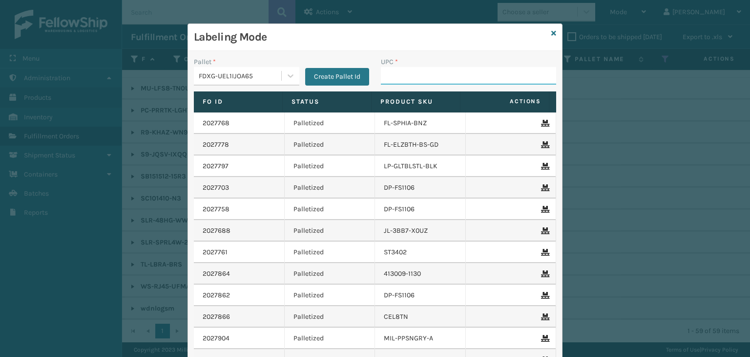
click at [403, 79] on input "UPC *" at bounding box center [468, 76] width 175 height 18
click at [552, 32] on icon at bounding box center [554, 33] width 5 height 7
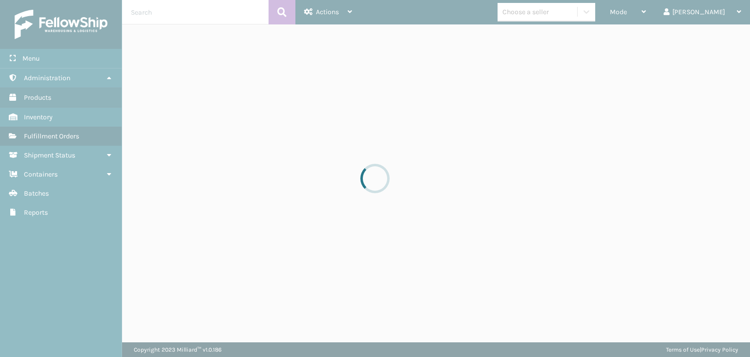
click at [655, 10] on div at bounding box center [375, 178] width 750 height 357
click at [656, 14] on div at bounding box center [375, 178] width 750 height 357
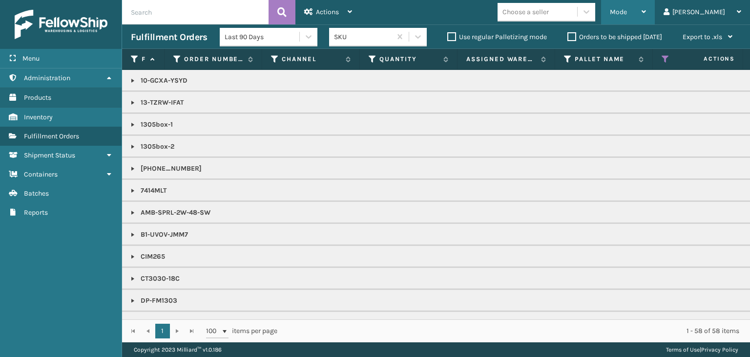
click at [627, 14] on span "Mode" at bounding box center [618, 12] width 17 height 8
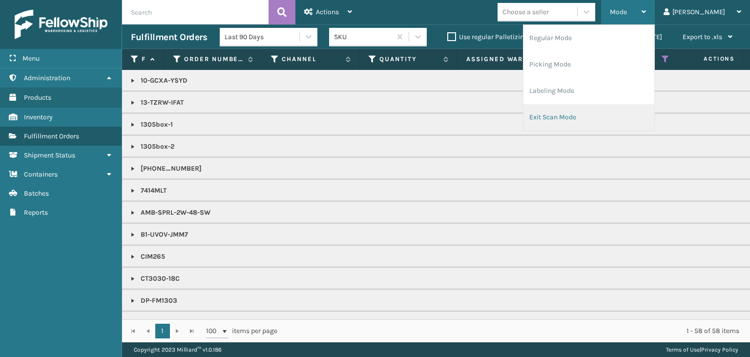
click at [569, 118] on li "Exit Scan Mode" at bounding box center [589, 117] width 131 height 26
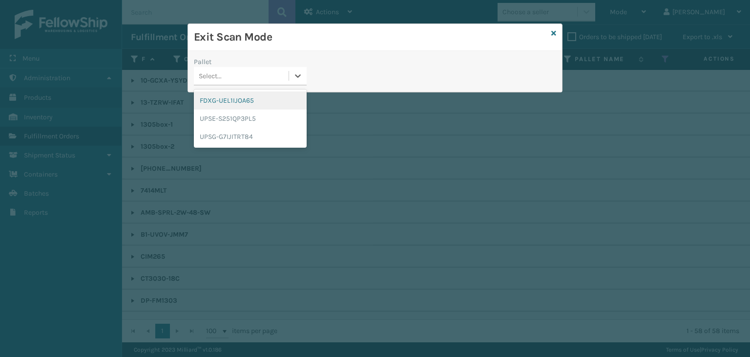
click at [267, 81] on div "Select..." at bounding box center [241, 76] width 95 height 16
click at [255, 101] on div "FDXG-UEL1IJOA65" at bounding box center [250, 100] width 113 height 18
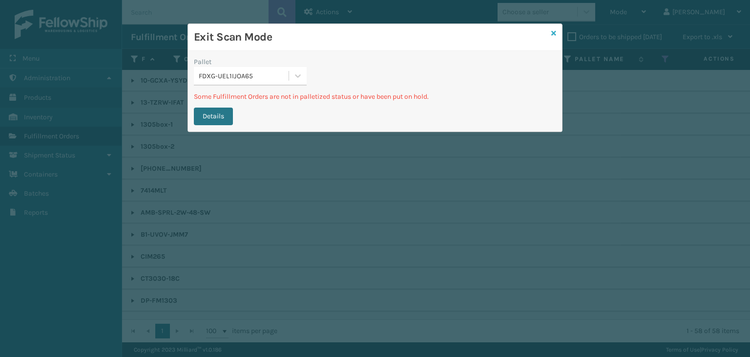
click at [555, 33] on icon at bounding box center [554, 33] width 5 height 7
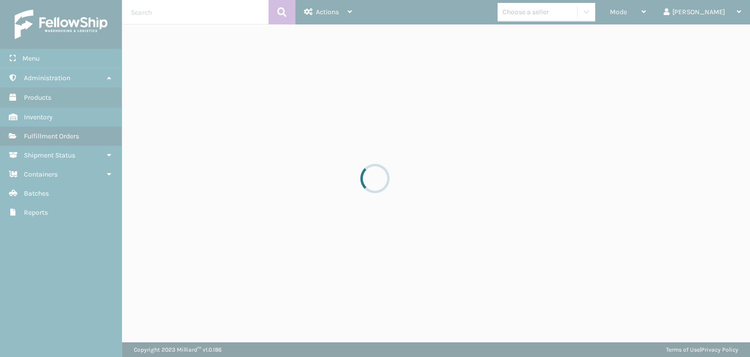
click at [663, 15] on div at bounding box center [375, 178] width 750 height 357
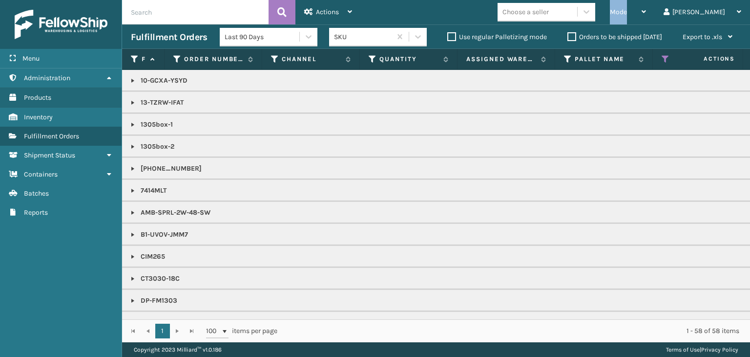
click at [646, 15] on div "Mode" at bounding box center [628, 12] width 36 height 24
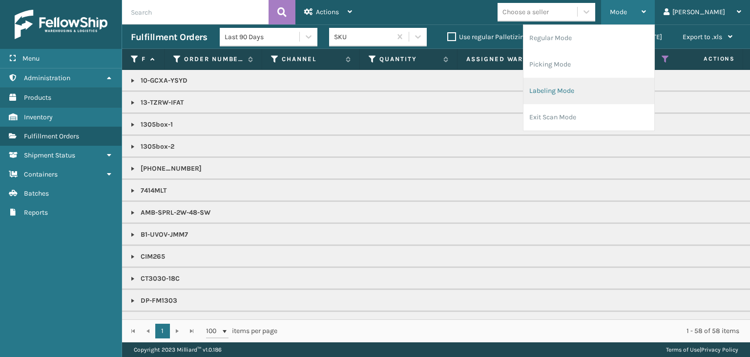
click at [632, 92] on li "Labeling Mode" at bounding box center [589, 91] width 131 height 26
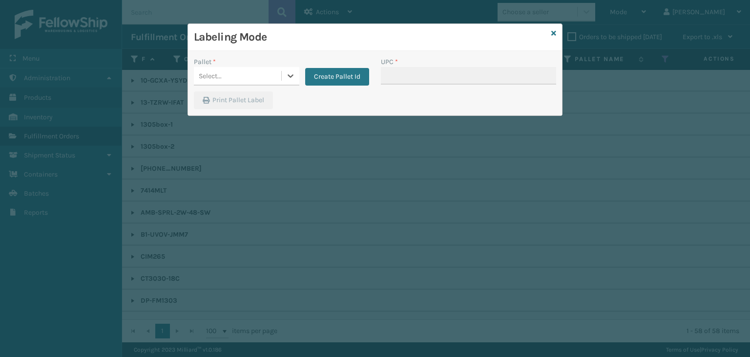
click at [250, 82] on div "Select..." at bounding box center [237, 76] width 87 height 16
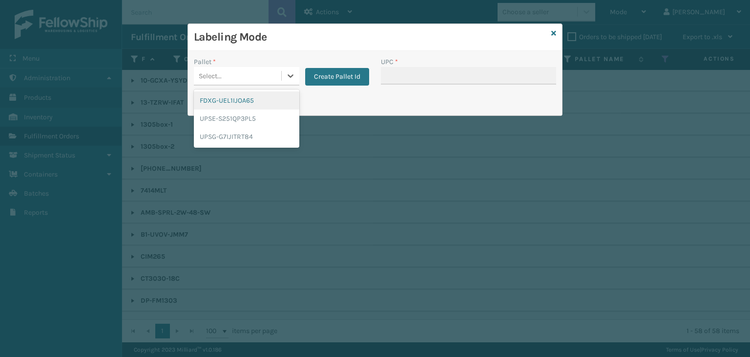
click at [247, 102] on div "FDXG-UEL1IJOA65" at bounding box center [247, 100] width 106 height 18
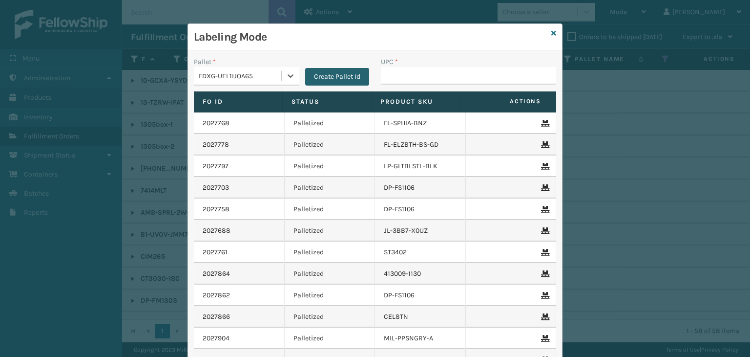
click at [336, 72] on button "Create Pallet Id" at bounding box center [337, 77] width 64 height 18
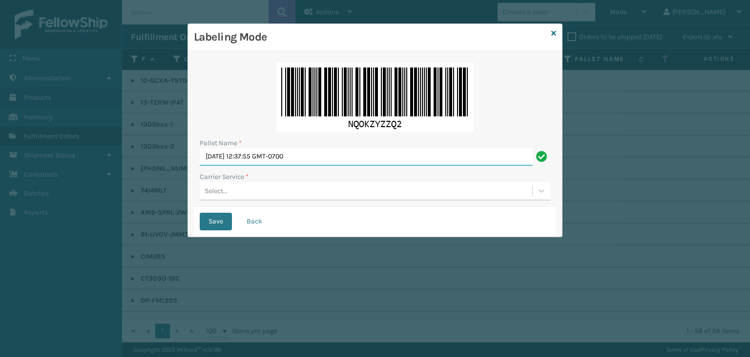
drag, startPoint x: 328, startPoint y: 157, endPoint x: 0, endPoint y: 136, distance: 328.9
click at [0, 140] on div "Labeling Mode Pallet Name * Tue Aug 19 2025 12:37:55 GMT-0700 Carrier Service *…" at bounding box center [375, 178] width 750 height 357
paste input "FEDZ553779"
type input "FEDZ553779"
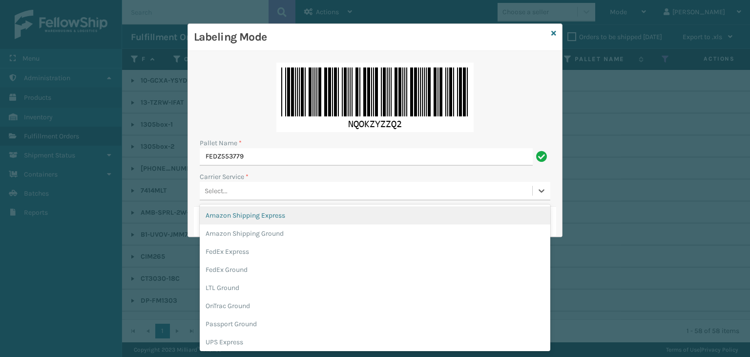
click at [222, 190] on div "Select..." at bounding box center [216, 191] width 23 height 10
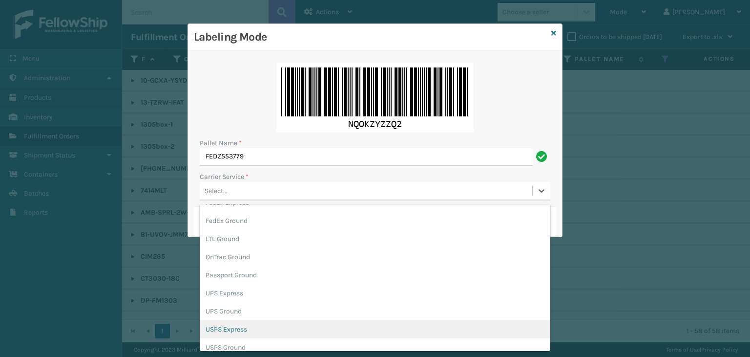
scroll to position [56, 0]
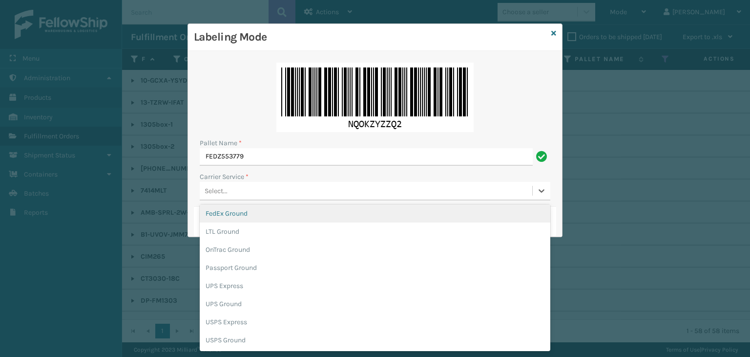
click at [255, 211] on div "FedEx Ground" at bounding box center [375, 213] width 351 height 18
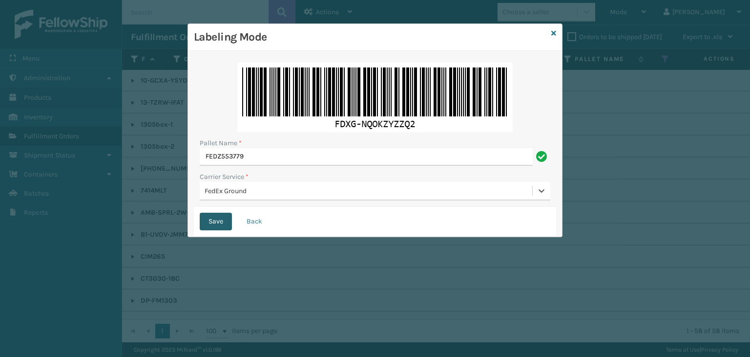
click at [221, 221] on button "Save" at bounding box center [216, 221] width 32 height 18
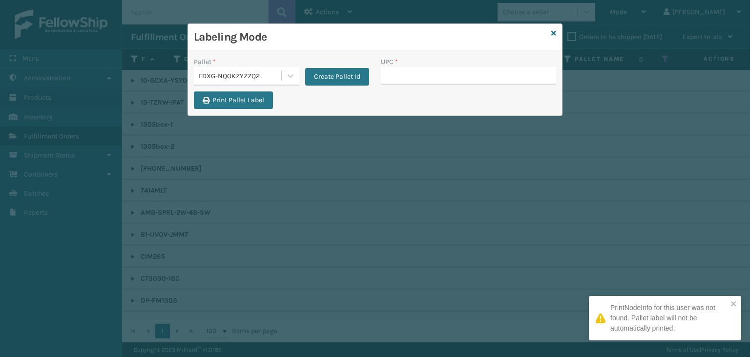
click at [432, 76] on input "UPC *" at bounding box center [468, 76] width 175 height 18
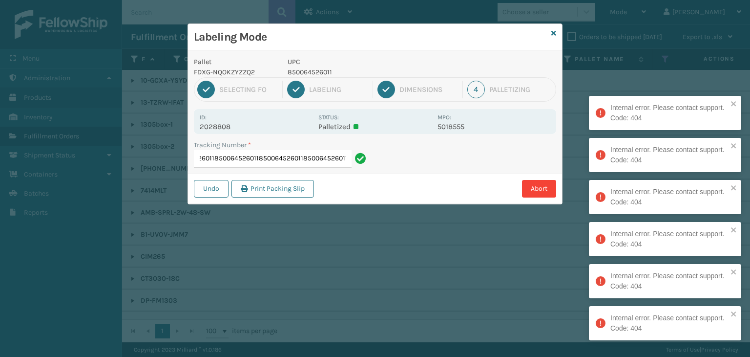
type input "8836902355848500645260118500645260118500645260118500645260118500645260118500645…"
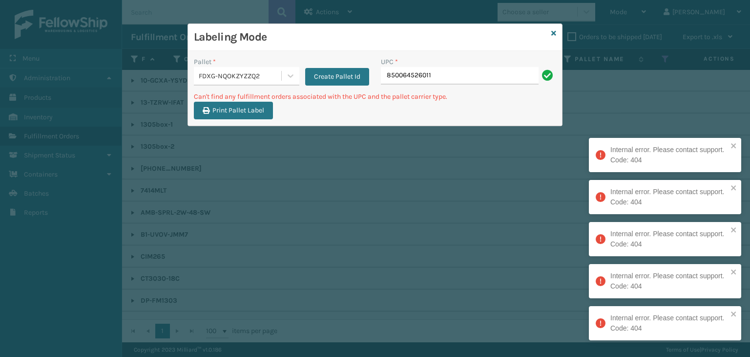
drag, startPoint x: 443, startPoint y: 80, endPoint x: 255, endPoint y: 75, distance: 188.1
click at [255, 75] on div "Pallet * FDXG-NQOKZYZZQ2 Create Pallet Id UPC * 850064526011" at bounding box center [375, 74] width 374 height 35
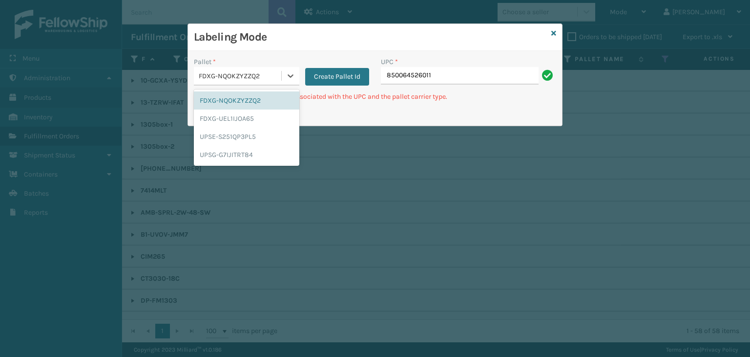
click at [250, 77] on div "FDXG-NQOKZYZZQ2" at bounding box center [241, 76] width 84 height 10
click at [239, 138] on div "UPSE-S251QP3PL5" at bounding box center [247, 136] width 106 height 18
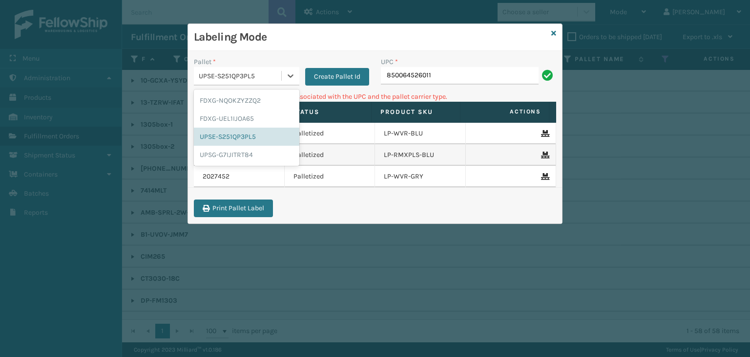
click at [243, 84] on div "UPSE-S251QP3PL5" at bounding box center [247, 76] width 106 height 19
click at [223, 159] on div "UPSG-G7IJITRT84" at bounding box center [247, 155] width 106 height 18
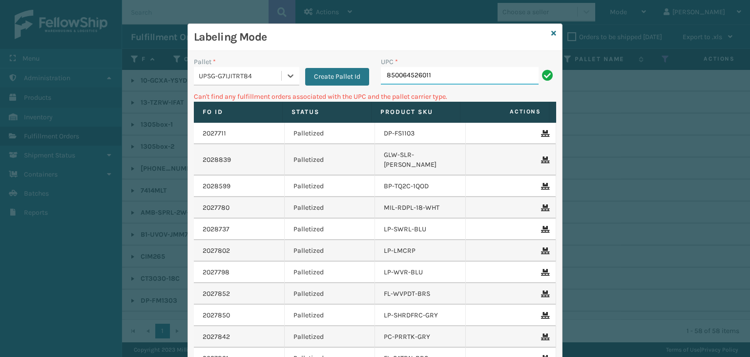
click at [445, 78] on input "850064526011" at bounding box center [460, 76] width 158 height 18
click at [552, 33] on icon at bounding box center [554, 33] width 5 height 7
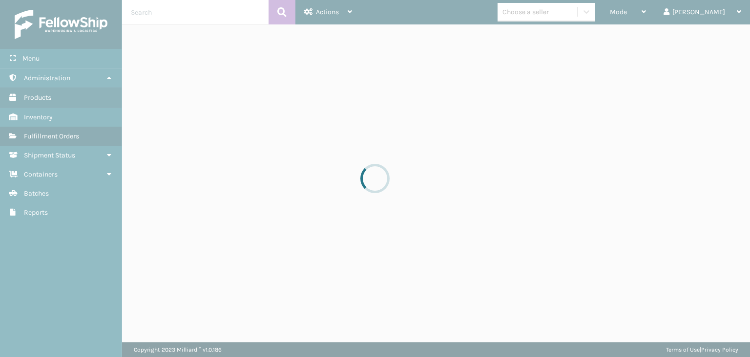
click at [568, 18] on div at bounding box center [375, 178] width 750 height 357
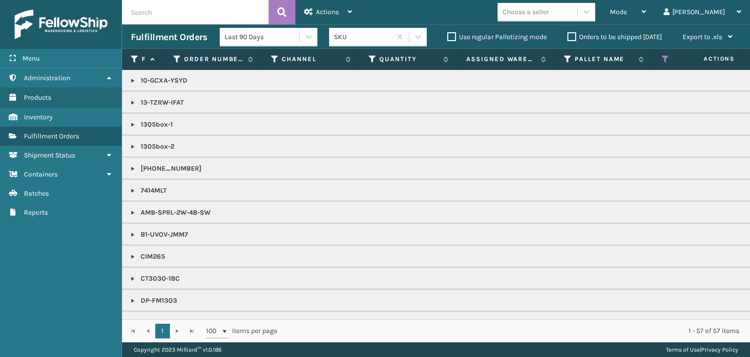
click at [568, 18] on div "Choose a seller" at bounding box center [538, 12] width 80 height 16
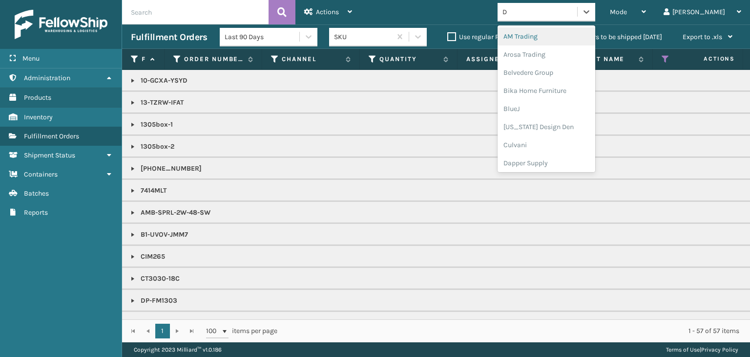
type input "DA"
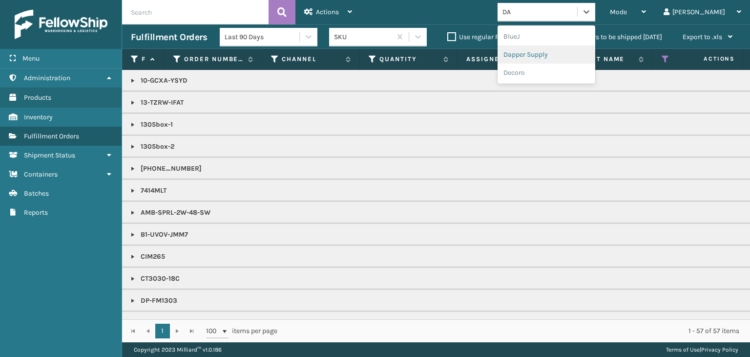
click at [580, 49] on div "Dapper Supply" at bounding box center [547, 54] width 98 height 18
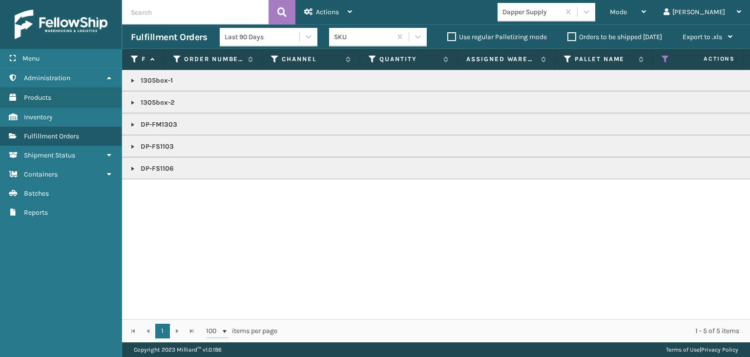
click at [129, 143] on link at bounding box center [133, 147] width 8 height 8
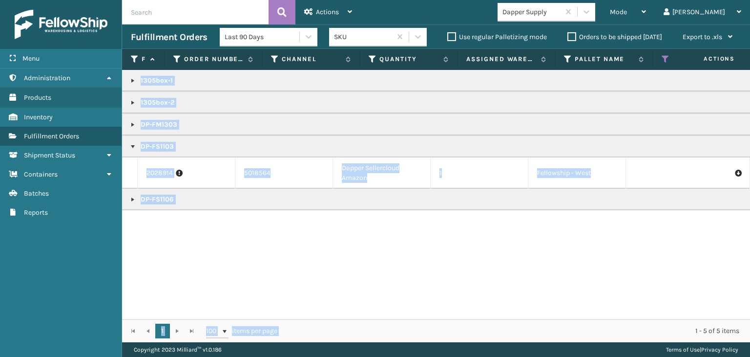
drag, startPoint x: 395, startPoint y: 321, endPoint x: 417, endPoint y: 311, distance: 24.7
click at [417, 311] on div "Fulfillment Order Id Order Number Channel Quantity Assigned Warehouse Pallet Na…" at bounding box center [436, 195] width 628 height 293
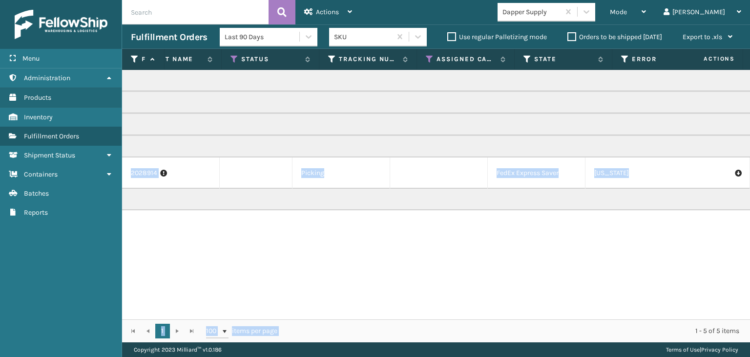
scroll to position [0, 0]
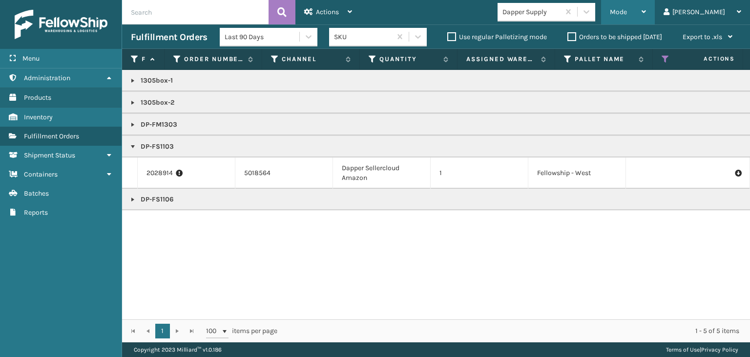
click at [646, 9] on icon at bounding box center [644, 11] width 4 height 7
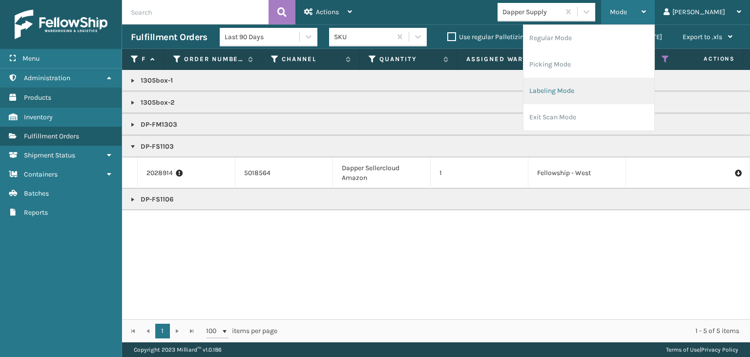
click at [653, 92] on li "Labeling Mode" at bounding box center [589, 91] width 131 height 26
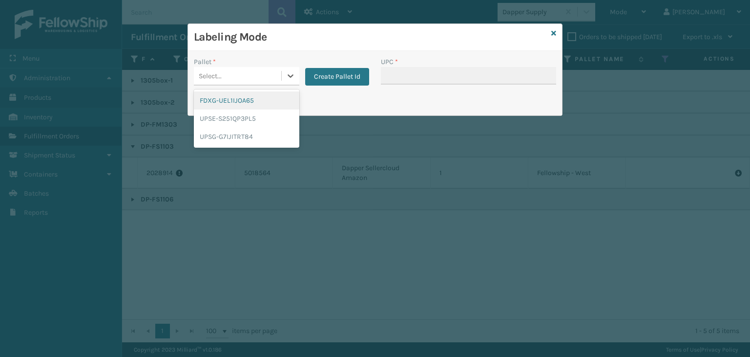
click at [217, 94] on div "FDXG-UEL1IJOA65" at bounding box center [247, 100] width 106 height 18
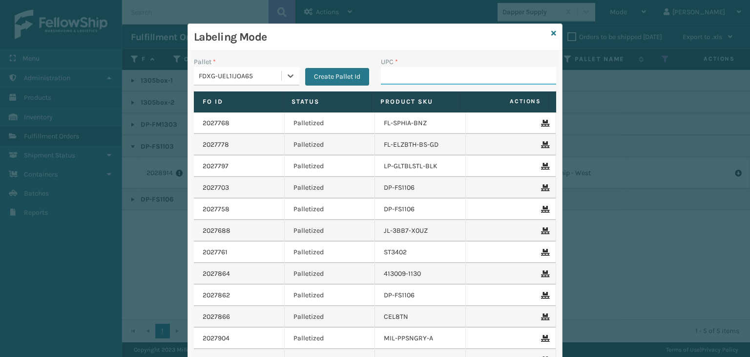
click at [501, 75] on input "UPC *" at bounding box center [468, 76] width 175 height 18
click at [268, 73] on div "FDXG-UEL1IJOA65" at bounding box center [241, 76] width 84 height 10
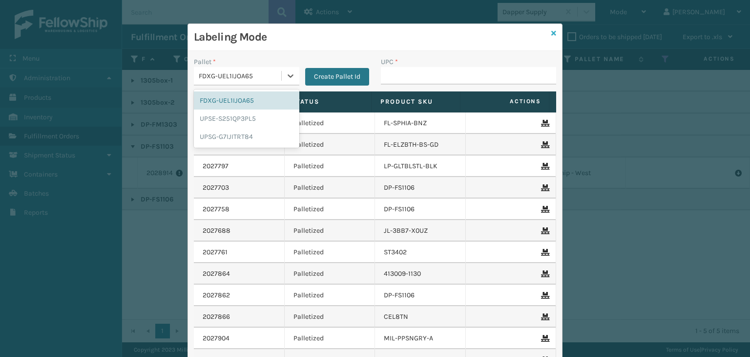
click at [552, 33] on icon at bounding box center [554, 33] width 5 height 7
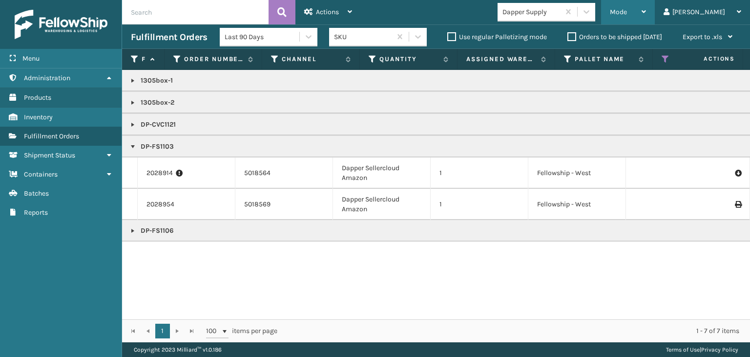
click at [639, 16] on div "Mode Regular Mode Picking Mode Labeling Mode Exit Scan Mode" at bounding box center [628, 12] width 54 height 24
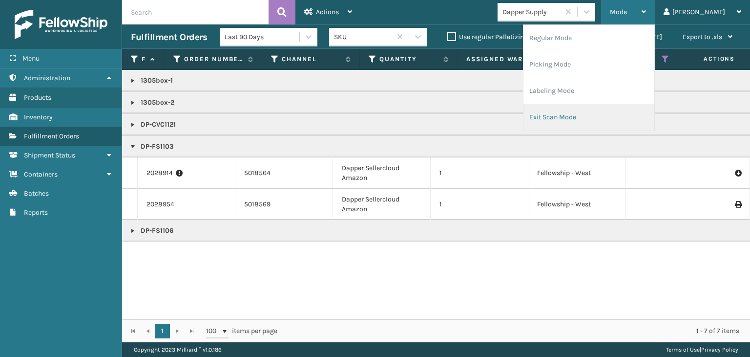
click at [593, 113] on li "Exit Scan Mode" at bounding box center [589, 117] width 131 height 26
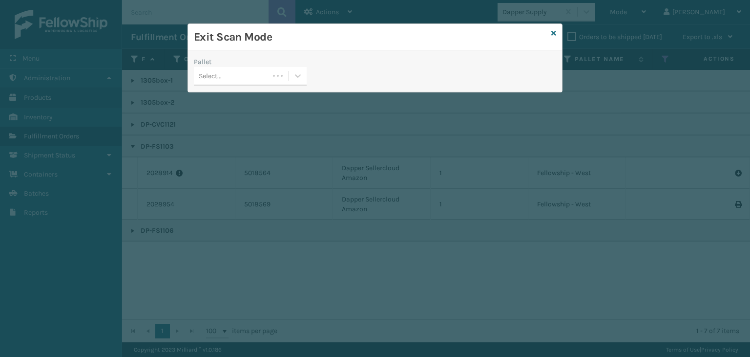
click at [223, 75] on div "Select..." at bounding box center [231, 76] width 75 height 16
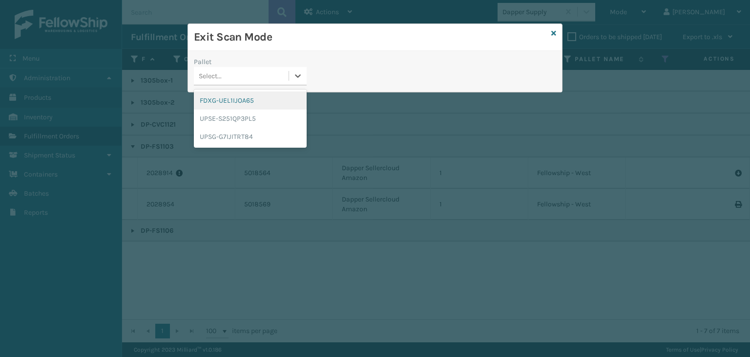
click at [248, 104] on div "FDXG-UEL1IJOA65" at bounding box center [250, 100] width 113 height 18
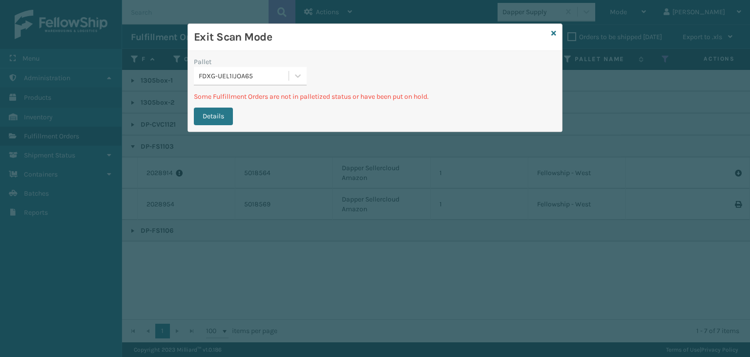
click at [267, 76] on div "FDXG-UEL1IJOA65" at bounding box center [244, 76] width 91 height 10
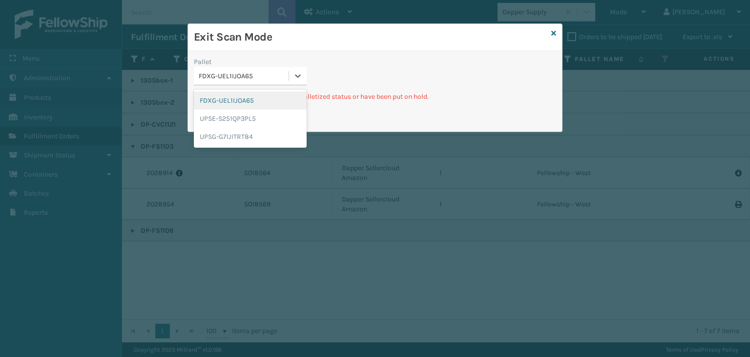
click at [265, 103] on div "FDXG-UEL1IJOA65" at bounding box center [250, 100] width 113 height 18
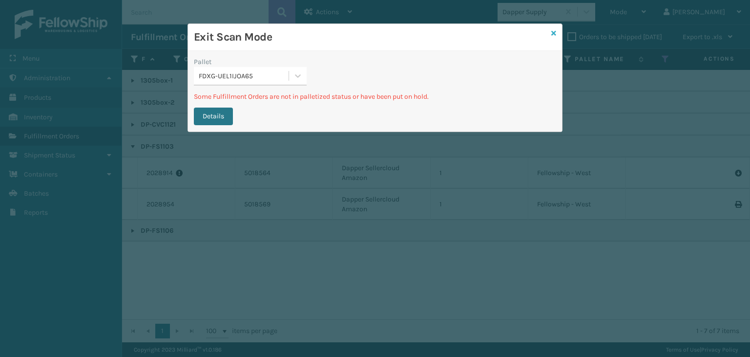
click at [556, 37] on link at bounding box center [554, 33] width 5 height 10
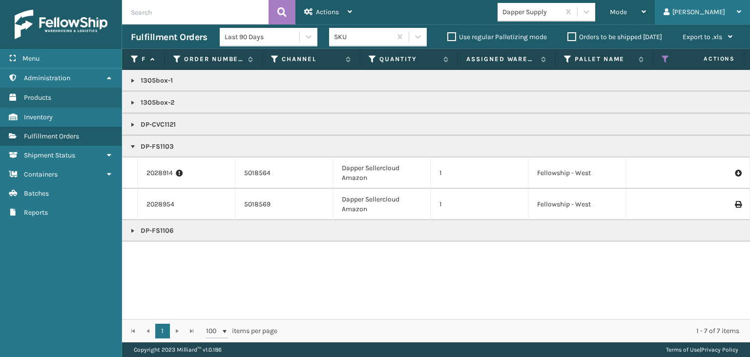
click at [692, 12] on div "Paola Log Out" at bounding box center [702, 12] width 95 height 24
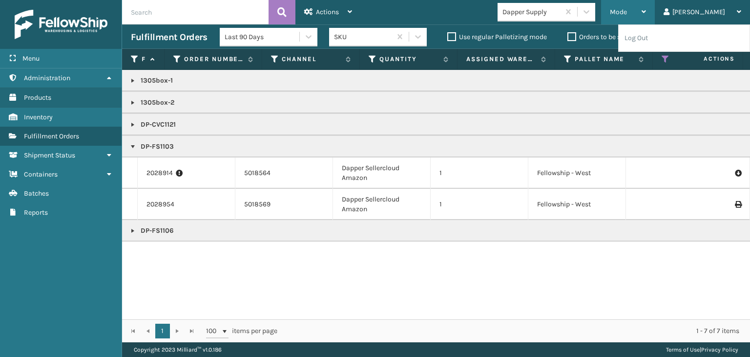
click at [646, 22] on div "Mode" at bounding box center [628, 12] width 36 height 24
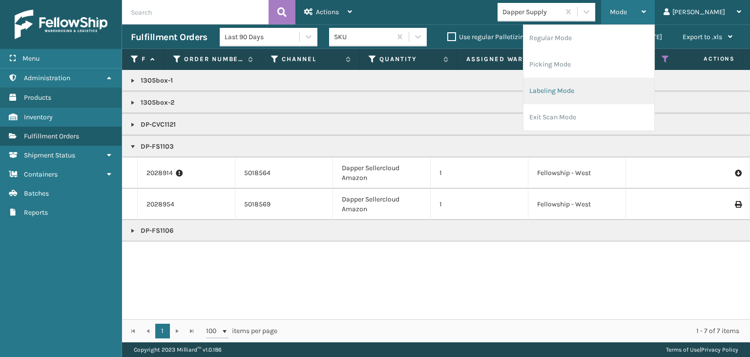
click at [634, 93] on li "Labeling Mode" at bounding box center [589, 91] width 131 height 26
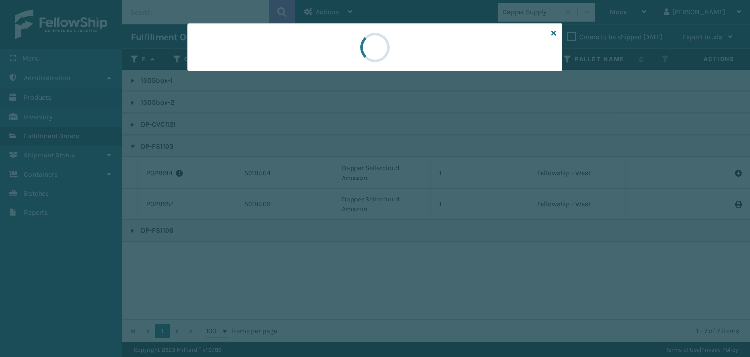
click at [242, 72] on div at bounding box center [375, 178] width 750 height 357
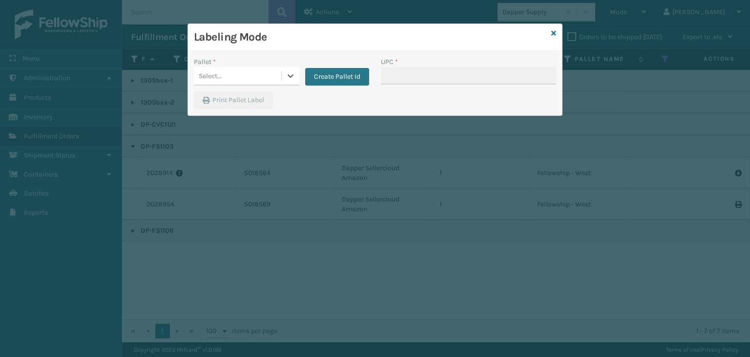
click at [242, 72] on div "Select..." at bounding box center [237, 76] width 87 height 16
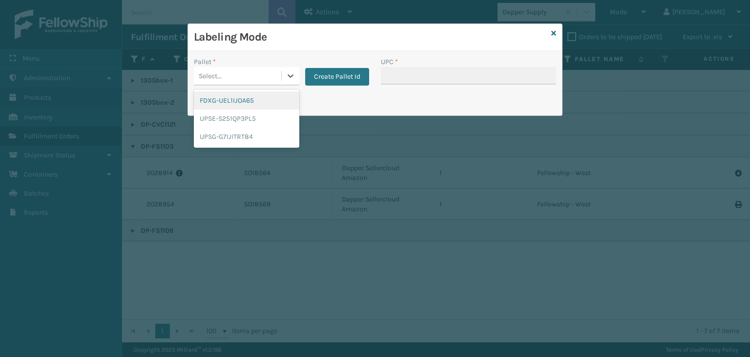
click at [242, 100] on div "FDXG-UEL1IJOA65" at bounding box center [247, 100] width 106 height 18
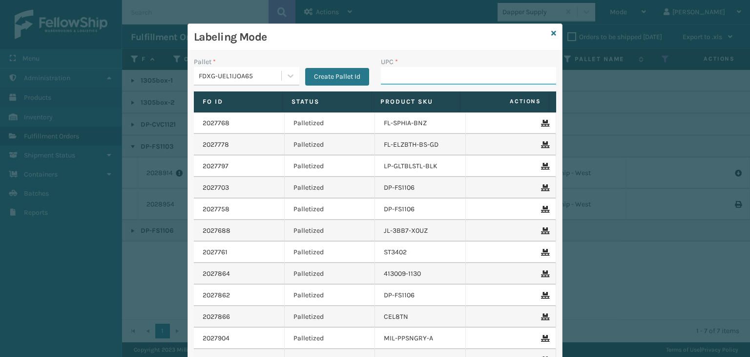
click at [397, 79] on input "UPC *" at bounding box center [468, 76] width 175 height 18
type input "wdnlogsm"
type input "840985"
type input "853913008072"
type input "858"
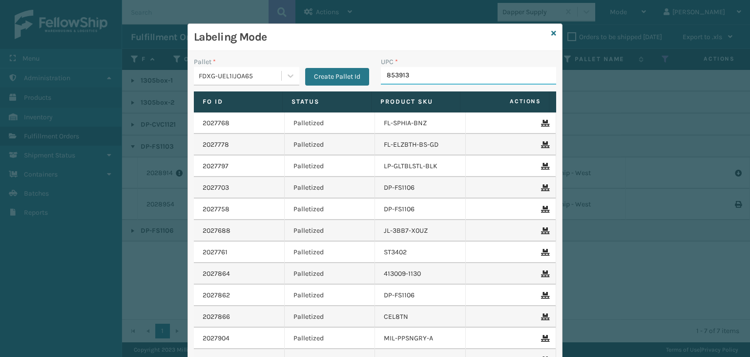
type input "8539130"
type input "810"
type input "85001248658"
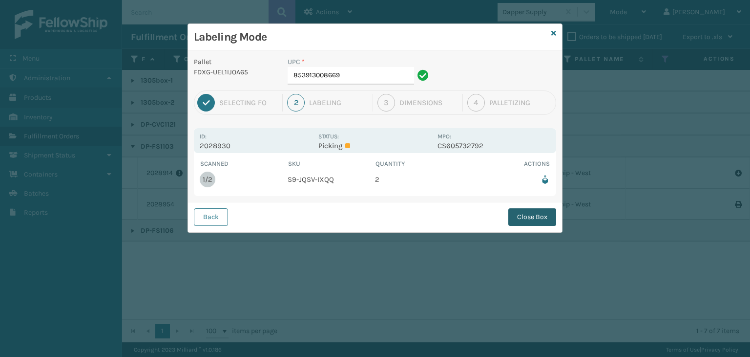
click at [536, 216] on button "Close Box" at bounding box center [533, 217] width 48 height 18
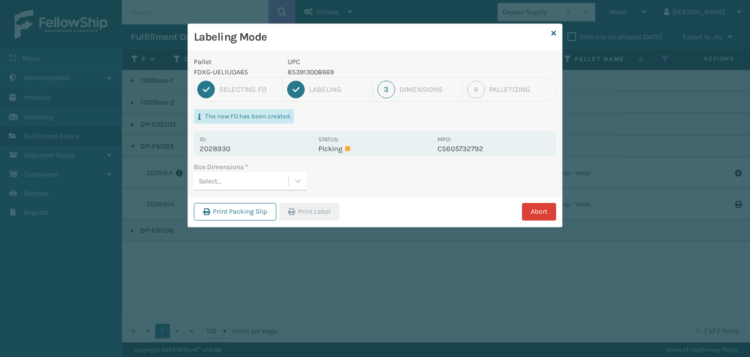
click at [536, 210] on button "Abort" at bounding box center [539, 212] width 34 height 18
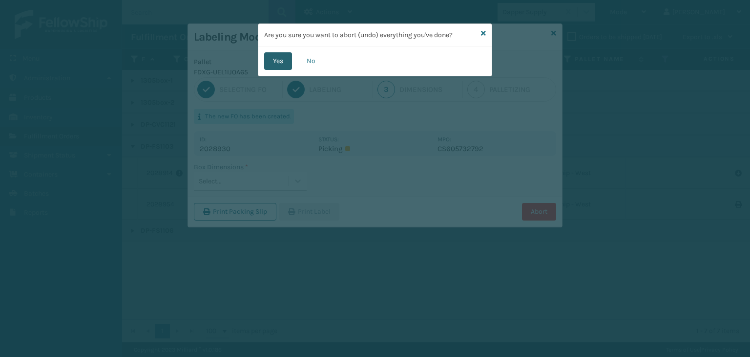
click at [284, 66] on button "Yes" at bounding box center [278, 61] width 28 height 18
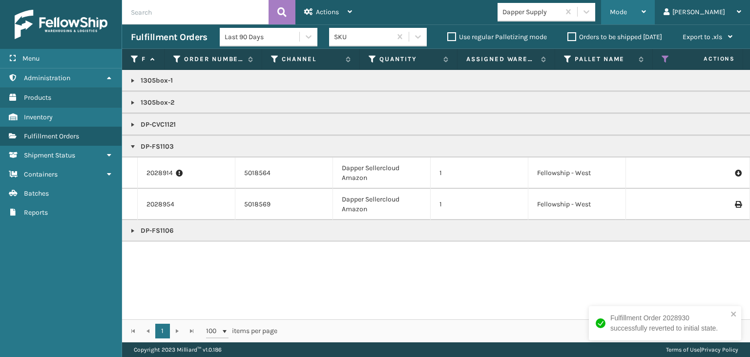
click at [646, 19] on div "Mode" at bounding box center [628, 12] width 36 height 24
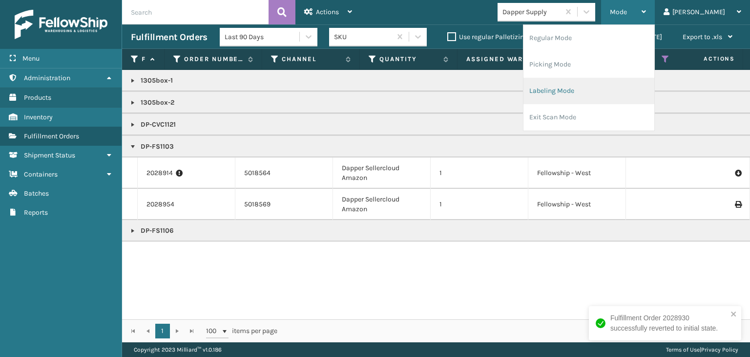
click at [589, 98] on li "Labeling Mode" at bounding box center [589, 91] width 131 height 26
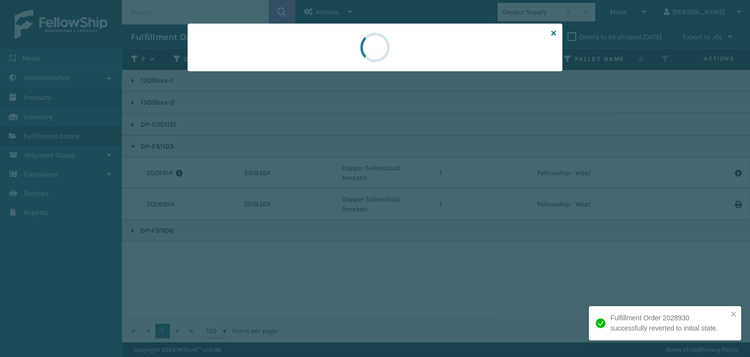
click at [225, 71] on div at bounding box center [375, 178] width 750 height 357
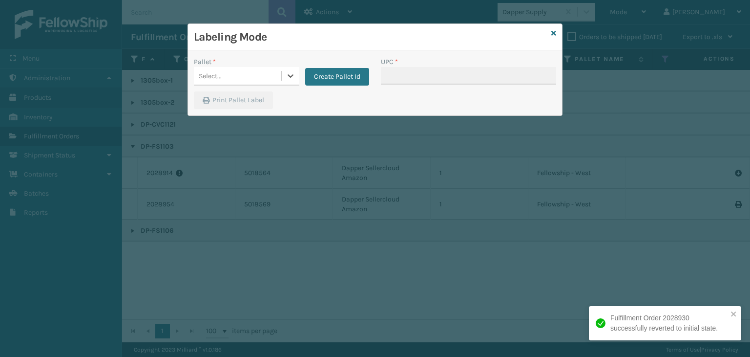
click at [225, 71] on div "Select..." at bounding box center [237, 76] width 87 height 16
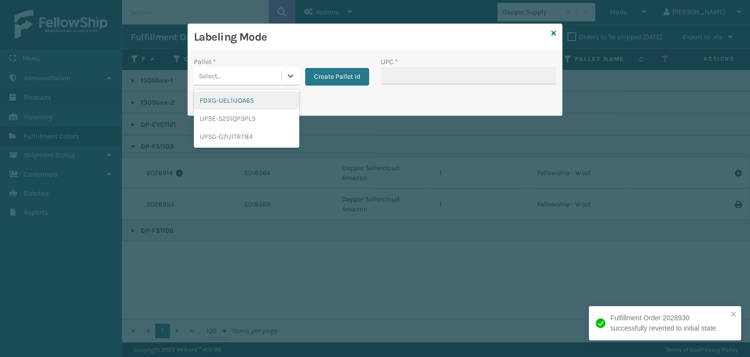
click at [234, 91] on div "FDXG-UEL1IJOA65" at bounding box center [247, 100] width 106 height 18
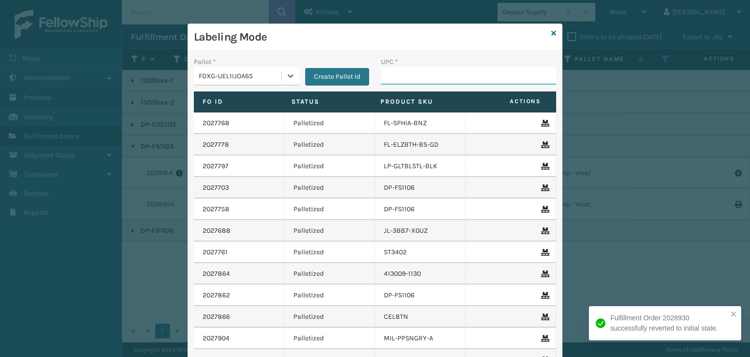
drag, startPoint x: 394, startPoint y: 71, endPoint x: 361, endPoint y: 61, distance: 33.7
click at [394, 71] on input "UPC *" at bounding box center [468, 76] width 175 height 18
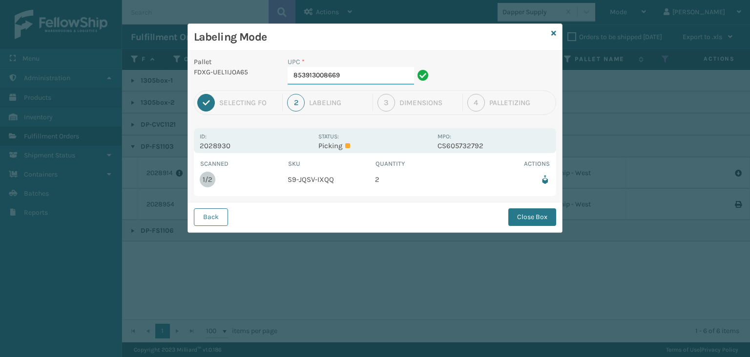
click at [367, 77] on input "853913008669" at bounding box center [351, 76] width 127 height 18
drag, startPoint x: 533, startPoint y: 210, endPoint x: 394, endPoint y: 186, distance: 141.7
click at [533, 210] on button "Close Box" at bounding box center [533, 217] width 48 height 18
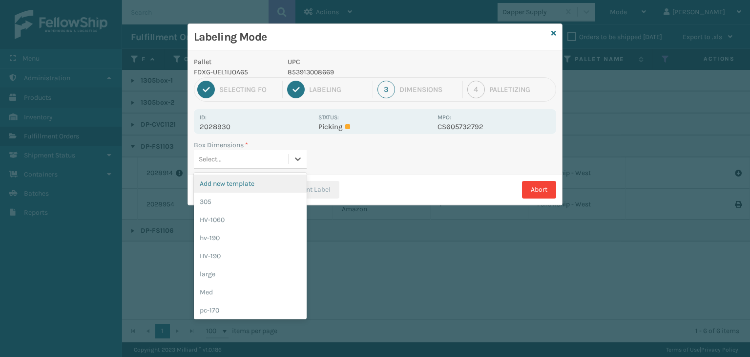
click at [247, 159] on div "Select..." at bounding box center [241, 159] width 95 height 16
click at [242, 289] on div "Med" at bounding box center [250, 292] width 113 height 18
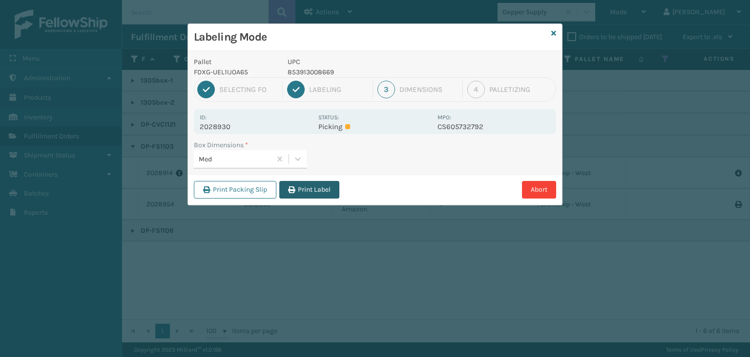
click at [336, 189] on button "Print Label" at bounding box center [309, 190] width 60 height 18
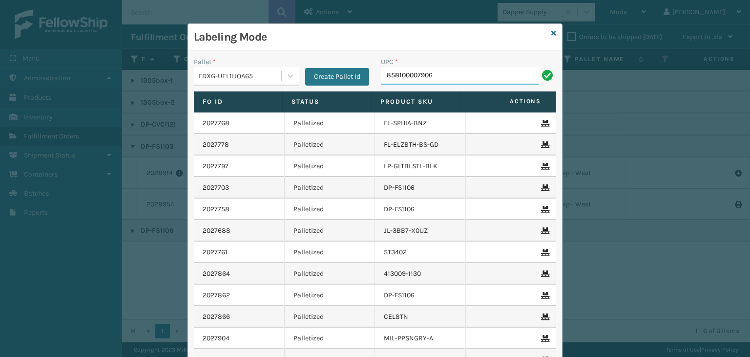
type input "858100007906"
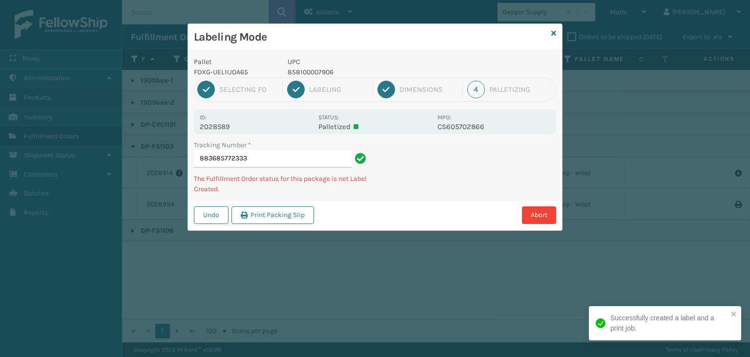
click at [322, 67] on p "858100007906" at bounding box center [360, 72] width 144 height 10
copy p "858100007906"
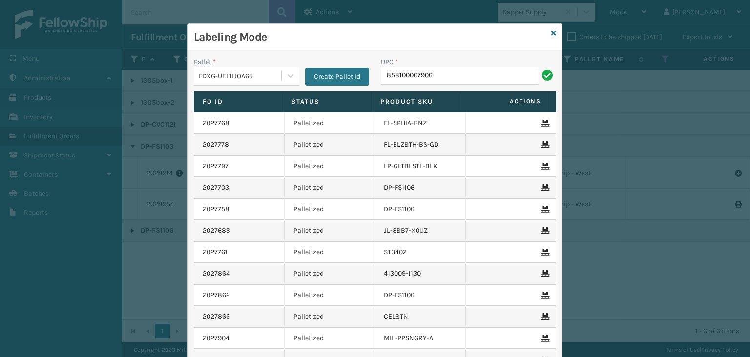
type input "858100007906"
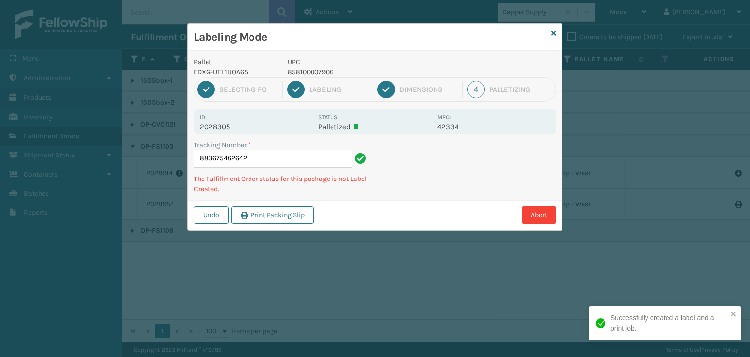
type input "883675462642858100007906"
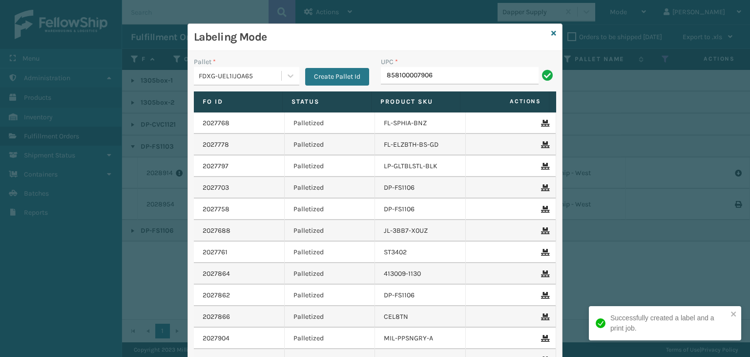
type input "858100007906"
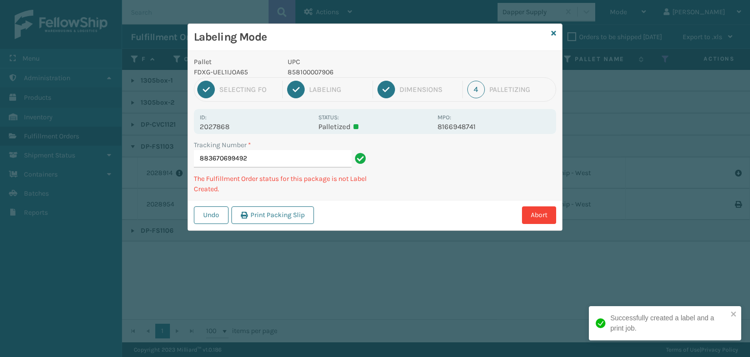
type input "883670699492858100007906"
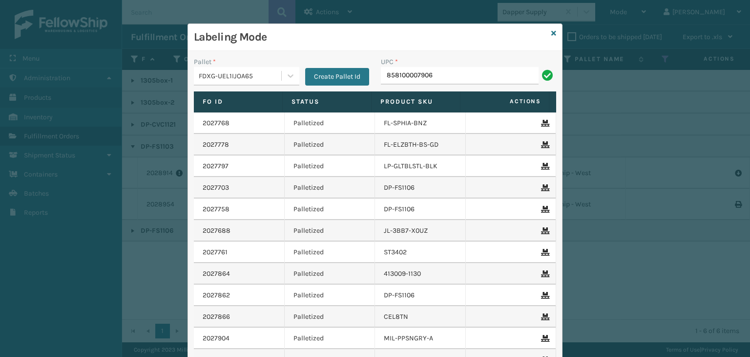
type input "858100007906"
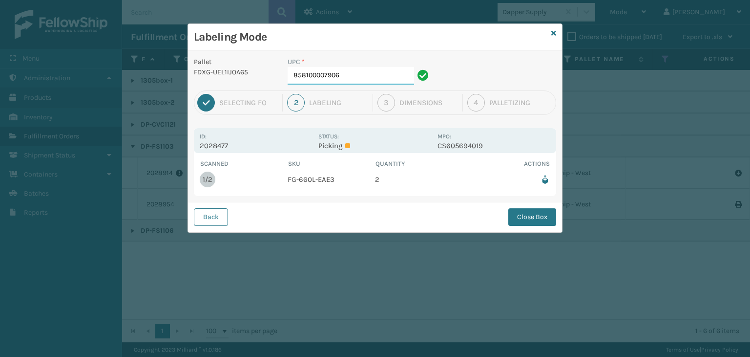
click at [356, 74] on input "858100007906" at bounding box center [351, 76] width 127 height 18
click at [538, 224] on button "Close Box" at bounding box center [533, 217] width 48 height 18
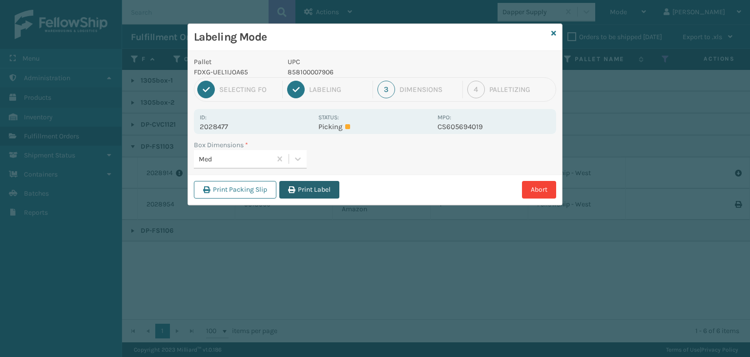
click at [311, 187] on button "Print Label" at bounding box center [309, 190] width 60 height 18
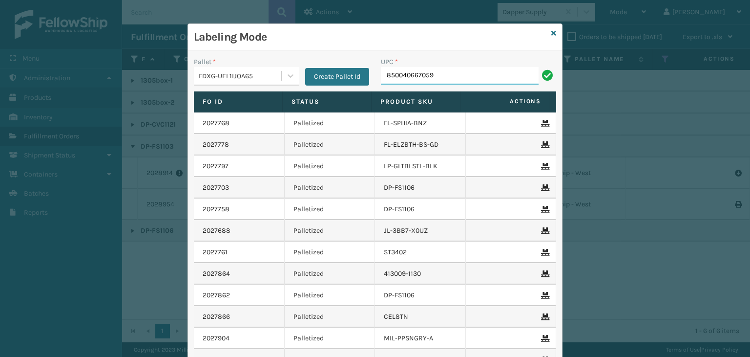
type input "850040667059"
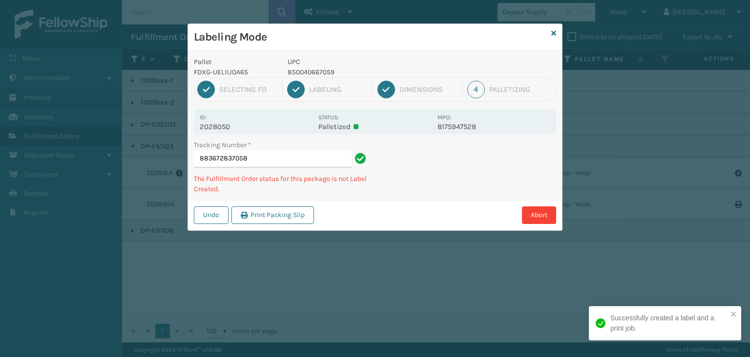
click at [321, 73] on p "850040667059" at bounding box center [360, 72] width 144 height 10
copy p "850040667059"
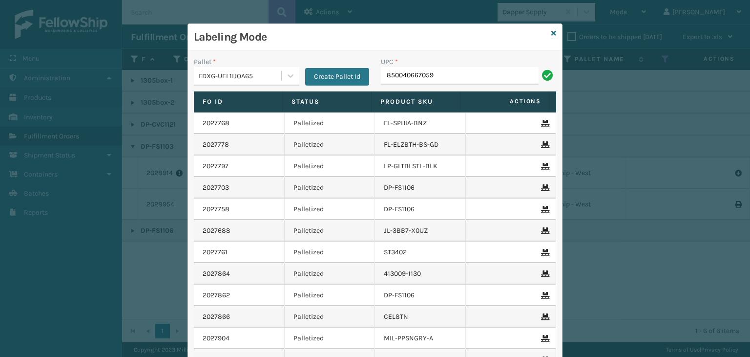
type input "850040667059"
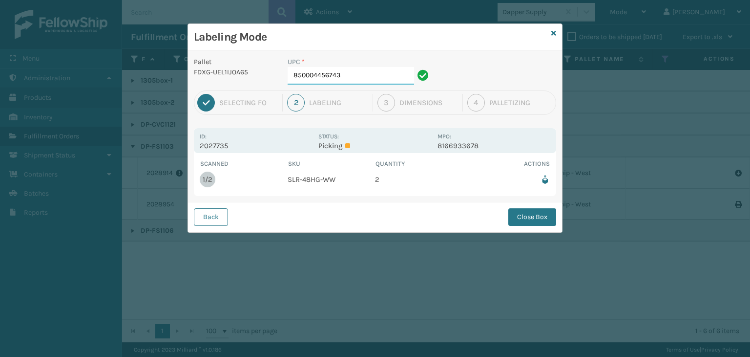
click at [380, 70] on input "850004456743" at bounding box center [351, 76] width 127 height 18
drag, startPoint x: 541, startPoint y: 212, endPoint x: 534, endPoint y: 212, distance: 7.3
click at [540, 212] on button "Close Box" at bounding box center [533, 217] width 48 height 18
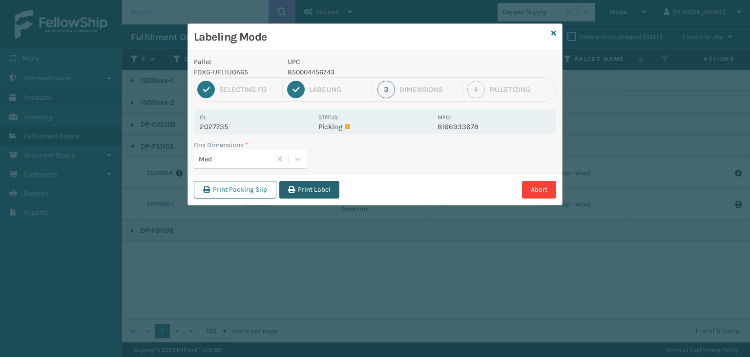
click at [309, 181] on button "Print Label" at bounding box center [309, 190] width 60 height 18
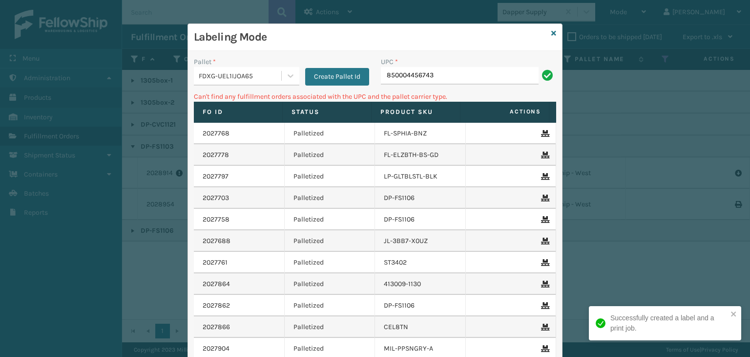
click at [219, 73] on div "FDXG-UEL1IJOA65" at bounding box center [241, 76] width 84 height 10
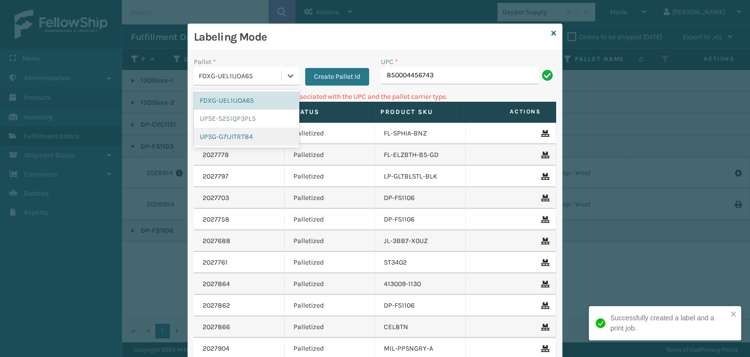
click at [237, 131] on div "UPSG-G7IJITRT84" at bounding box center [247, 136] width 106 height 18
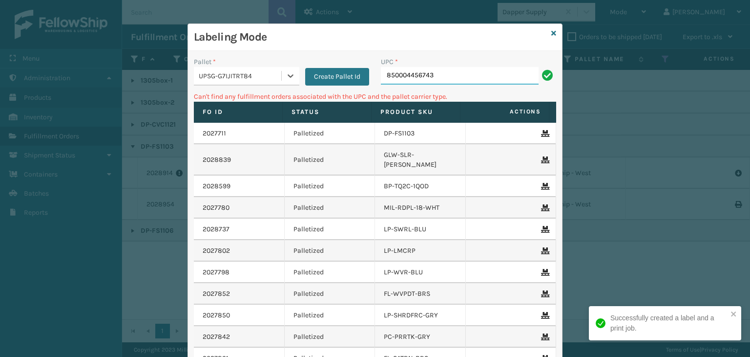
click at [445, 79] on input "850004456743" at bounding box center [460, 76] width 158 height 18
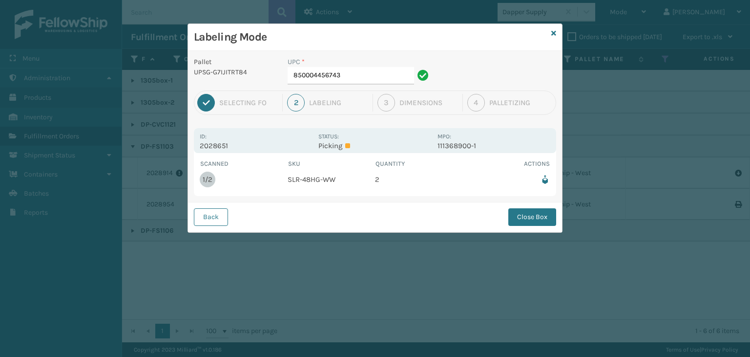
drag, startPoint x: 387, startPoint y: 58, endPoint x: 391, endPoint y: 88, distance: 30.5
click at [387, 61] on div "UPC *" at bounding box center [360, 62] width 144 height 10
click at [391, 87] on div "UPC * 850004456743" at bounding box center [360, 74] width 156 height 34
click at [342, 75] on input "850004456743" at bounding box center [351, 76] width 127 height 18
click at [531, 215] on button "Close Box" at bounding box center [533, 217] width 48 height 18
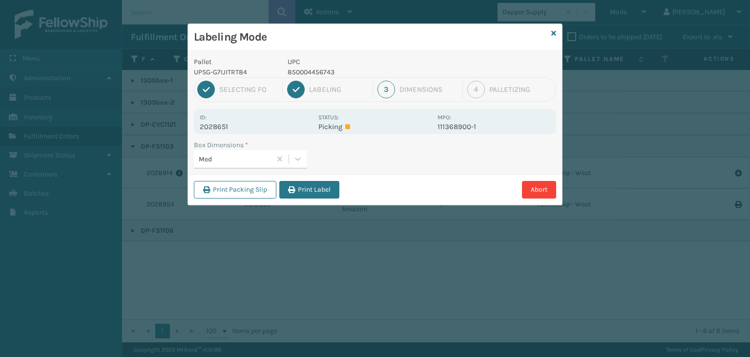
click at [303, 186] on button "Print Label" at bounding box center [309, 190] width 60 height 18
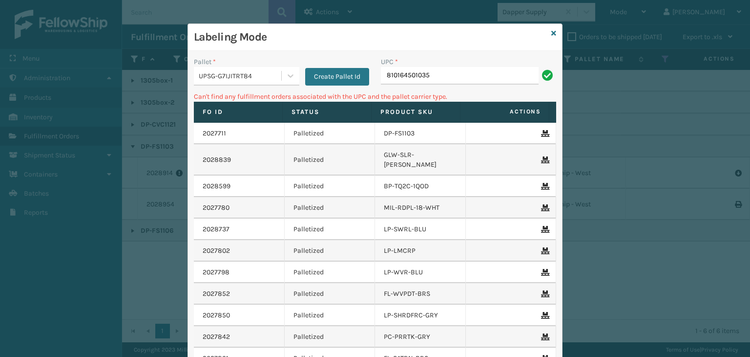
click at [240, 79] on div "UPSG-G7IJITRT84" at bounding box center [241, 76] width 84 height 10
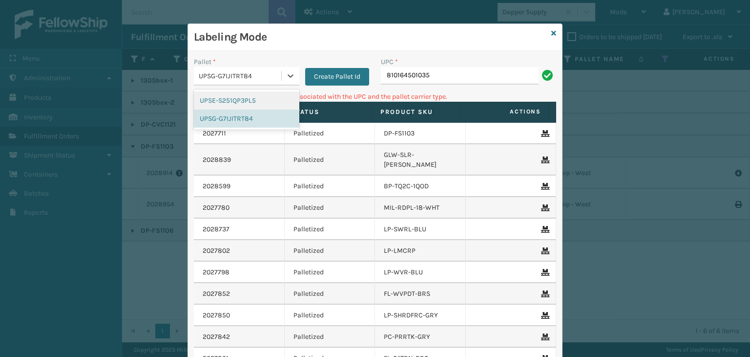
click at [242, 97] on div "UPSE-S251QP3PL5" at bounding box center [247, 100] width 106 height 18
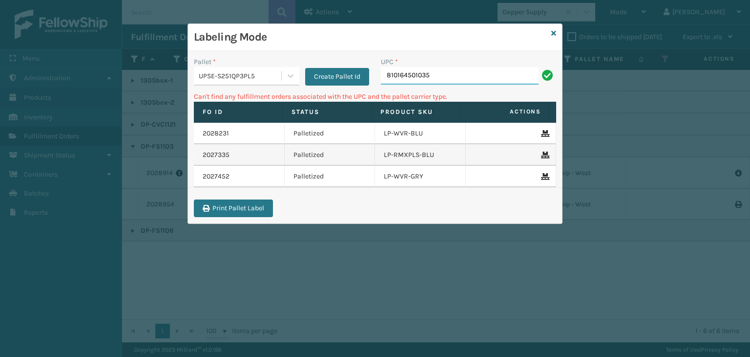
click at [435, 78] on input "810164501035" at bounding box center [460, 76] width 158 height 18
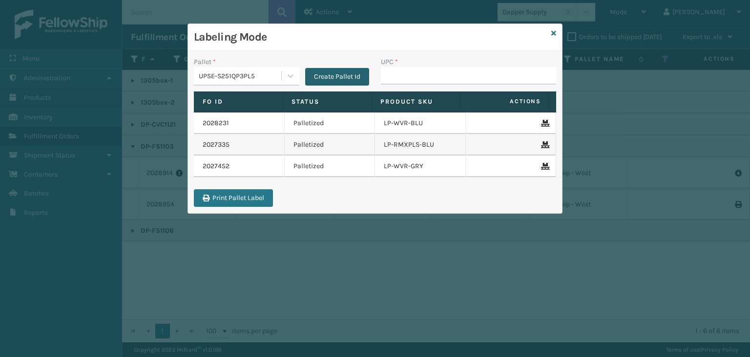
click at [361, 69] on button "Create Pallet Id" at bounding box center [337, 77] width 64 height 18
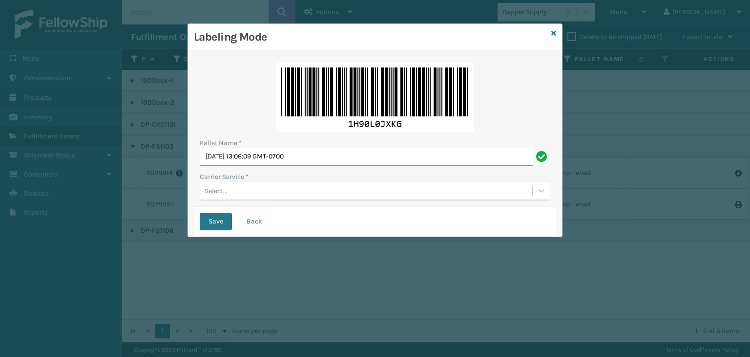
drag, startPoint x: 324, startPoint y: 159, endPoint x: 15, endPoint y: 77, distance: 319.8
click at [27, 72] on div "Labeling Mode Pallet Name * Tue Aug 19 2025 13:06:09 GMT-0700 Carrier Service *…" at bounding box center [375, 178] width 750 height 357
paste input "FEDZ553779"
type input "FEDZ553779"
click at [231, 190] on div "Select..." at bounding box center [366, 191] width 333 height 16
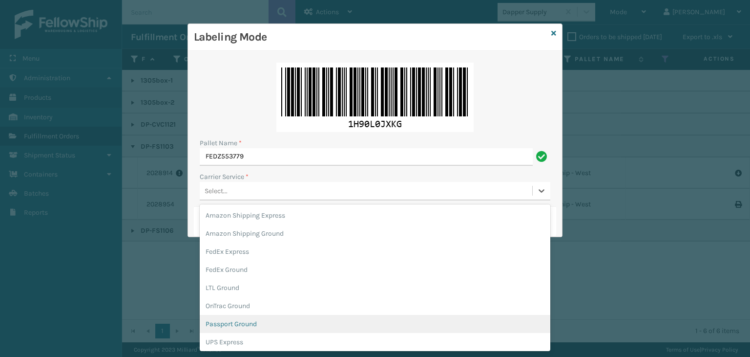
scroll to position [49, 0]
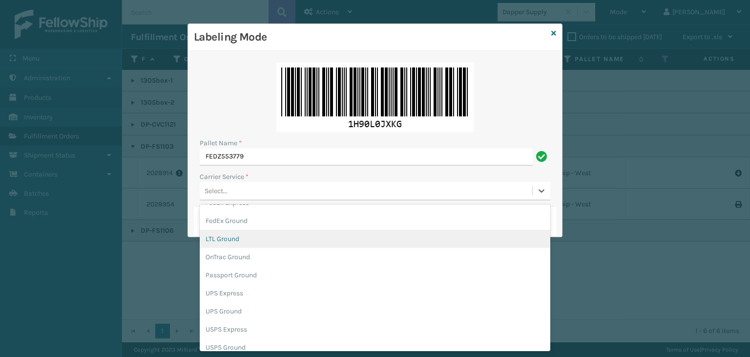
click at [255, 230] on div "LTL Ground" at bounding box center [375, 239] width 351 height 18
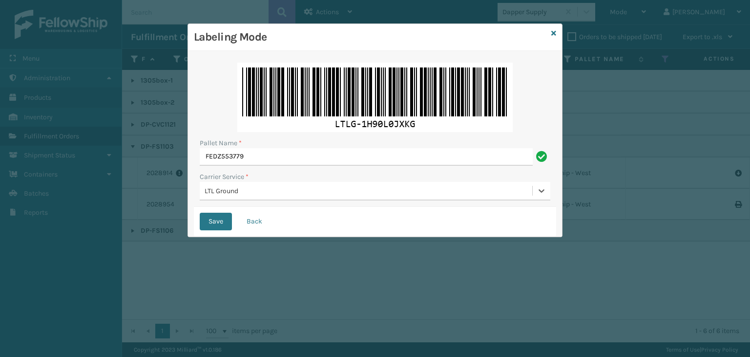
click at [229, 187] on div "LTL Ground" at bounding box center [369, 191] width 329 height 10
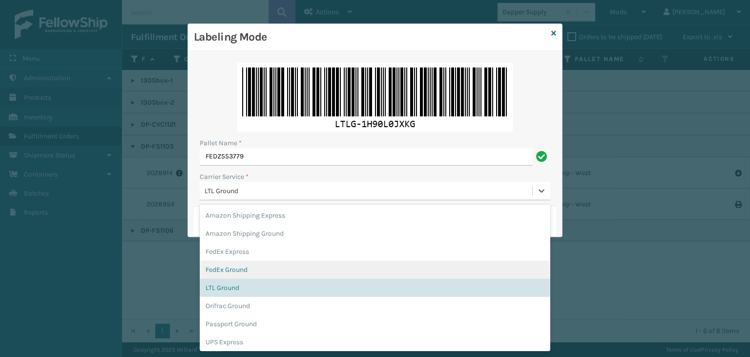
click at [244, 272] on div "FedEx Ground" at bounding box center [375, 269] width 351 height 18
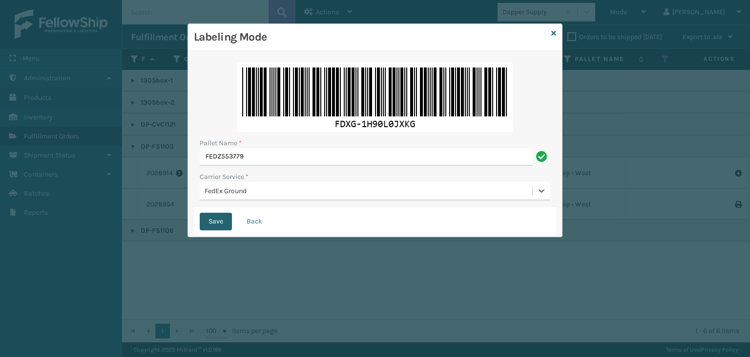
click at [225, 227] on button "Save" at bounding box center [216, 221] width 32 height 18
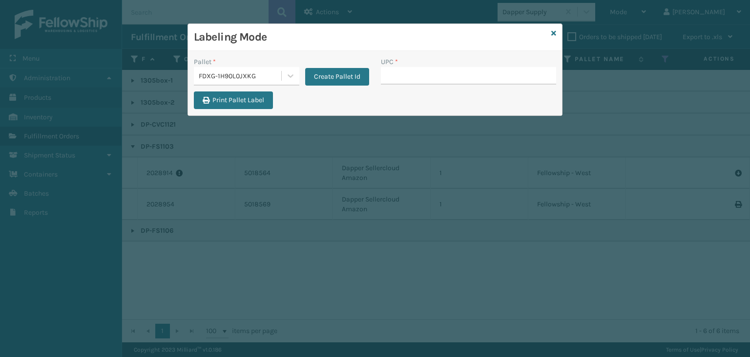
click at [257, 79] on div "FDXG-1H90L0JXKG" at bounding box center [241, 76] width 84 height 10
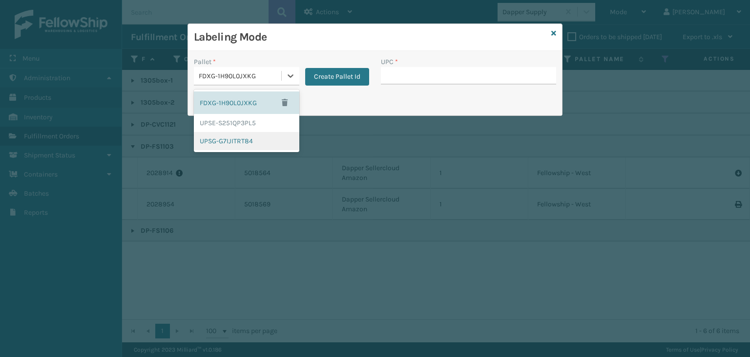
click at [234, 139] on div "UPSG-G7IJITRT84" at bounding box center [247, 141] width 106 height 18
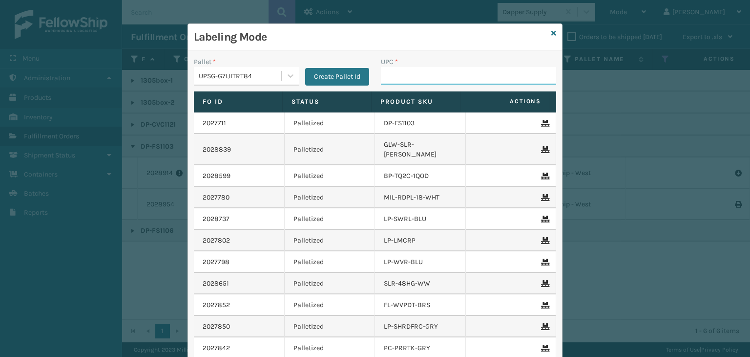
click at [465, 80] on input "UPC *" at bounding box center [468, 76] width 175 height 18
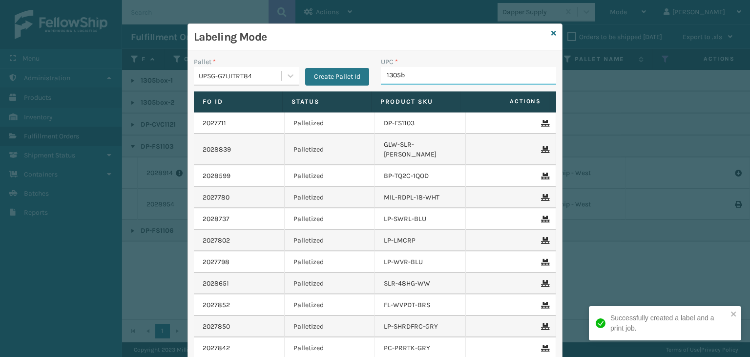
type input "1305bo"
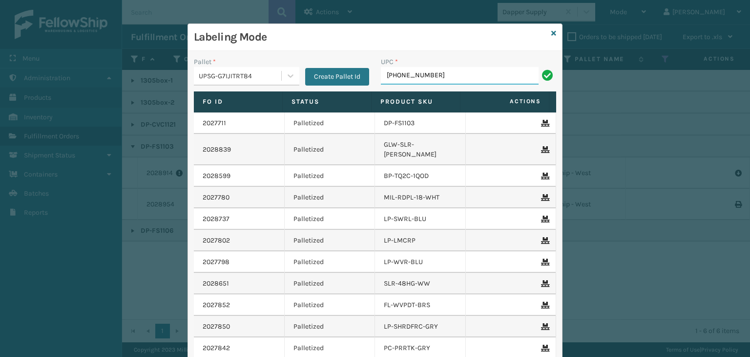
type input "[PHONE_NUMBER]"
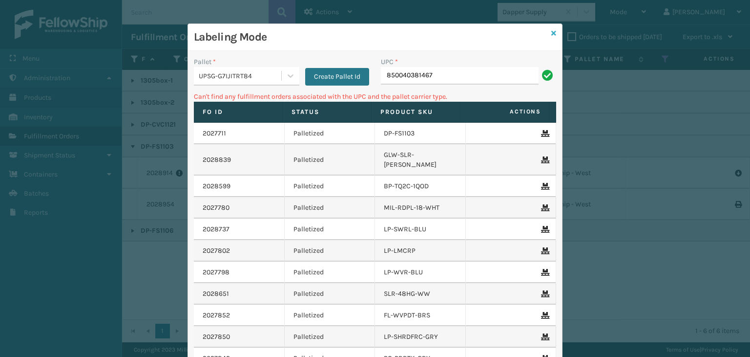
click at [552, 33] on icon at bounding box center [554, 33] width 5 height 7
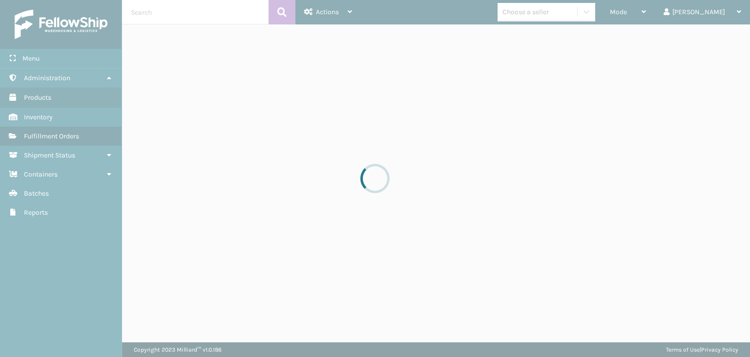
click at [583, 11] on div at bounding box center [375, 178] width 750 height 357
click at [582, 7] on div at bounding box center [375, 178] width 750 height 357
click at [581, 7] on div at bounding box center [375, 178] width 750 height 357
click at [580, 7] on div at bounding box center [375, 178] width 750 height 357
click at [571, 11] on div at bounding box center [375, 178] width 750 height 357
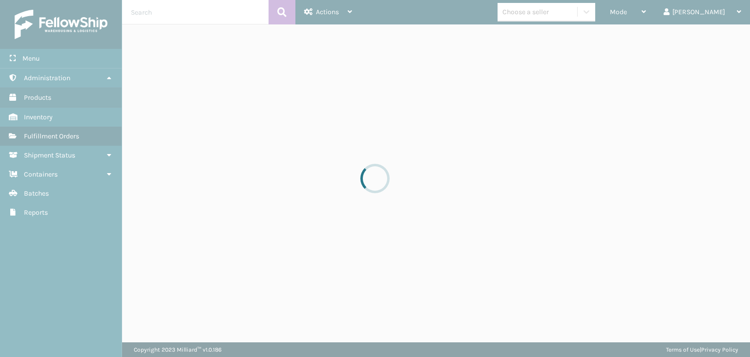
click at [549, 9] on div "Choose a seller" at bounding box center [526, 12] width 46 height 10
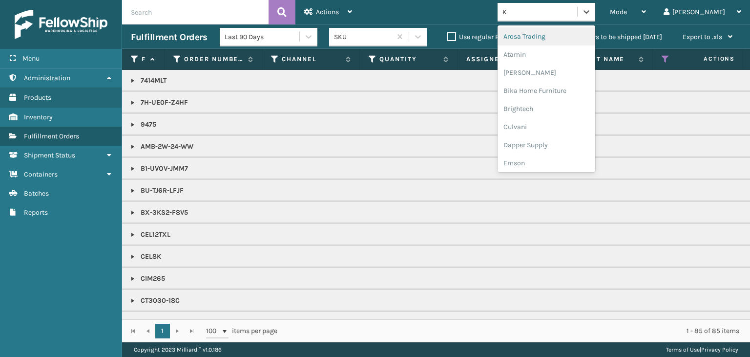
type input "KO"
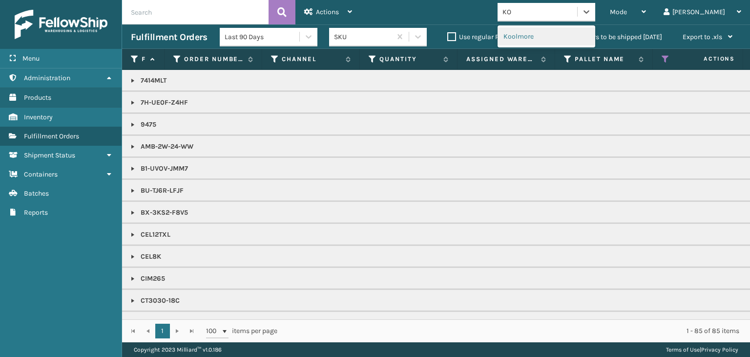
click at [581, 40] on div "Koolmore" at bounding box center [547, 36] width 98 height 18
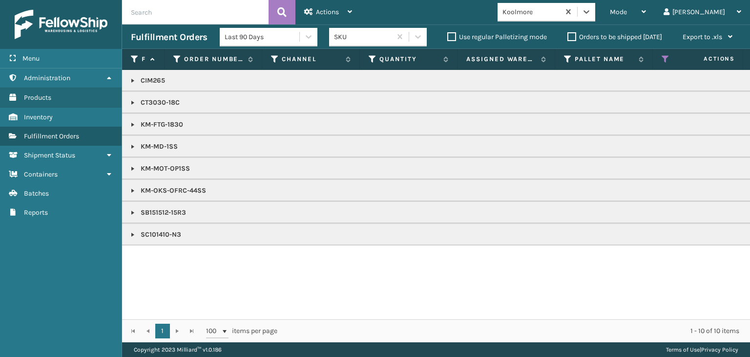
drag, startPoint x: 132, startPoint y: 189, endPoint x: 145, endPoint y: 192, distance: 12.7
click at [132, 189] on link at bounding box center [133, 191] width 8 height 8
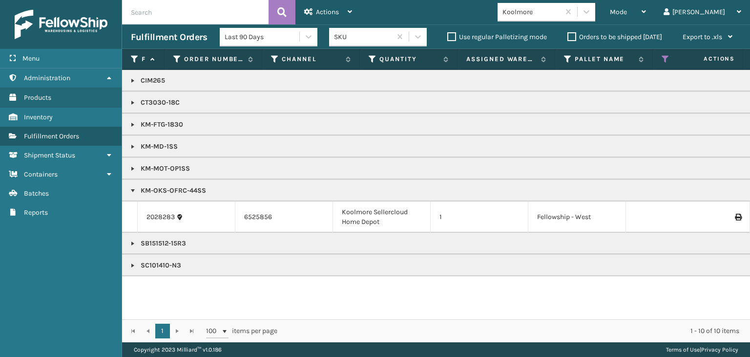
click at [172, 190] on p "KM-OKS-OFRC-44SS" at bounding box center [753, 191] width 1244 height 10
copy p "KM-OKS-OFRC-44SS"
click at [646, 11] on div "Mode" at bounding box center [628, 12] width 36 height 24
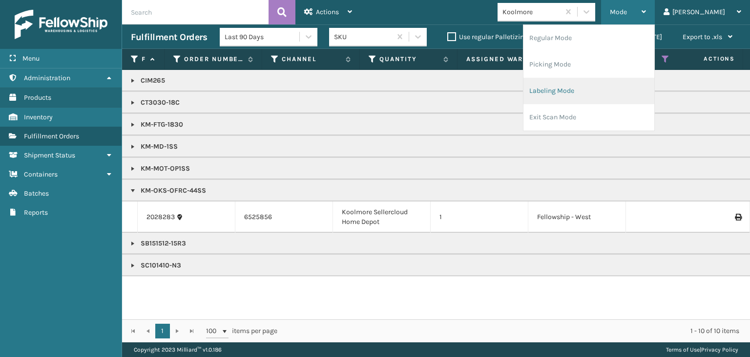
click at [631, 88] on li "Labeling Mode" at bounding box center [589, 91] width 131 height 26
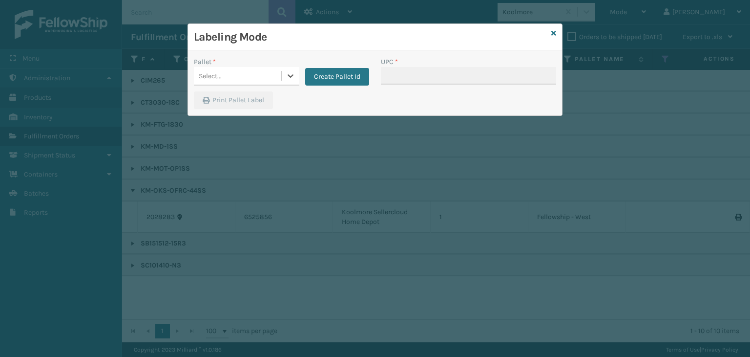
click at [230, 75] on div "Select..." at bounding box center [237, 76] width 87 height 16
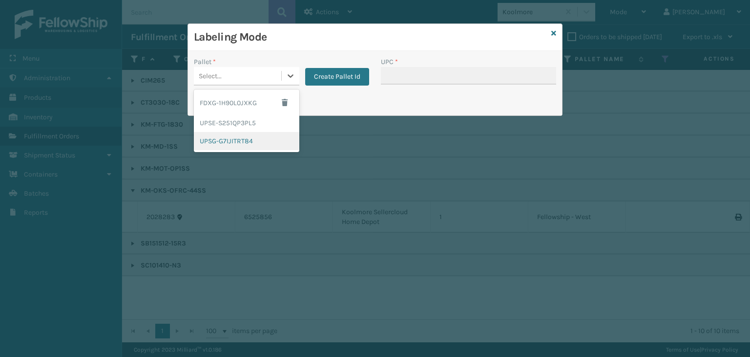
click at [226, 139] on div "UPSG-G7IJITRT84" at bounding box center [247, 141] width 106 height 18
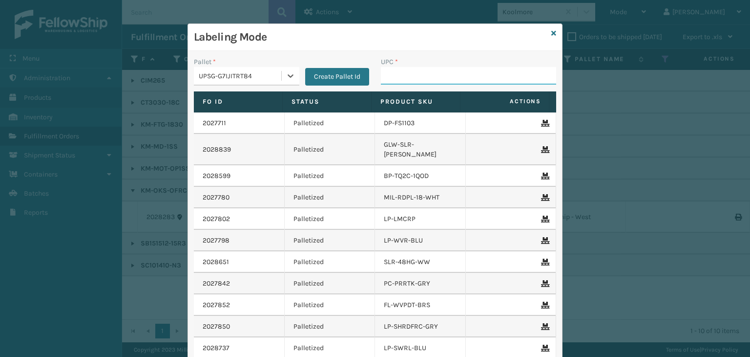
click at [398, 77] on input "UPC *" at bounding box center [468, 76] width 175 height 18
paste input "KM-OKS-OFRC-44SS"
type input "KM-OKS-OFRC-44SS"
click at [552, 34] on icon at bounding box center [554, 33] width 5 height 7
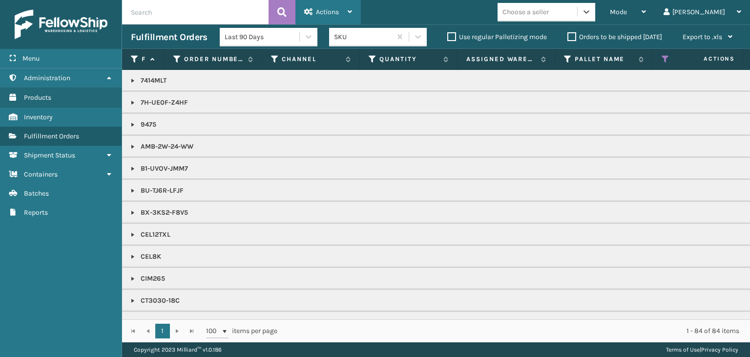
scroll to position [244, 0]
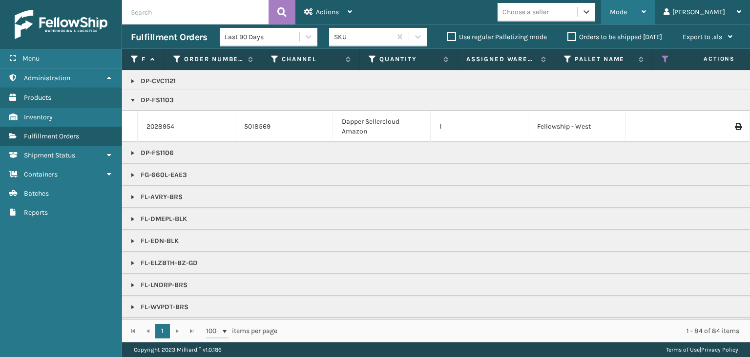
click at [646, 8] on div "Mode" at bounding box center [628, 12] width 36 height 24
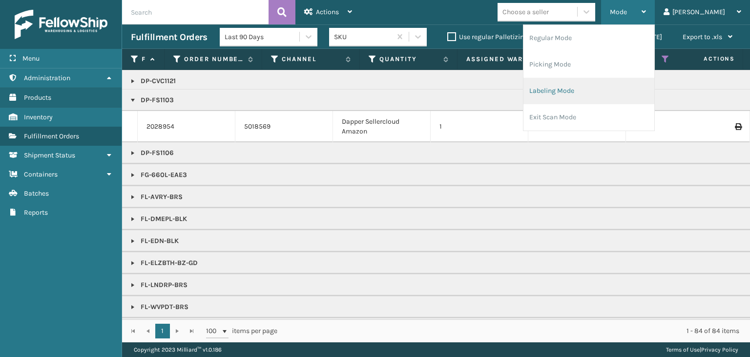
click at [628, 90] on li "Labeling Mode" at bounding box center [589, 91] width 131 height 26
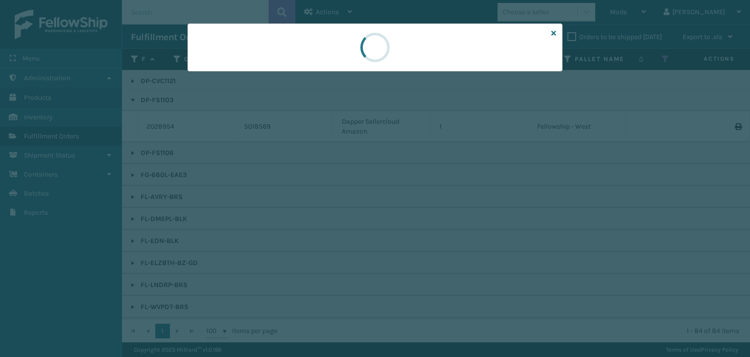
click at [236, 74] on div at bounding box center [375, 178] width 750 height 357
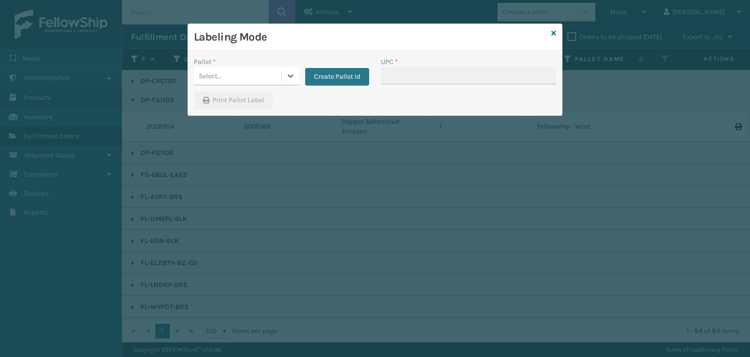
click at [236, 74] on div "Select..." at bounding box center [237, 76] width 87 height 16
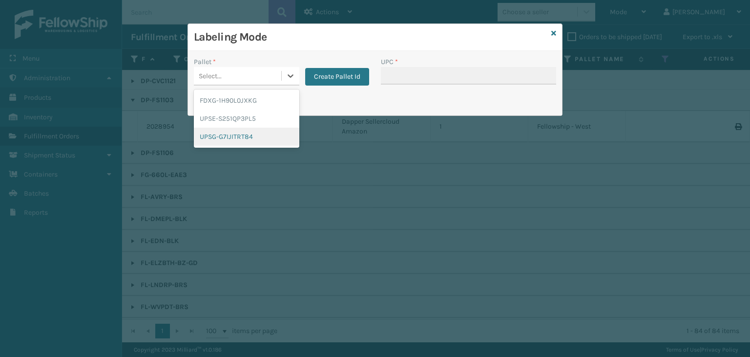
click at [256, 135] on div "UPSG-G7IJITRT84" at bounding box center [247, 136] width 106 height 18
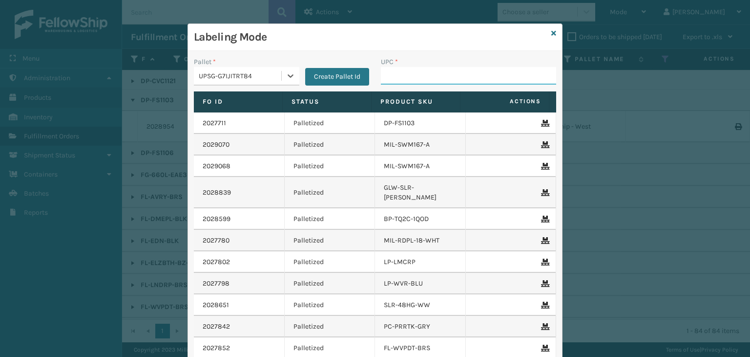
drag, startPoint x: 397, startPoint y: 79, endPoint x: 402, endPoint y: 71, distance: 8.8
click at [399, 77] on input "UPC *" at bounding box center [468, 76] width 175 height 18
click at [547, 35] on div "Labeling Mode" at bounding box center [375, 37] width 374 height 27
click at [547, 33] on div "Labeling Mode" at bounding box center [375, 37] width 374 height 27
click at [552, 33] on icon at bounding box center [554, 33] width 5 height 7
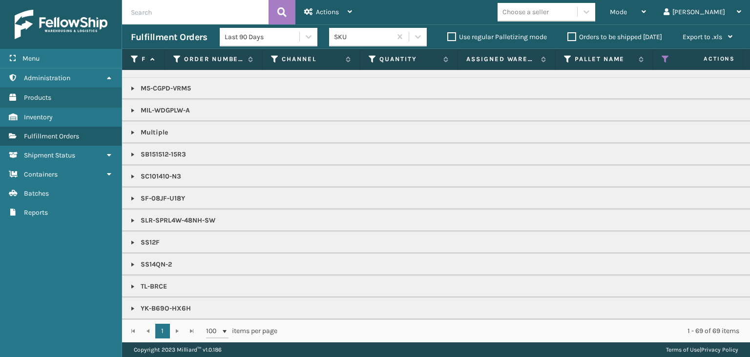
scroll to position [786, 0]
click at [665, 59] on icon at bounding box center [666, 59] width 8 height 9
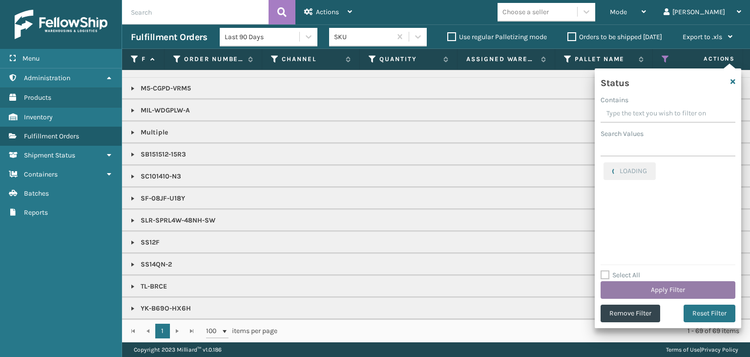
click at [639, 285] on button "Apply Filter" at bounding box center [668, 290] width 135 height 18
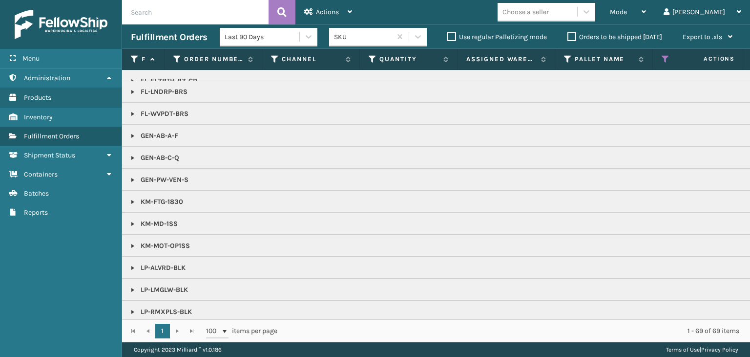
scroll to position [440, 0]
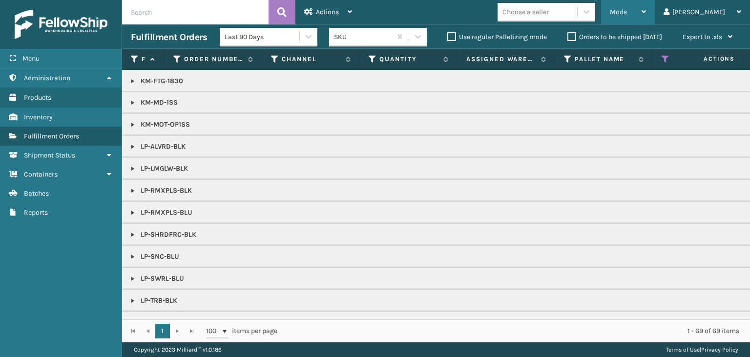
click at [627, 15] on span "Mode" at bounding box center [618, 12] width 17 height 8
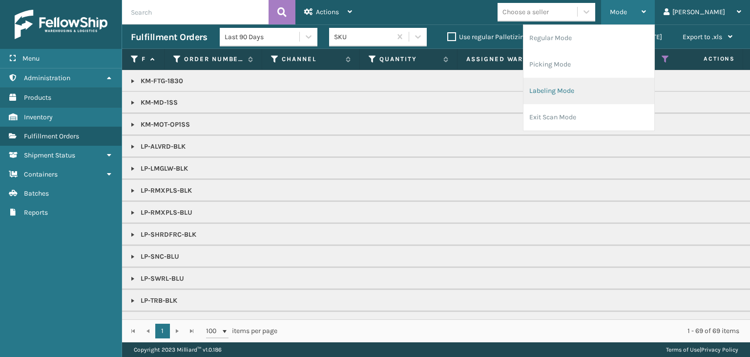
click at [626, 90] on li "Labeling Mode" at bounding box center [589, 91] width 131 height 26
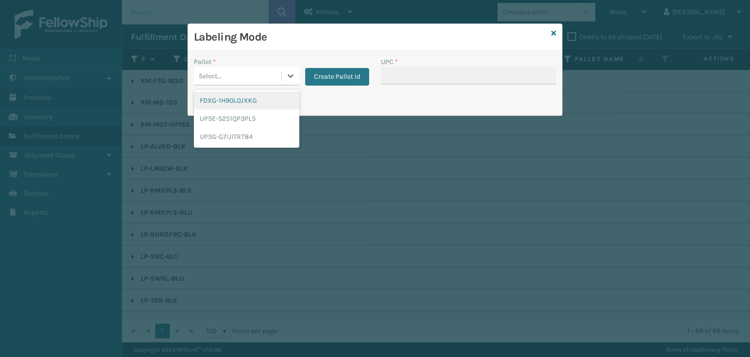
click at [246, 82] on div "Select..." at bounding box center [237, 76] width 87 height 16
click at [244, 137] on div "UPSG-G7IJITRT84" at bounding box center [247, 136] width 106 height 18
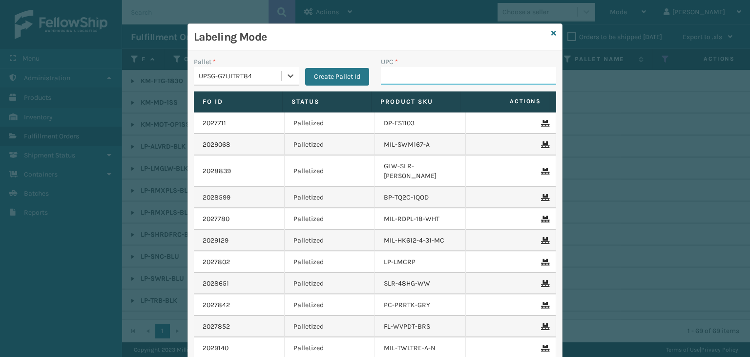
click at [404, 74] on input "UPC *" at bounding box center [468, 76] width 175 height 18
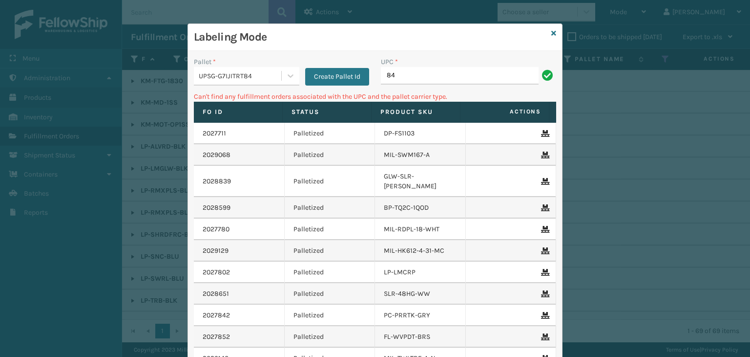
type input "8"
type input "LP-TRB-BLK"
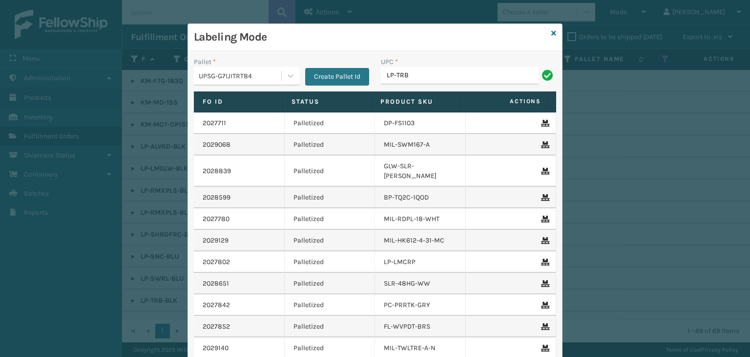
type input "LP-TRB-BLK"
type input "LP-RMXPLS-BLU"
type input "LP-RMXPLS-BLK"
click at [552, 34] on icon at bounding box center [554, 33] width 5 height 7
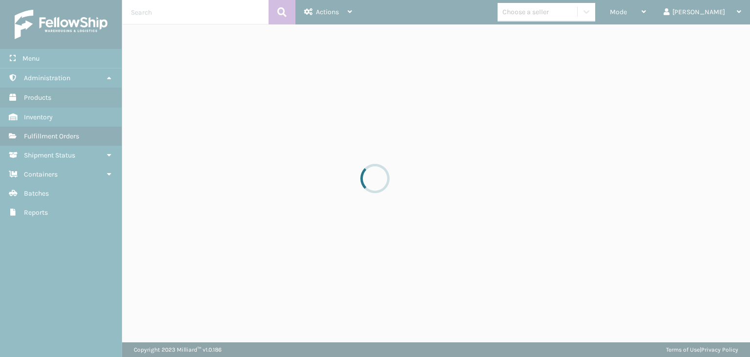
click at [218, 4] on div at bounding box center [375, 178] width 750 height 357
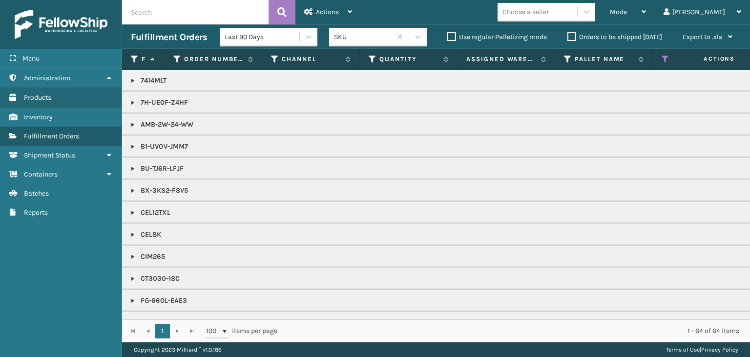
click at [217, 7] on input "text" at bounding box center [195, 12] width 147 height 24
type input "1Z59316A0328807790"
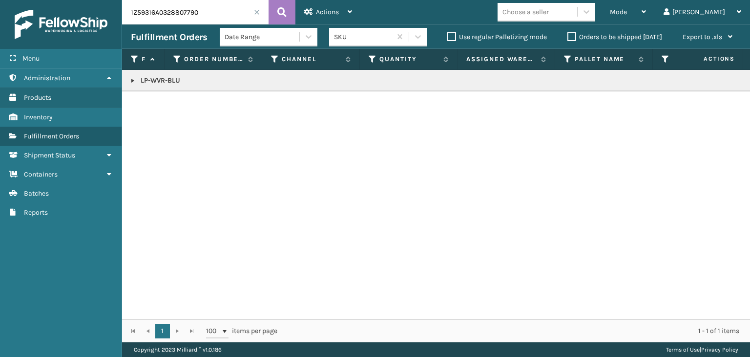
click at [132, 81] on link at bounding box center [133, 81] width 8 height 8
click at [735, 103] on icon at bounding box center [738, 102] width 6 height 7
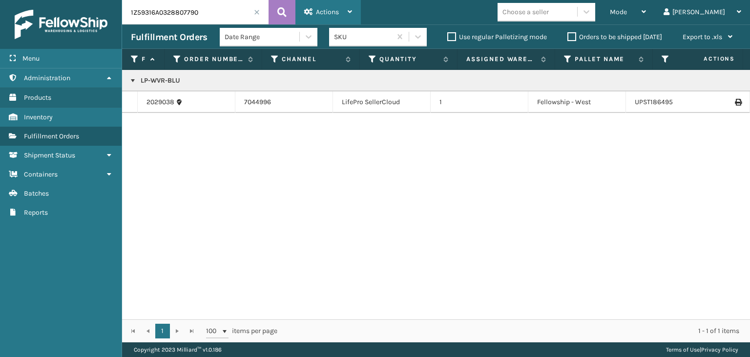
click at [317, 15] on span "Actions" at bounding box center [327, 12] width 23 height 8
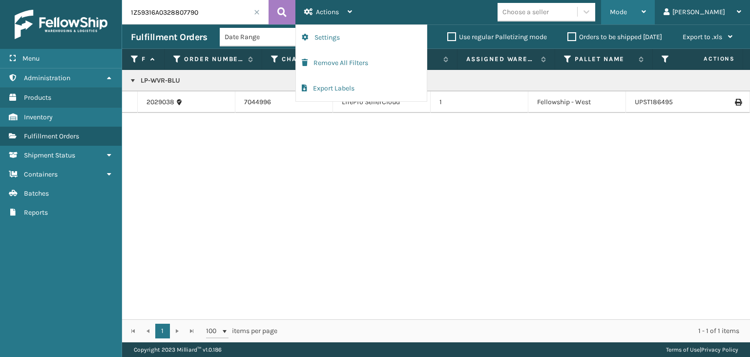
click at [646, 6] on div "Mode" at bounding box center [628, 12] width 36 height 24
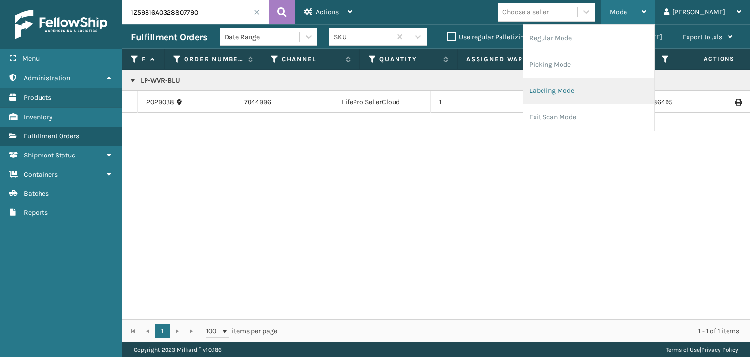
click at [586, 90] on li "Labeling Mode" at bounding box center [589, 91] width 131 height 26
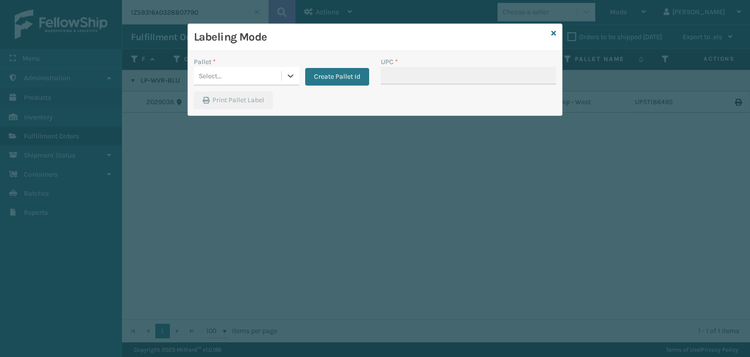
click at [205, 68] on div "Select..." at bounding box center [237, 76] width 87 height 16
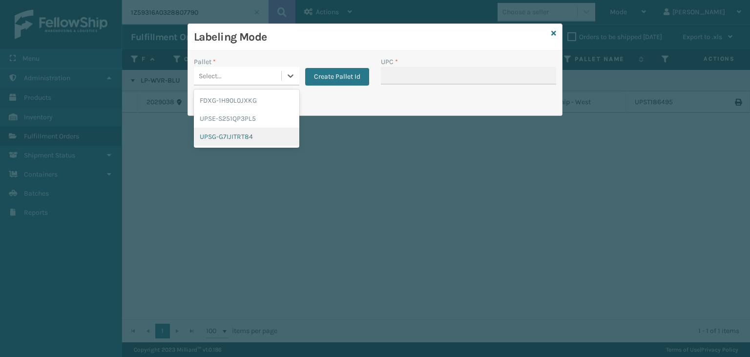
click at [230, 136] on div "UPSG-G7IJITRT84" at bounding box center [247, 136] width 106 height 18
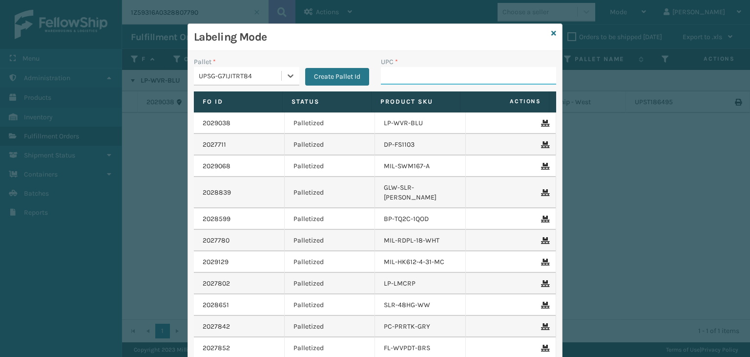
click at [410, 75] on input "UPC *" at bounding box center [468, 76] width 175 height 18
type input "LP-RMXPLS-BLU"
type input "8101613"
type input "06888"
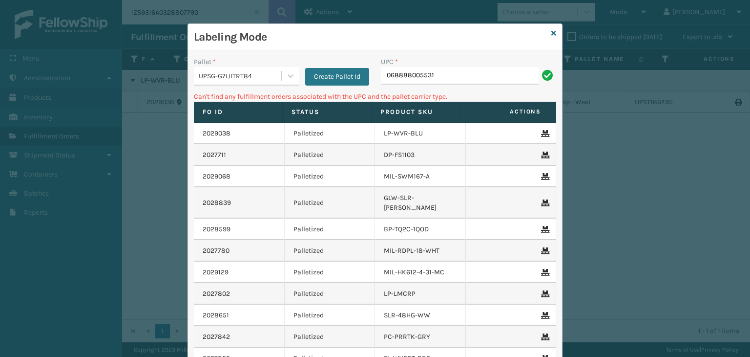
click at [479, 71] on input "068888005531" at bounding box center [460, 76] width 158 height 18
type input "LP-SNC-BLU"
click at [552, 33] on icon at bounding box center [554, 33] width 5 height 7
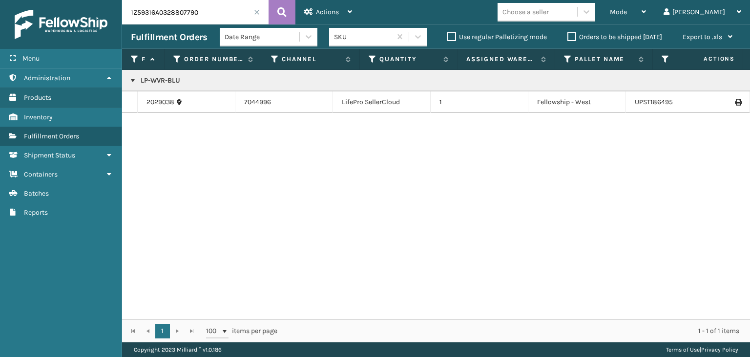
click at [257, 12] on span at bounding box center [257, 12] width 6 height 6
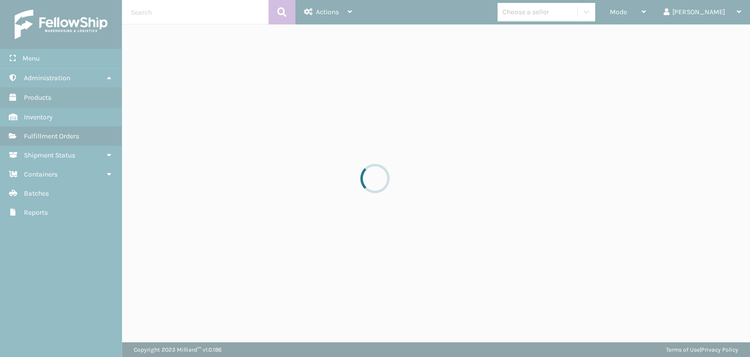
click at [598, 13] on div at bounding box center [375, 178] width 750 height 357
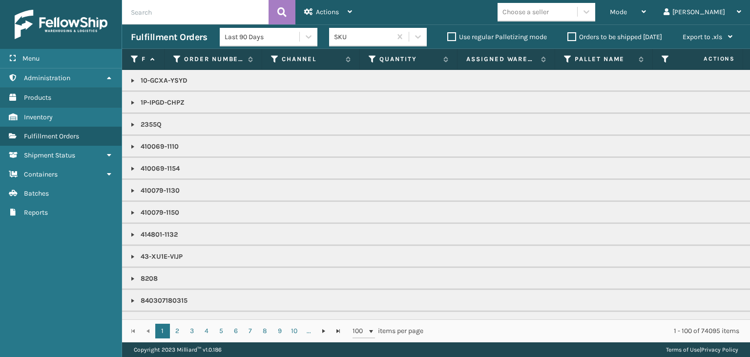
click at [577, 16] on div "Choose a seller" at bounding box center [538, 12] width 80 height 16
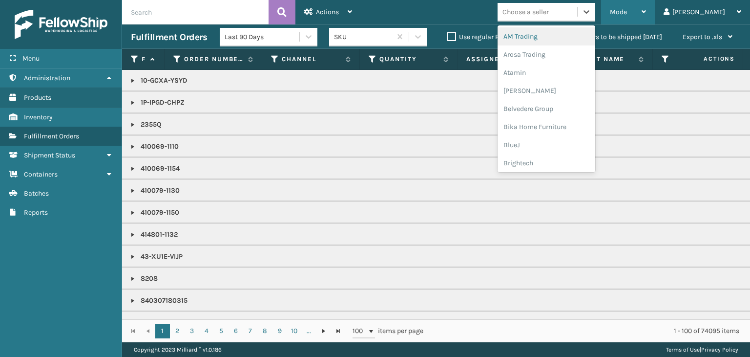
click at [627, 14] on span "Mode" at bounding box center [618, 12] width 17 height 8
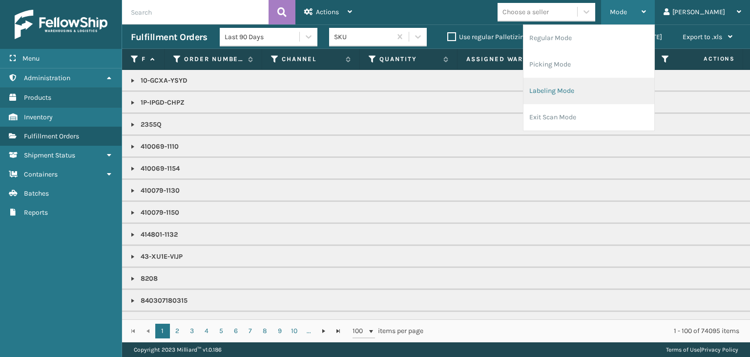
click at [612, 91] on li "Labeling Mode" at bounding box center [589, 91] width 131 height 26
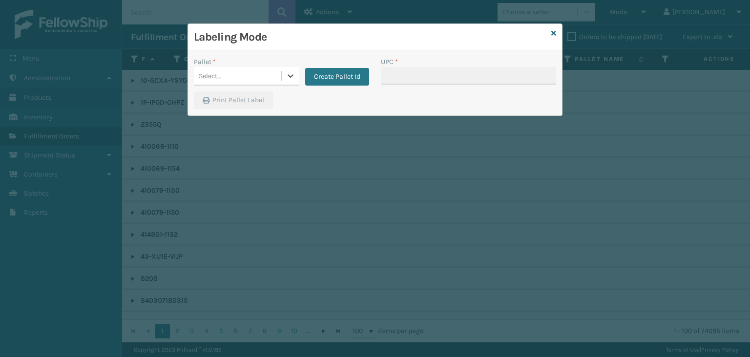
click at [240, 81] on div "Select..." at bounding box center [237, 76] width 87 height 16
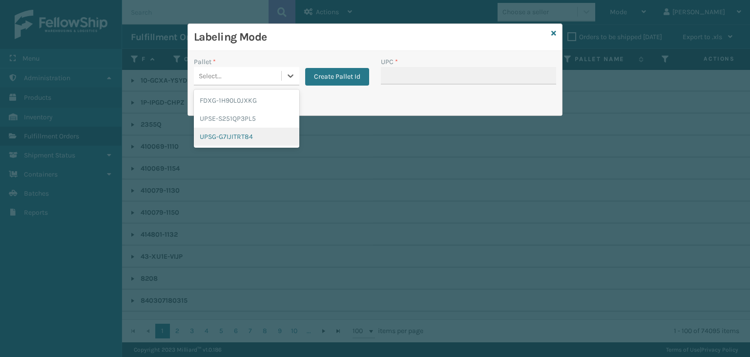
click at [222, 135] on div "UPSG-G7IJITRT84" at bounding box center [247, 136] width 106 height 18
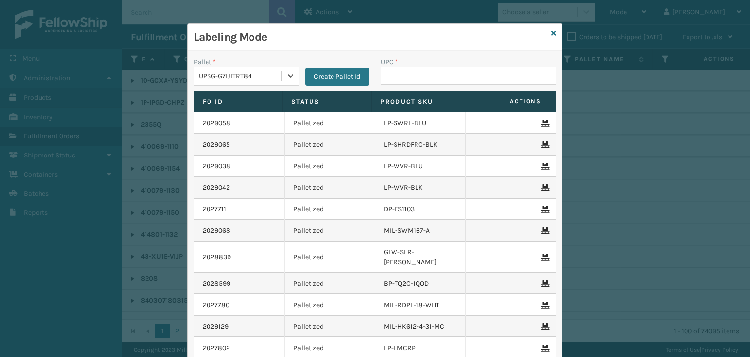
type input "810090932941"
click at [422, 73] on input "UPC *" at bounding box center [468, 76] width 175 height 18
click at [417, 58] on div "UPC *" at bounding box center [468, 62] width 175 height 10
drag, startPoint x: 417, startPoint y: 58, endPoint x: 423, endPoint y: 82, distance: 24.5
click at [417, 58] on div "UPC *" at bounding box center [468, 62] width 175 height 10
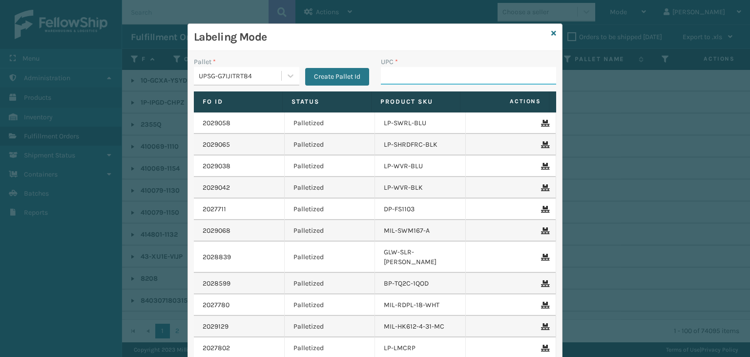
click at [420, 73] on input "UPC *" at bounding box center [468, 76] width 175 height 18
type input "810"
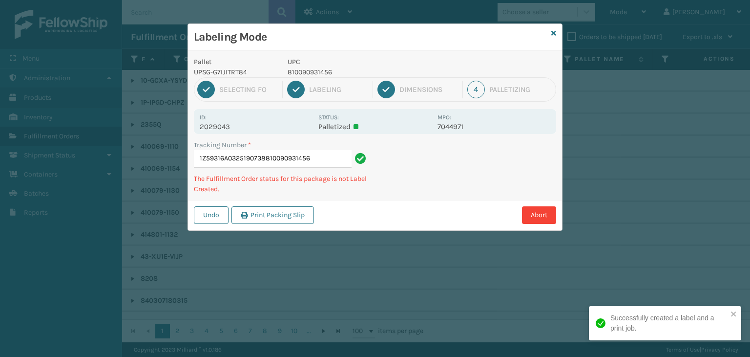
type input "1Z59316A0325190738810090931456"
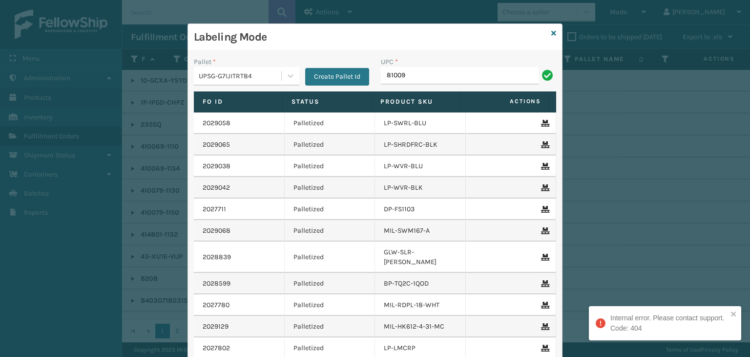
type input "810090"
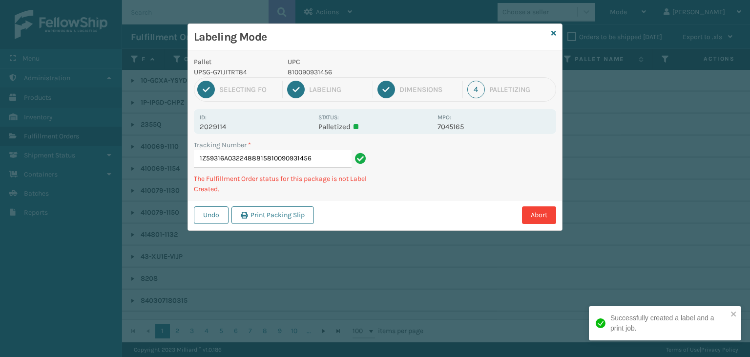
type input "1Z59316A0322488815810090931456"
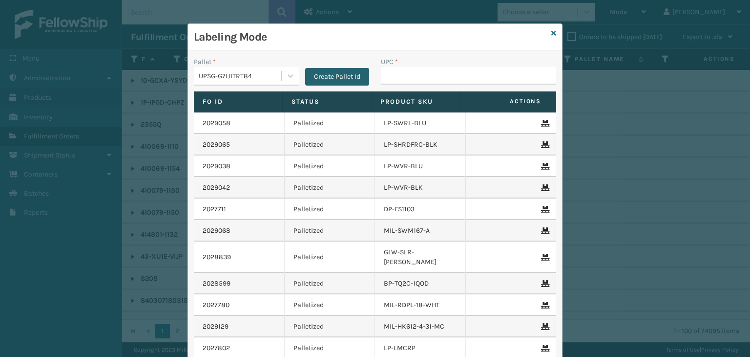
click at [340, 72] on button "Create Pallet Id" at bounding box center [337, 77] width 64 height 18
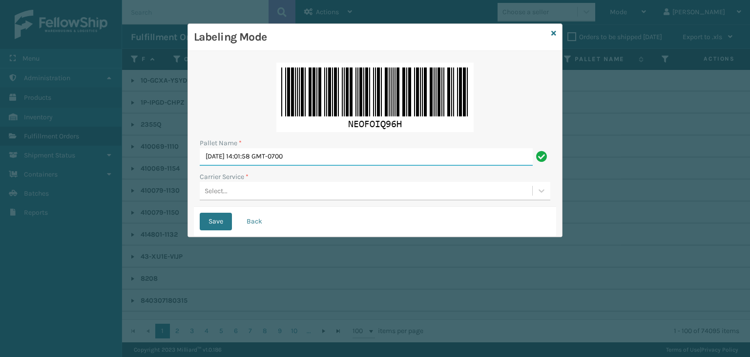
drag, startPoint x: 324, startPoint y: 154, endPoint x: 0, endPoint y: 131, distance: 325.1
click at [0, 131] on div "Labeling Mode Pallet Name * Tue Aug 19 2025 14:01:58 GMT-0700 Carrier Service *…" at bounding box center [375, 178] width 750 height 357
paste input "UPSP001752791"
type input "UPSP001752791"
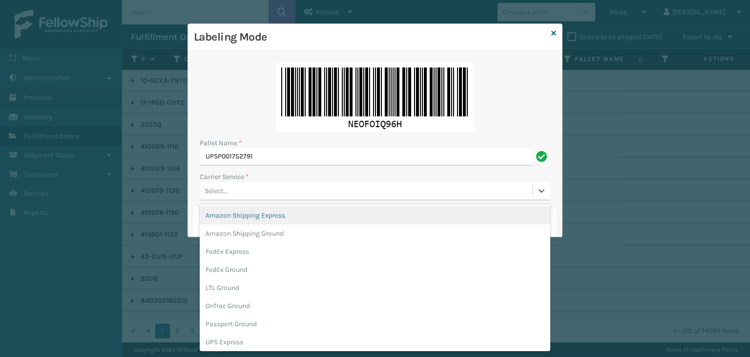
click at [269, 195] on div "Select..." at bounding box center [366, 191] width 333 height 16
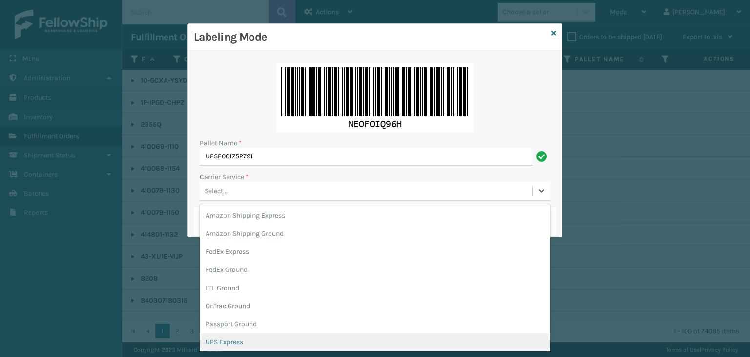
scroll to position [56, 0]
click at [259, 336] on div "USPS Ground" at bounding box center [375, 340] width 351 height 18
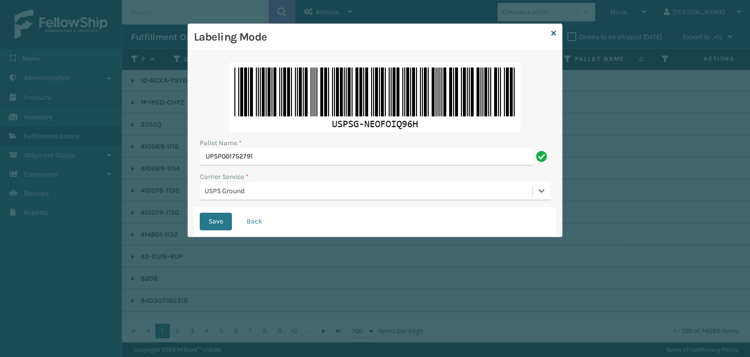
click at [230, 190] on div "USPS Ground" at bounding box center [369, 191] width 329 height 10
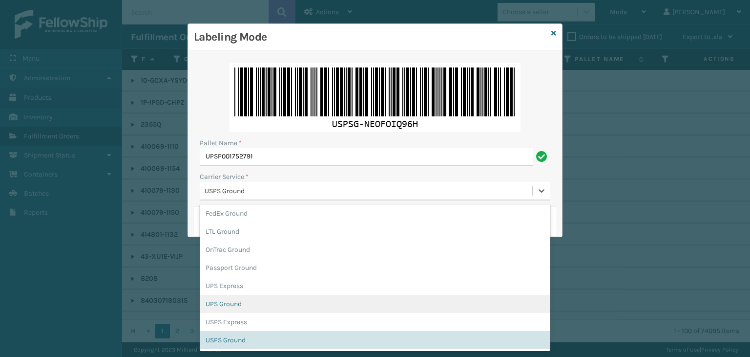
click at [255, 303] on div "UPS Ground" at bounding box center [375, 304] width 351 height 18
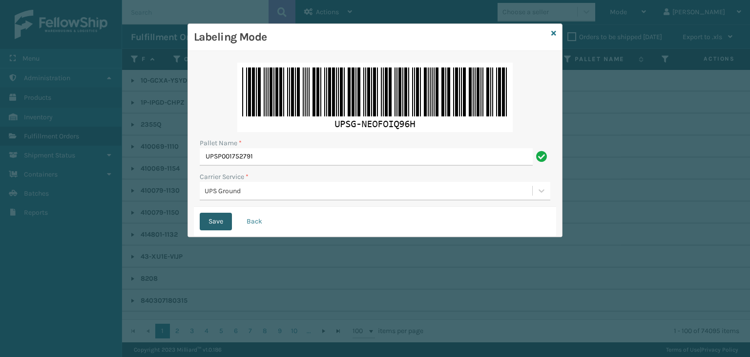
click at [217, 224] on button "Save" at bounding box center [216, 221] width 32 height 18
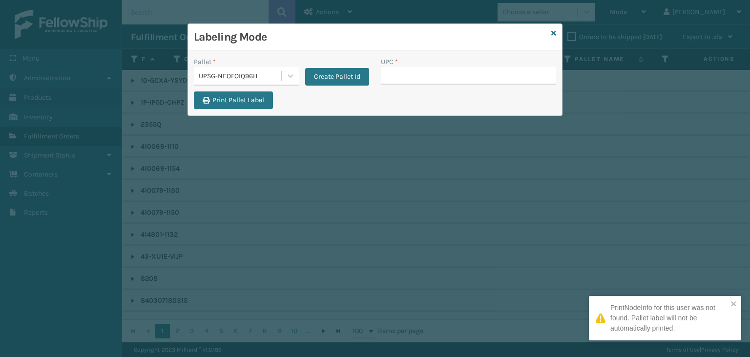
click at [272, 75] on div "UPSG-NEOFOIQ96H" at bounding box center [241, 76] width 84 height 10
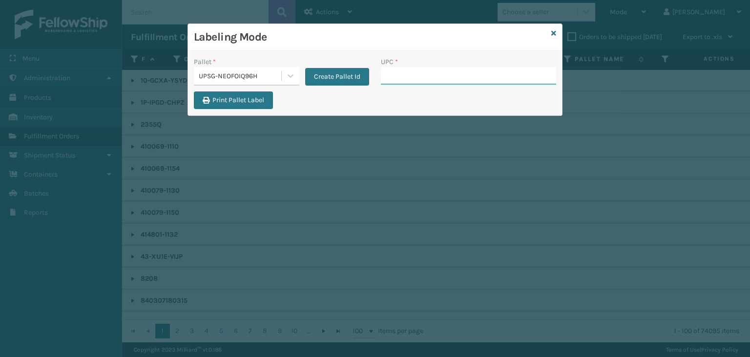
click at [406, 82] on input "UPC *" at bounding box center [468, 76] width 175 height 18
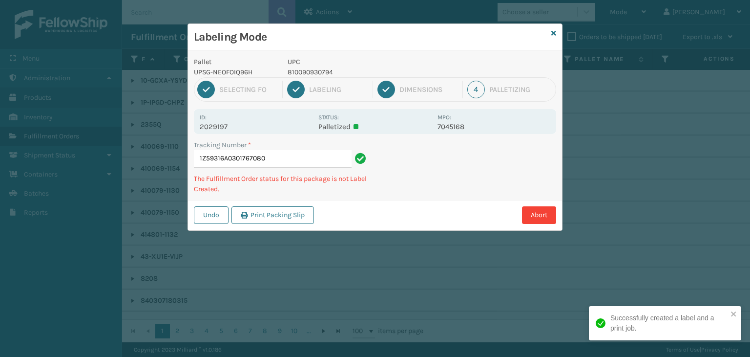
click at [298, 67] on p "810090930794" at bounding box center [360, 72] width 144 height 10
click at [297, 67] on p "810090930794" at bounding box center [360, 72] width 144 height 10
copy p "810090930794"
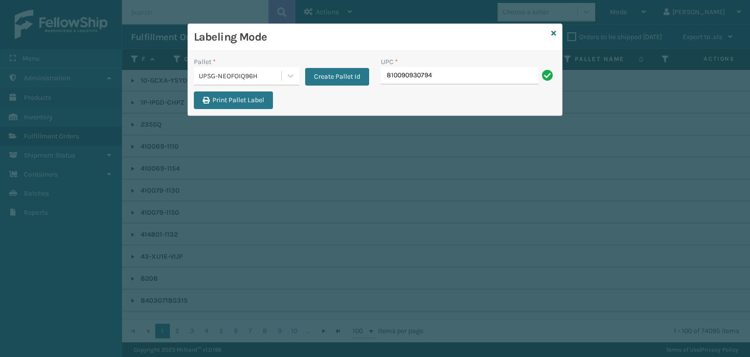
type input "810090930794"
type input "810090930916"
click at [554, 30] on icon at bounding box center [554, 33] width 5 height 7
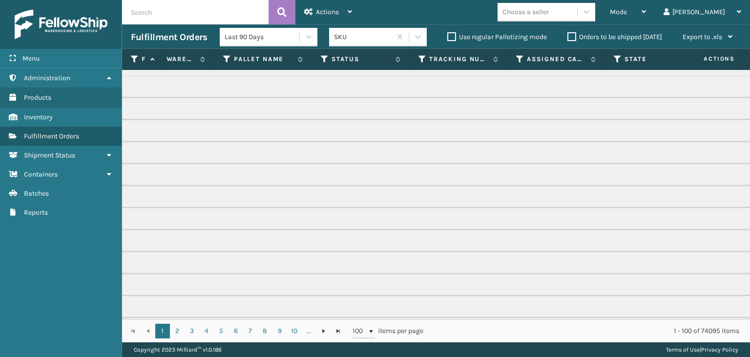
scroll to position [0, 342]
click at [324, 61] on icon at bounding box center [325, 59] width 8 height 9
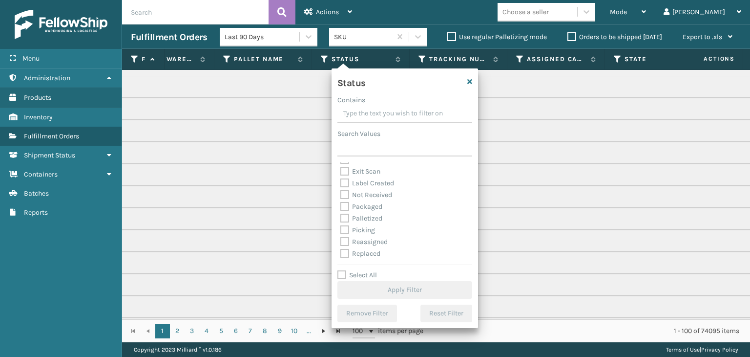
scroll to position [49, 0]
click at [368, 212] on label "Picking" at bounding box center [357, 213] width 35 height 8
click at [341, 212] on input "Picking" at bounding box center [340, 210] width 0 height 6
checkbox input "true"
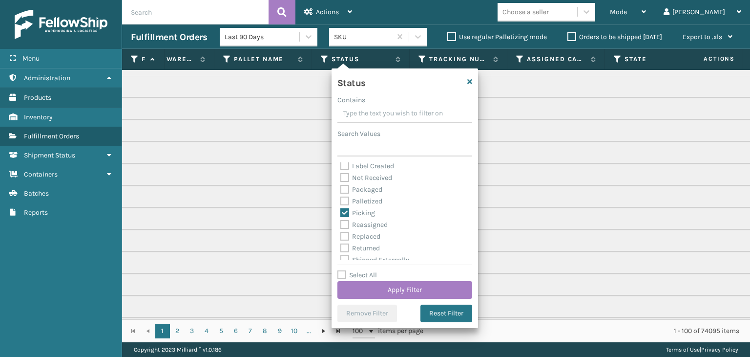
click at [369, 299] on div "Status Contains Search Values Assigned Canceled Entered Exit Scan Label Created…" at bounding box center [405, 197] width 147 height 259
click at [373, 295] on button "Apply Filter" at bounding box center [405, 290] width 135 height 18
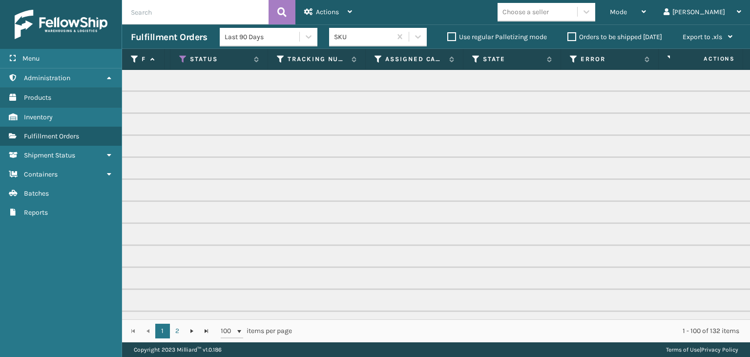
scroll to position [0, 484]
click at [379, 61] on icon at bounding box center [378, 59] width 8 height 9
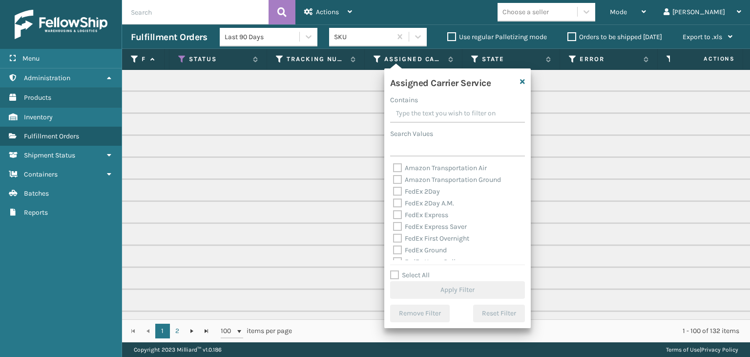
click at [420, 271] on label "Select All" at bounding box center [410, 275] width 40 height 8
click at [420, 270] on input "Select All" at bounding box center [463, 269] width 147 height 1
checkbox input "true"
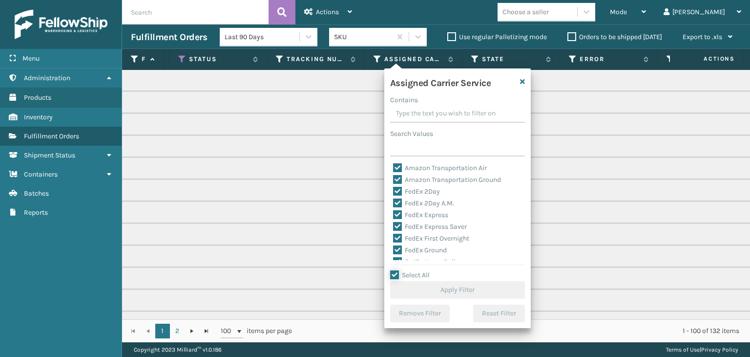
checkbox input "true"
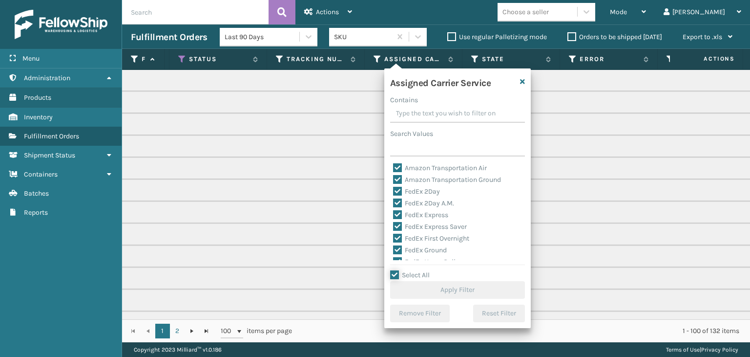
checkbox input "true"
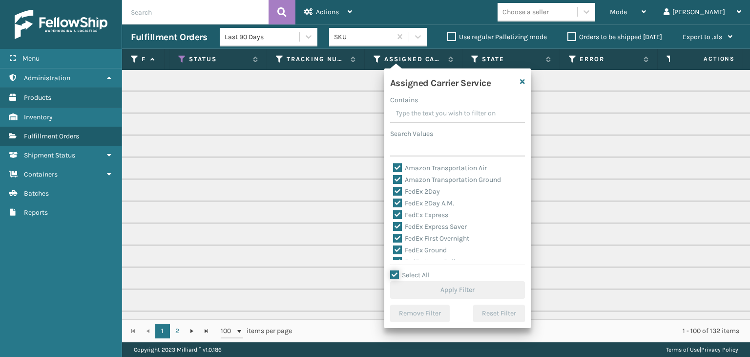
checkbox input "true"
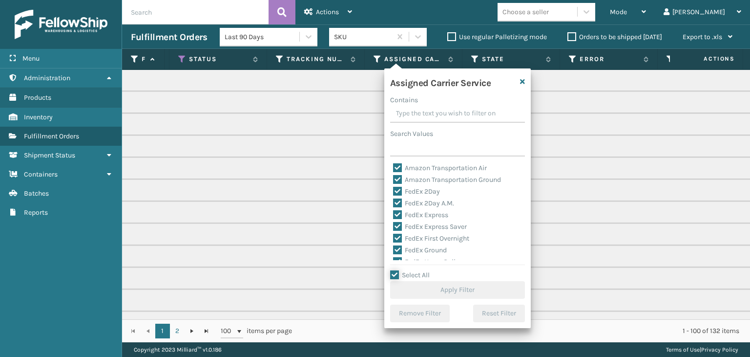
checkbox input "true"
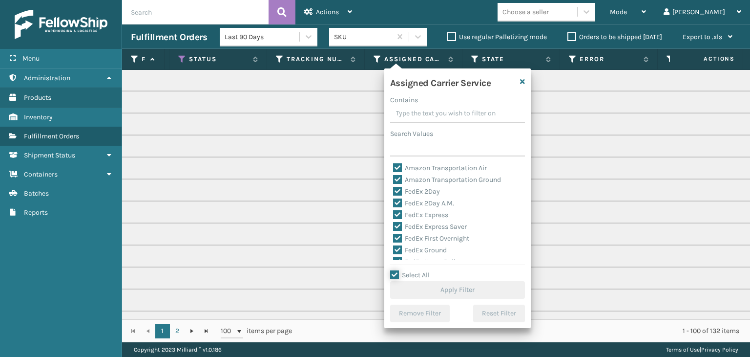
checkbox input "true"
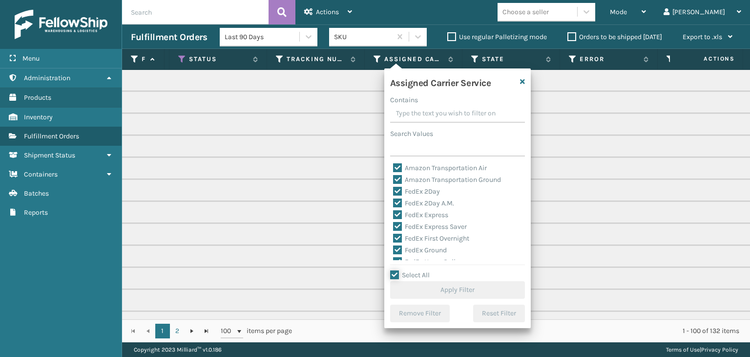
checkbox input "true"
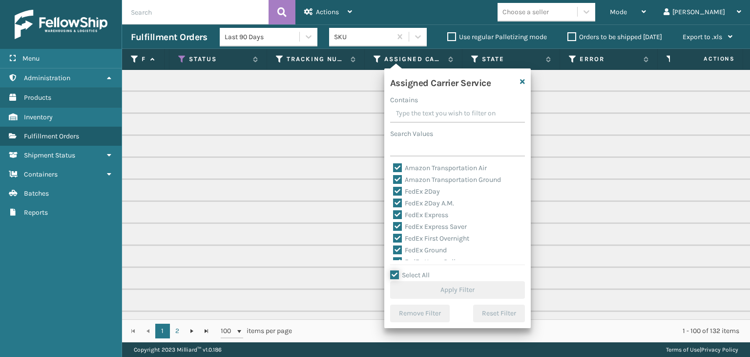
checkbox input "true"
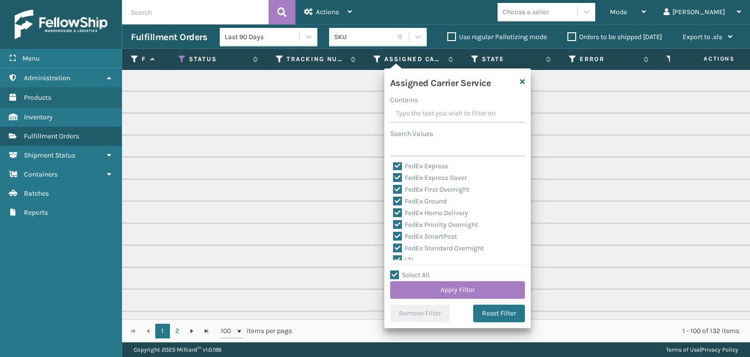
click at [405, 257] on label "LTL" at bounding box center [403, 259] width 21 height 8
click at [394, 257] on input "LTL" at bounding box center [393, 257] width 0 height 6
checkbox input "false"
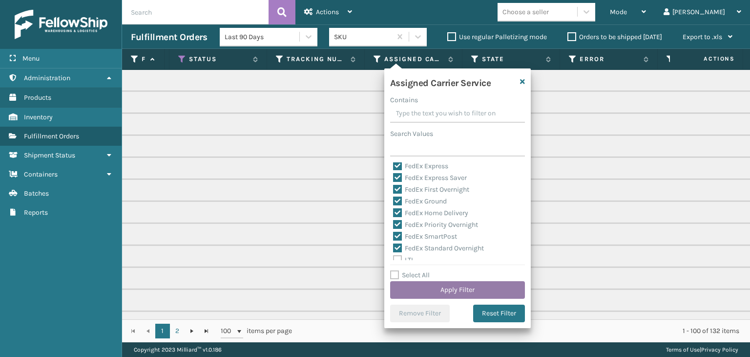
click at [423, 282] on button "Apply Filter" at bounding box center [457, 290] width 135 height 18
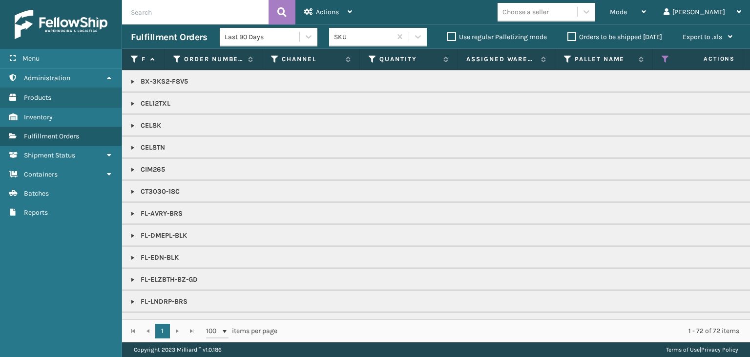
scroll to position [195, 0]
click at [549, 8] on div "Choose a seller" at bounding box center [526, 12] width 46 height 10
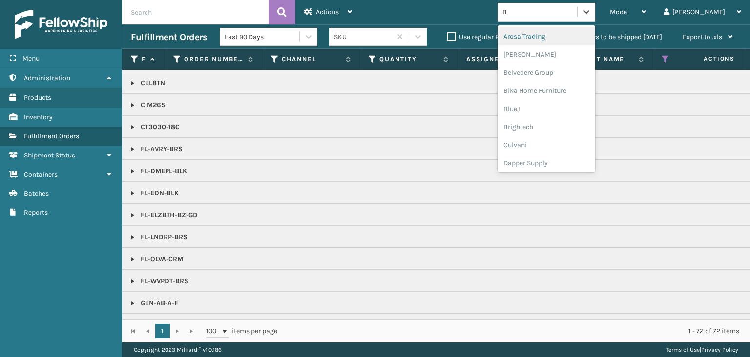
type input "BR"
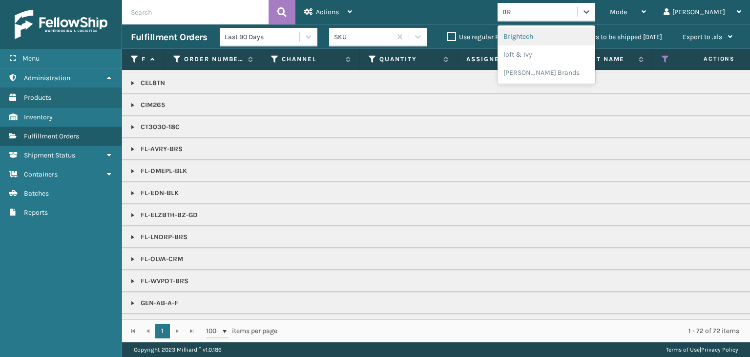
click at [587, 35] on div "Brightech" at bounding box center [547, 36] width 98 height 18
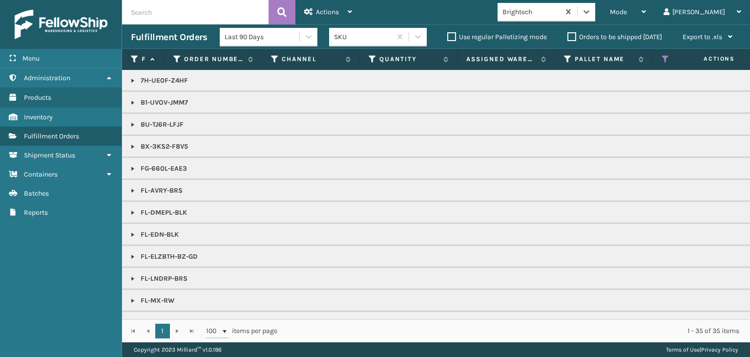
click at [130, 233] on link at bounding box center [133, 235] width 8 height 8
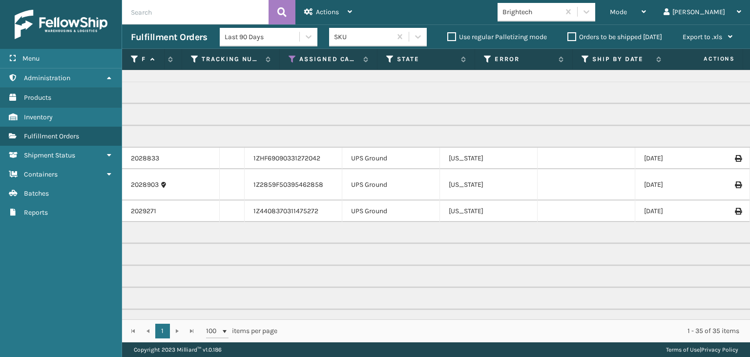
scroll to position [98, 578]
click at [646, 11] on div "Mode" at bounding box center [628, 12] width 36 height 24
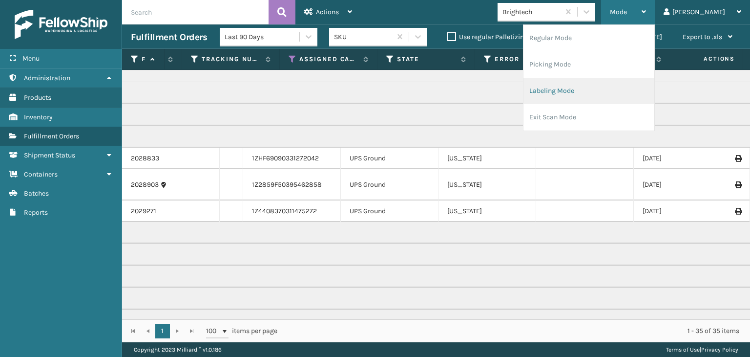
click at [639, 88] on li "Labeling Mode" at bounding box center [589, 91] width 131 height 26
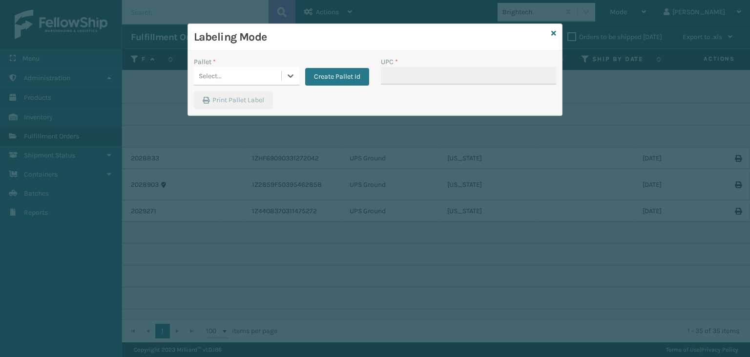
click at [246, 73] on div "Select..." at bounding box center [237, 76] width 87 height 16
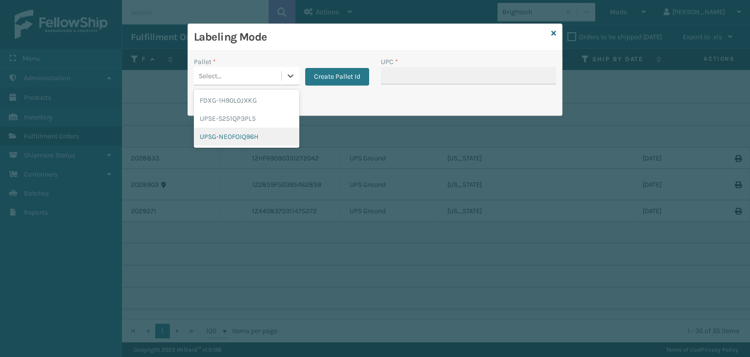
click at [268, 136] on div "UPSG-NEOFOIQ96H" at bounding box center [247, 136] width 106 height 18
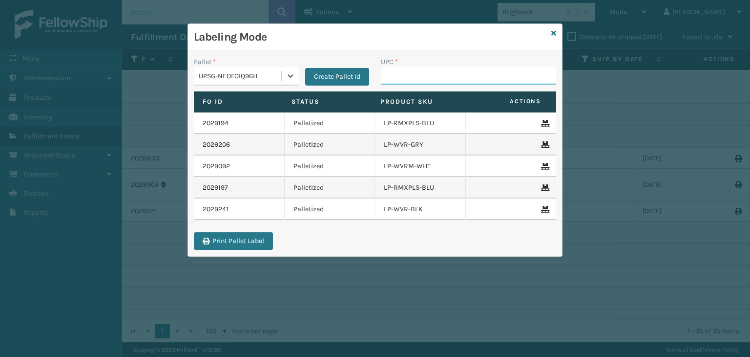
click at [428, 74] on input "UPC *" at bounding box center [468, 76] width 175 height 18
type input "850012486442"
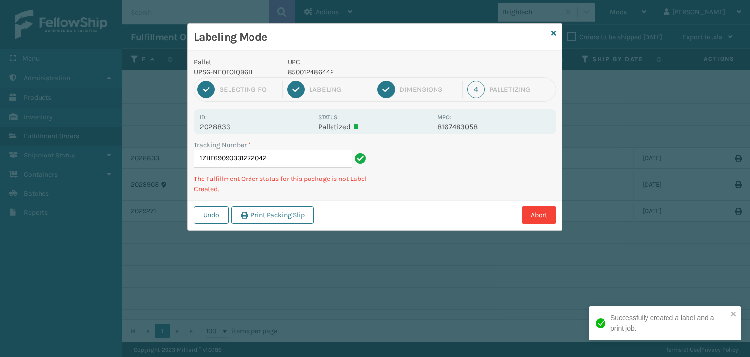
click at [293, 74] on p "850012486442" at bounding box center [360, 72] width 144 height 10
copy p "850012486442"
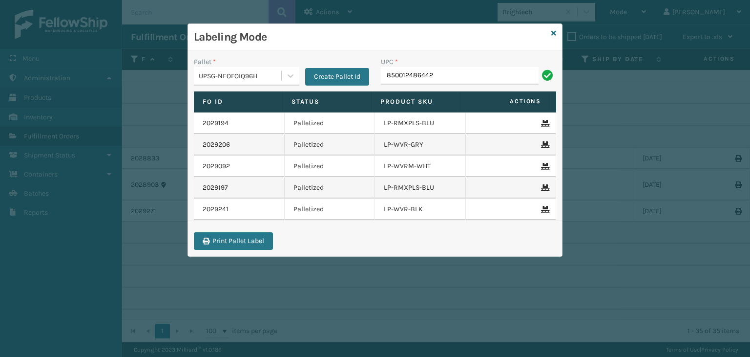
type input "850012486442"
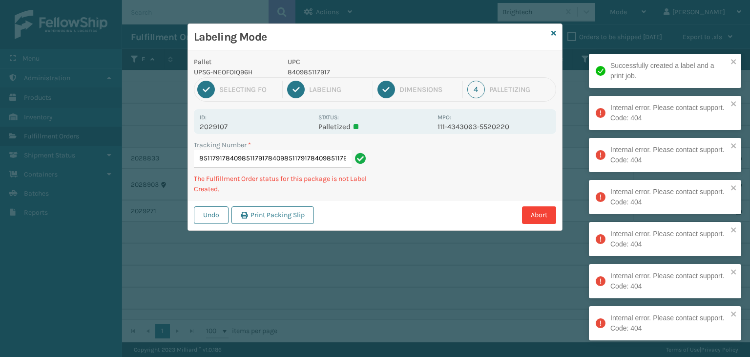
type input "1ZH0R70603226496728409851179178409851179178409851179178409851179178409851179178…"
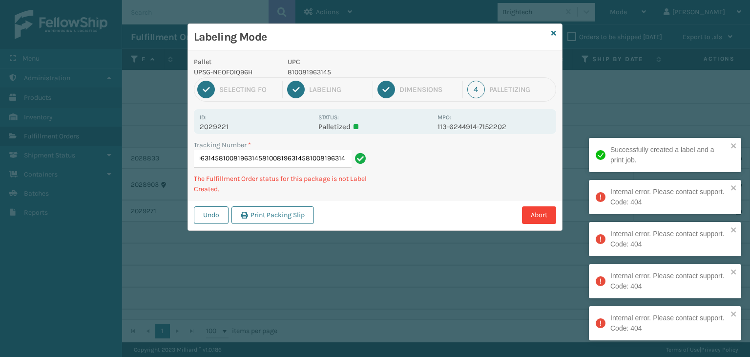
type input "1ZEF428403981106648100819631458100819631458100819631458100819631458100819631458…"
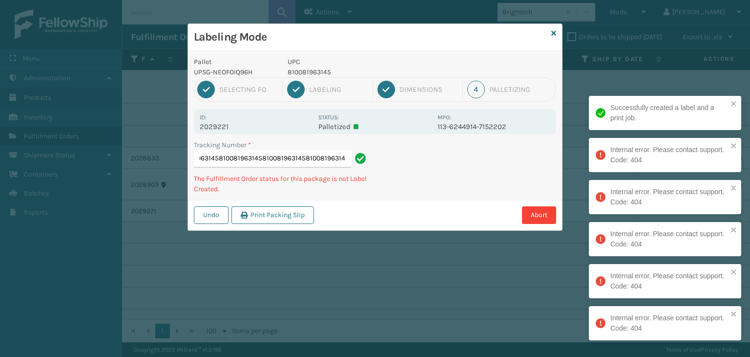
scroll to position [0, 177]
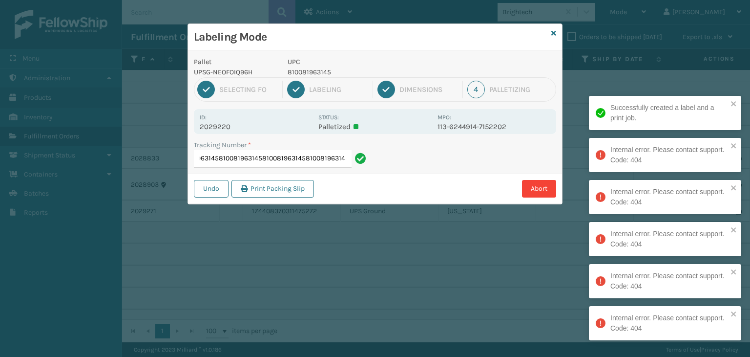
type input "1ZEF428403993586738100819631458100819631458100819631458100819631458100819631458…"
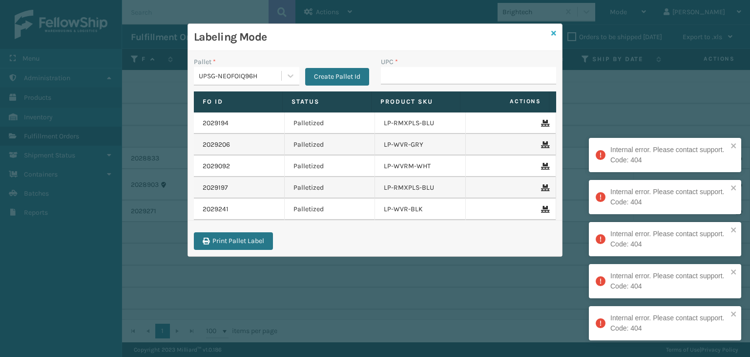
click at [556, 35] on icon at bounding box center [554, 33] width 5 height 7
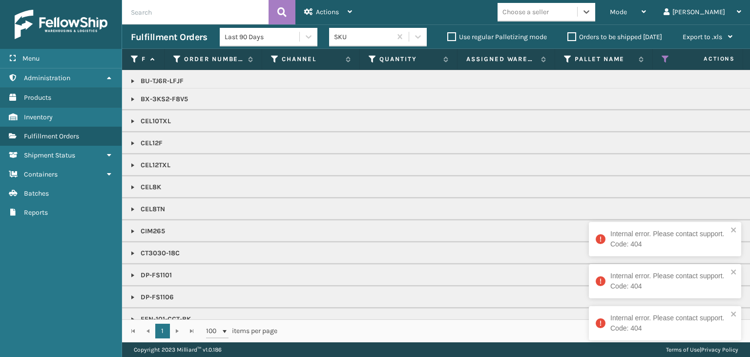
scroll to position [96, 0]
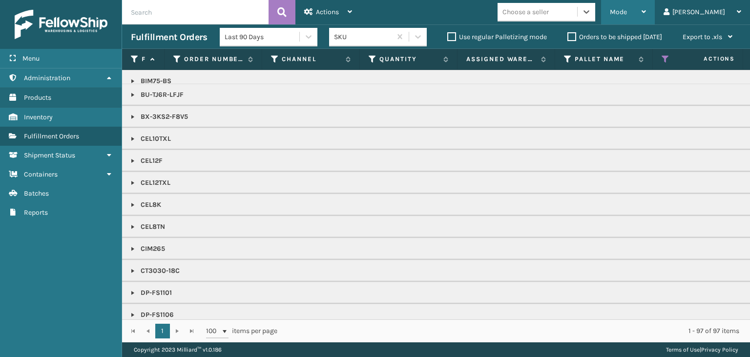
click at [627, 10] on span "Mode" at bounding box center [618, 12] width 17 height 8
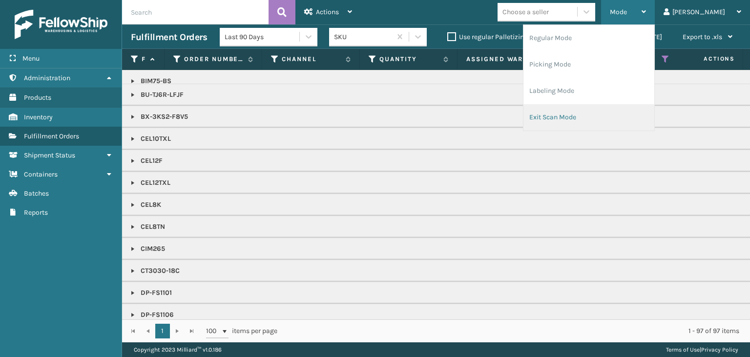
click at [616, 122] on li "Exit Scan Mode" at bounding box center [589, 117] width 131 height 26
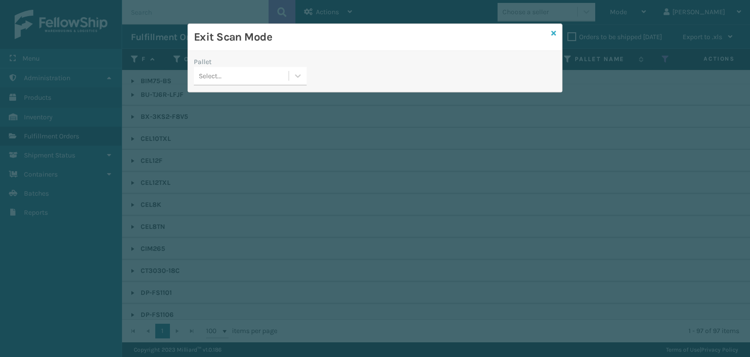
click at [552, 34] on icon at bounding box center [554, 33] width 5 height 7
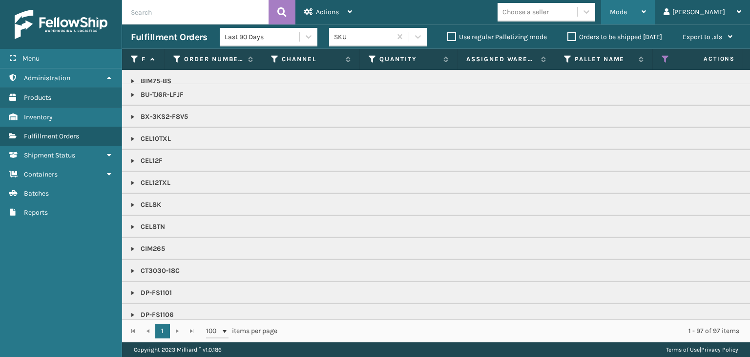
click at [643, 14] on div "Mode Regular Mode Picking Mode Labeling Mode Exit Scan Mode" at bounding box center [628, 12] width 54 height 24
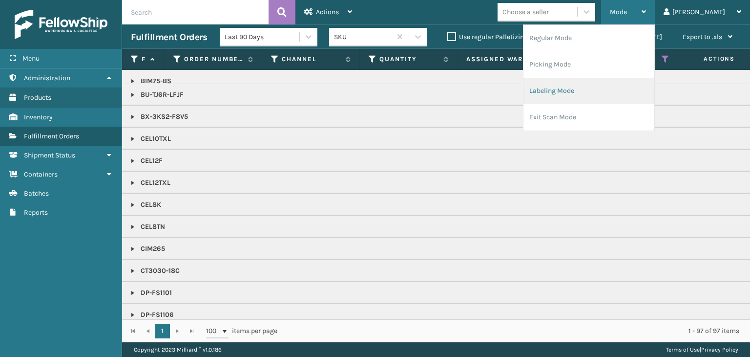
click at [634, 92] on li "Labeling Mode" at bounding box center [589, 91] width 131 height 26
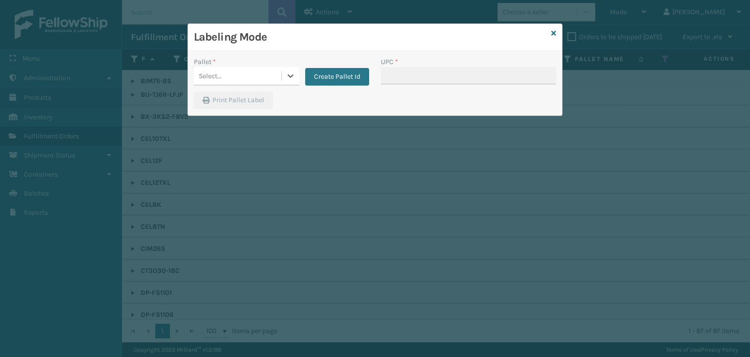
click at [262, 83] on div "Select..." at bounding box center [237, 76] width 87 height 16
click at [329, 74] on button "Create Pallet Id" at bounding box center [337, 77] width 64 height 18
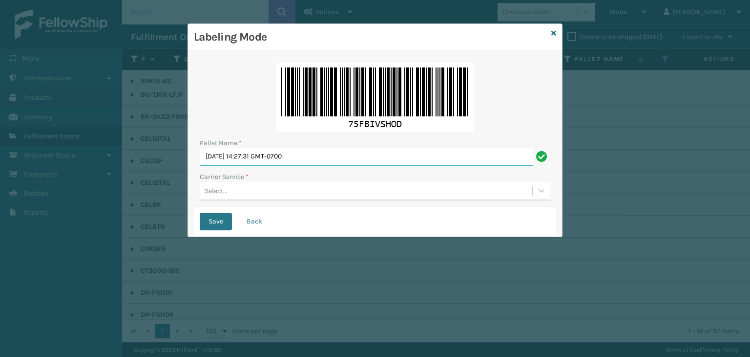
drag, startPoint x: 324, startPoint y: 159, endPoint x: 0, endPoint y: 115, distance: 327.3
click at [0, 116] on div "Labeling Mode Pallet Name * Tue Aug 19 2025 14:27:31 GMT-0700 Carrier Service *…" at bounding box center [375, 178] width 750 height 357
paste input "FEDZ553779"
type input "FEDZ553779"
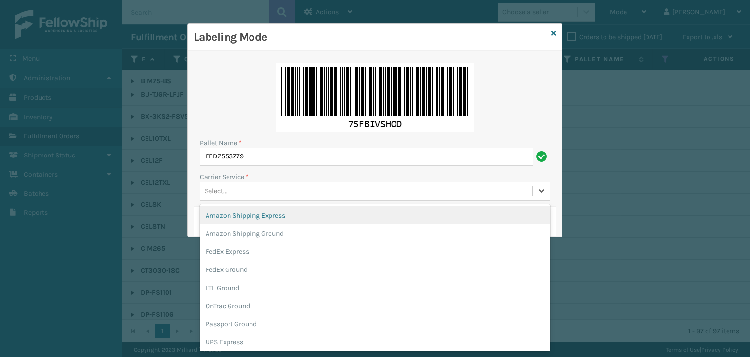
click at [216, 186] on div "Select..." at bounding box center [216, 191] width 23 height 10
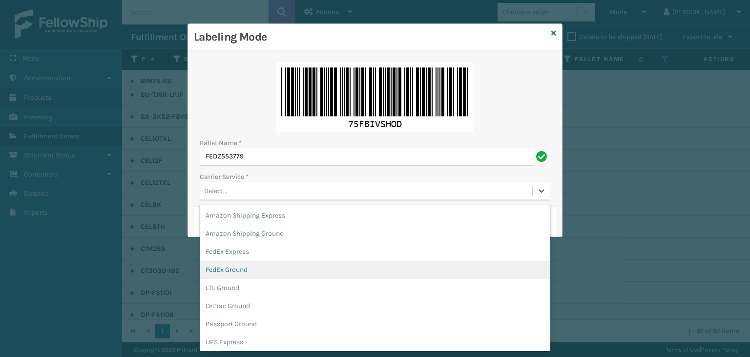
click at [235, 265] on div "FedEx Ground" at bounding box center [375, 269] width 351 height 18
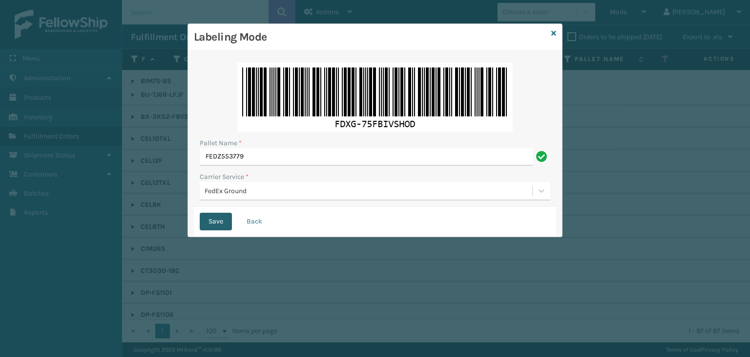
click at [224, 222] on button "Save" at bounding box center [216, 221] width 32 height 18
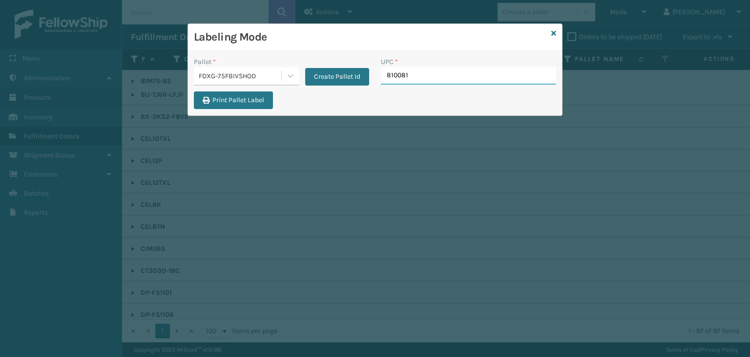
type input "8100819"
type input "85810000"
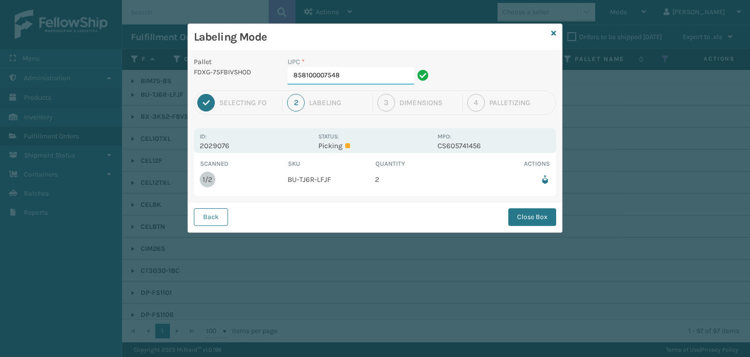
click at [340, 69] on input "858100007548" at bounding box center [351, 76] width 127 height 18
click at [537, 213] on button "Close Box" at bounding box center [533, 217] width 48 height 18
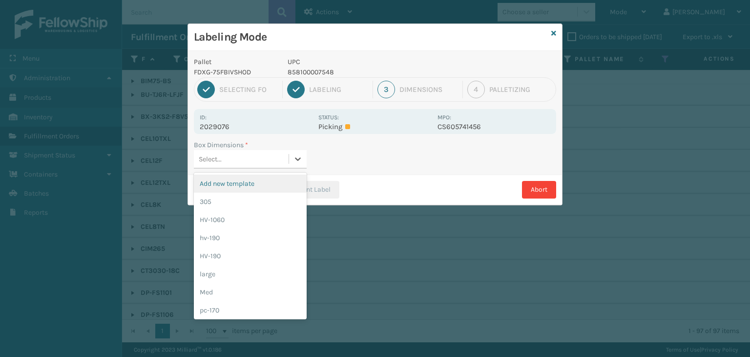
click at [267, 160] on div "Select..." at bounding box center [241, 159] width 95 height 16
click at [215, 288] on div "Med" at bounding box center [250, 292] width 113 height 18
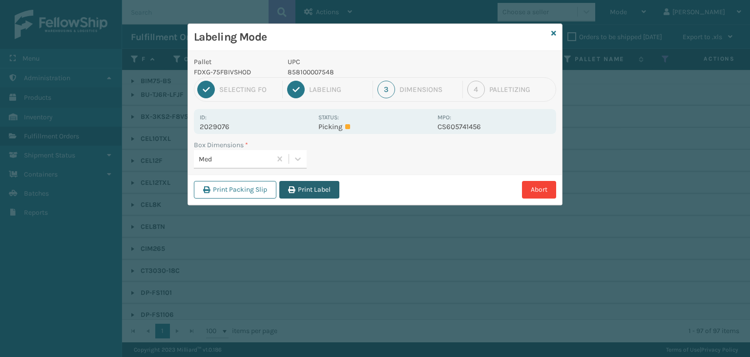
click at [313, 192] on button "Print Label" at bounding box center [309, 190] width 60 height 18
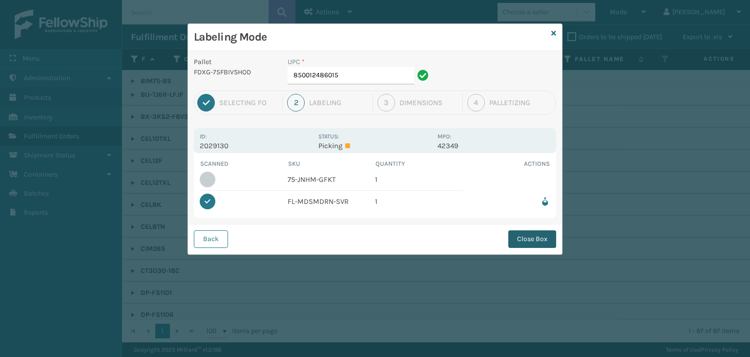
click at [533, 238] on button "Close Box" at bounding box center [533, 239] width 48 height 18
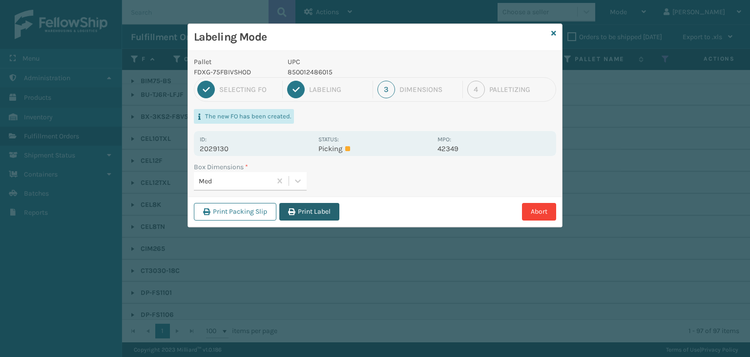
click at [326, 209] on button "Print Label" at bounding box center [309, 212] width 60 height 18
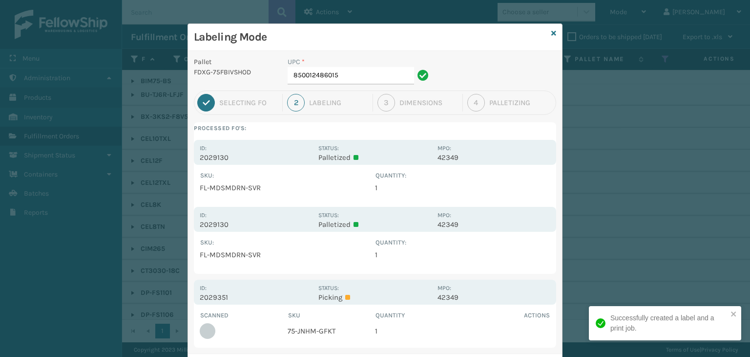
click at [546, 32] on div "Labeling Mode" at bounding box center [375, 37] width 374 height 27
click at [552, 34] on icon at bounding box center [554, 33] width 5 height 7
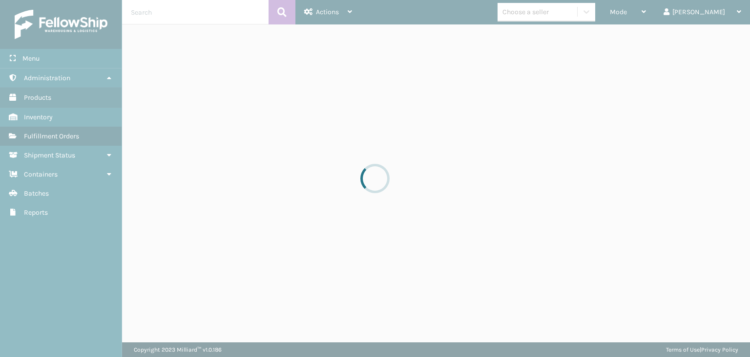
click at [652, 18] on div at bounding box center [375, 178] width 750 height 357
drag, startPoint x: 653, startPoint y: 19, endPoint x: 657, endPoint y: 23, distance: 5.9
click at [653, 21] on div at bounding box center [375, 178] width 750 height 357
click at [657, 23] on div at bounding box center [375, 178] width 750 height 357
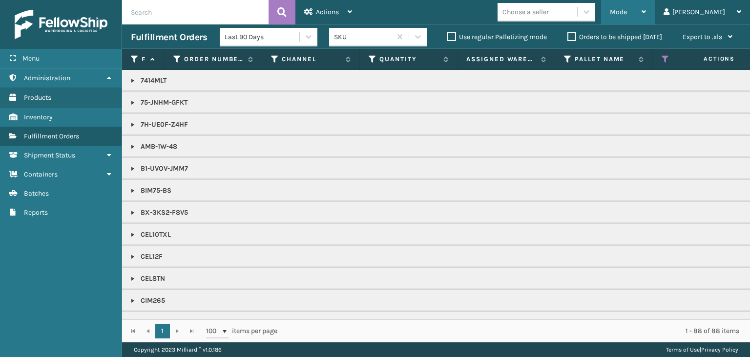
click at [646, 15] on div "Mode" at bounding box center [628, 12] width 36 height 24
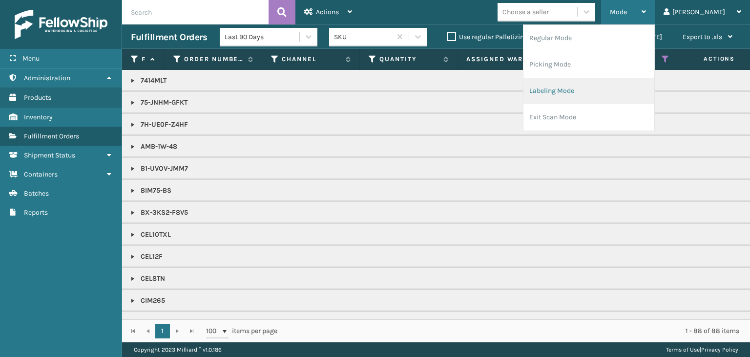
click at [633, 88] on li "Labeling Mode" at bounding box center [589, 91] width 131 height 26
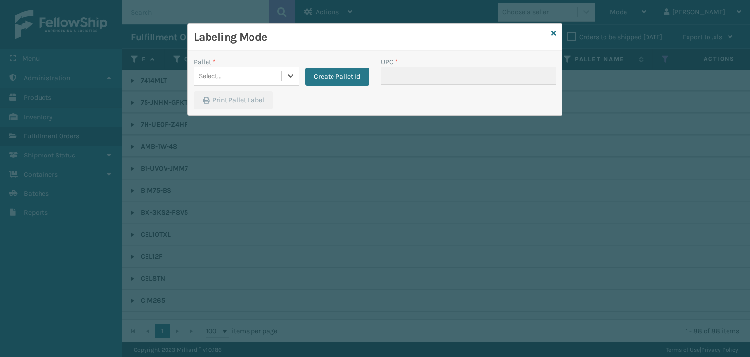
click at [231, 83] on div "Select..." at bounding box center [237, 76] width 87 height 16
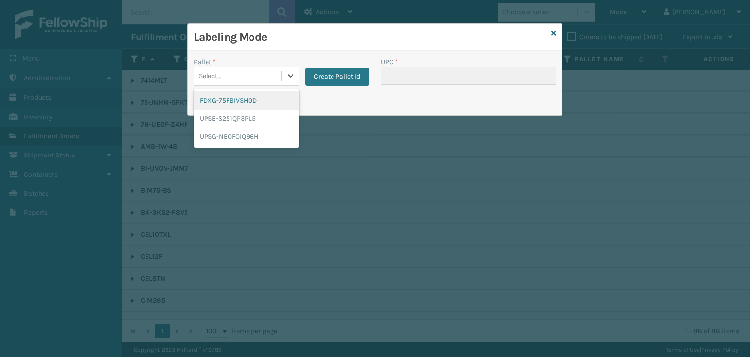
click at [234, 103] on div "FDXG-75FBIVSHOD" at bounding box center [247, 100] width 106 height 18
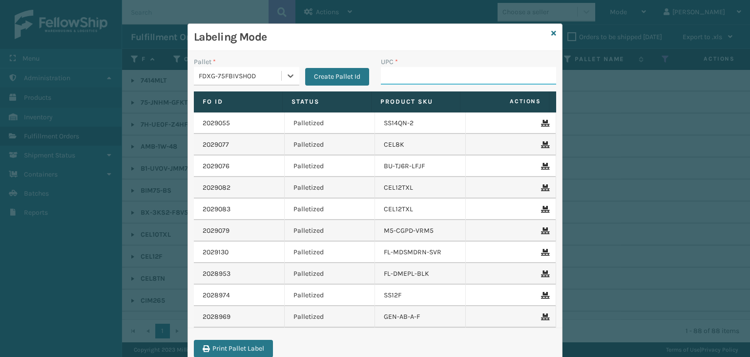
click at [433, 76] on input "UPC *" at bounding box center [468, 76] width 175 height 18
type input "850012486"
type input "854403007"
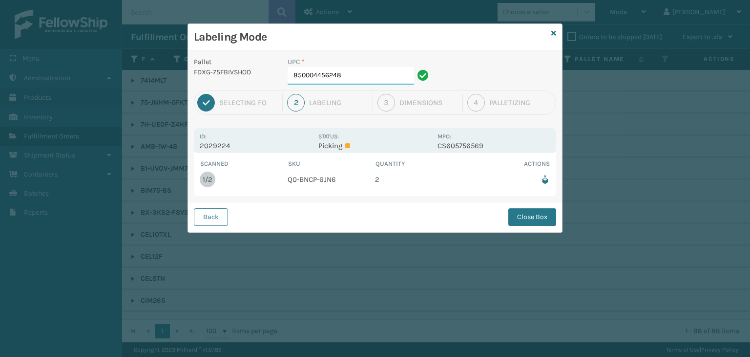
click at [377, 74] on input "850004456248" at bounding box center [351, 76] width 127 height 18
click at [526, 207] on div "Back Close Box" at bounding box center [375, 217] width 374 height 30
click at [527, 210] on button "Close Box" at bounding box center [533, 217] width 48 height 18
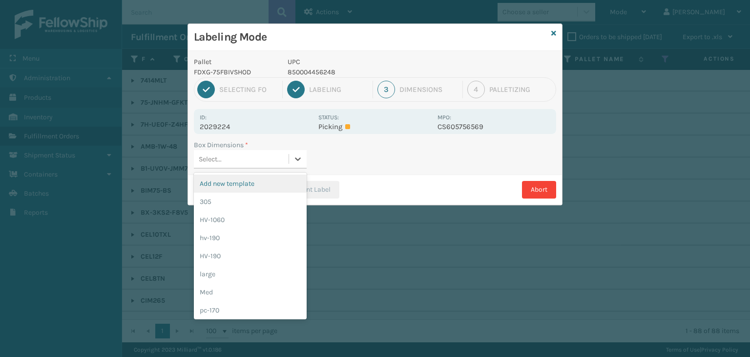
click at [246, 154] on div "Select..." at bounding box center [241, 159] width 95 height 16
click at [227, 290] on div "Med" at bounding box center [250, 292] width 113 height 18
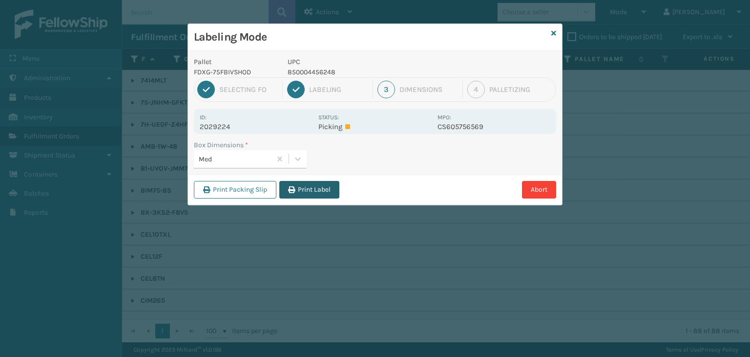
click at [289, 187] on icon "button" at bounding box center [291, 189] width 7 height 7
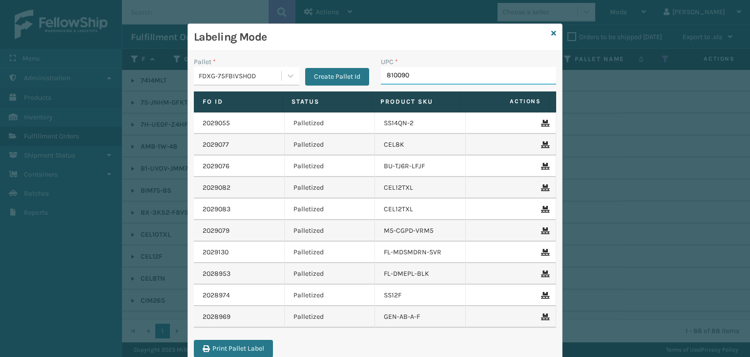
type input "8100909"
type input "850040667639"
type input "850012486312"
type input "853913008119"
type input "853913008072"
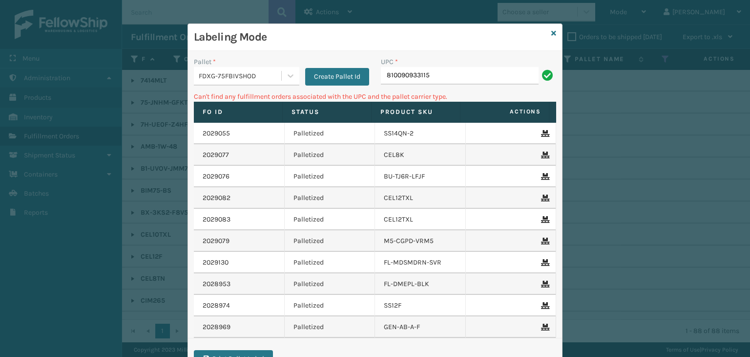
click at [217, 75] on div "FDXG-75FBIVSHOD" at bounding box center [241, 76] width 84 height 10
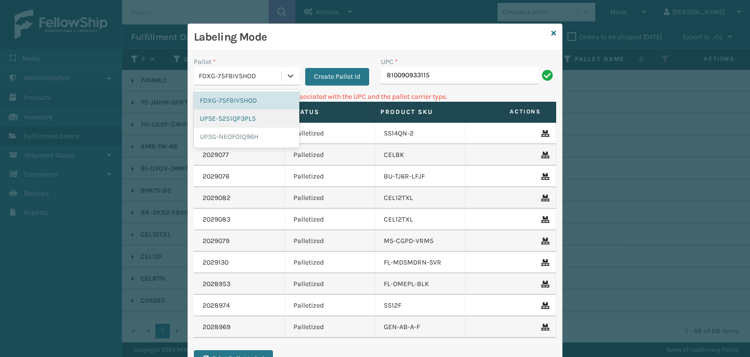
click at [254, 116] on div "UPSE-S251QP3PL5" at bounding box center [247, 118] width 106 height 18
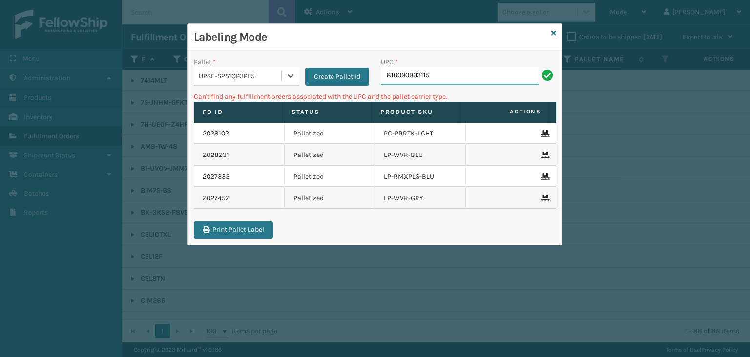
click at [459, 75] on input "810090933115" at bounding box center [460, 76] width 158 height 18
click at [553, 30] on icon at bounding box center [554, 33] width 5 height 7
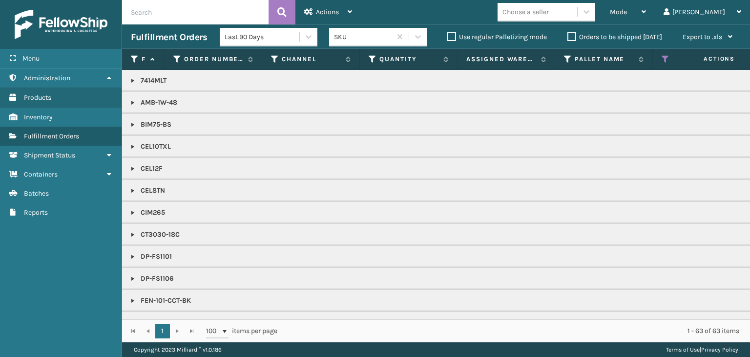
click at [549, 13] on div "Choose a seller" at bounding box center [526, 12] width 46 height 10
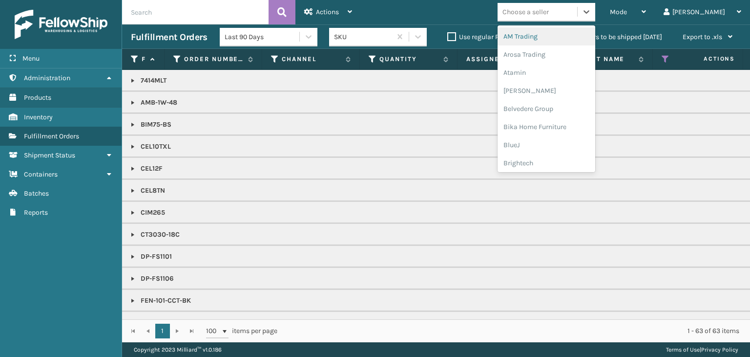
type input "B"
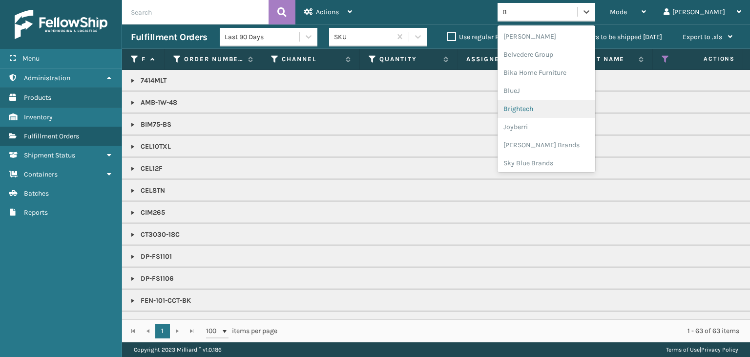
click at [574, 110] on div "Brightech" at bounding box center [547, 109] width 98 height 18
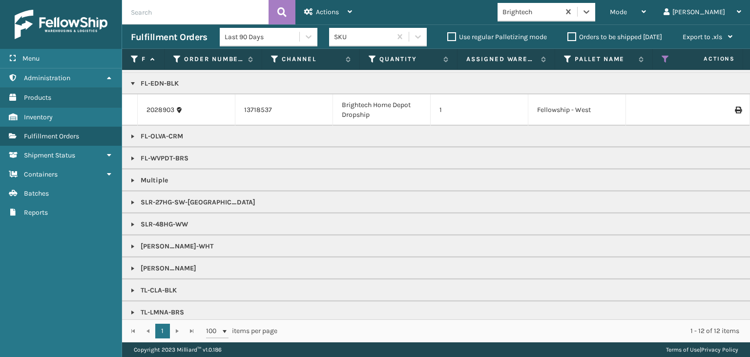
scroll to position [29, 0]
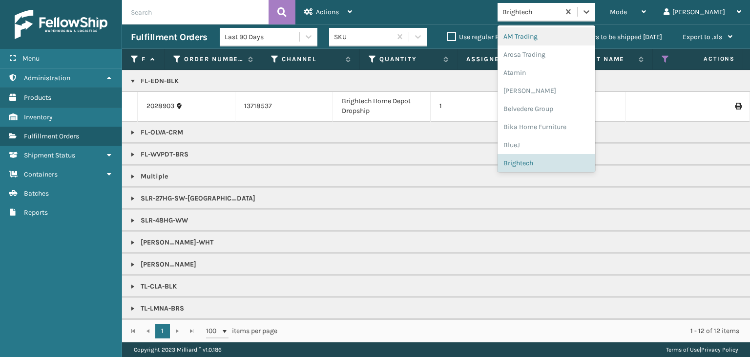
drag, startPoint x: 557, startPoint y: 15, endPoint x: 554, endPoint y: 27, distance: 12.1
click at [556, 16] on div "Brightech" at bounding box center [532, 12] width 58 height 10
type input "LI"
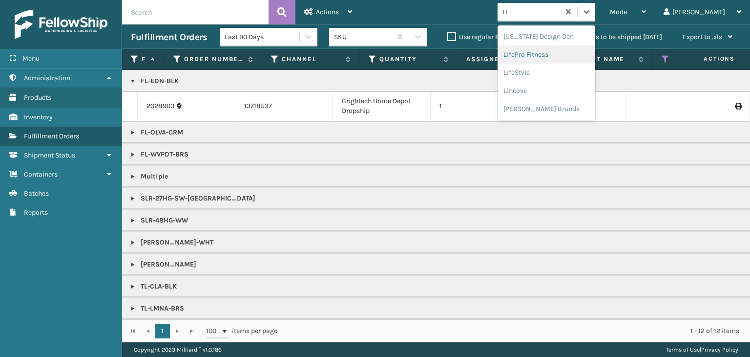
click at [565, 57] on div "LifePro Fitness" at bounding box center [547, 54] width 98 height 18
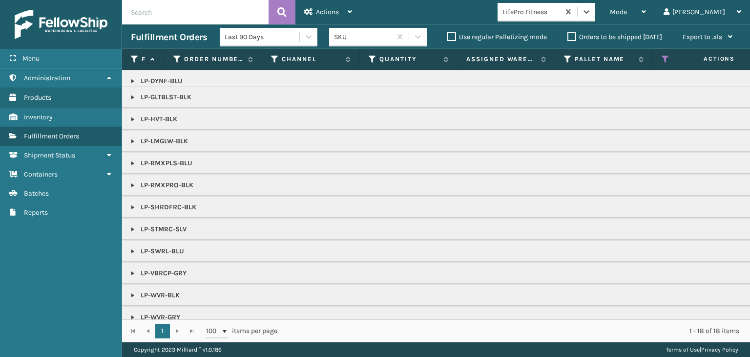
scroll to position [42, 0]
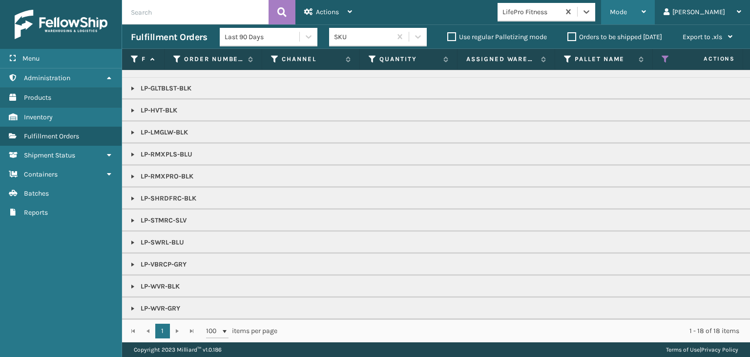
drag, startPoint x: 667, startPoint y: 13, endPoint x: 665, endPoint y: 21, distance: 7.6
click at [646, 13] on div "Mode" at bounding box center [628, 12] width 36 height 24
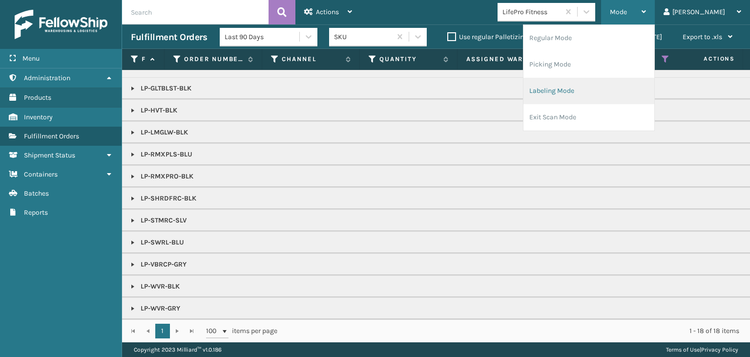
click at [644, 88] on li "Labeling Mode" at bounding box center [589, 91] width 131 height 26
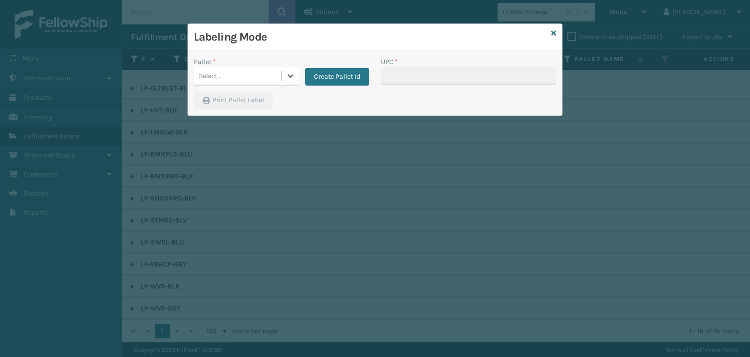
click at [215, 75] on div "Select..." at bounding box center [210, 76] width 23 height 10
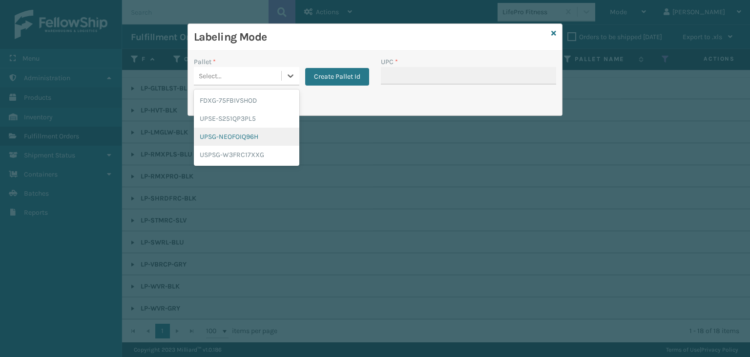
click at [233, 139] on div "UPSG-NEOFOIQ96H" at bounding box center [247, 136] width 106 height 18
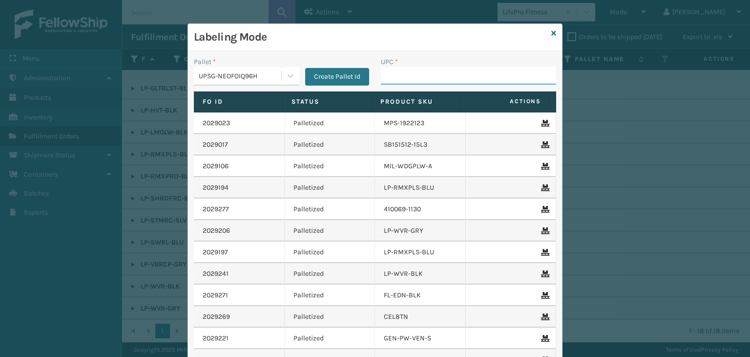
click at [414, 69] on input "UPC *" at bounding box center [468, 76] width 175 height 18
type input "LP-RMXPLS-BLU"
drag, startPoint x: 451, startPoint y: 77, endPoint x: 0, endPoint y: 100, distance: 452.0
click at [0, 100] on div "Labeling Mode Pallet * UPSG-NEOFOIQ96H Create Pallet Id UPC * LP-RMXPLS-BLU Fo …" at bounding box center [375, 178] width 750 height 357
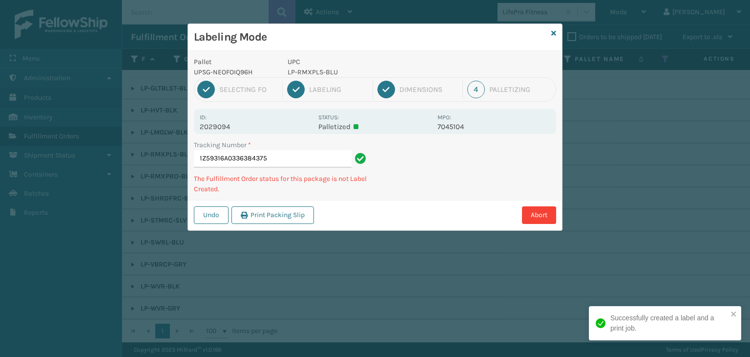
type input "1Z59316A0336384375LP-RMXPLS-BLU"
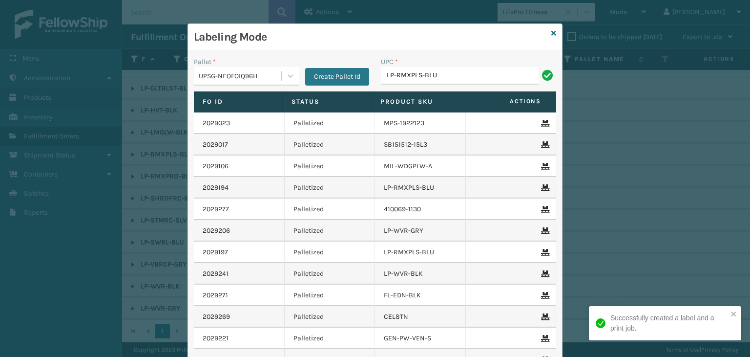
type input "LP-RMXPLS-BLU"
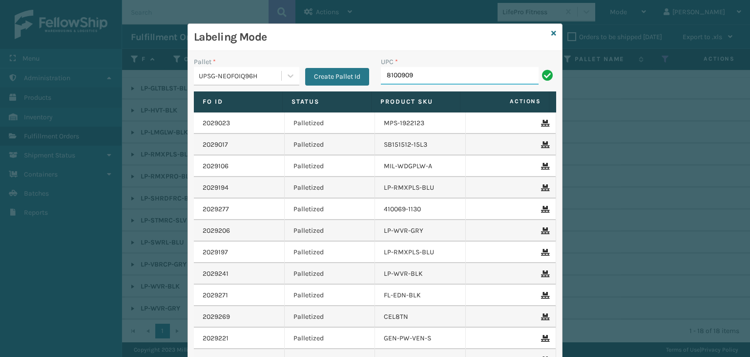
type input "81009093"
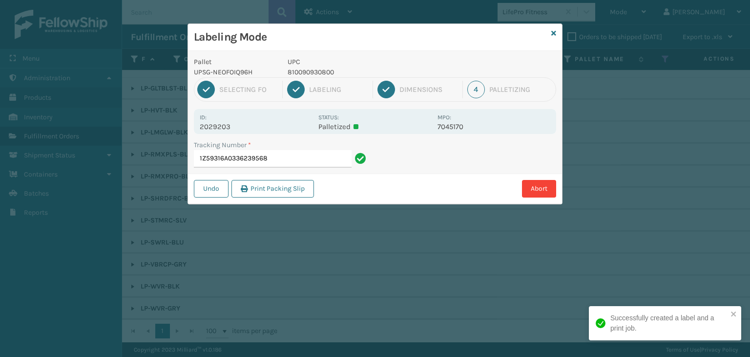
click at [326, 73] on p "810090930800" at bounding box center [360, 72] width 144 height 10
copy p "810090930800"
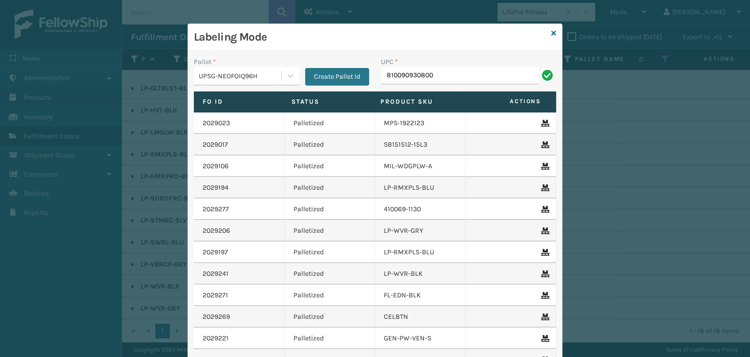
type input "810090930800"
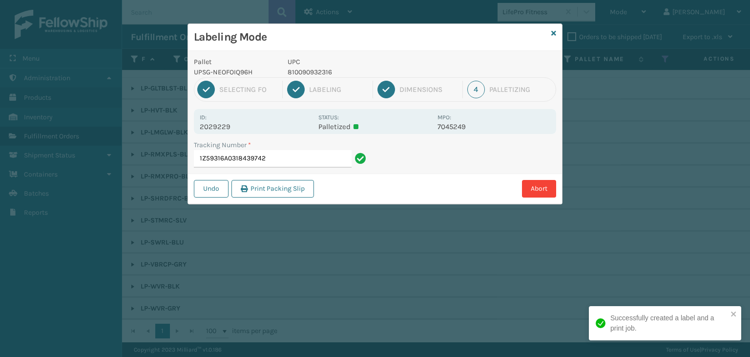
click at [325, 70] on p "810090932316" at bounding box center [360, 72] width 144 height 10
copy p "810090932316"
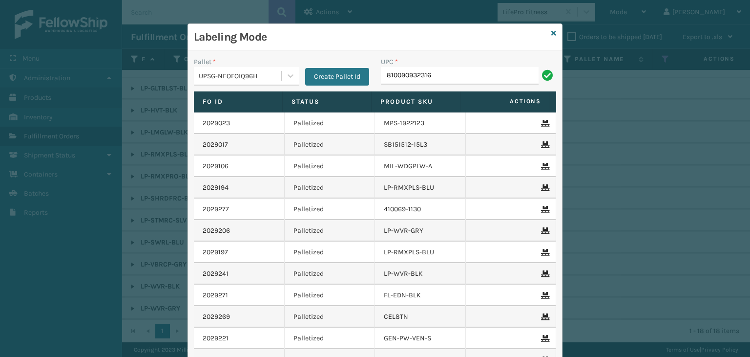
type input "810090932316"
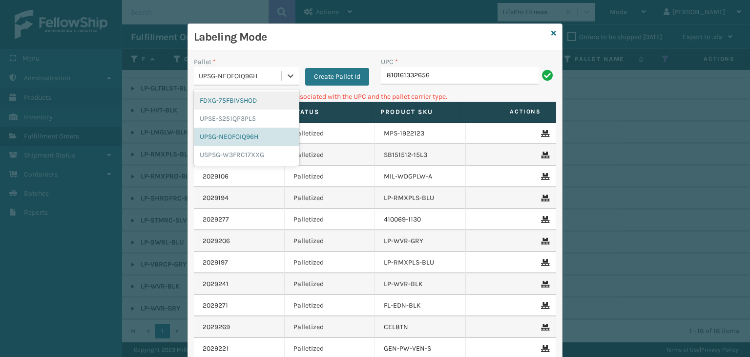
click at [262, 69] on div "UPSG-NEOFOIQ96H" at bounding box center [237, 76] width 87 height 16
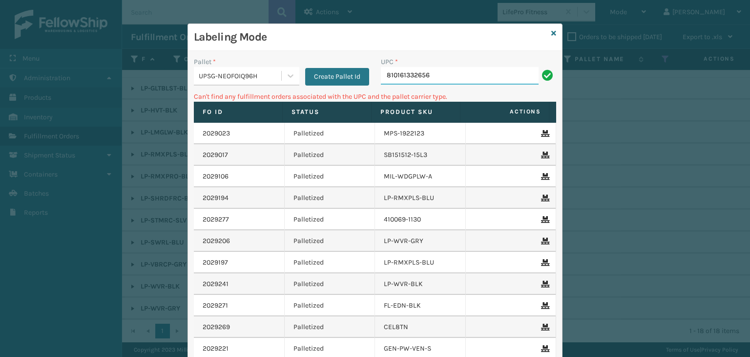
drag, startPoint x: 452, startPoint y: 77, endPoint x: 13, endPoint y: 8, distance: 444.9
click at [13, 20] on div "Labeling Mode Pallet * UPSG-NEOFOIQ96H Create Pallet Id UPC * 810161332656 Can'…" at bounding box center [375, 178] width 750 height 357
type input "LP-STMRC-SLV"
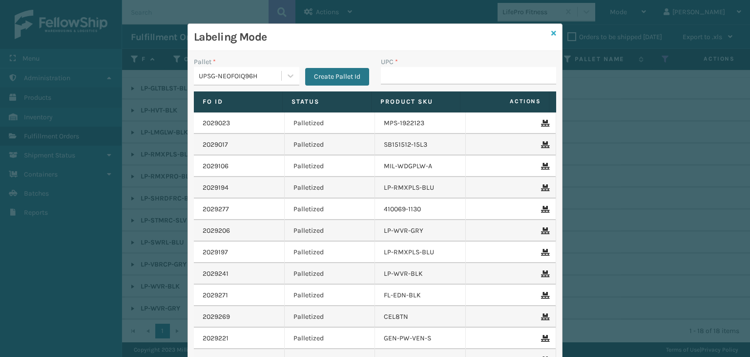
click at [552, 32] on icon at bounding box center [554, 33] width 5 height 7
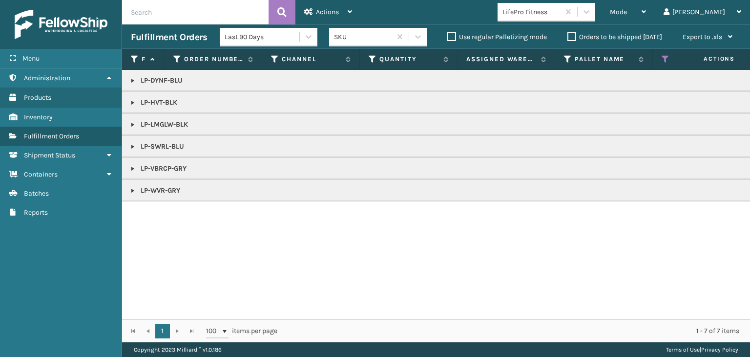
drag, startPoint x: 135, startPoint y: 193, endPoint x: 143, endPoint y: 196, distance: 8.3
click at [135, 193] on link at bounding box center [133, 191] width 8 height 8
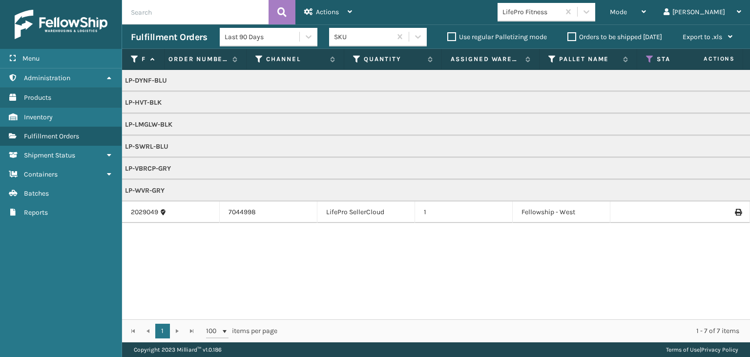
scroll to position [0, 14]
click at [646, 9] on div "Mode" at bounding box center [628, 12] width 36 height 24
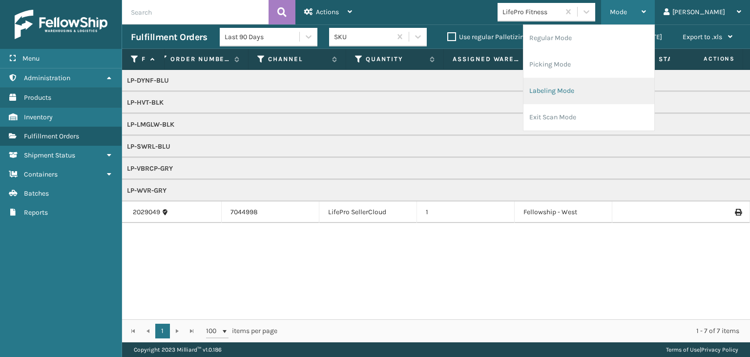
click at [633, 90] on li "Labeling Mode" at bounding box center [589, 91] width 131 height 26
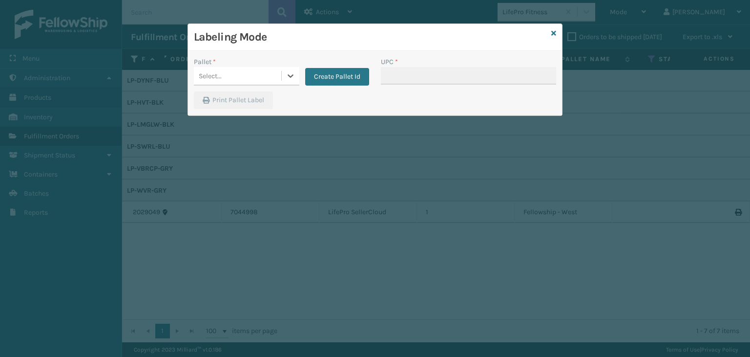
click at [249, 71] on div "Select..." at bounding box center [237, 76] width 87 height 16
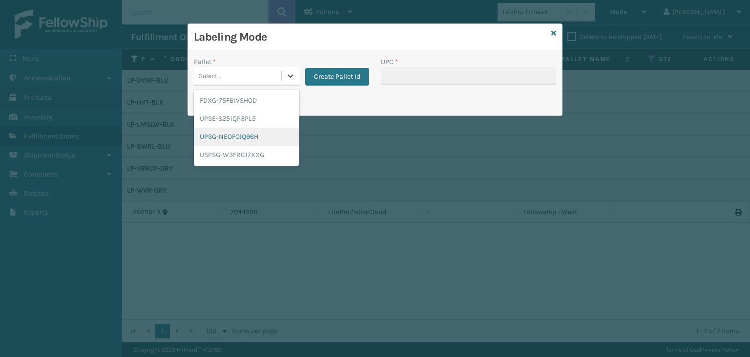
click at [252, 137] on div "UPSG-NEOFOIQ96H" at bounding box center [247, 136] width 106 height 18
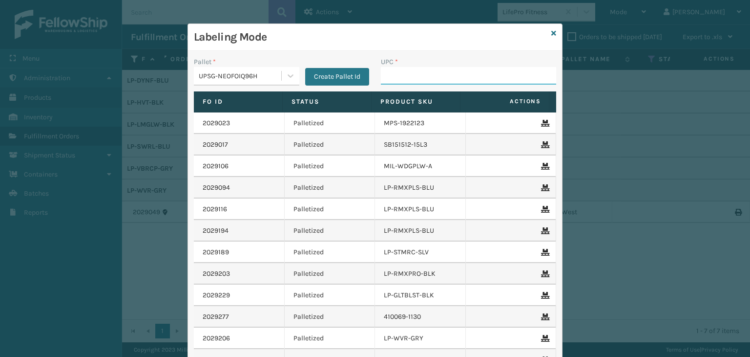
click at [400, 77] on input "UPC *" at bounding box center [468, 76] width 175 height 18
click at [552, 34] on icon at bounding box center [554, 33] width 5 height 7
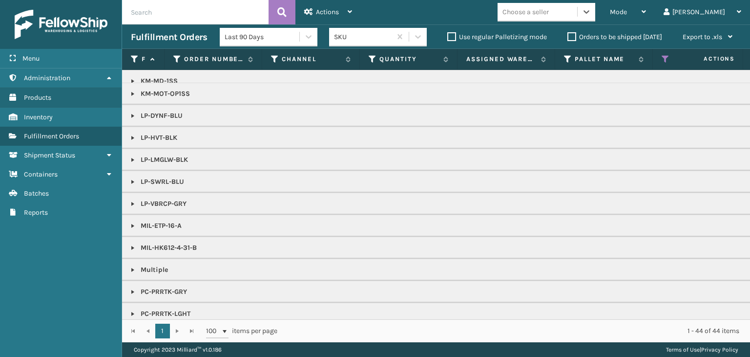
scroll to position [488, 0]
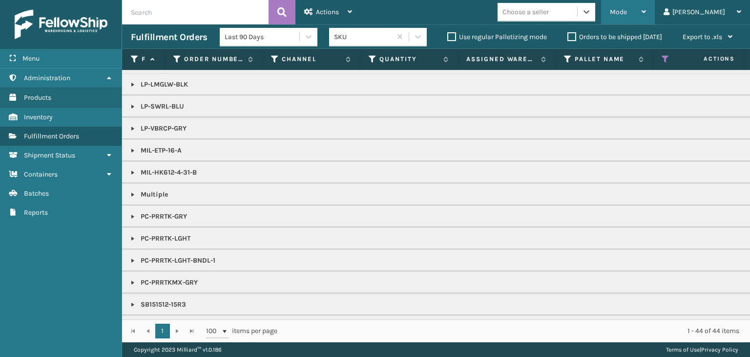
drag, startPoint x: 672, startPoint y: 8, endPoint x: 672, endPoint y: 15, distance: 6.8
click at [646, 8] on div "Mode" at bounding box center [628, 12] width 36 height 24
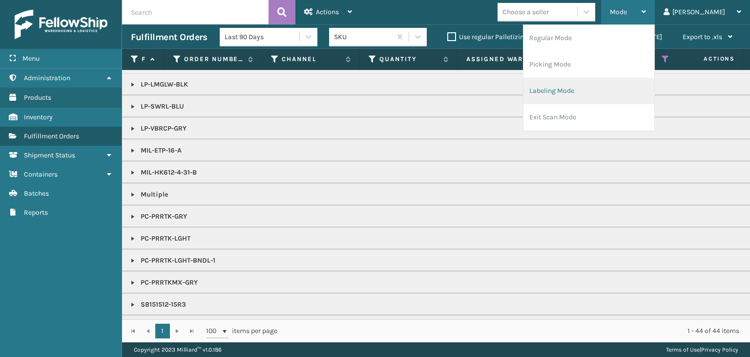
click at [646, 83] on li "Labeling Mode" at bounding box center [589, 91] width 131 height 26
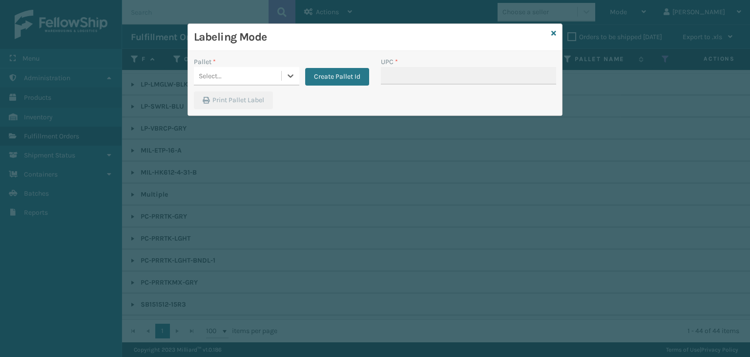
click at [224, 75] on div "Select..." at bounding box center [237, 76] width 87 height 16
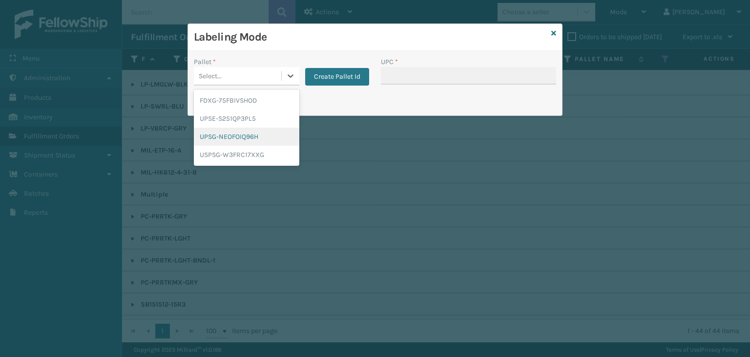
click at [259, 134] on div "UPSG-NEOFOIQ96H" at bounding box center [247, 136] width 106 height 18
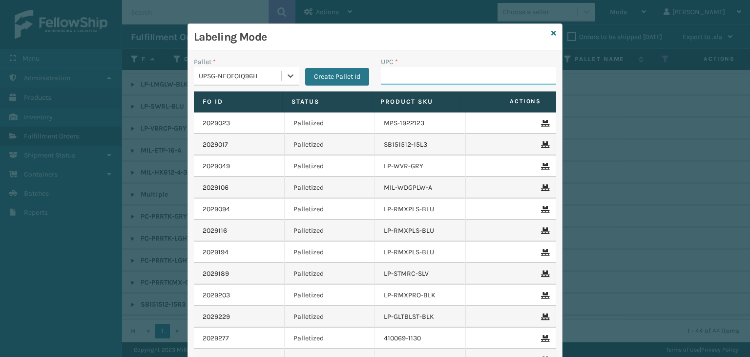
click at [392, 76] on input "UPC *" at bounding box center [468, 76] width 175 height 18
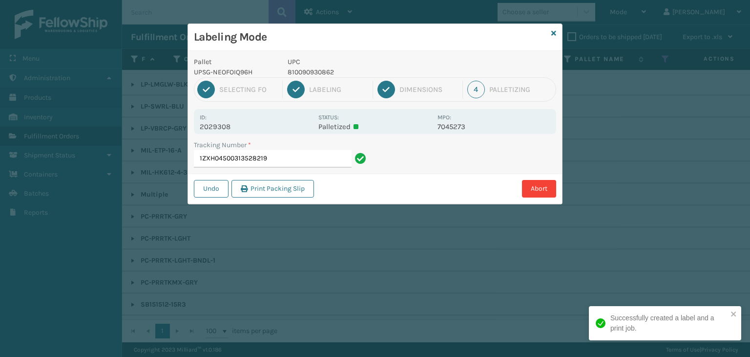
click at [316, 75] on p "810090930862" at bounding box center [360, 72] width 144 height 10
copy p "810090930862"
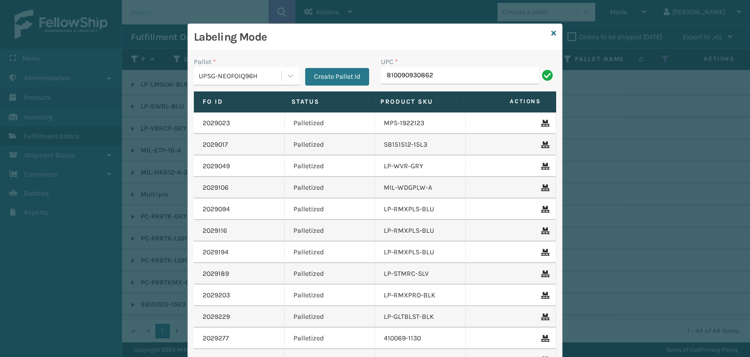
type input "810090930862"
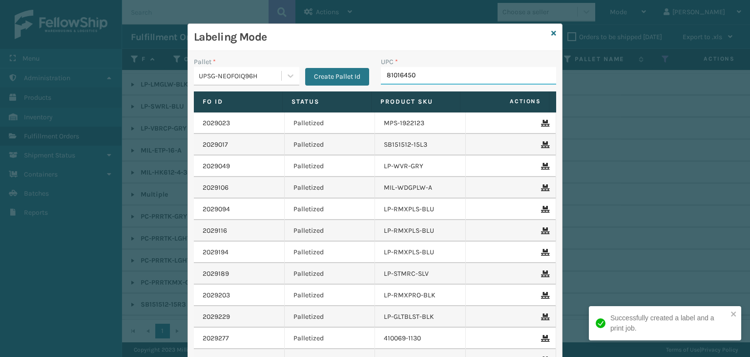
type input "810164501"
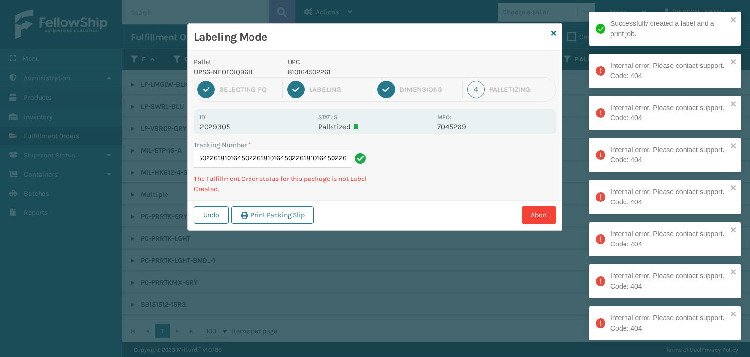
type input "1Z59316A03264282758101645022618101645022618101645022618101645022618101645022618…"
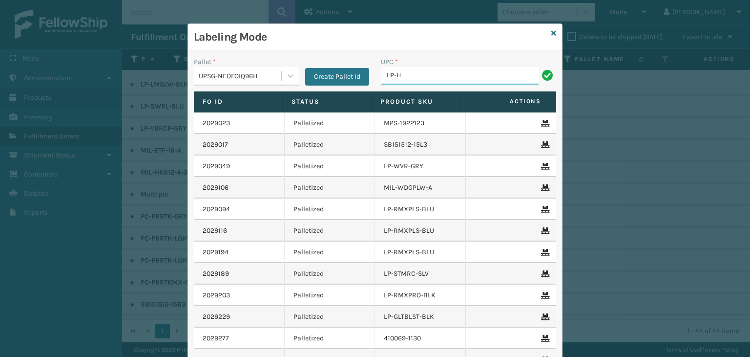
type input "LP-HVT-BLK"
type input "PC-PRRTKMX-GRY"
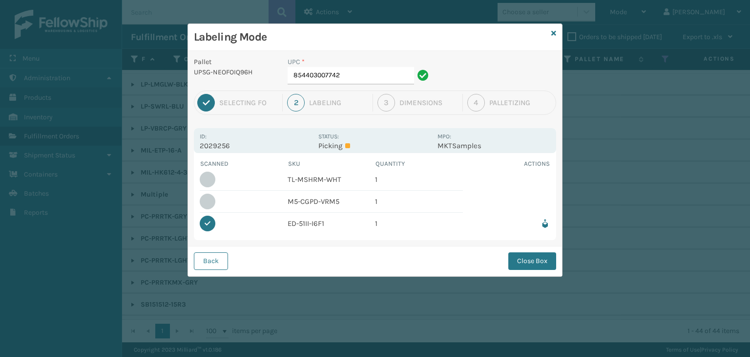
click at [521, 260] on button "Close Box" at bounding box center [533, 261] width 48 height 18
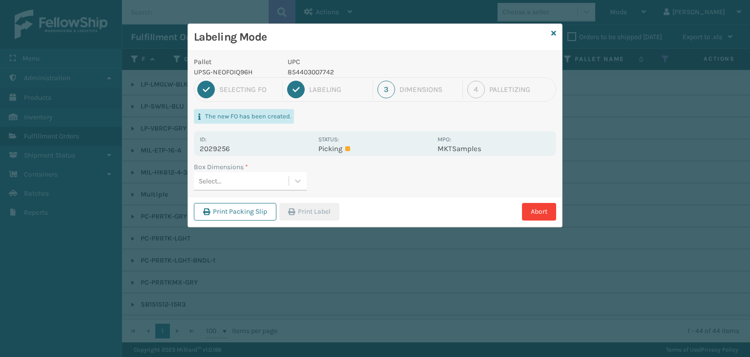
click at [262, 184] on div "Select..." at bounding box center [241, 181] width 95 height 16
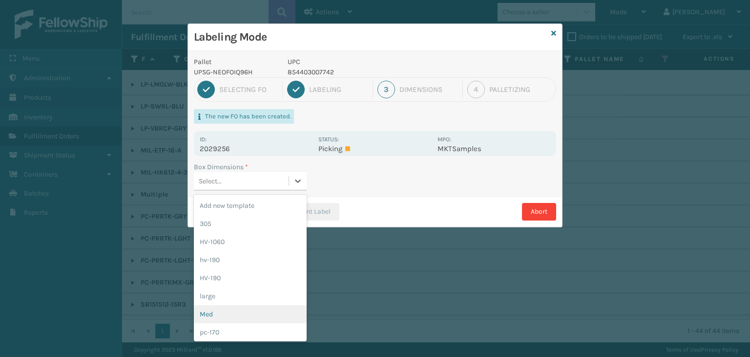
click at [255, 305] on div "Med" at bounding box center [250, 314] width 113 height 18
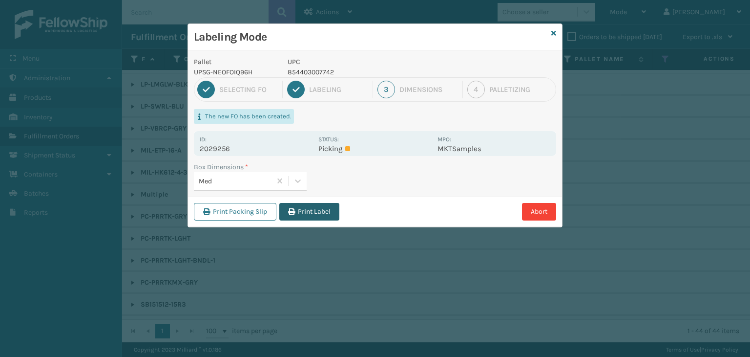
click at [319, 212] on button "Print Label" at bounding box center [309, 212] width 60 height 18
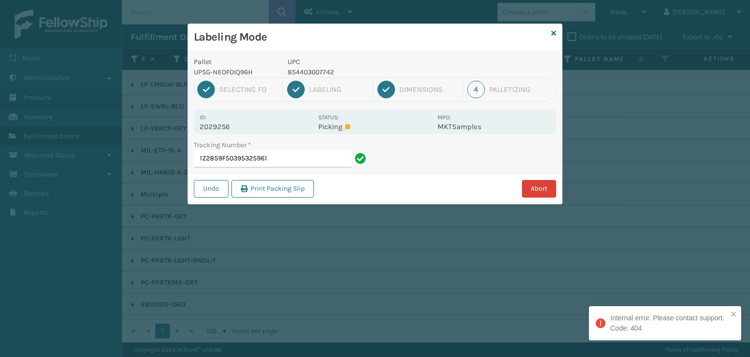
click at [539, 187] on button "Abort" at bounding box center [539, 189] width 34 height 18
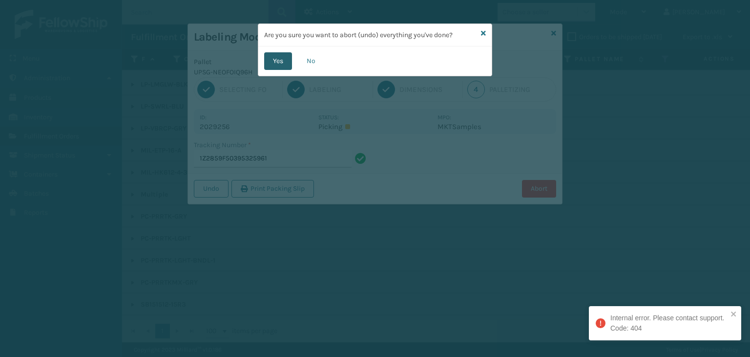
click at [283, 64] on button "Yes" at bounding box center [278, 61] width 28 height 18
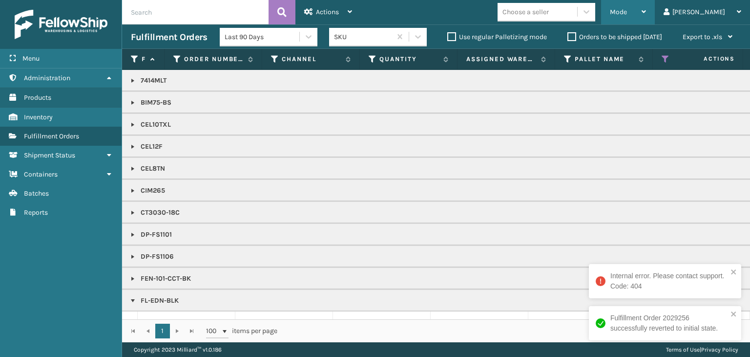
click at [627, 10] on span "Mode" at bounding box center [618, 12] width 17 height 8
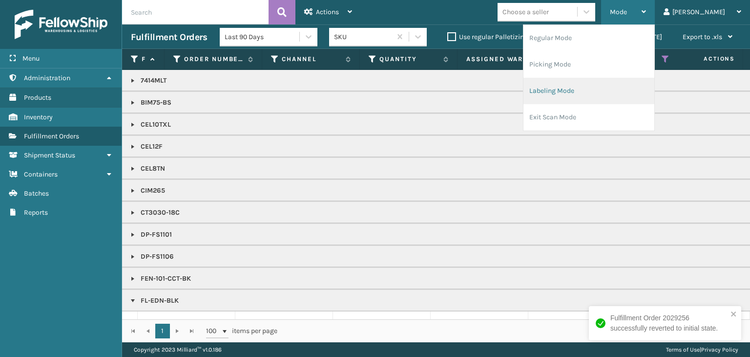
click at [613, 96] on li "Labeling Mode" at bounding box center [589, 91] width 131 height 26
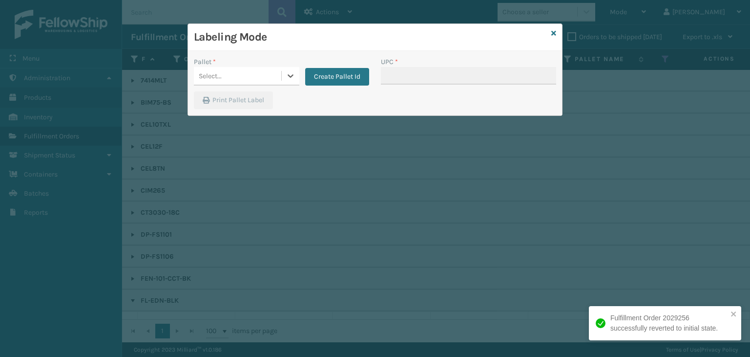
click at [231, 75] on div "Select..." at bounding box center [237, 76] width 87 height 16
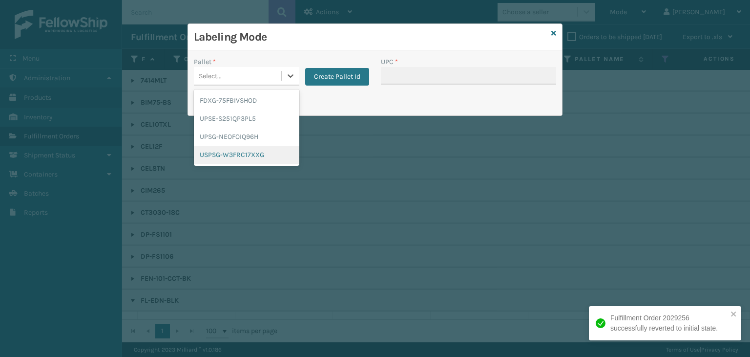
click at [232, 151] on div "USPSG-W3FRC17XXG" at bounding box center [247, 155] width 106 height 18
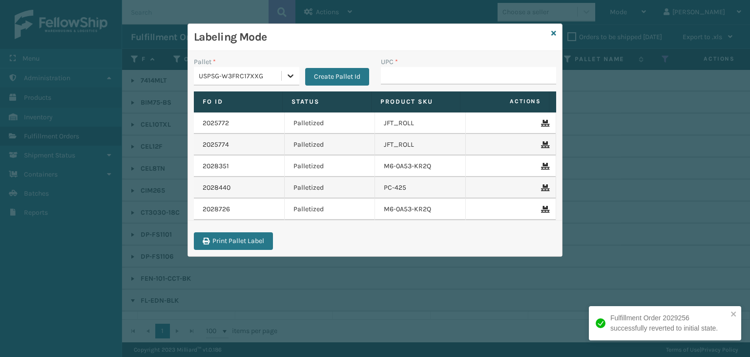
click at [284, 69] on div at bounding box center [291, 76] width 18 height 18
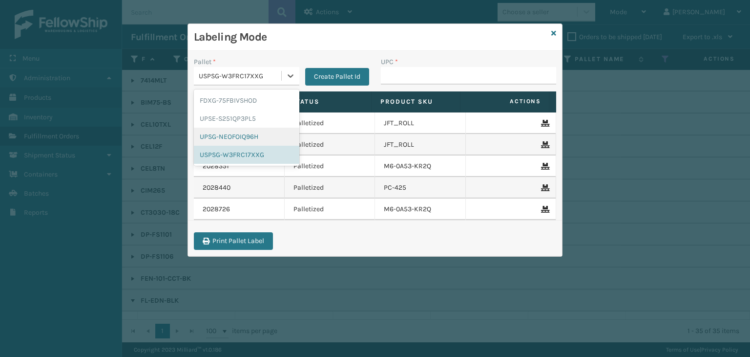
drag, startPoint x: 256, startPoint y: 132, endPoint x: 348, endPoint y: 110, distance: 93.8
click at [257, 132] on div "UPSG-NEOFOIQ96H" at bounding box center [247, 136] width 106 height 18
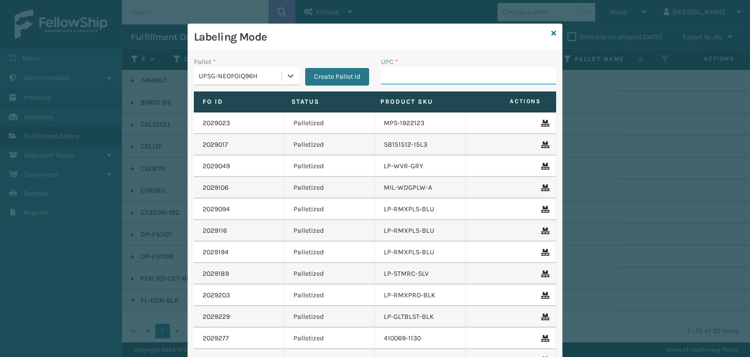
click at [412, 79] on input "UPC *" at bounding box center [468, 76] width 175 height 18
type input "850040667011"
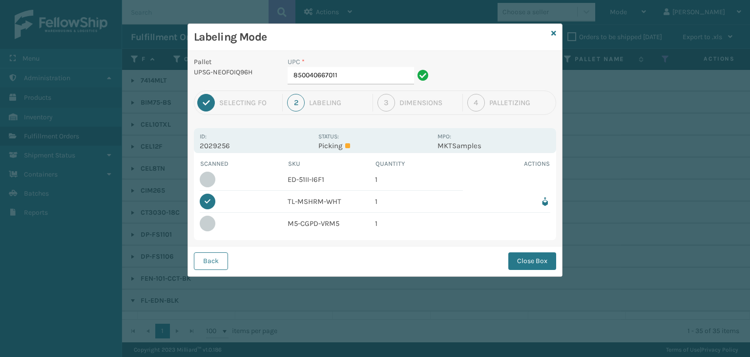
click at [370, 86] on div "UPC * 850040667011" at bounding box center [360, 74] width 156 height 34
click at [512, 264] on button "Close Box" at bounding box center [533, 261] width 48 height 18
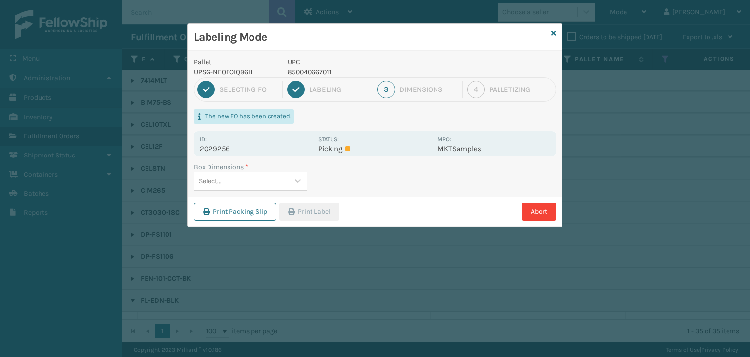
click at [250, 174] on div "Select..." at bounding box center [241, 181] width 95 height 16
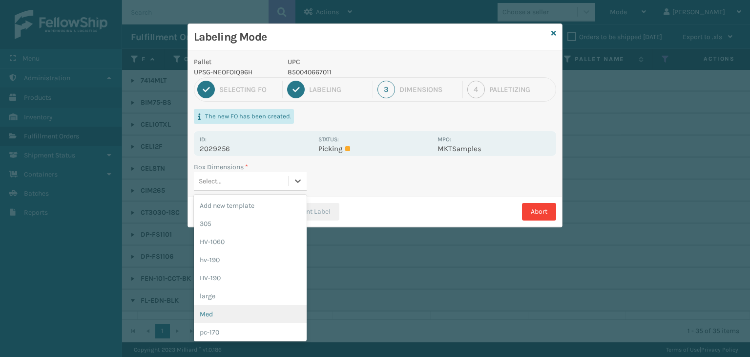
click at [218, 308] on div "Med" at bounding box center [250, 314] width 113 height 18
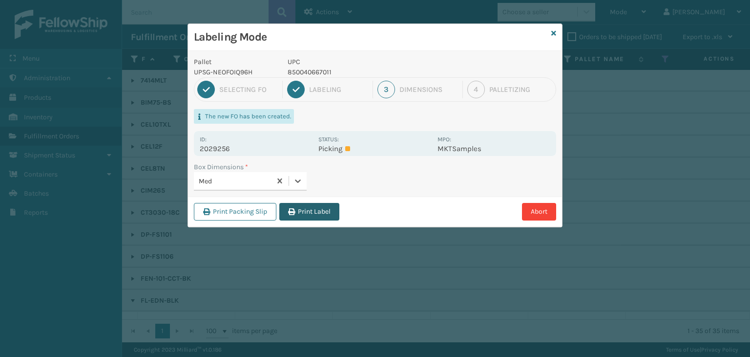
click at [301, 213] on button "Print Label" at bounding box center [309, 212] width 60 height 18
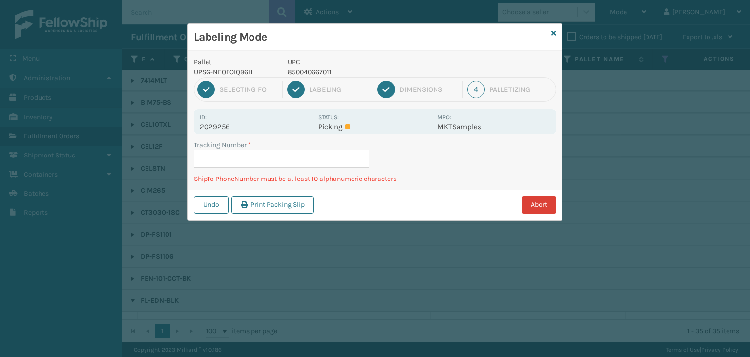
click at [545, 203] on button "Abort" at bounding box center [539, 205] width 34 height 18
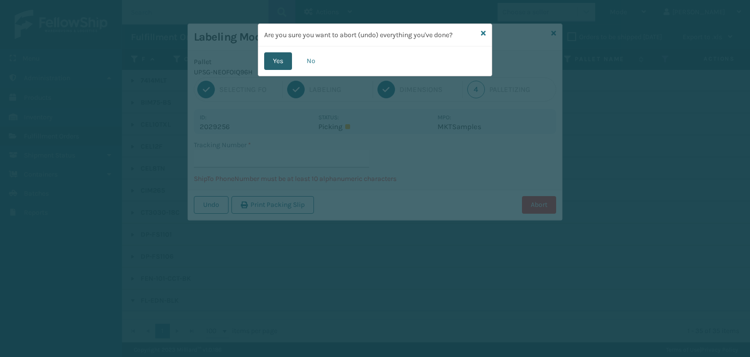
click at [283, 55] on button "Yes" at bounding box center [278, 61] width 28 height 18
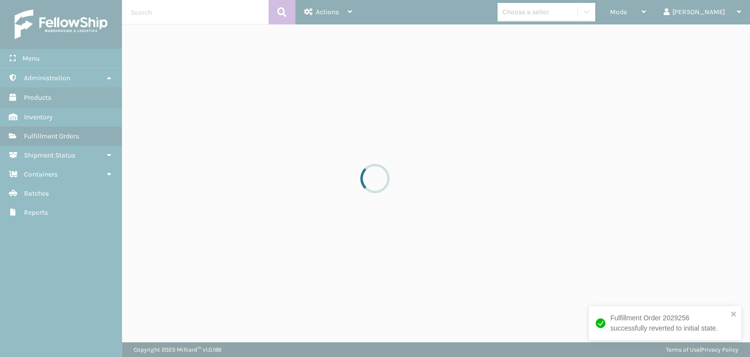
click at [655, 9] on div at bounding box center [375, 178] width 750 height 357
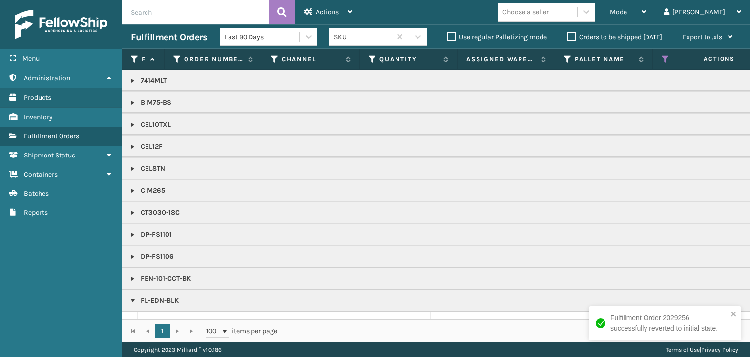
click at [627, 9] on span "Mode" at bounding box center [618, 12] width 17 height 8
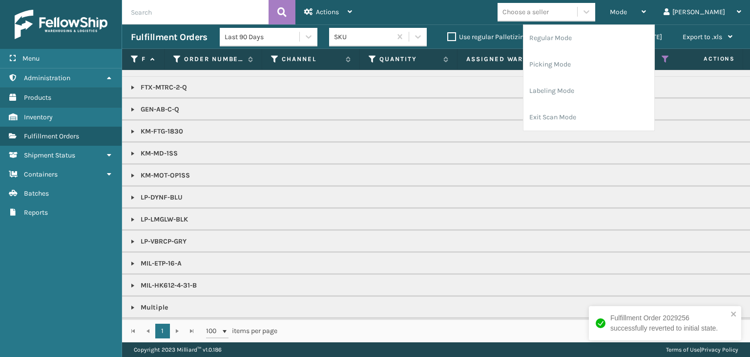
scroll to position [293, 0]
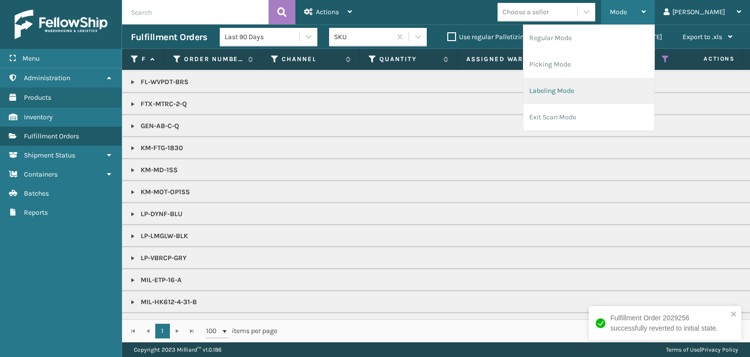
click at [588, 86] on li "Labeling Mode" at bounding box center [589, 91] width 131 height 26
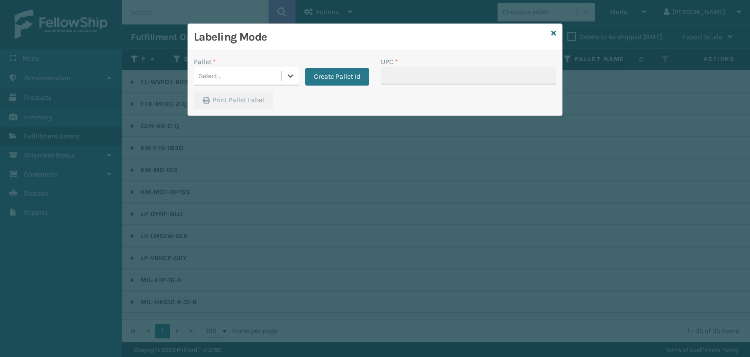
click at [246, 81] on div "Select..." at bounding box center [237, 76] width 87 height 16
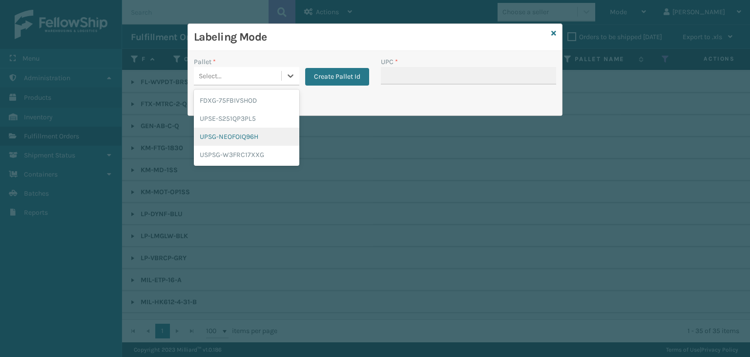
click at [238, 141] on div "UPSG-NEOFOIQ96H" at bounding box center [247, 136] width 106 height 18
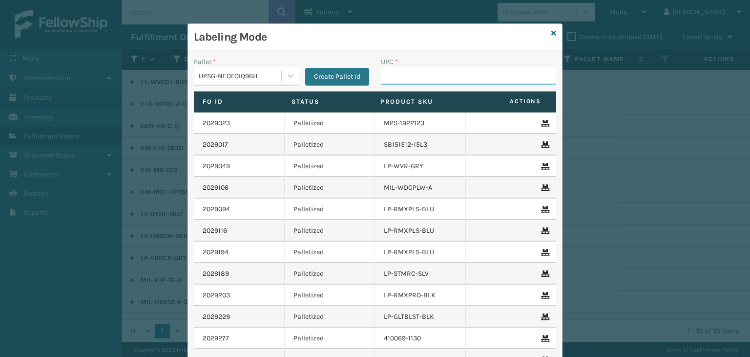
drag, startPoint x: 387, startPoint y: 71, endPoint x: 394, endPoint y: 67, distance: 7.9
click at [387, 71] on input "UPC *" at bounding box center [468, 76] width 175 height 18
type input "810161332267"
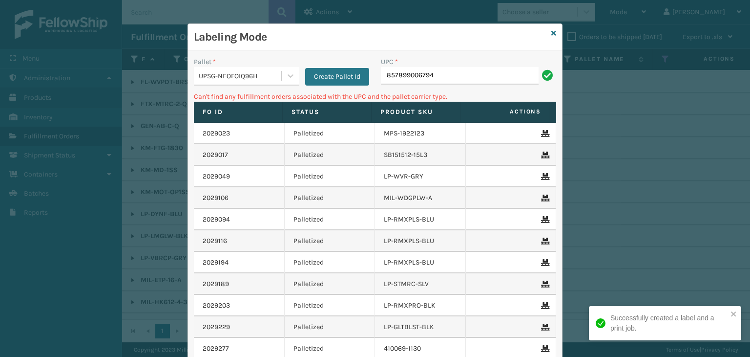
click at [260, 78] on div "UPSG-NEOFOIQ96H" at bounding box center [241, 76] width 84 height 10
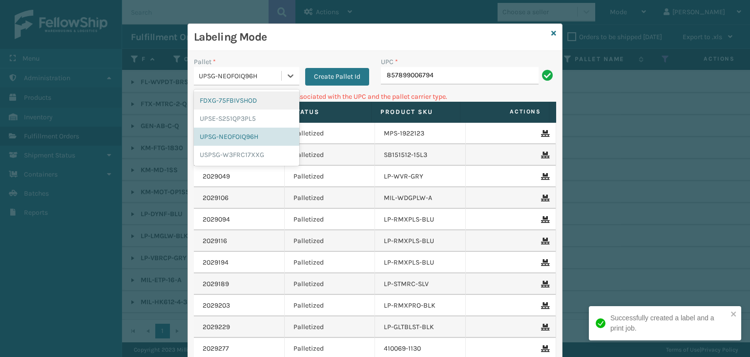
click at [249, 101] on div "FDXG-75FBIVSHOD" at bounding box center [247, 100] width 106 height 18
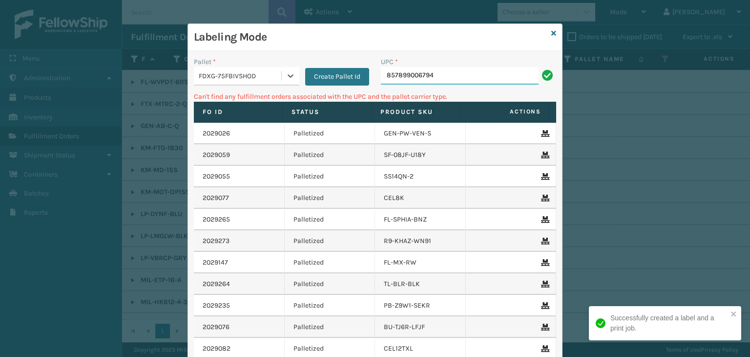
click at [449, 69] on input "857899006794" at bounding box center [460, 76] width 158 height 18
click at [260, 79] on div "FDXG-75FBIVSHOD" at bounding box center [241, 76] width 84 height 10
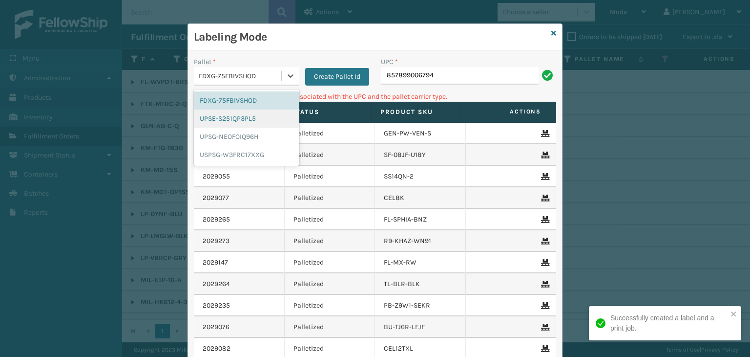
click at [247, 116] on div "UPSE-S251QP3PL5" at bounding box center [247, 118] width 106 height 18
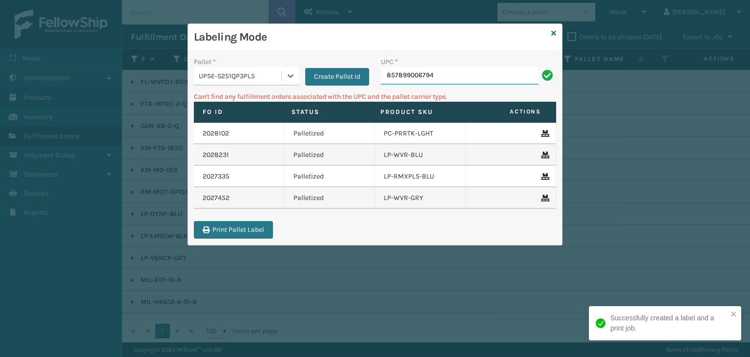
click at [442, 75] on input "857899006794" at bounding box center [460, 76] width 158 height 18
click at [223, 71] on div "UPSE-S251QP3PL5" at bounding box center [241, 76] width 84 height 10
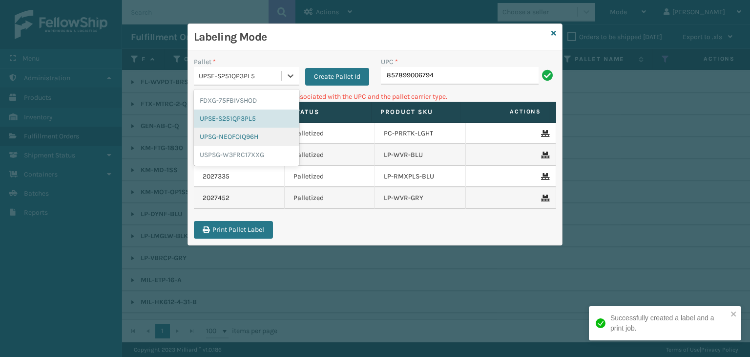
click at [244, 137] on div "UPSG-NEOFOIQ96H" at bounding box center [247, 136] width 106 height 18
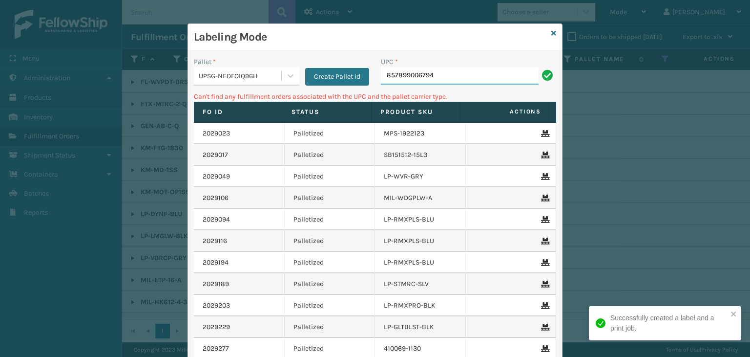
drag, startPoint x: 451, startPoint y: 78, endPoint x: 258, endPoint y: 61, distance: 193.3
click at [270, 71] on div "Pallet * UPSG-NEOFOIQ96H Create Pallet Id UPC * 857899006794" at bounding box center [375, 74] width 374 height 35
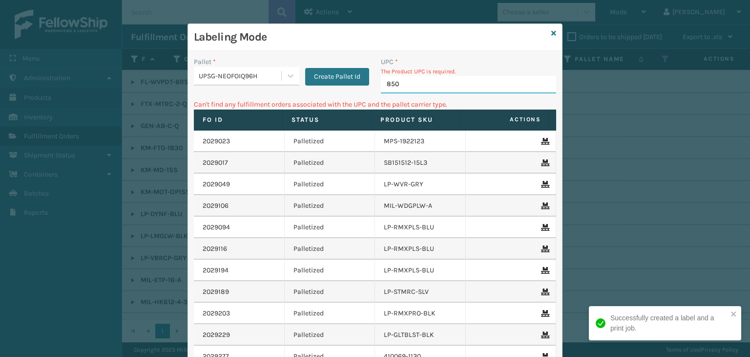
type input "8500"
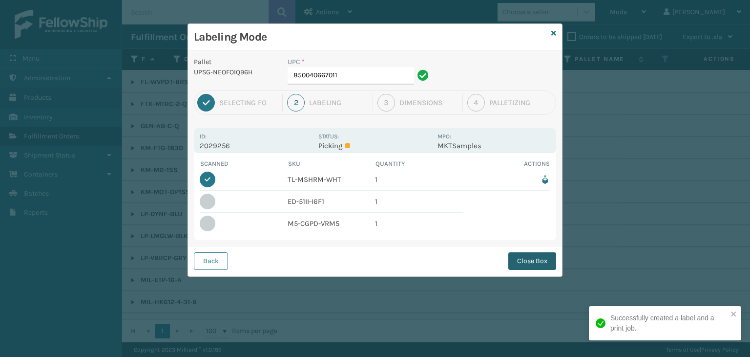
click at [533, 260] on button "Close Box" at bounding box center [533, 261] width 48 height 18
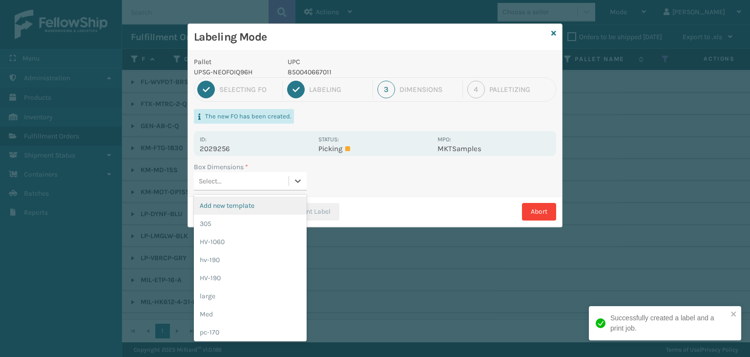
click at [274, 180] on div "Select..." at bounding box center [241, 181] width 95 height 16
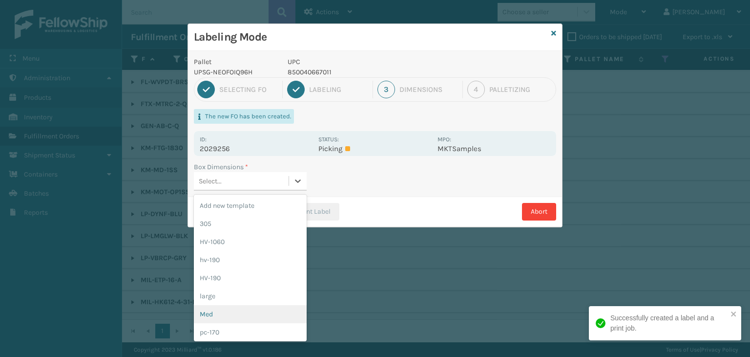
click at [255, 307] on div "Med" at bounding box center [250, 314] width 113 height 18
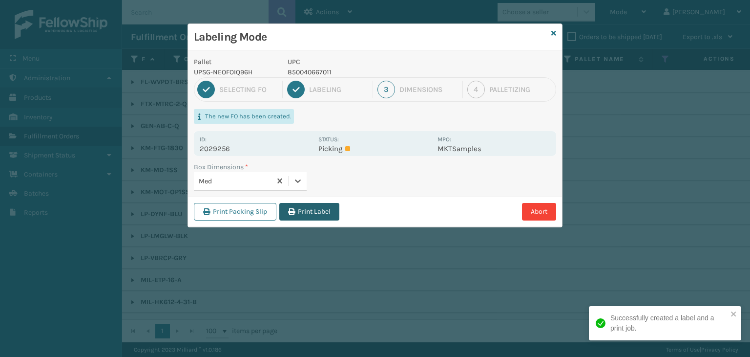
click at [314, 212] on button "Print Label" at bounding box center [309, 212] width 60 height 18
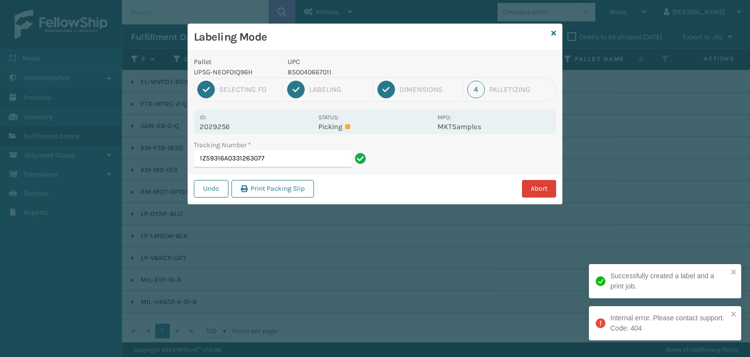
click at [549, 187] on button "Abort" at bounding box center [539, 189] width 34 height 18
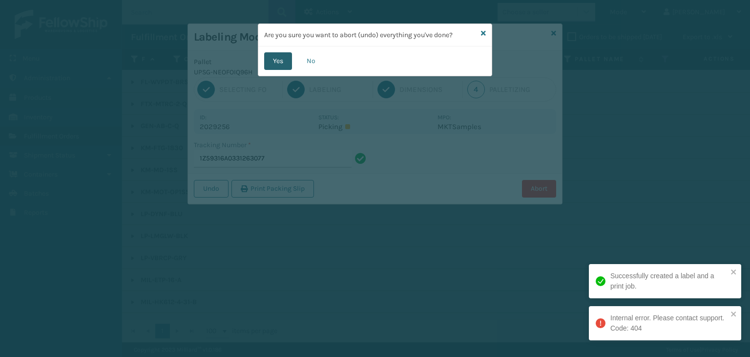
click at [273, 62] on button "Yes" at bounding box center [278, 61] width 28 height 18
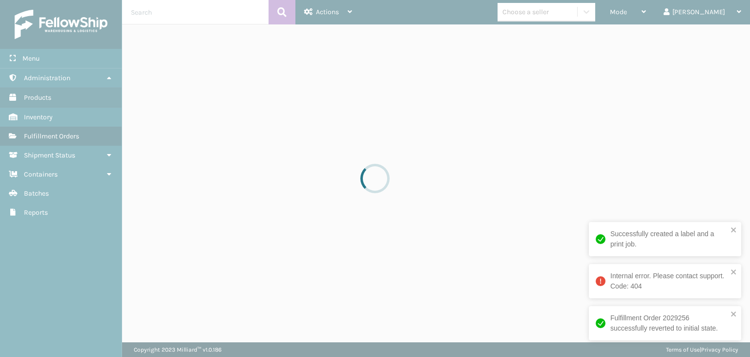
click at [676, 14] on div at bounding box center [375, 178] width 750 height 357
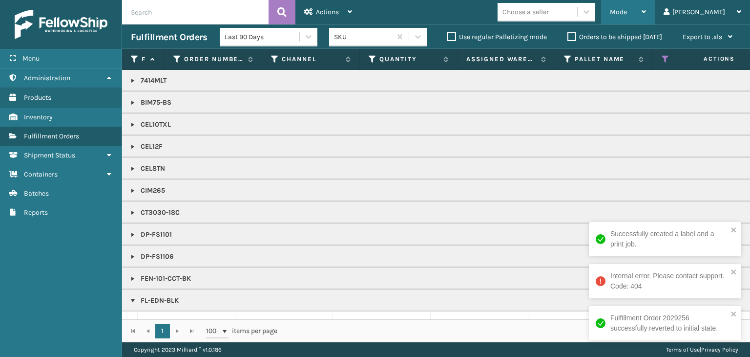
click at [646, 14] on div "Mode" at bounding box center [628, 12] width 36 height 24
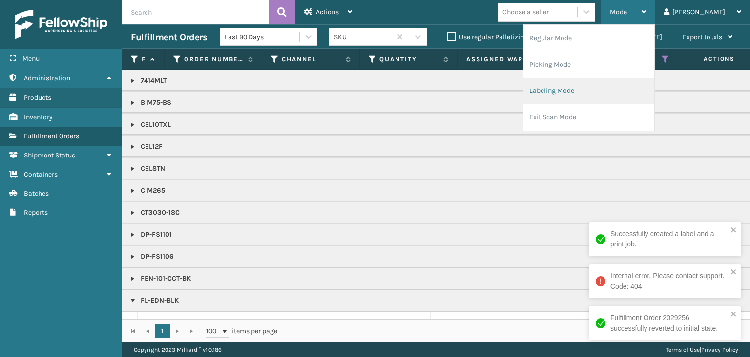
click at [627, 99] on li "Labeling Mode" at bounding box center [589, 91] width 131 height 26
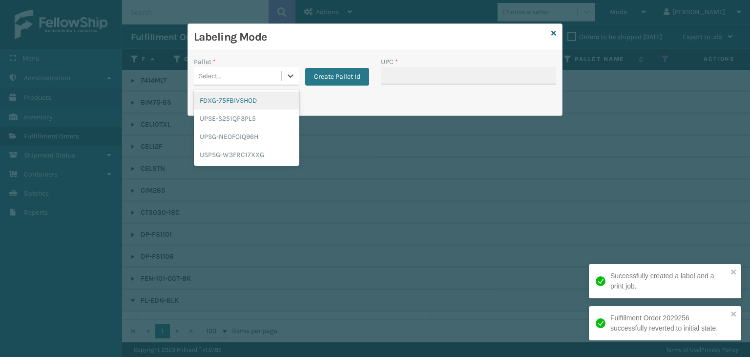
click at [262, 79] on div "Select..." at bounding box center [237, 76] width 87 height 16
click at [241, 133] on div "UPSG-NEOFOIQ96H" at bounding box center [247, 136] width 106 height 18
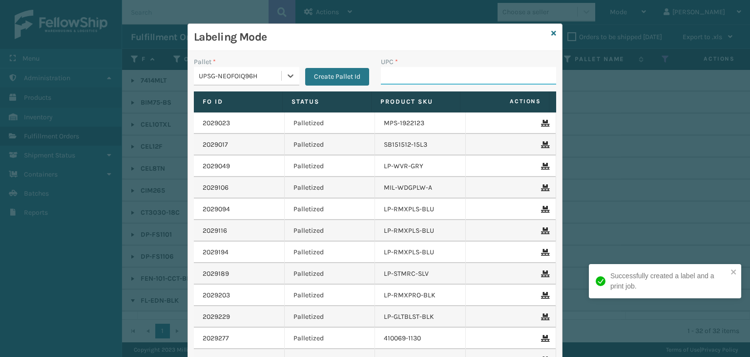
click at [422, 81] on input "UPC *" at bounding box center [468, 76] width 175 height 18
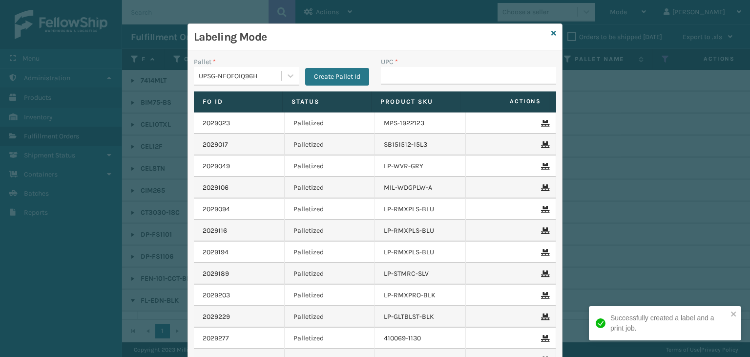
click at [554, 32] on div "Labeling Mode" at bounding box center [375, 37] width 374 height 27
click at [552, 32] on icon at bounding box center [554, 33] width 5 height 7
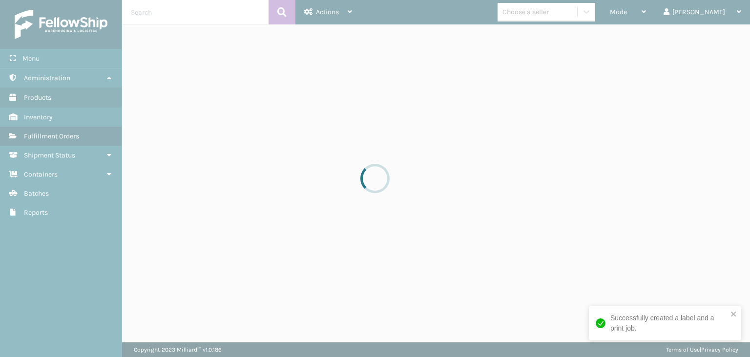
click at [555, 17] on div at bounding box center [375, 178] width 750 height 357
click at [554, 16] on div at bounding box center [375, 178] width 750 height 357
click at [548, 15] on div "Choose a seller" at bounding box center [526, 12] width 46 height 10
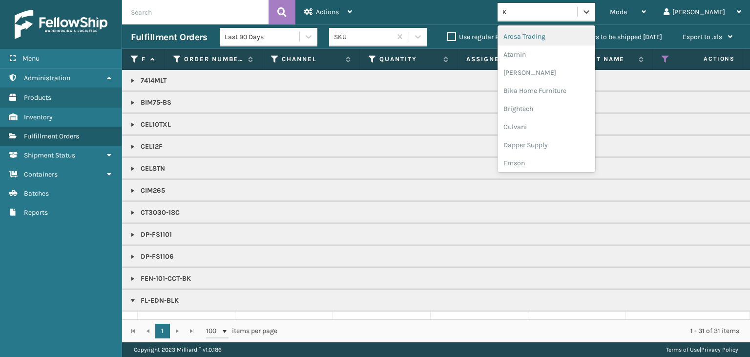
type input "KO"
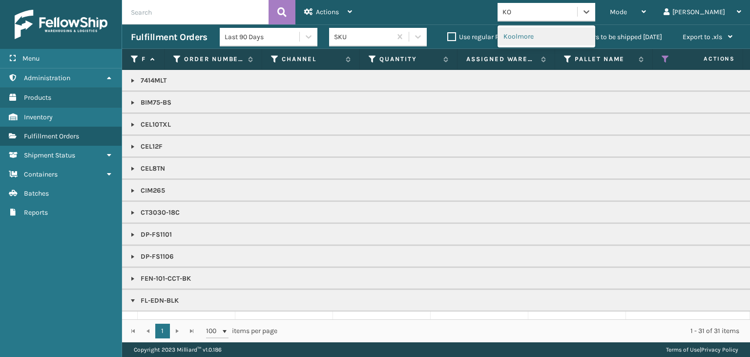
click at [565, 40] on div "Koolmore" at bounding box center [547, 36] width 98 height 18
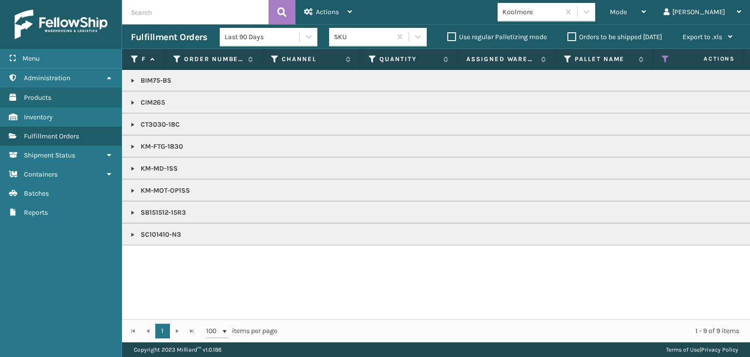
click at [132, 234] on link at bounding box center [133, 235] width 8 height 8
click at [128, 213] on td "SB151512-15R3" at bounding box center [752, 212] width 1261 height 22
click at [129, 210] on link at bounding box center [133, 213] width 8 height 8
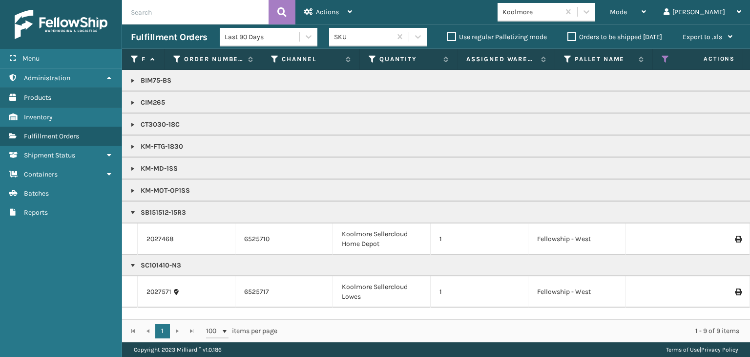
click at [131, 191] on link at bounding box center [133, 191] width 8 height 8
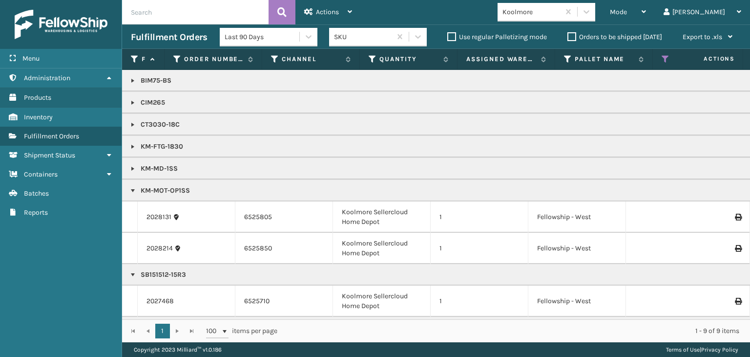
click at [131, 165] on link at bounding box center [133, 169] width 8 height 8
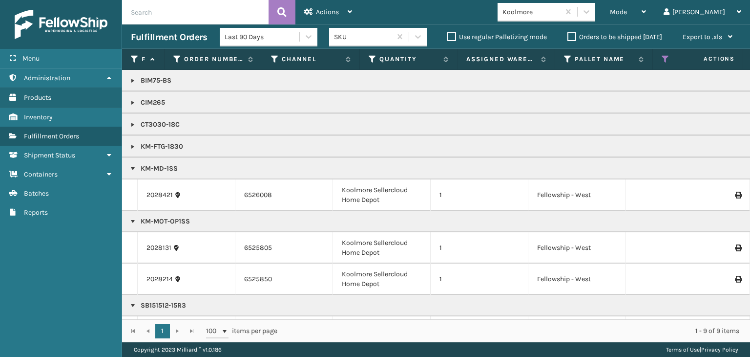
click at [129, 147] on link at bounding box center [133, 147] width 8 height 8
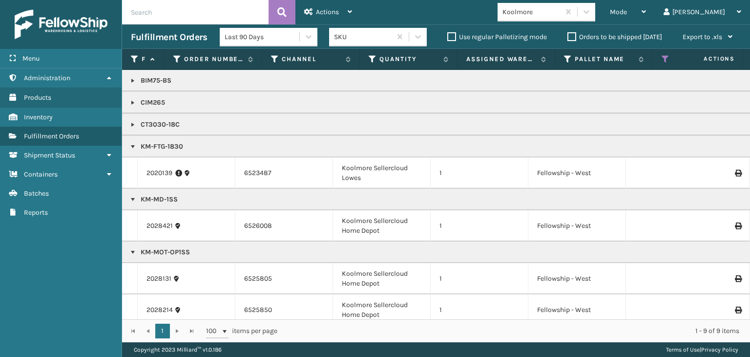
click at [130, 126] on link at bounding box center [133, 125] width 8 height 8
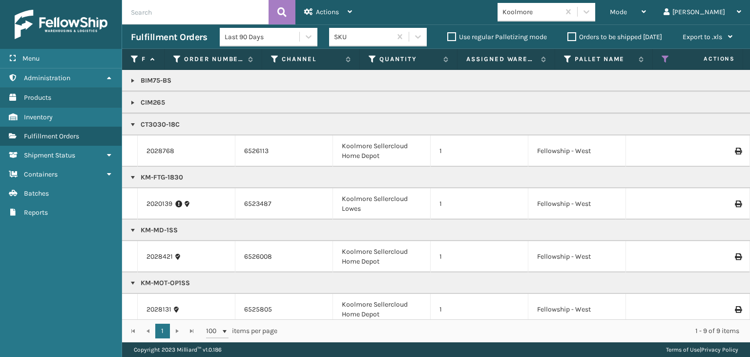
click at [134, 104] on link at bounding box center [133, 103] width 8 height 8
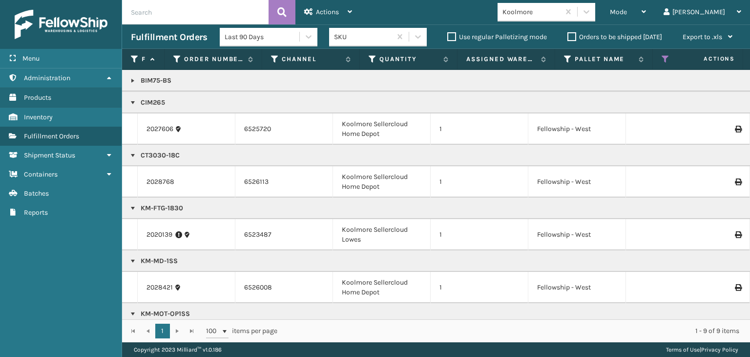
click at [132, 83] on link at bounding box center [133, 81] width 8 height 8
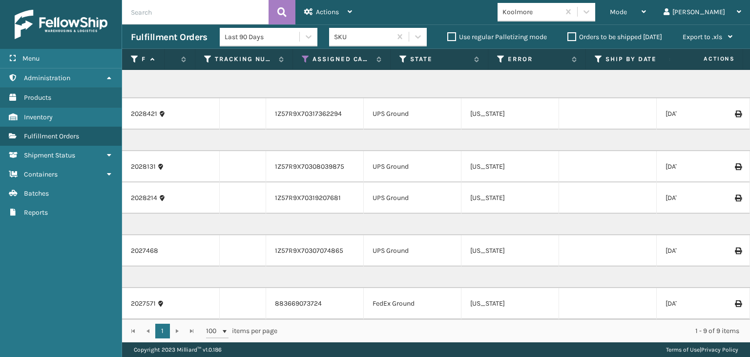
scroll to position [211, 555]
click at [646, 14] on div "Mode" at bounding box center [628, 12] width 36 height 24
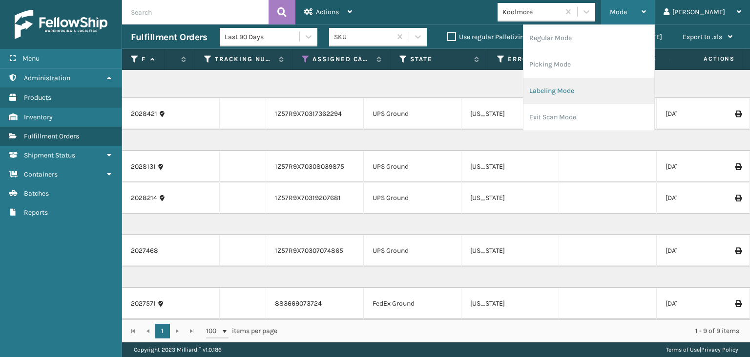
click at [633, 88] on li "Labeling Mode" at bounding box center [589, 91] width 131 height 26
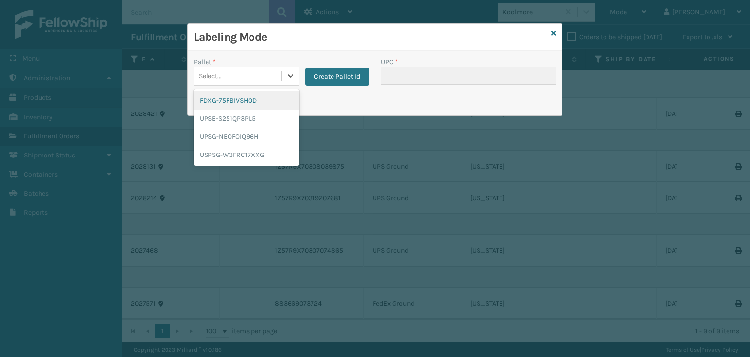
click at [214, 73] on div "Select..." at bounding box center [210, 76] width 23 height 10
drag, startPoint x: 233, startPoint y: 144, endPoint x: 414, endPoint y: 80, distance: 192.2
click at [233, 143] on div "UPSG-NEOFOIQ96H" at bounding box center [247, 136] width 106 height 18
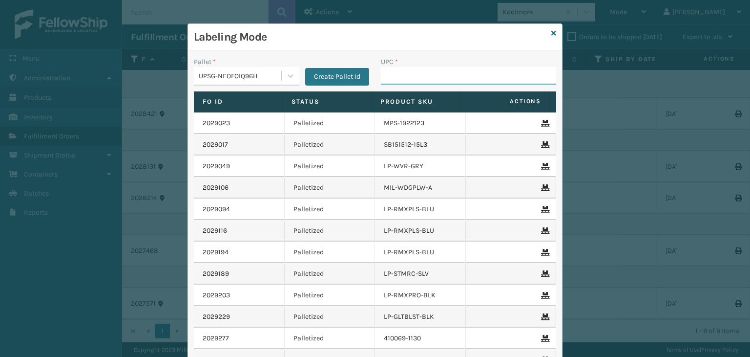
click at [424, 77] on input "UPC *" at bounding box center [468, 76] width 175 height 18
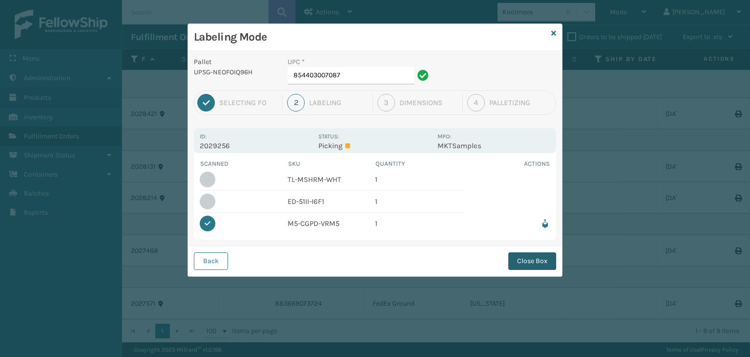
click at [529, 258] on button "Close Box" at bounding box center [533, 261] width 48 height 18
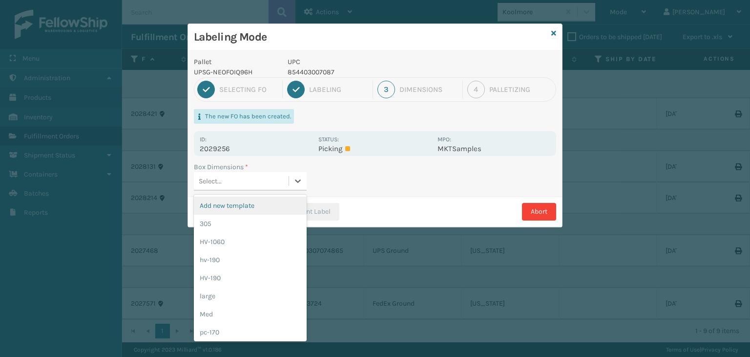
click at [213, 187] on div "Select..." at bounding box center [241, 181] width 95 height 16
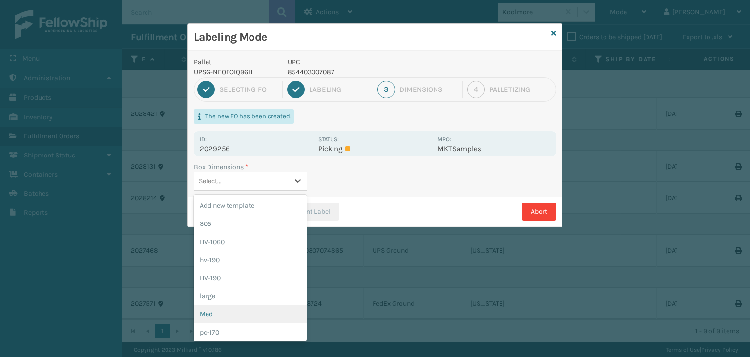
click at [211, 317] on div "Med" at bounding box center [250, 314] width 113 height 18
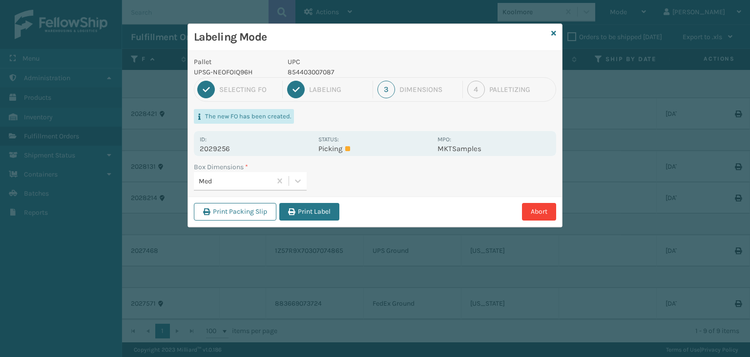
click at [319, 217] on button "Print Label" at bounding box center [309, 212] width 60 height 18
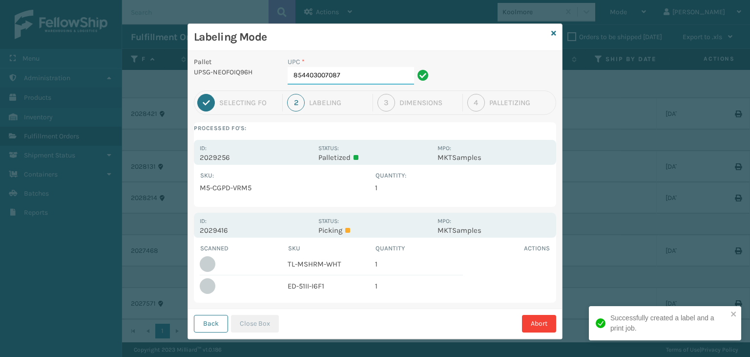
drag, startPoint x: 367, startPoint y: 75, endPoint x: 0, endPoint y: 97, distance: 368.0
click at [0, 97] on div "Labeling Mode Pallet UPSG-NEOFOIQ96H UPC * 854403007087 1 Selecting FO 2 Labeli…" at bounding box center [375, 178] width 750 height 357
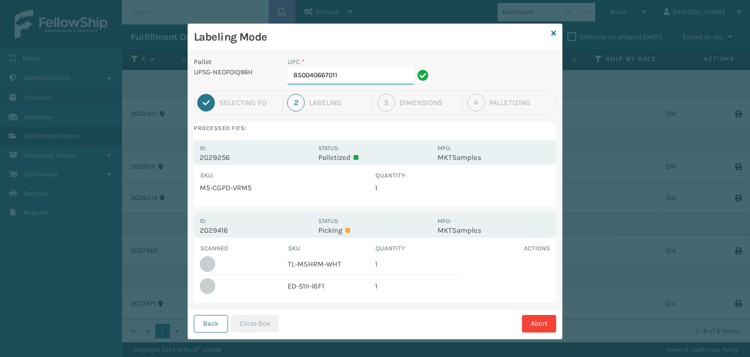
type input "850040667011"
click at [263, 322] on button "Close Box" at bounding box center [255, 324] width 48 height 18
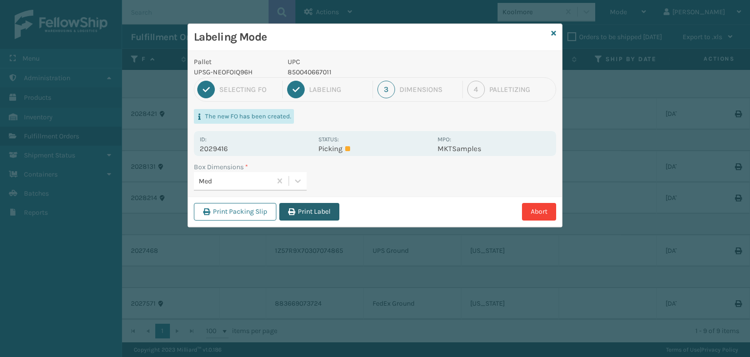
click at [324, 215] on button "Print Label" at bounding box center [309, 212] width 60 height 18
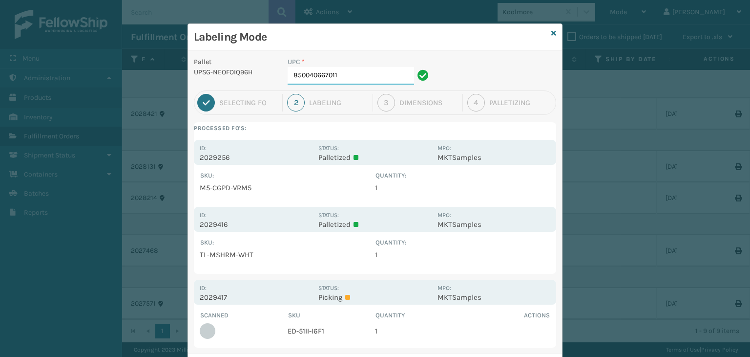
drag, startPoint x: 374, startPoint y: 68, endPoint x: 148, endPoint y: 97, distance: 228.0
click at [120, 79] on div "Labeling Mode Pallet UPSG-NEOFOIQ96H UPC * 850040667011 1 Selecting FO 2 Labeli…" at bounding box center [375, 178] width 750 height 357
type input "854403007742"
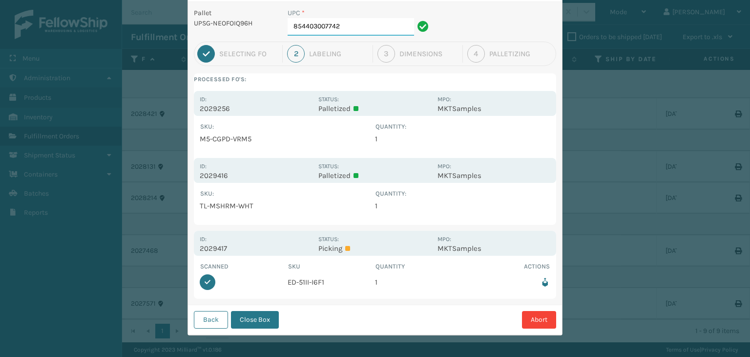
scroll to position [50, 0]
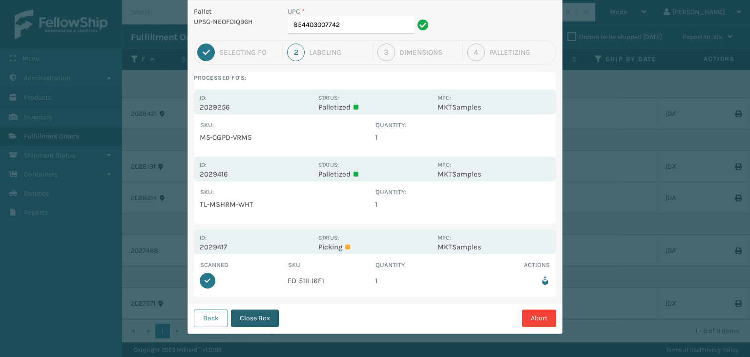
click at [262, 317] on button "Close Box" at bounding box center [255, 318] width 48 height 18
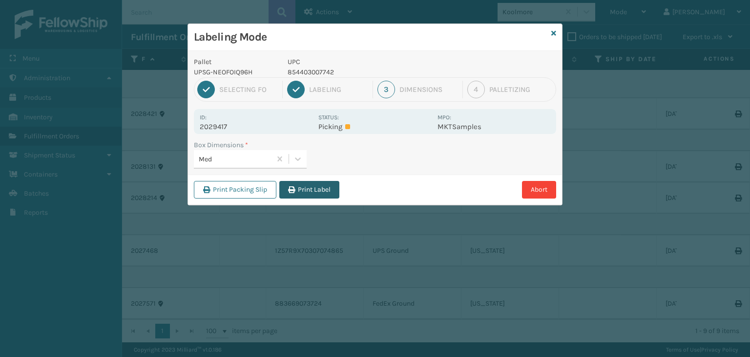
click at [328, 192] on button "Print Label" at bounding box center [309, 190] width 60 height 18
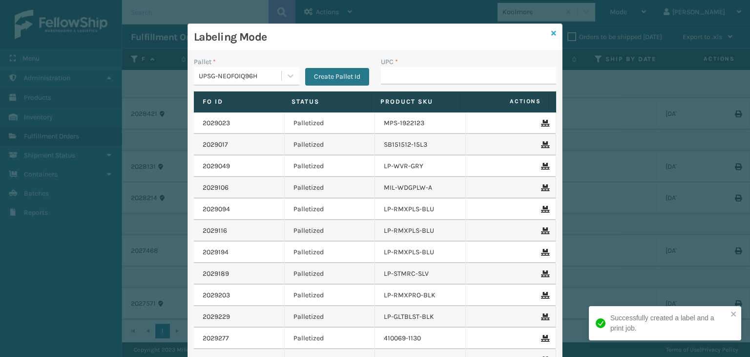
click at [552, 35] on icon at bounding box center [554, 33] width 5 height 7
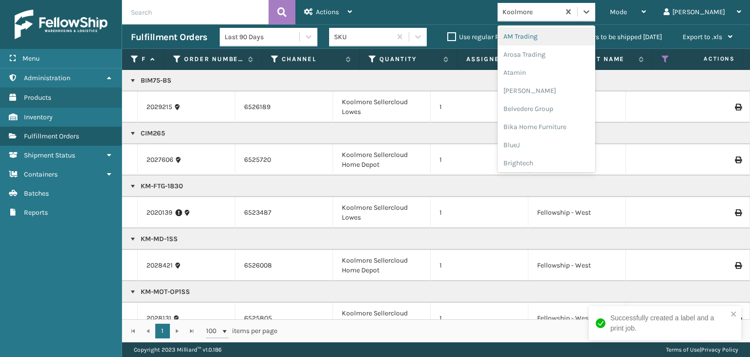
click at [561, 16] on div "Koolmore" at bounding box center [532, 12] width 58 height 10
type input "BR"
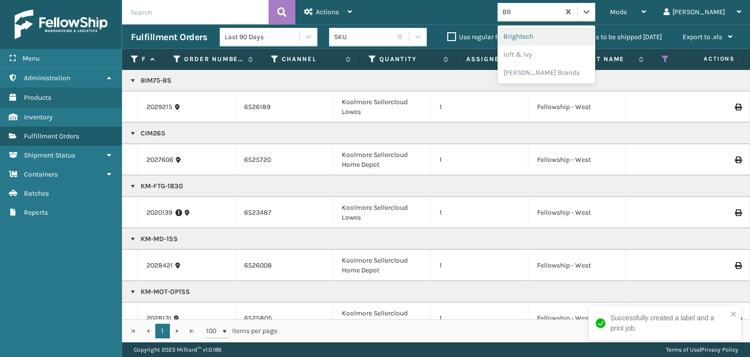
click at [580, 41] on div "Brightech" at bounding box center [547, 36] width 98 height 18
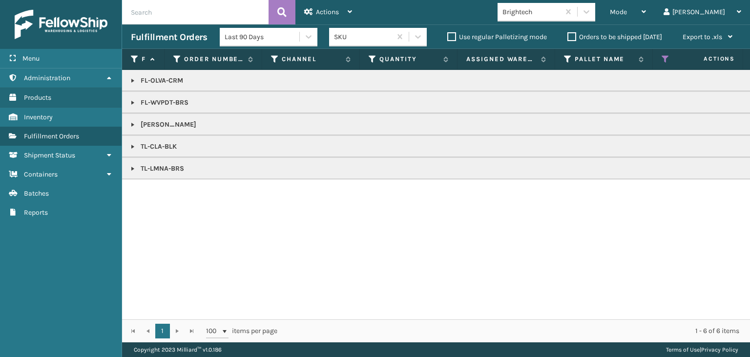
click at [133, 144] on link at bounding box center [133, 147] width 8 height 8
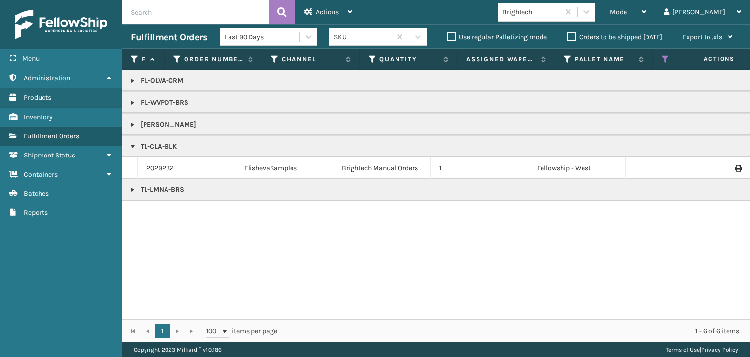
click at [547, 18] on div "Brightech" at bounding box center [529, 12] width 62 height 16
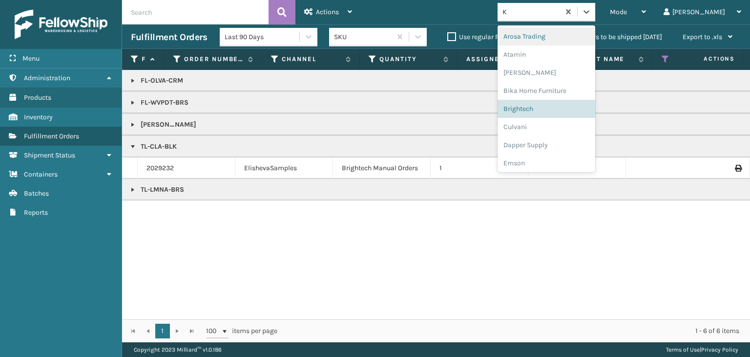
type input "KO"
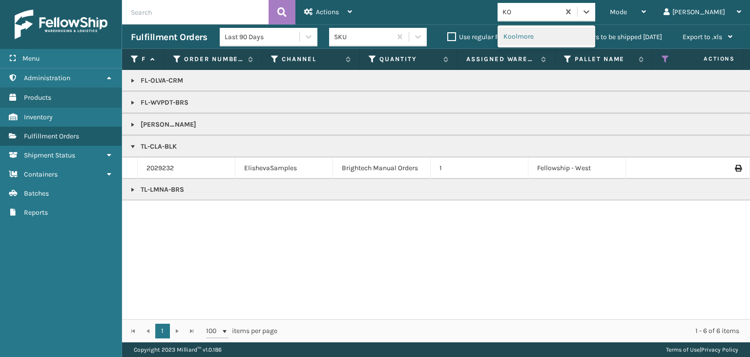
click at [562, 37] on div "Koolmore" at bounding box center [547, 36] width 98 height 18
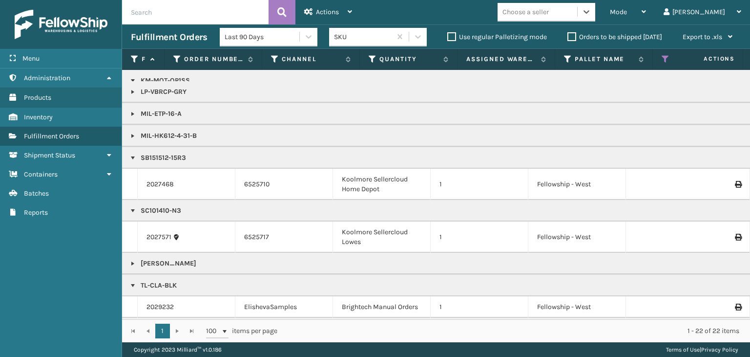
scroll to position [415, 0]
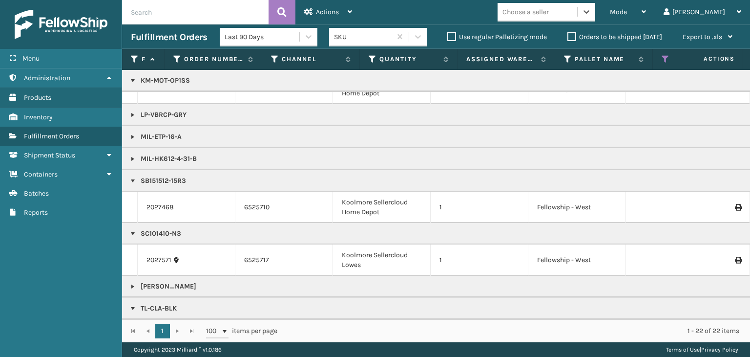
click at [129, 112] on link at bounding box center [133, 115] width 8 height 8
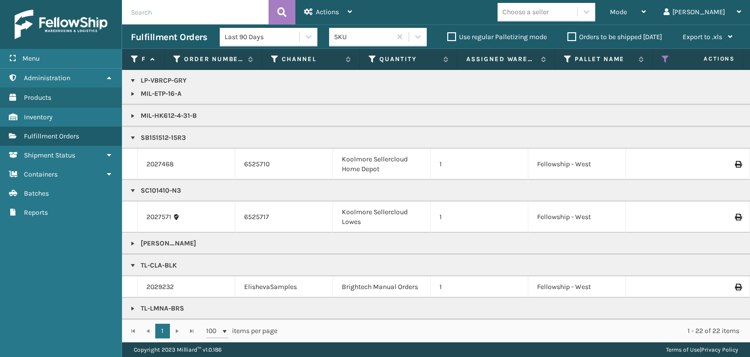
scroll to position [0, 277]
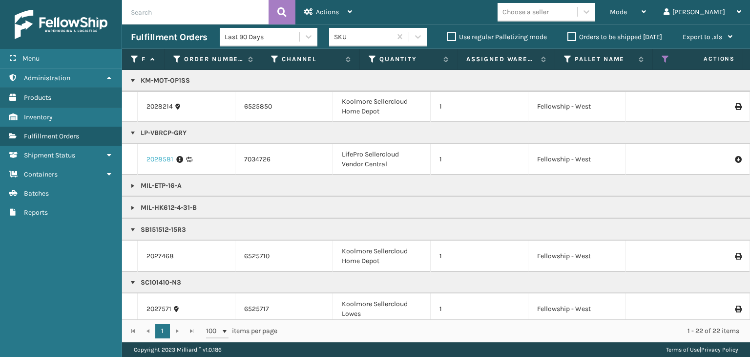
click at [154, 154] on link "2028581" at bounding box center [160, 159] width 27 height 10
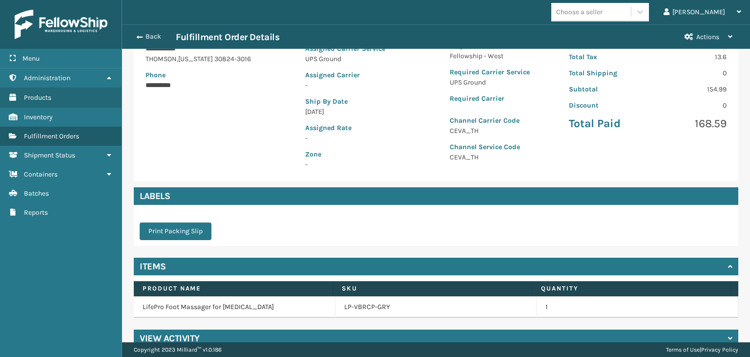
scroll to position [182, 0]
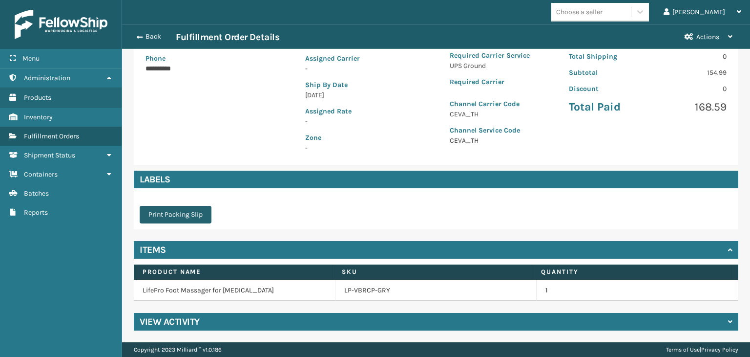
click at [197, 217] on button "Print Packing Slip" at bounding box center [176, 215] width 72 height 18
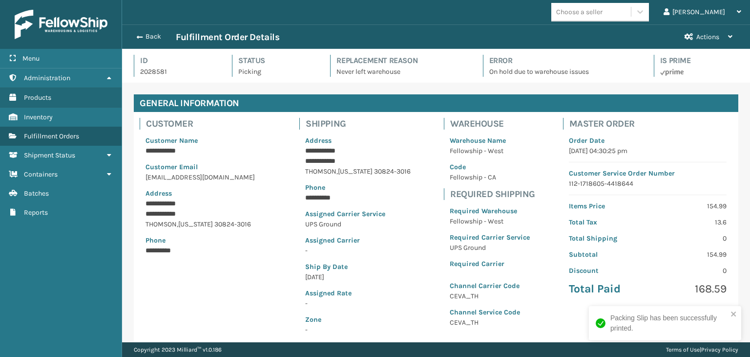
scroll to position [23, 628]
click at [149, 41] on button "Back" at bounding box center [153, 36] width 45 height 9
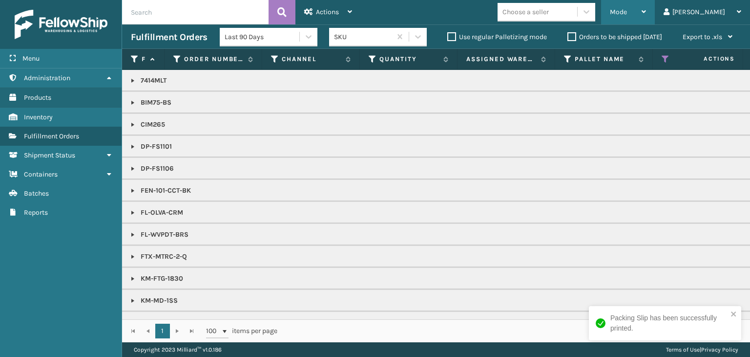
click at [646, 16] on div "Mode" at bounding box center [628, 12] width 36 height 24
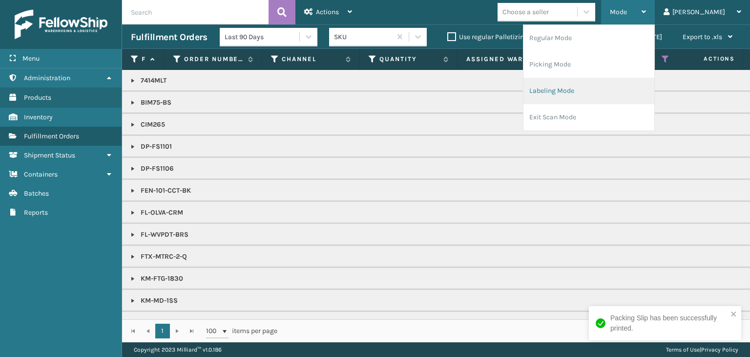
click at [610, 96] on li "Labeling Mode" at bounding box center [589, 91] width 131 height 26
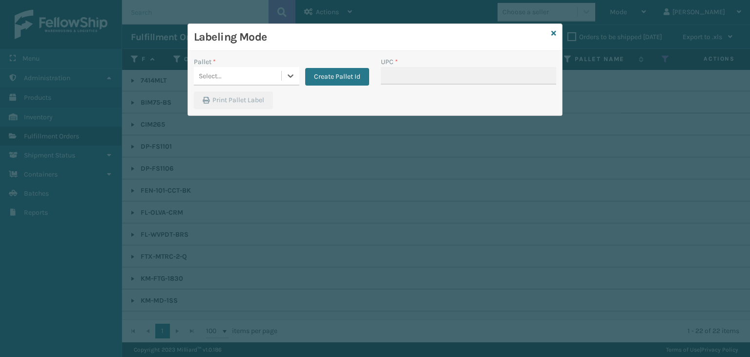
click at [234, 85] on div "Pallet * 0 results available. Select is focused ,type to refine list, press Dow…" at bounding box center [281, 74] width 187 height 35
click at [233, 80] on div "Select..." at bounding box center [237, 76] width 87 height 16
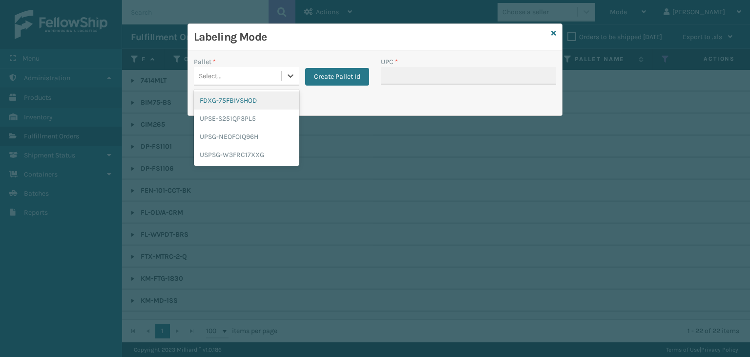
click at [241, 101] on div "FDXG-75FBIVSHOD" at bounding box center [247, 100] width 106 height 18
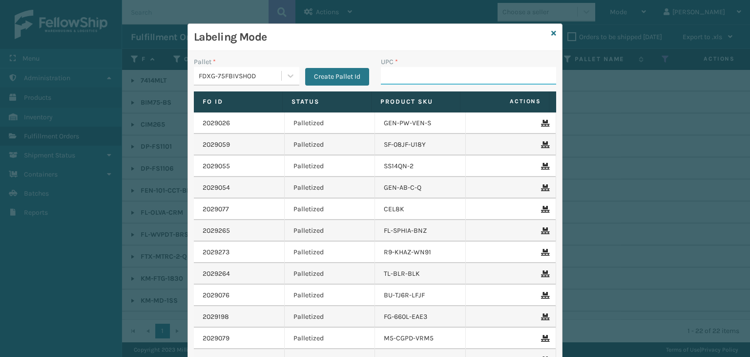
click at [444, 75] on input "UPC *" at bounding box center [468, 76] width 175 height 18
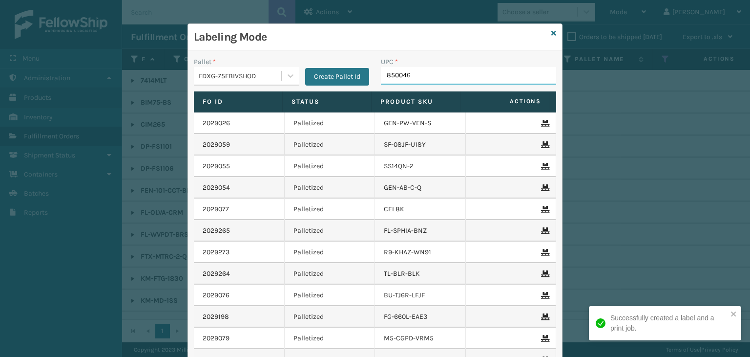
type input "8500460"
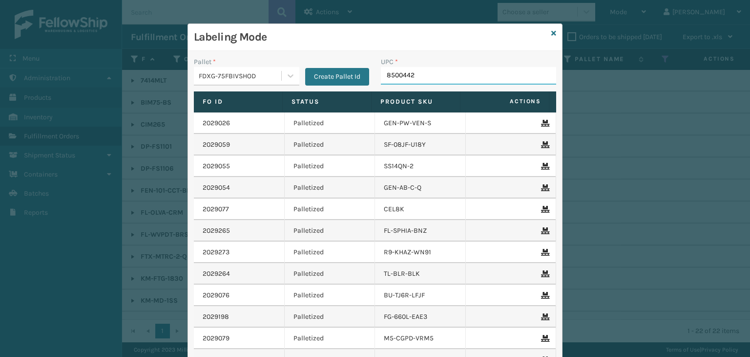
type input "85004423"
click at [547, 35] on div "Labeling Mode" at bounding box center [375, 37] width 374 height 27
click at [552, 31] on icon at bounding box center [554, 33] width 5 height 7
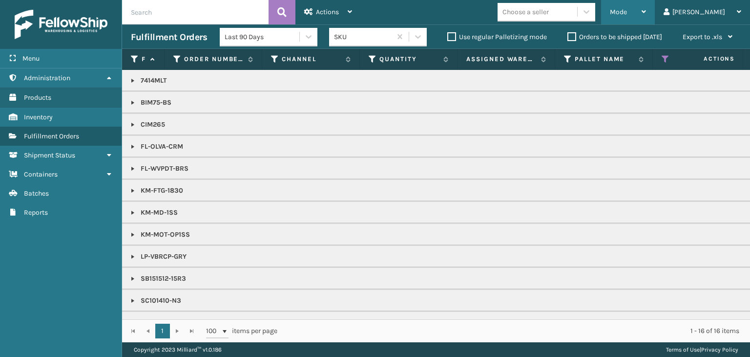
click at [645, 17] on div "Mode Regular Mode Picking Mode Labeling Mode Exit Scan Mode" at bounding box center [628, 12] width 54 height 24
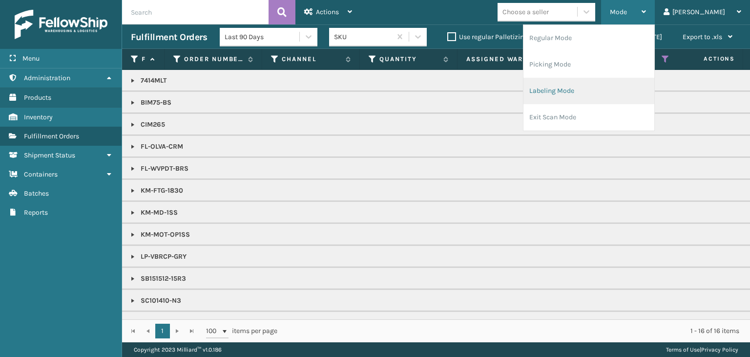
click at [594, 94] on li "Labeling Mode" at bounding box center [589, 91] width 131 height 26
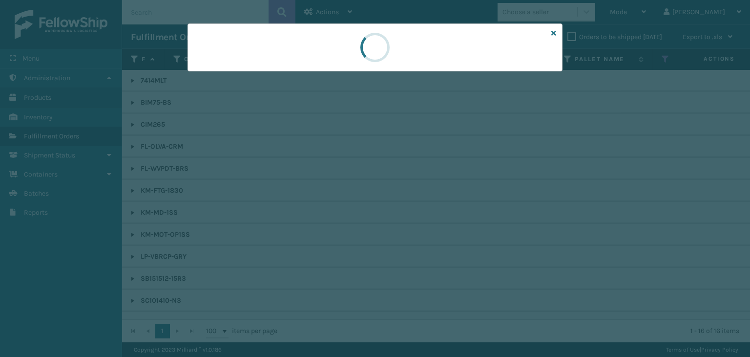
click at [216, 65] on div at bounding box center [375, 47] width 375 height 48
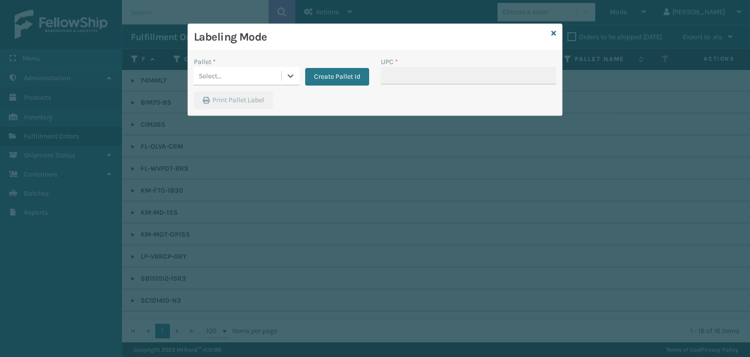
click at [216, 65] on div "Pallet *" at bounding box center [247, 62] width 106 height 10
click at [217, 71] on div "Select..." at bounding box center [210, 76] width 23 height 10
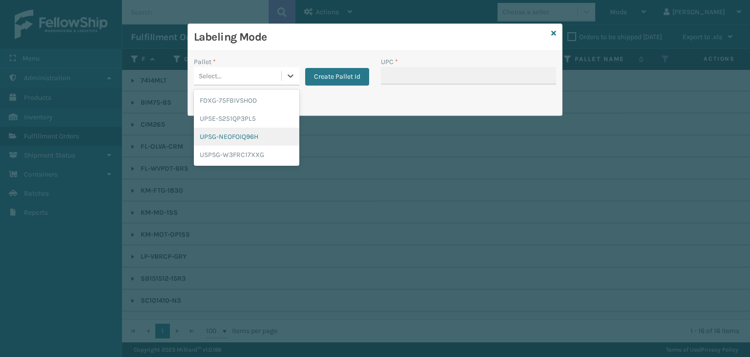
click at [230, 138] on div "UPSG-NEOFOIQ96H" at bounding box center [247, 136] width 106 height 18
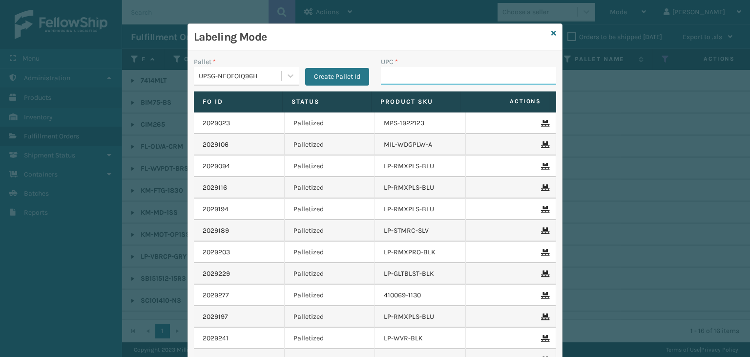
click at [422, 82] on input "UPC *" at bounding box center [468, 76] width 175 height 18
type input "FL-OLVA-CRM"
click at [552, 34] on icon at bounding box center [554, 33] width 5 height 7
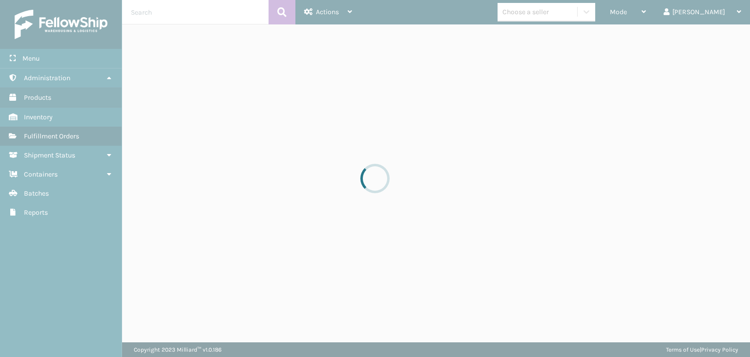
click at [567, 15] on div at bounding box center [375, 178] width 750 height 357
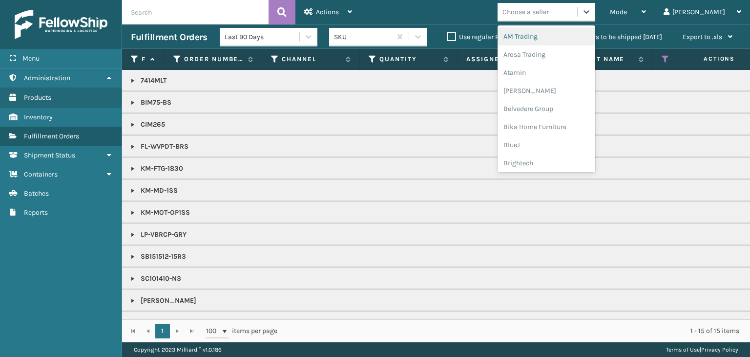
click at [549, 15] on div "Choose a seller" at bounding box center [526, 12] width 46 height 10
type input "BR"
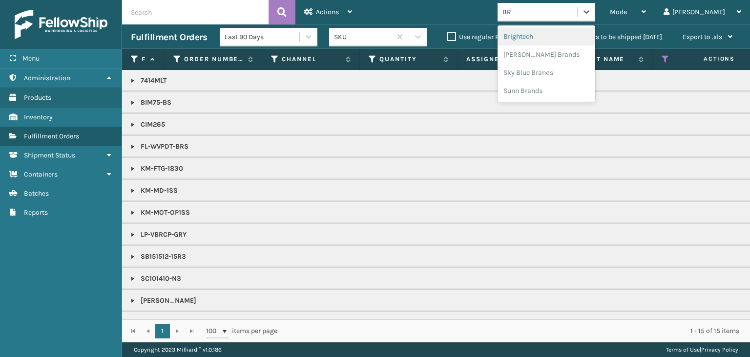
click at [569, 39] on div "Brightech" at bounding box center [547, 36] width 98 height 18
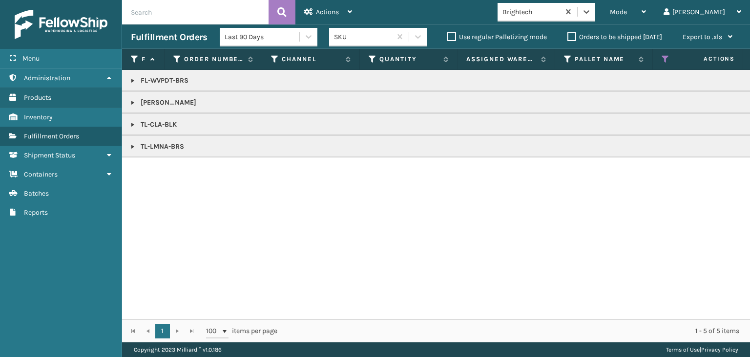
click at [150, 83] on p "FL-WVPDT-BRS" at bounding box center [753, 81] width 1244 height 10
copy p "FL-WVPDT-BRS"
click at [646, 11] on div "Mode" at bounding box center [628, 12] width 36 height 24
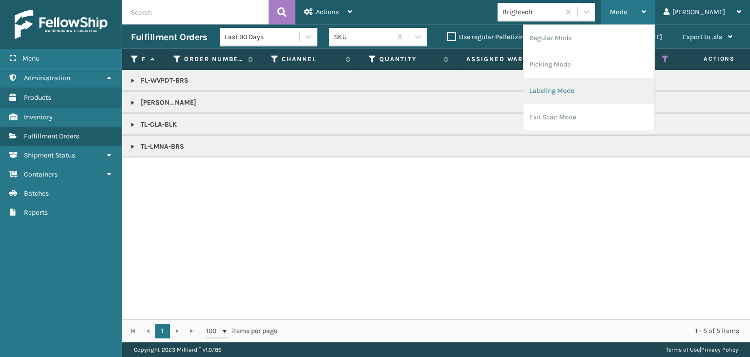
click at [651, 92] on li "Labeling Mode" at bounding box center [589, 91] width 131 height 26
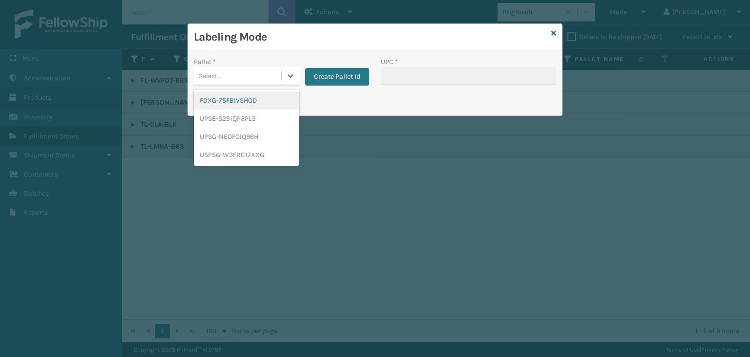
click at [228, 75] on div "Select..." at bounding box center [237, 76] width 87 height 16
click at [254, 135] on div "UPSG-NEOFOIQ96H" at bounding box center [247, 136] width 106 height 18
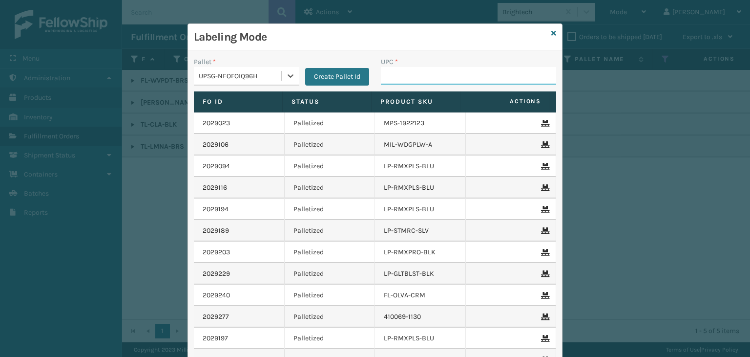
drag, startPoint x: 392, startPoint y: 73, endPoint x: 348, endPoint y: 53, distance: 48.1
click at [392, 73] on input "UPC *" at bounding box center [468, 76] width 175 height 18
click at [393, 73] on input "UPC *" at bounding box center [468, 76] width 175 height 18
type input "858100006763"
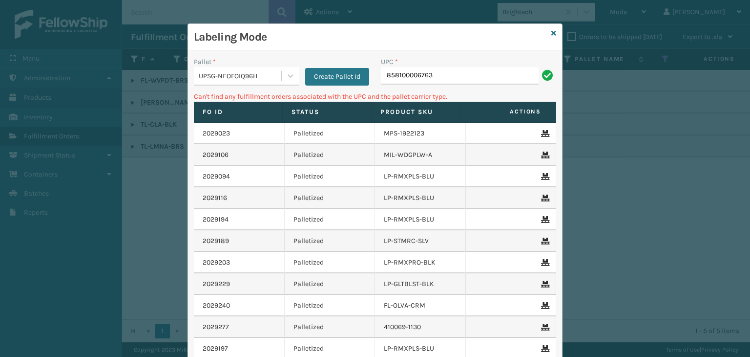
click at [412, 70] on input "858100006763" at bounding box center [460, 76] width 158 height 18
type input "850012486763"
type input "850012486367"
drag, startPoint x: 437, startPoint y: 81, endPoint x: 207, endPoint y: 62, distance: 231.3
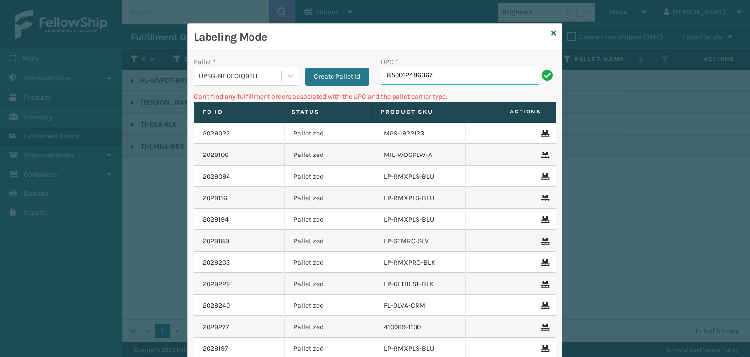
click at [240, 77] on div "Pallet * UPSG-NEOFOIQ96H Create Pallet Id UPC * 850012486367" at bounding box center [375, 74] width 374 height 35
paste input "850012486763"
type input "850012486763"
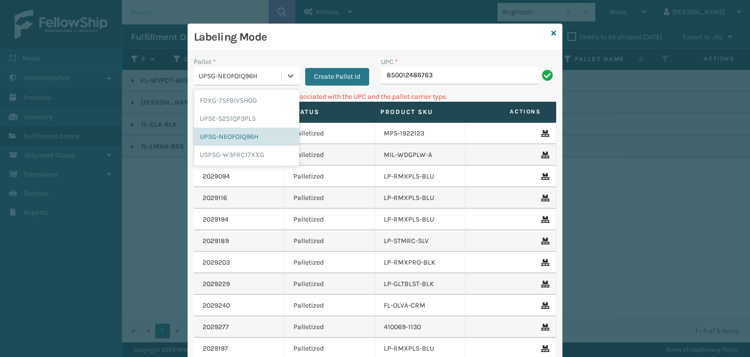
click at [231, 71] on div "UPSG-NEOFOIQ96H" at bounding box center [241, 76] width 84 height 10
click at [236, 99] on div "FDXG-75FBIVSHOD" at bounding box center [247, 100] width 106 height 18
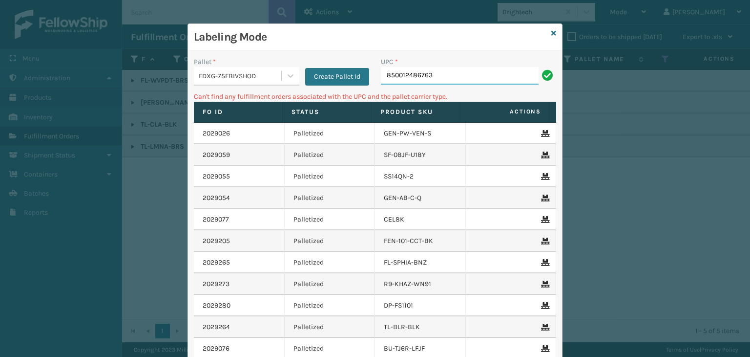
click at [440, 73] on input "850012486763" at bounding box center [460, 76] width 158 height 18
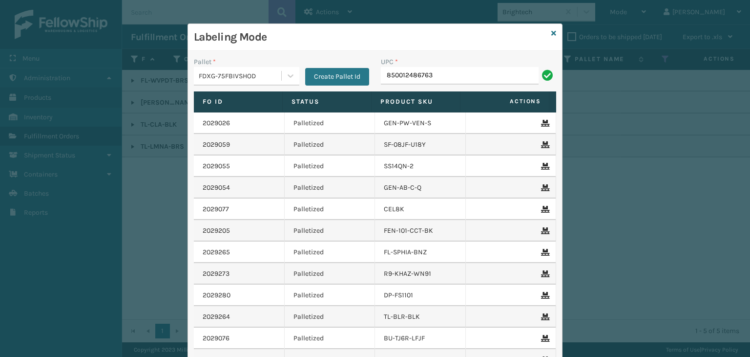
type input "850012486763"
click at [547, 33] on div "Labeling Mode" at bounding box center [375, 37] width 374 height 27
click at [552, 34] on icon at bounding box center [554, 33] width 5 height 7
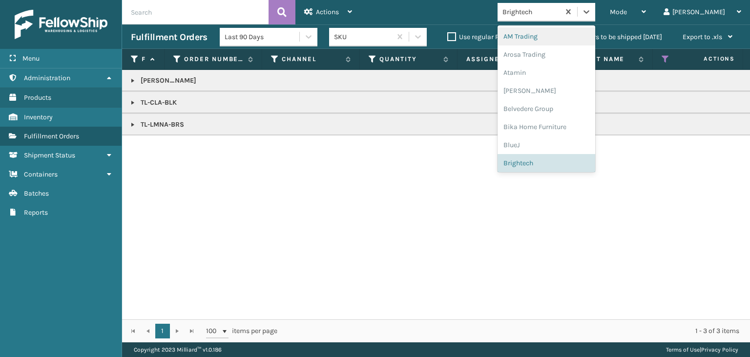
click at [559, 18] on div "Brightech" at bounding box center [529, 12] width 62 height 16
type input "B"
type input "LI"
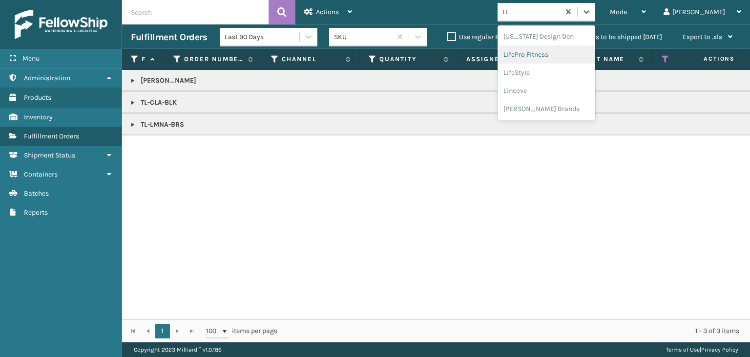
click at [573, 51] on div "LifePro Fitness" at bounding box center [547, 54] width 98 height 18
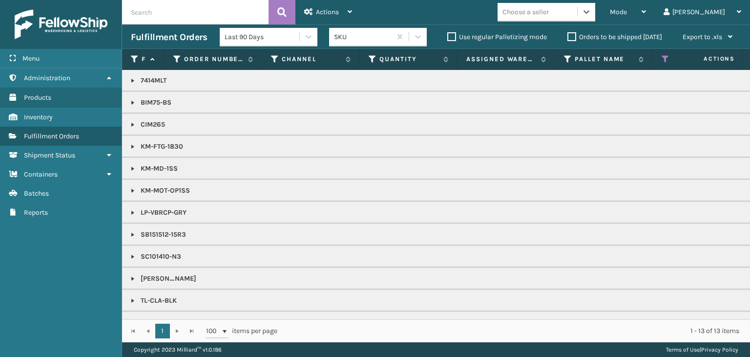
scroll to position [20, 0]
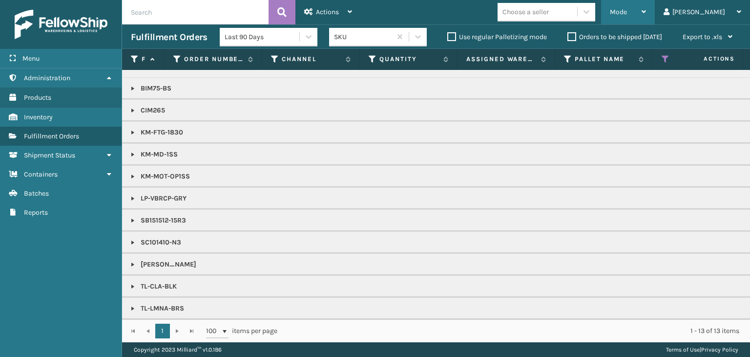
click at [646, 21] on div "Mode" at bounding box center [628, 12] width 36 height 24
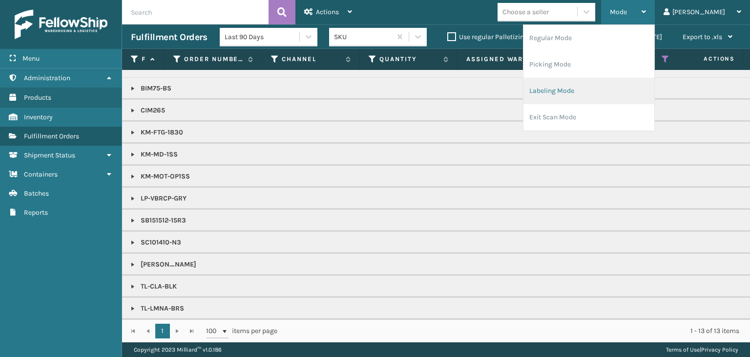
click at [612, 102] on li "Labeling Mode" at bounding box center [589, 91] width 131 height 26
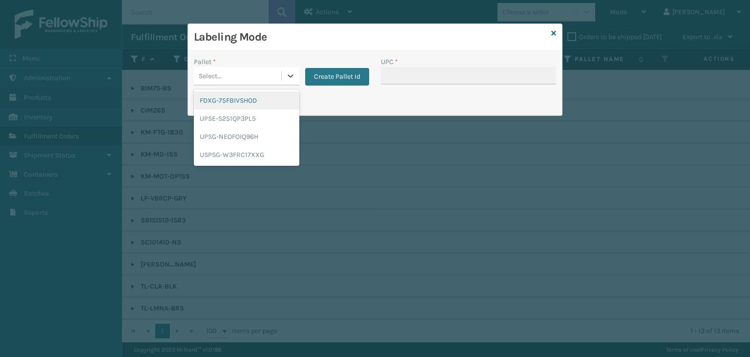
click at [234, 71] on div "Select..." at bounding box center [237, 76] width 87 height 16
click at [259, 133] on div "UPSG-NEOFOIQ96H" at bounding box center [247, 136] width 106 height 18
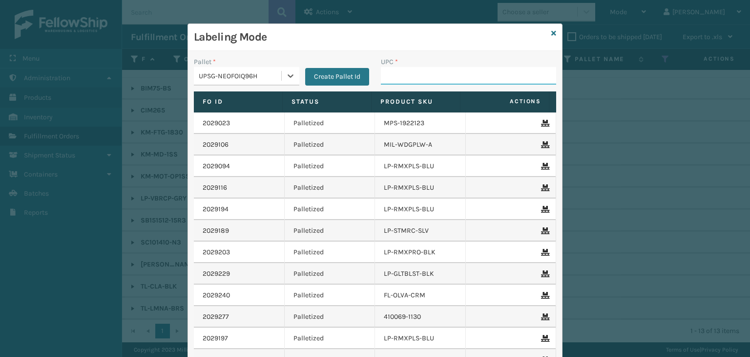
click at [399, 81] on input "UPC *" at bounding box center [468, 76] width 175 height 18
type input "K"
type input "BIM75-BS"
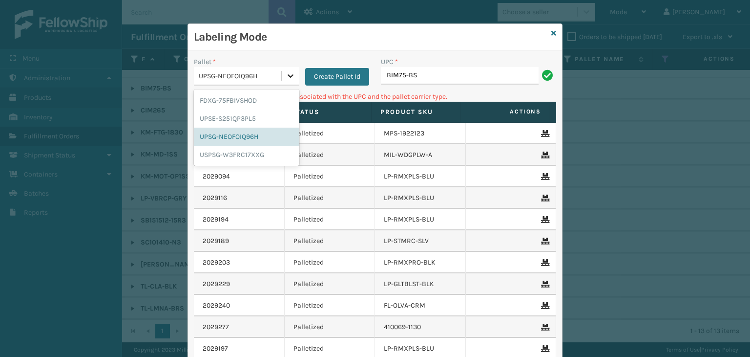
click at [288, 72] on icon at bounding box center [291, 76] width 10 height 10
click at [270, 97] on div "FDXG-75FBIVSHOD" at bounding box center [247, 100] width 106 height 18
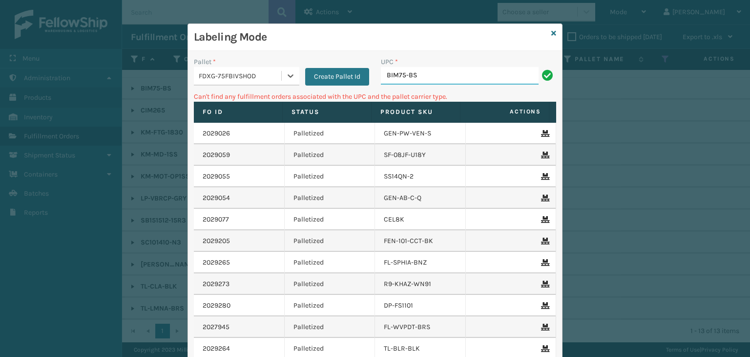
click at [427, 73] on input "BIM75-BS" at bounding box center [460, 76] width 158 height 18
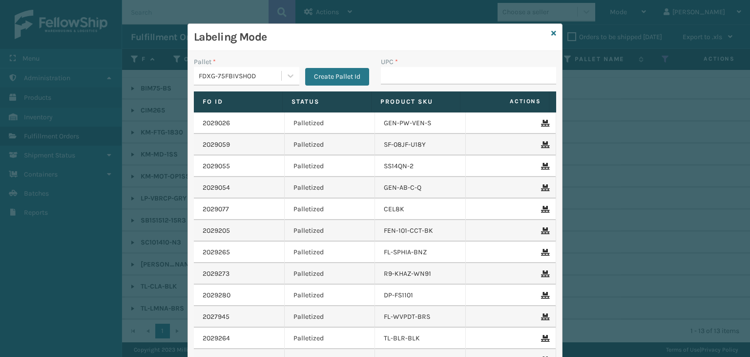
click at [553, 33] on div "Labeling Mode" at bounding box center [375, 37] width 374 height 27
click at [552, 32] on icon at bounding box center [554, 33] width 5 height 7
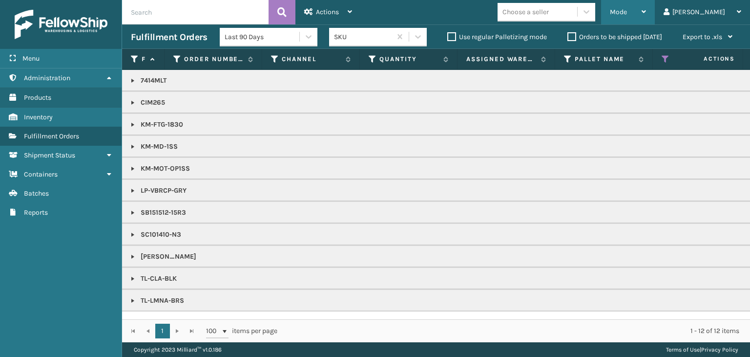
click at [646, 11] on icon at bounding box center [644, 11] width 4 height 7
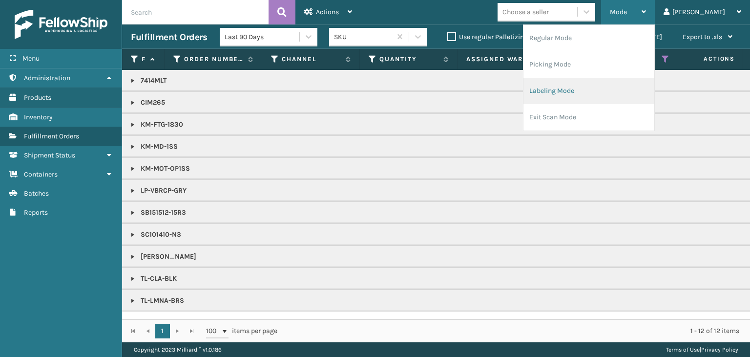
click at [636, 92] on li "Labeling Mode" at bounding box center [589, 91] width 131 height 26
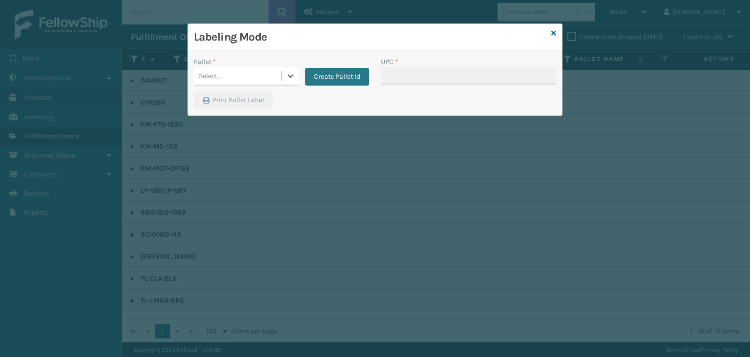
click at [271, 80] on div "Select..." at bounding box center [237, 76] width 87 height 16
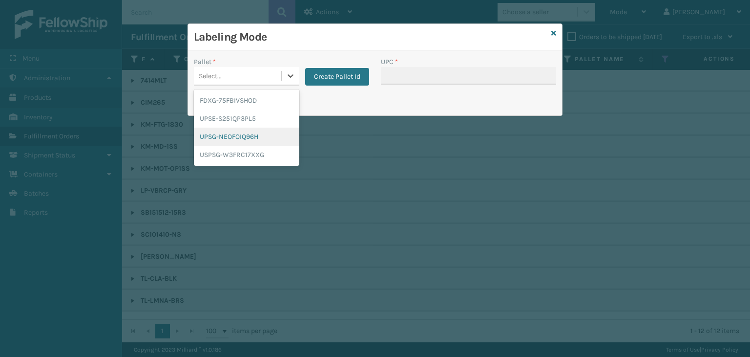
click at [270, 135] on div "UPSG-NEOFOIQ96H" at bounding box center [247, 136] width 106 height 18
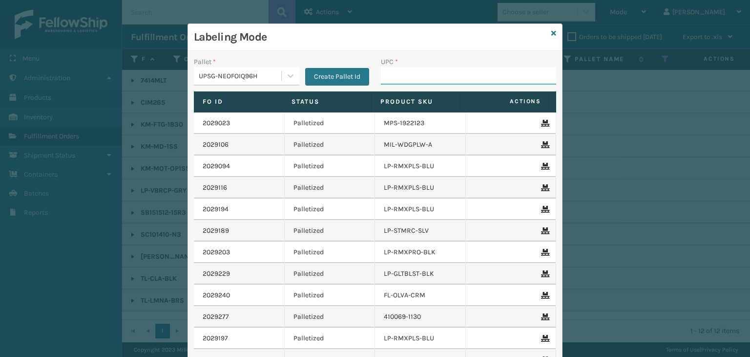
click at [390, 77] on input "UPC *" at bounding box center [468, 76] width 175 height 18
type input "SC101410-N3"
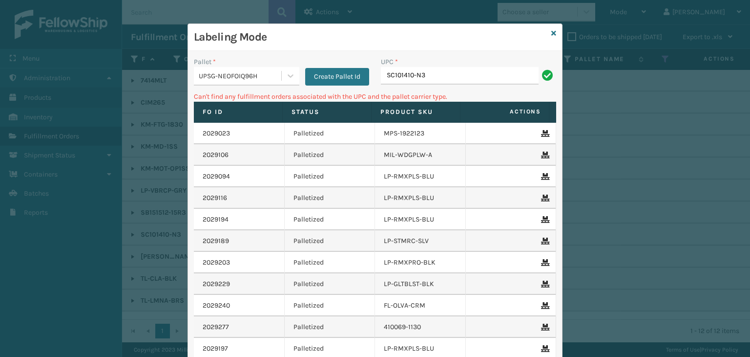
drag, startPoint x: 458, startPoint y: 75, endPoint x: 148, endPoint y: 81, distance: 310.2
click at [148, 81] on div "Labeling Mode Pallet * UPSG-NEOFOIQ96H Create Pallet Id UPC * SC101410-N3 Can't…" at bounding box center [375, 178] width 750 height 357
drag, startPoint x: 447, startPoint y: 77, endPoint x: 0, endPoint y: 72, distance: 447.0
click at [0, 72] on div "Labeling Mode Pallet * UPSG-NEOFOIQ96H Create Pallet Id UPC * 810019861253 Can'…" at bounding box center [375, 178] width 750 height 357
click at [552, 31] on icon at bounding box center [554, 33] width 5 height 7
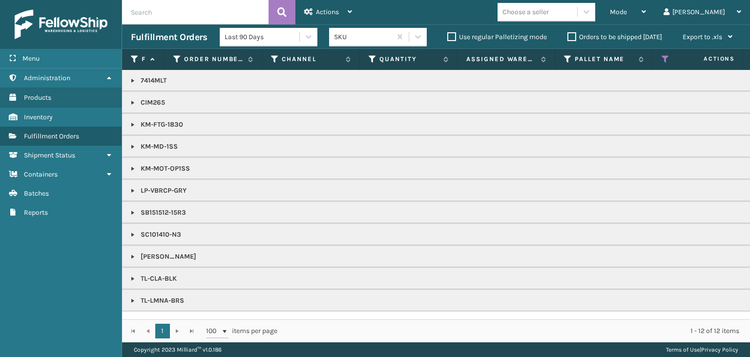
click at [551, 21] on div "Choose a seller" at bounding box center [547, 12] width 98 height 19
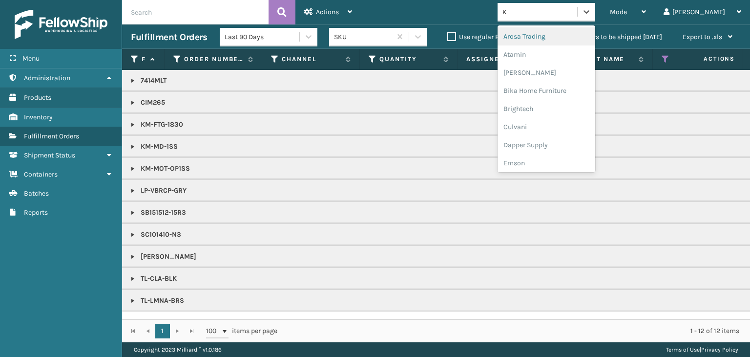
type input "KO"
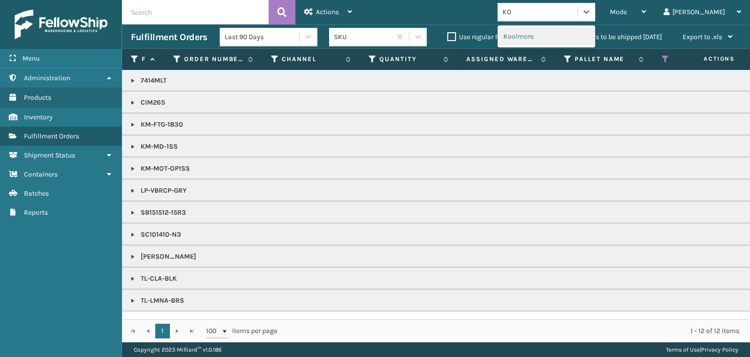
click at [559, 40] on div "Koolmore" at bounding box center [547, 36] width 98 height 18
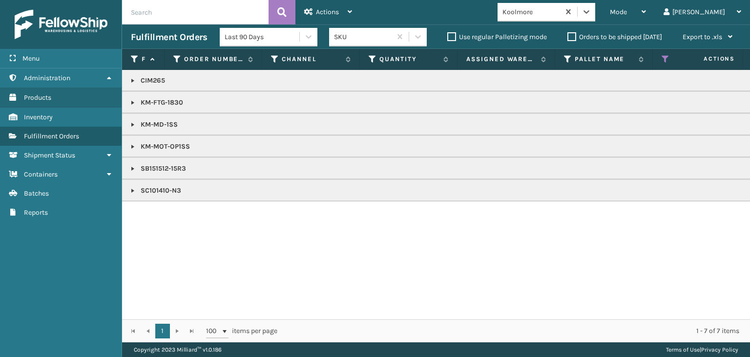
click at [135, 190] on link at bounding box center [133, 191] width 8 height 8
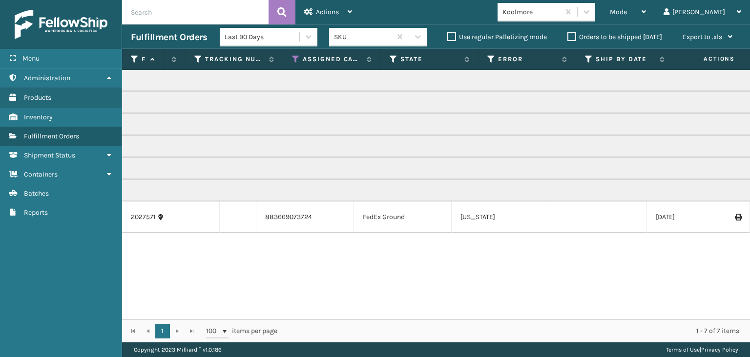
scroll to position [0, 0]
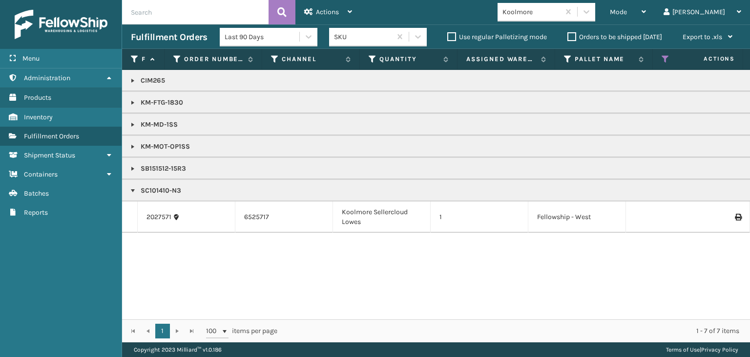
click at [166, 192] on p "SC101410-N3" at bounding box center [753, 191] width 1244 height 10
click at [203, 309] on div "CIM265 KM-FTG-1830 KM-MD-1SS KM-MOT-OP1SS SB151512-15R3 SC101410-N3 2027571 652…" at bounding box center [436, 194] width 628 height 249
click at [170, 194] on p "SC101410-N3" at bounding box center [753, 191] width 1244 height 10
click at [170, 191] on p "SC101410-N3" at bounding box center [753, 191] width 1244 height 10
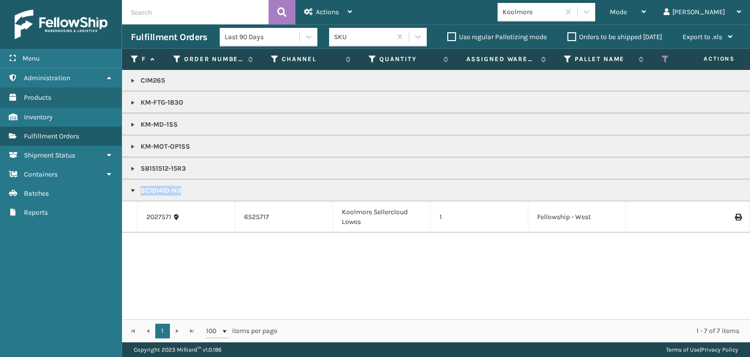
click at [170, 191] on p "SC101410-N3" at bounding box center [753, 191] width 1244 height 10
drag, startPoint x: 680, startPoint y: 17, endPoint x: 647, endPoint y: 63, distance: 56.7
click at [646, 17] on div "Mode" at bounding box center [628, 12] width 36 height 24
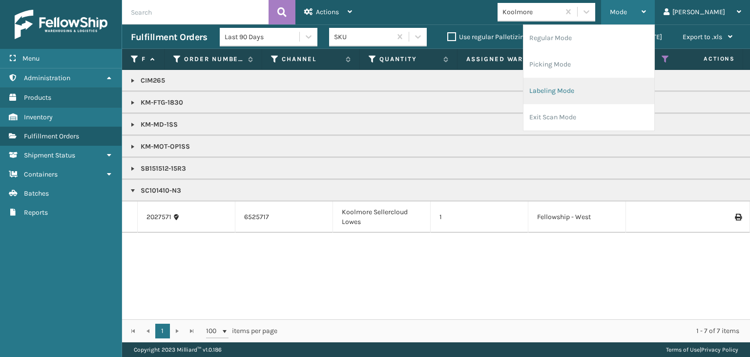
click at [636, 92] on li "Labeling Mode" at bounding box center [589, 91] width 131 height 26
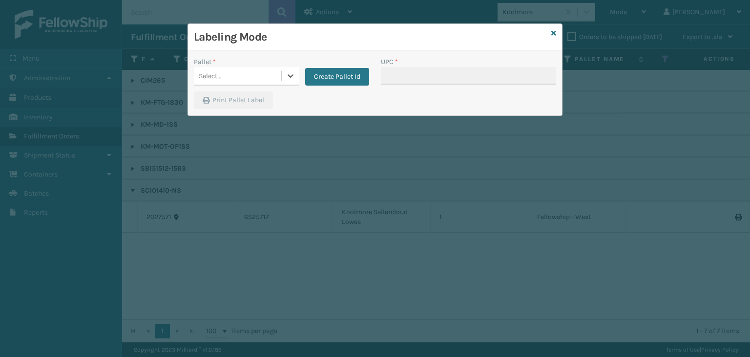
click at [215, 68] on div "Select..." at bounding box center [237, 76] width 87 height 16
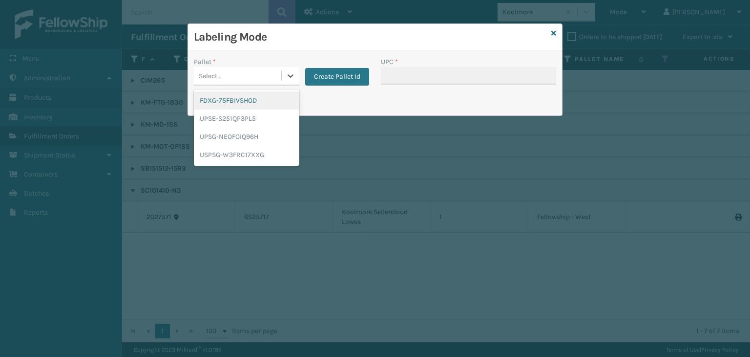
click at [229, 97] on div "FDXG-75FBIVSHOD" at bounding box center [247, 100] width 106 height 18
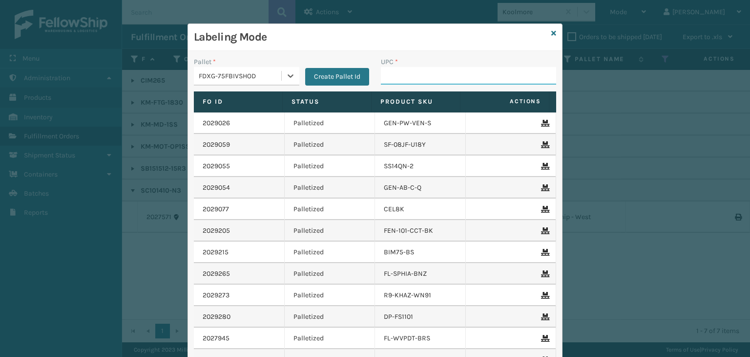
click at [433, 71] on input "UPC *" at bounding box center [468, 76] width 175 height 18
paste input "SC101410-N3"
type input "SC101410-N3"
click at [276, 73] on div "FDXG-75FBIVSHOD" at bounding box center [241, 76] width 84 height 10
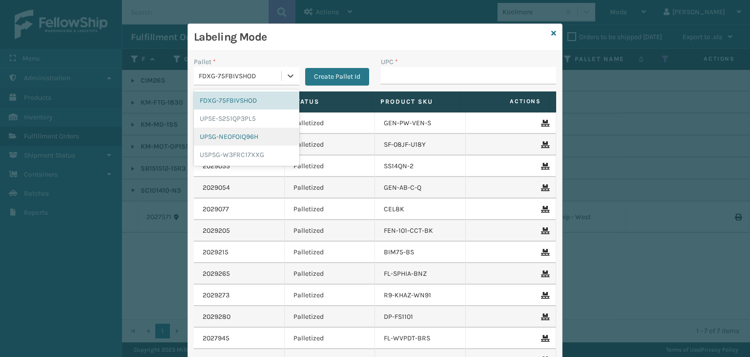
click at [257, 139] on div "UPSG-NEOFOIQ96H" at bounding box center [247, 136] width 106 height 18
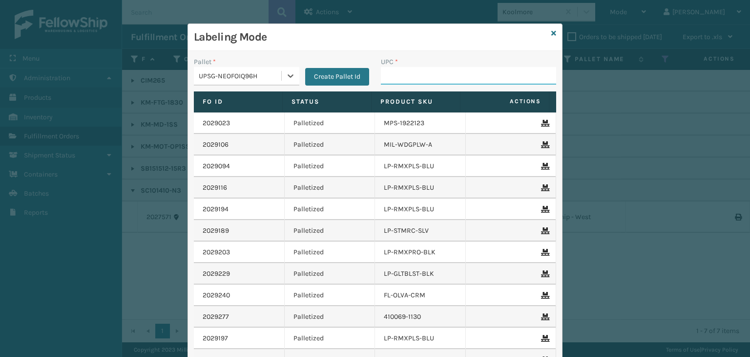
click at [432, 79] on input "UPC *" at bounding box center [468, 76] width 175 height 18
type input "KM-MOT-OP1SS"
drag, startPoint x: 435, startPoint y: 65, endPoint x: 285, endPoint y: 83, distance: 151.4
click at [285, 83] on div "Pallet * UPSG-NEOFOIQ96H Create Pallet Id UPC * KM-MOT-OP1SS" at bounding box center [375, 74] width 374 height 35
drag, startPoint x: 447, startPoint y: 79, endPoint x: 101, endPoint y: 69, distance: 346.5
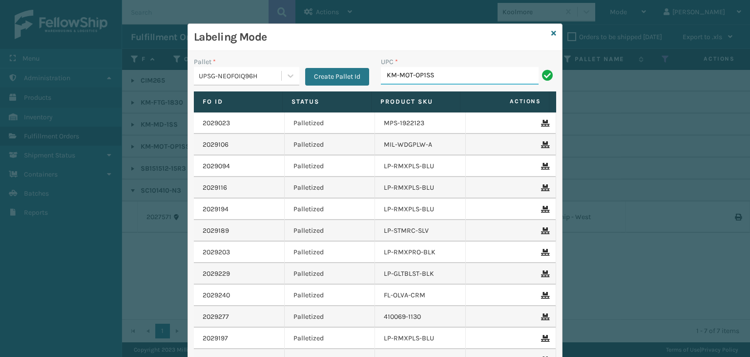
click at [153, 86] on div "Labeling Mode Pallet * UPSG-NEOFOIQ96H Create Pallet Id UPC * KM-MOT-OP1SS Fo I…" at bounding box center [375, 178] width 750 height 357
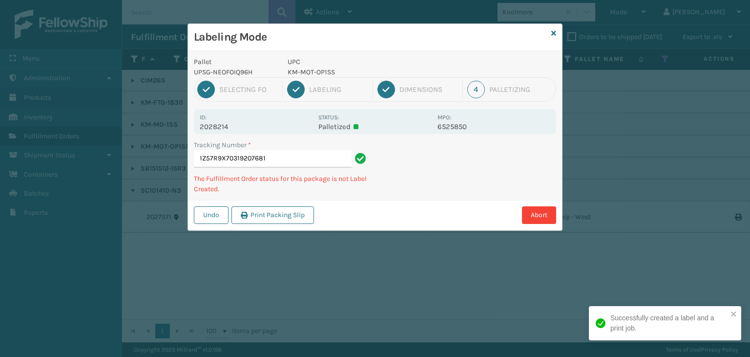
type input "1Z57R9X70319207681KM-MOT-OP1SS"
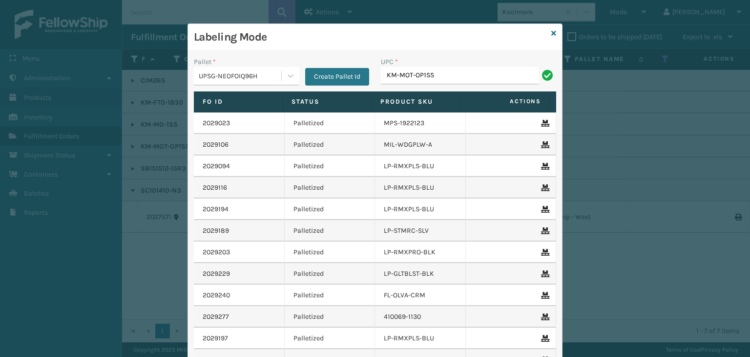
type input "KM-MOT-OP1SS"
type input "CIM265"
type input "KM-MD-1SS"
click at [552, 36] on icon at bounding box center [554, 33] width 5 height 7
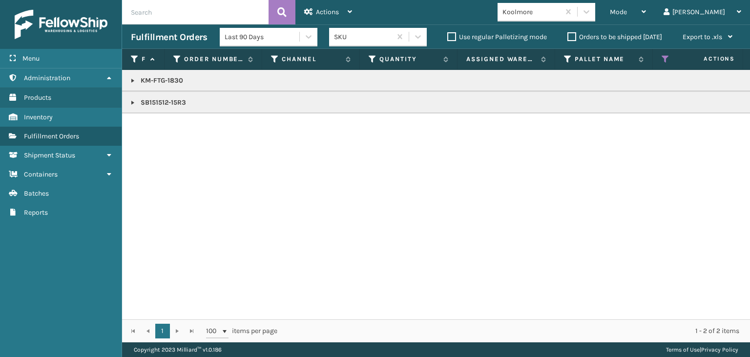
click at [131, 102] on link at bounding box center [133, 103] width 8 height 8
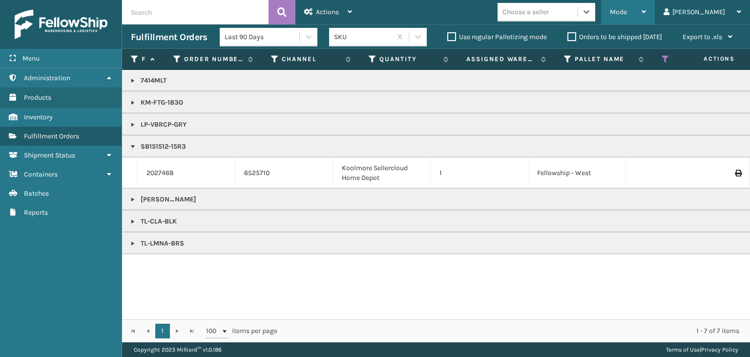
click at [627, 9] on span "Mode" at bounding box center [618, 12] width 17 height 8
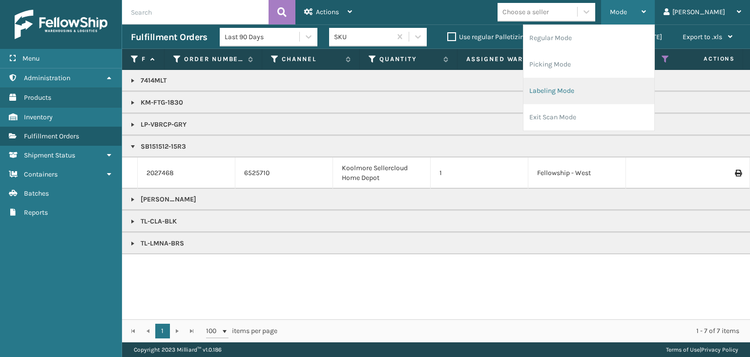
click at [628, 95] on li "Labeling Mode" at bounding box center [589, 91] width 131 height 26
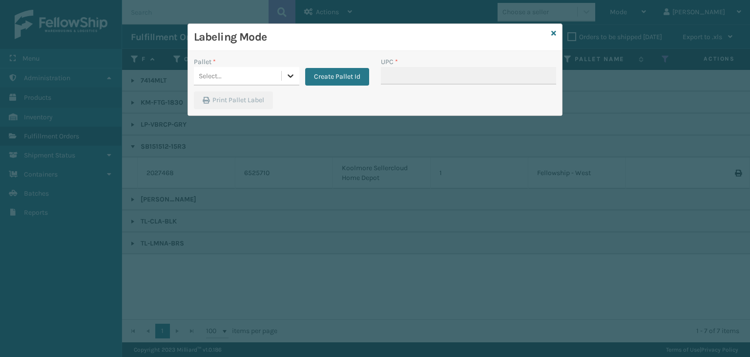
click at [282, 74] on div at bounding box center [291, 76] width 18 height 18
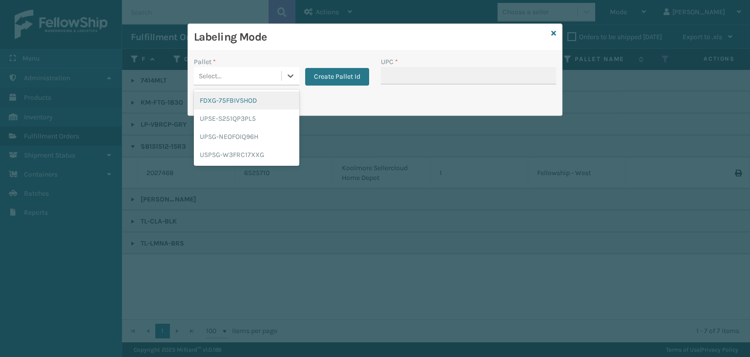
click at [263, 101] on div "FDXG-75FBIVSHOD" at bounding box center [247, 100] width 106 height 18
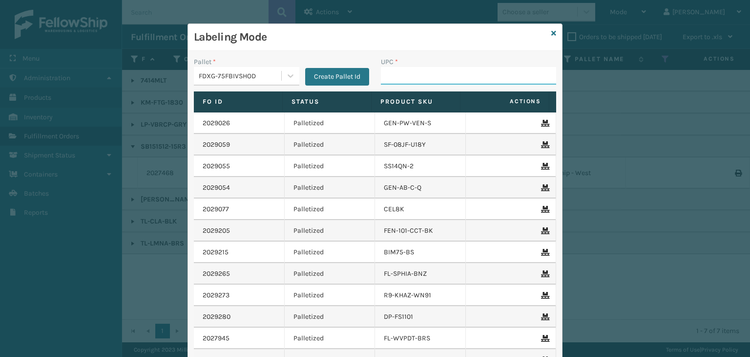
click at [402, 74] on input "UPC *" at bounding box center [468, 76] width 175 height 18
type input "SB151512-15R3"
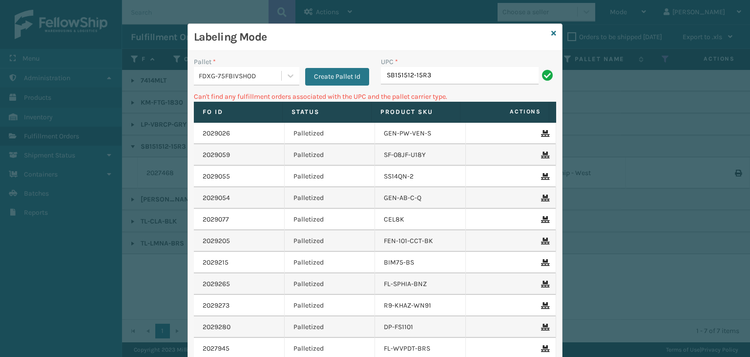
click at [235, 68] on div "FDXG-75FBIVSHOD" at bounding box center [237, 76] width 87 height 16
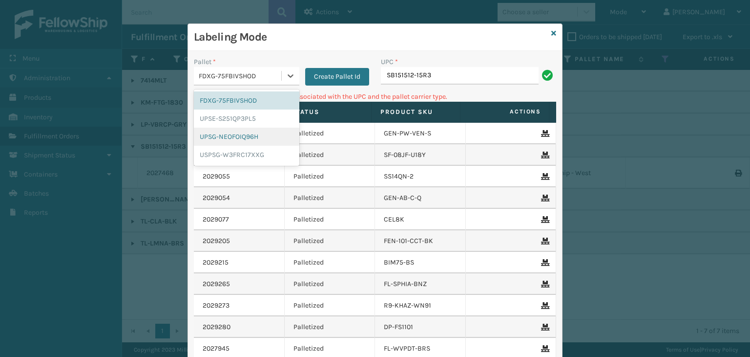
click at [219, 138] on div "UPSG-NEOFOIQ96H" at bounding box center [247, 136] width 106 height 18
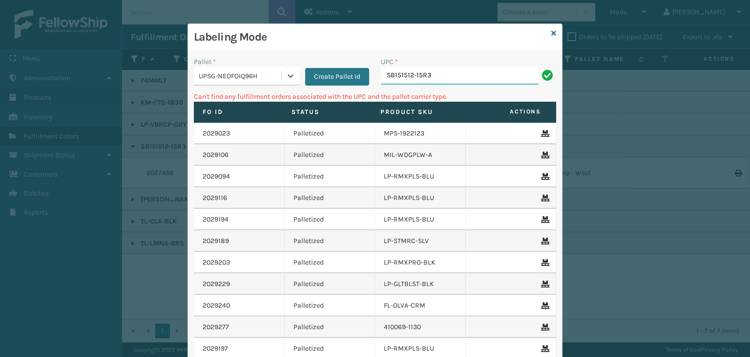
drag, startPoint x: 457, startPoint y: 72, endPoint x: 446, endPoint y: 76, distance: 12.2
click at [457, 72] on input "SB151512-15R3" at bounding box center [460, 76] width 158 height 18
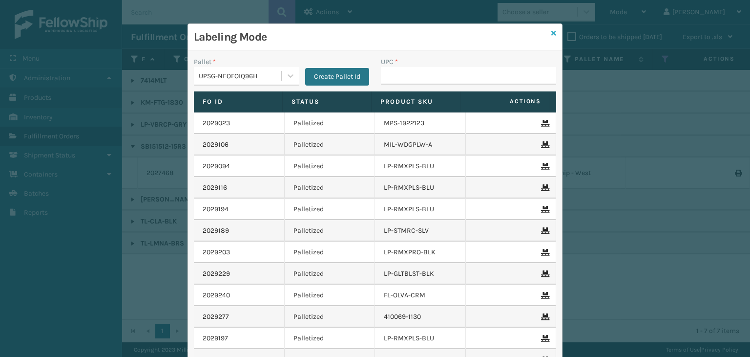
click at [552, 33] on icon at bounding box center [554, 33] width 5 height 7
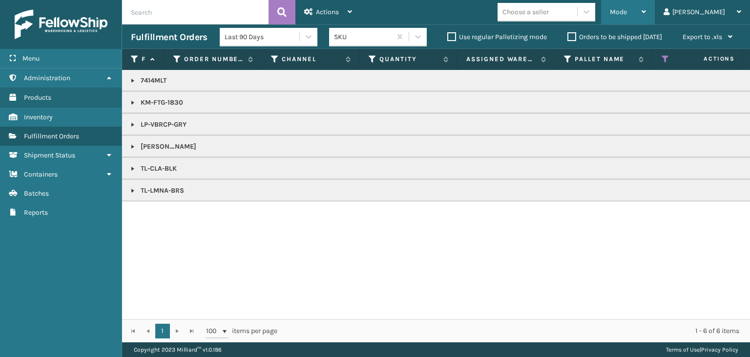
click at [646, 4] on div "Mode" at bounding box center [628, 12] width 36 height 24
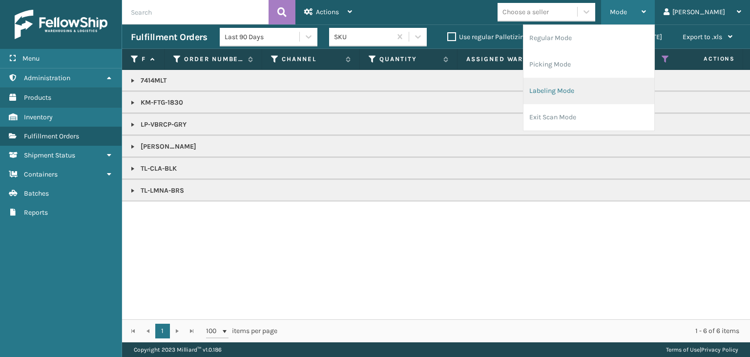
click at [632, 97] on li "Labeling Mode" at bounding box center [589, 91] width 131 height 26
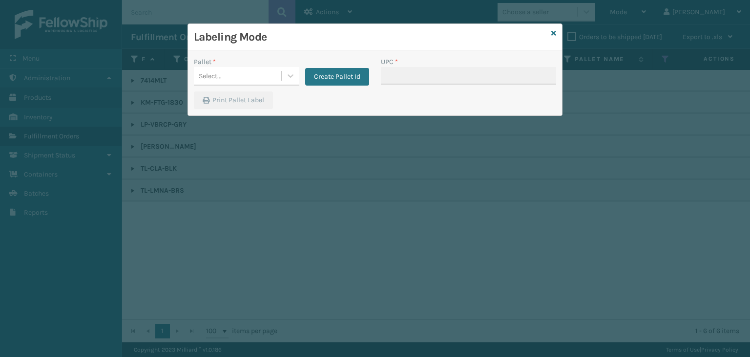
click at [260, 65] on div "Pallet *" at bounding box center [247, 62] width 106 height 10
click at [250, 72] on div "Select..." at bounding box center [237, 76] width 87 height 16
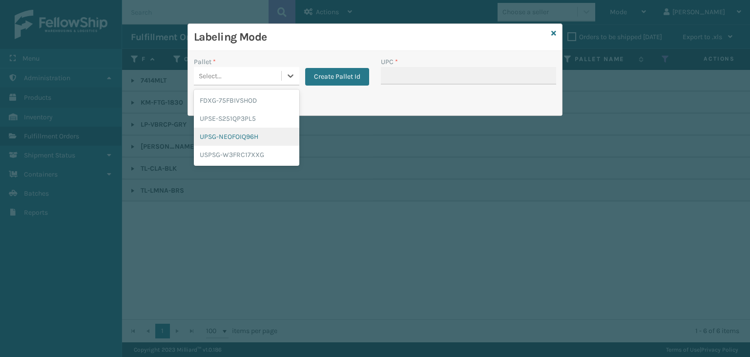
click at [244, 133] on div "UPSG-NEOFOIQ96H" at bounding box center [247, 136] width 106 height 18
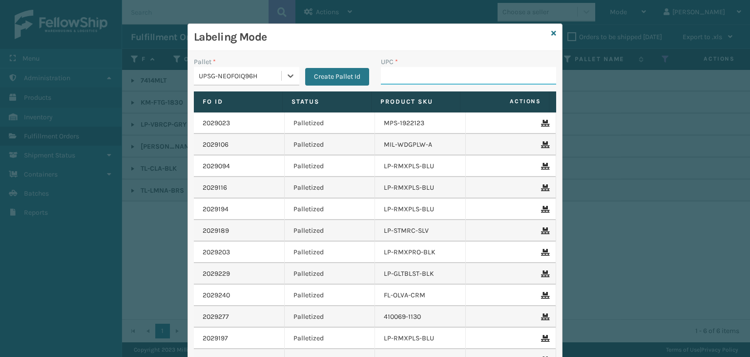
click at [406, 72] on input "UPC *" at bounding box center [468, 76] width 175 height 18
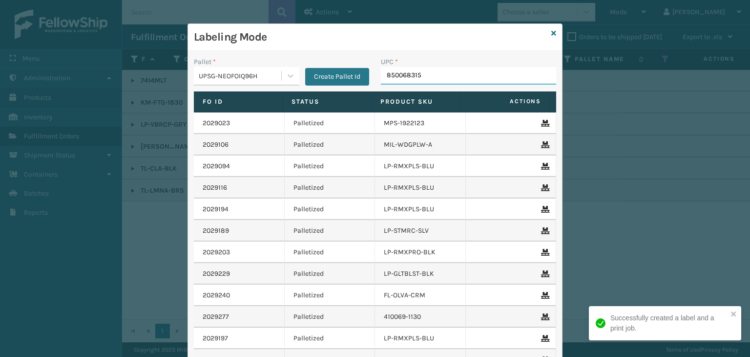
type input "8500683153"
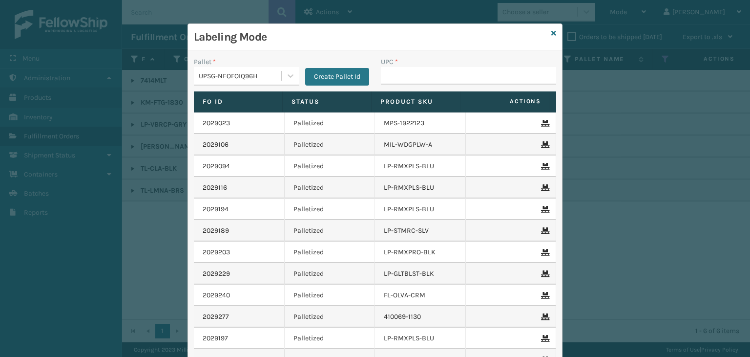
click at [553, 34] on div "Labeling Mode" at bounding box center [375, 37] width 374 height 27
click at [552, 32] on icon at bounding box center [554, 33] width 5 height 7
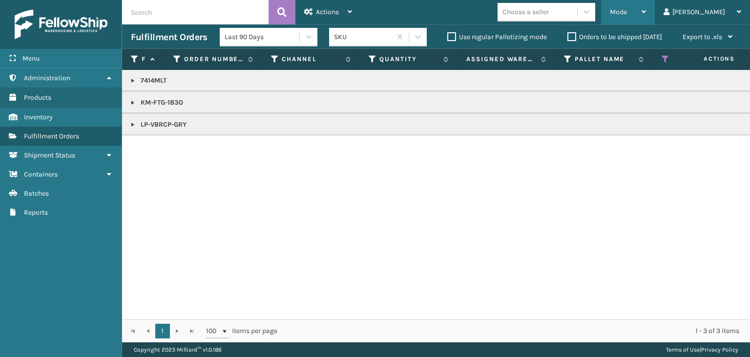
click at [646, 15] on icon at bounding box center [644, 11] width 4 height 7
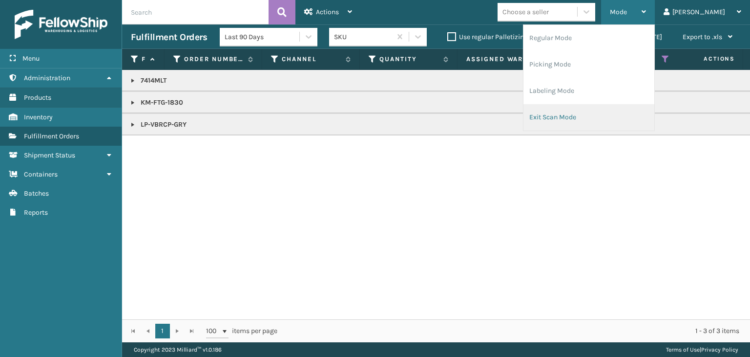
click at [604, 119] on li "Exit Scan Mode" at bounding box center [589, 117] width 131 height 26
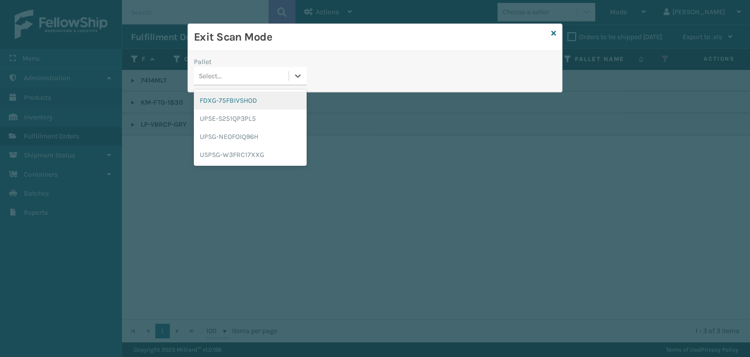
click at [219, 84] on div "Select..." at bounding box center [250, 76] width 113 height 19
click at [228, 100] on div "FDXG-75FBIVSHOD" at bounding box center [250, 100] width 113 height 18
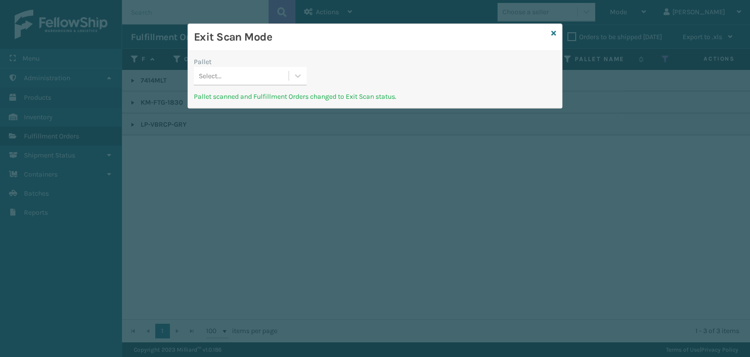
click at [258, 73] on div "Select..." at bounding box center [241, 76] width 95 height 16
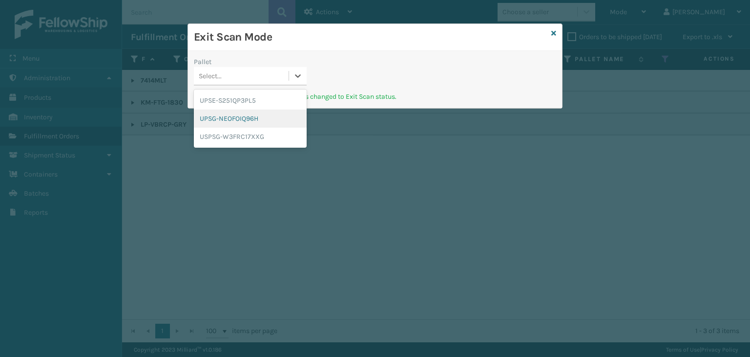
click at [255, 109] on div "UPSG-NEOFOIQ96H" at bounding box center [250, 118] width 113 height 18
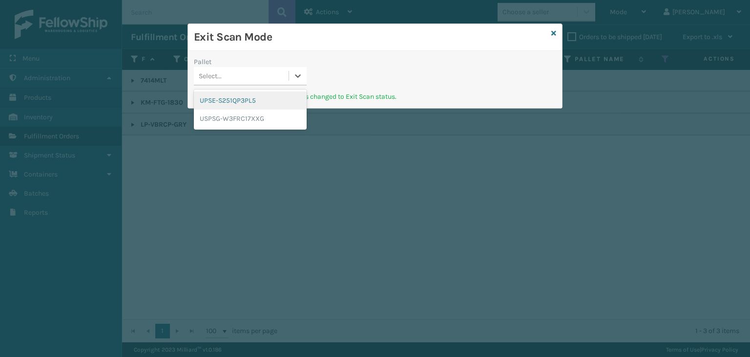
click at [251, 72] on div "Select..." at bounding box center [241, 76] width 95 height 16
click at [259, 106] on div "UPSE-S251QP3PL5" at bounding box center [250, 100] width 113 height 18
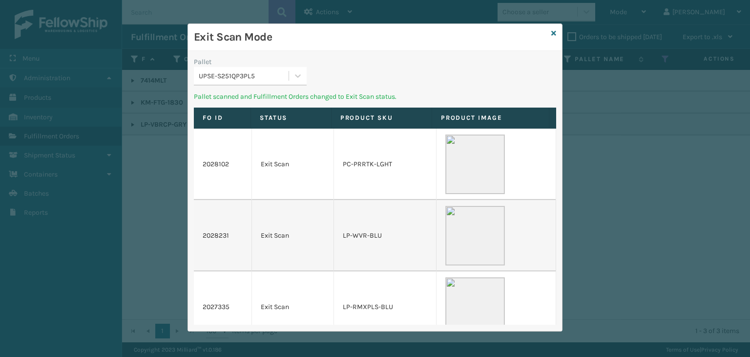
click at [283, 62] on div "Pallet" at bounding box center [250, 62] width 113 height 10
drag, startPoint x: 276, startPoint y: 69, endPoint x: 255, endPoint y: 106, distance: 42.7
click at [276, 70] on div "UPSE-S251QP3PL5" at bounding box center [241, 76] width 95 height 16
click at [256, 97] on div "USPSG-W3FRC17XXG" at bounding box center [250, 100] width 113 height 18
click at [260, 83] on div "Select..." at bounding box center [241, 76] width 95 height 16
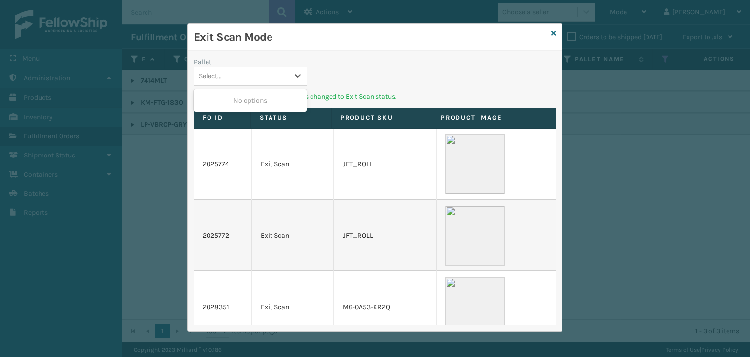
click at [262, 100] on div "No options" at bounding box center [250, 100] width 113 height 18
click at [551, 32] on div "Exit Scan Mode" at bounding box center [375, 37] width 374 height 27
click at [552, 34] on icon at bounding box center [554, 33] width 5 height 7
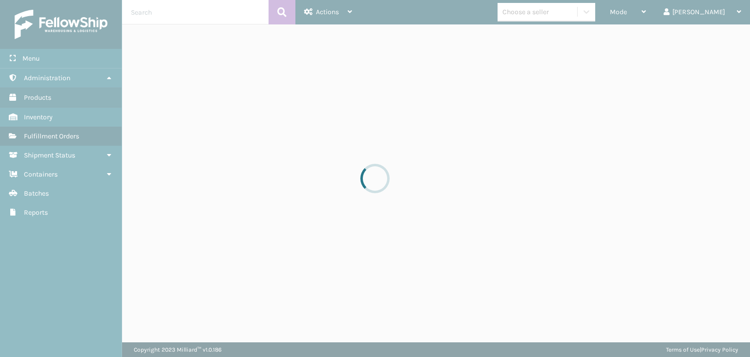
click at [647, 9] on div at bounding box center [375, 178] width 750 height 357
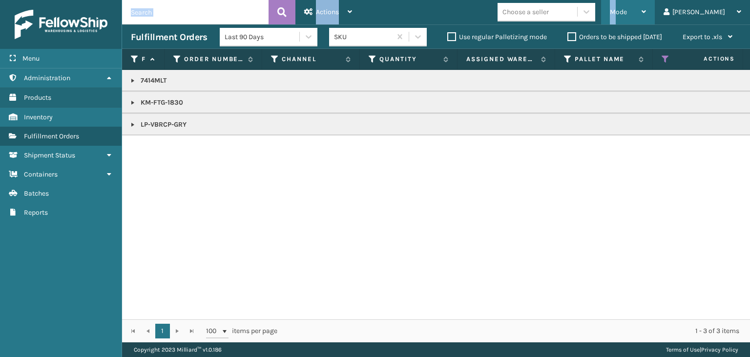
click at [646, 15] on div "Mode" at bounding box center [628, 12] width 36 height 24
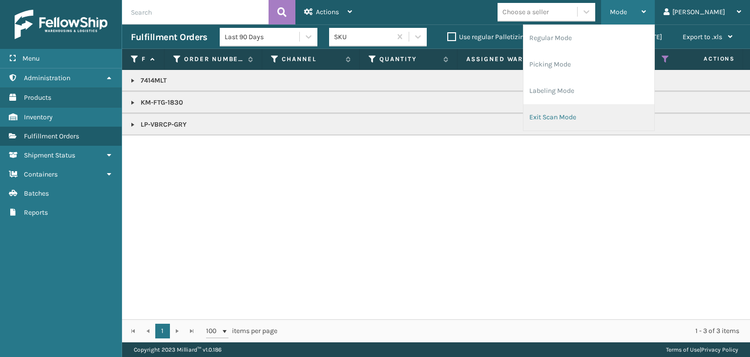
click at [599, 124] on li "Exit Scan Mode" at bounding box center [589, 117] width 131 height 26
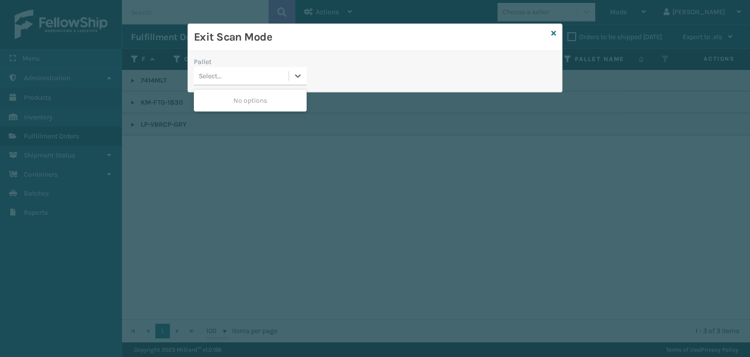
click at [258, 77] on div "Select..." at bounding box center [241, 76] width 95 height 16
click at [233, 105] on div "No options" at bounding box center [250, 100] width 113 height 18
click at [554, 33] on icon at bounding box center [554, 33] width 5 height 7
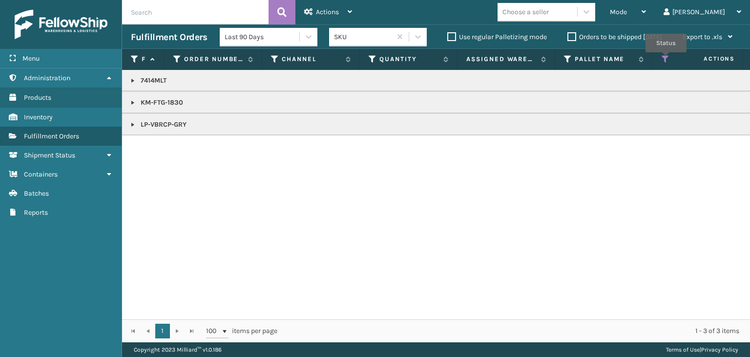
click at [667, 59] on icon at bounding box center [666, 59] width 8 height 9
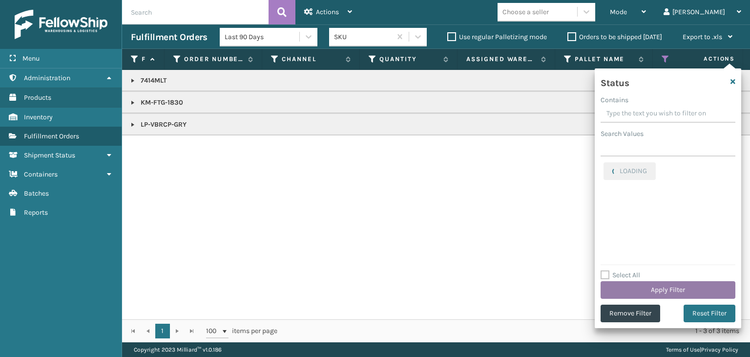
click at [642, 283] on button "Apply Filter" at bounding box center [668, 290] width 135 height 18
